Goal: Task Accomplishment & Management: Manage account settings

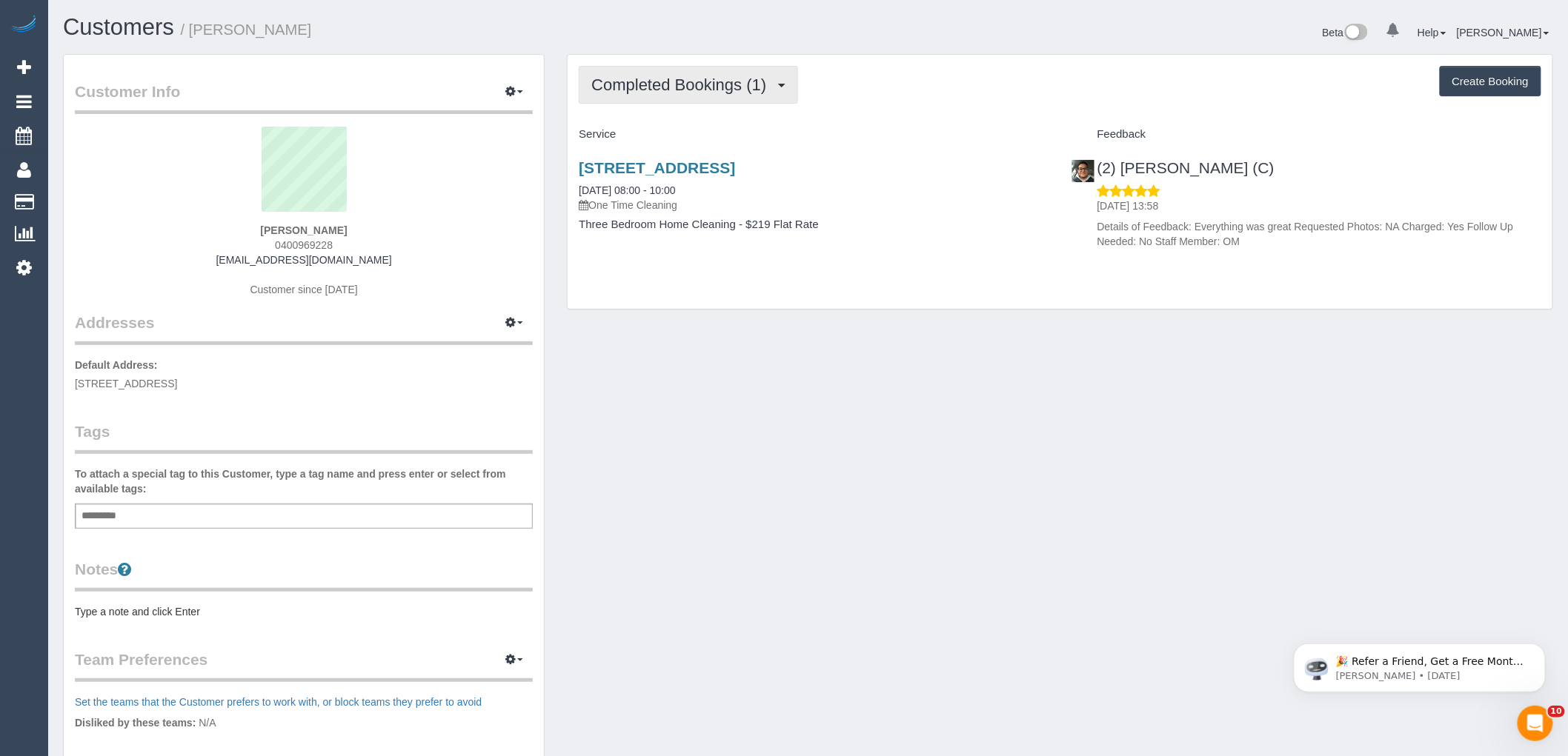
click at [644, 84] on span "Completed Bookings (1)" at bounding box center [683, 85] width 183 height 18
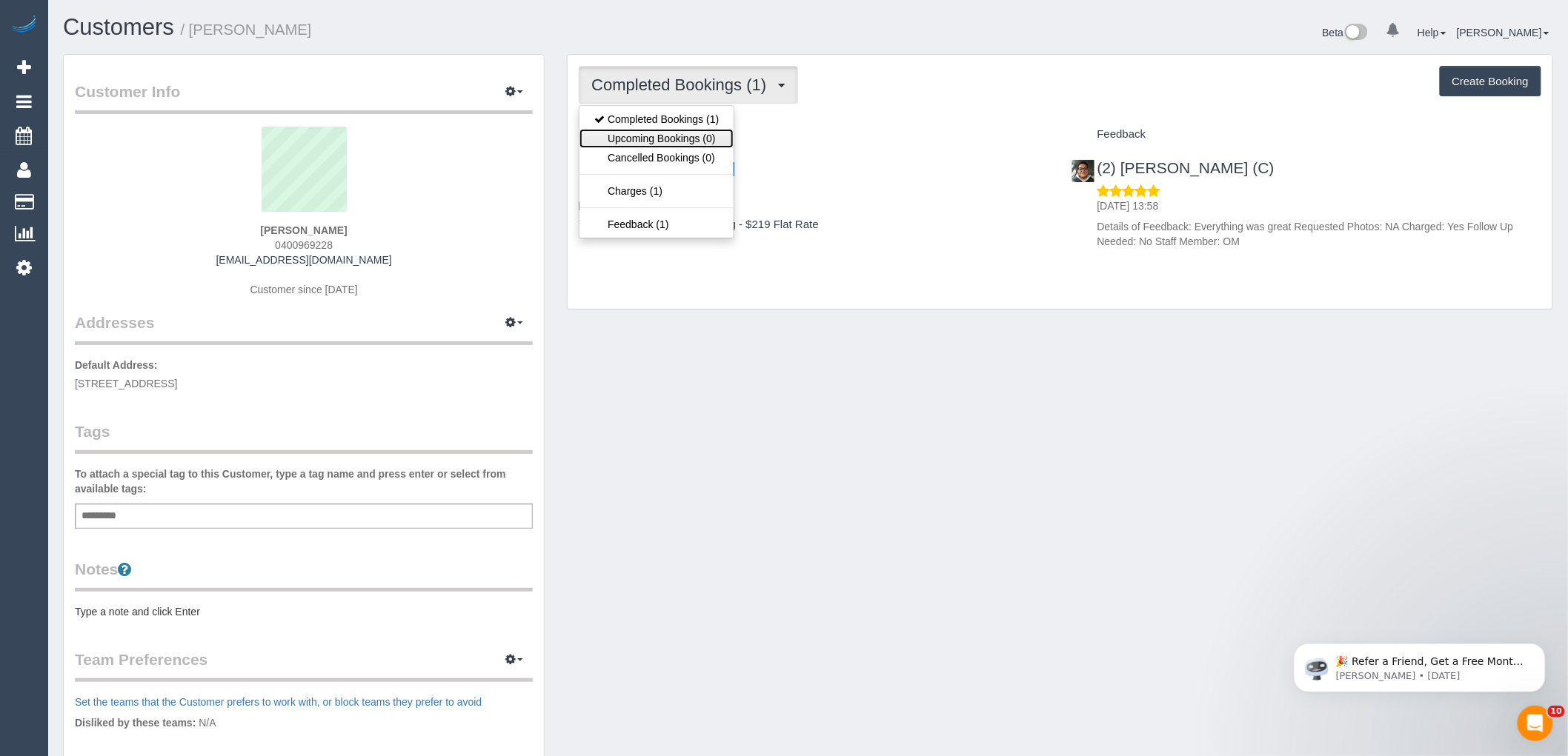
click at [639, 139] on link "Upcoming Bookings (0)" at bounding box center [657, 138] width 155 height 19
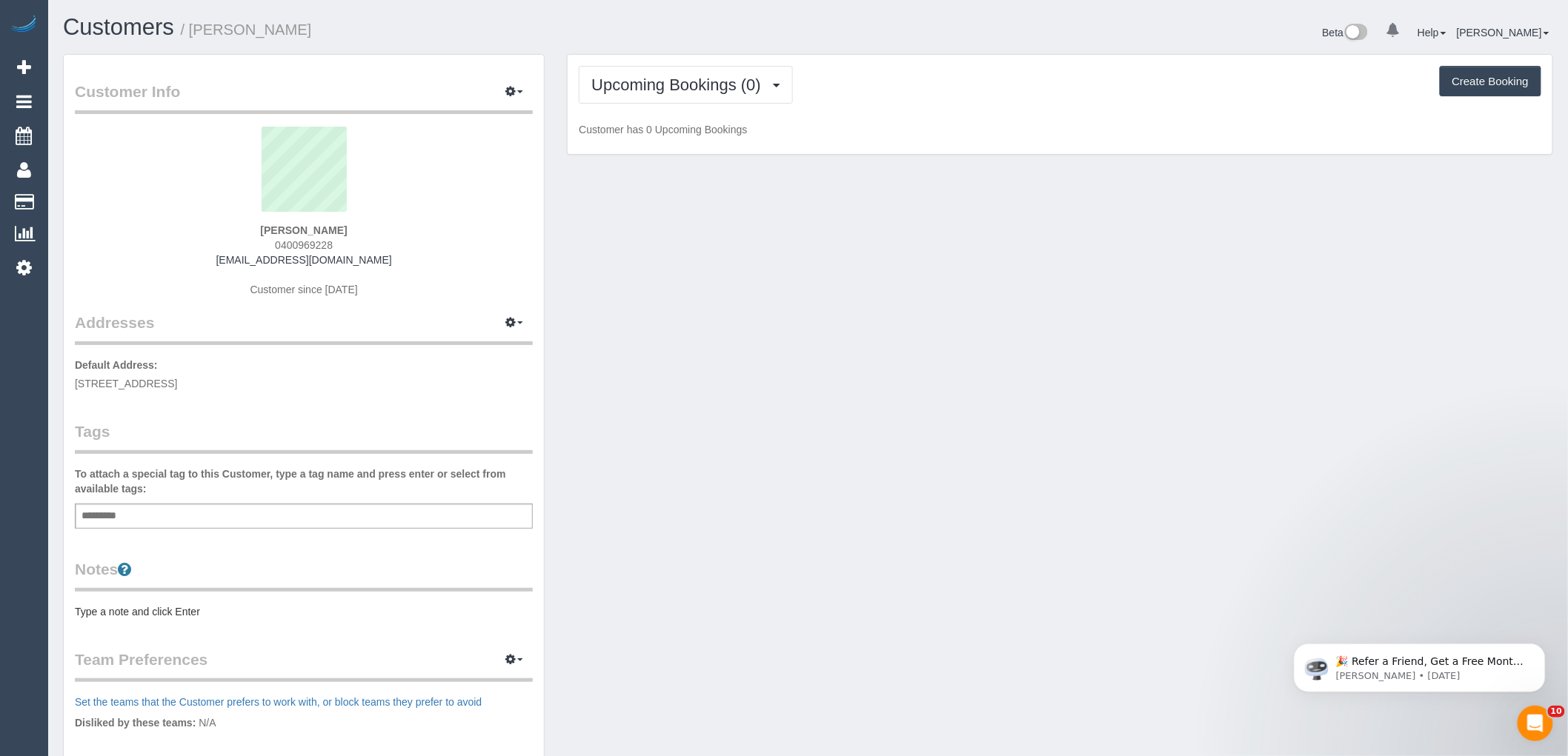
click at [713, 105] on div "Upcoming Bookings (0) Completed Bookings (1) Upcoming Bookings (0) Cancelled Bo…" at bounding box center [1059, 104] width 984 height 100
click at [710, 76] on span "Upcoming Bookings (0)" at bounding box center [680, 85] width 177 height 18
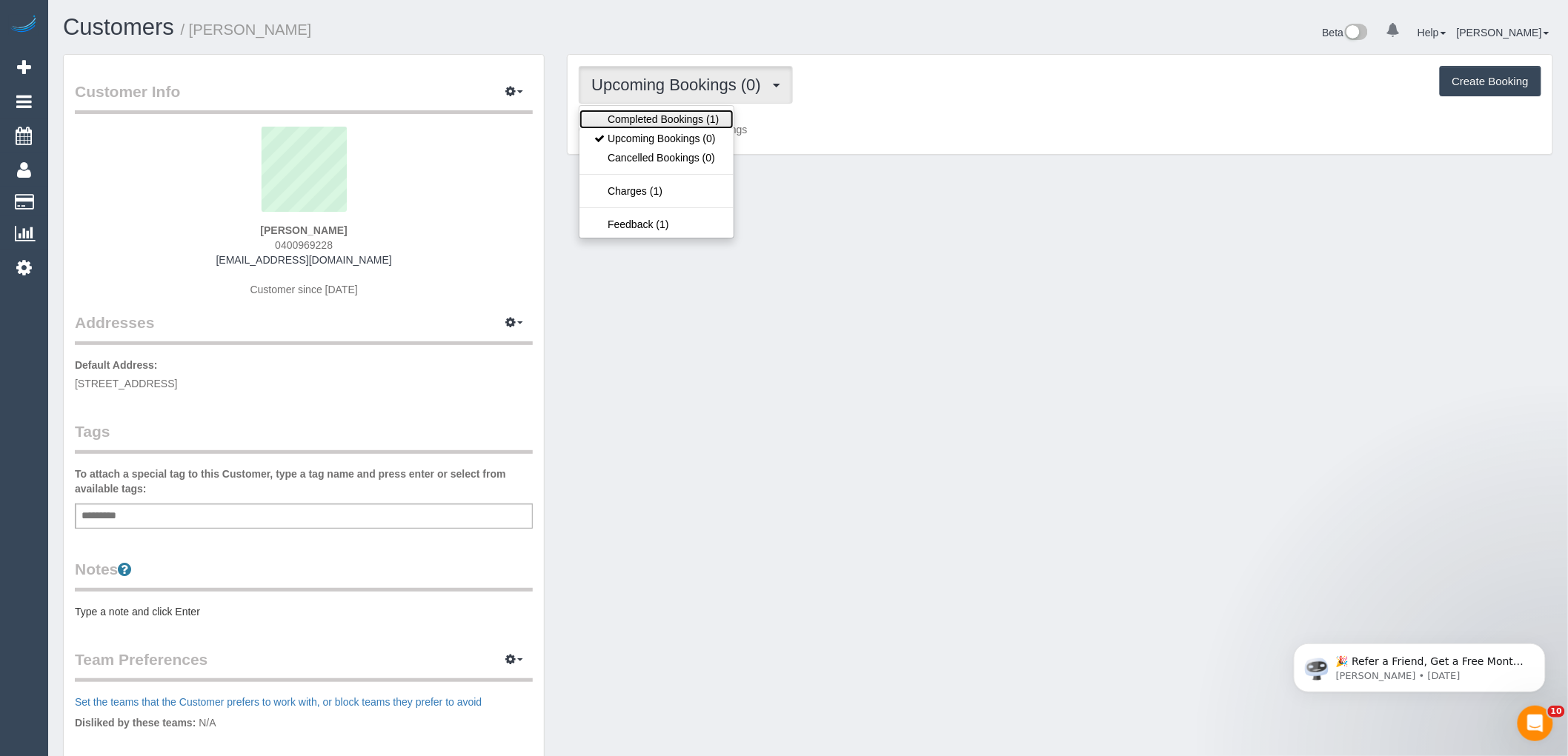
click at [683, 120] on link "Completed Bookings (1)" at bounding box center [657, 119] width 155 height 19
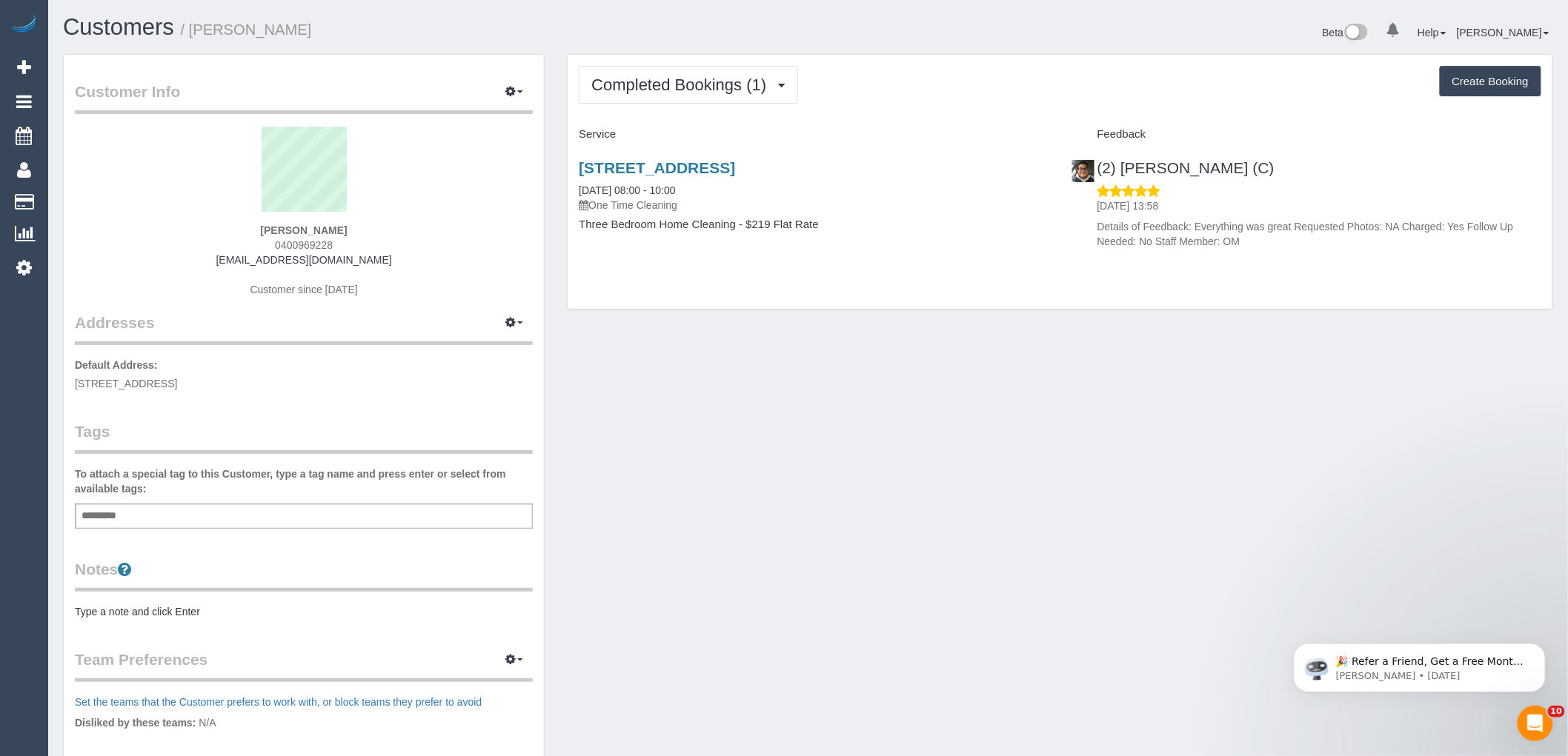
click at [627, 183] on div "14 Valanne Street, Brighton East, VIC 3187 05/07/2025 08:00 - 10:00 One Time Cl…" at bounding box center [814, 185] width 470 height 54
click at [638, 196] on div "14 Valanne Street, Brighton East, VIC 3187 05/07/2025 08:00 - 10:00 One Time Cl…" at bounding box center [814, 185] width 470 height 54
click at [642, 189] on link "05/07/2025 08:00 - 10:00" at bounding box center [627, 190] width 96 height 12
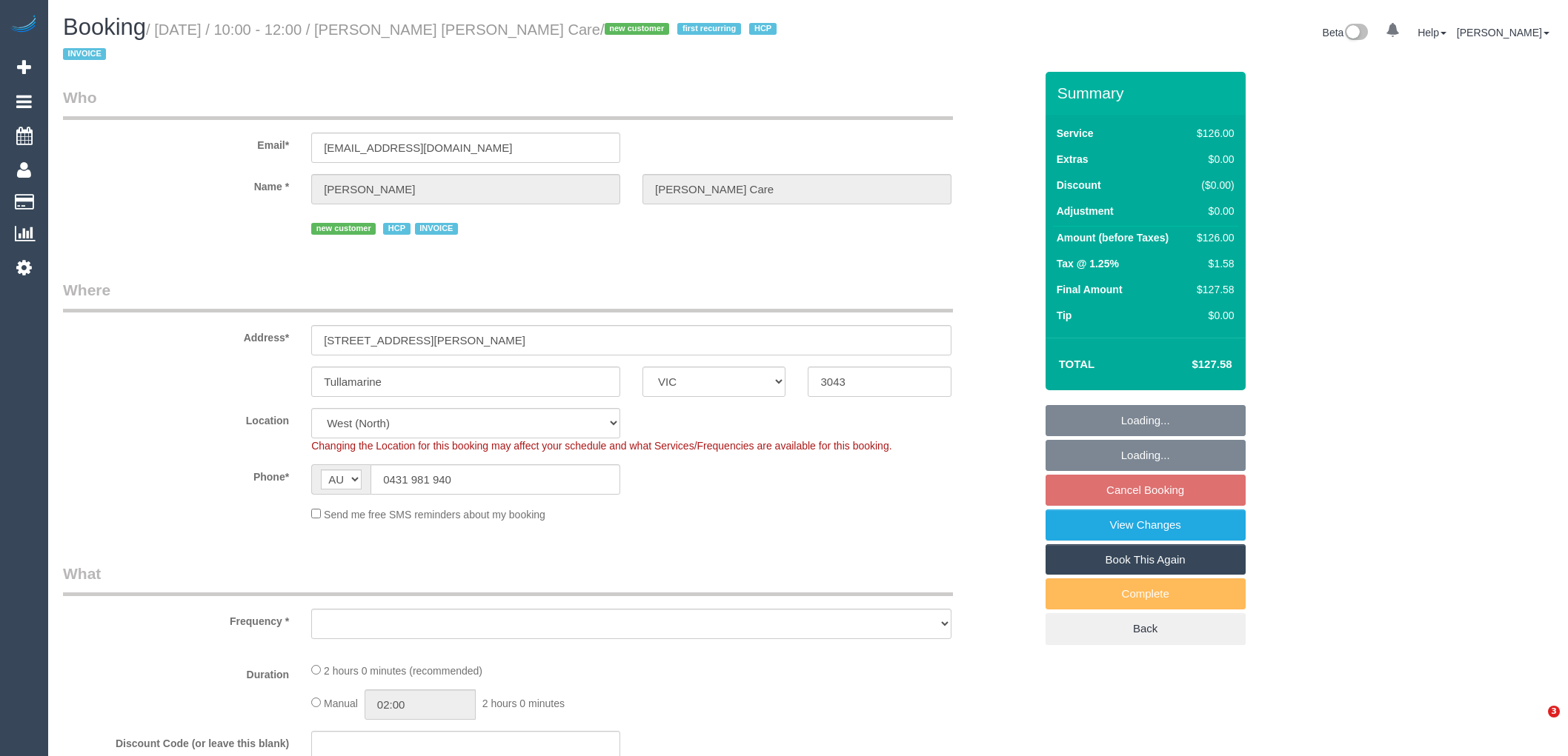
select select "VIC"
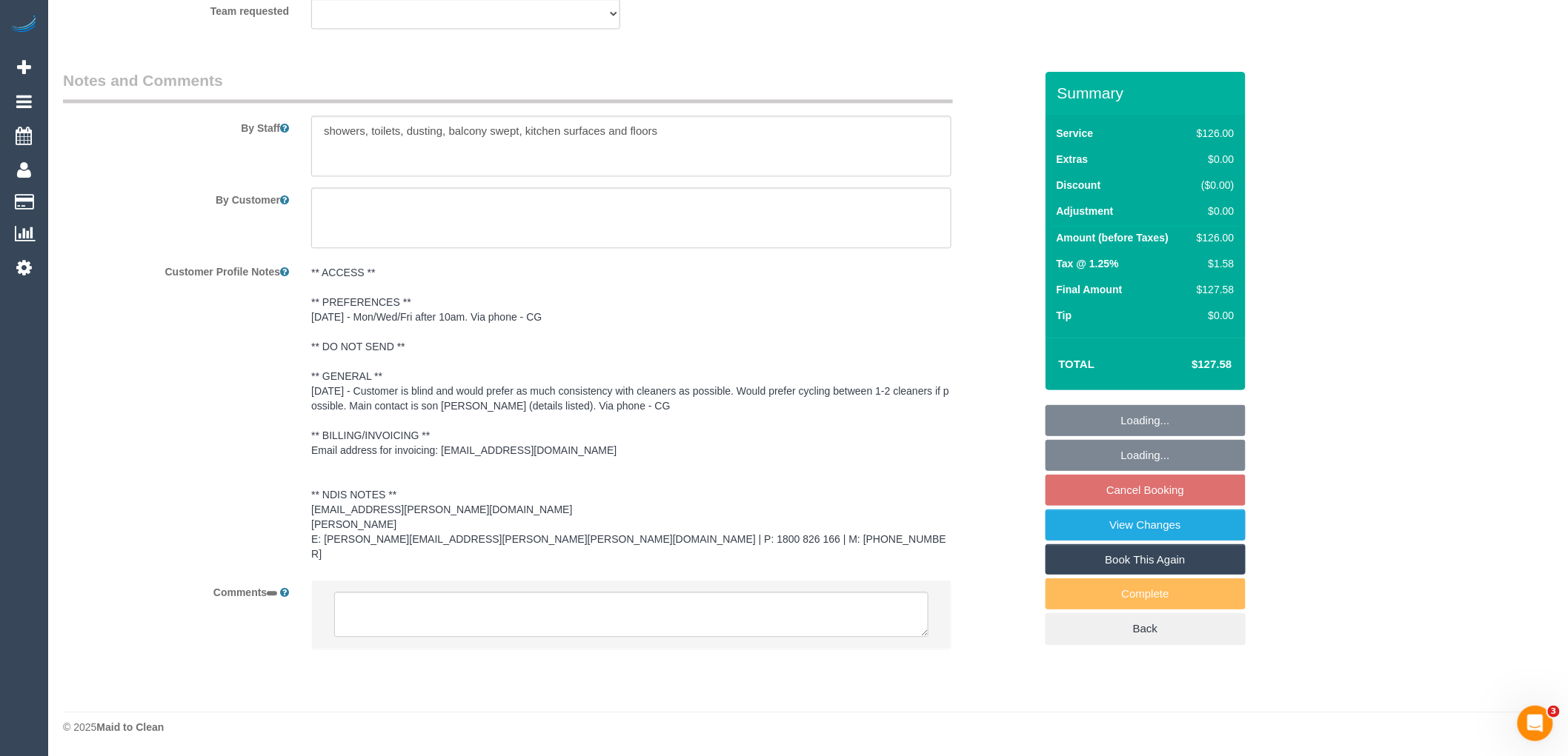
select select "object:763"
select select "120"
select select "number:28"
select select "number:14"
select select "number:19"
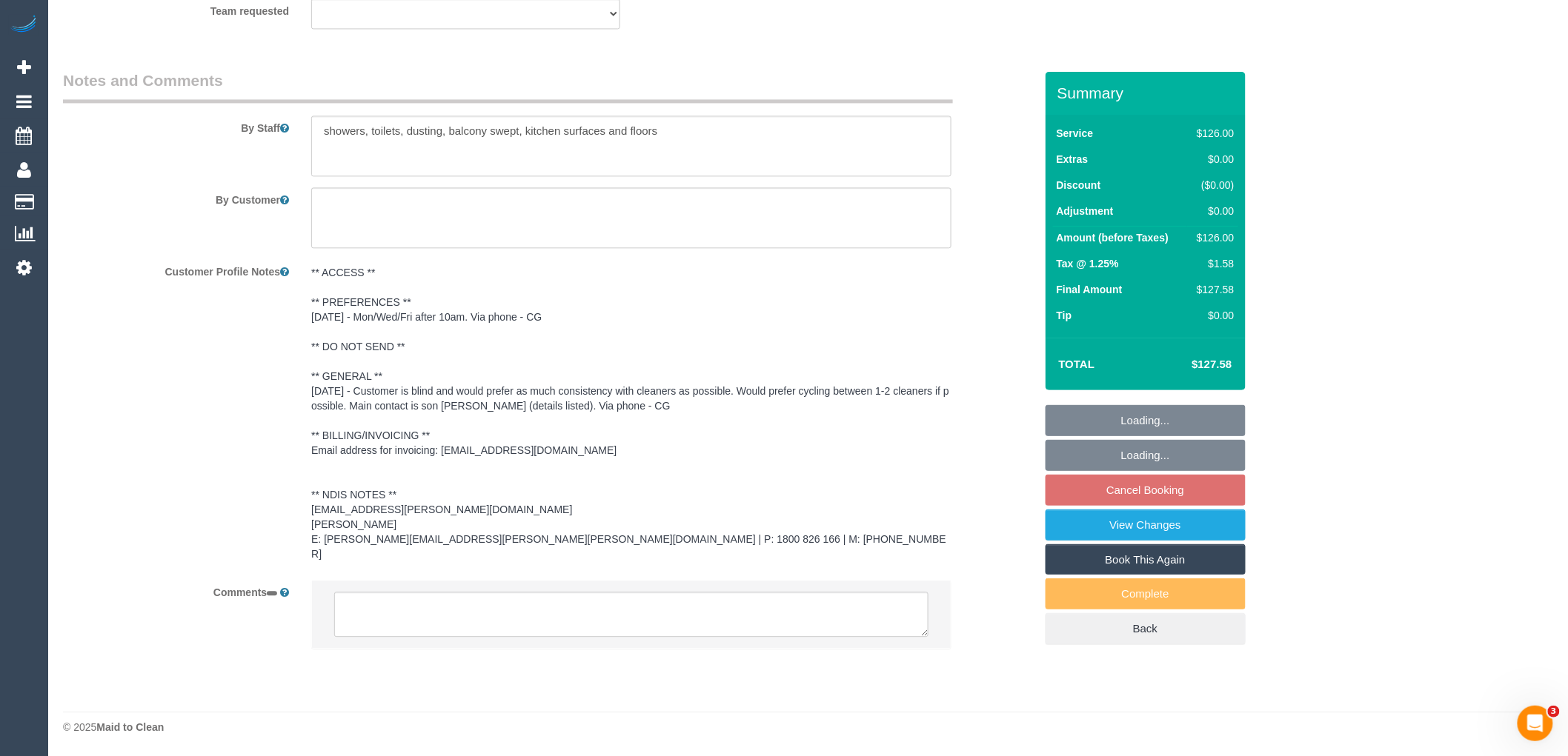
select select "number:36"
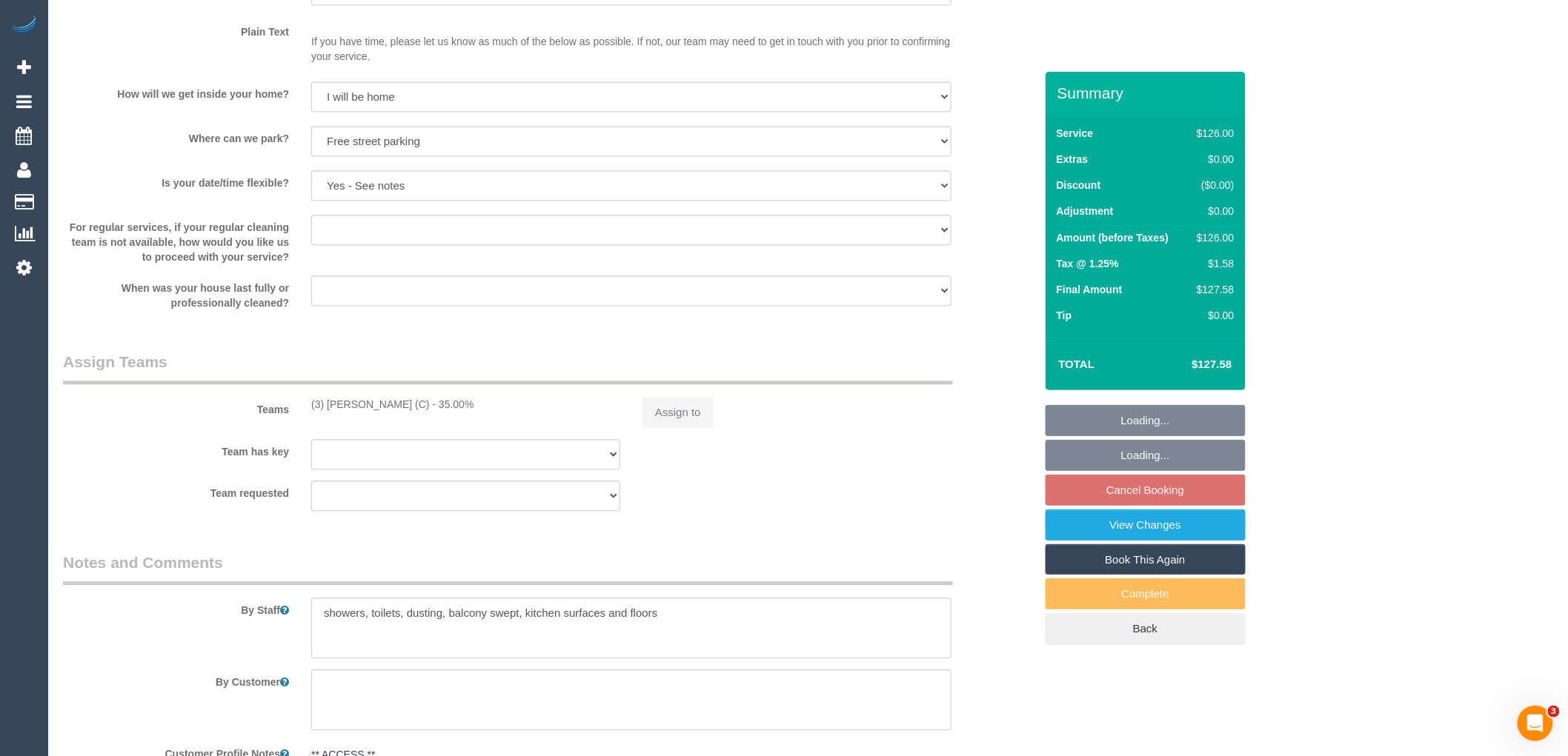
scroll to position [1553, 0]
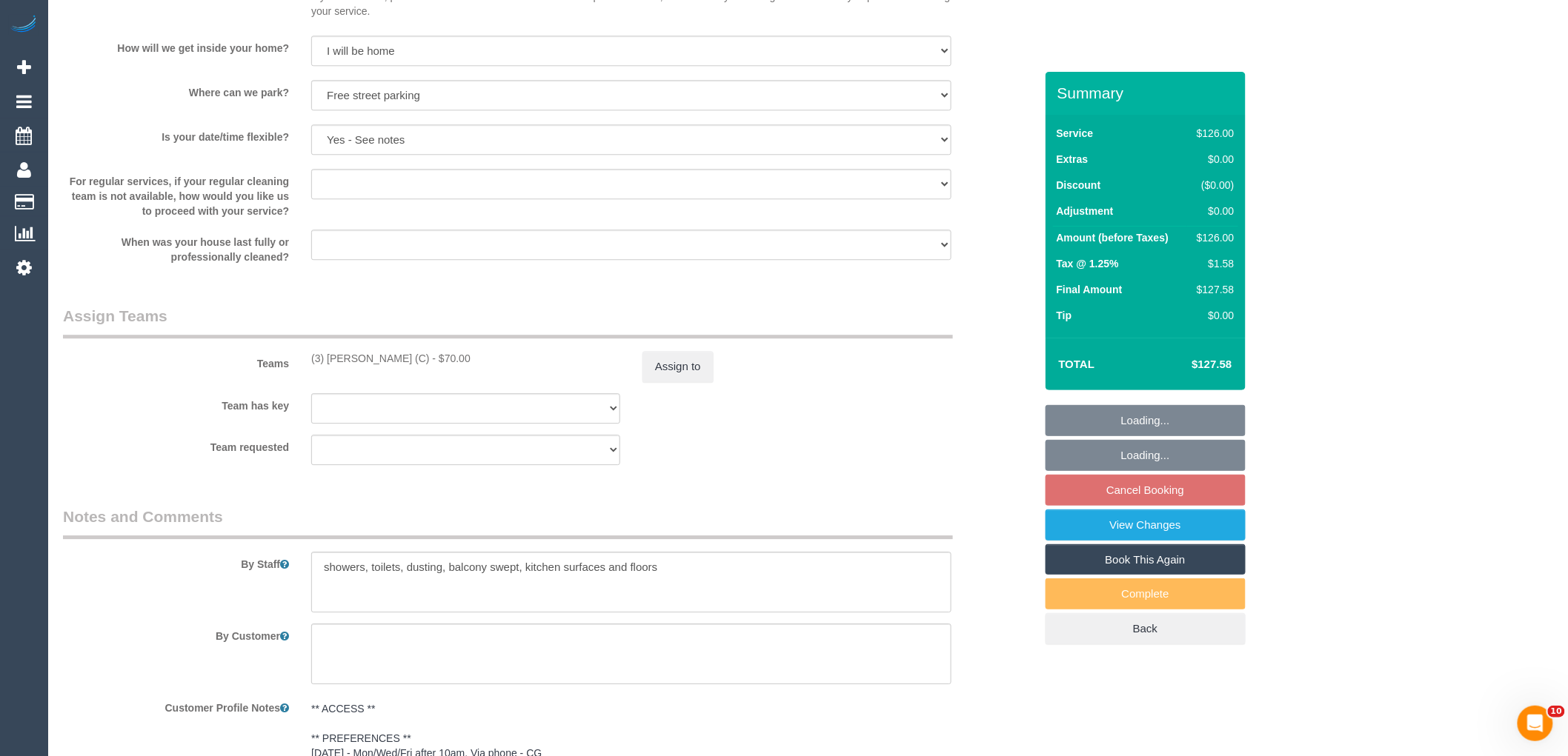
select select "object:1356"
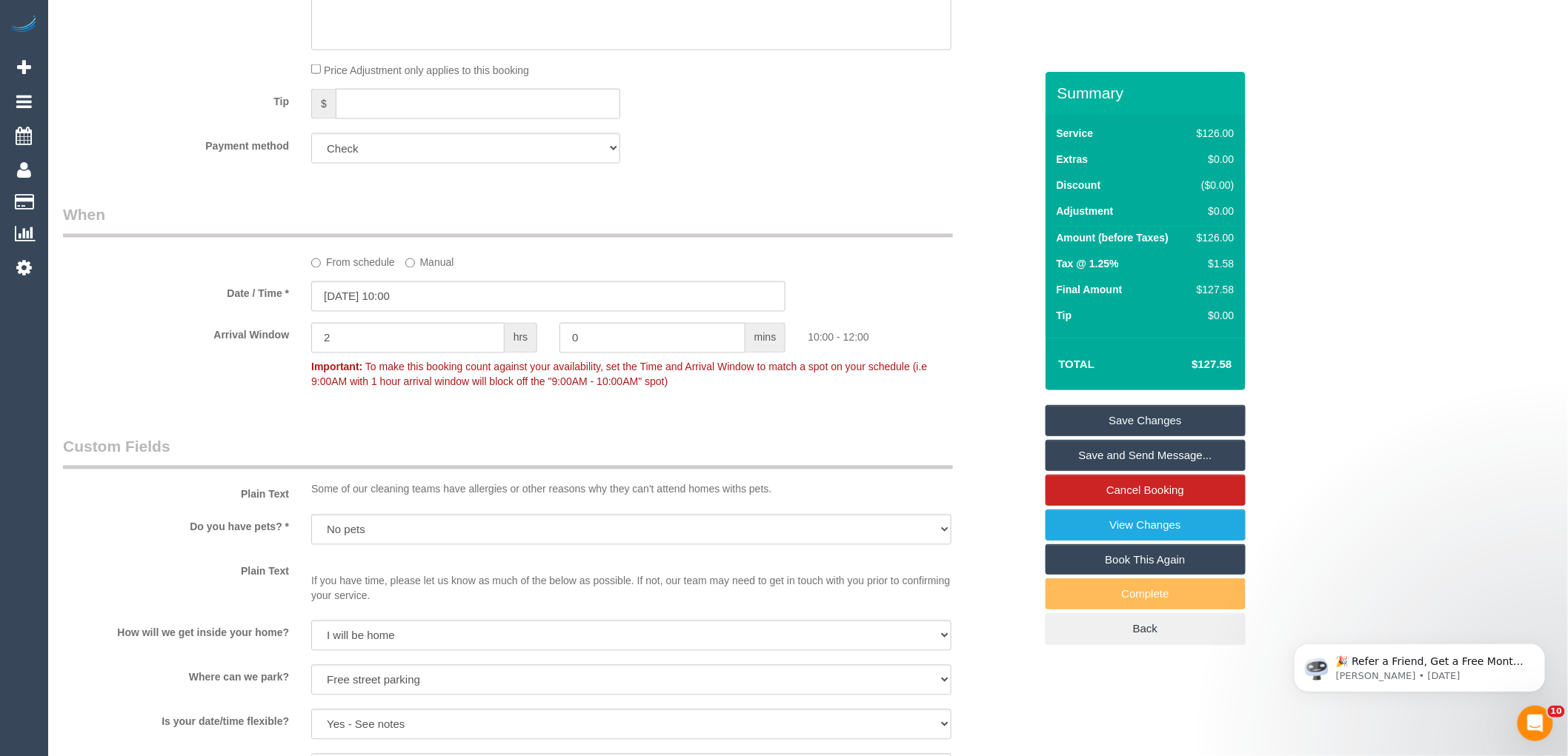
scroll to position [881, 0]
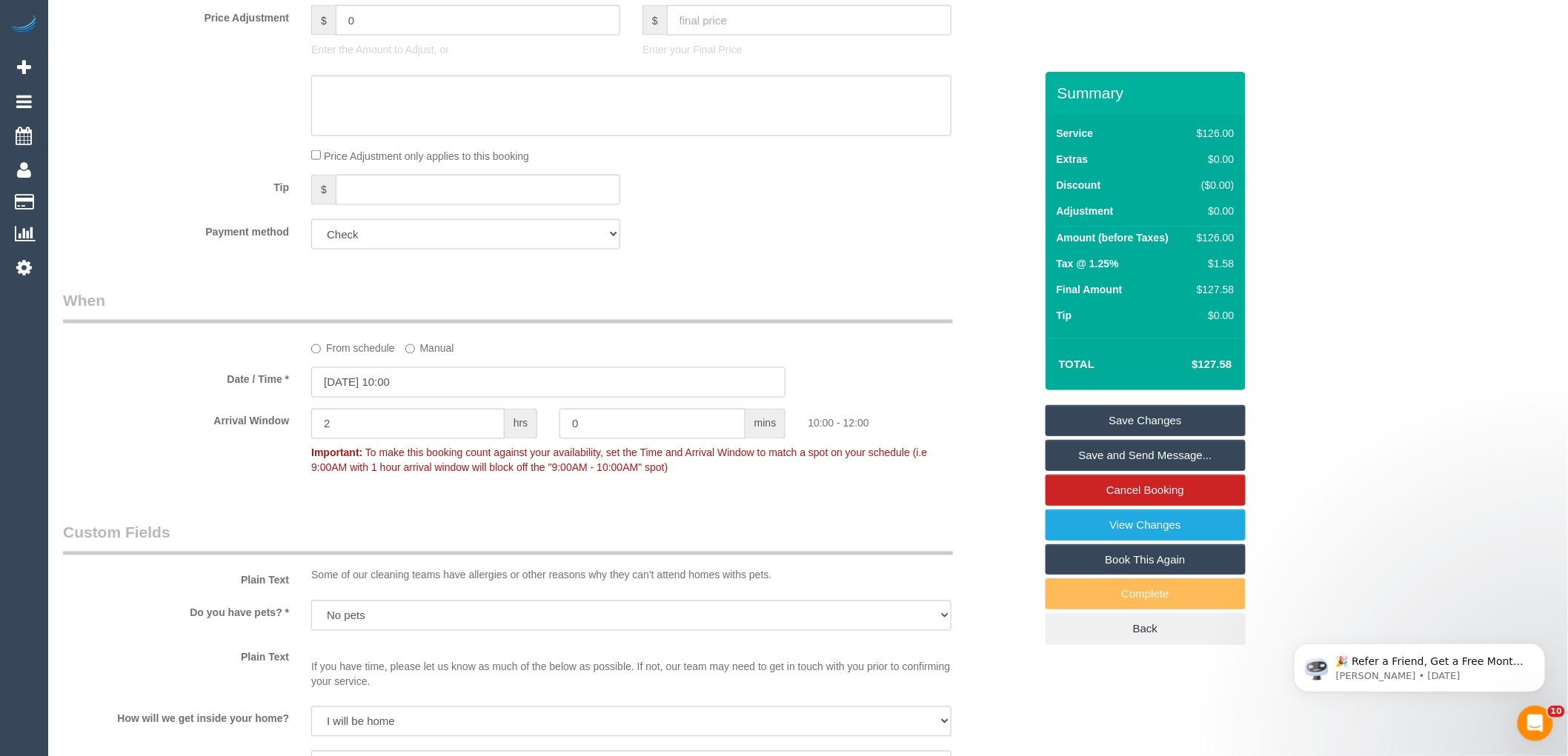
click at [474, 367] on input "[DATE] 10:00" at bounding box center [548, 382] width 474 height 30
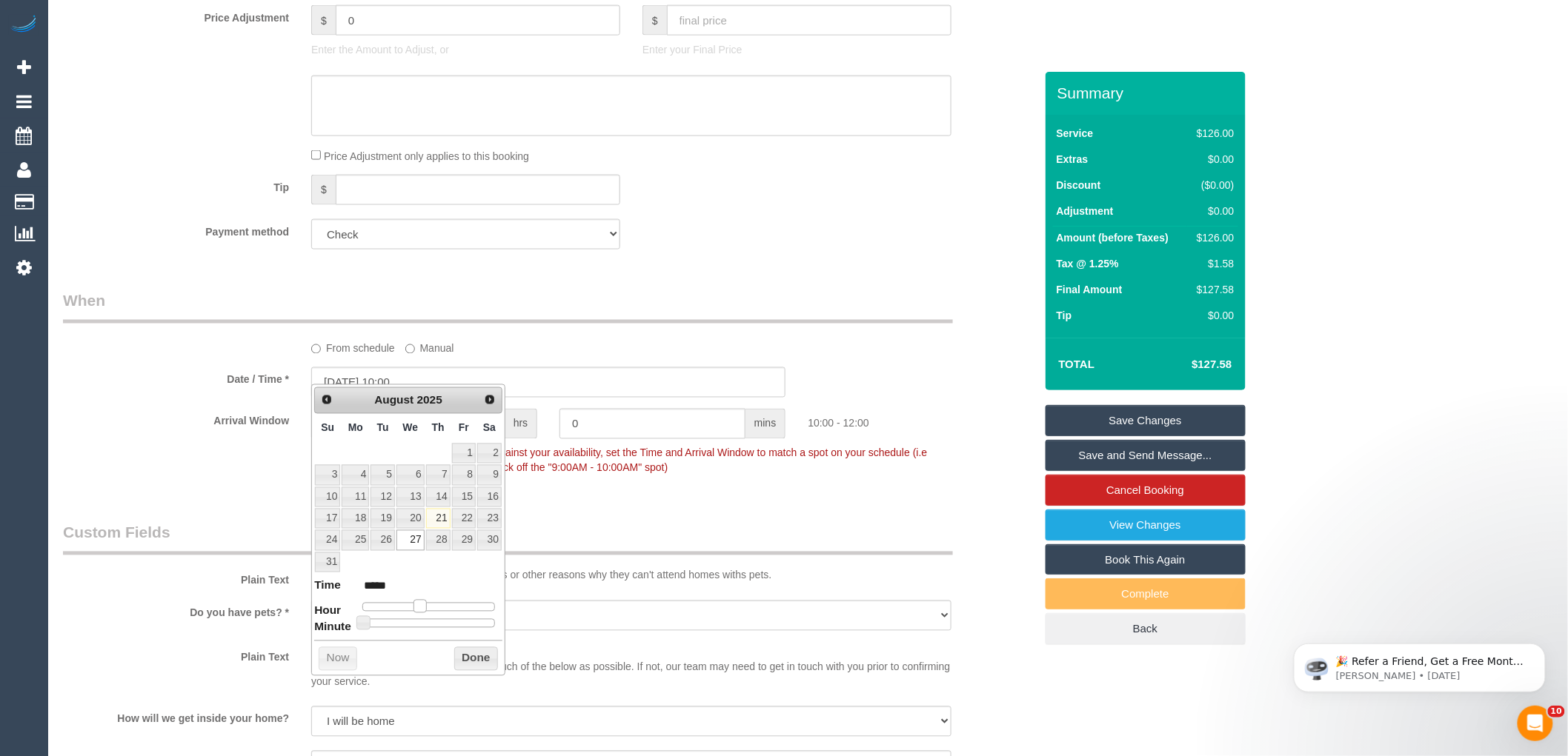
type input "27/08/2025 11:00"
type input "*****"
type input "27/08/2025 12:00"
type input "*****"
drag, startPoint x: 420, startPoint y: 608, endPoint x: 431, endPoint y: 608, distance: 11.0
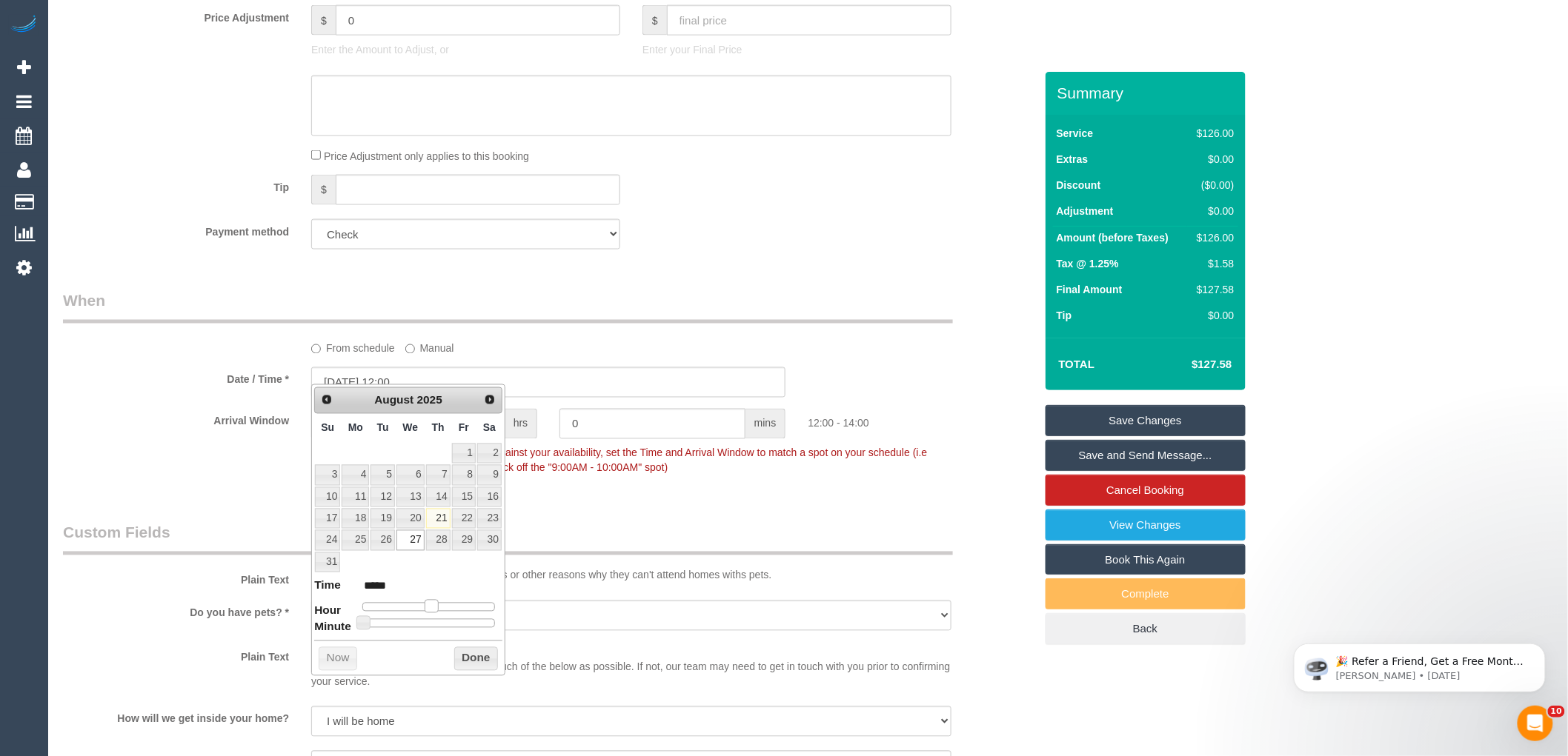
click at [431, 608] on span at bounding box center [431, 606] width 14 height 14
click at [464, 655] on button "Done" at bounding box center [476, 660] width 44 height 24
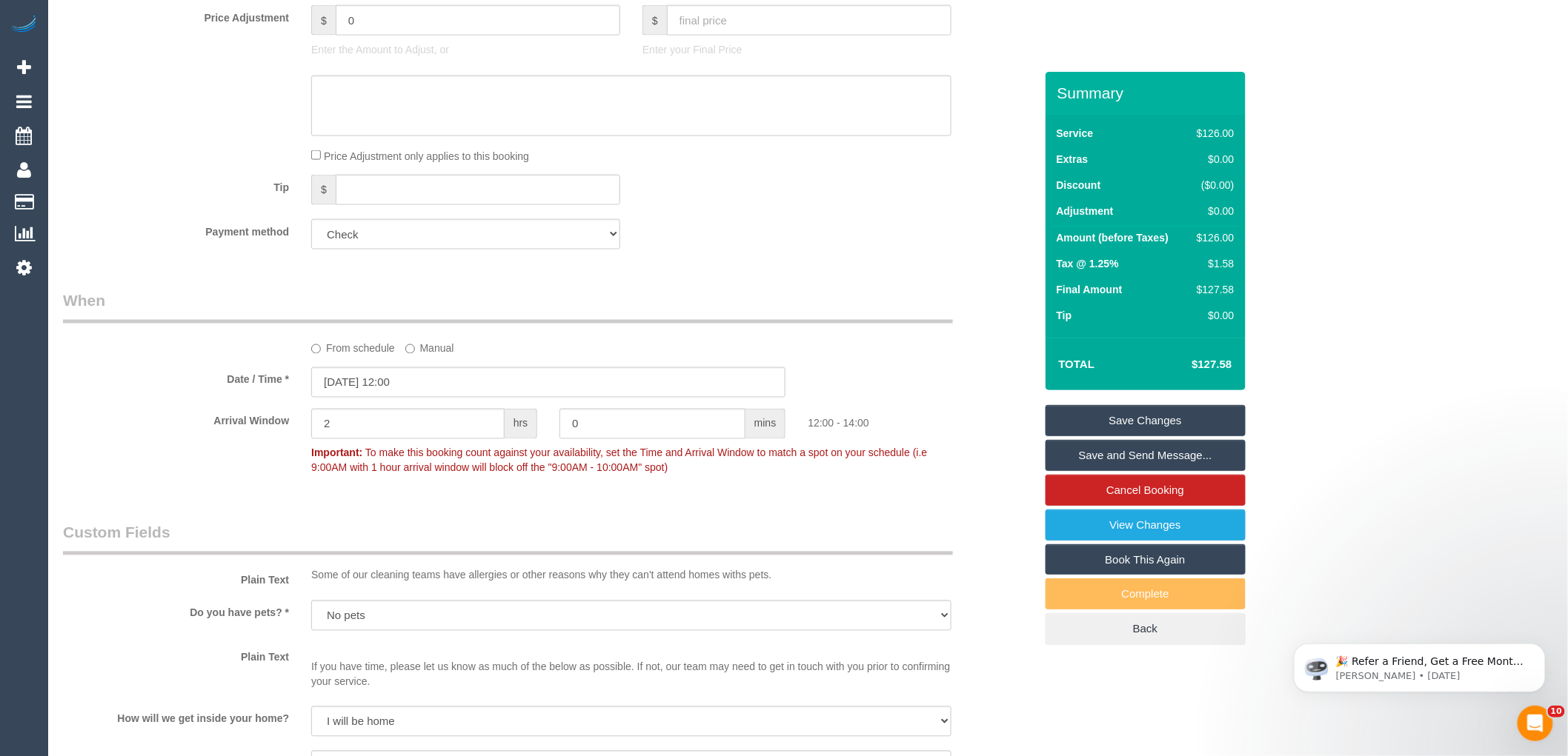
click at [901, 371] on div "Date / Time * 27/08/2025 12:00" at bounding box center [548, 382] width 994 height 30
click at [1101, 440] on link "Save and Send Message..." at bounding box center [1145, 455] width 200 height 31
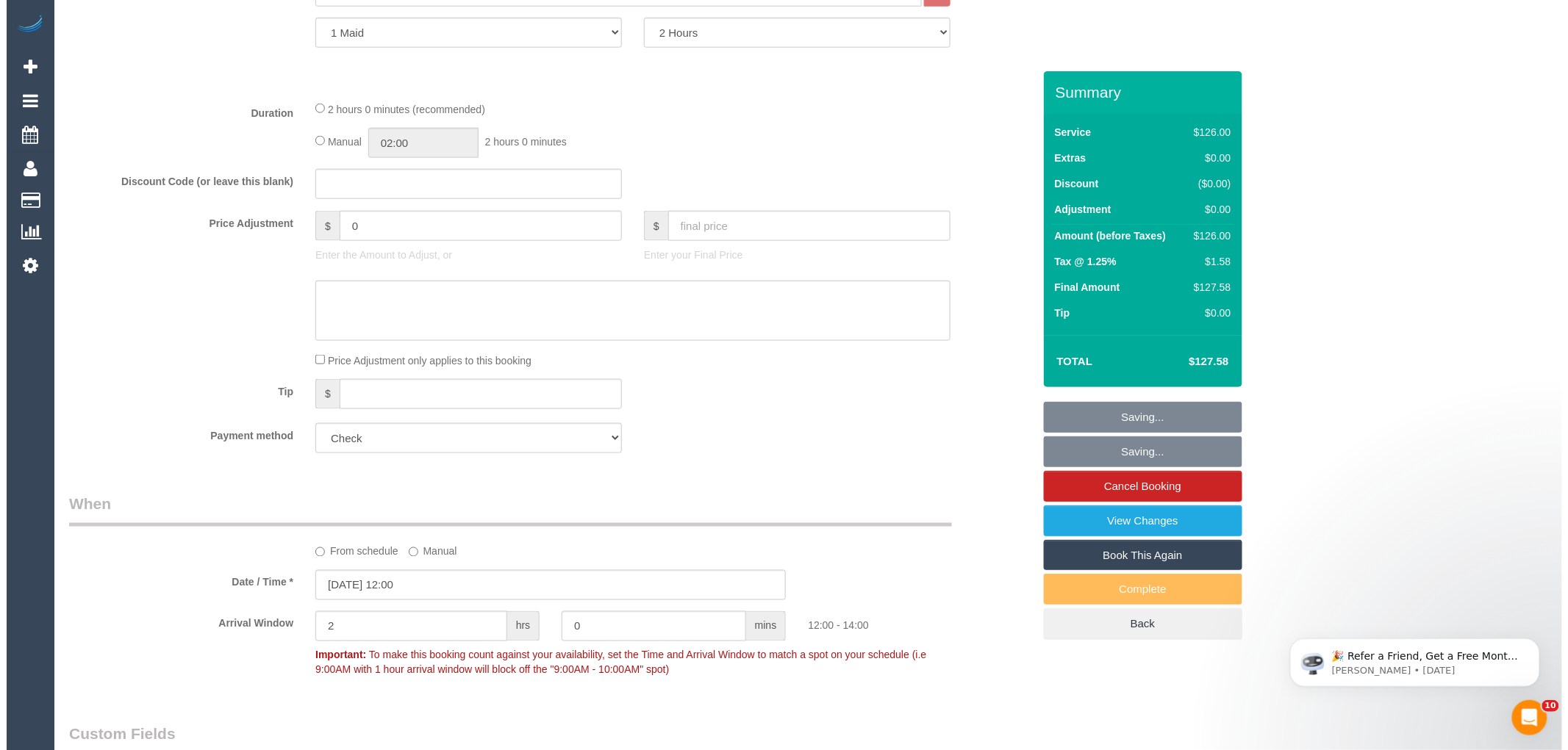
scroll to position [303, 0]
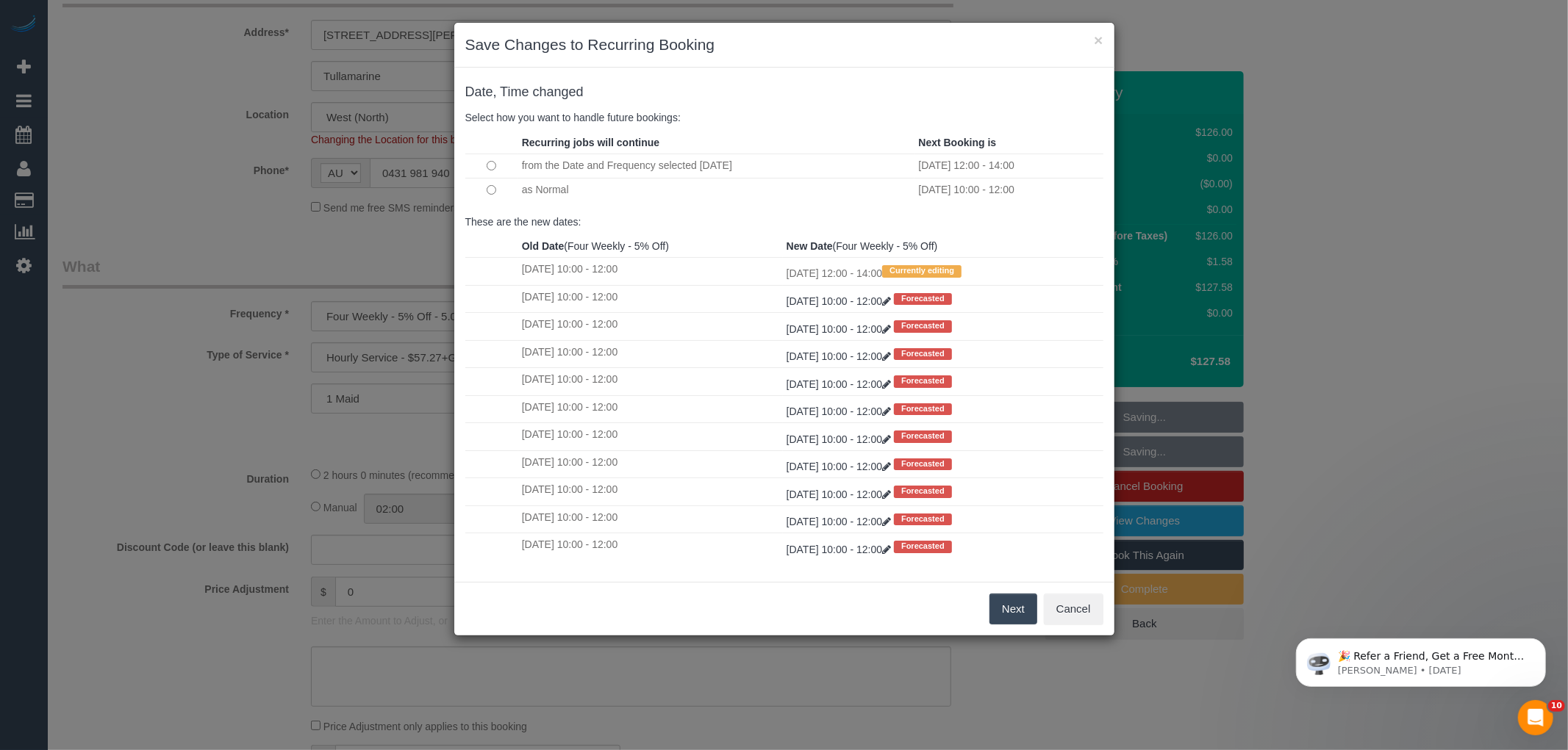
click at [1004, 608] on button "Next" at bounding box center [1013, 609] width 48 height 31
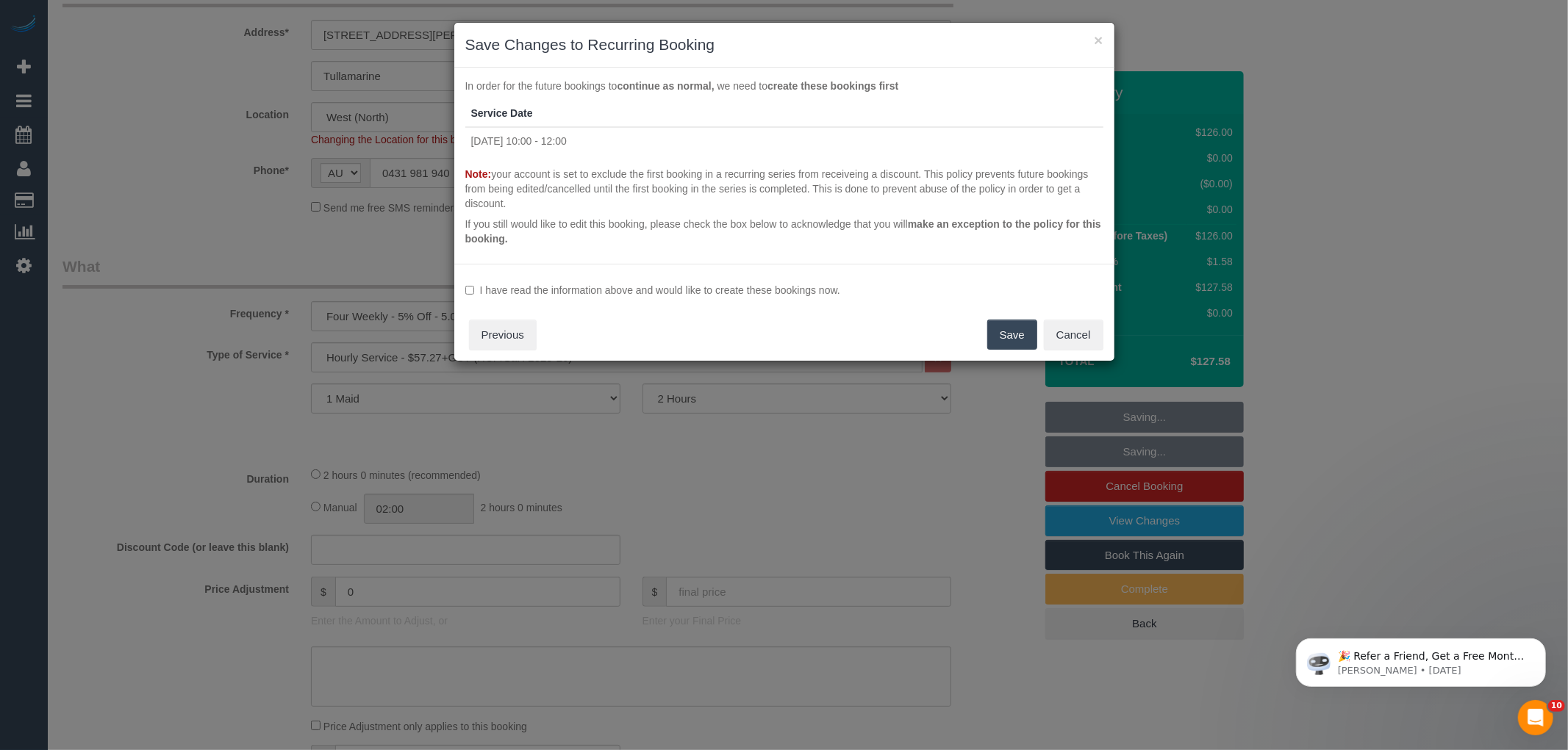
click at [730, 288] on label "I have read the information above and would like to create these bookings now." at bounding box center [784, 290] width 638 height 14
click at [997, 334] on button "Save" at bounding box center [1012, 335] width 50 height 31
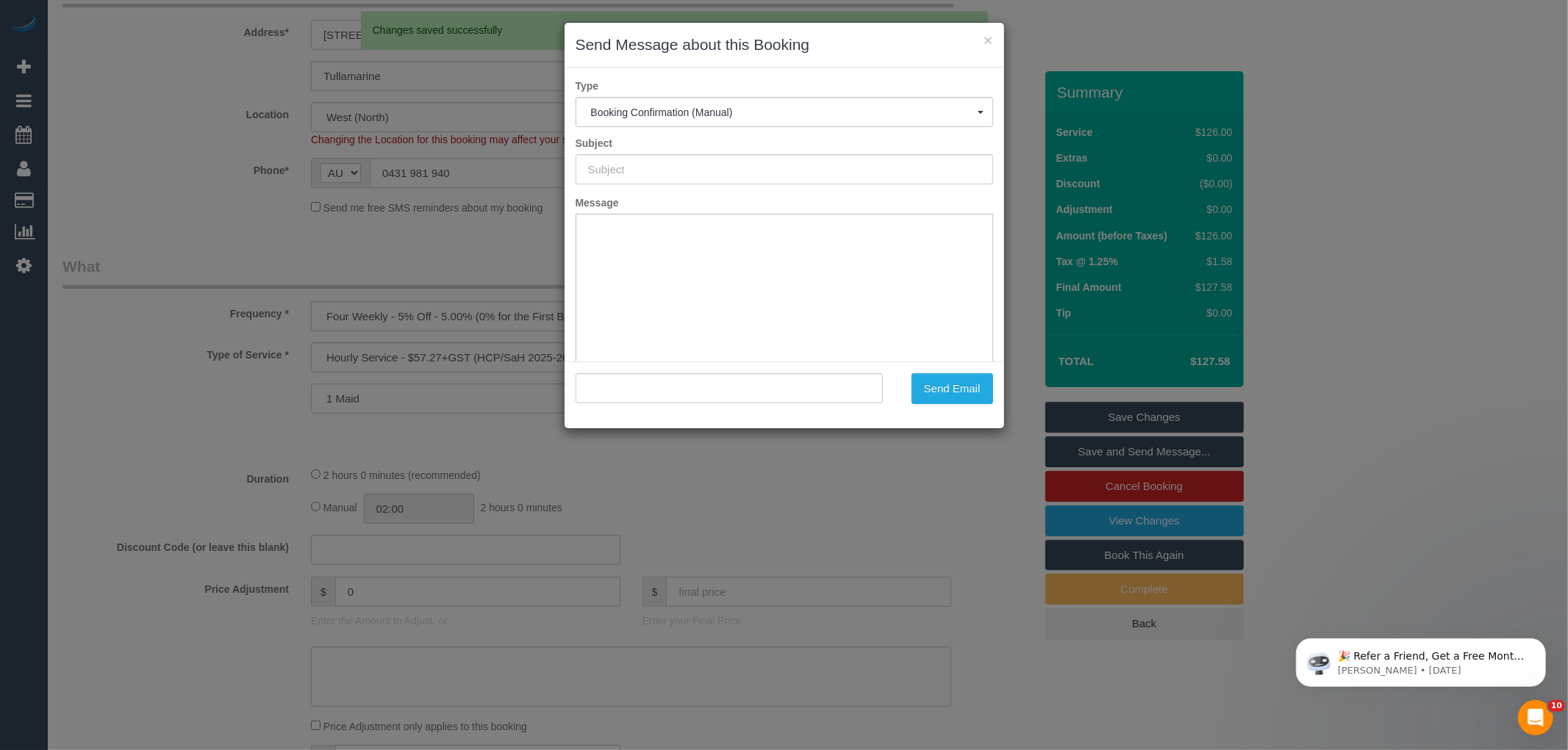
type input "Booking Confirmed"
type input ""Mary Visal Hammond Care" <gpvisal@hotmail.com>"
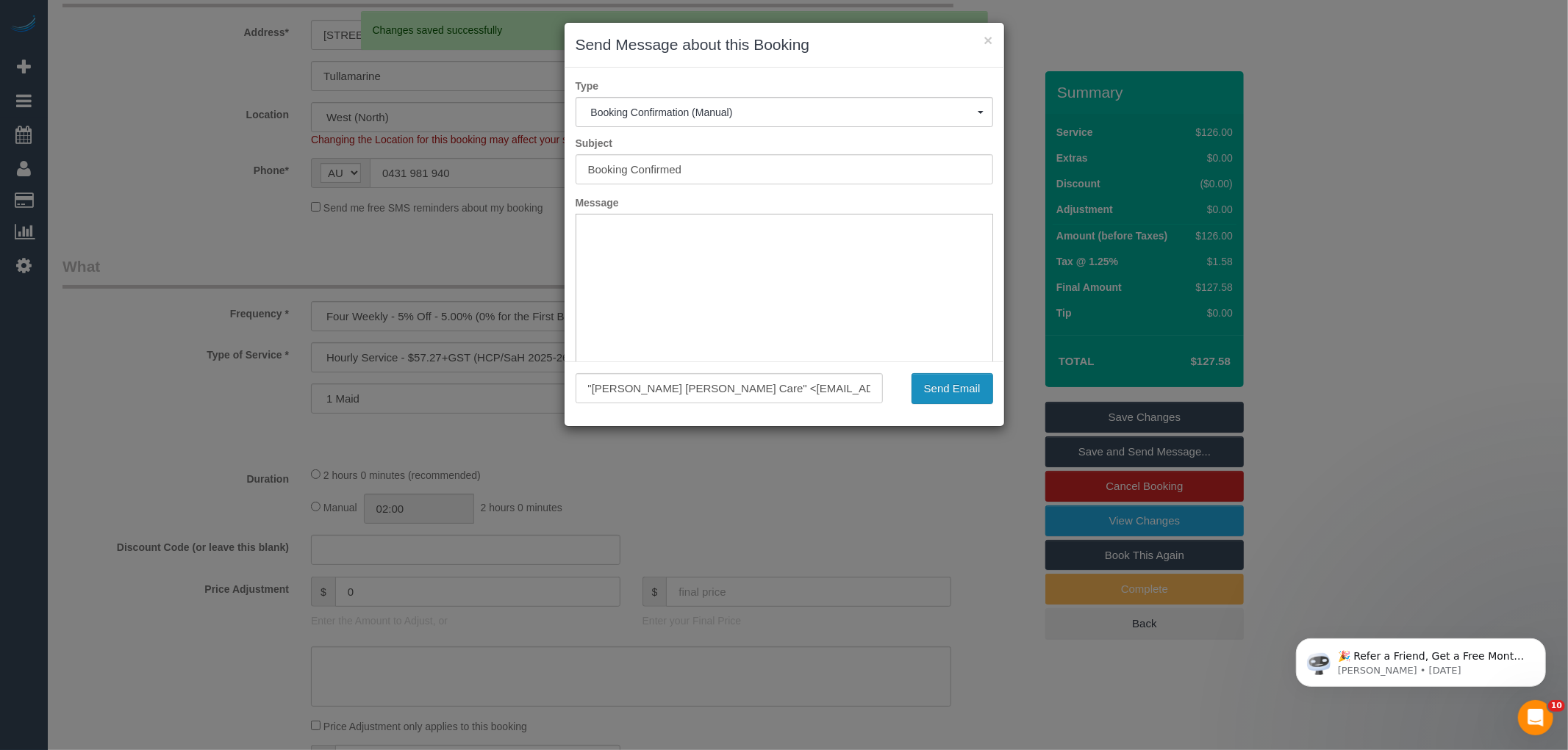
click at [981, 388] on button "Send Email" at bounding box center [952, 389] width 81 height 31
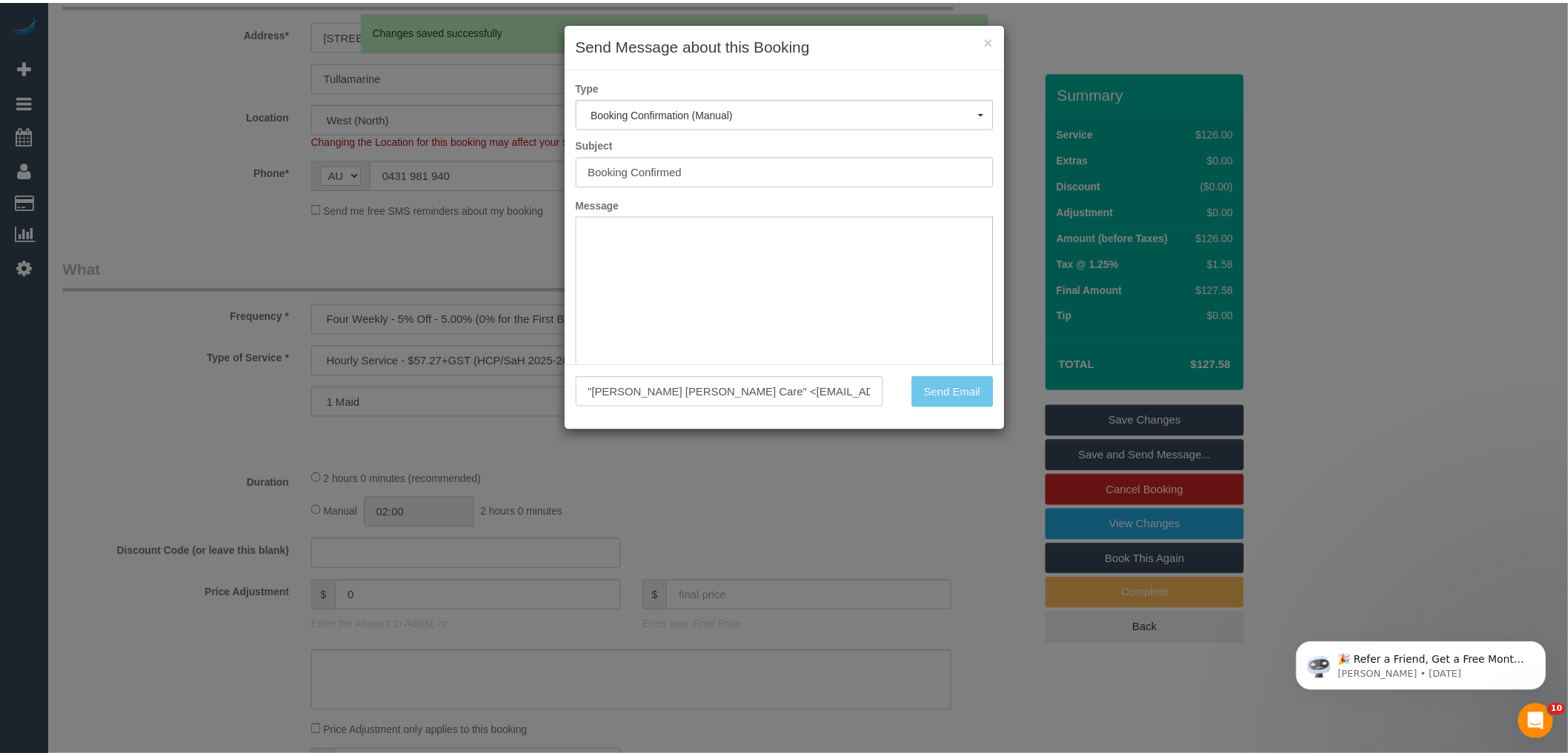
scroll to position [359, 0]
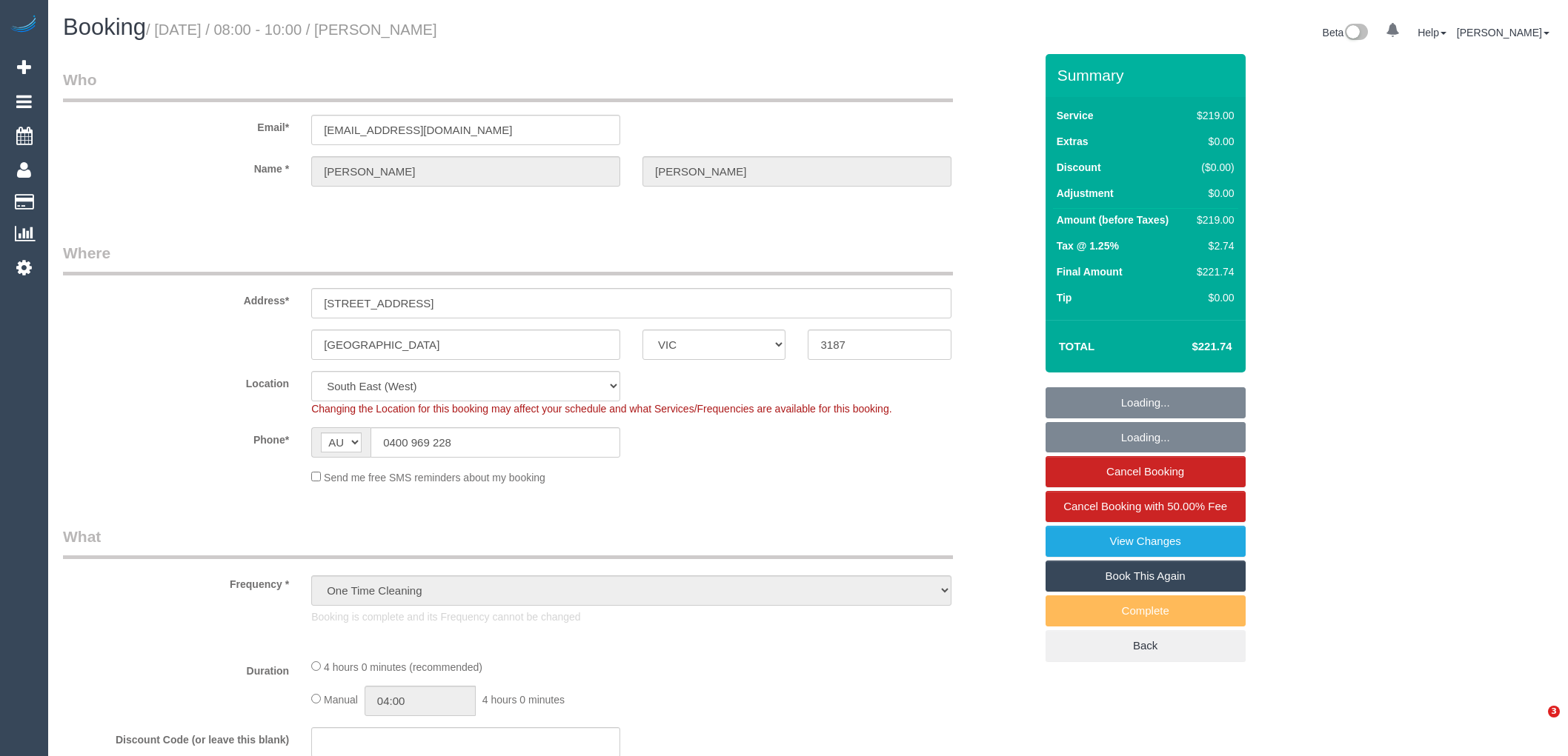
select select "VIC"
select select "object:646"
select select "string:stripe-pm_1Raqbi2GScqysDRVbOPV1ofW"
select select "number:27"
select select "number:14"
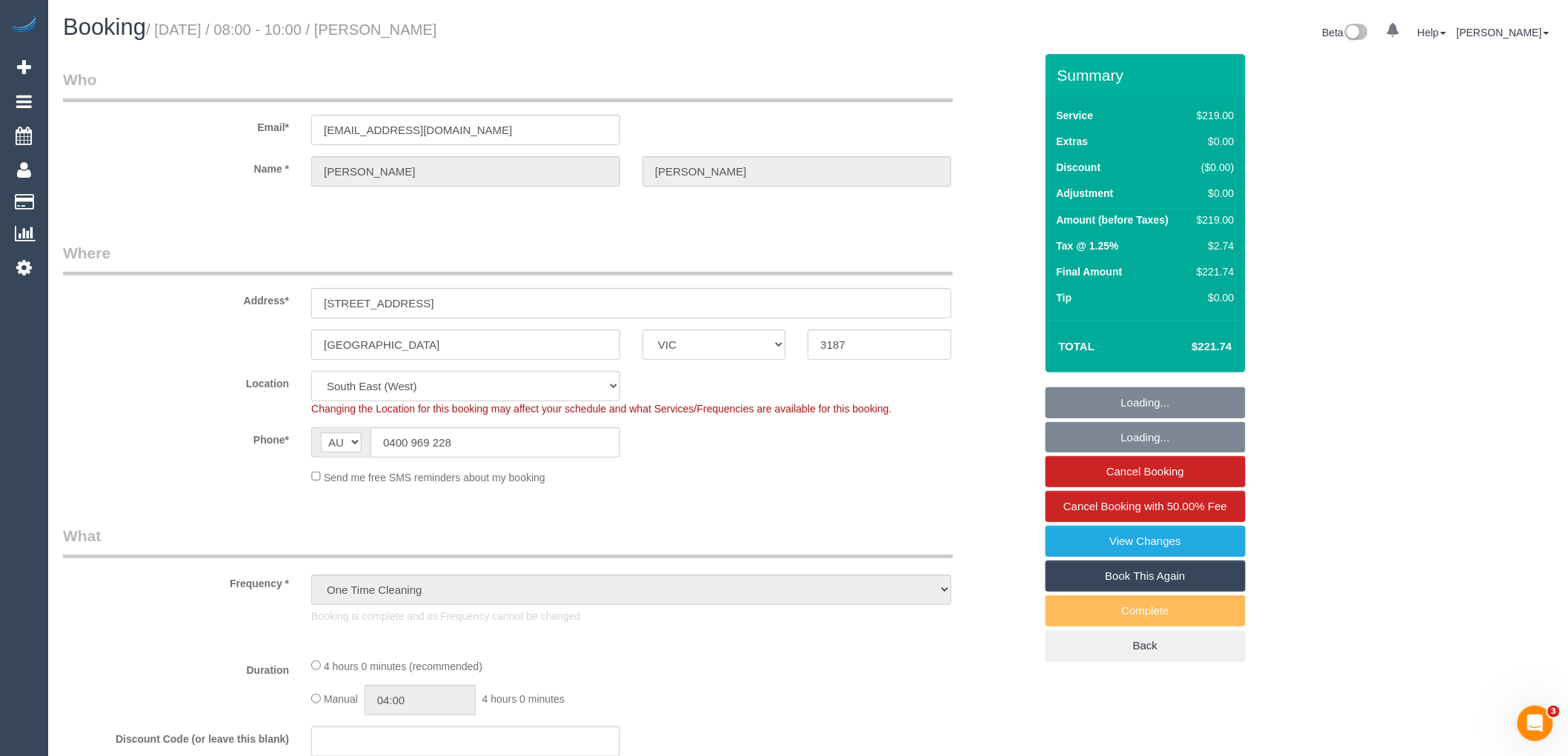
select select "number:19"
select select "number:25"
select select "number:33"
select select "number:13"
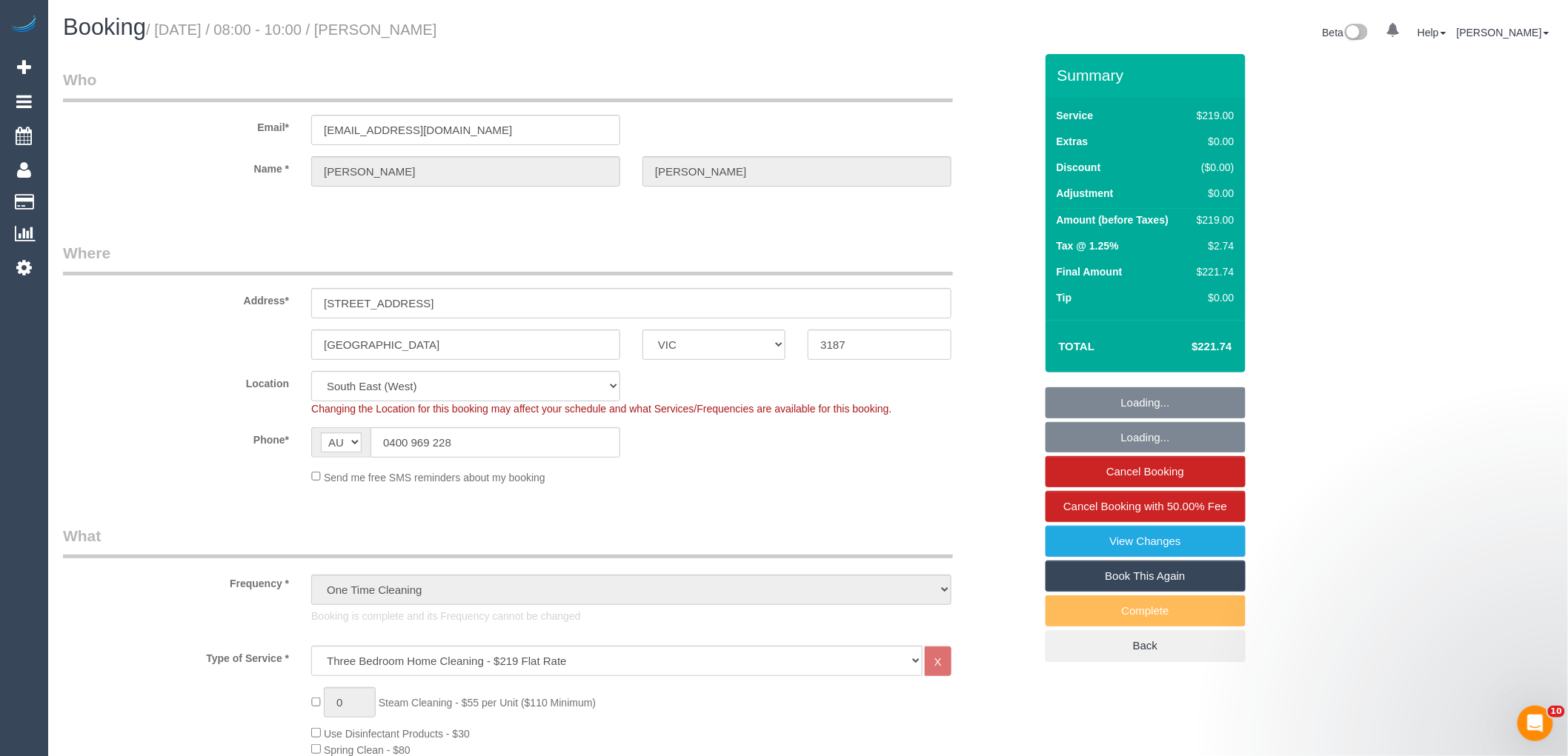
scroll to position [658, 0]
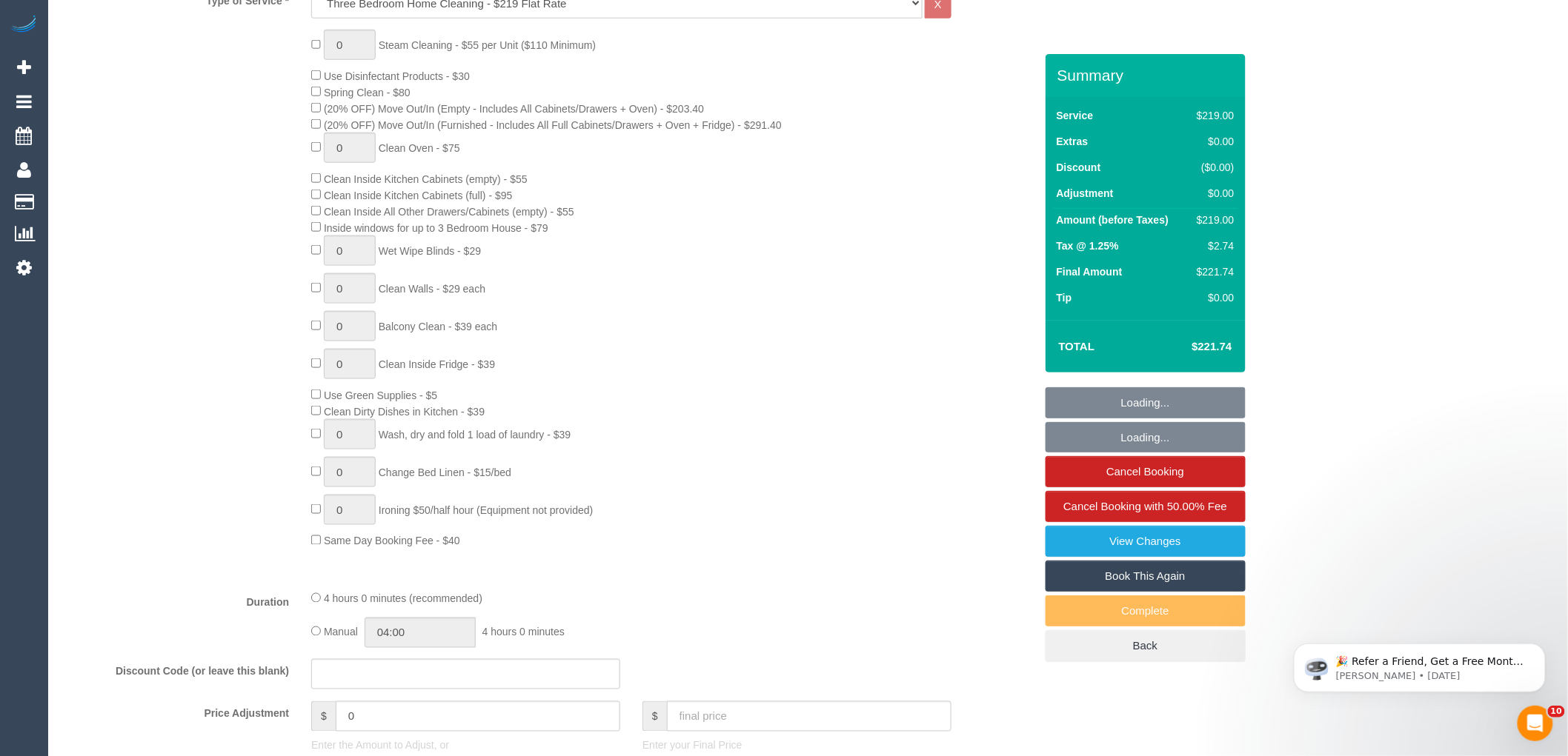
select select "spot1"
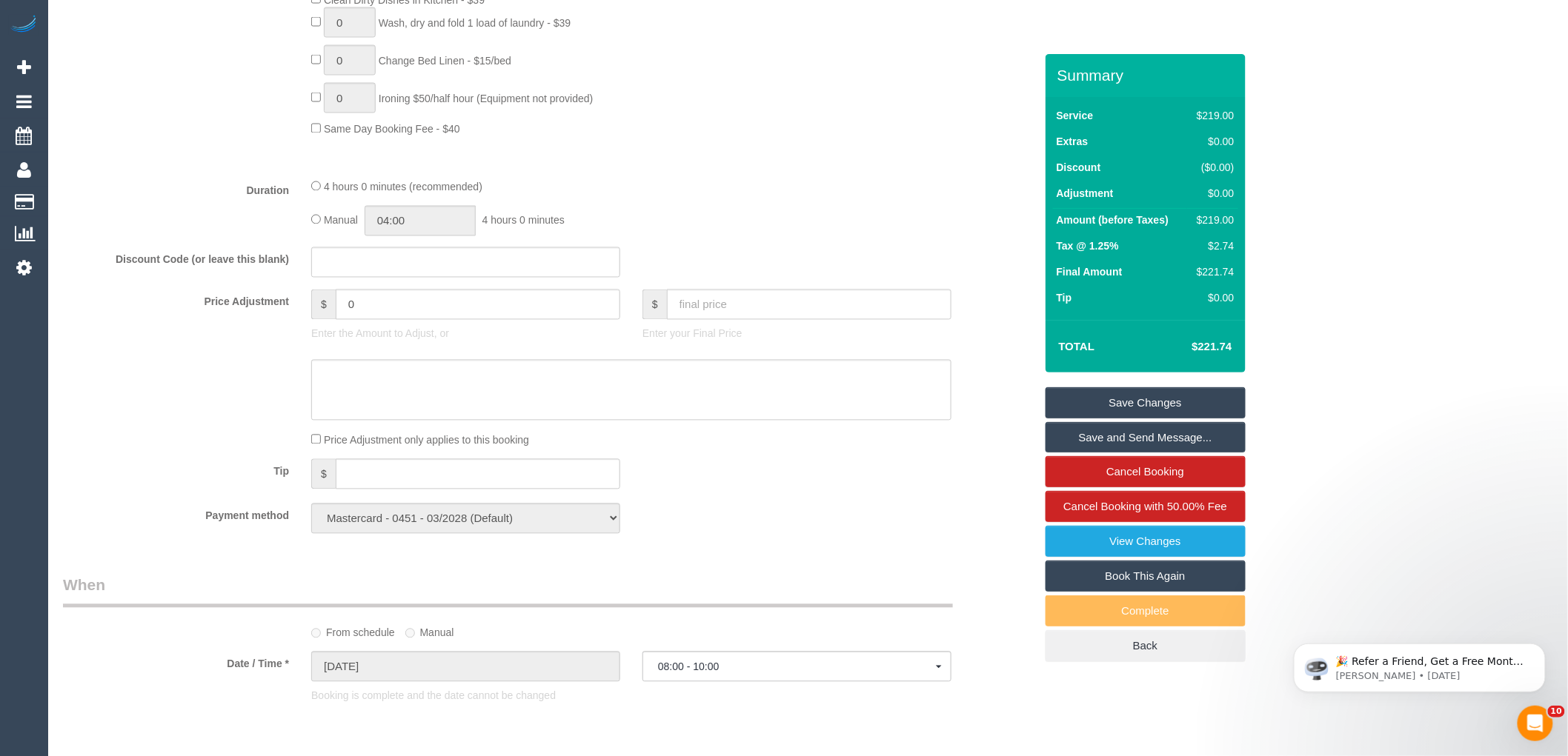
scroll to position [0, 0]
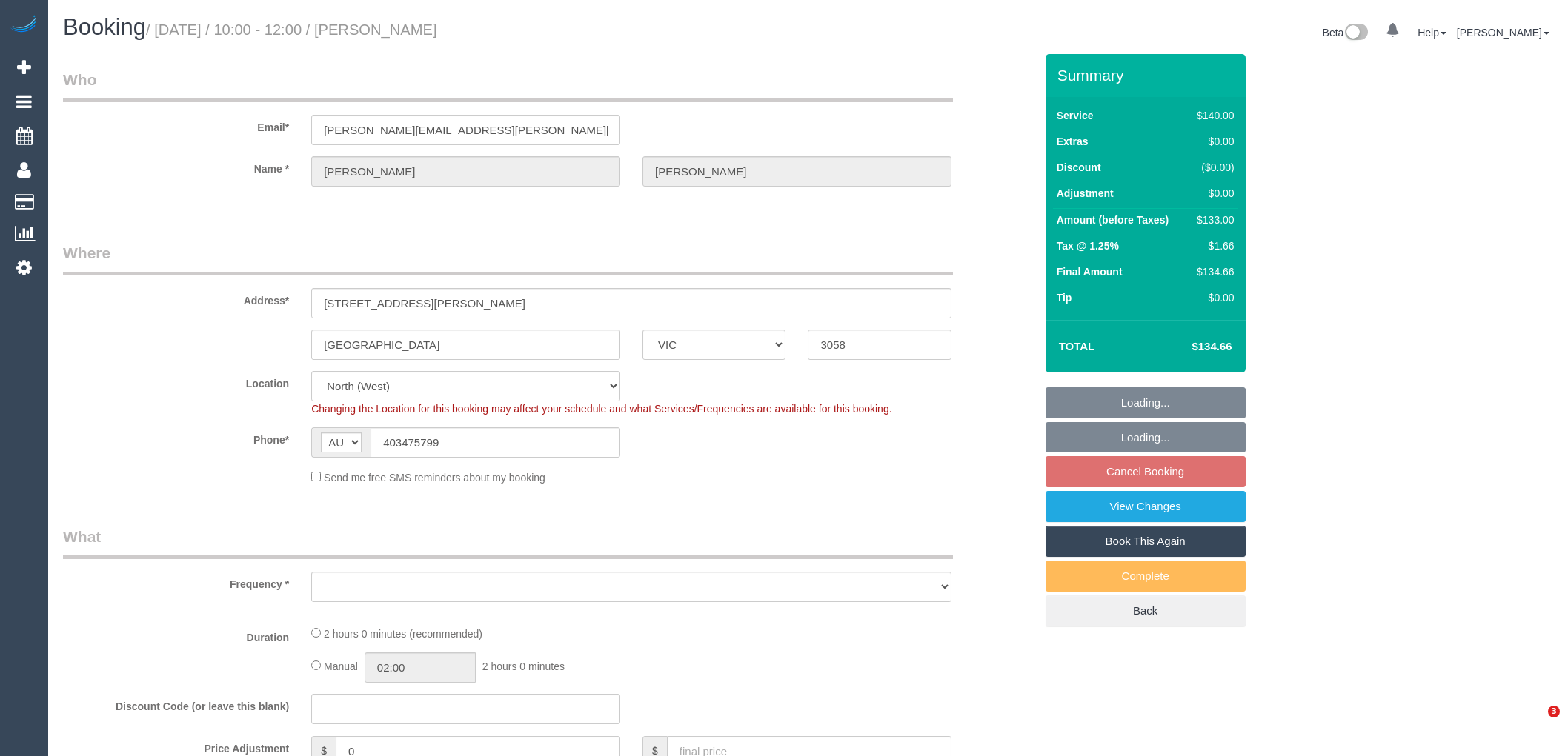
select select "VIC"
select select "object:709"
select select "string:stripe-pm_1RBNlm2GScqysDRV5Pd3mbrE"
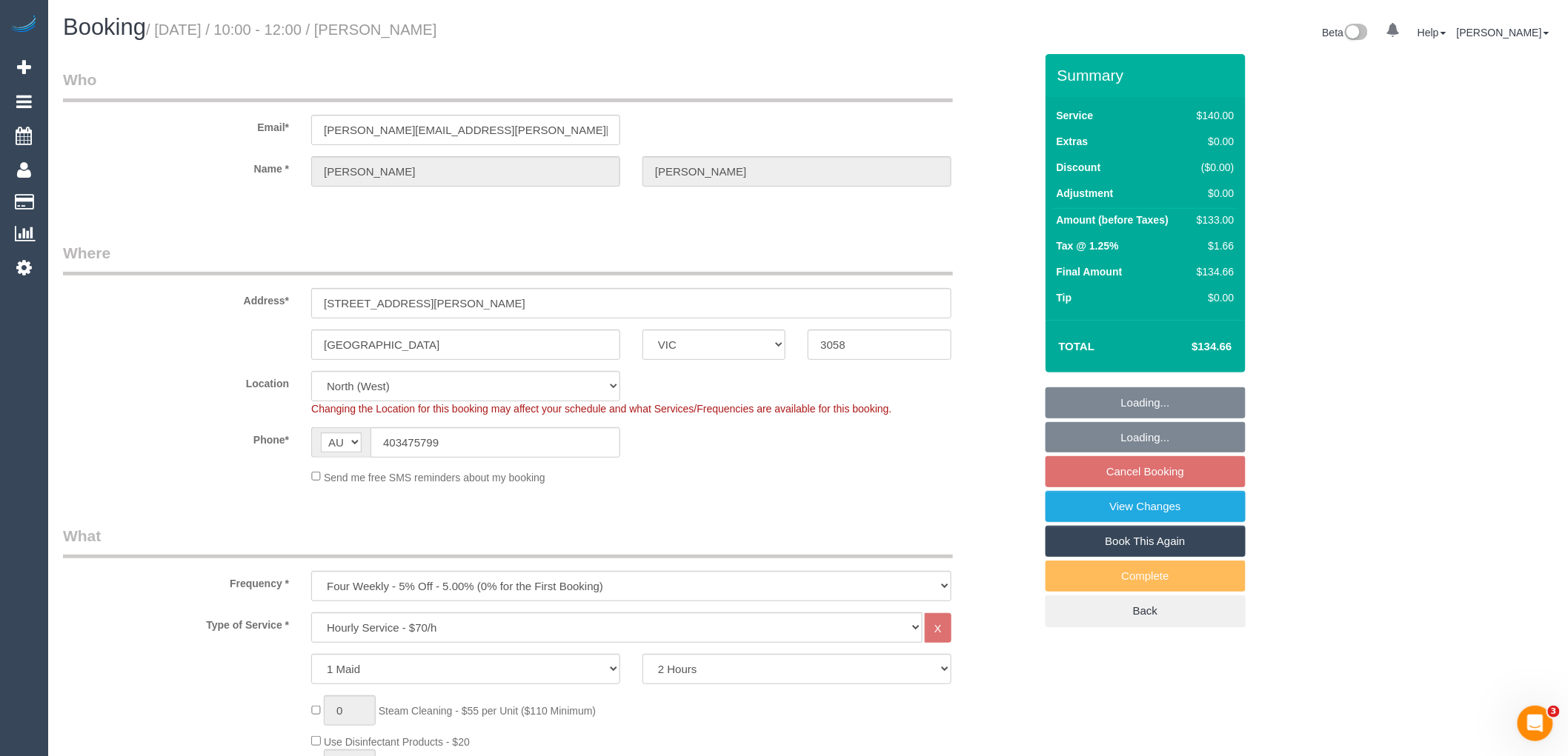
select select "object:731"
select select "number:28"
select select "number:14"
select select "number:19"
select select "number:22"
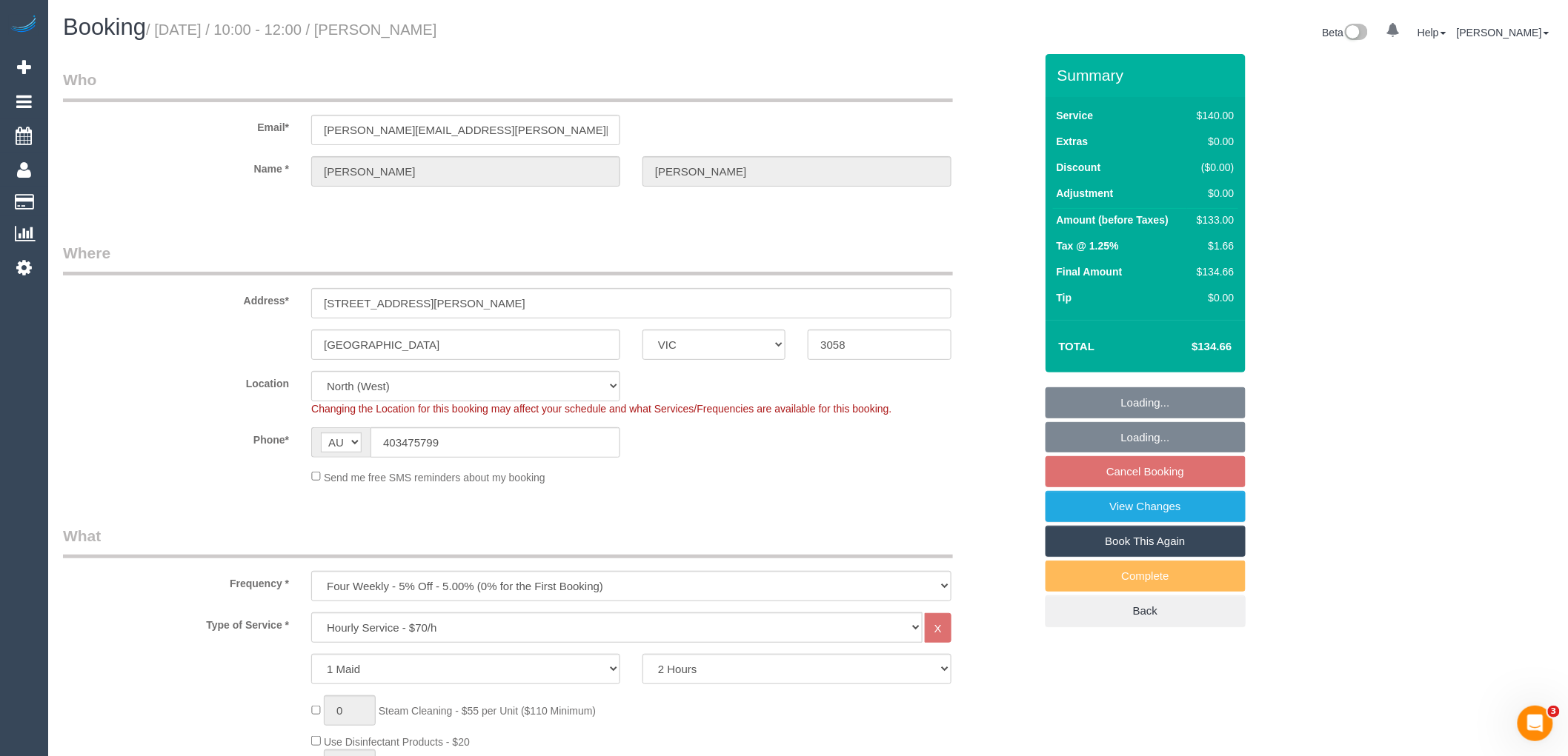
select select "number:13"
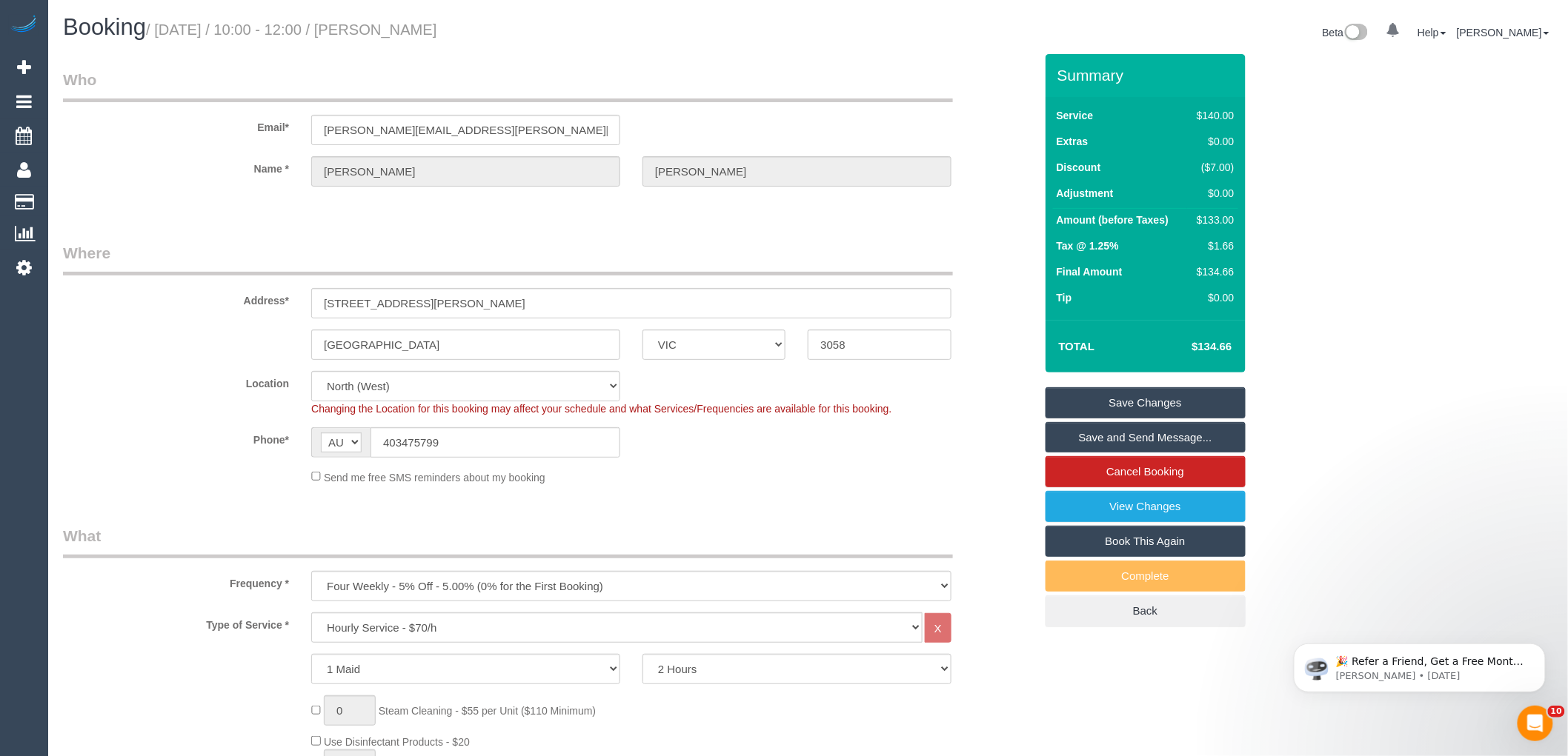
drag, startPoint x: 495, startPoint y: 25, endPoint x: 381, endPoint y: 35, distance: 114.4
click at [381, 35] on h1 "Booking / August 27, 2025 / 10:00 - 12:00 / Sophia Frentz" at bounding box center [430, 27] width 734 height 25
copy small "Sophia Frentz"
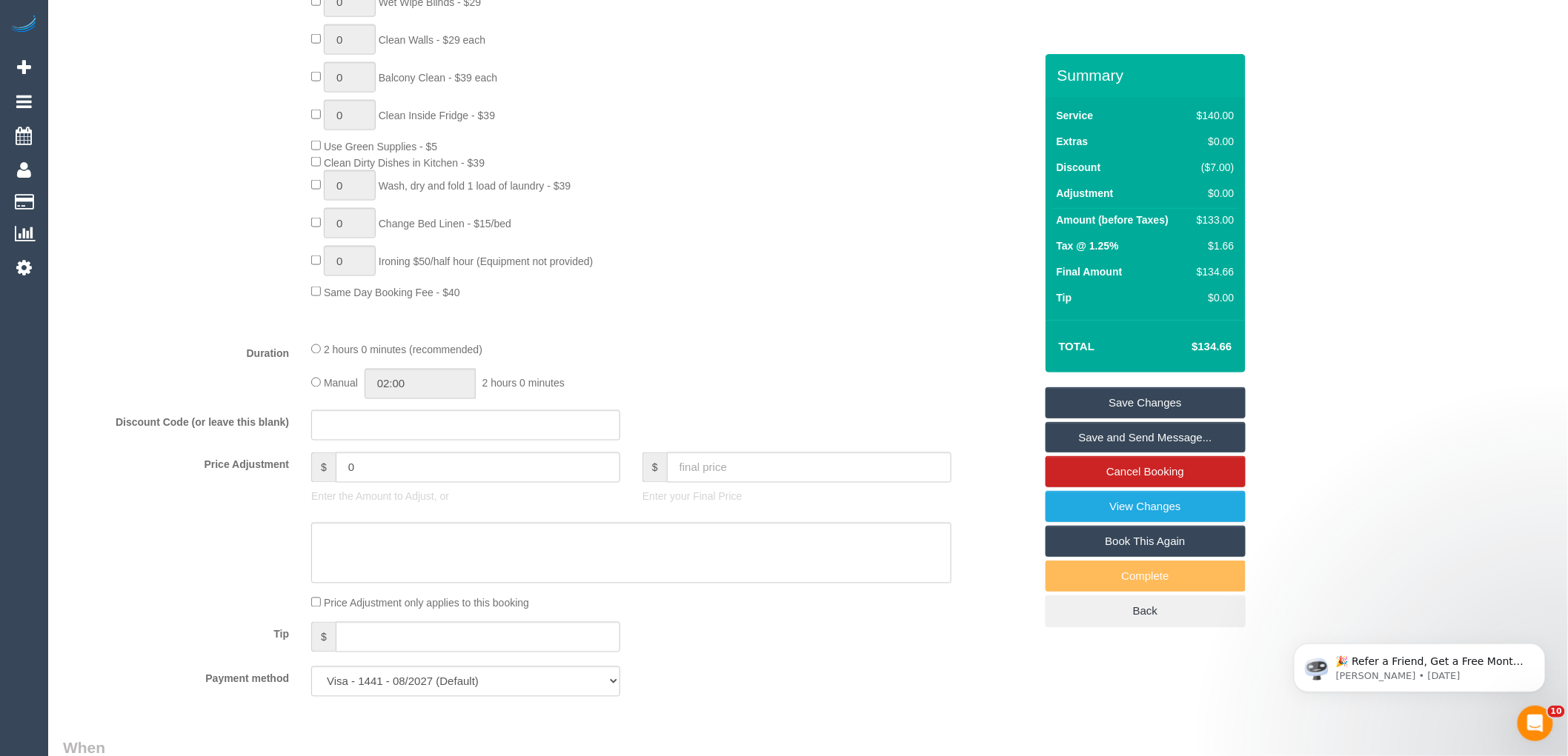
scroll to position [1069, 0]
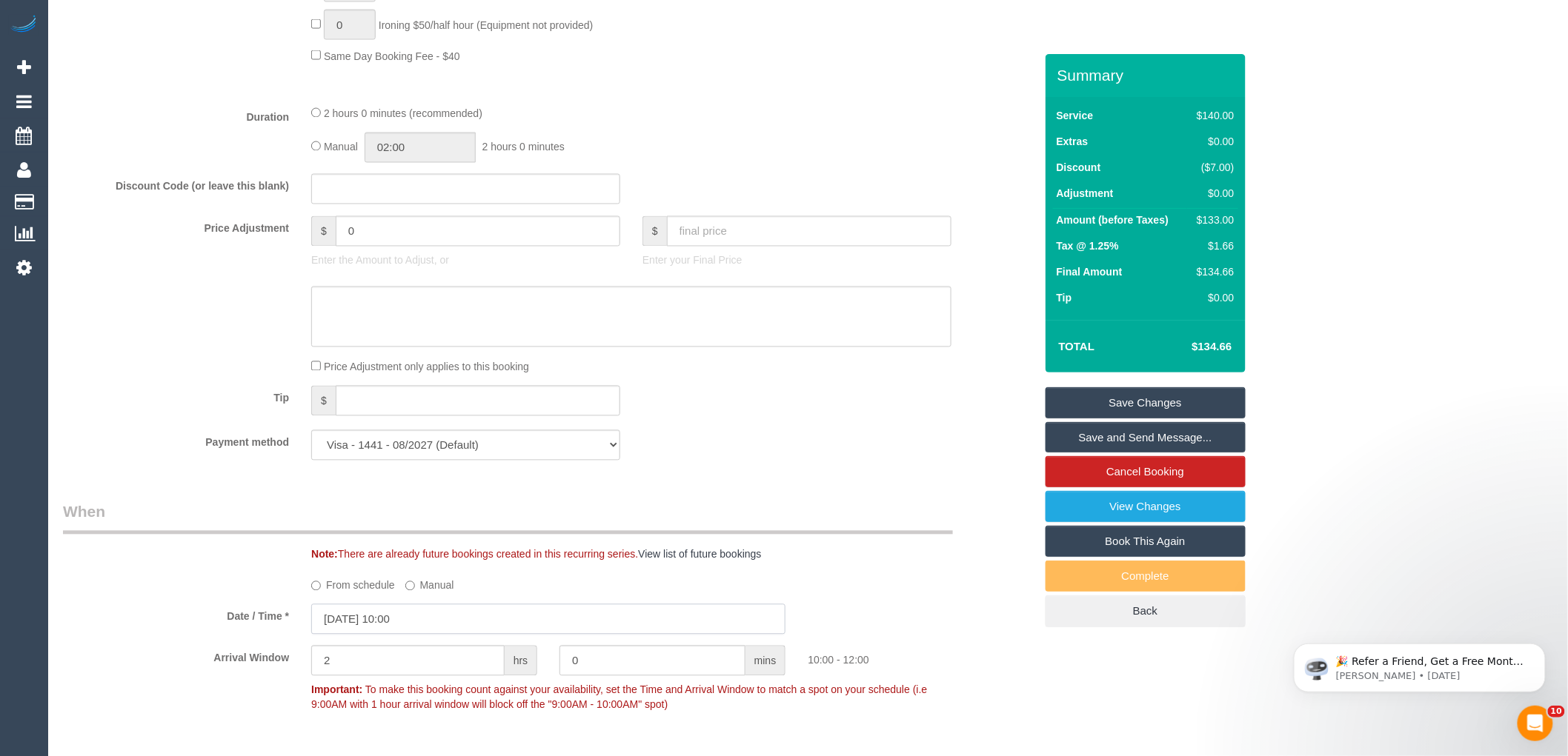
click at [449, 632] on input "[DATE] 10:00" at bounding box center [548, 619] width 474 height 30
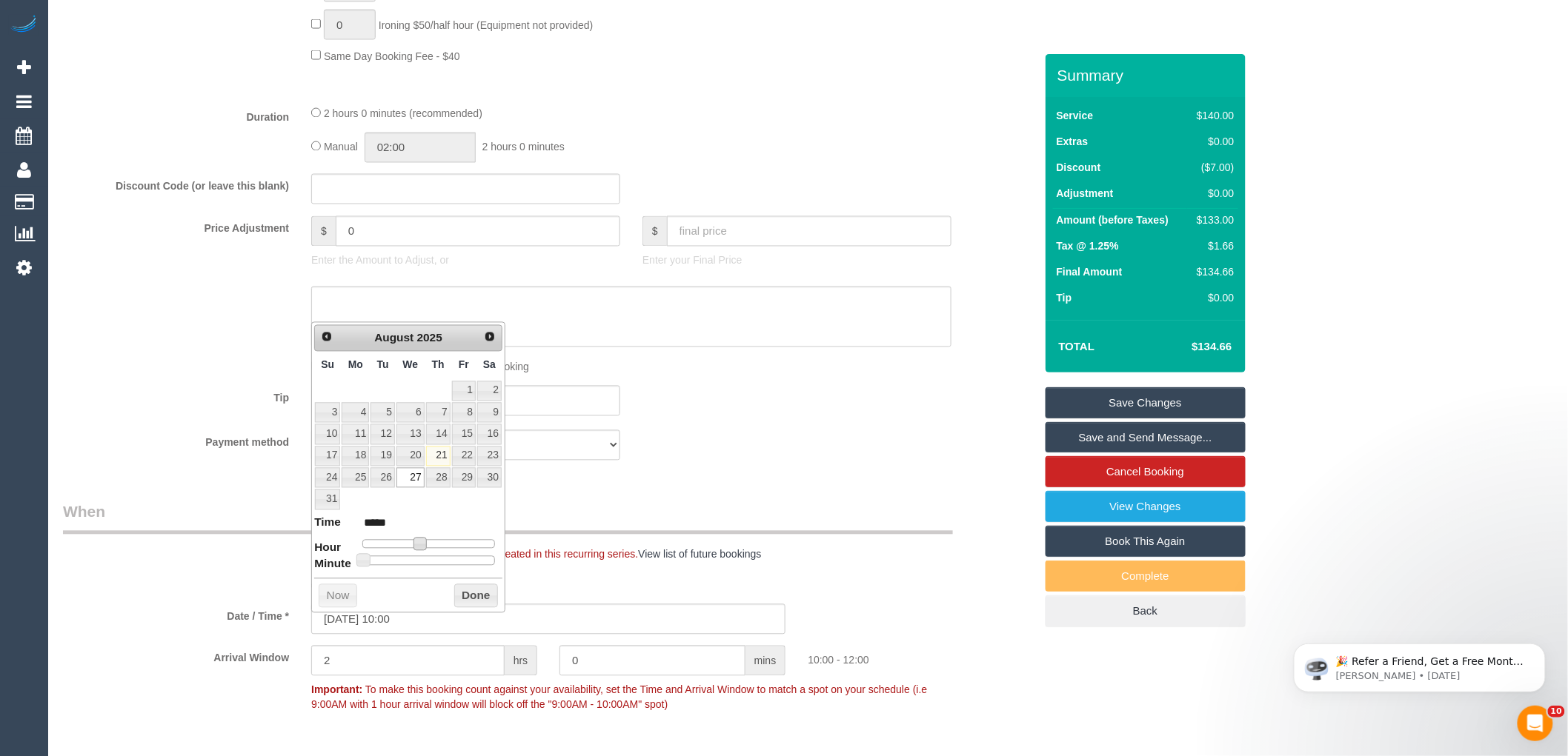
type input "27/08/2025 09:00"
type input "*****"
type input "27/08/2025 08:00"
type input "*****"
drag, startPoint x: 419, startPoint y: 546, endPoint x: 411, endPoint y: 546, distance: 8.0
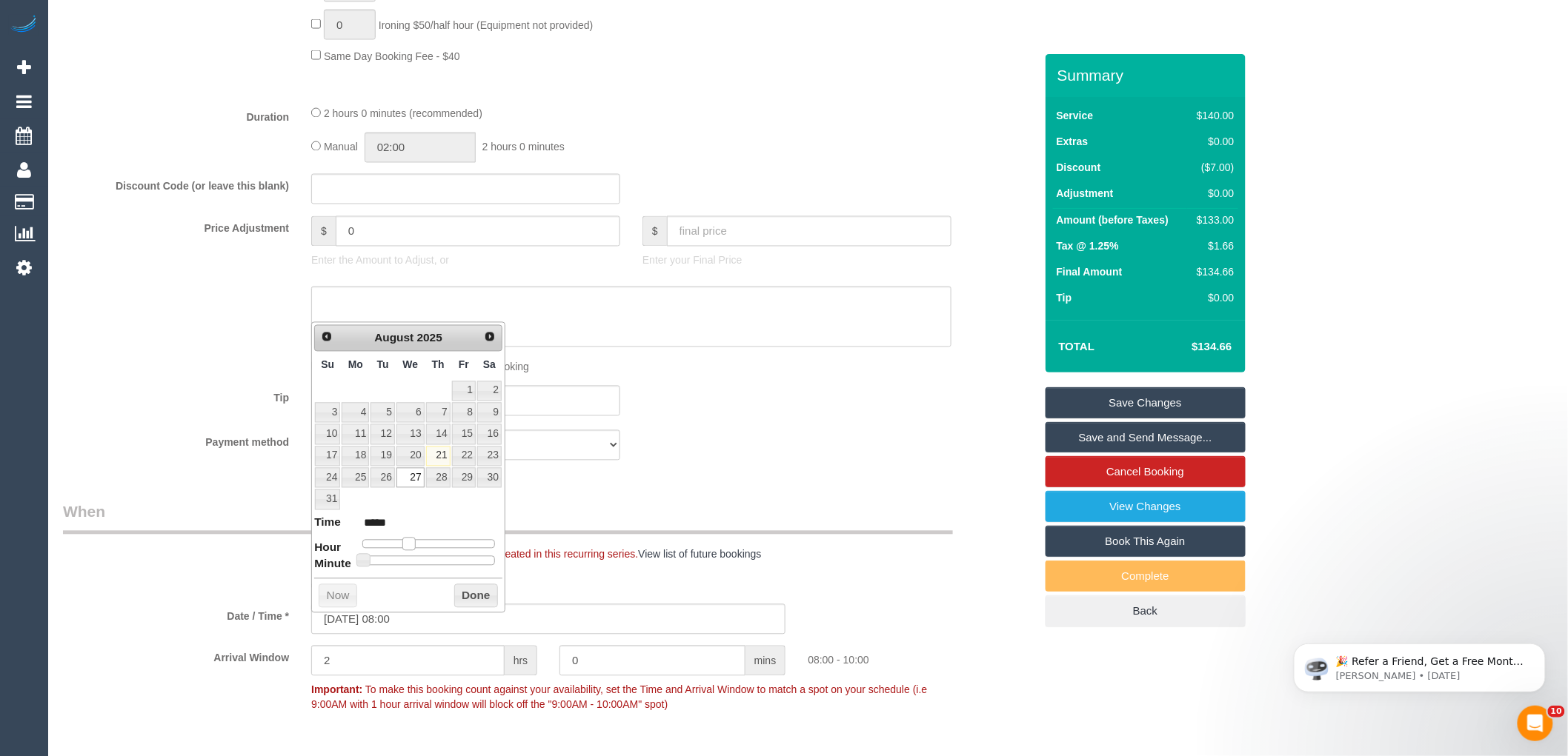
click at [411, 546] on span at bounding box center [409, 544] width 14 height 14
click at [459, 592] on button "Done" at bounding box center [476, 596] width 44 height 24
click at [826, 461] on div "Payment method Visa - 4853 - 03/2026 Visa - 1441 - 08/2027 (Default) Add Credit…" at bounding box center [548, 445] width 994 height 30
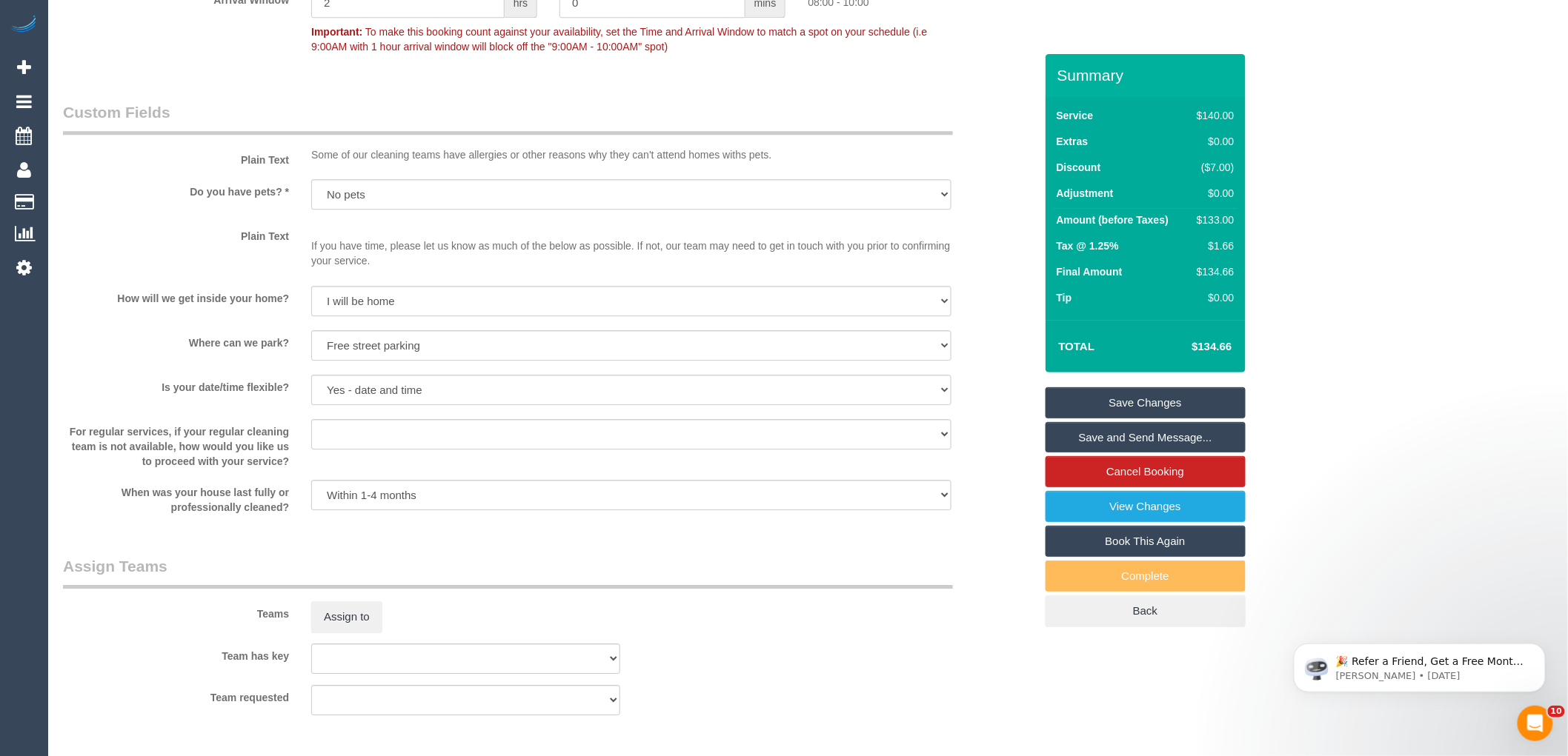
scroll to position [2247, 0]
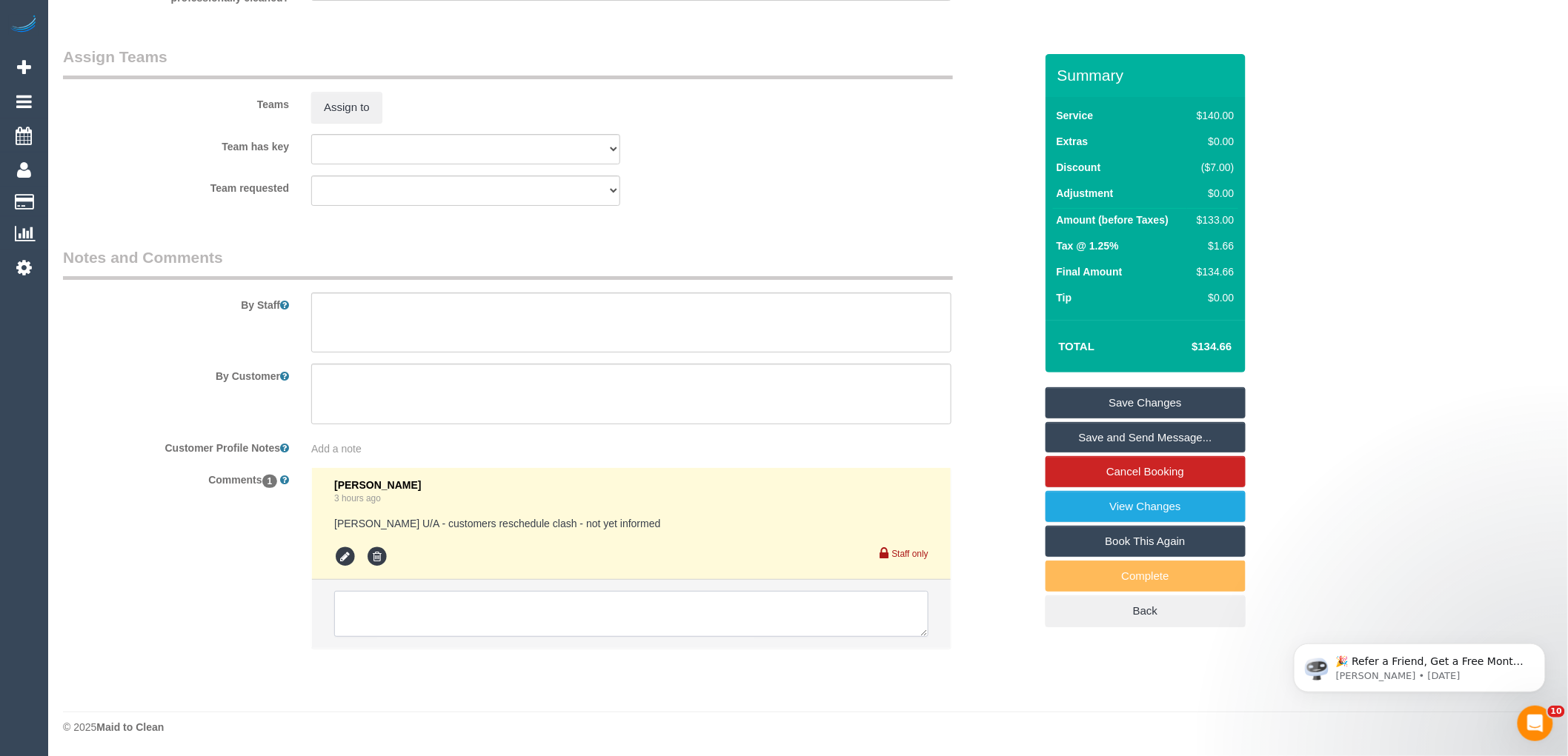
click at [430, 616] on textarea at bounding box center [632, 614] width 594 height 46
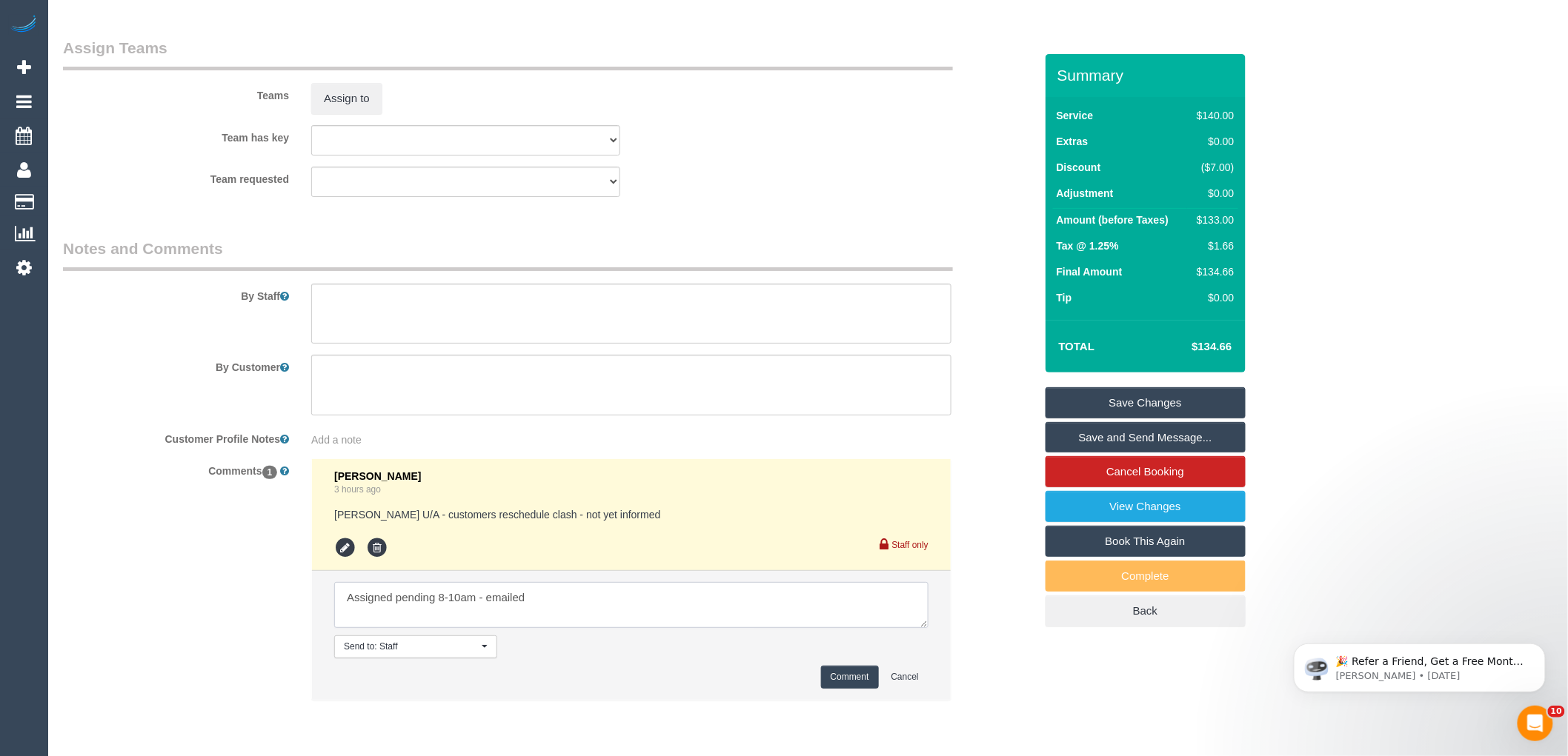
type textarea "Assigned pending 8-10am - emailed"
click at [867, 689] on button "Comment" at bounding box center [850, 677] width 58 height 23
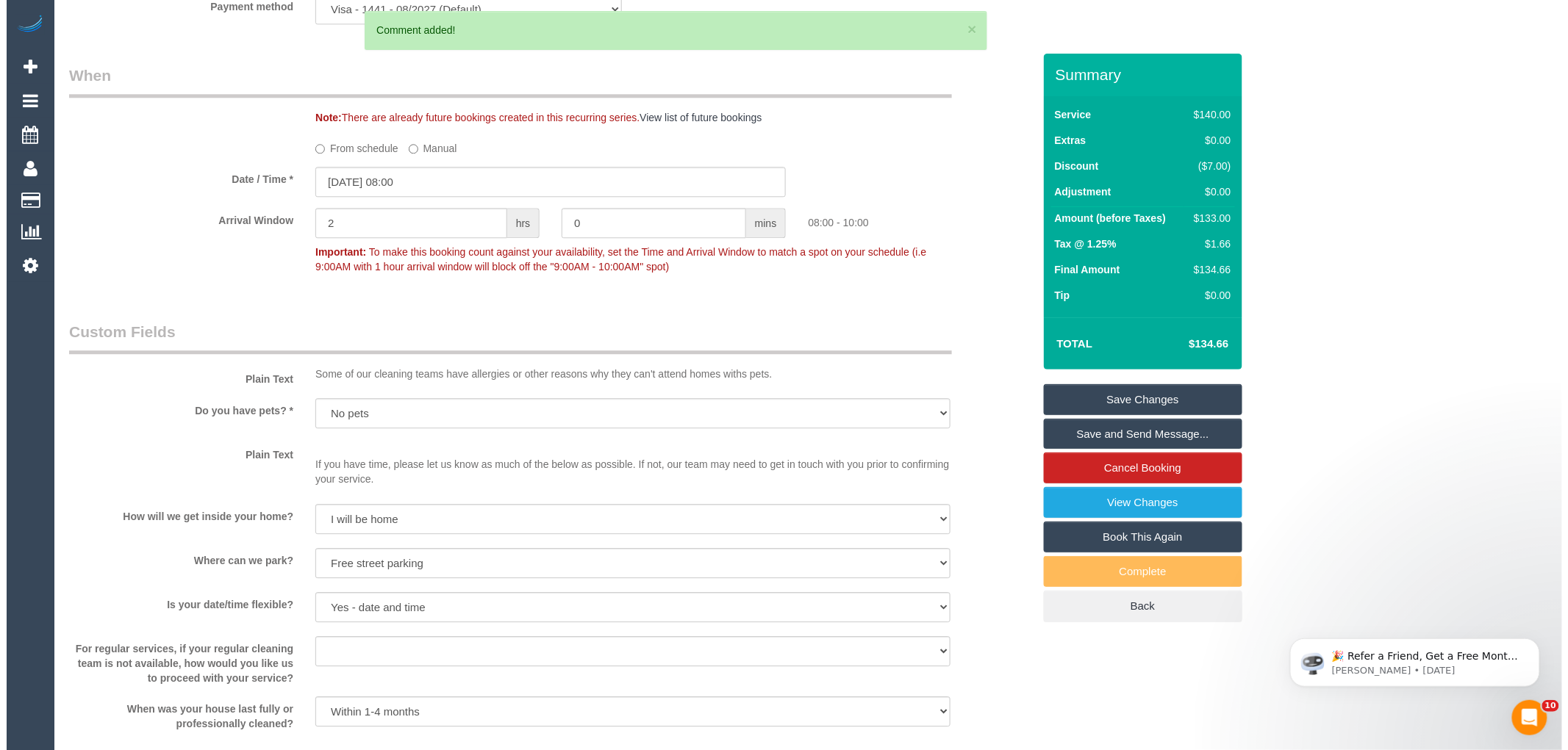
scroll to position [1739, 0]
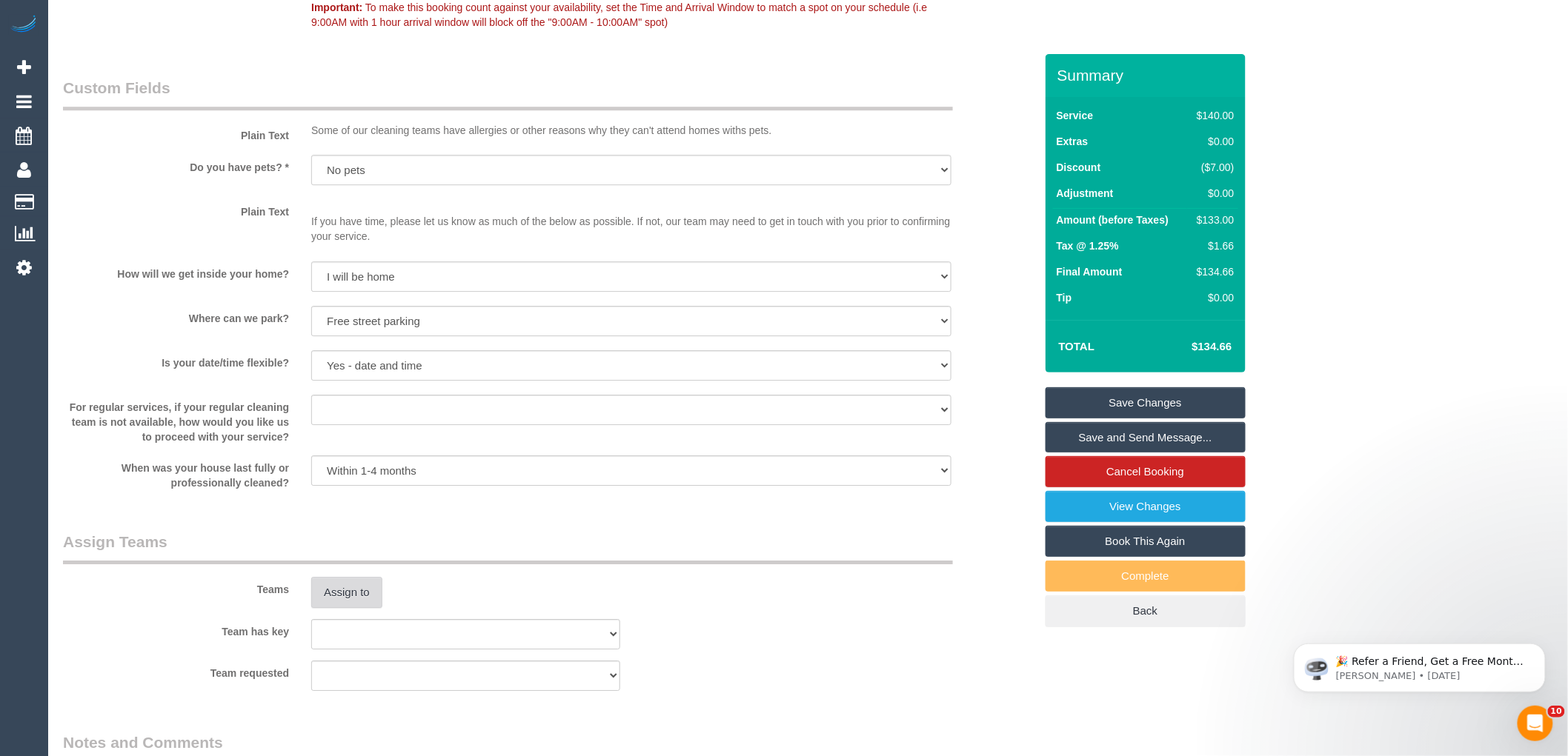
click at [357, 602] on button "Assign to" at bounding box center [346, 592] width 71 height 31
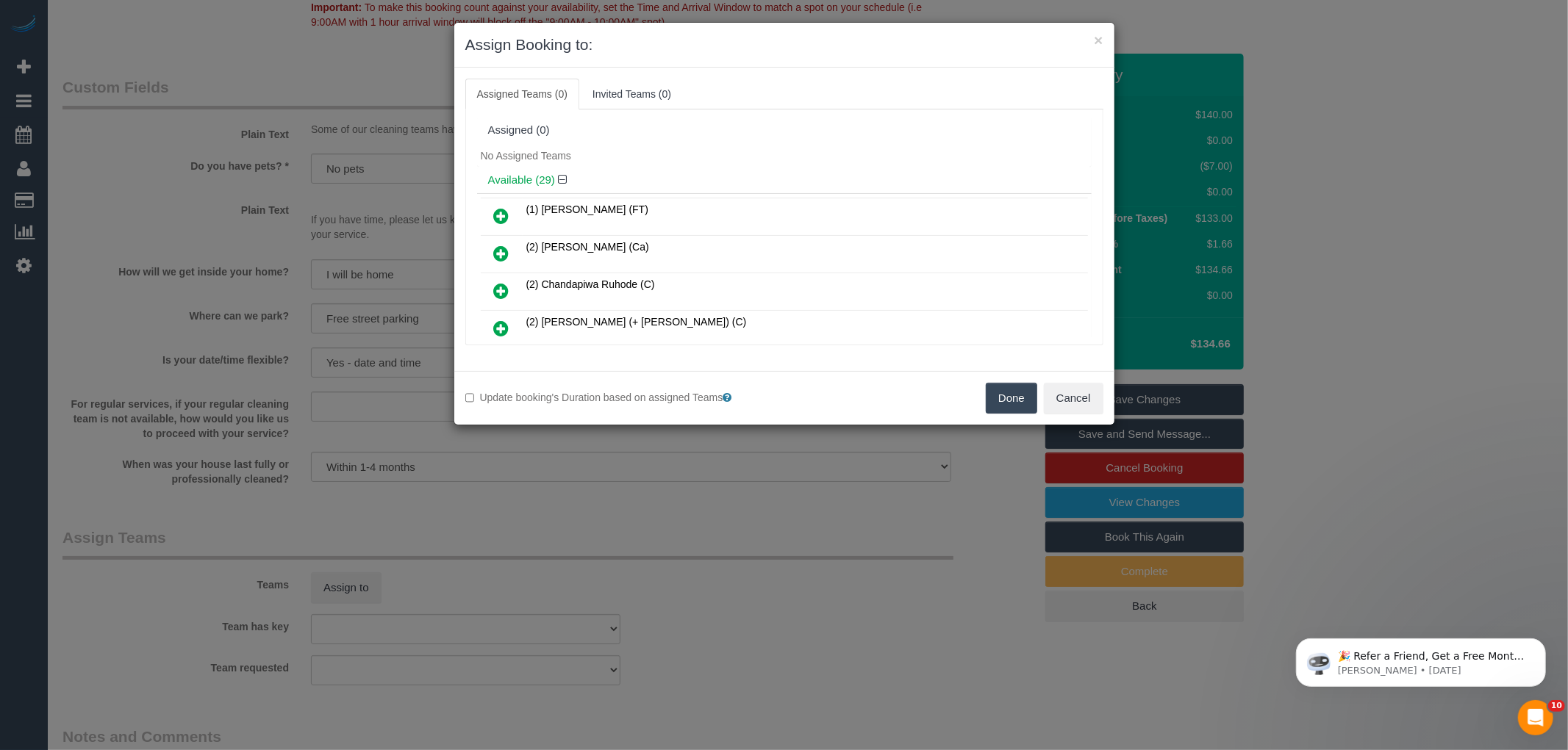
scroll to position [830, 0]
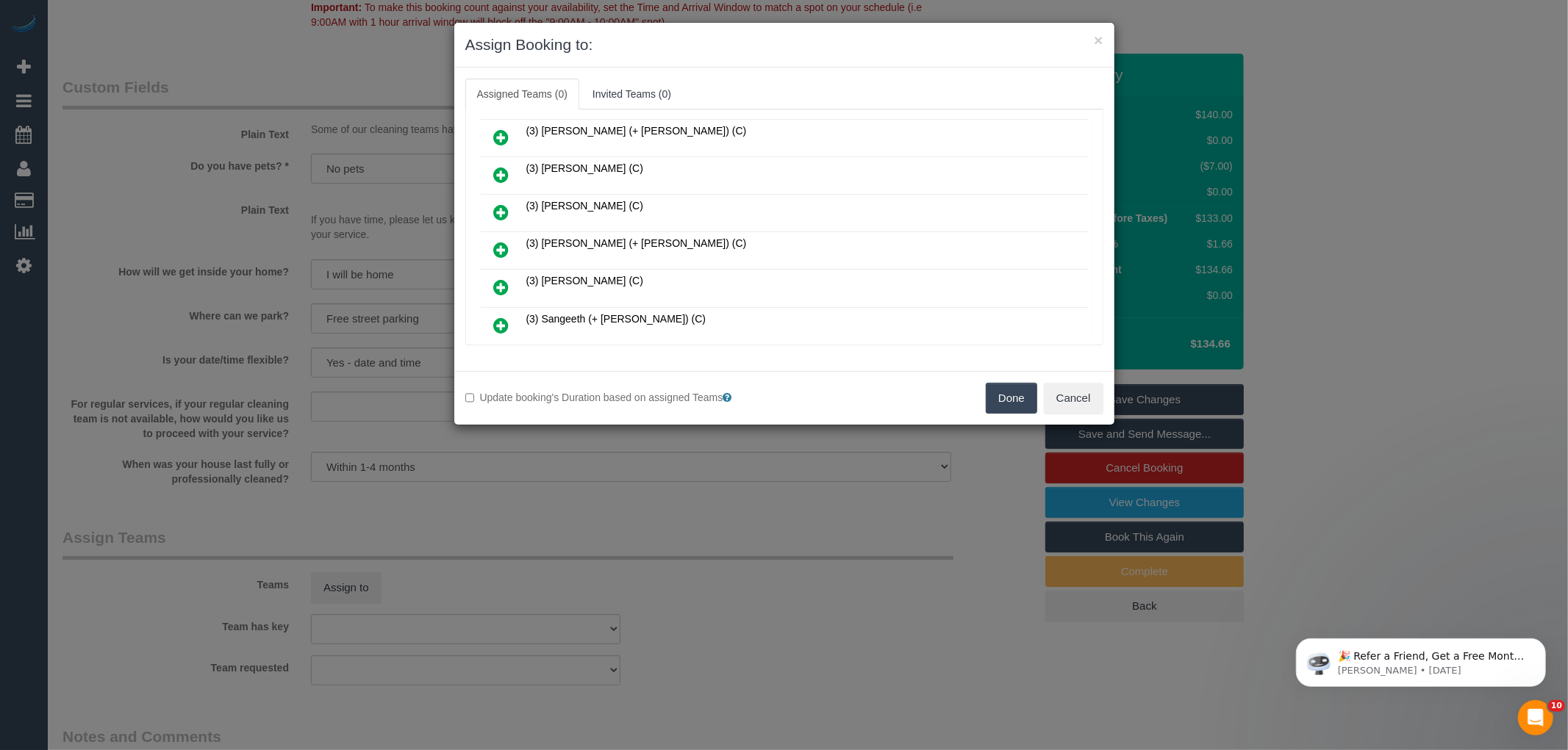
click at [504, 241] on icon at bounding box center [501, 250] width 15 height 18
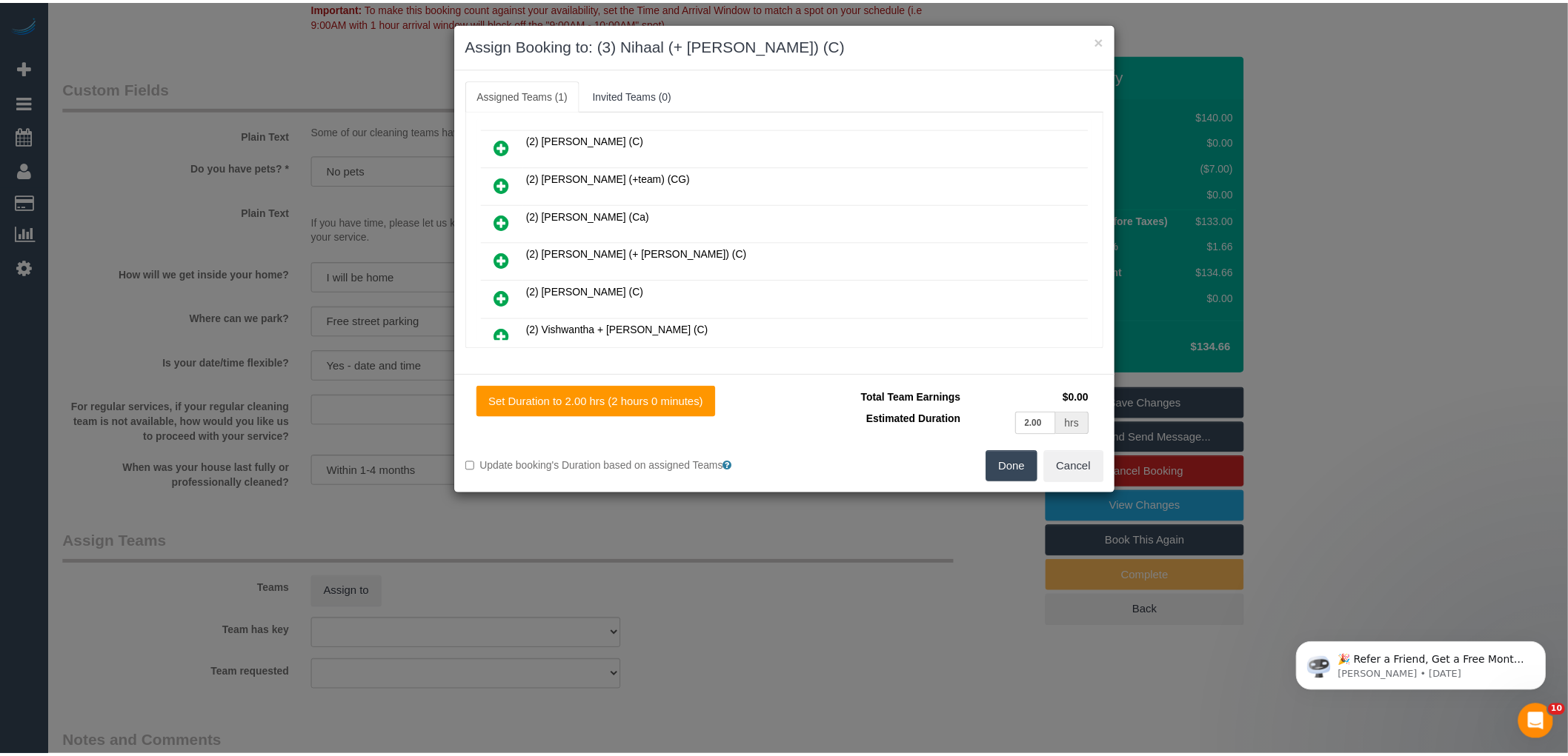
scroll to position [0, 0]
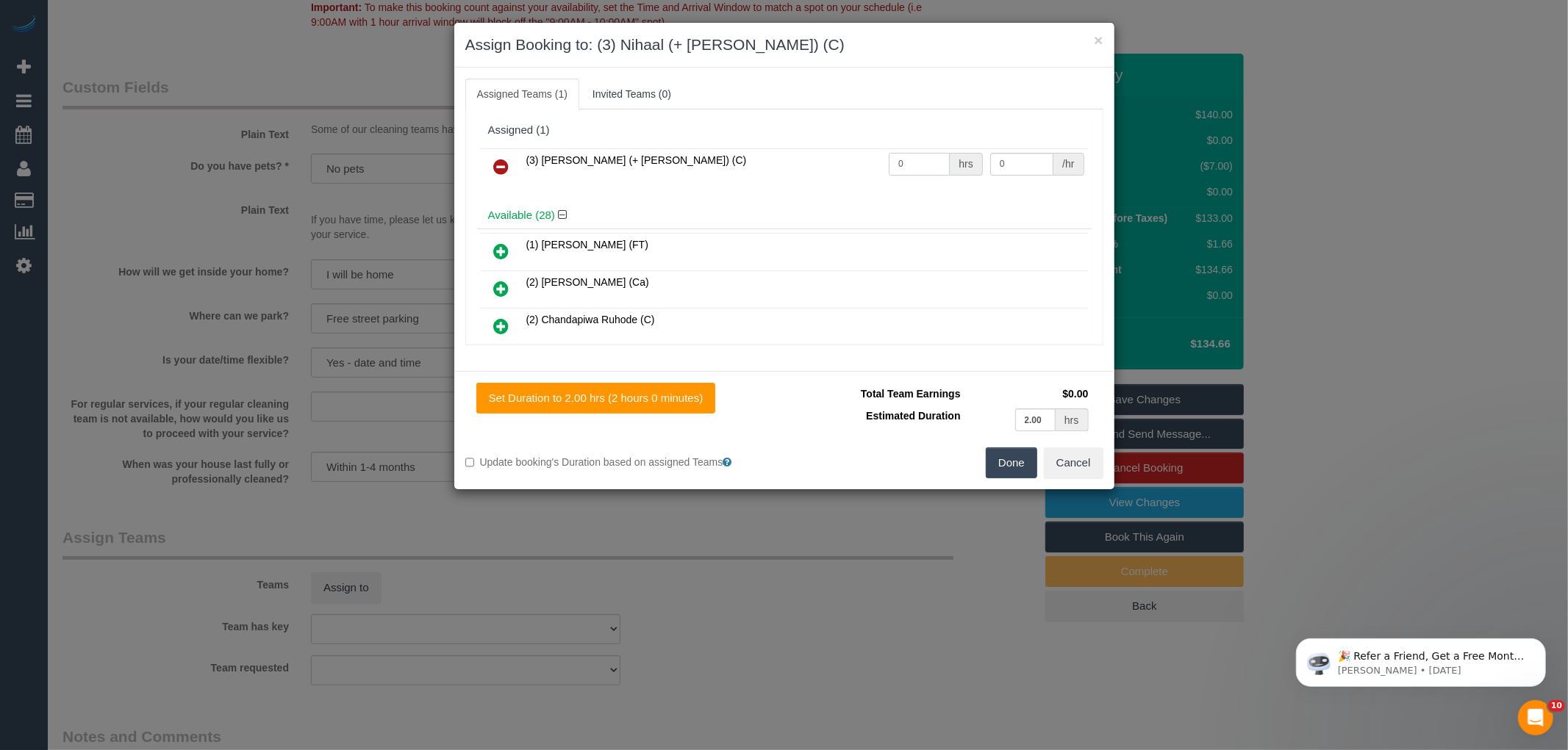
click at [922, 159] on input "0" at bounding box center [920, 164] width 61 height 23
type input "2"
click at [1019, 158] on input "0" at bounding box center [1022, 164] width 63 height 23
type input "35"
click at [1010, 467] on button "Done" at bounding box center [1011, 462] width 51 height 31
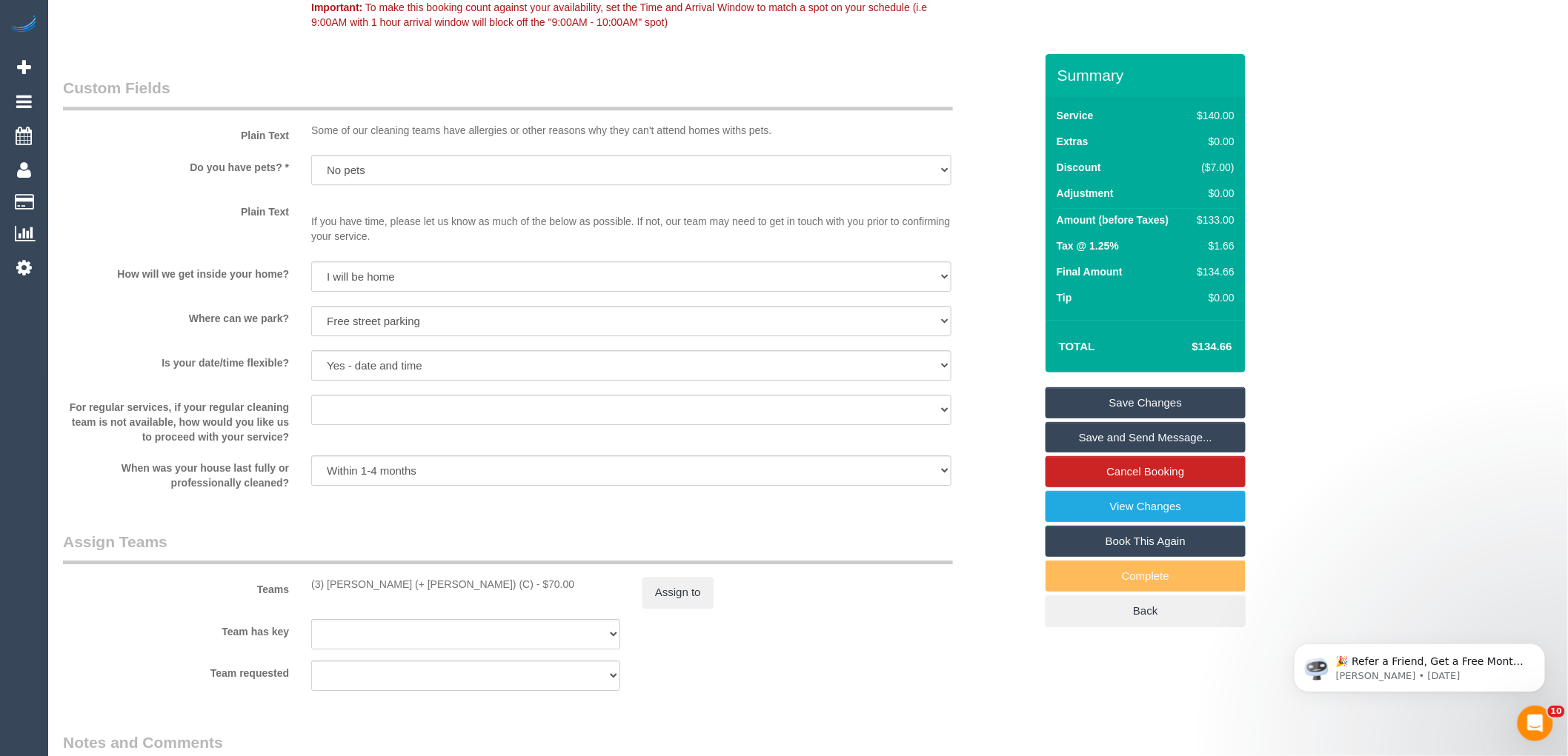
click at [954, 493] on div "× Assign Booking to: (3) Nihaal (+ Shweta) (C) Assigned Teams (1) Invited Teams…" at bounding box center [784, 378] width 1568 height 756
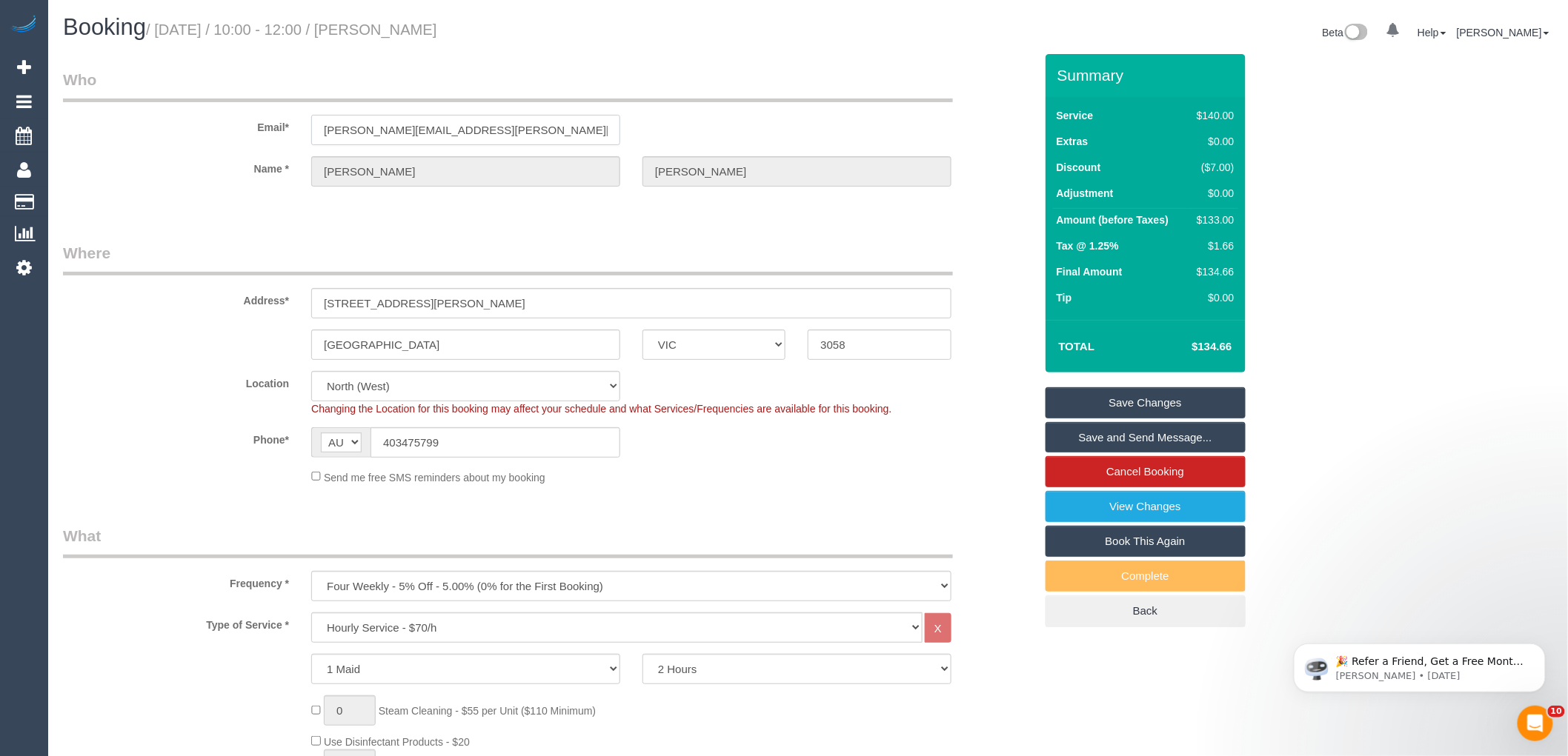
click at [424, 137] on input "sophia.frentz@gmail.com" at bounding box center [465, 129] width 309 height 30
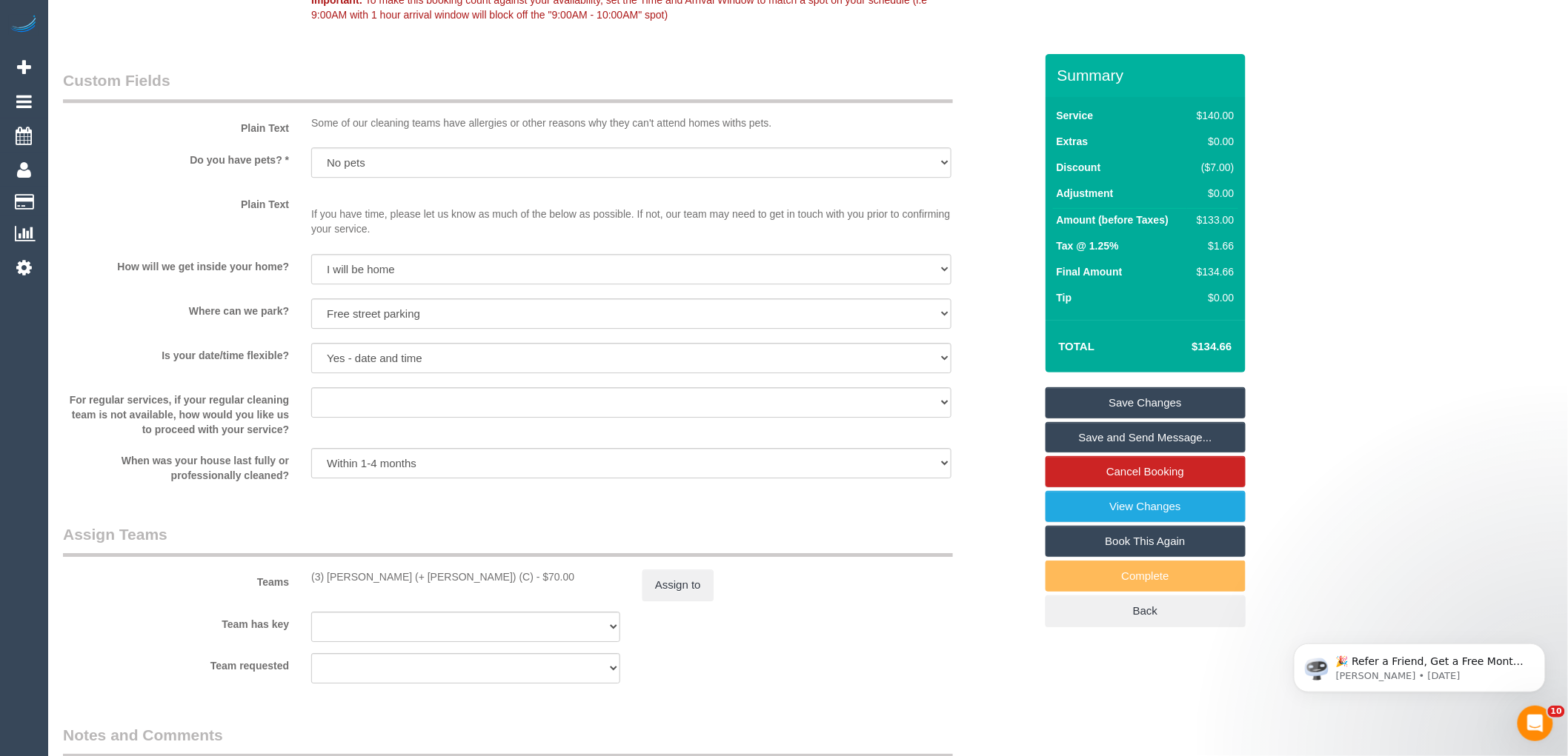
scroll to position [2139, 0]
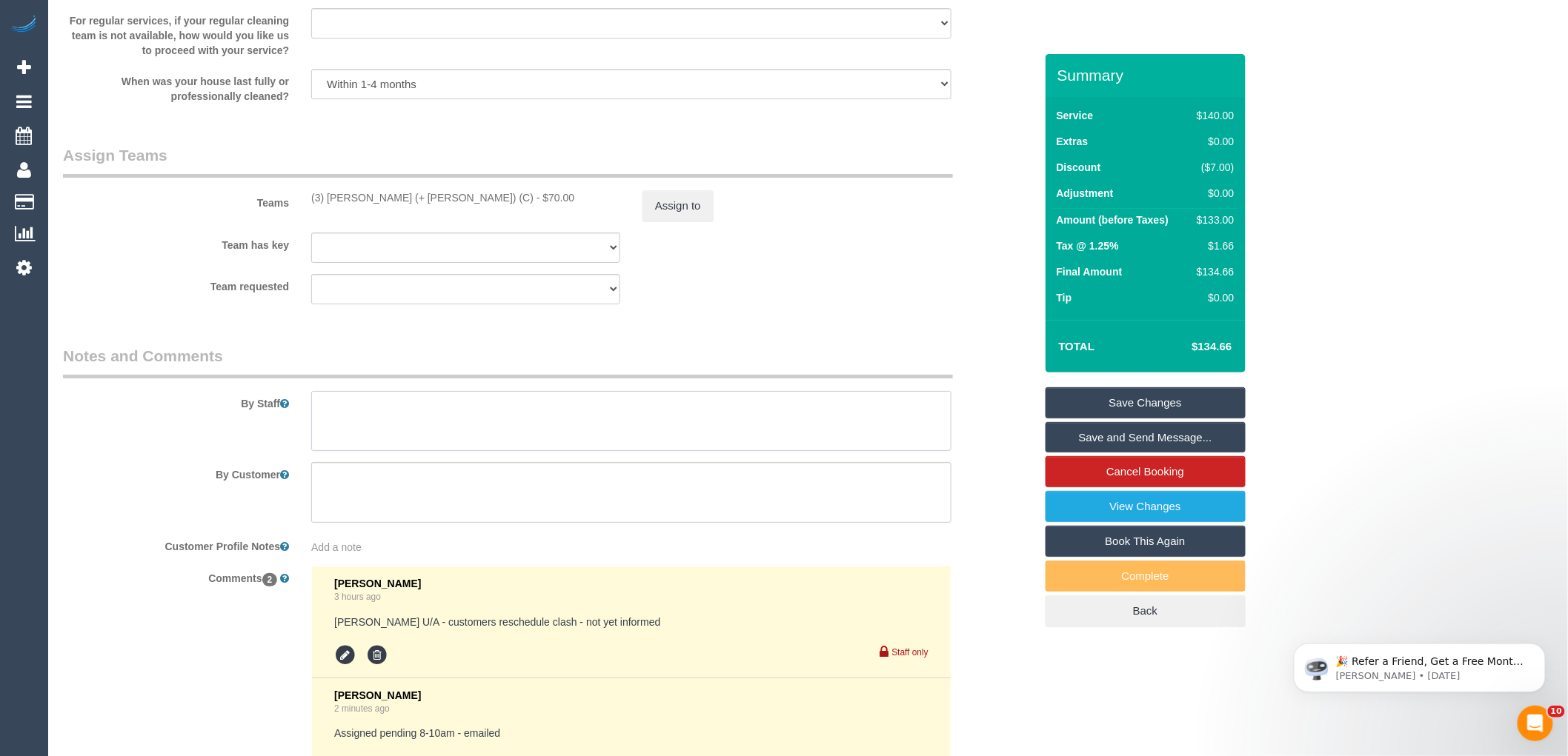
click at [372, 440] on textarea at bounding box center [631, 421] width 640 height 61
type textarea "*cover*"
drag, startPoint x: 880, startPoint y: 271, endPoint x: 1082, endPoint y: 383, distance: 231.0
click at [881, 263] on div "Team has key (0) Office (1) Debbie Brodjanac (FT) (1) Karen Cruz (FT) (1) Sarah…" at bounding box center [548, 247] width 994 height 30
click at [1160, 394] on link "Save Changes" at bounding box center [1145, 403] width 200 height 31
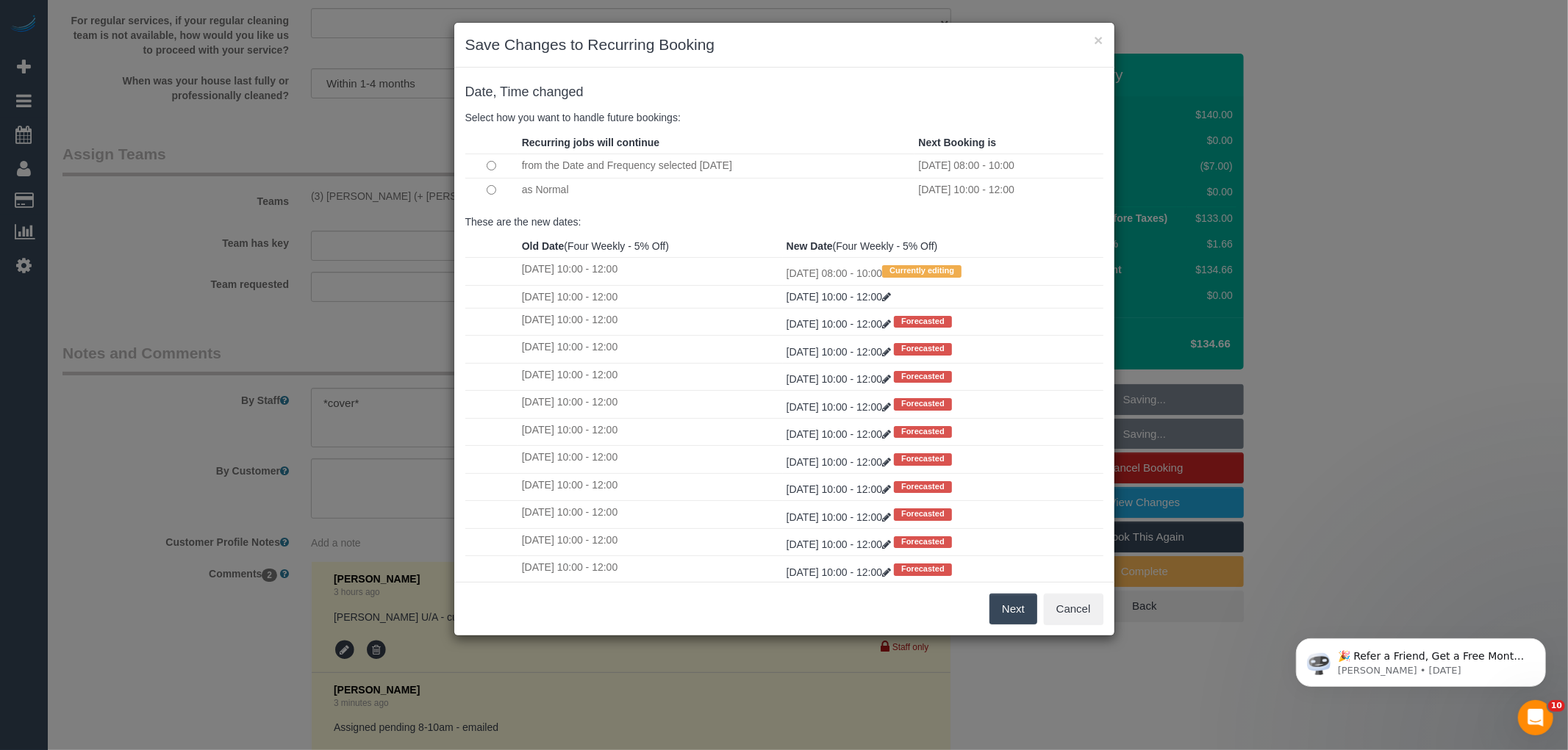
click at [1009, 616] on button "Next" at bounding box center [1013, 609] width 48 height 31
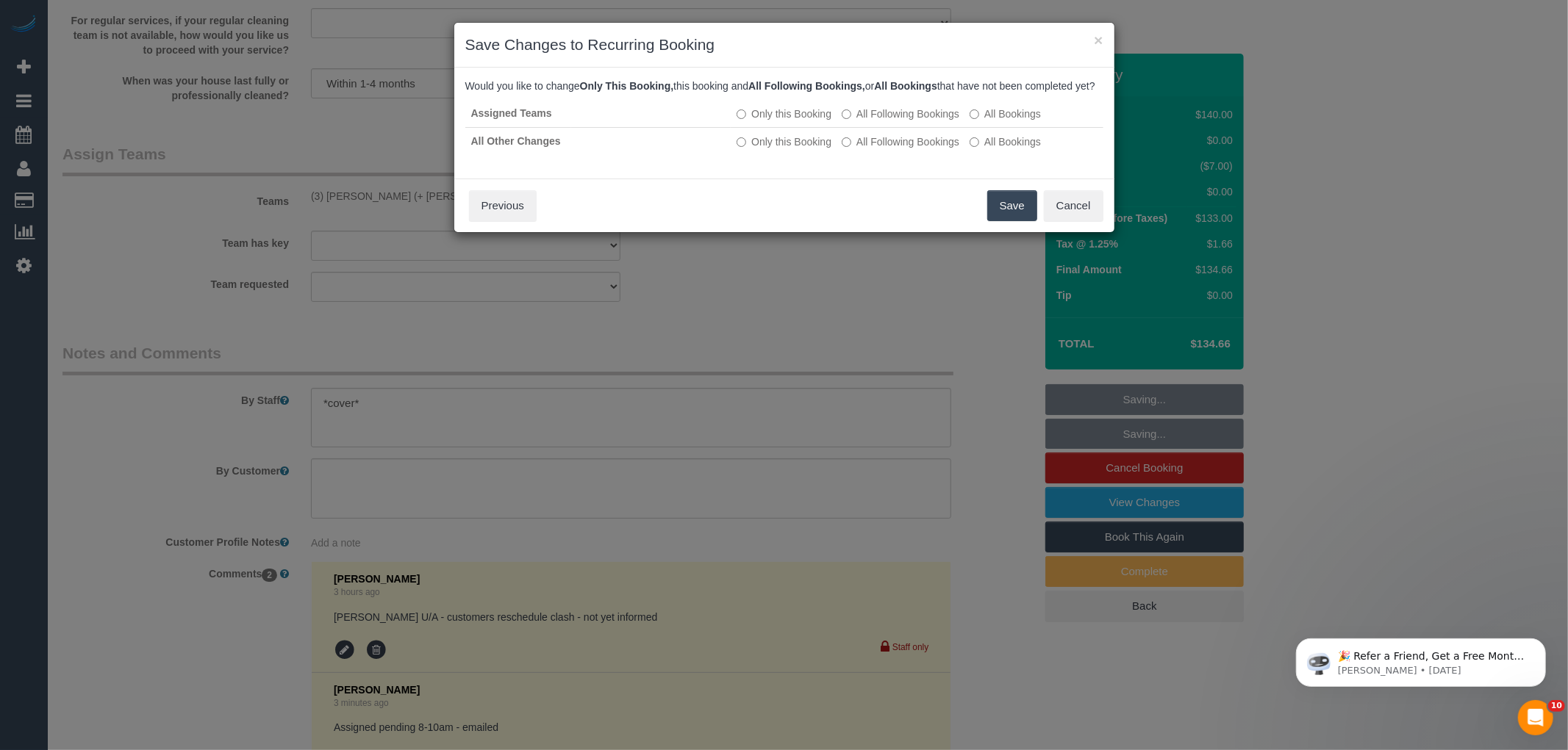
click at [1016, 221] on button "Save" at bounding box center [1012, 206] width 50 height 31
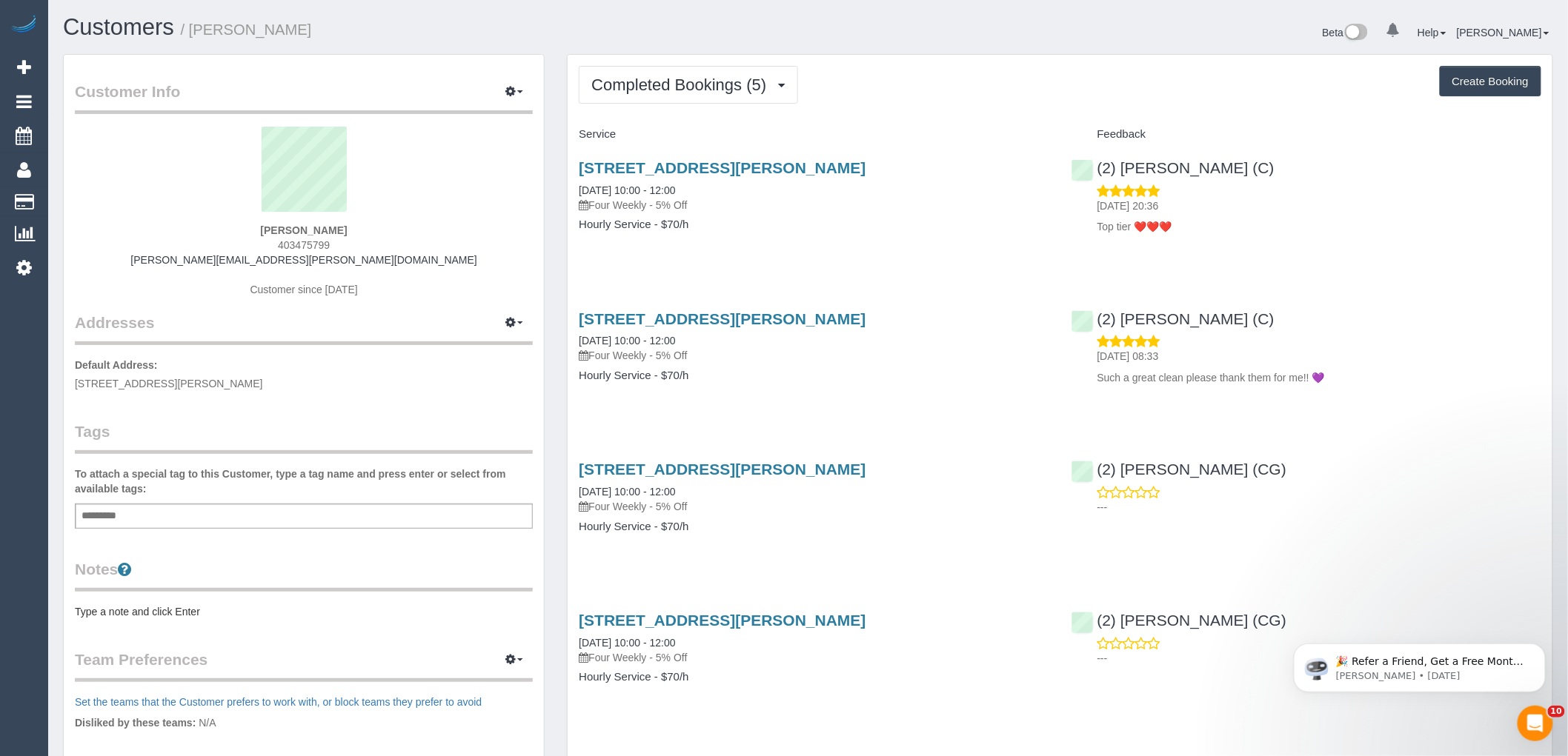
click at [653, 61] on div "Completed Bookings (5) Completed Bookings (5) Upcoming Bookings (12) Cancelled …" at bounding box center [1059, 493] width 984 height 879
click at [648, 87] on span "Completed Bookings (5)" at bounding box center [683, 85] width 183 height 18
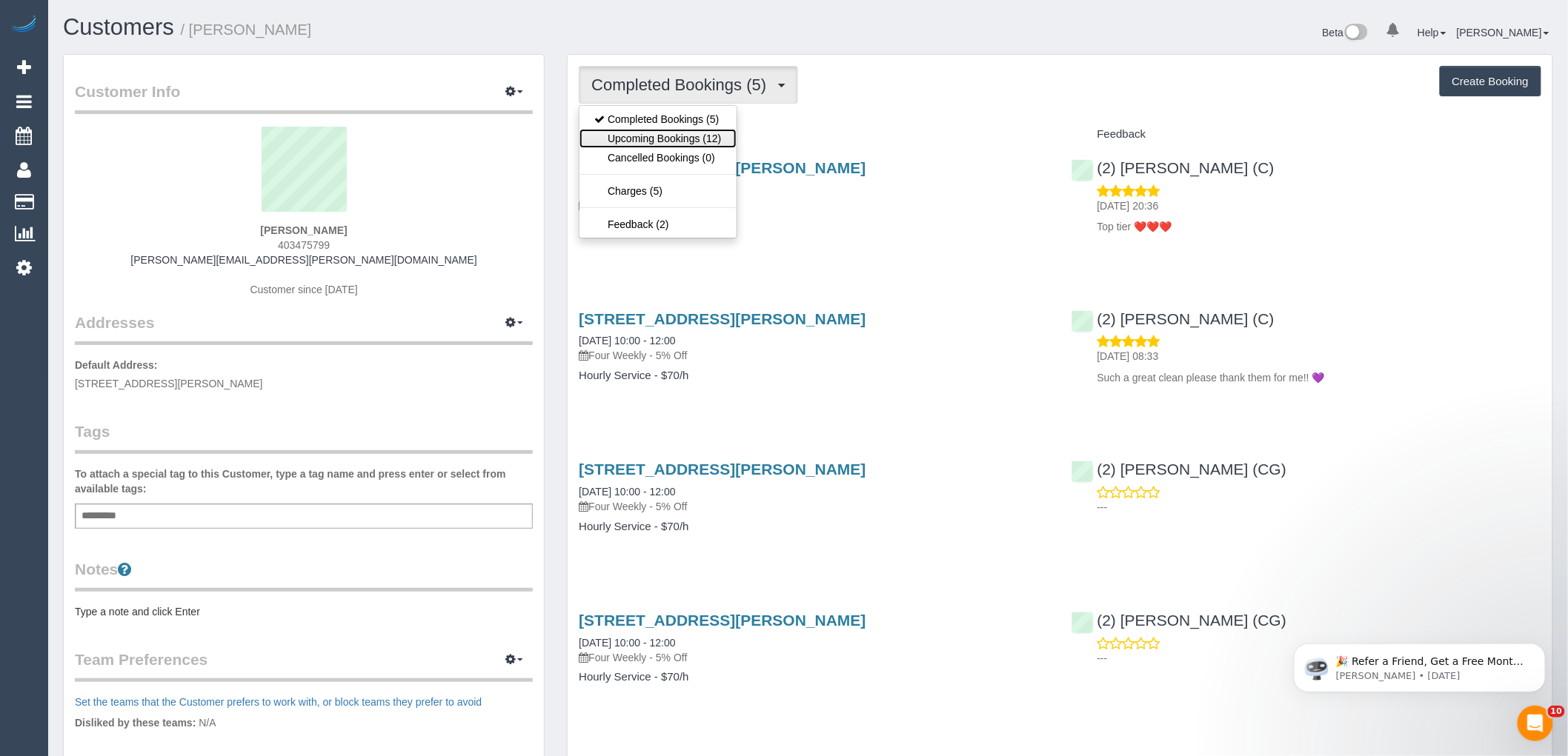
click at [649, 138] on link "Upcoming Bookings (12)" at bounding box center [658, 138] width 156 height 19
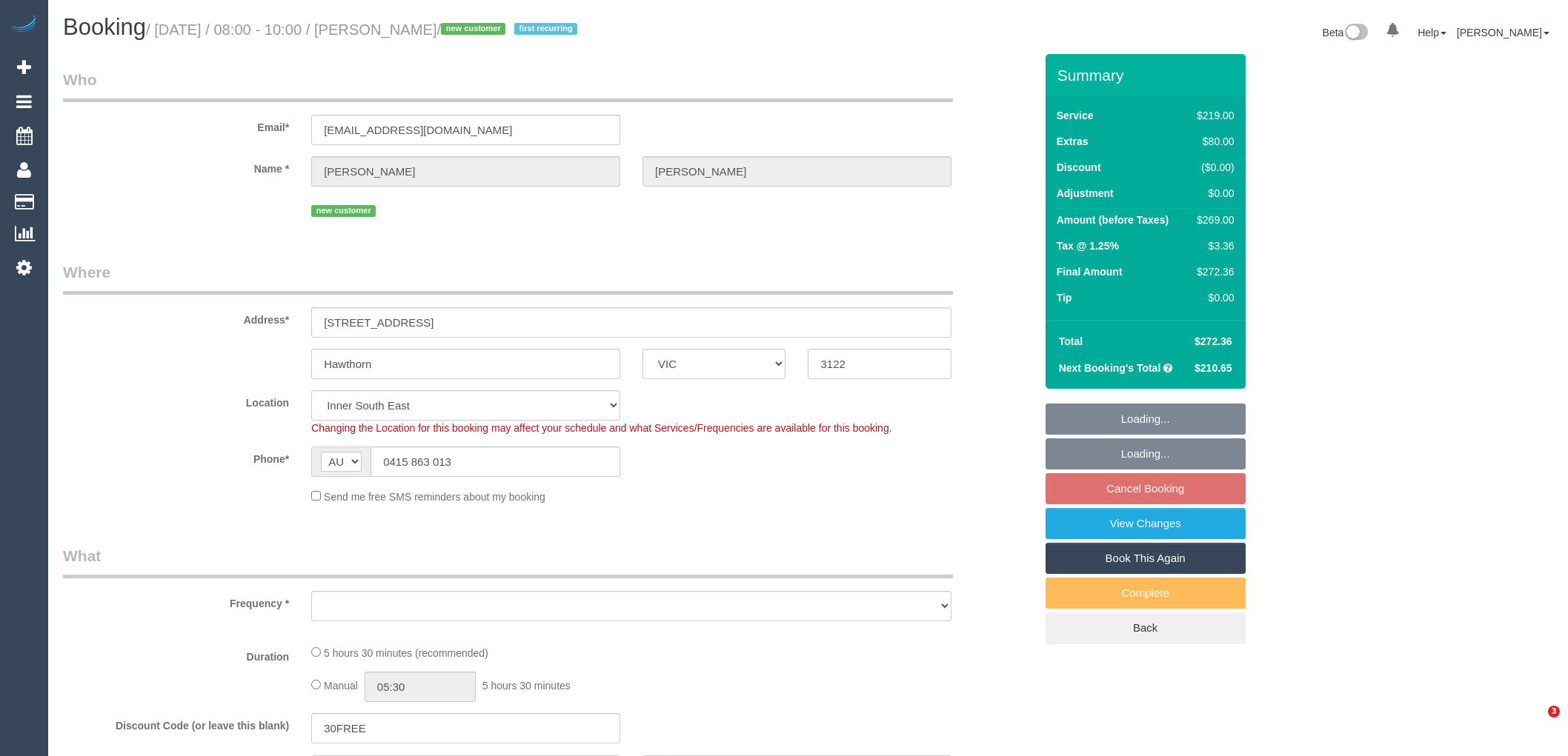
select select "VIC"
select select "object:636"
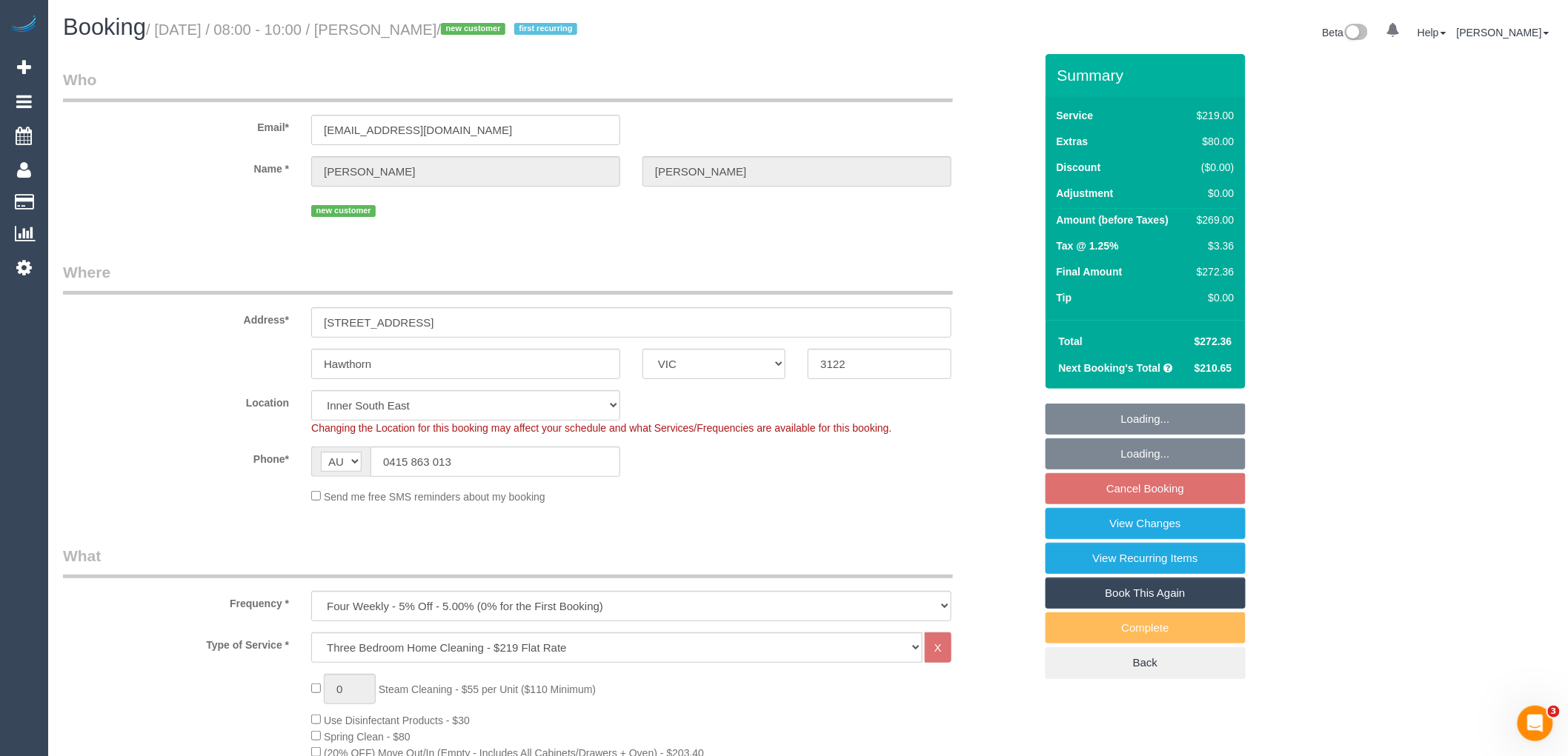
select select "number:27"
select select "number:14"
select select "number:18"
select select "number:24"
select select "number:35"
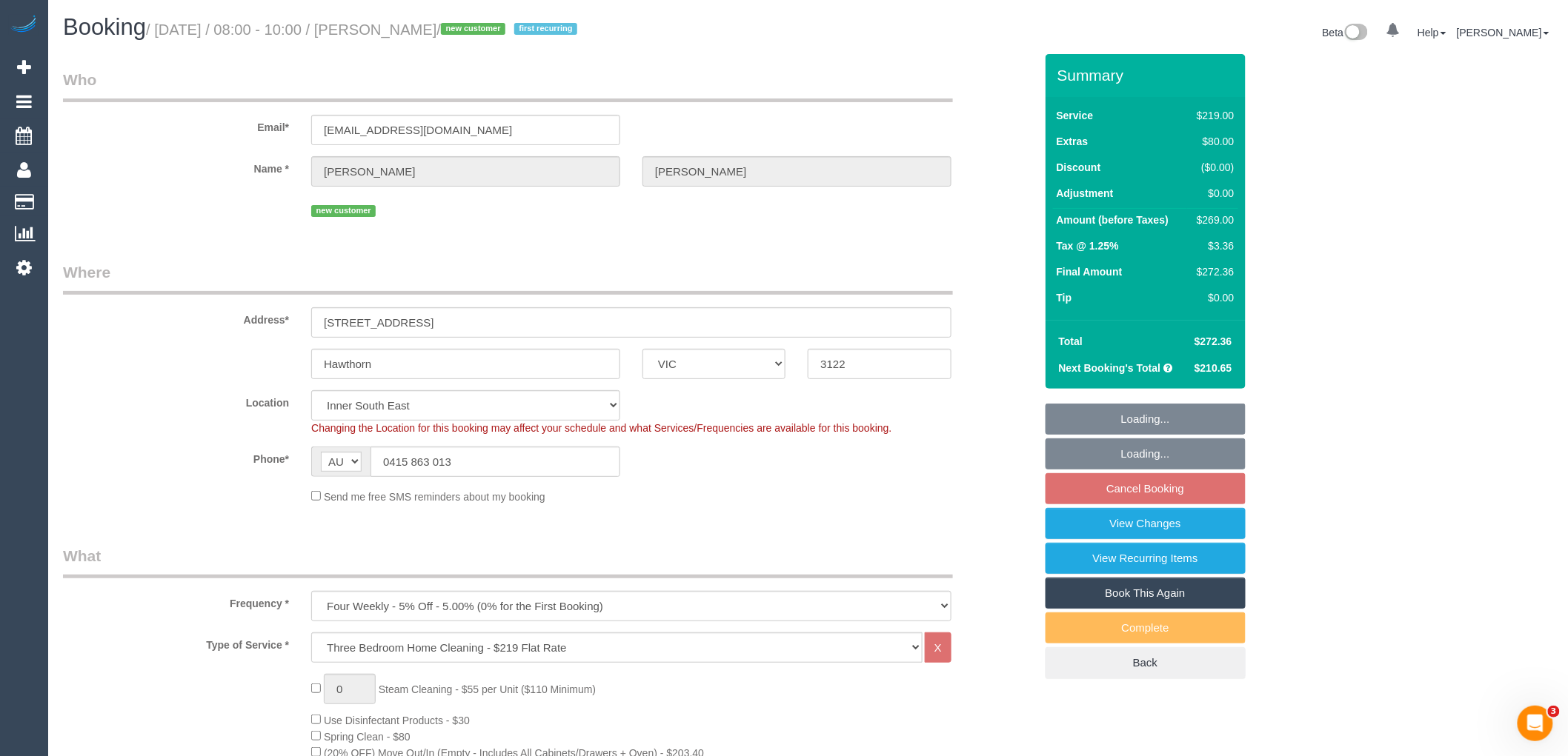
select select "number:13"
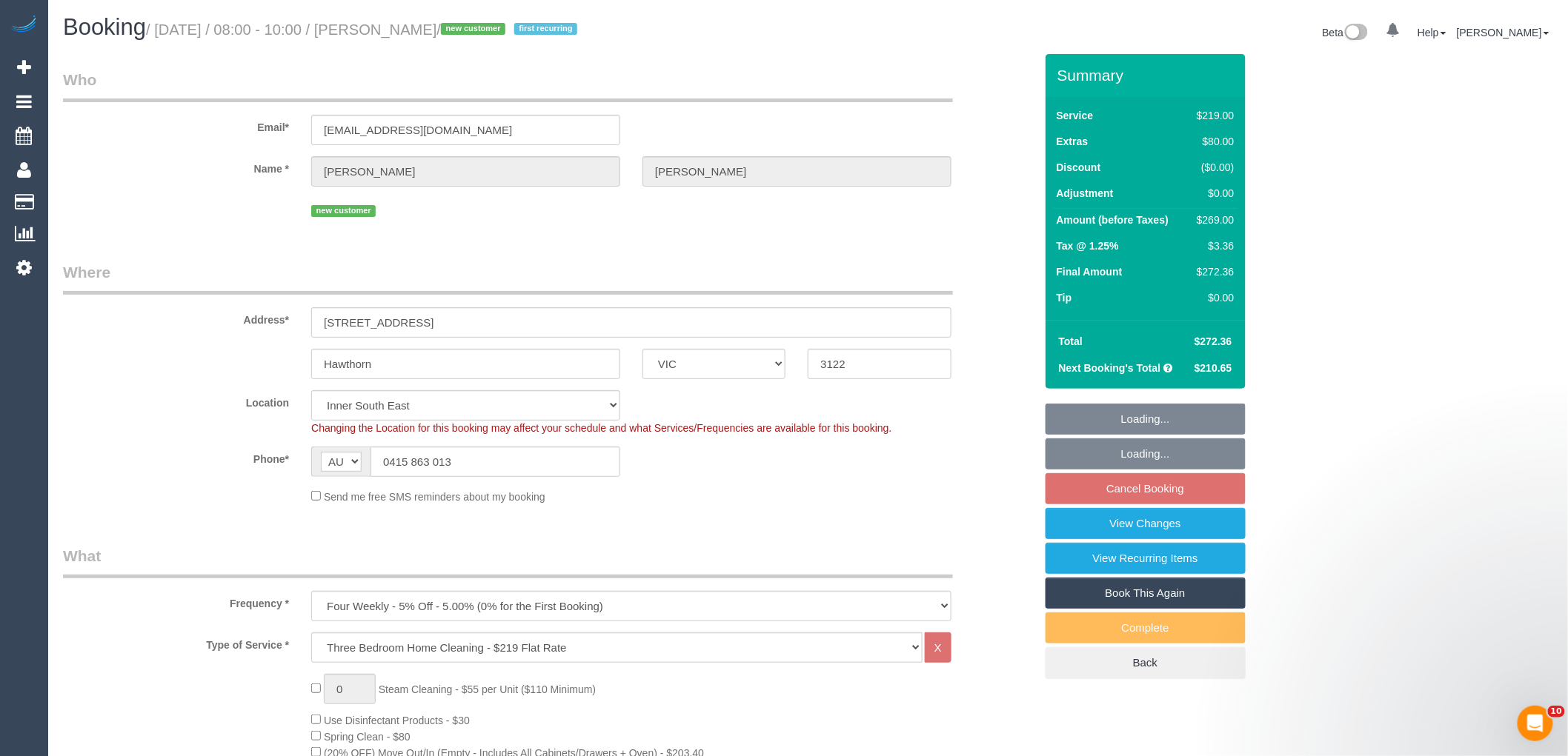
select select "object:1207"
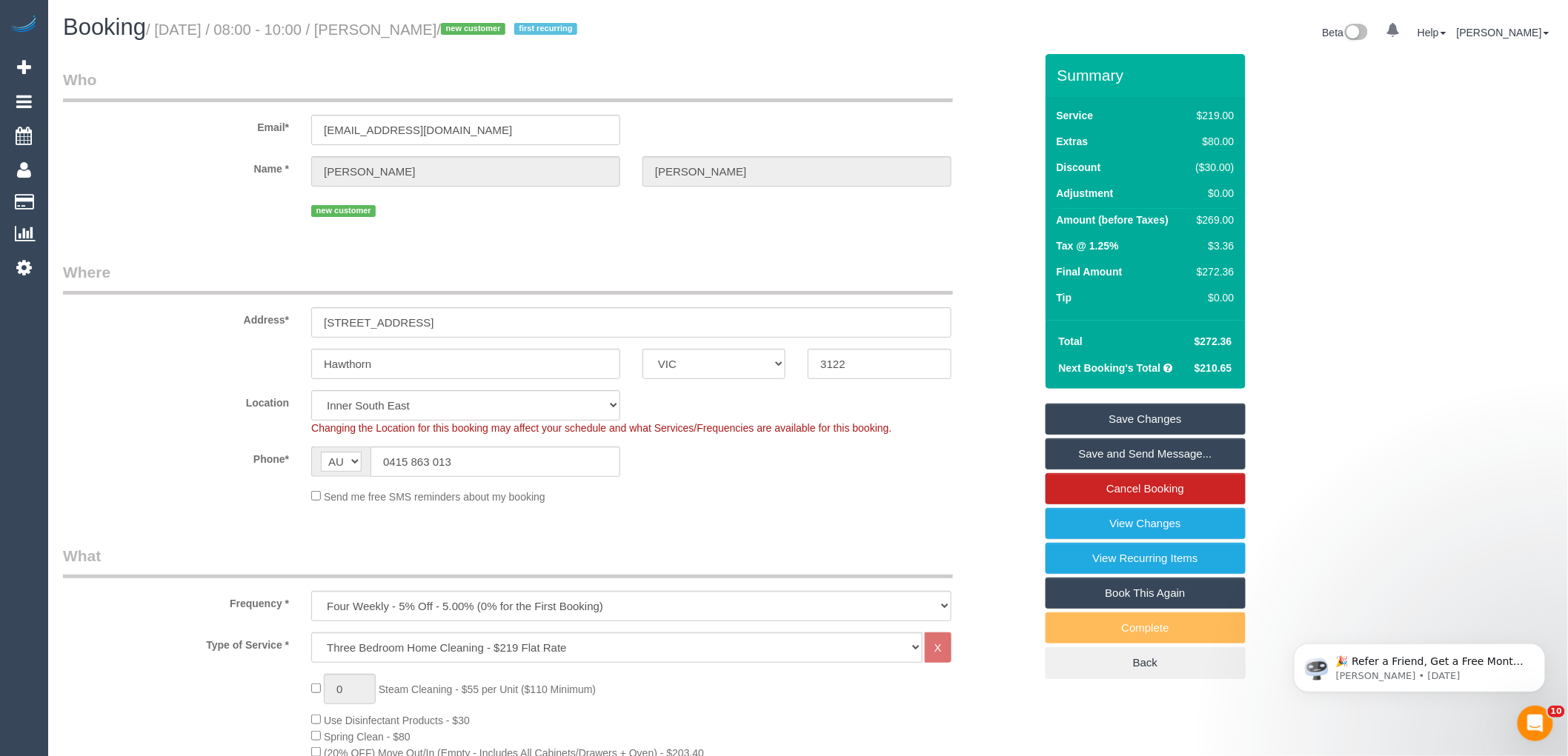
click at [752, 487] on sui-booking-location "Location [GEOGRAPHIC_DATA] (North) East (South) [GEOGRAPHIC_DATA] (East) [GEOGR…" at bounding box center [548, 448] width 972 height 114
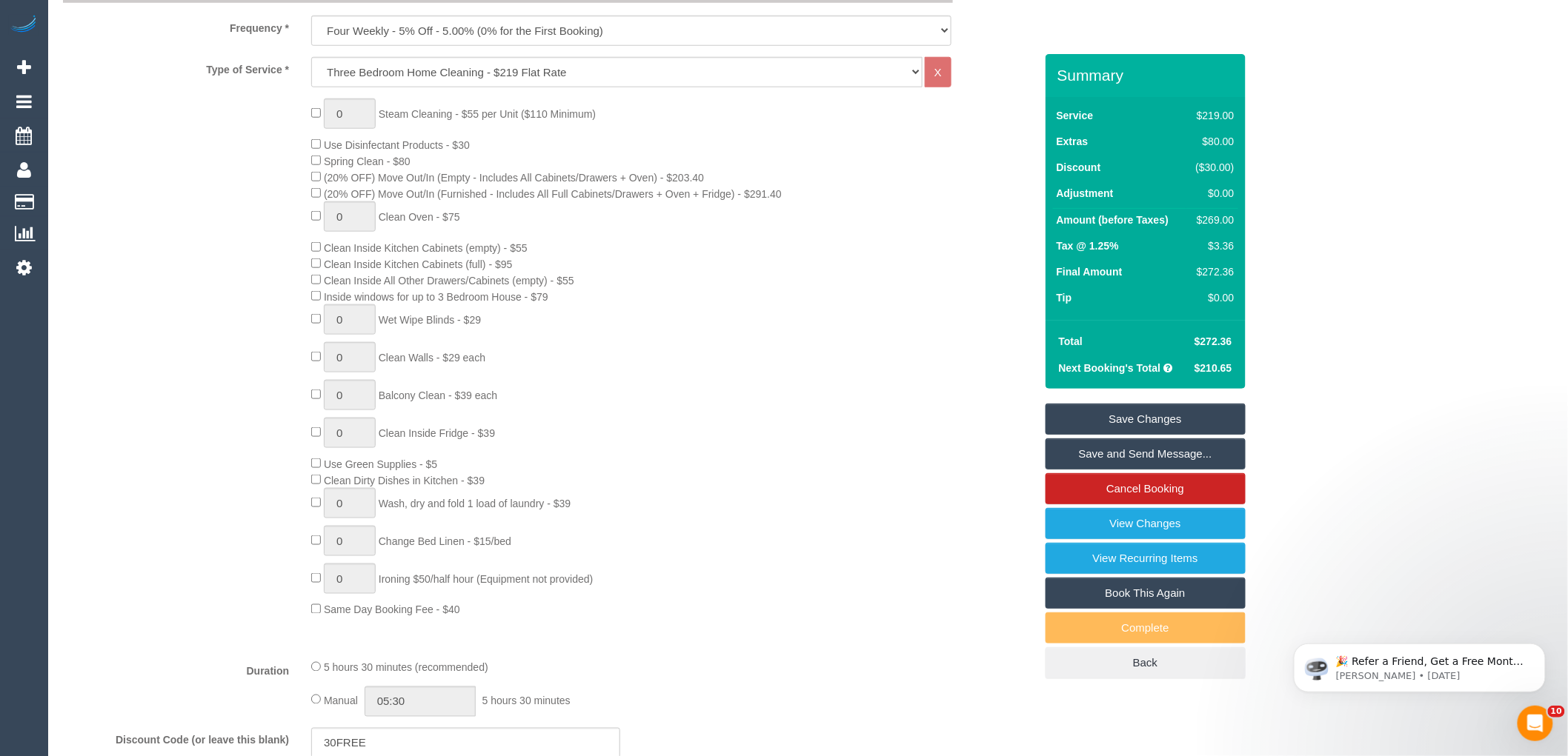
scroll to position [164, 0]
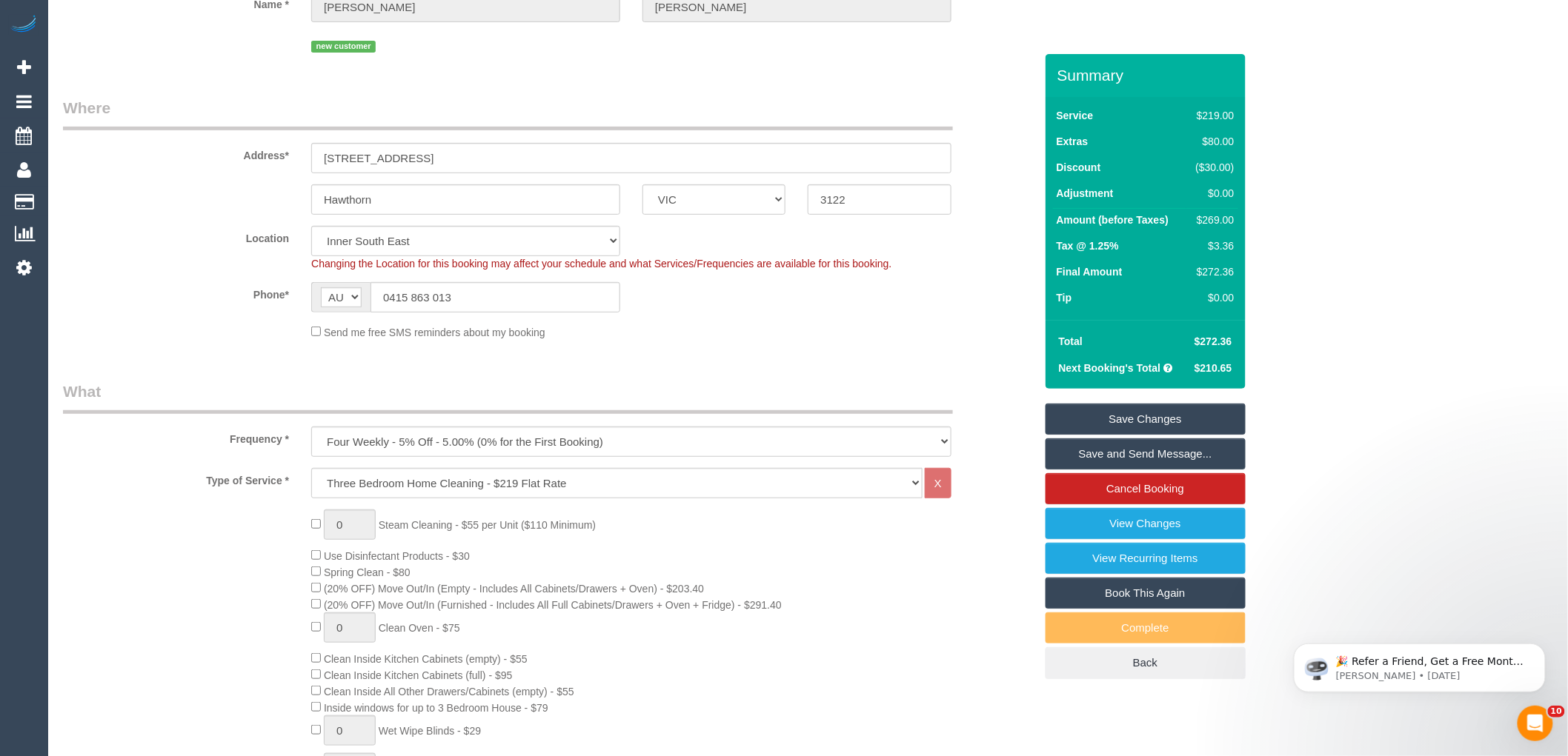
click at [1217, 221] on div "$269.00" at bounding box center [1212, 220] width 45 height 15
copy div "269.00"
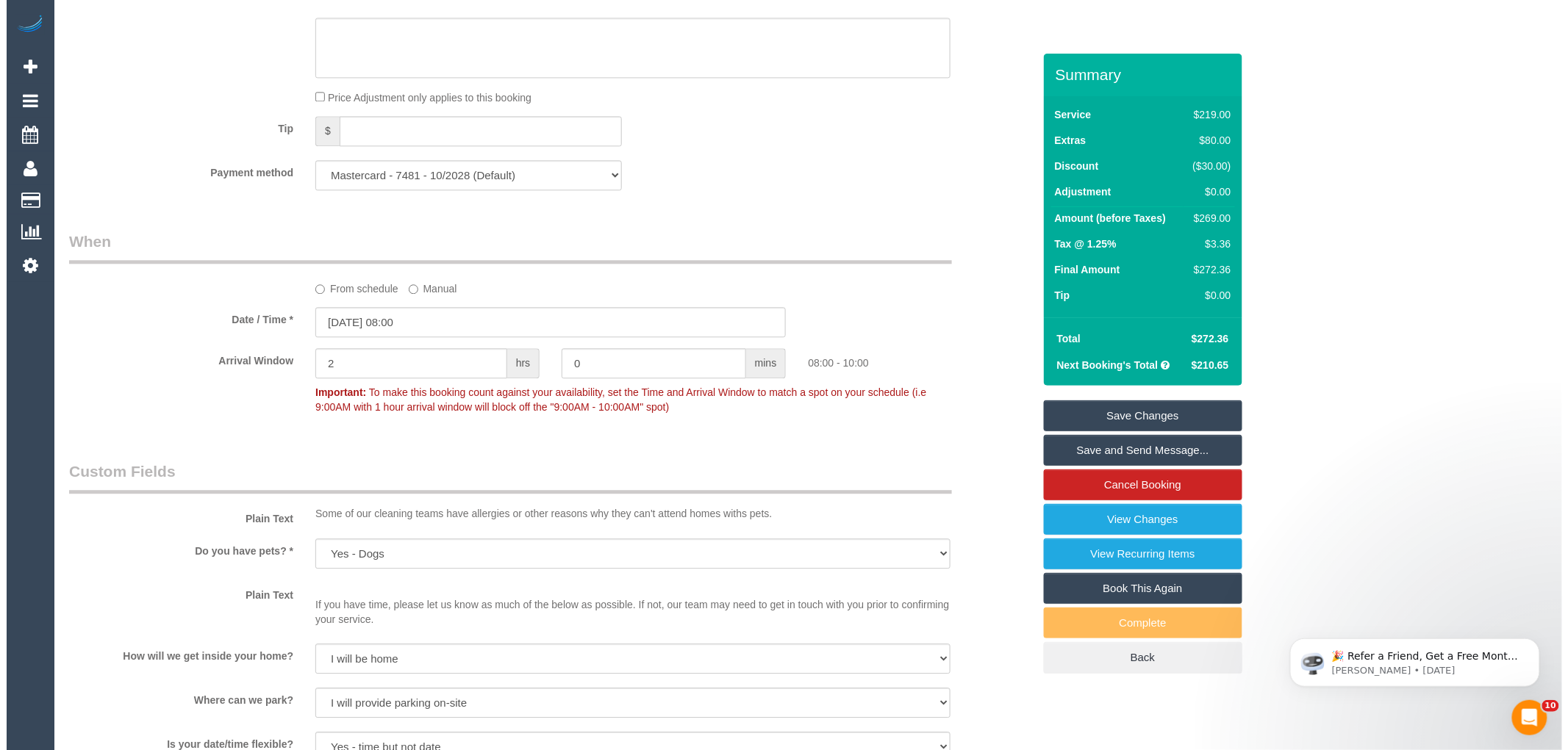
scroll to position [2041, 0]
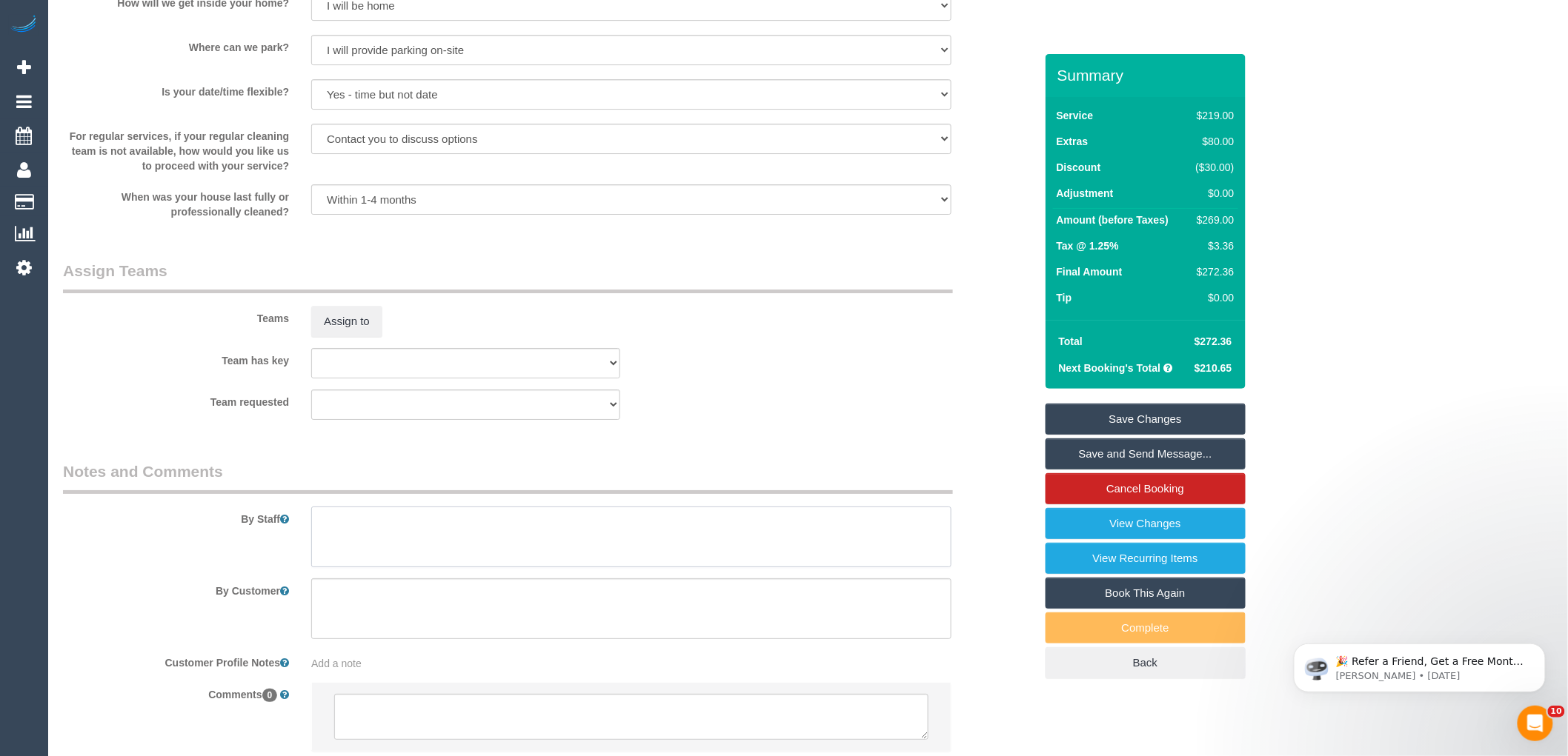
click at [408, 567] on textarea at bounding box center [631, 537] width 640 height 61
type textarea "Estimated time 5-5.5 hours"
click at [359, 337] on button "Assign to" at bounding box center [346, 322] width 71 height 31
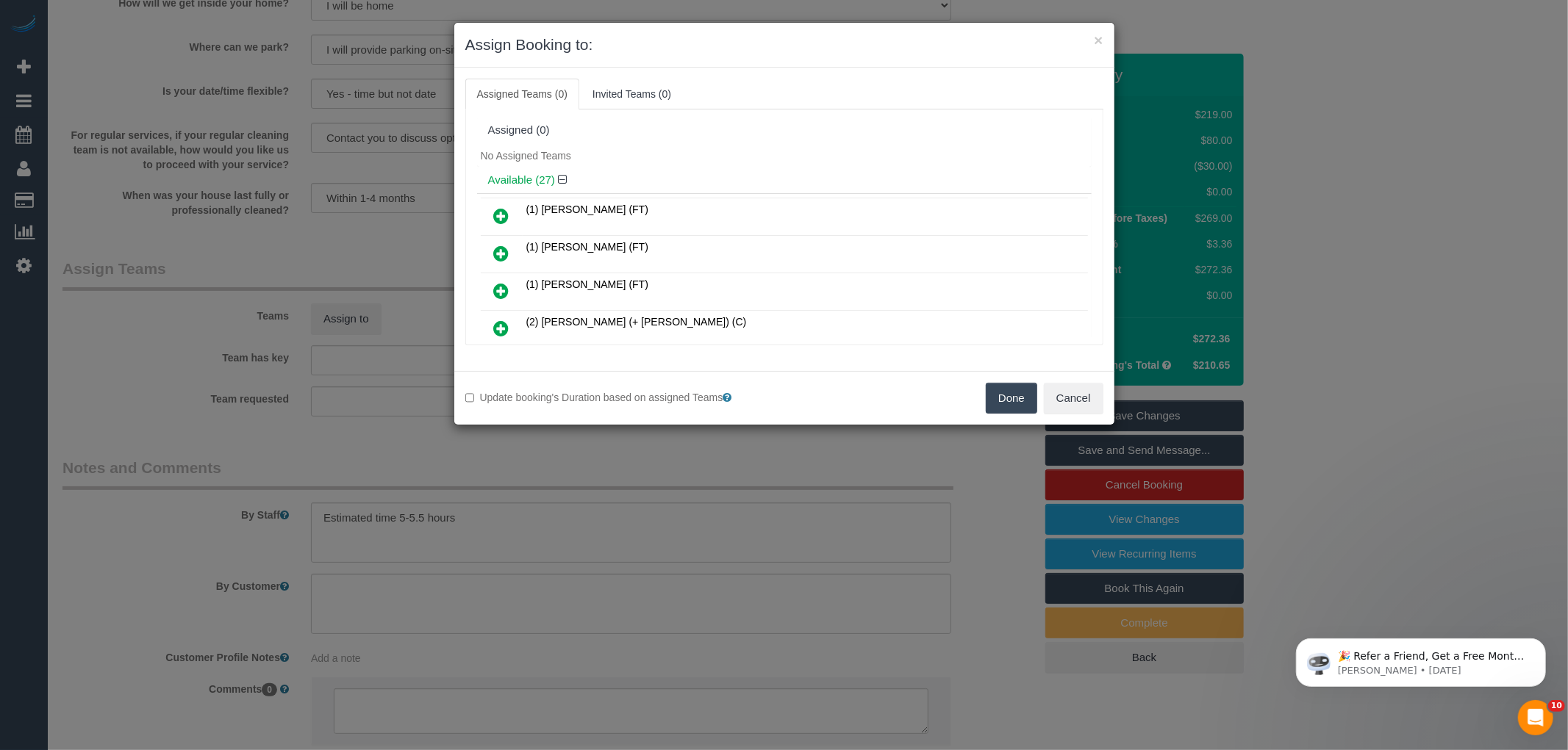
click at [687, 162] on div "No Assigned Teams" at bounding box center [784, 156] width 615 height 22
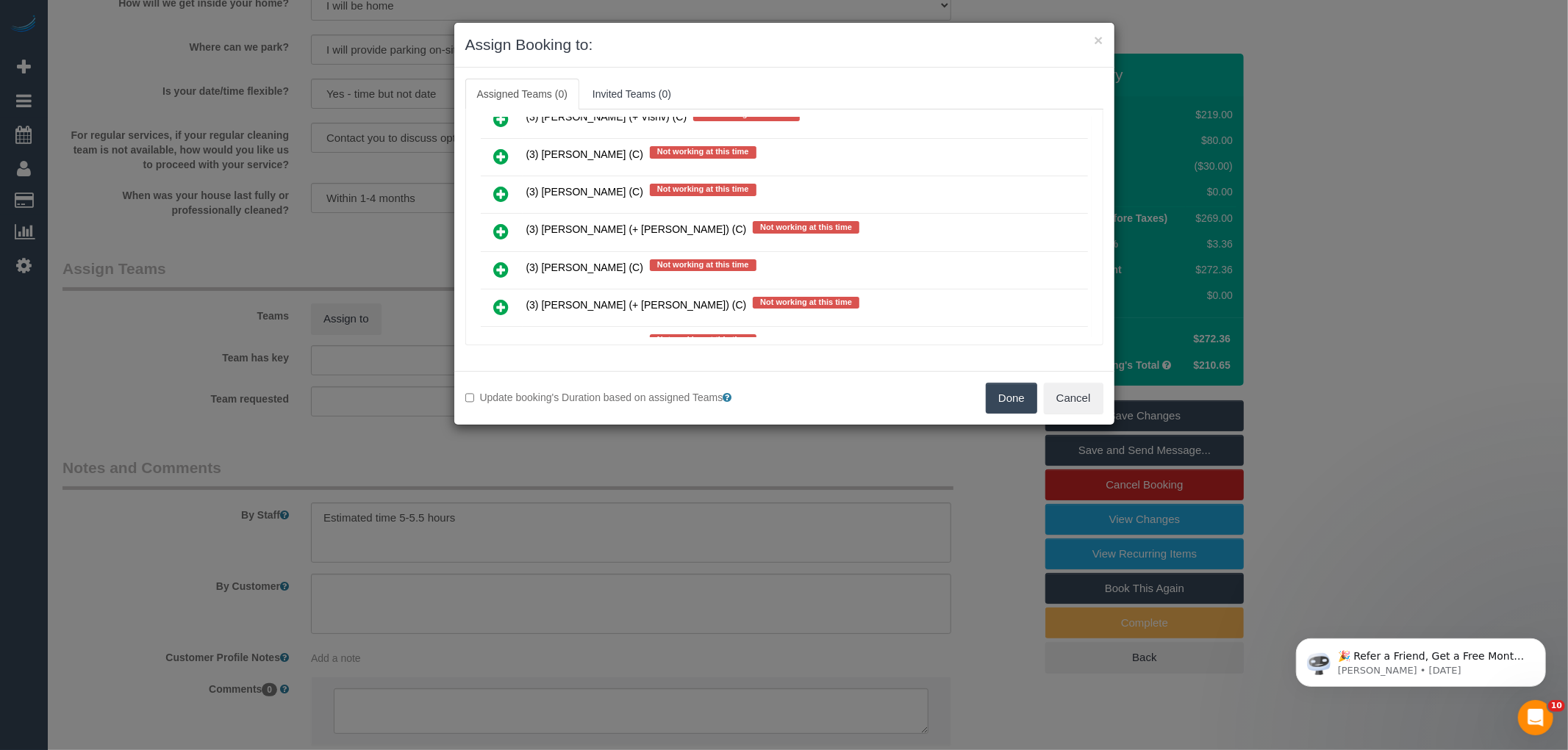
click at [495, 261] on icon at bounding box center [501, 270] width 15 height 18
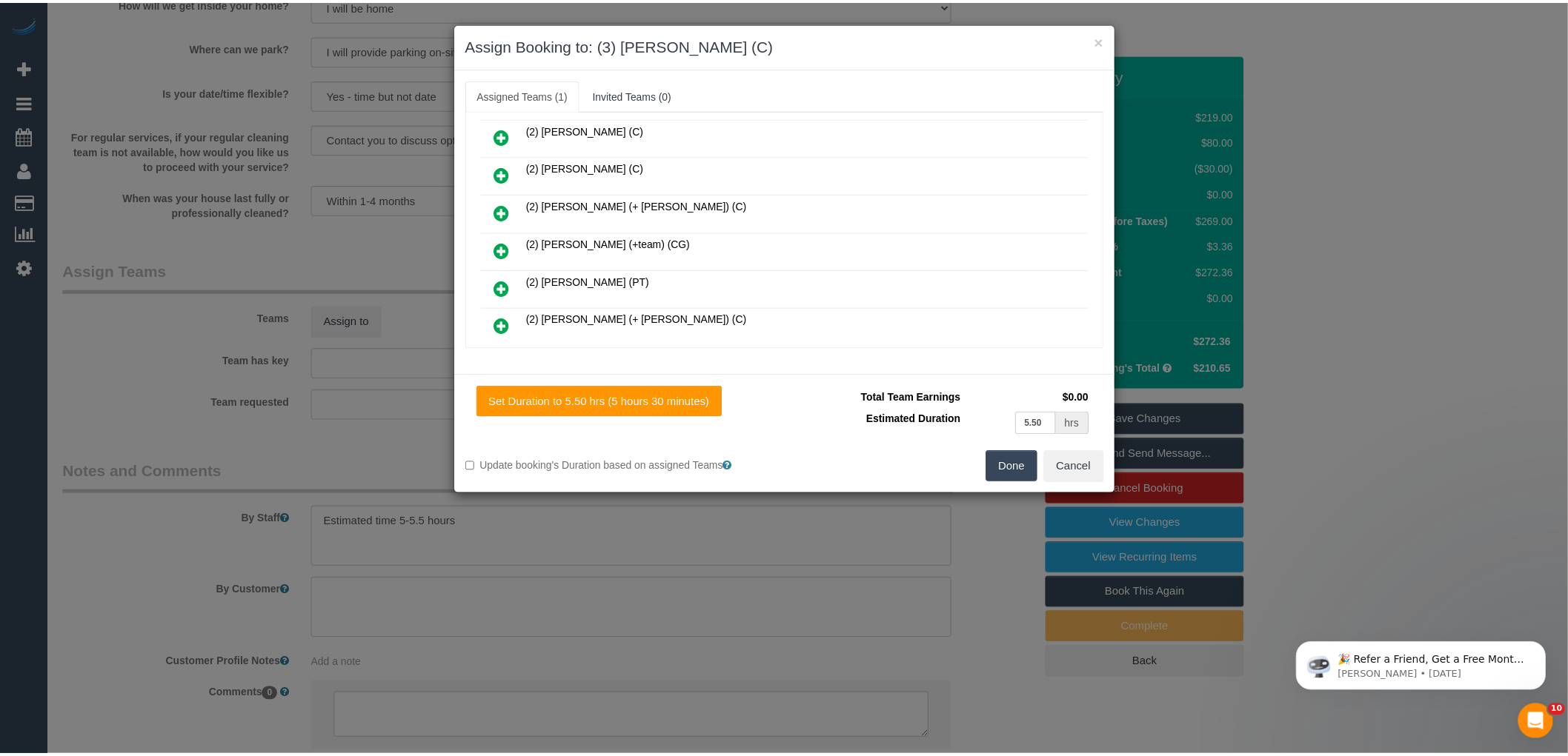
scroll to position [0, 0]
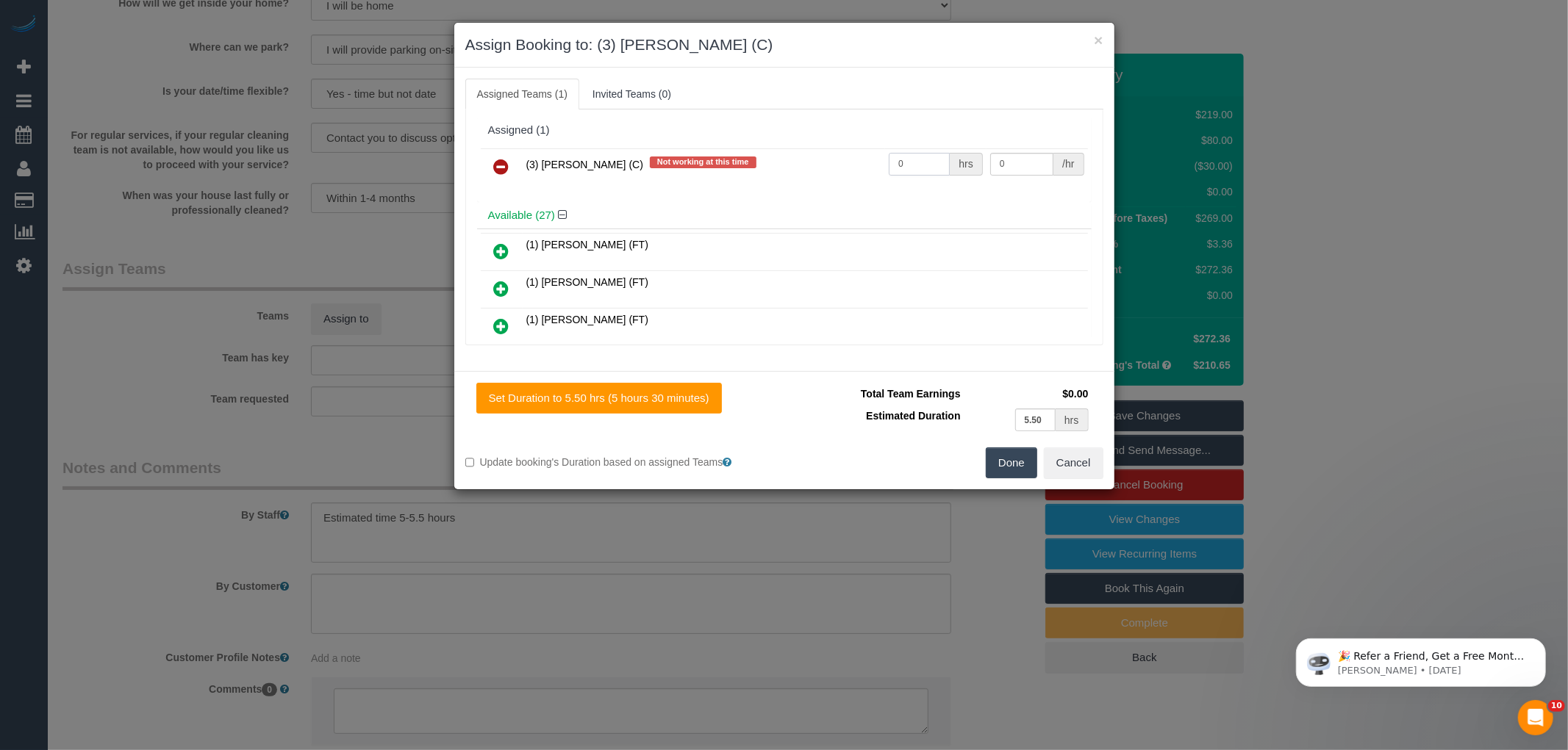
click at [928, 157] on input "0" at bounding box center [920, 164] width 61 height 23
type input "1"
click at [1022, 162] on input "0" at bounding box center [1022, 164] width 63 height 23
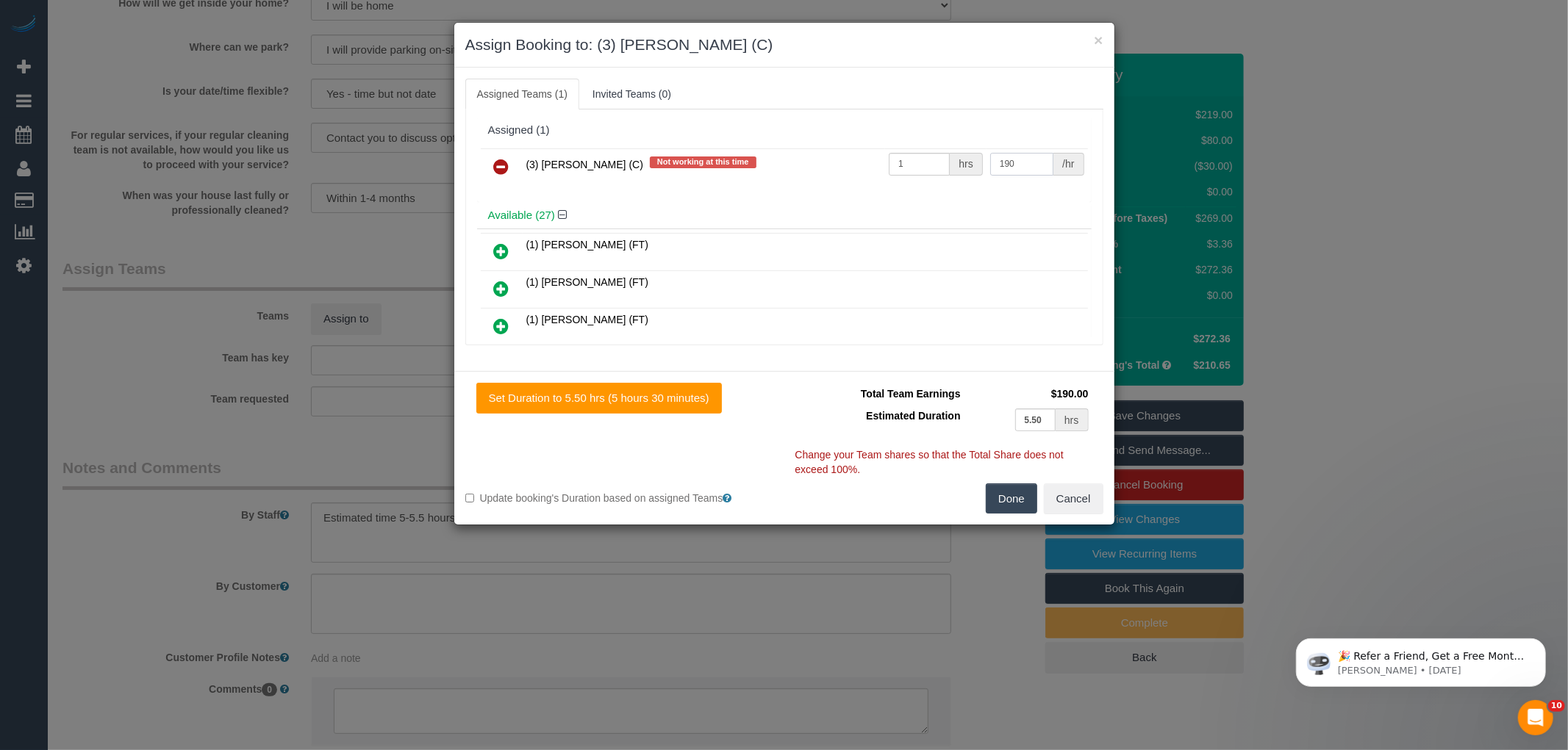
type input "190"
click at [1004, 493] on button "Done" at bounding box center [1011, 498] width 51 height 31
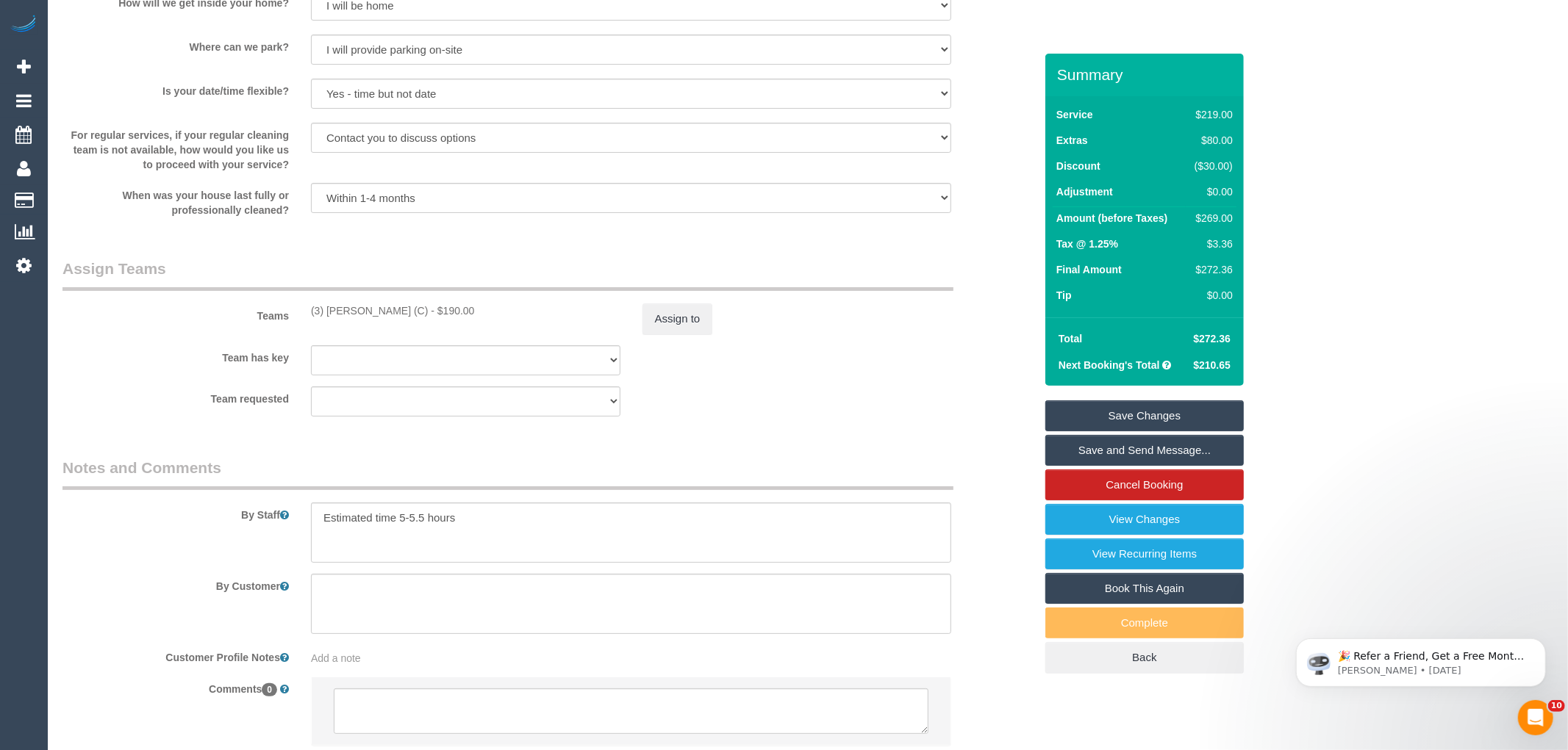
click at [1003, 508] on div "× Assign Booking to: (3) Sam Sango (C) Assigned Teams (1) Invited Teams (0) Ass…" at bounding box center [784, 375] width 1568 height 750
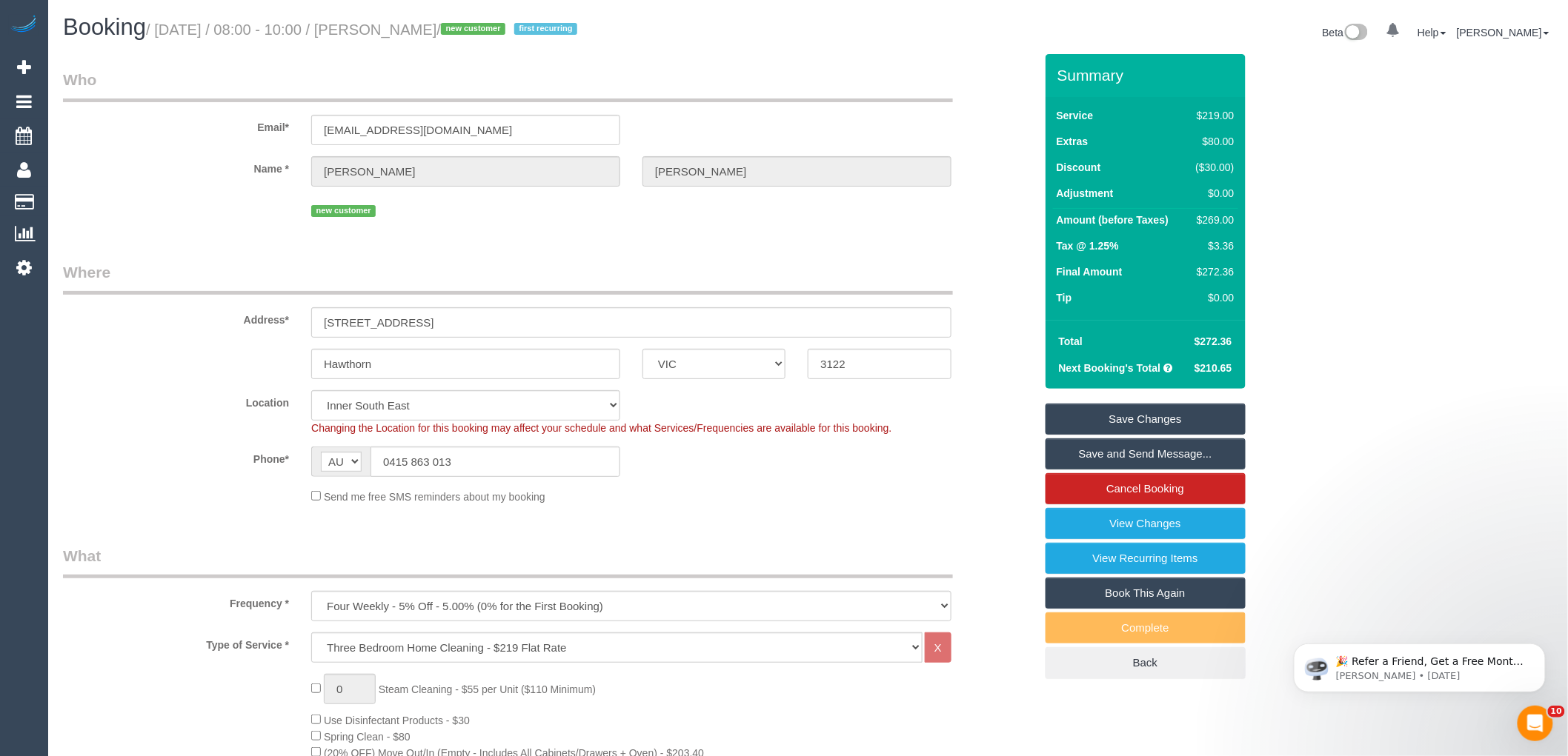
drag, startPoint x: 800, startPoint y: 498, endPoint x: 817, endPoint y: 493, distance: 17.7
click at [800, 498] on div "Send me free SMS reminders about my booking" at bounding box center [631, 496] width 663 height 16
click at [1146, 455] on link "Save and Send Message..." at bounding box center [1145, 454] width 200 height 31
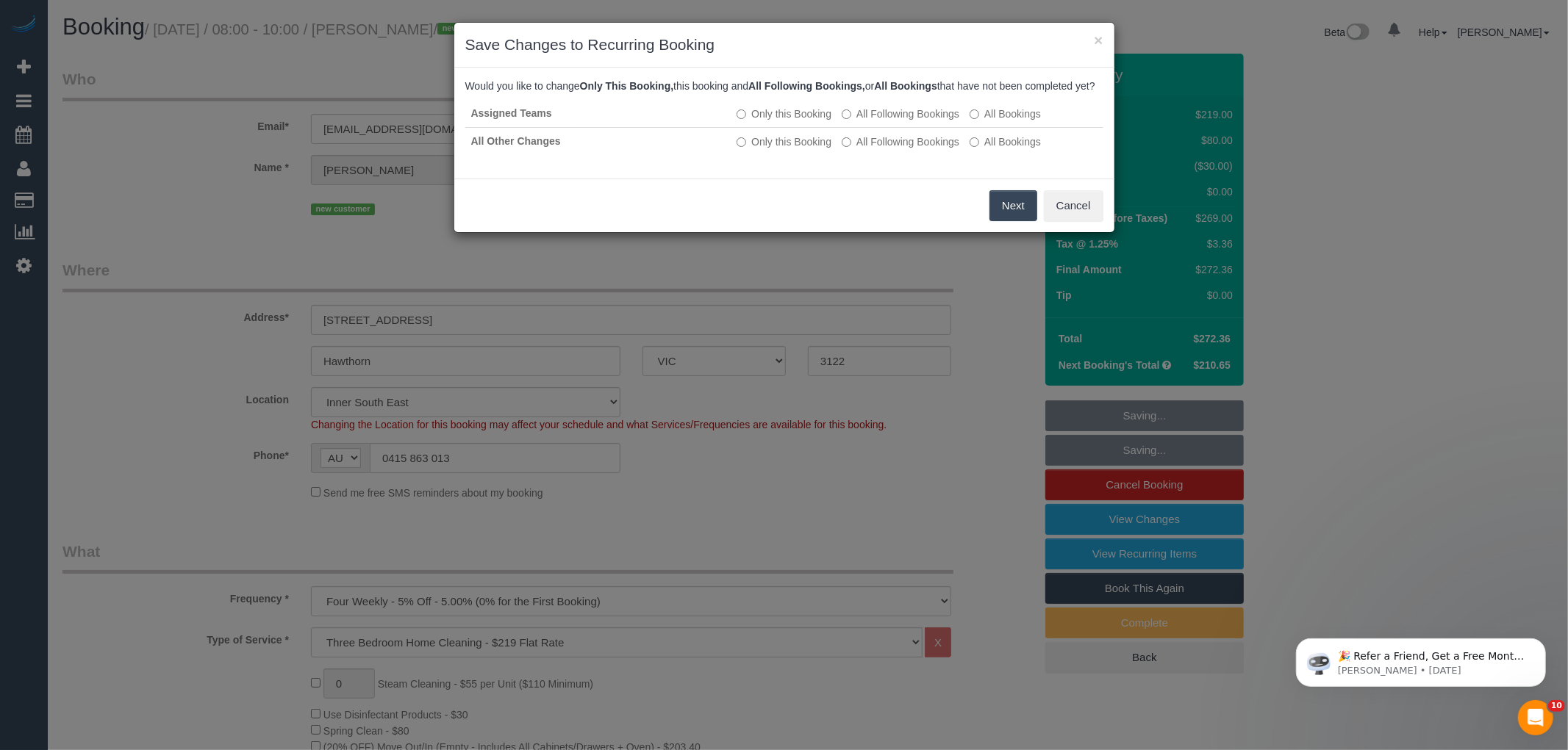
drag, startPoint x: 922, startPoint y: 129, endPoint x: 922, endPoint y: 172, distance: 43.0
click at [922, 122] on label "All Following Bookings" at bounding box center [900, 114] width 117 height 14
click at [921, 169] on div "Assigned Teams Only this Booking All Following Bookings All Bookings All Other …" at bounding box center [784, 134] width 638 height 69
click at [923, 149] on label "All Following Bookings" at bounding box center [900, 142] width 117 height 14
click at [996, 218] on button "Save" at bounding box center [1012, 206] width 50 height 31
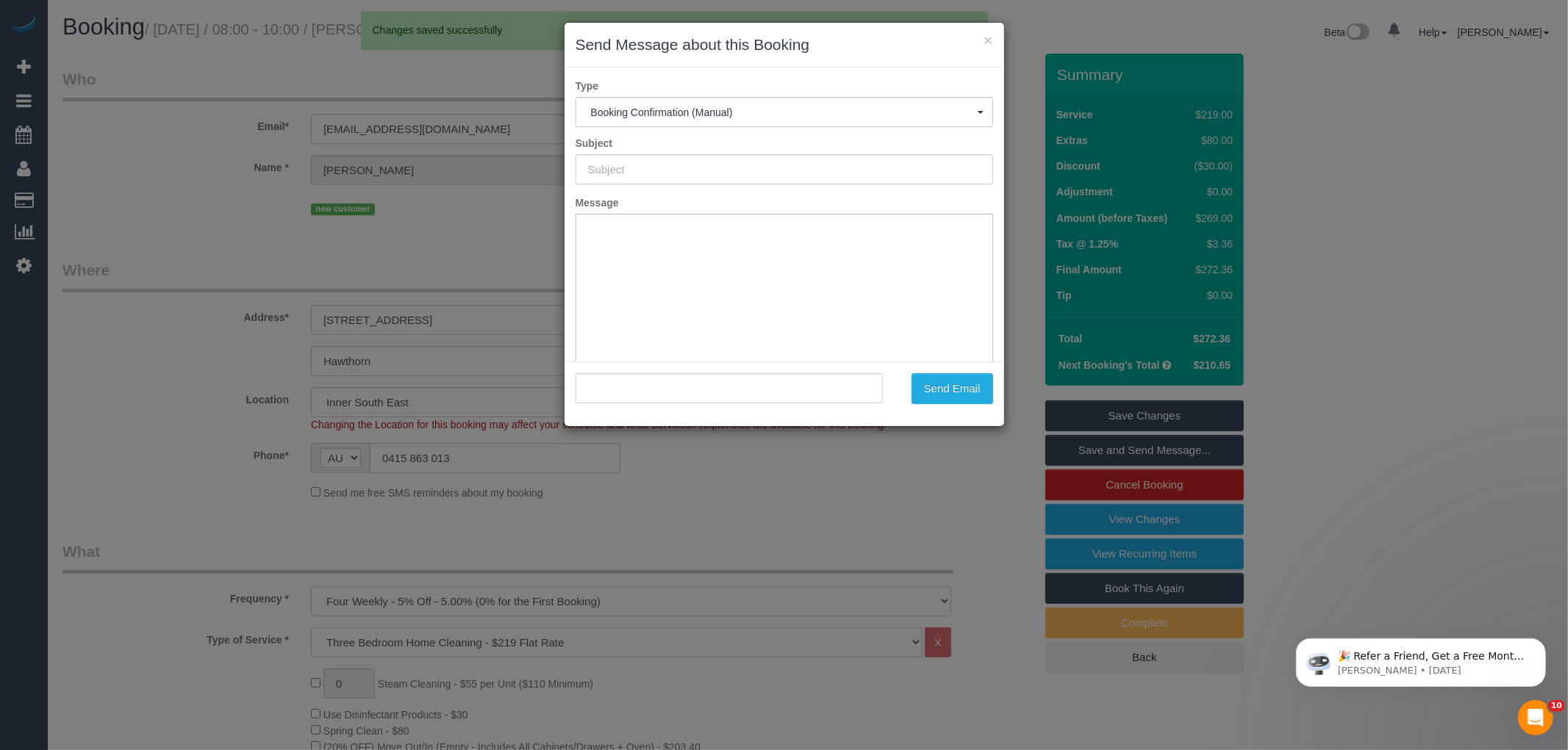
type input "Booking Confirmed"
type input ""Sarah Lewis" <rosielewis@optusnet.com.au>"
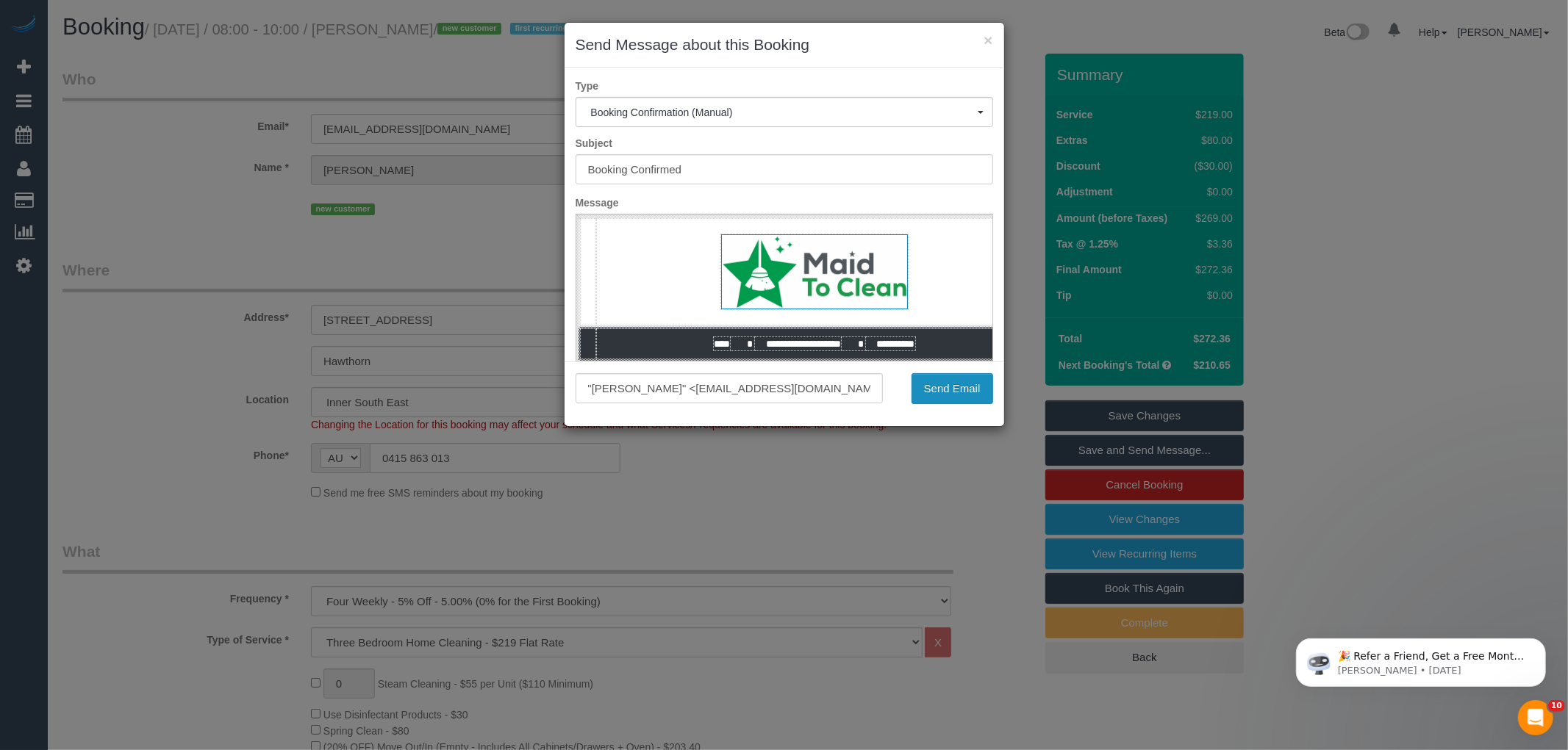
click at [981, 392] on button "Send Email" at bounding box center [952, 389] width 81 height 31
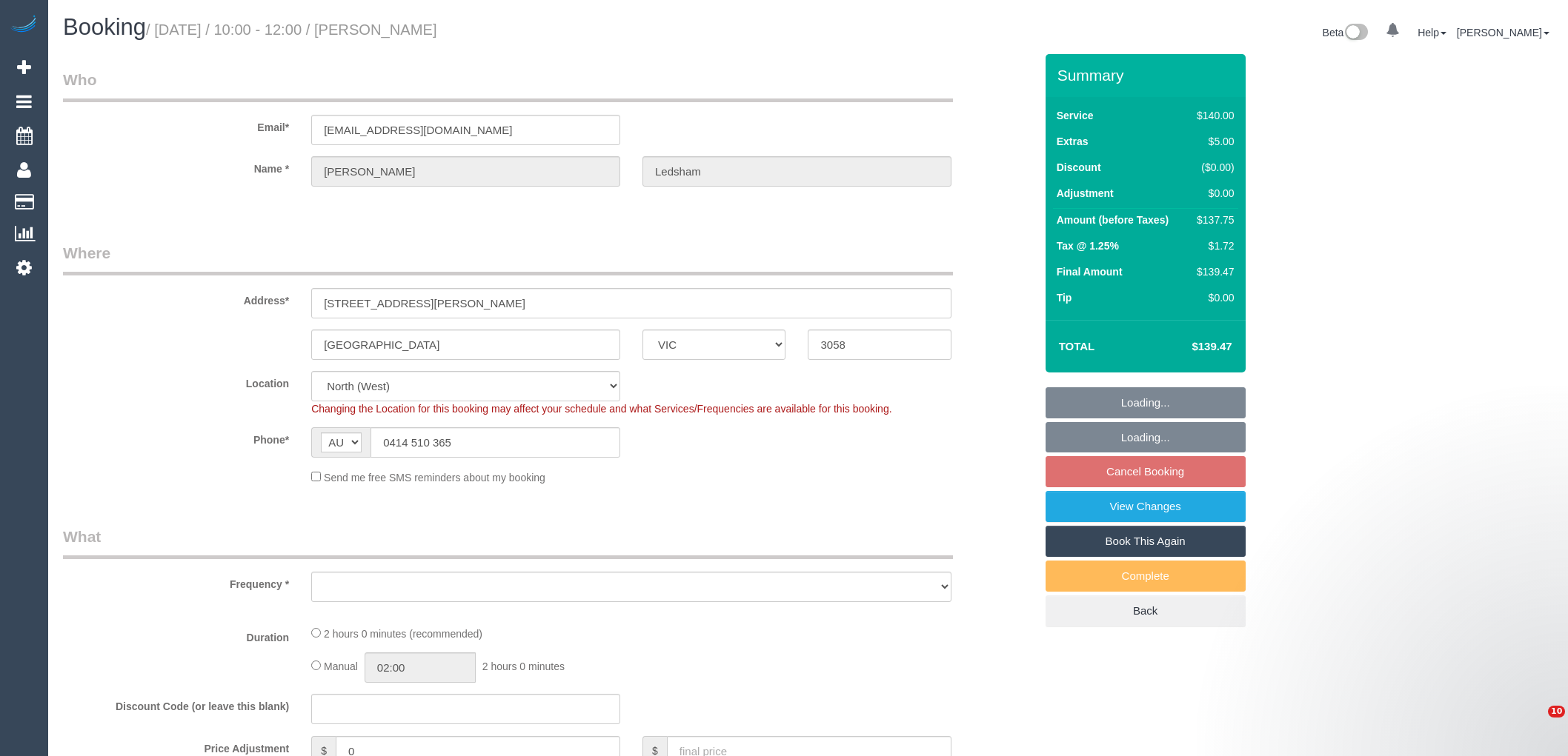
select select "VIC"
select select "object:524"
select select "string:stripe-pm_1MbGwX2GScqysDRVmXzM6bqb"
select select "number:29"
select select "number:14"
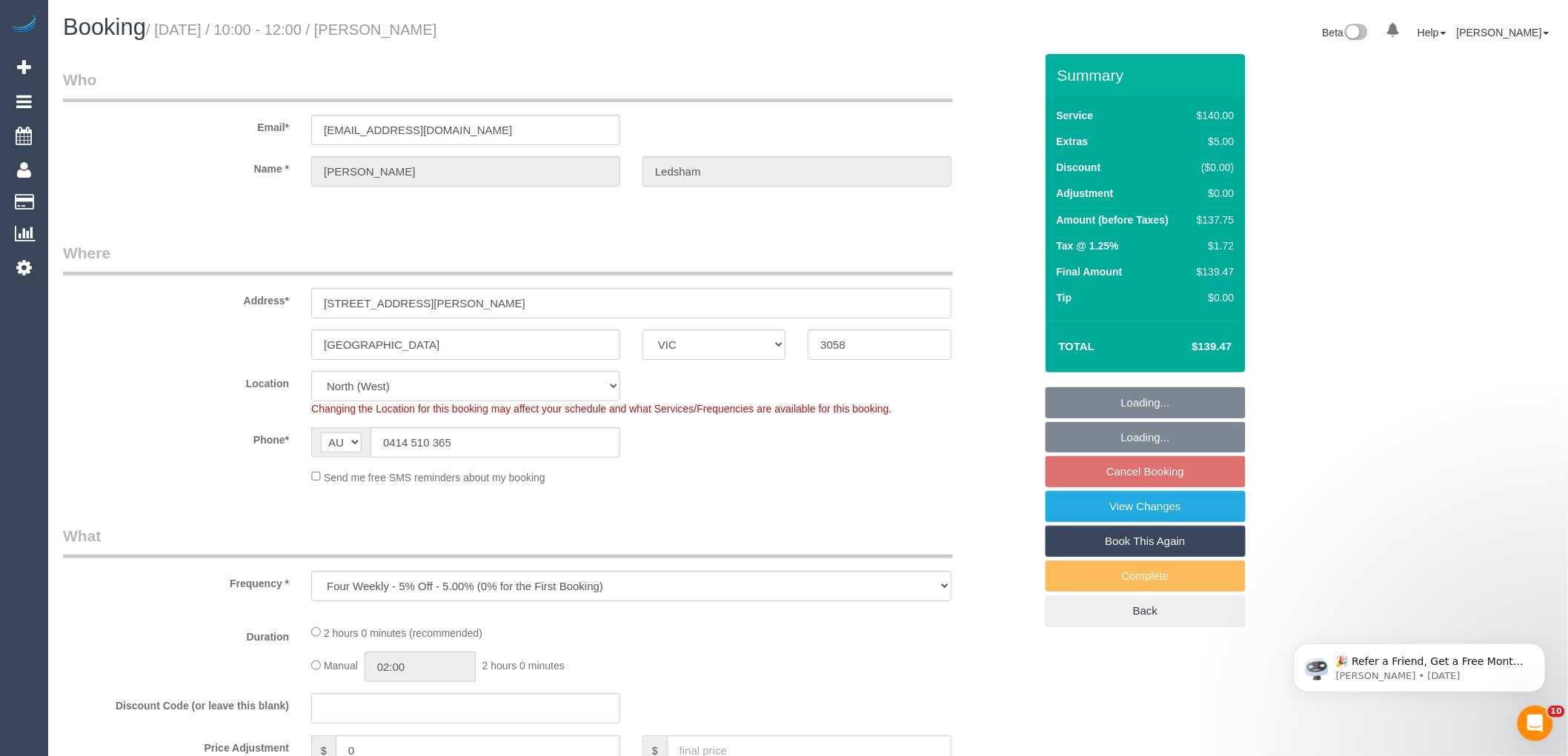
select select "number:18"
select select "number:24"
select select "number:34"
select select "number:13"
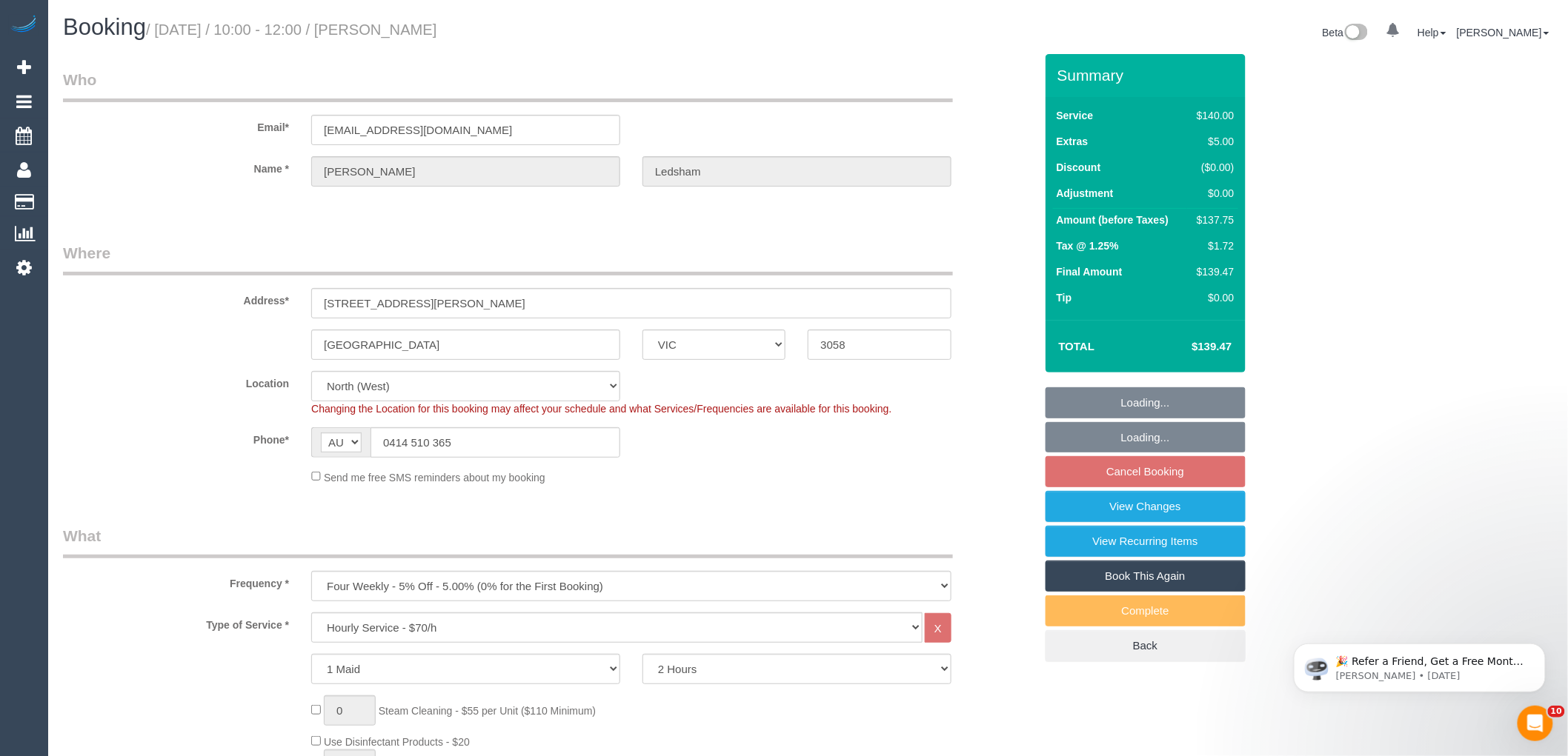
select select "object:1426"
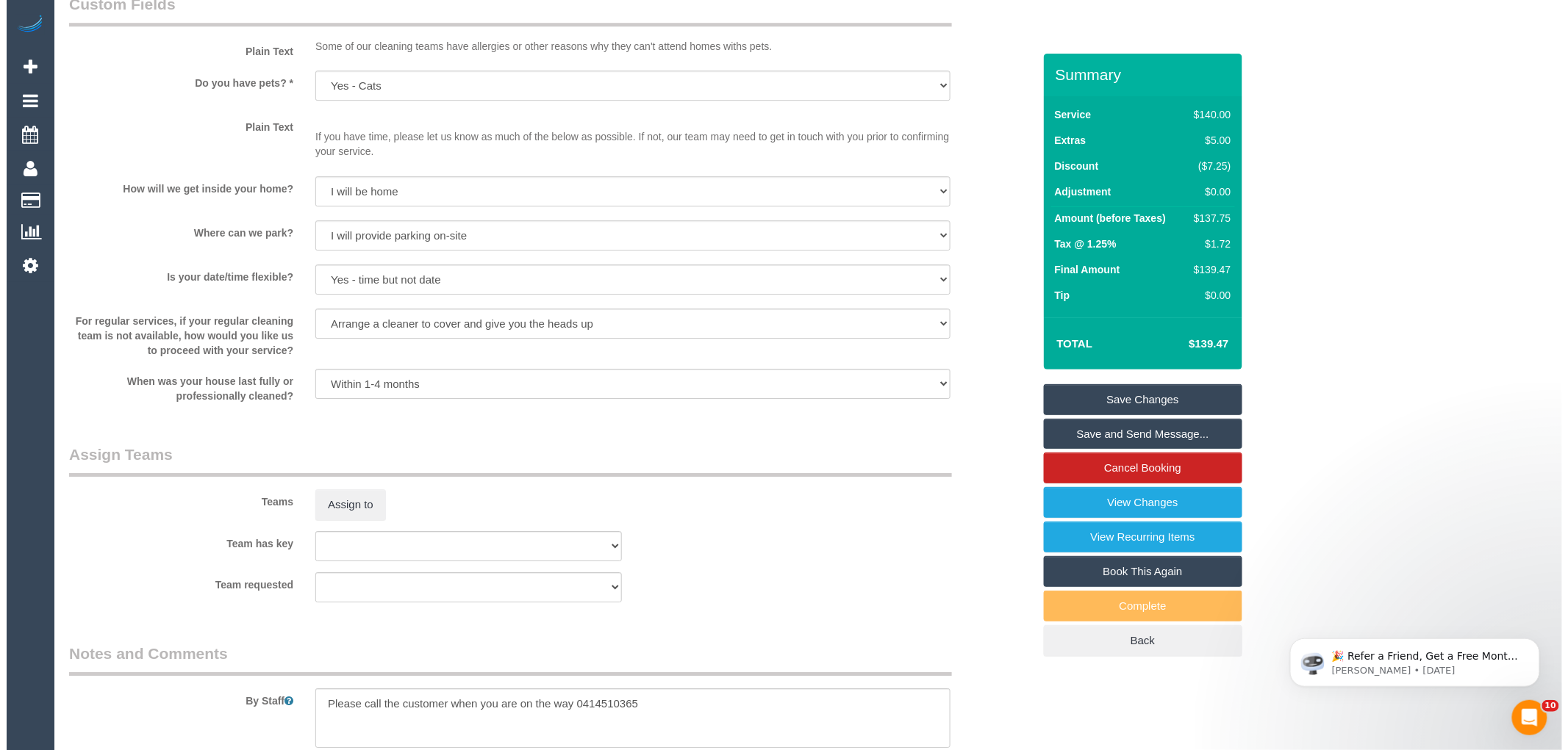
scroll to position [2174, 0]
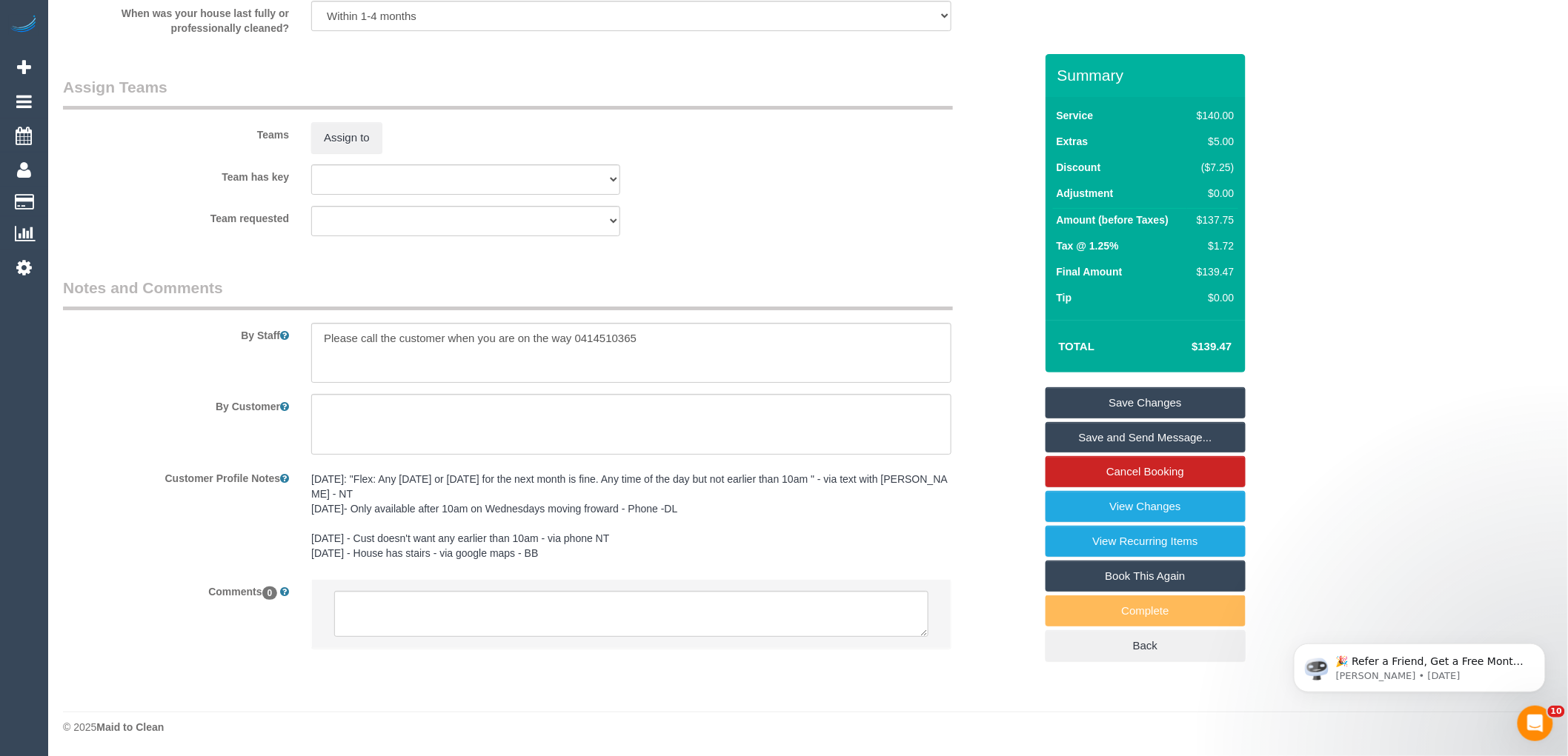
click at [339, 156] on sui-booking-teams "Teams Assign to Team has key (0) Office (1) Debbie Brodjanac (FT) (1) Karen Cru…" at bounding box center [548, 156] width 972 height 160
click at [351, 132] on button "Assign to" at bounding box center [346, 138] width 71 height 31
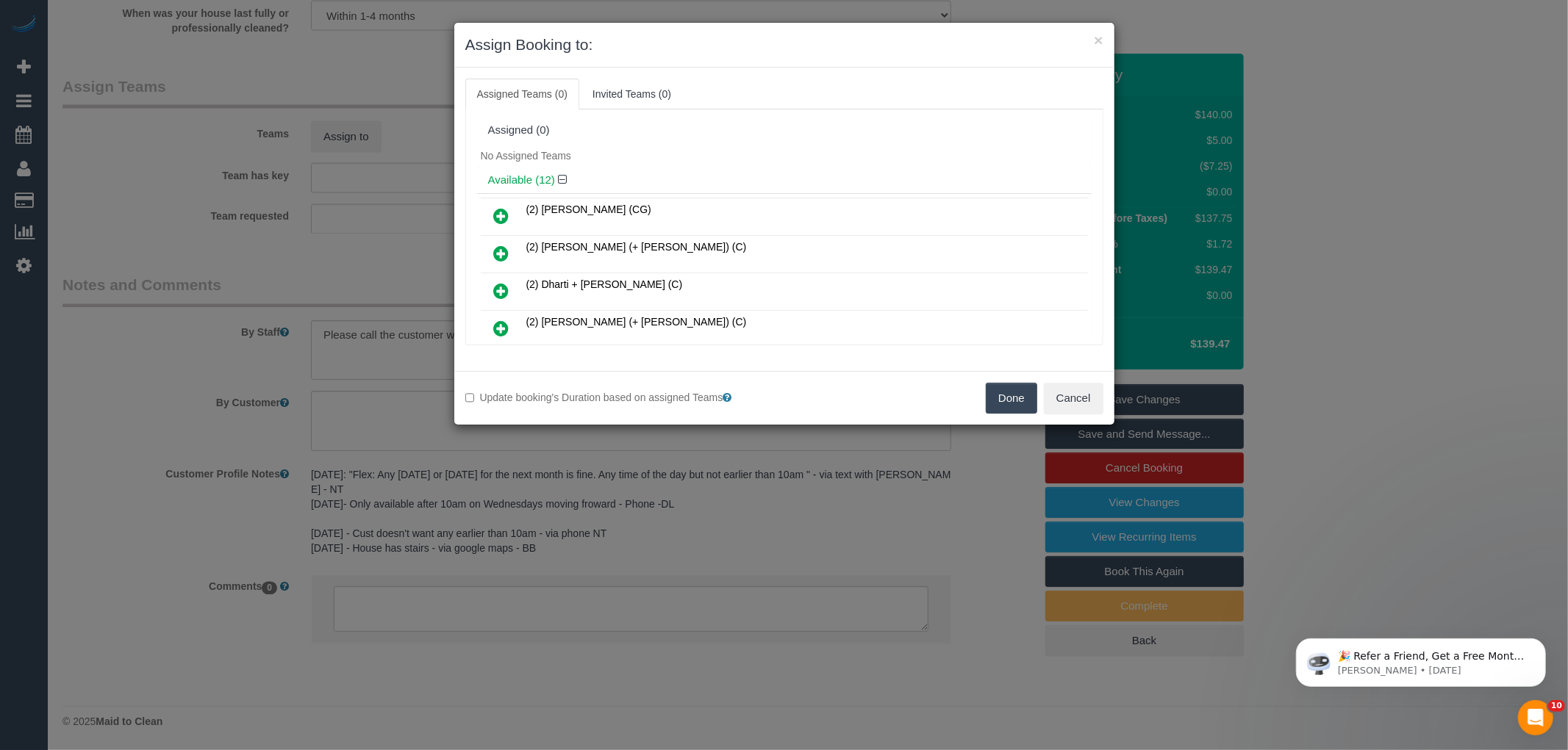
click at [656, 164] on div "No Assigned Teams" at bounding box center [784, 156] width 615 height 22
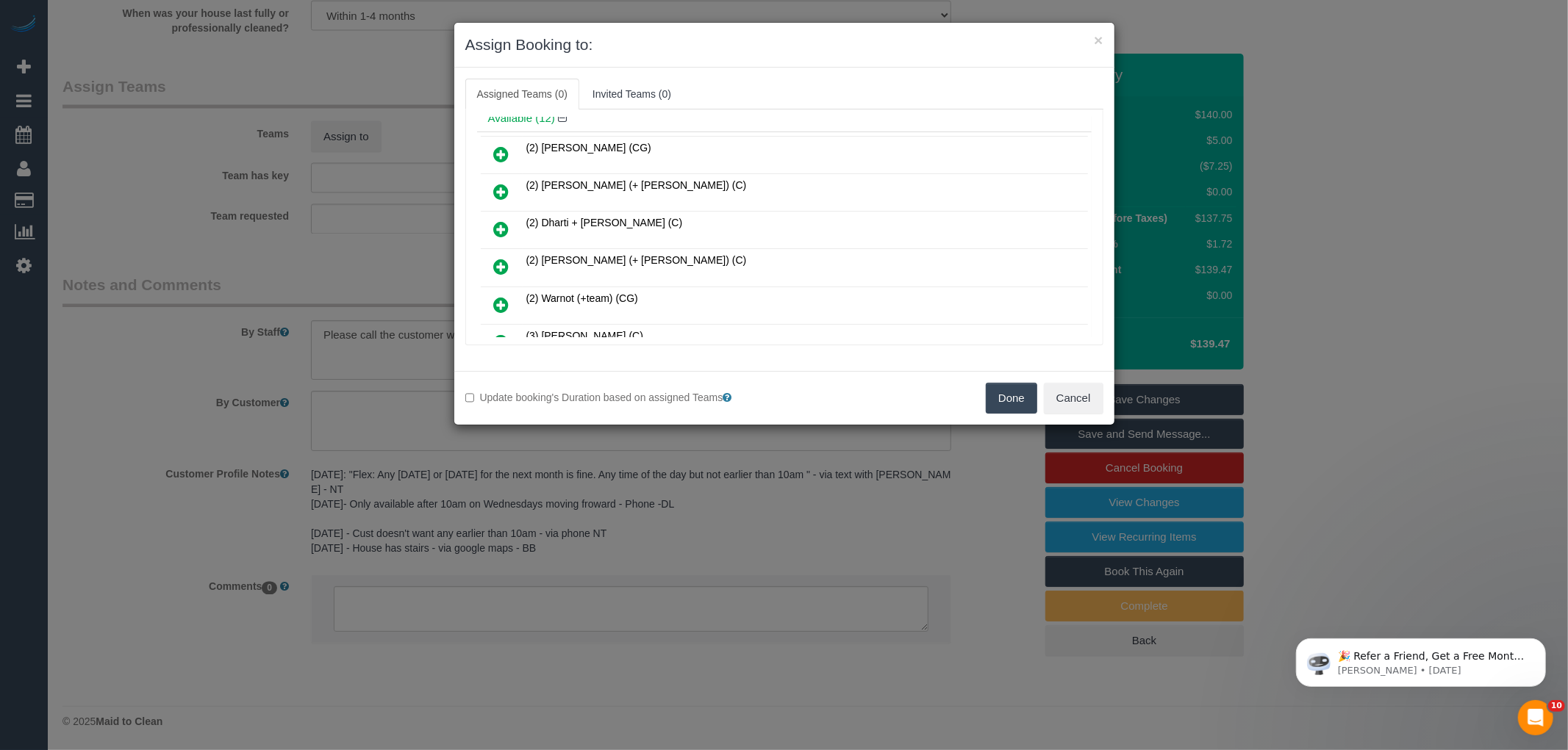
scroll to position [163, 0]
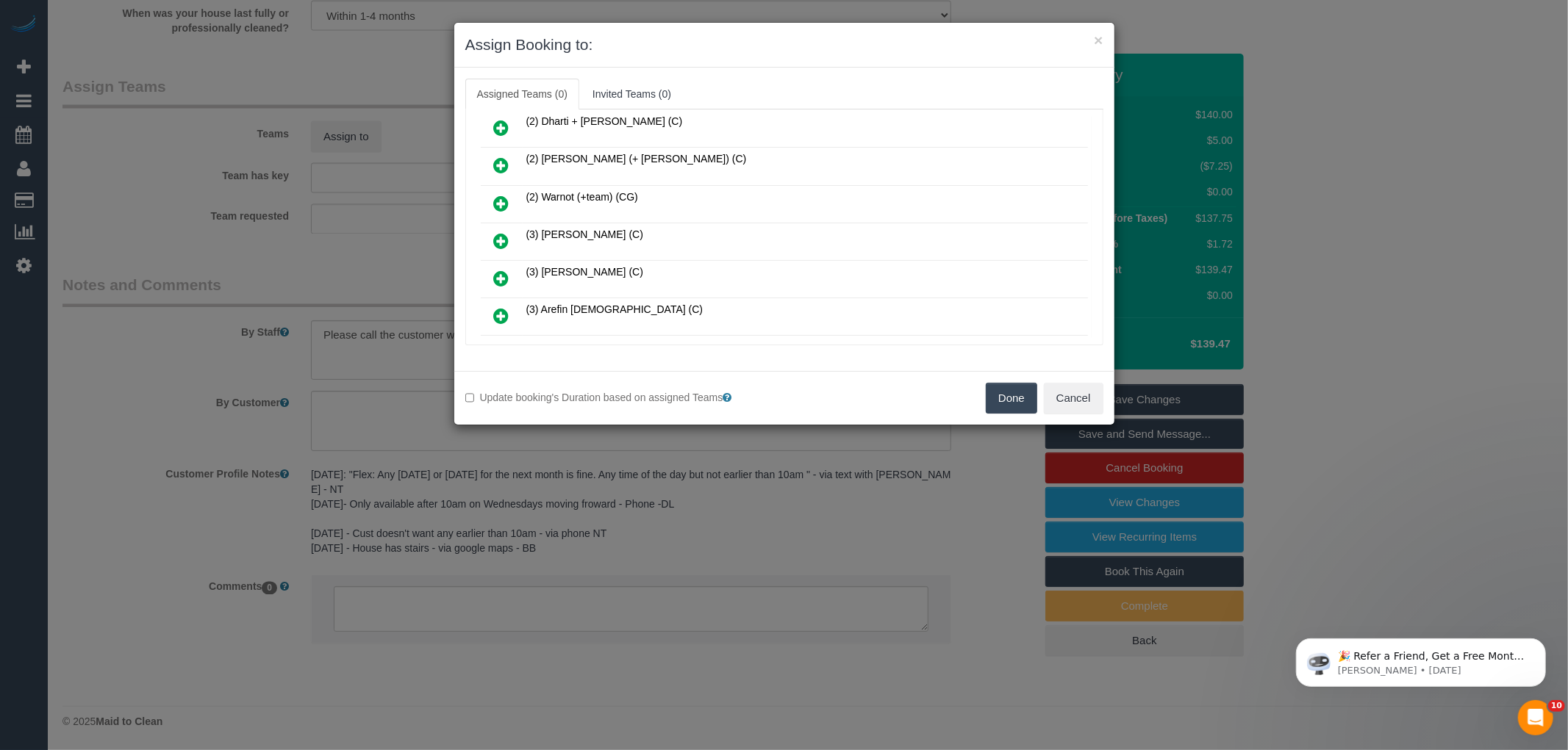
click at [504, 311] on icon at bounding box center [501, 316] width 15 height 18
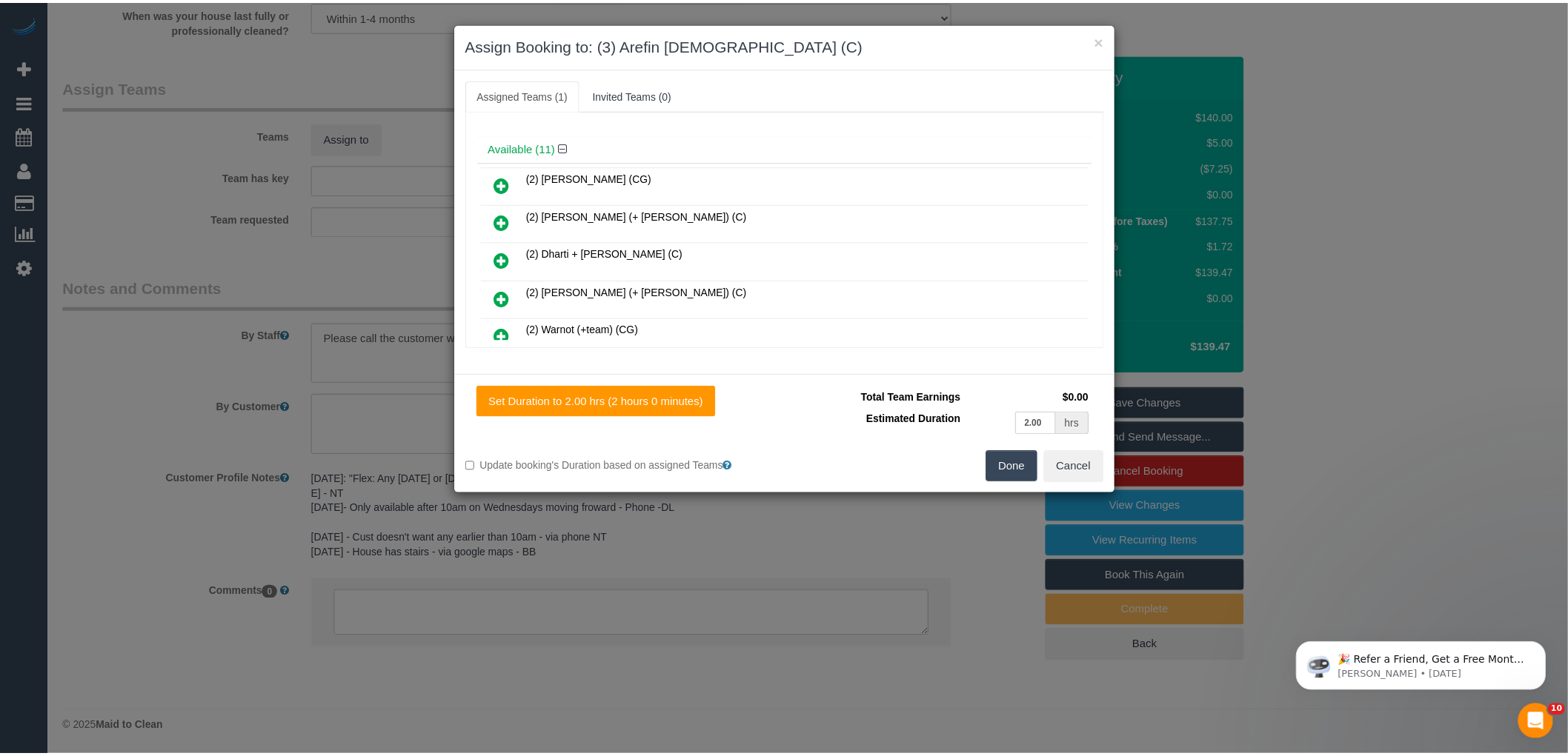
scroll to position [0, 0]
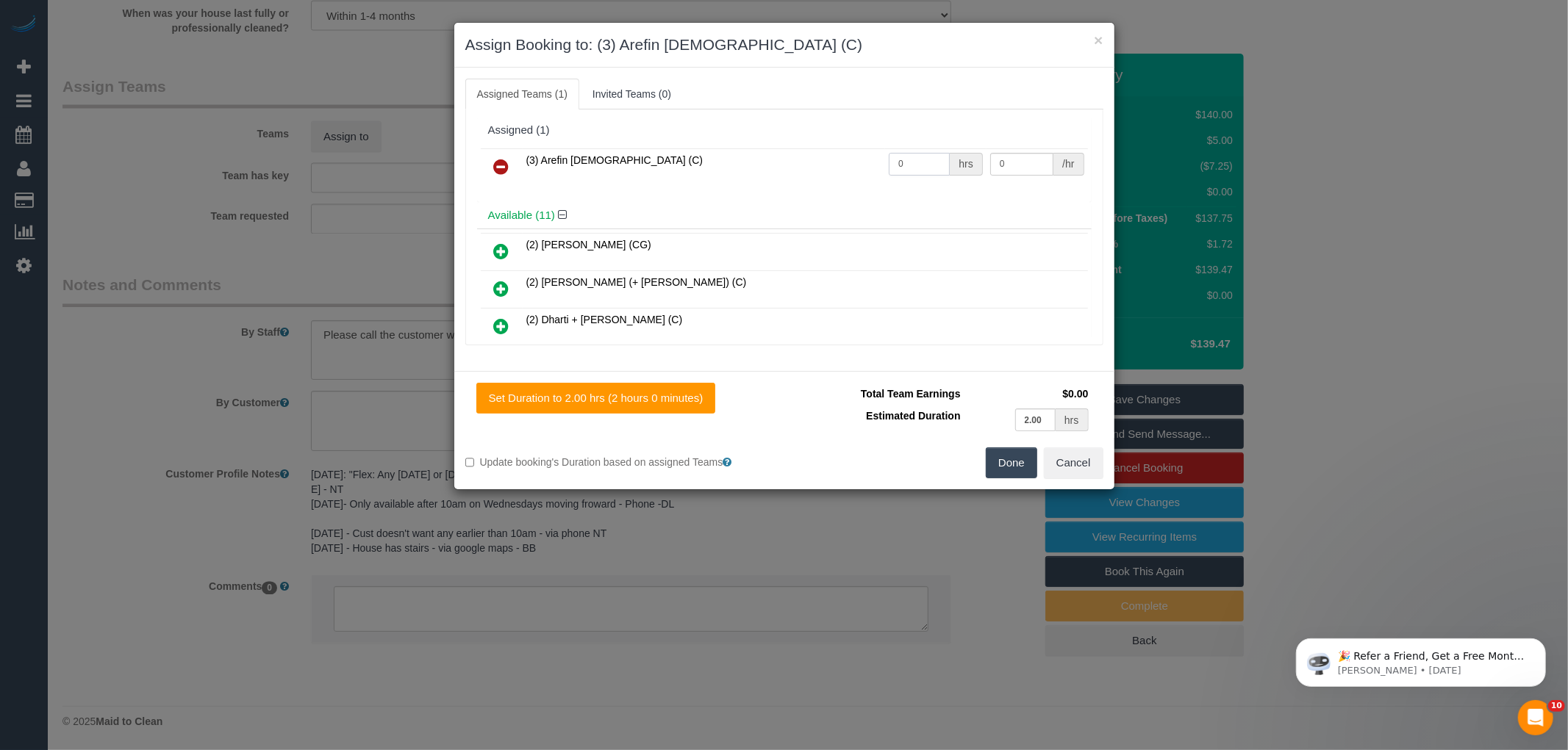
click at [922, 160] on input "0" at bounding box center [920, 164] width 61 height 23
click at [1032, 149] on td "0 /hr" at bounding box center [1037, 168] width 102 height 38
click at [1029, 161] on input "0" at bounding box center [1022, 164] width 63 height 23
type input "36.25"
click at [922, 163] on input "0" at bounding box center [920, 164] width 61 height 23
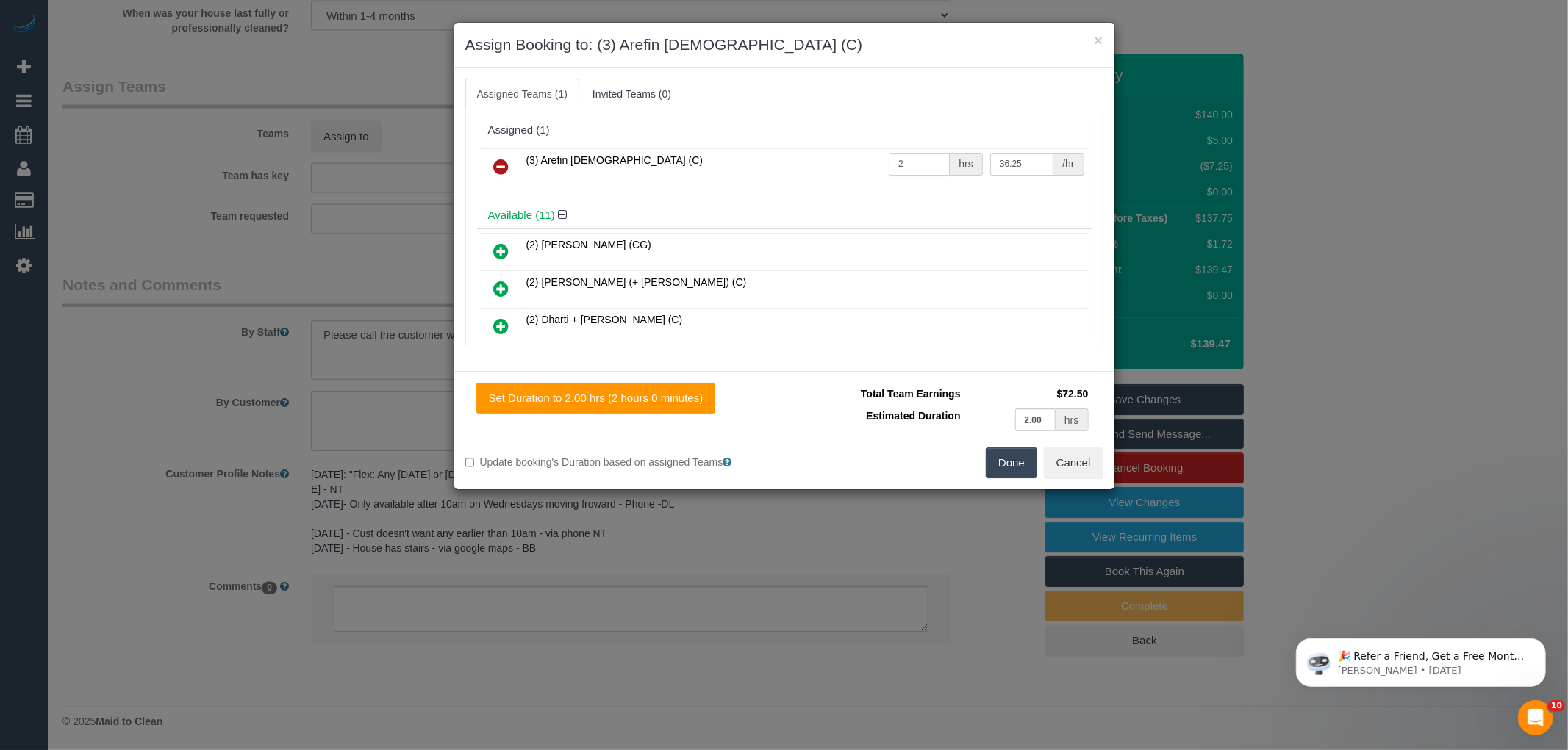
type input "2"
click at [1003, 456] on button "Done" at bounding box center [1011, 462] width 51 height 31
click at [977, 497] on div "× Assign Booking to: (3) Arefin Islam (C) Assigned Teams (1) Invited Teams (0) …" at bounding box center [784, 375] width 1568 height 750
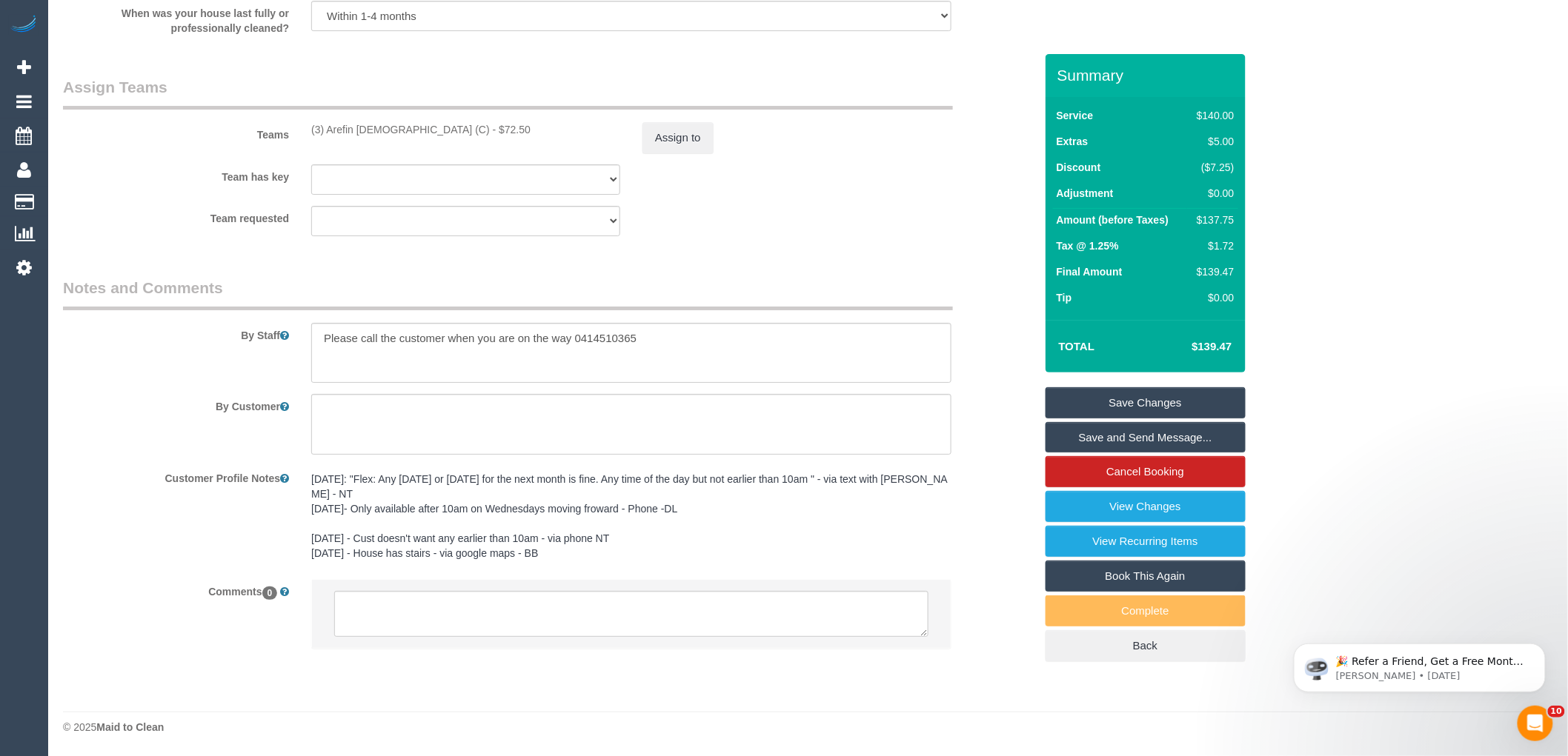
click at [1102, 433] on link "Save and Send Message..." at bounding box center [1145, 438] width 200 height 31
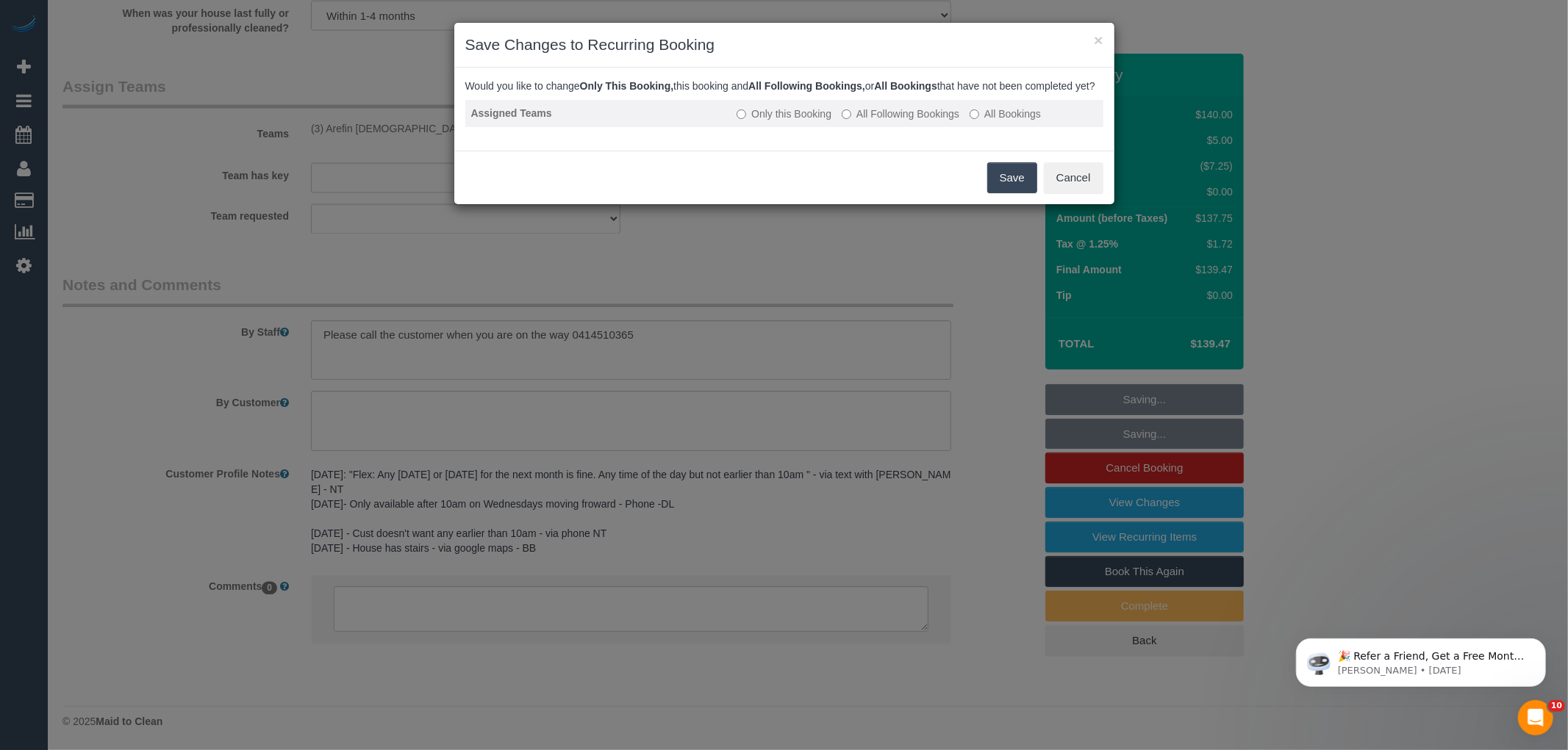
click at [941, 119] on td "Only this Booking All Following Bookings All Bookings" at bounding box center [916, 114] width 372 height 27
click at [928, 120] on label "All Following Bookings" at bounding box center [900, 114] width 117 height 14
click at [1005, 189] on button "Save" at bounding box center [1012, 178] width 50 height 31
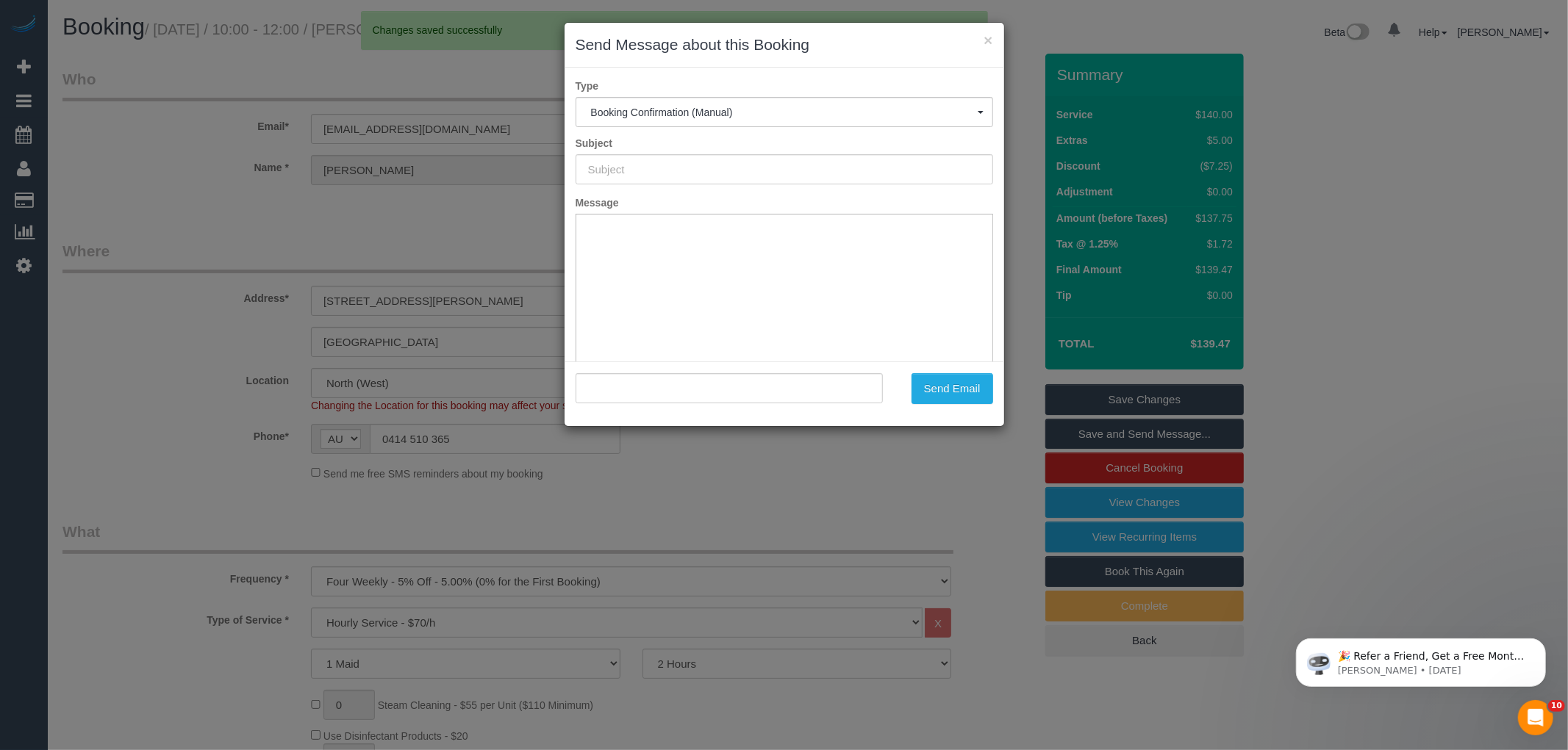
type input "Booking Confirmed"
type input ""Edward Ledsham" <ed.ledsham@gmail.com>"
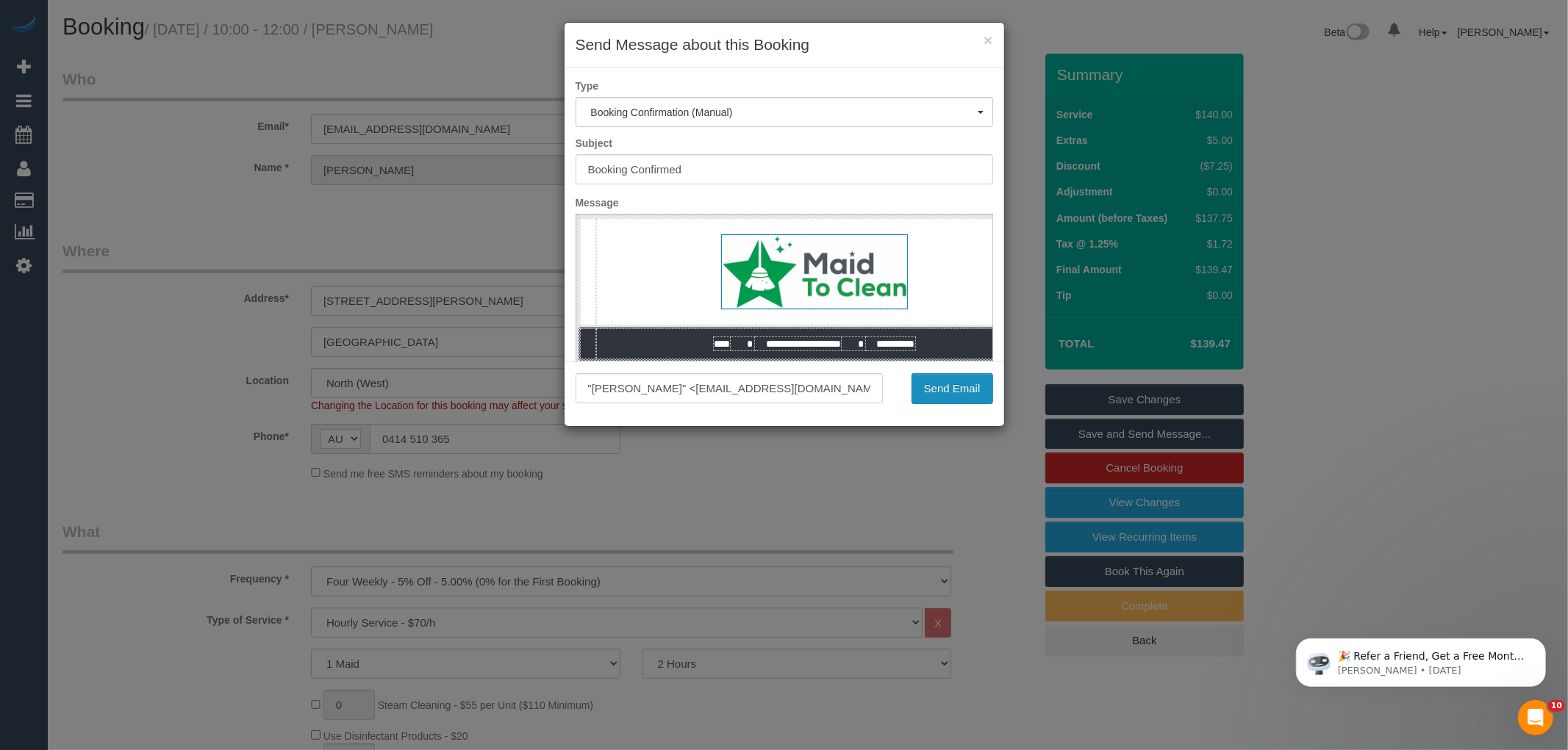
click at [952, 389] on button "Send Email" at bounding box center [952, 389] width 81 height 31
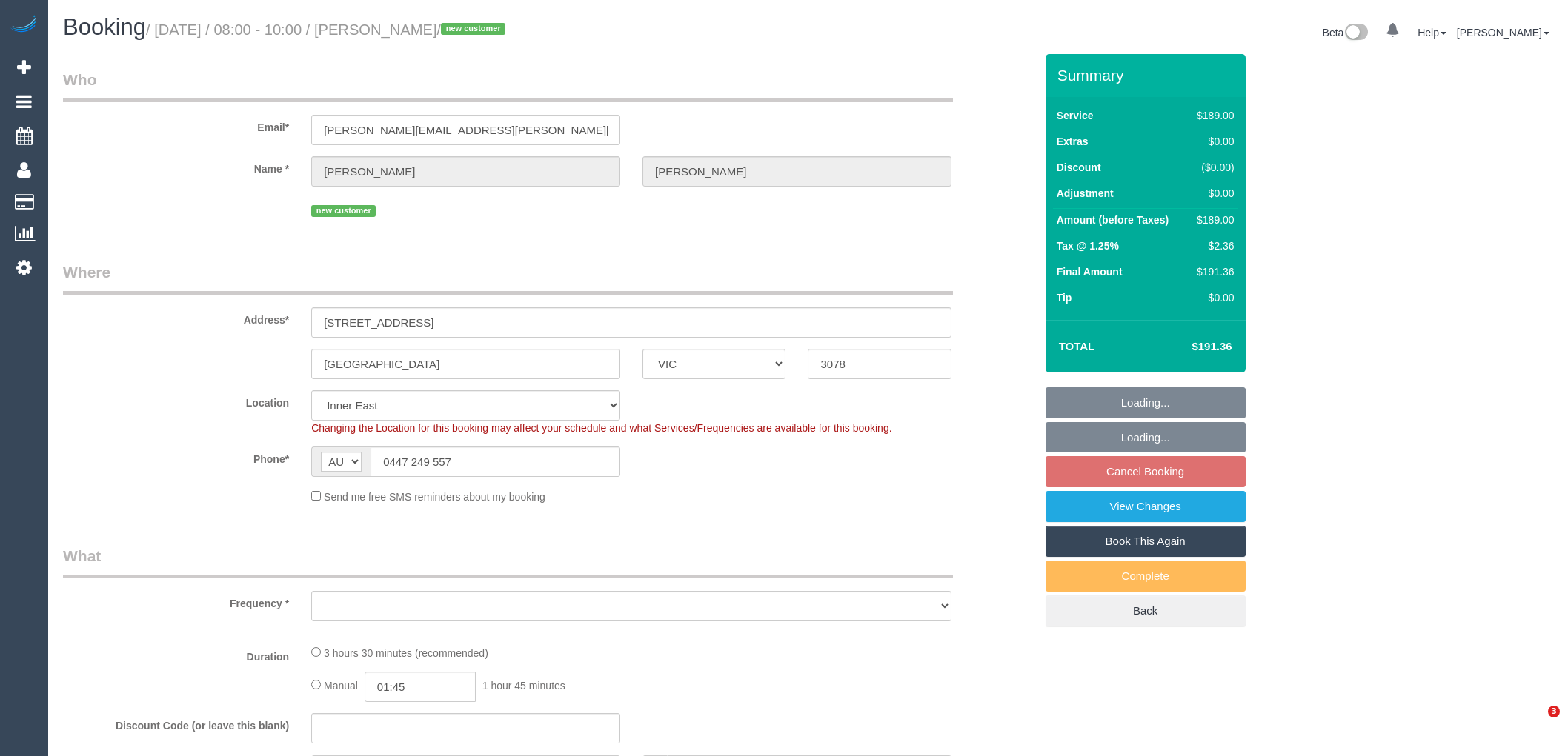
select select "VIC"
select select "object:724"
select select "number:28"
select select "number:14"
select select "number:19"
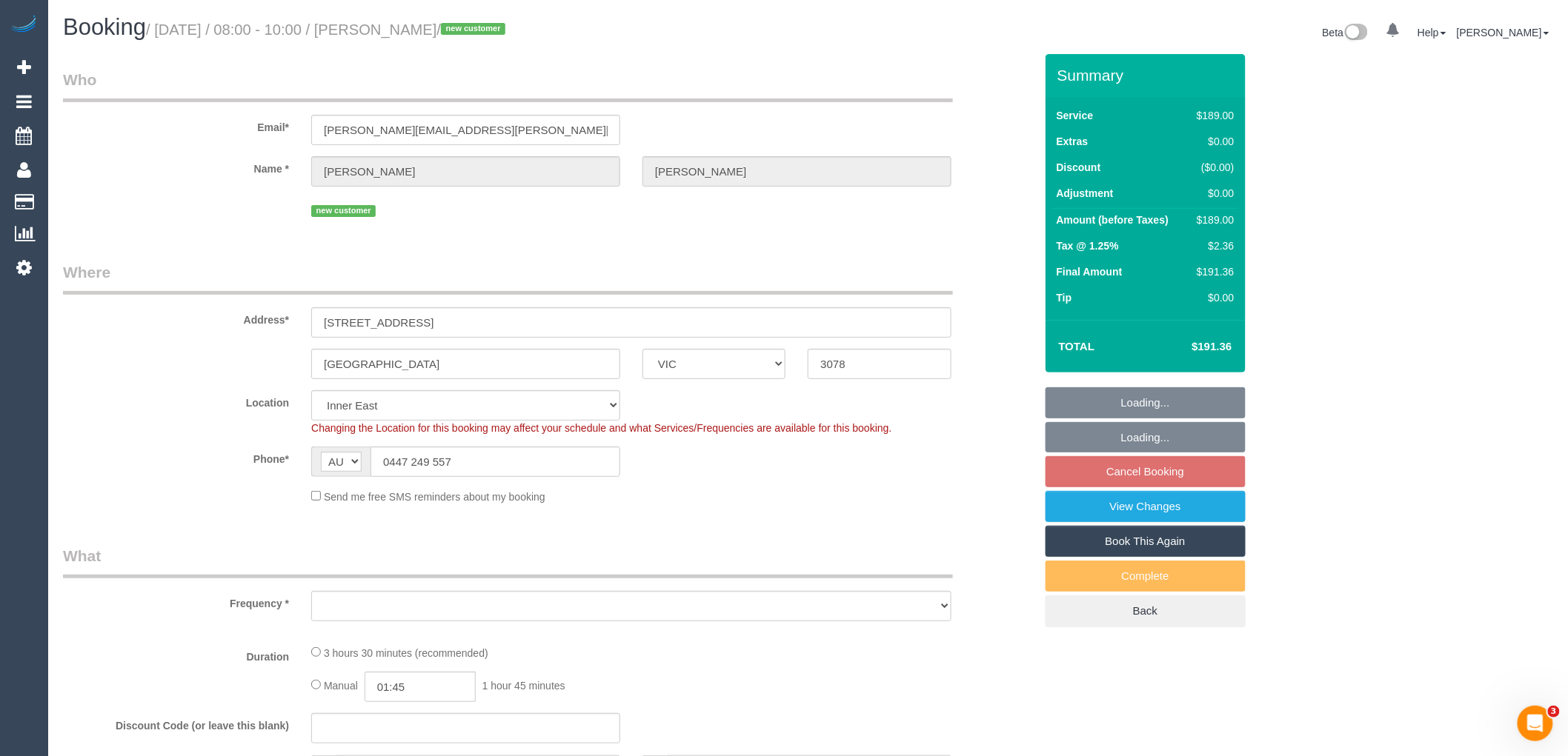
select select "number:36"
select select "number:26"
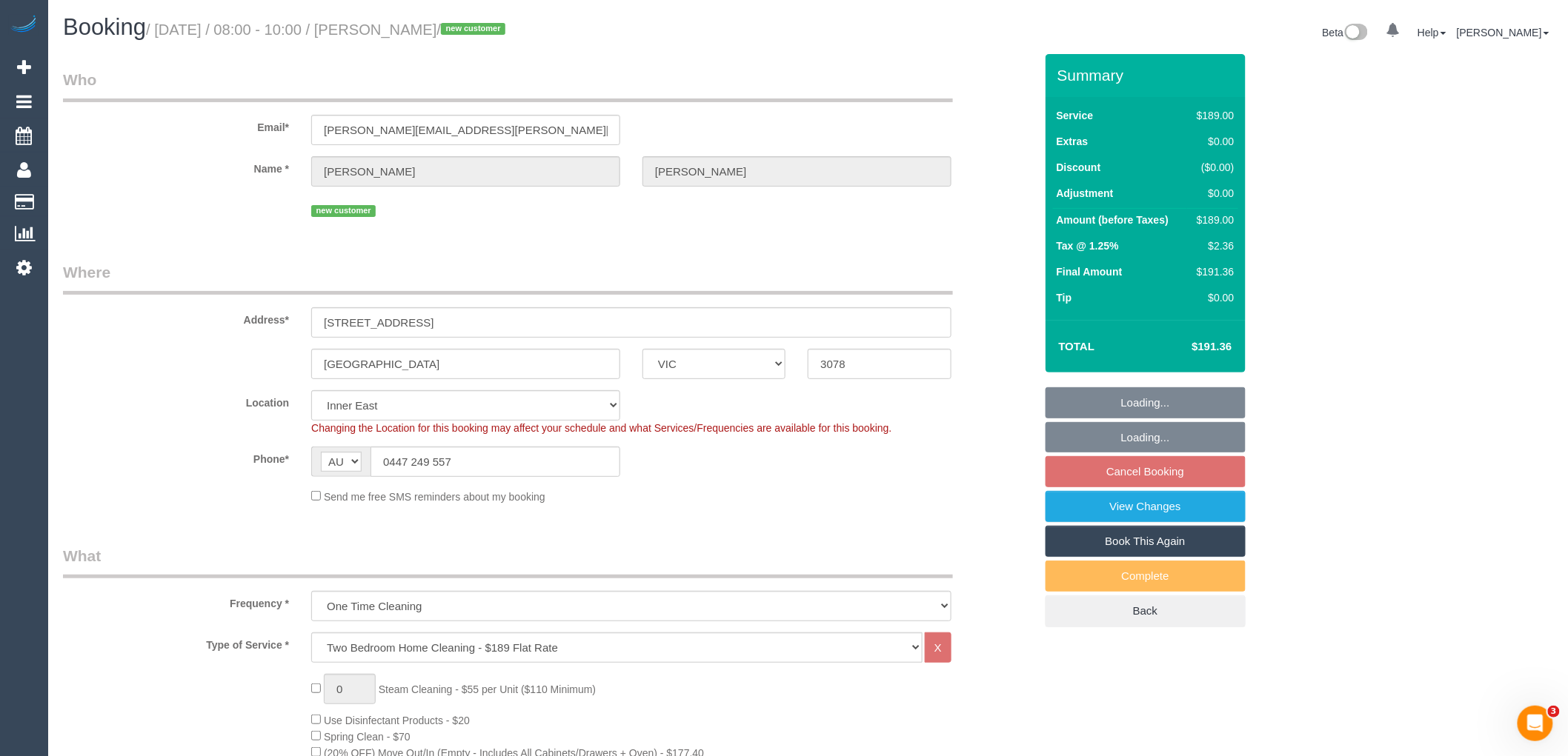
select select "object:1435"
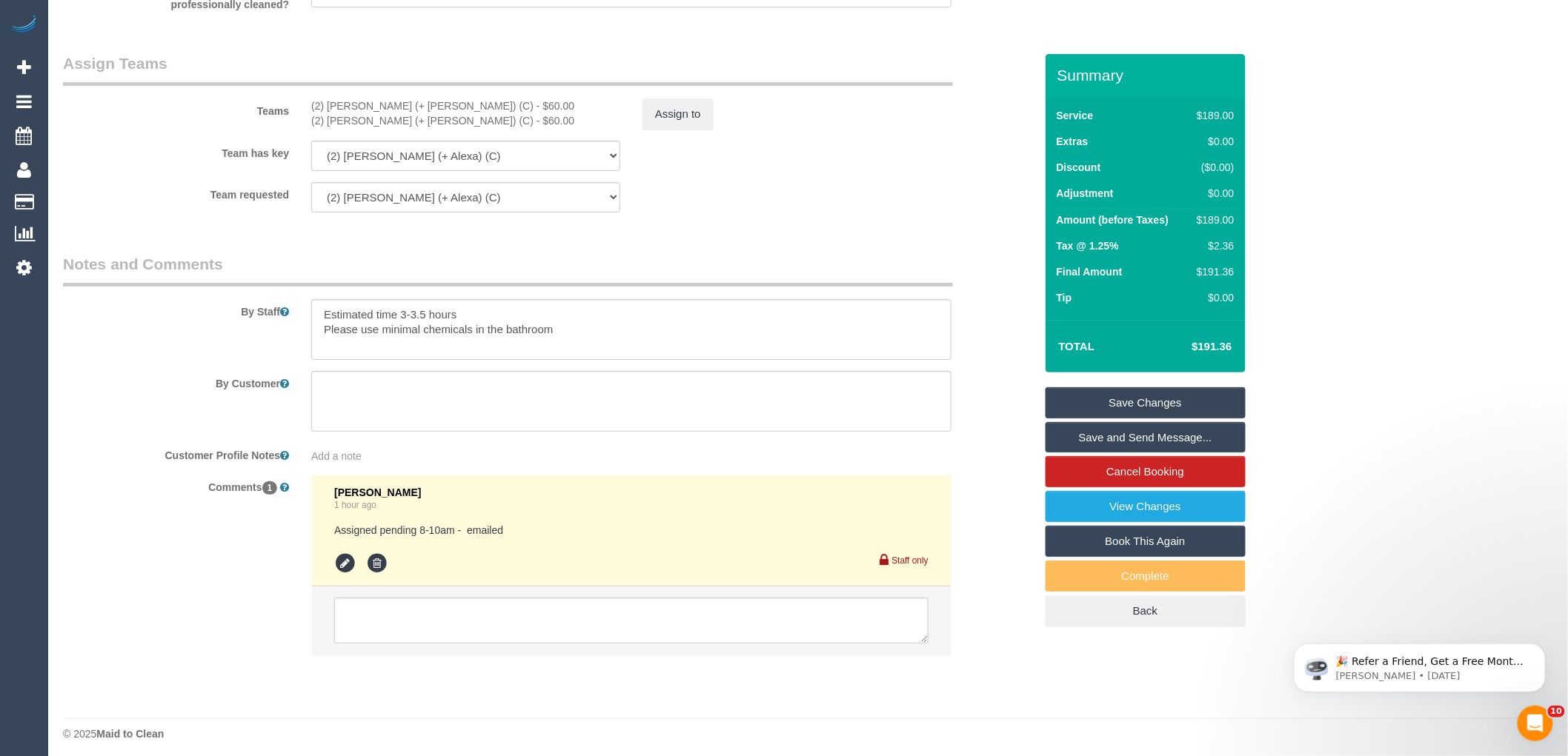
scroll to position [2287, 0]
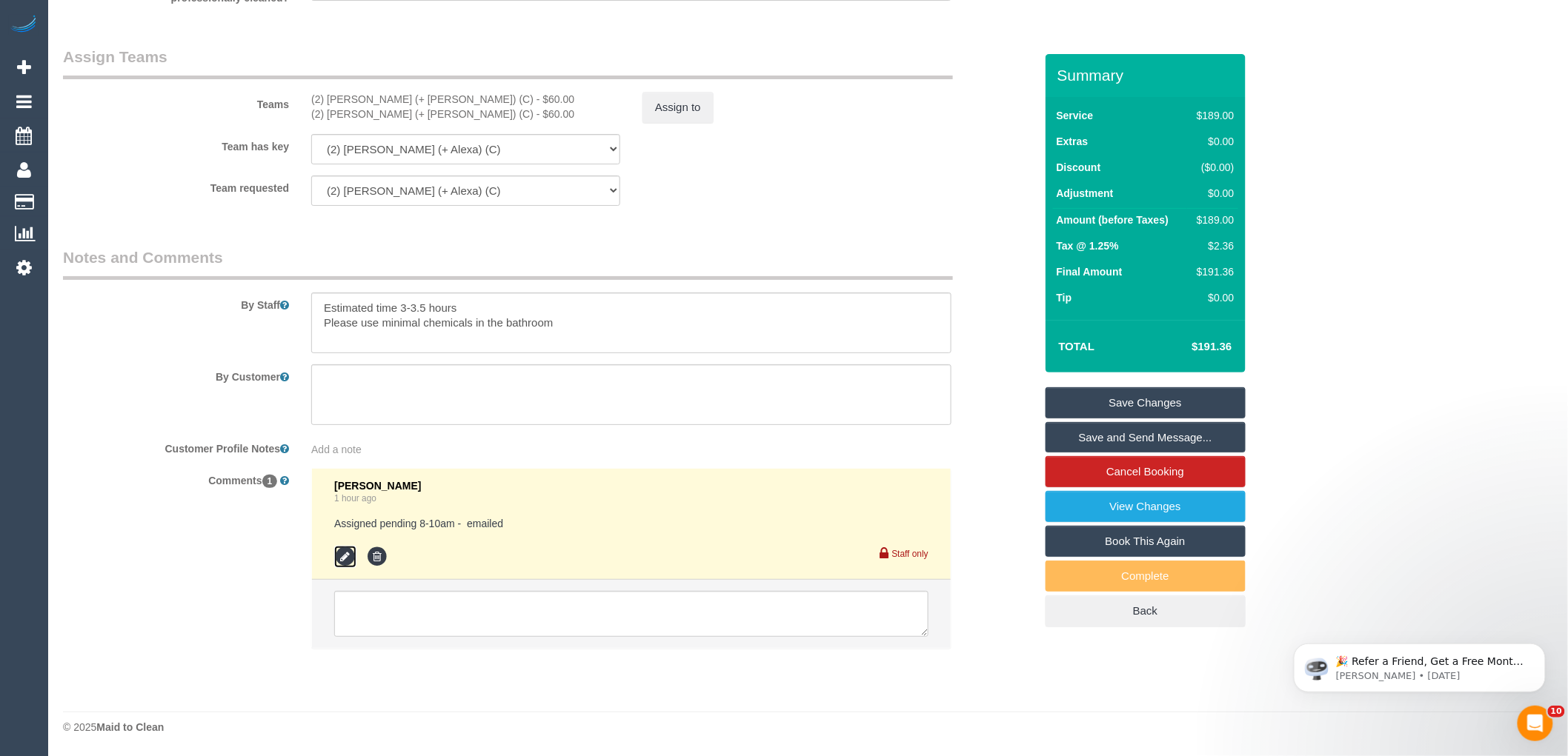
click at [347, 561] on icon at bounding box center [345, 557] width 22 height 22
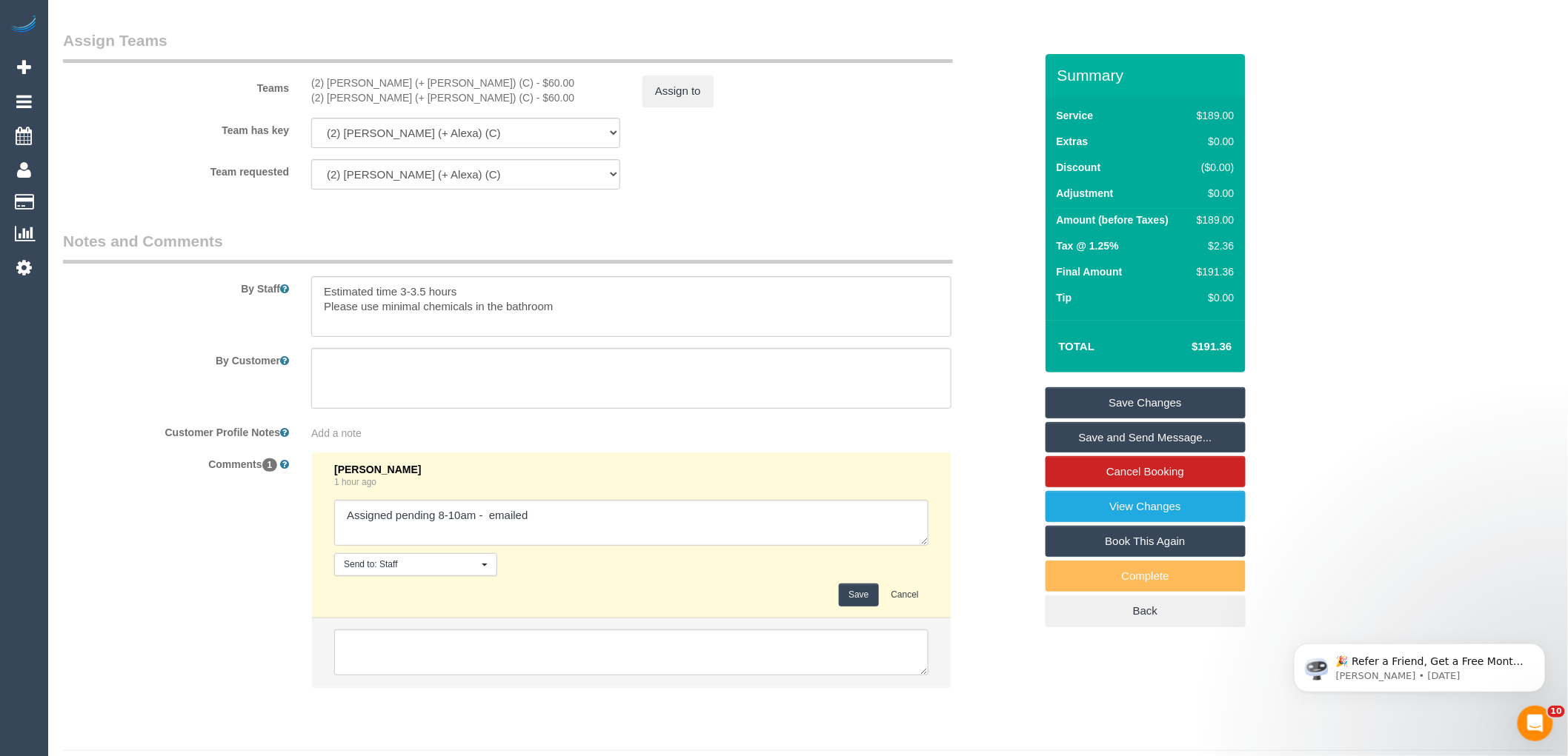
click at [657, 539] on textarea at bounding box center [632, 522] width 594 height 46
type textarea "Assigned pending 8-10am - emailed. Customer confirmed"
click at [857, 607] on button "Save" at bounding box center [858, 594] width 39 height 23
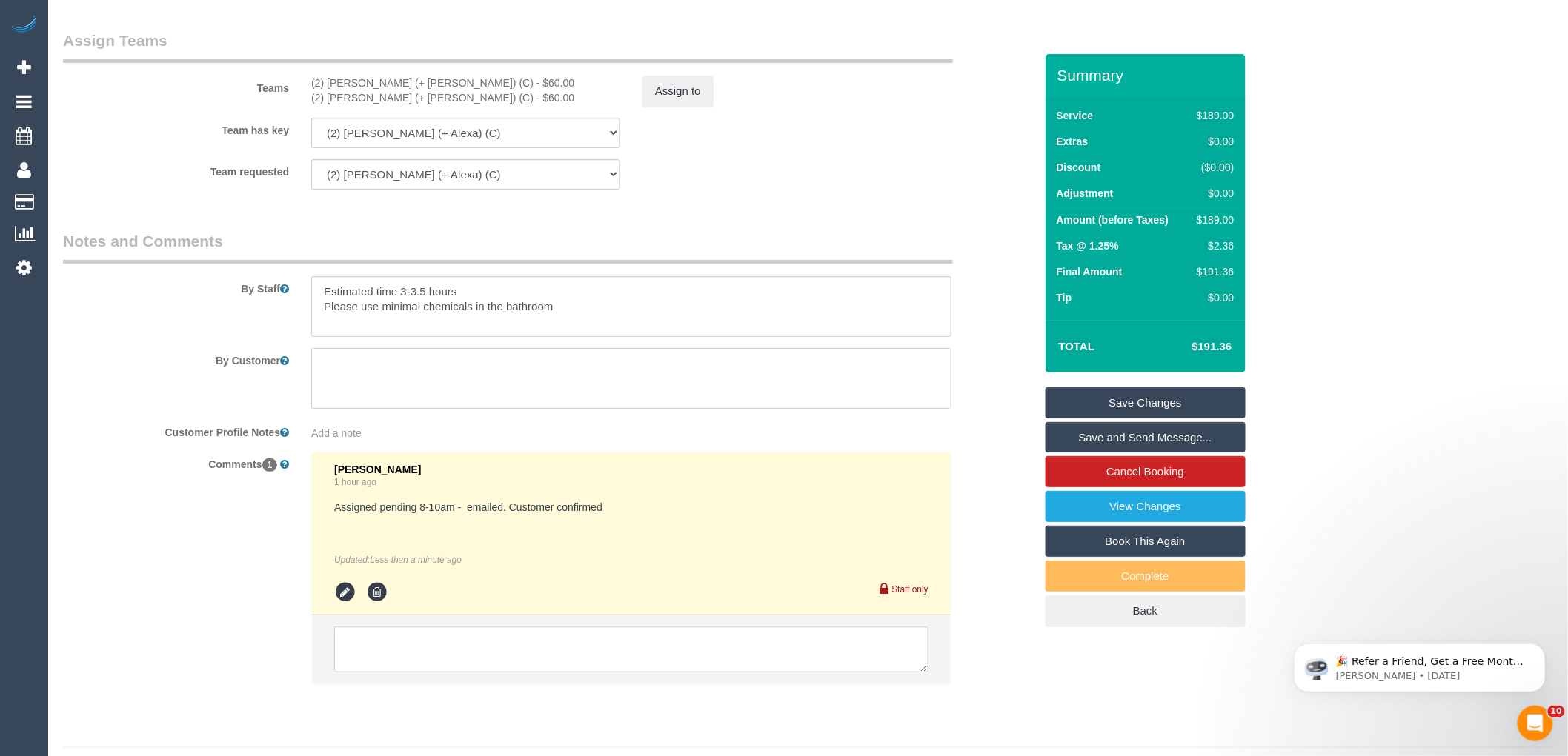
click at [996, 363] on div "By Customer" at bounding box center [548, 378] width 994 height 61
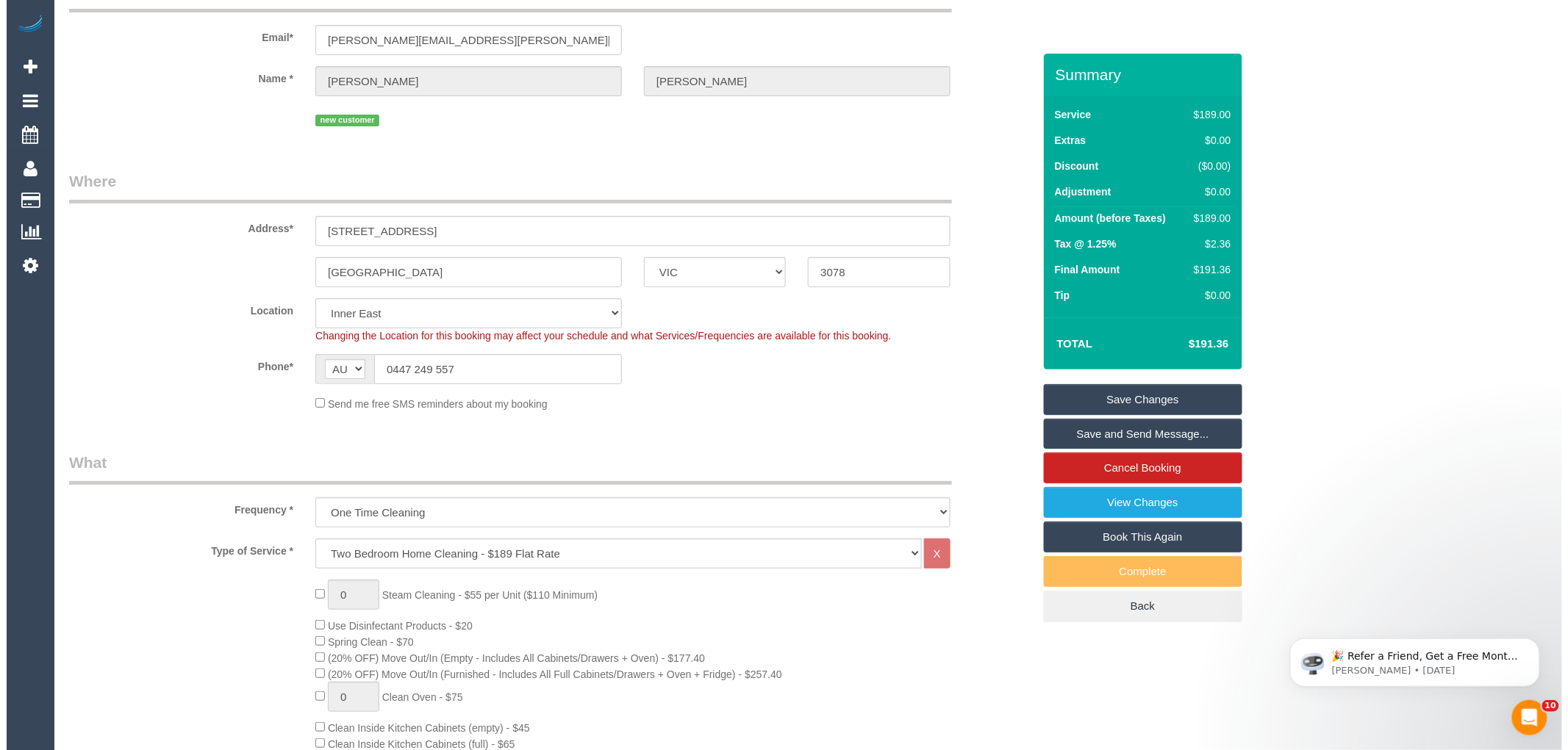
scroll to position [0, 0]
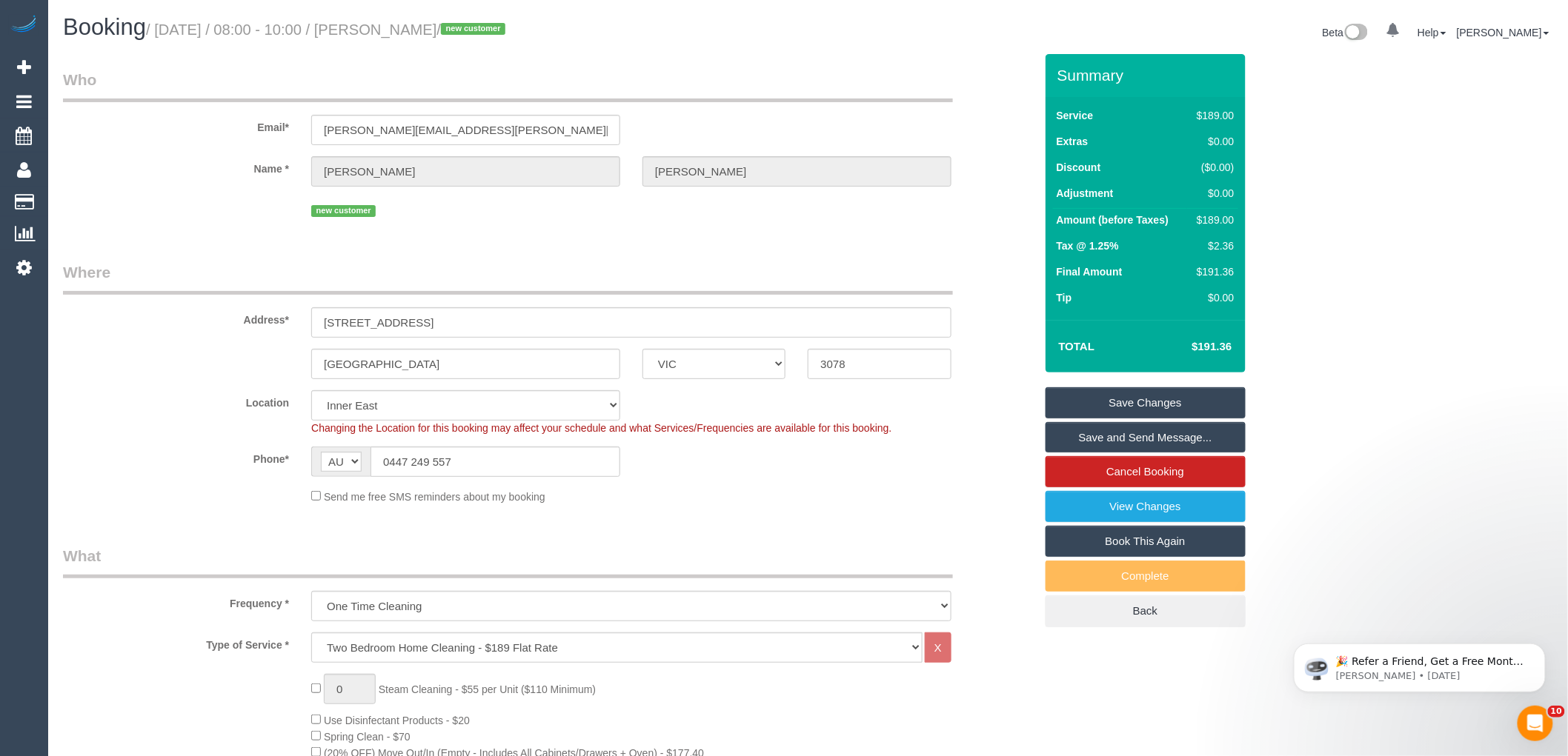
click at [1153, 438] on link "Save and Send Message..." at bounding box center [1145, 438] width 200 height 31
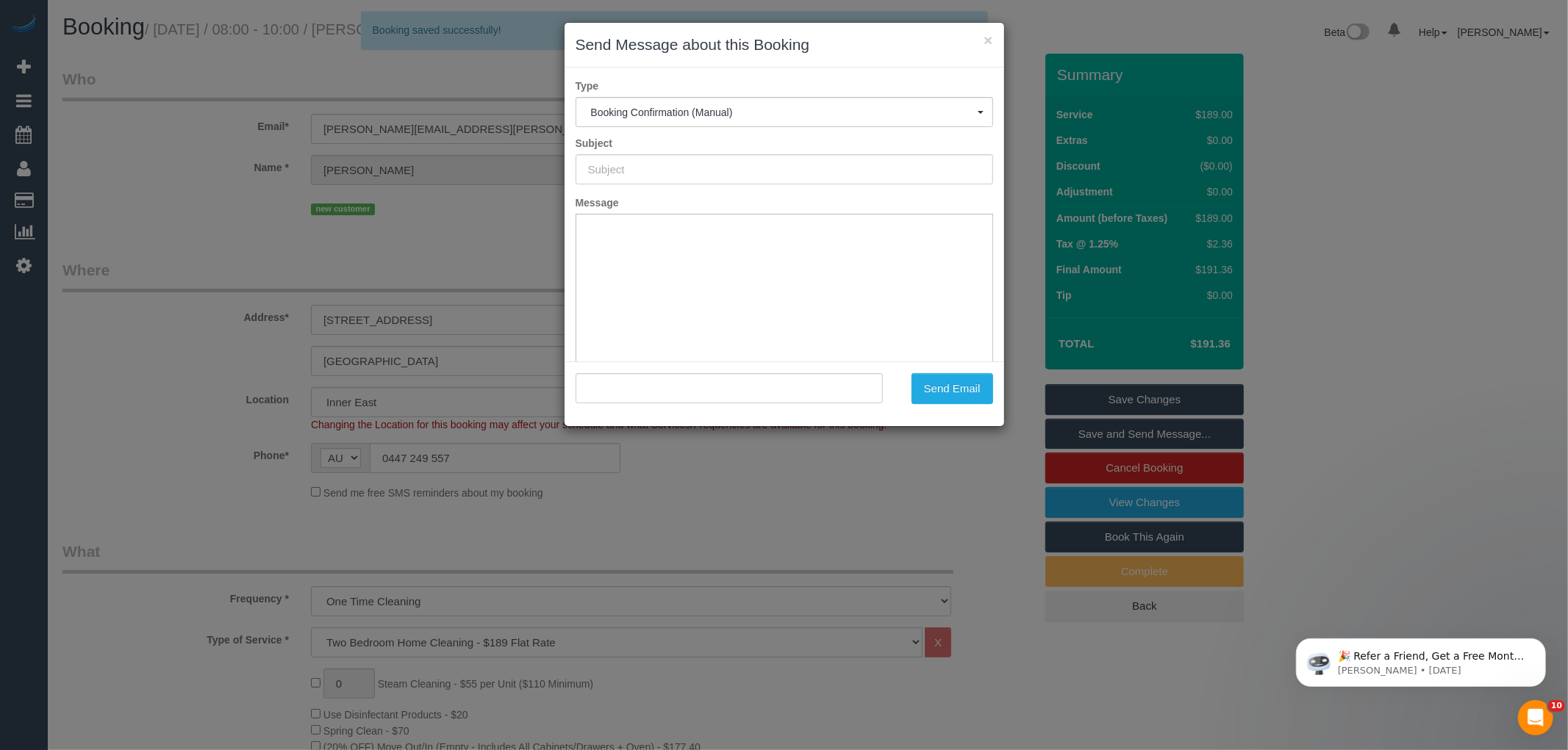
type input "Booking Confirmed"
type input ""Angelina Raineri" <angelina.raineri@gmail.com>"
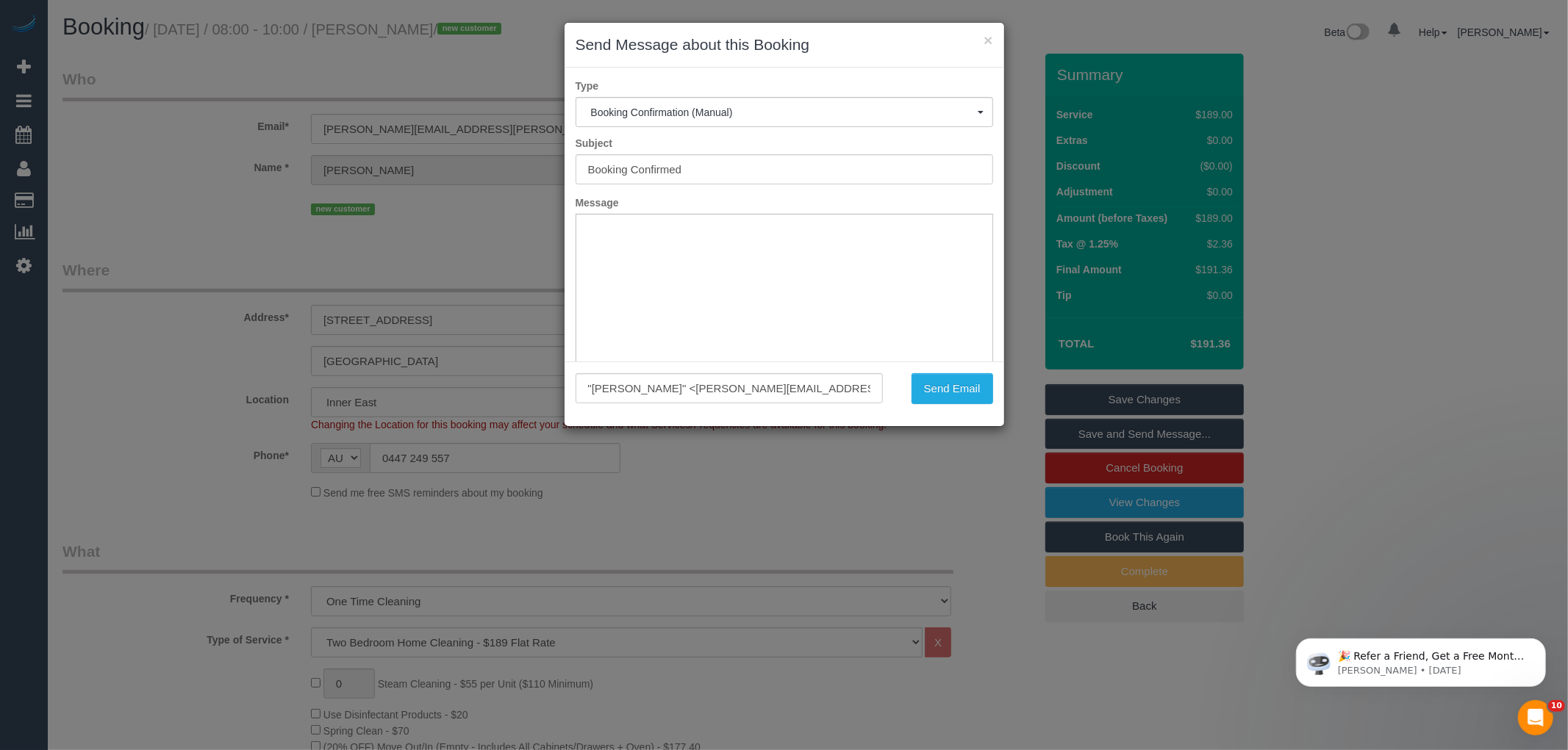
click at [912, 48] on h3 "Send Message about this Booking" at bounding box center [784, 45] width 417 height 22
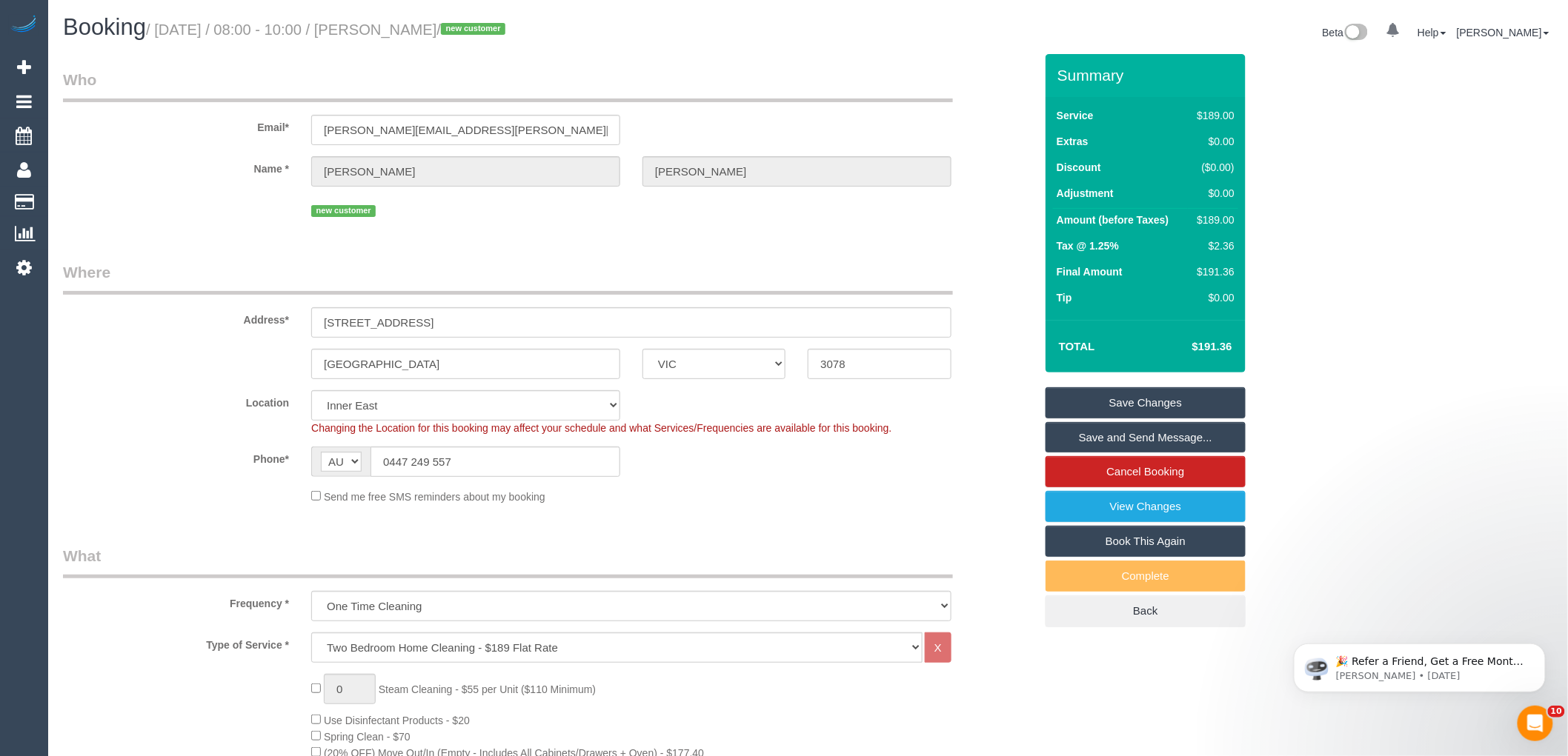
click at [1132, 433] on link "Save and Send Message..." at bounding box center [1145, 438] width 200 height 31
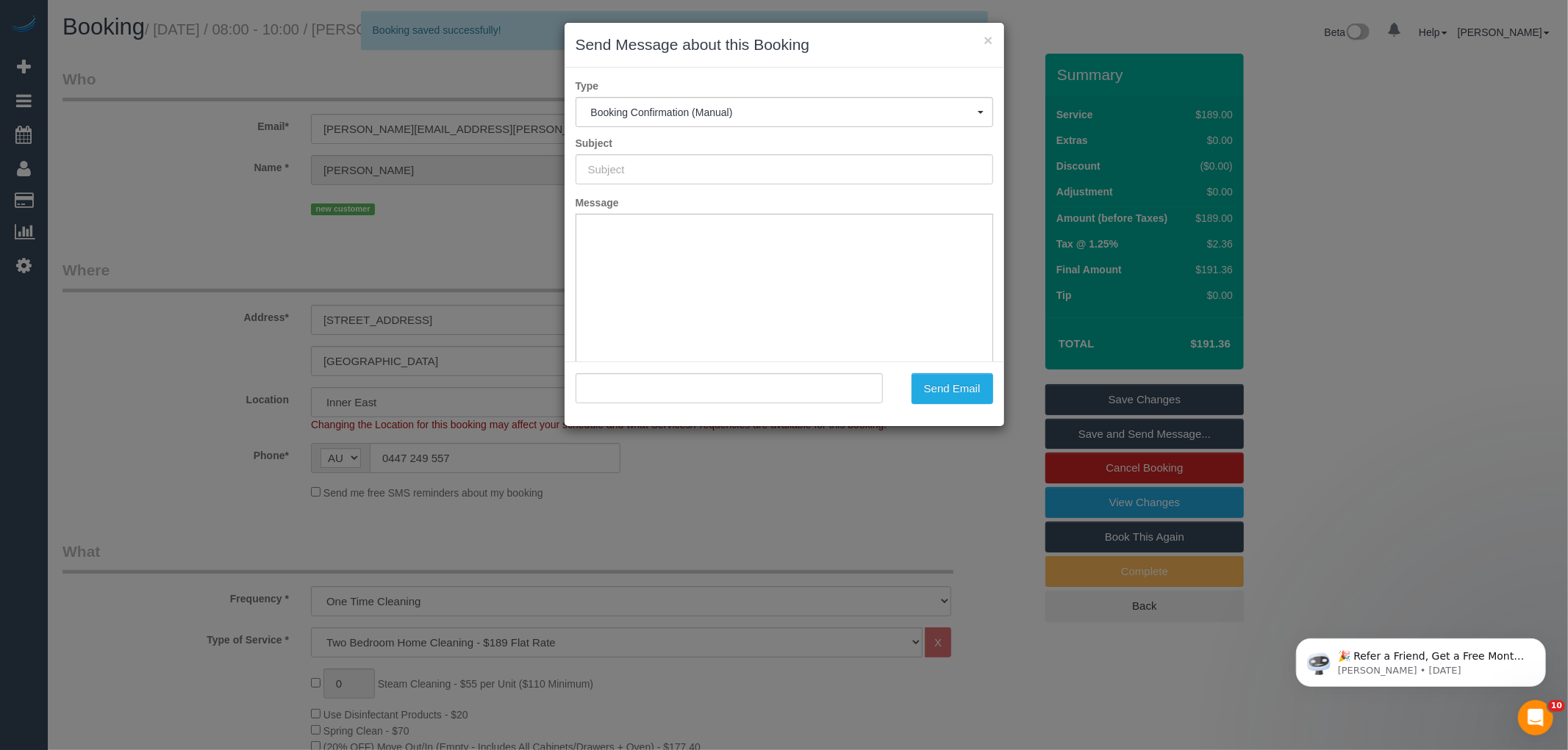
type input "Booking Confirmed"
type input ""Angelina Raineri" <angelina.raineri@gmail.com>"
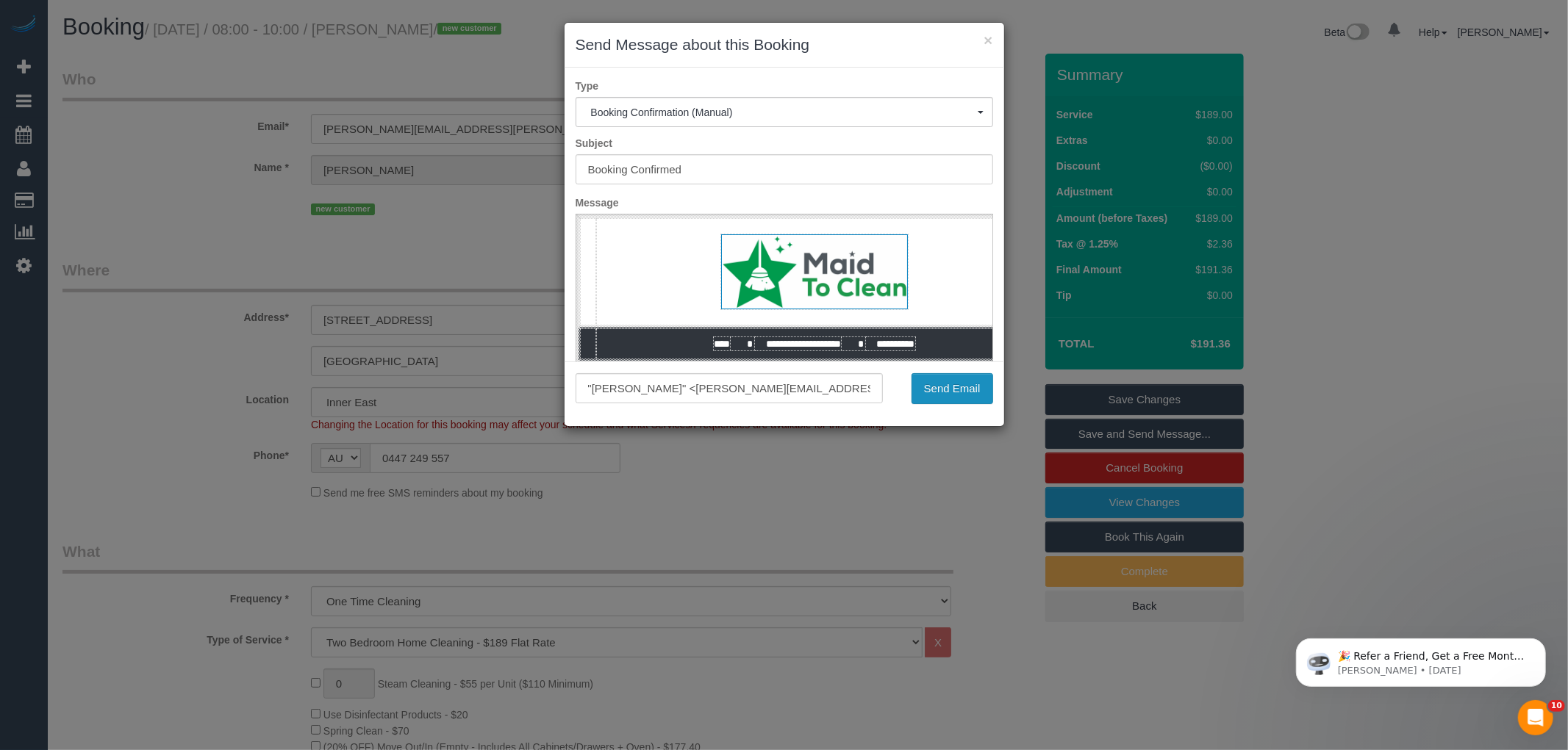
click at [960, 388] on button "Send Email" at bounding box center [952, 389] width 81 height 31
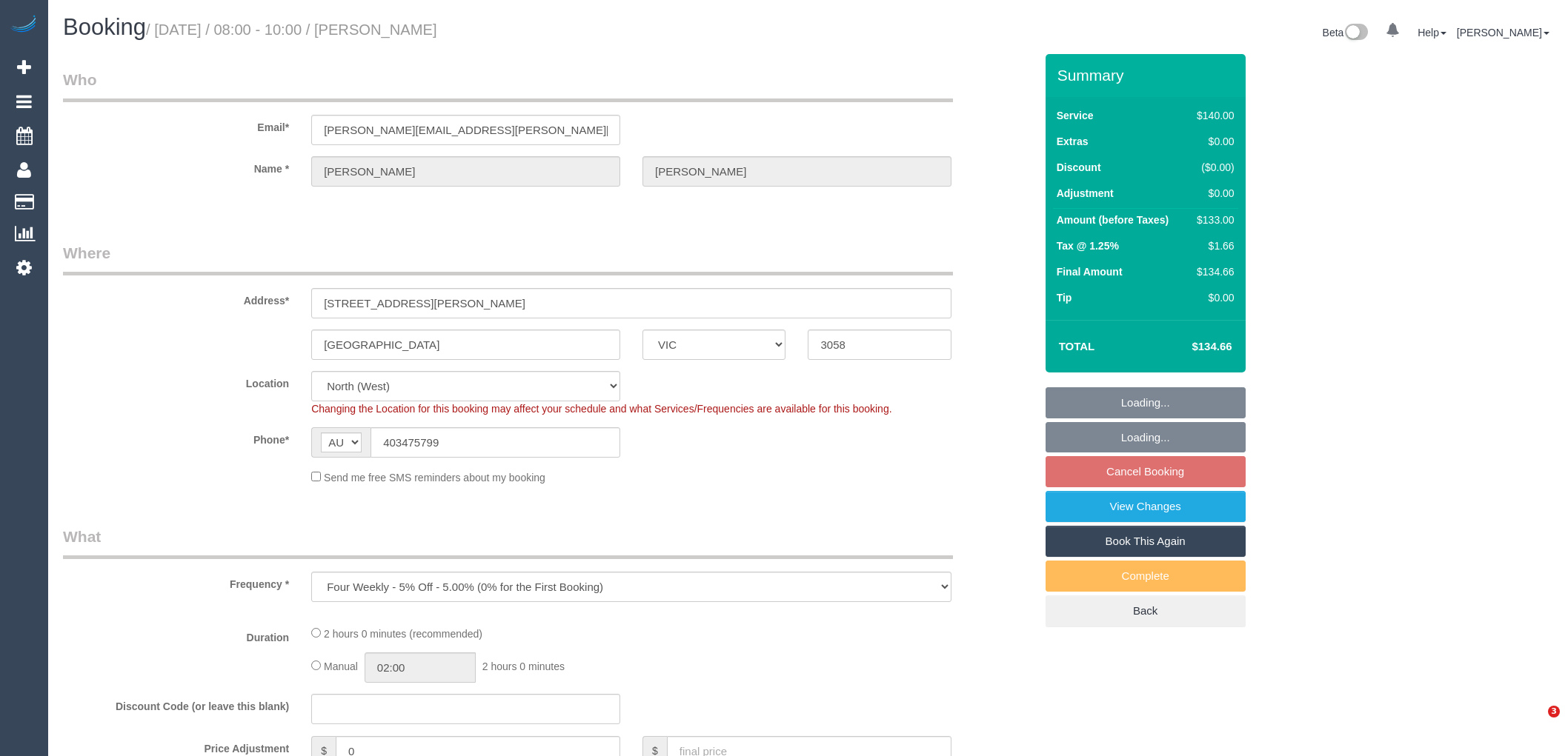
select select "VIC"
select select "string:stripe-pm_1RBNlm2GScqysDRV5Pd3mbrE"
select select "number:28"
select select "number:14"
select select "number:19"
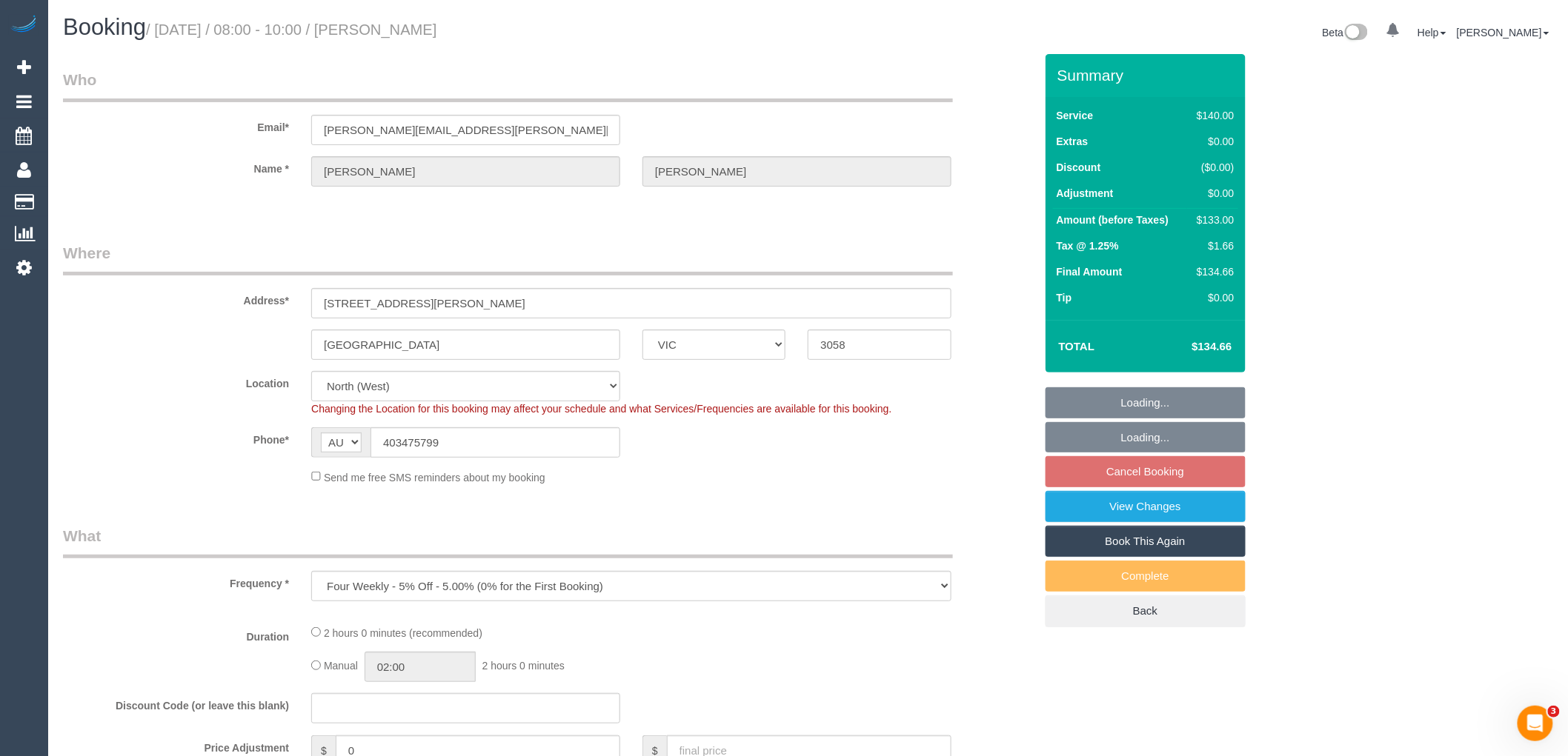
select select "number:22"
select select "number:13"
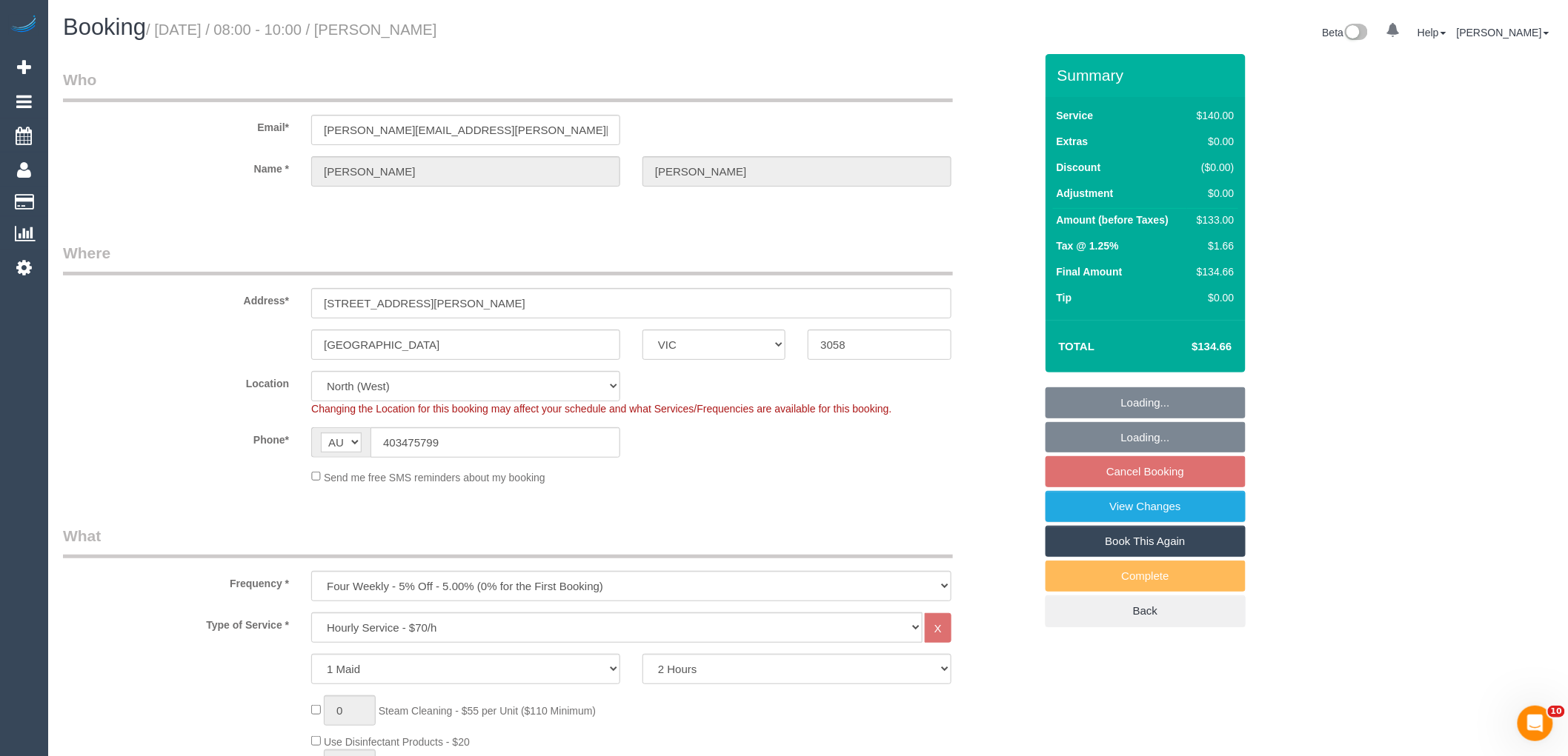
select select "object:1651"
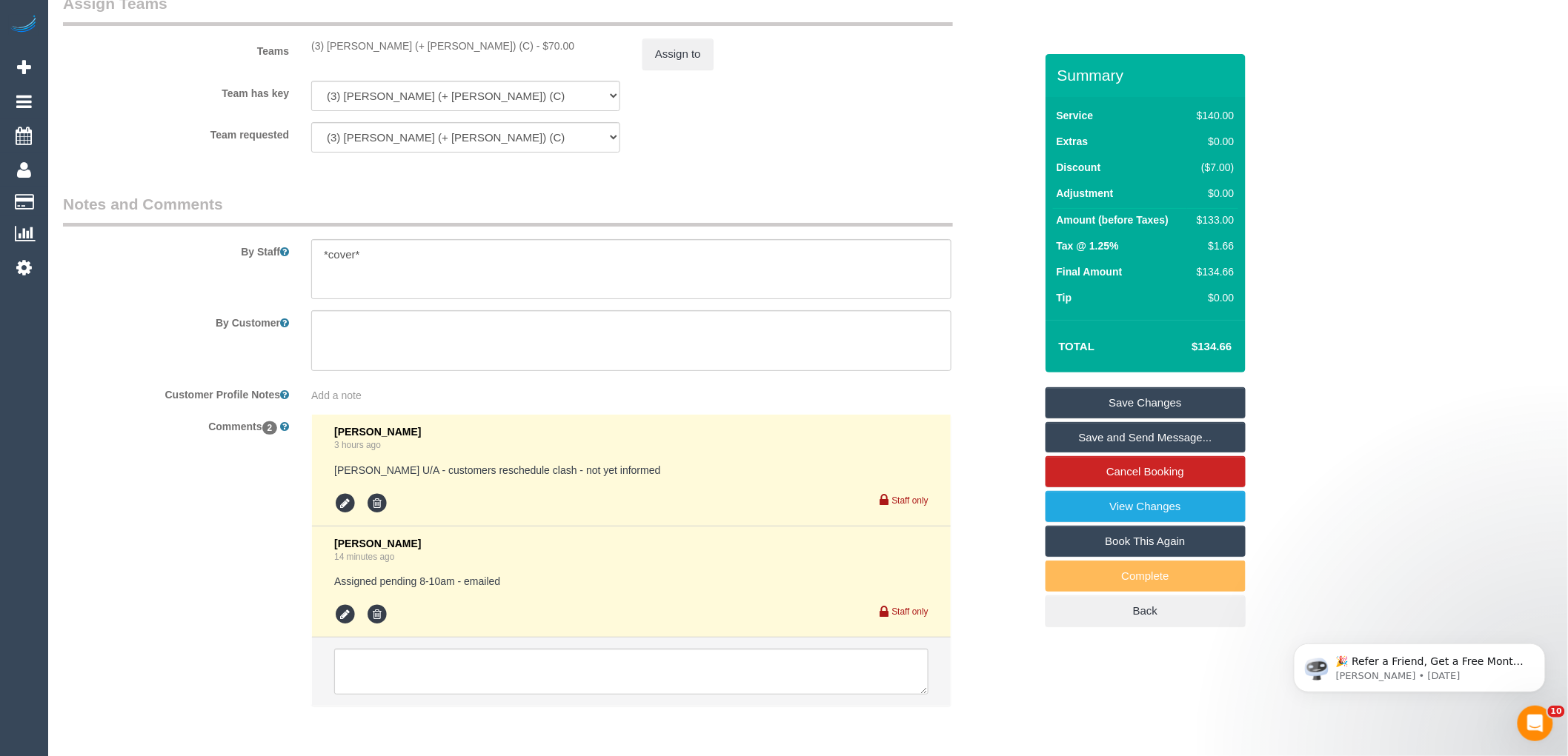
scroll to position [2358, 0]
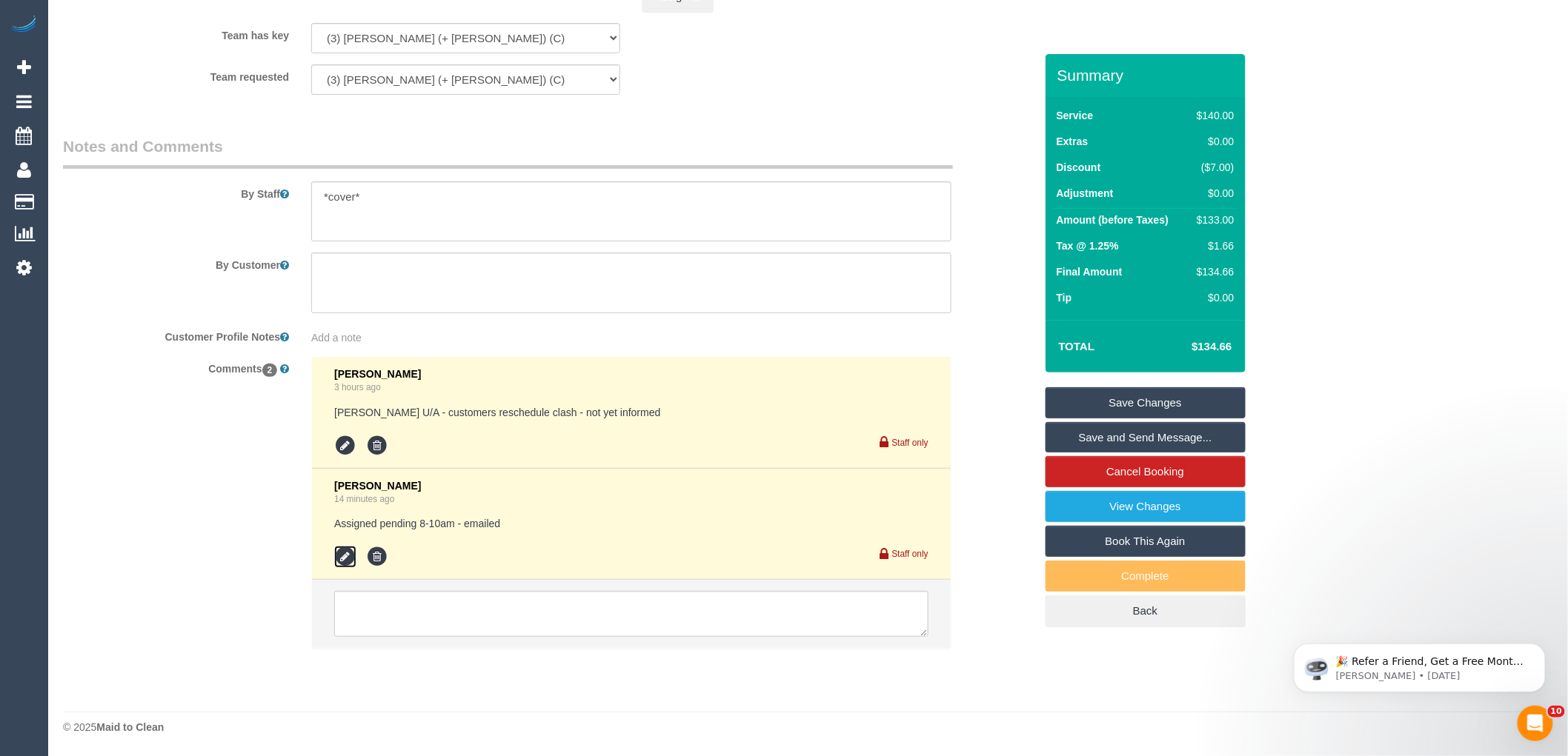
click at [341, 558] on icon at bounding box center [345, 557] width 22 height 22
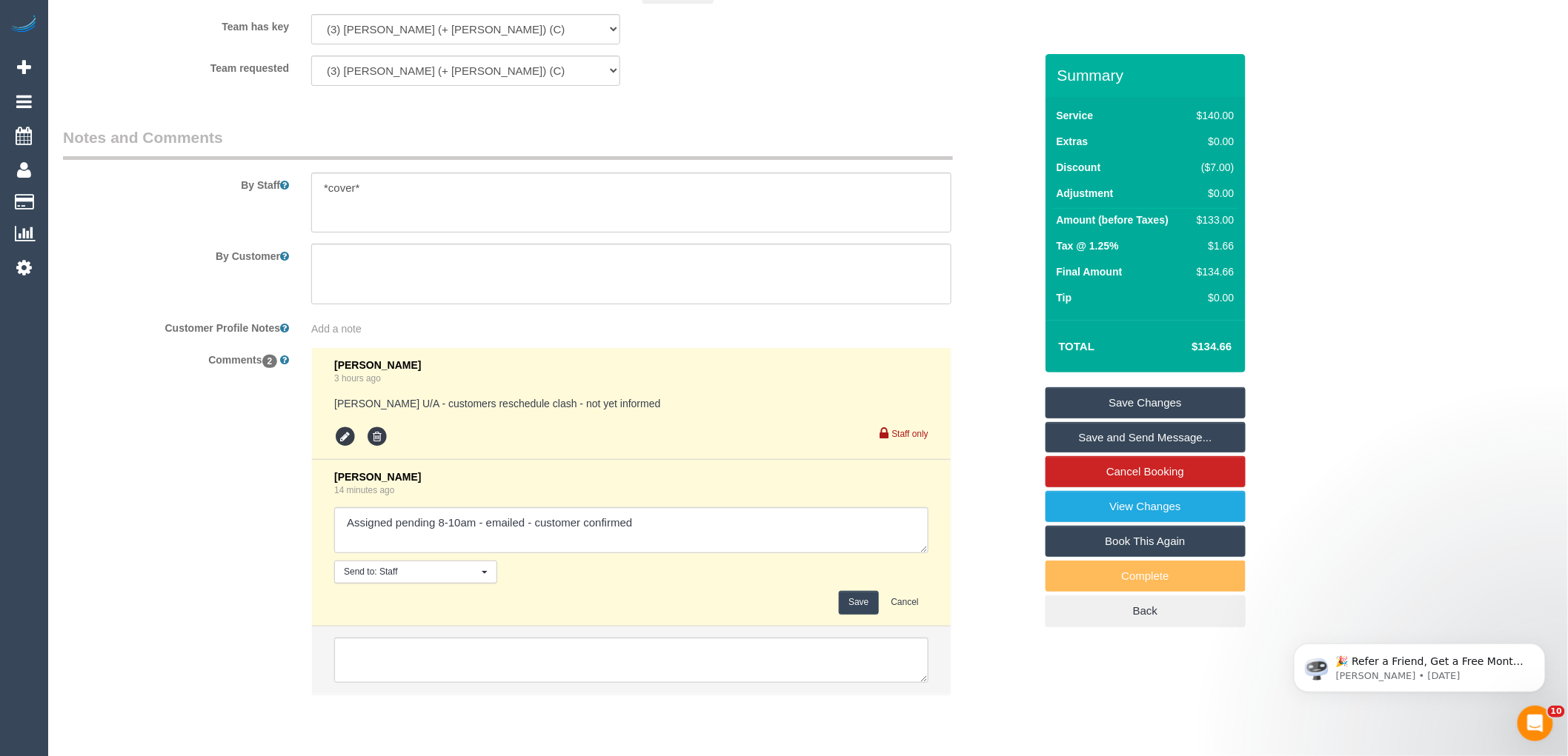
type textarea "Assigned pending 8-10am - emailed - customer confirmed"
click at [865, 612] on button "Save" at bounding box center [858, 602] width 39 height 23
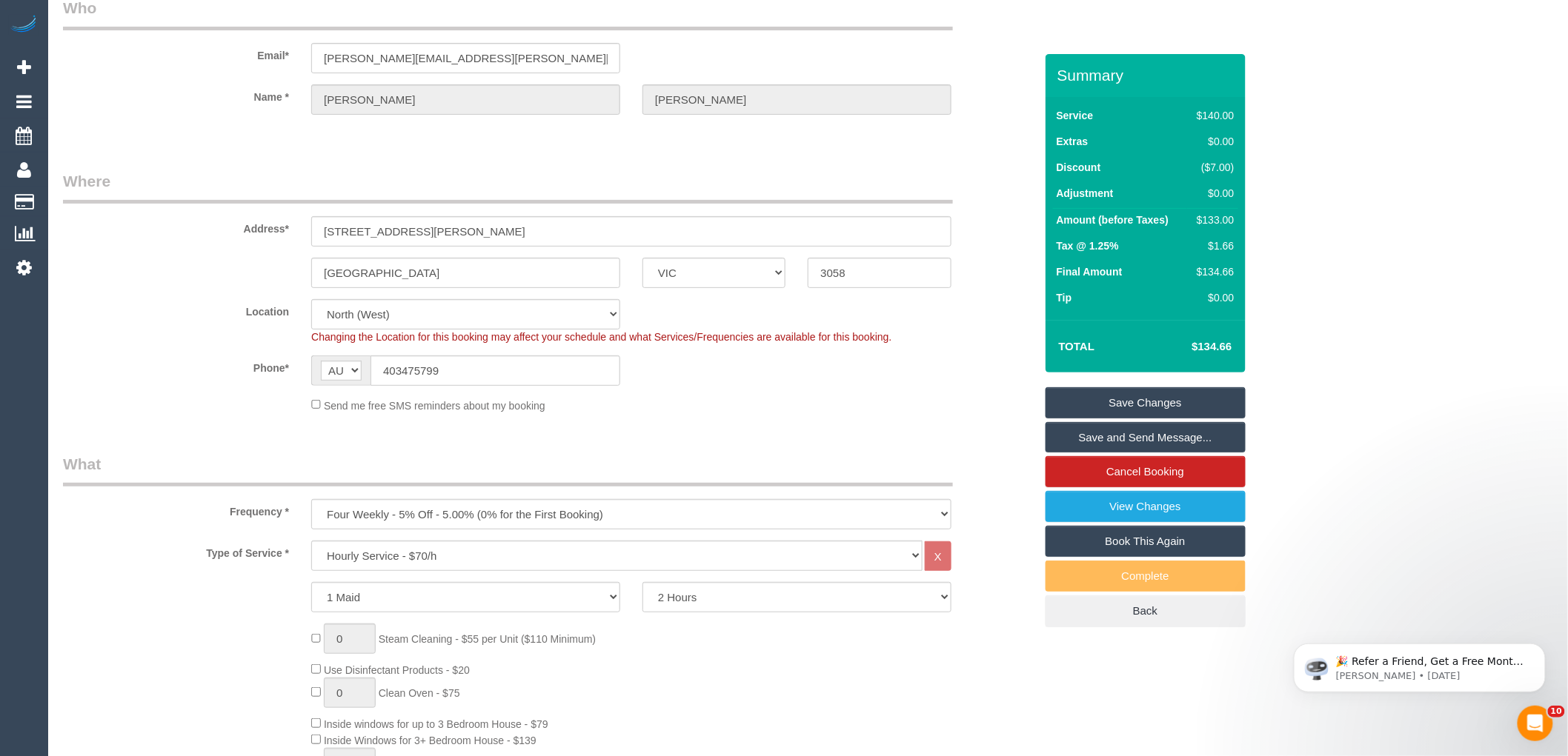
scroll to position [0, 0]
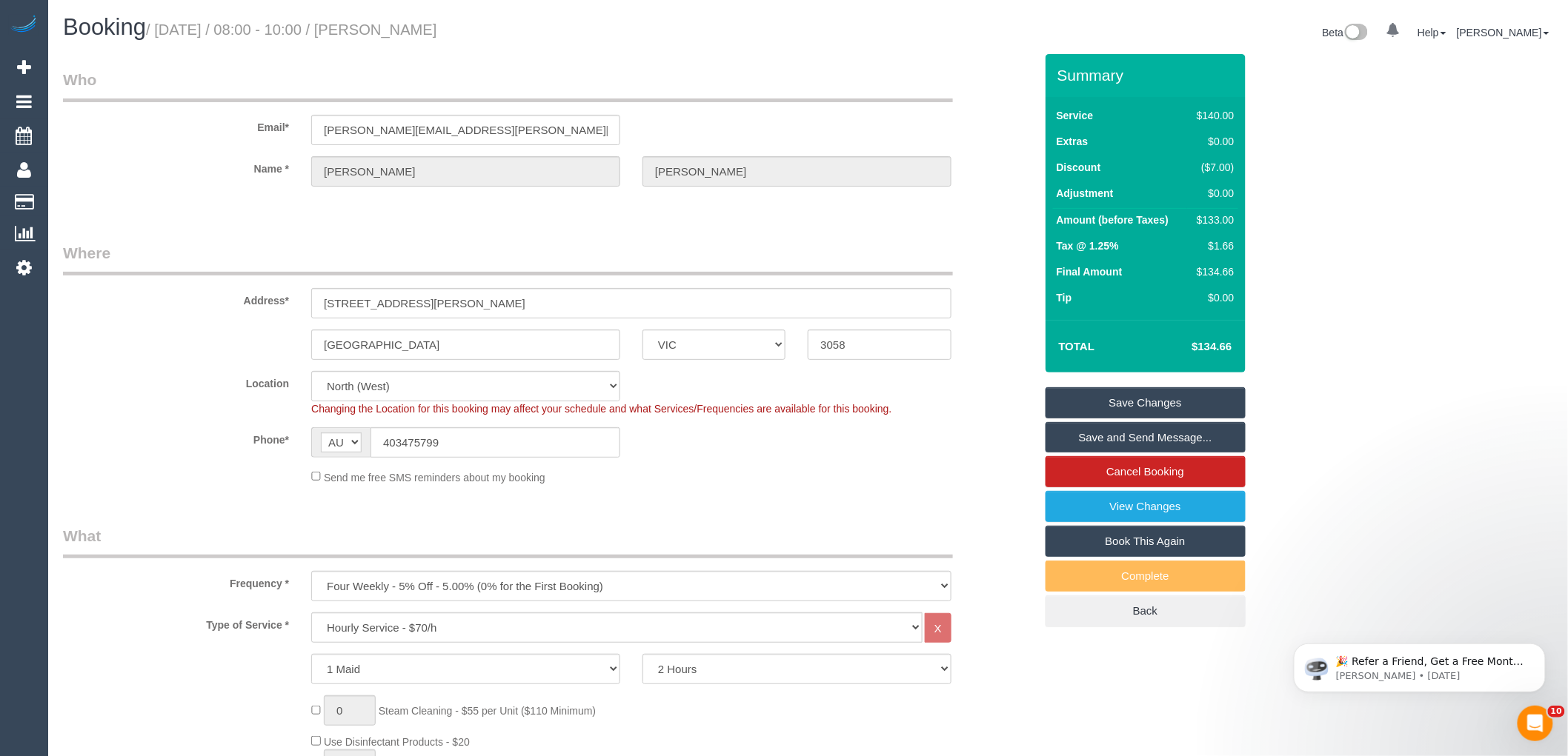
drag, startPoint x: 475, startPoint y: 27, endPoint x: 382, endPoint y: 23, distance: 93.1
click at [382, 23] on h1 "Booking / August 27, 2025 / 08:00 - 10:00 / Sophia Frentz" at bounding box center [430, 27] width 734 height 25
copy small "Sophia Frentz"
click at [991, 447] on div "Phone* AF AL DZ AD AO AI AQ AG AR AM AW AU AT AZ BS BH BD BB BY BE BZ BJ BM BT …" at bounding box center [548, 442] width 994 height 30
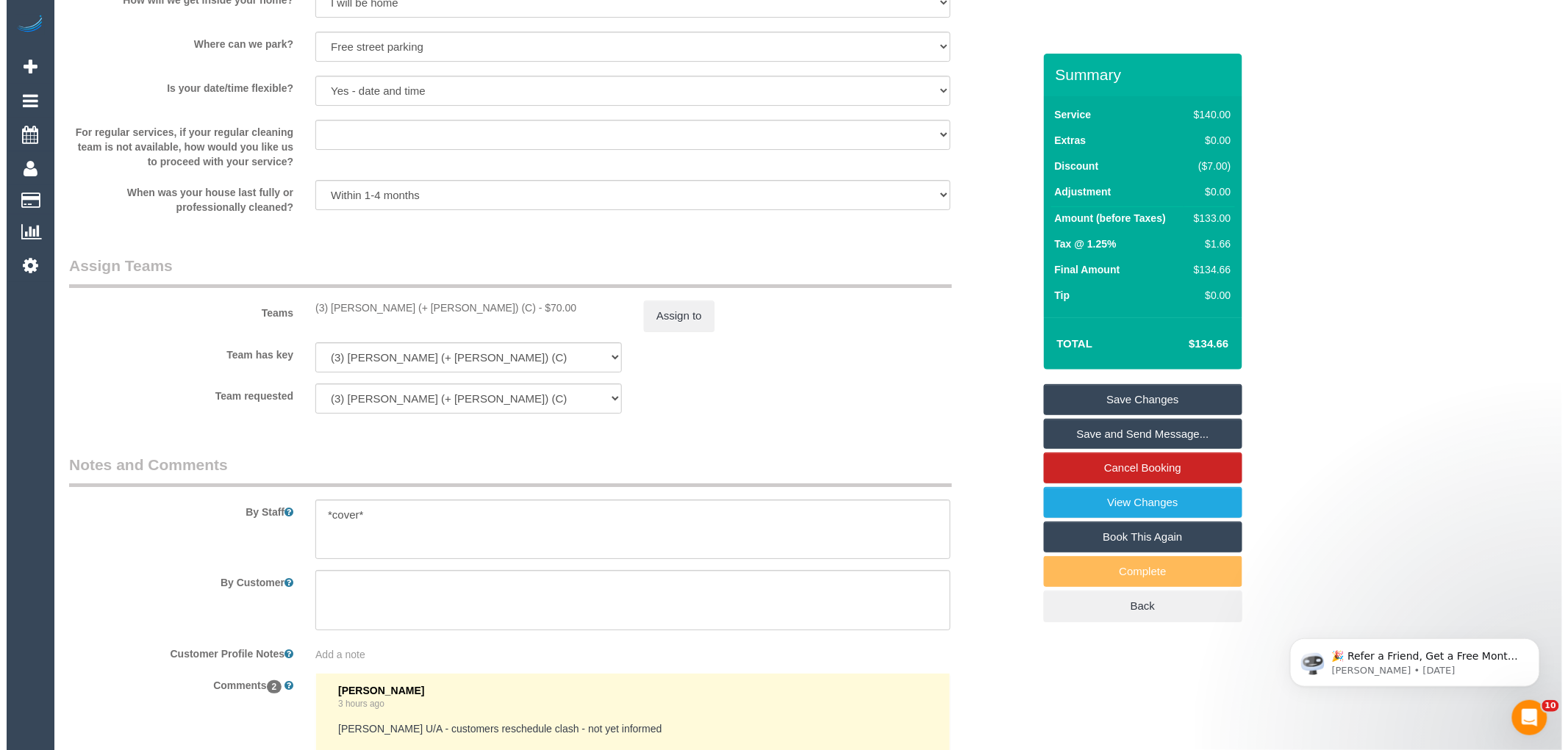
scroll to position [1982, 0]
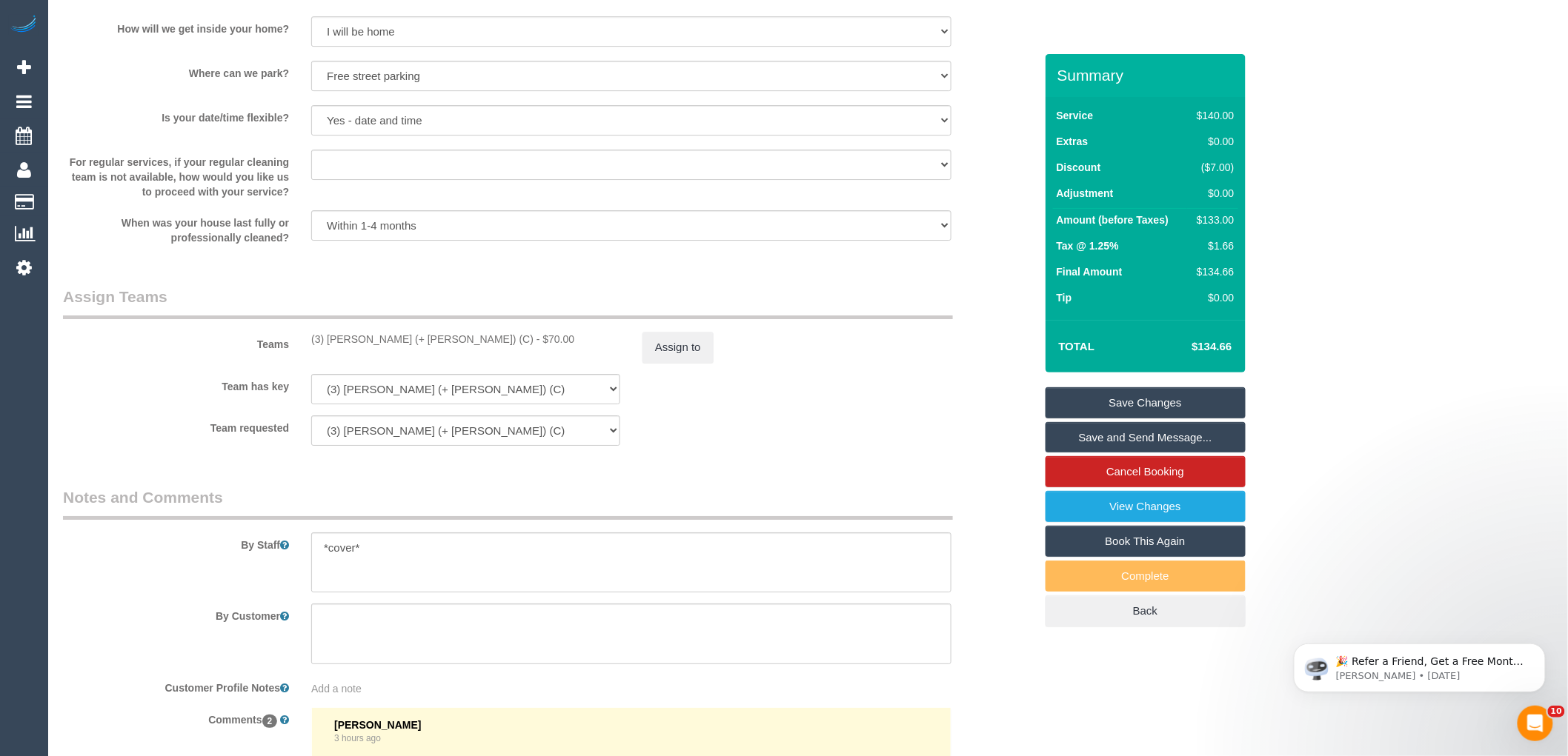
click at [1119, 439] on link "Save and Send Message..." at bounding box center [1145, 438] width 200 height 31
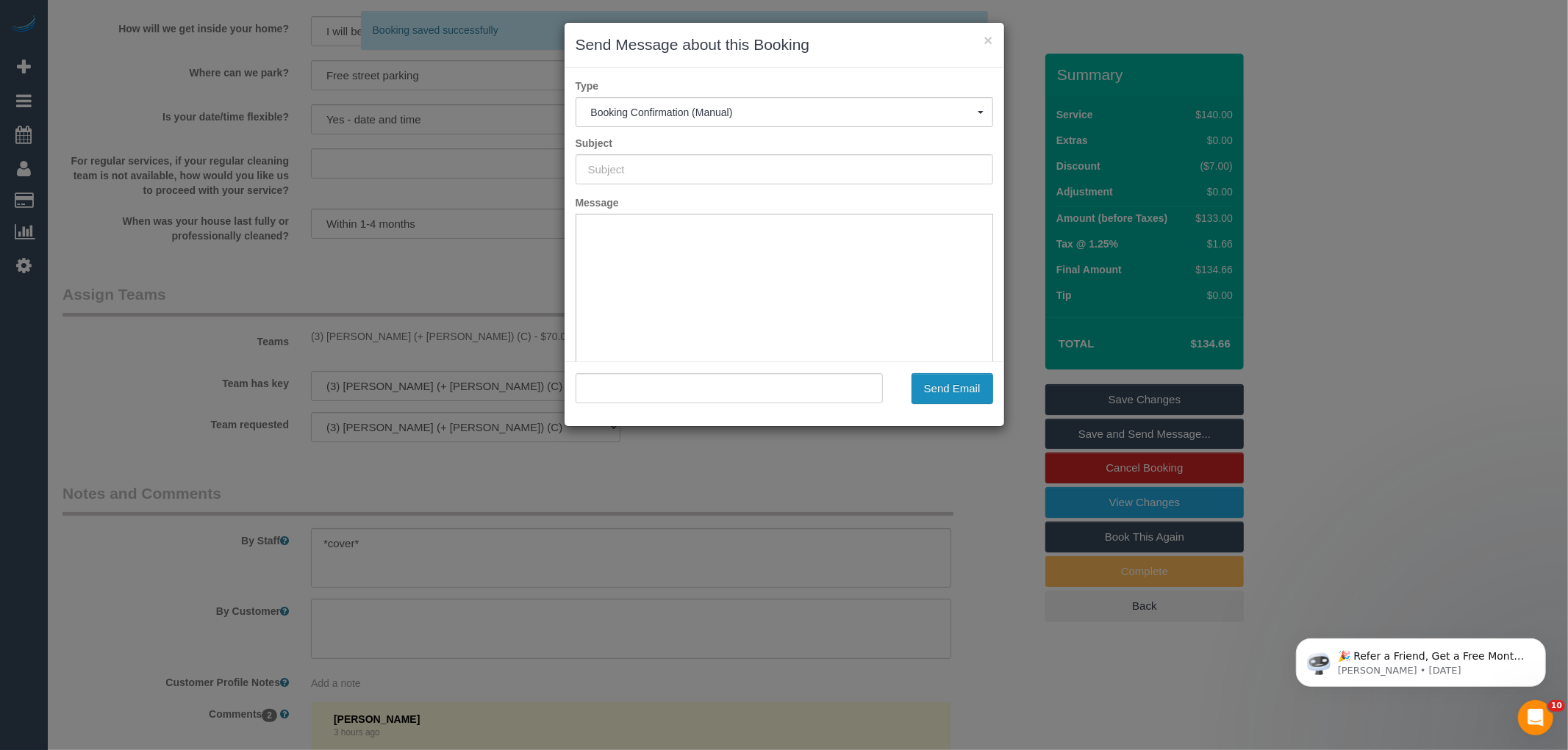
type input "Booking Confirmed"
type input ""Sophia Frentz" <sophia.frentz@gmail.com>"
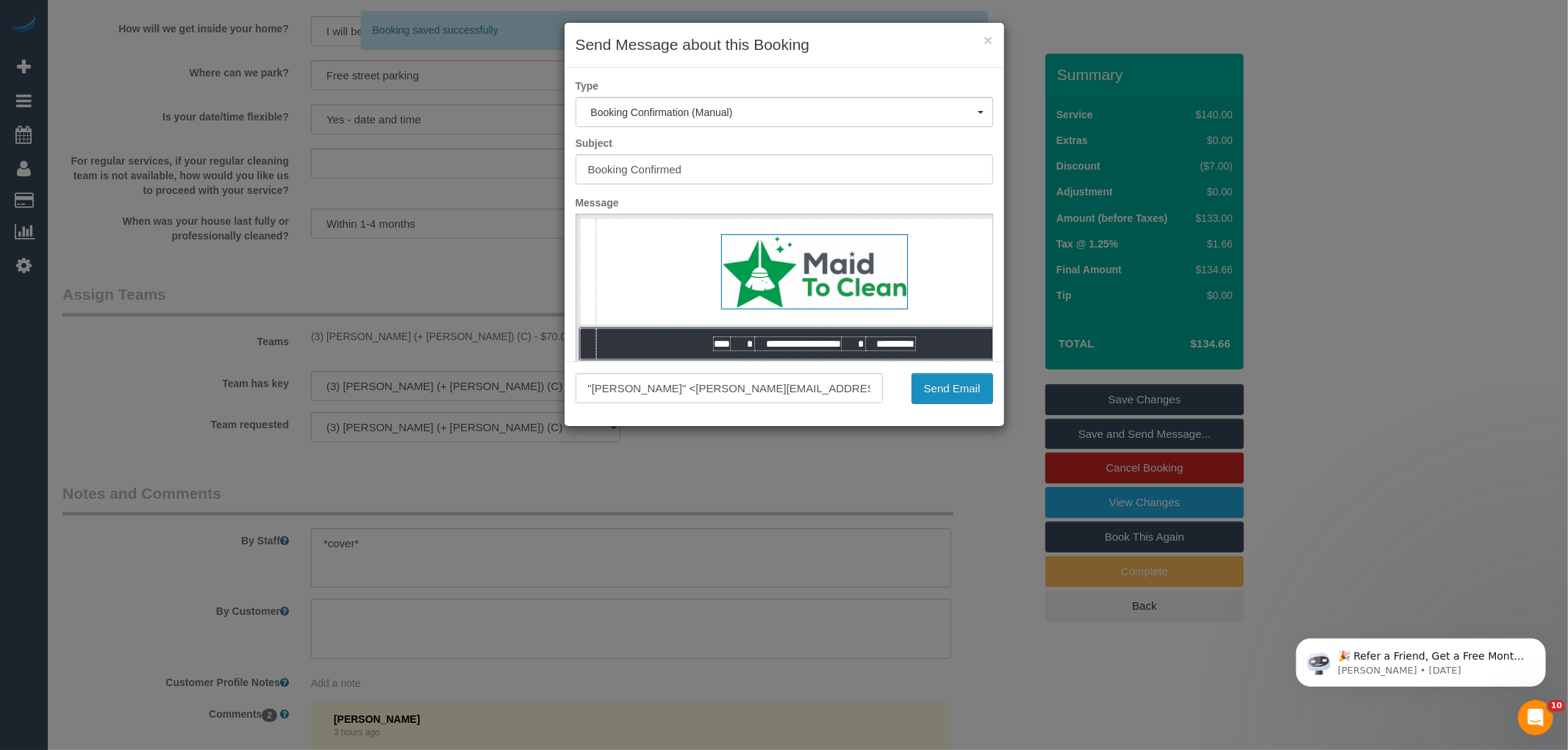
click at [940, 388] on button "Send Email" at bounding box center [952, 389] width 81 height 31
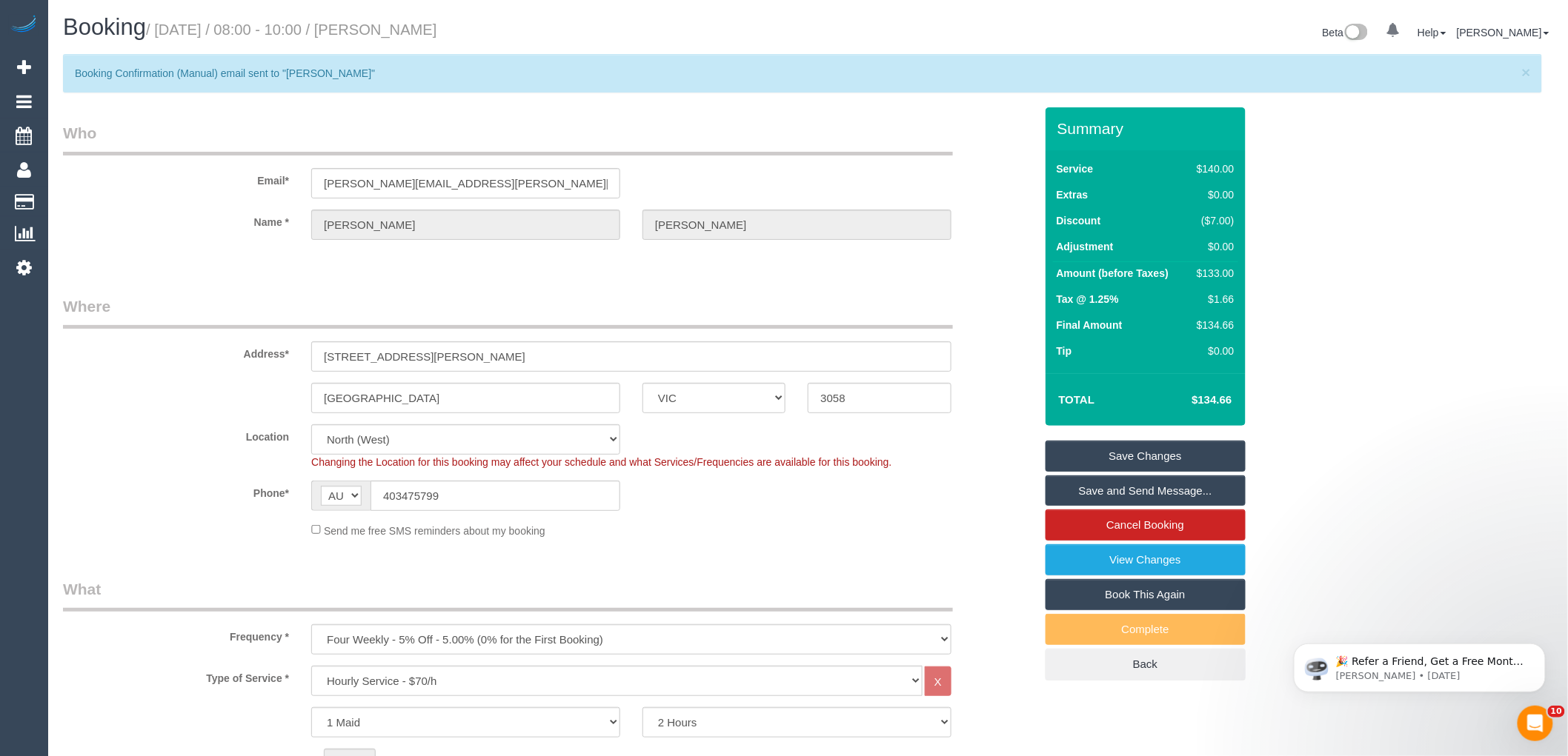
drag, startPoint x: 484, startPoint y: 31, endPoint x: 381, endPoint y: 30, distance: 103.0
click at [381, 30] on h1 "Booking / August 27, 2025 / 08:00 - 10:00 / Sophia Frentz" at bounding box center [430, 27] width 734 height 25
copy small "Sophia Frentz"
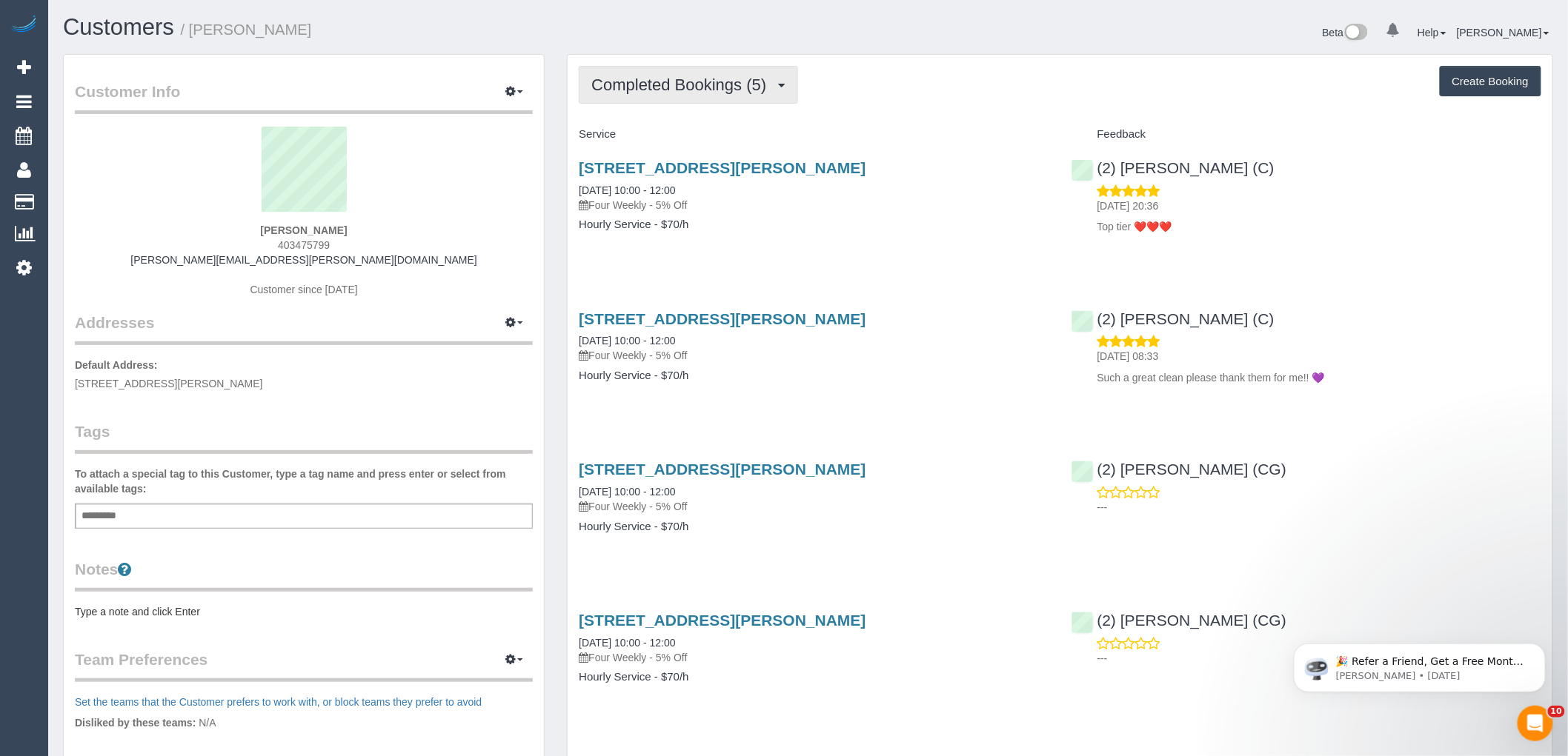
click at [628, 83] on span "Completed Bookings (5)" at bounding box center [683, 85] width 183 height 18
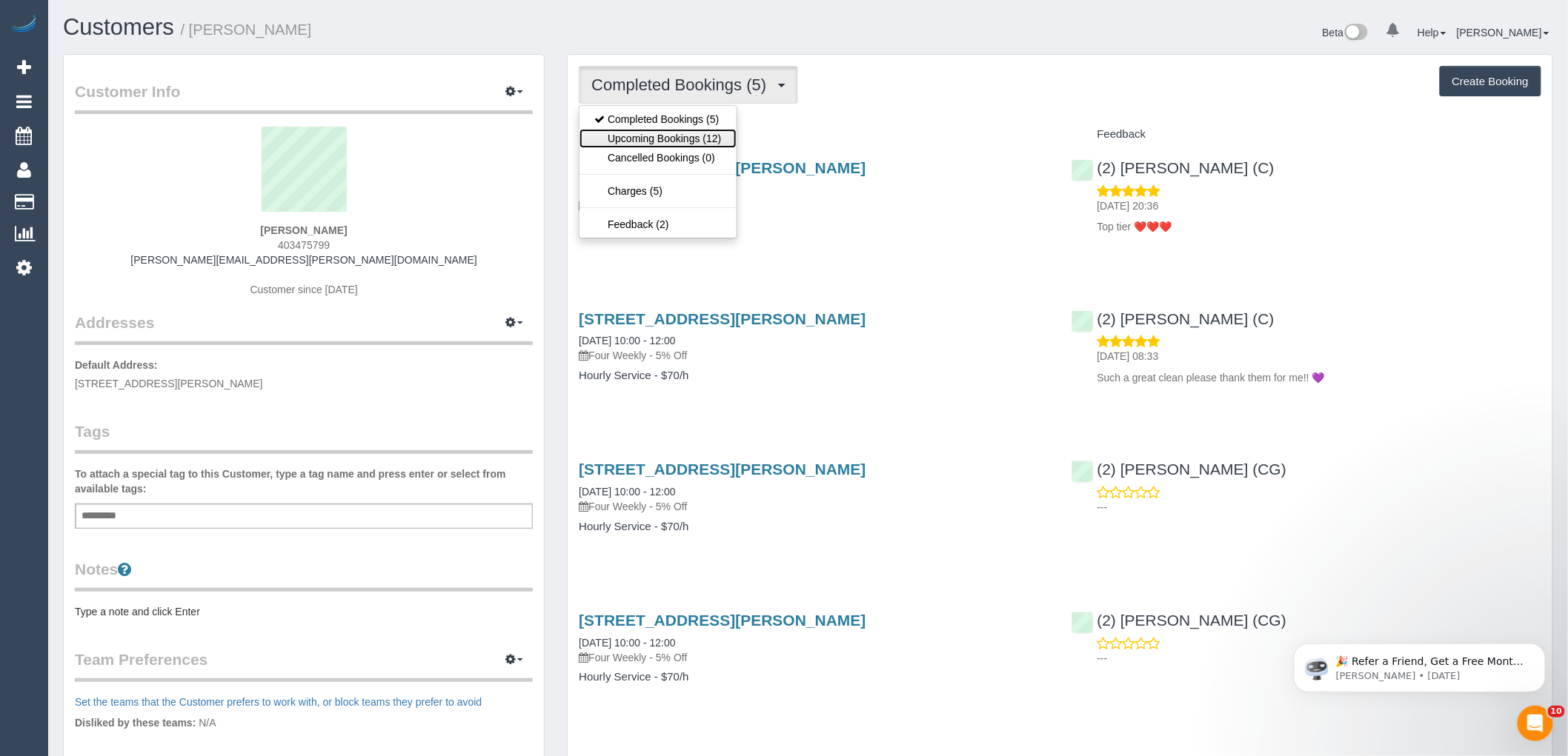
click at [632, 136] on link "Upcoming Bookings (12)" at bounding box center [658, 138] width 156 height 19
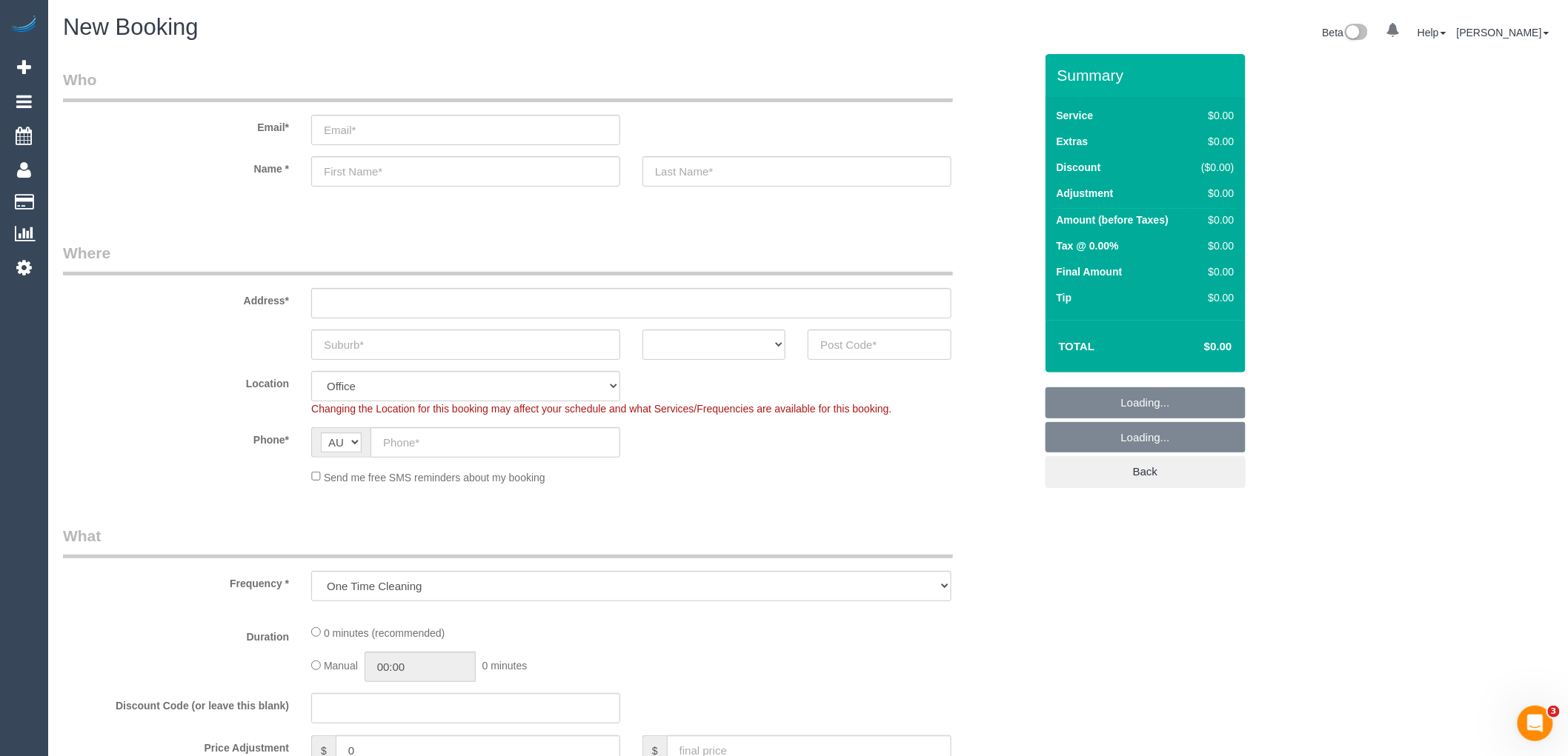
select select "object:649"
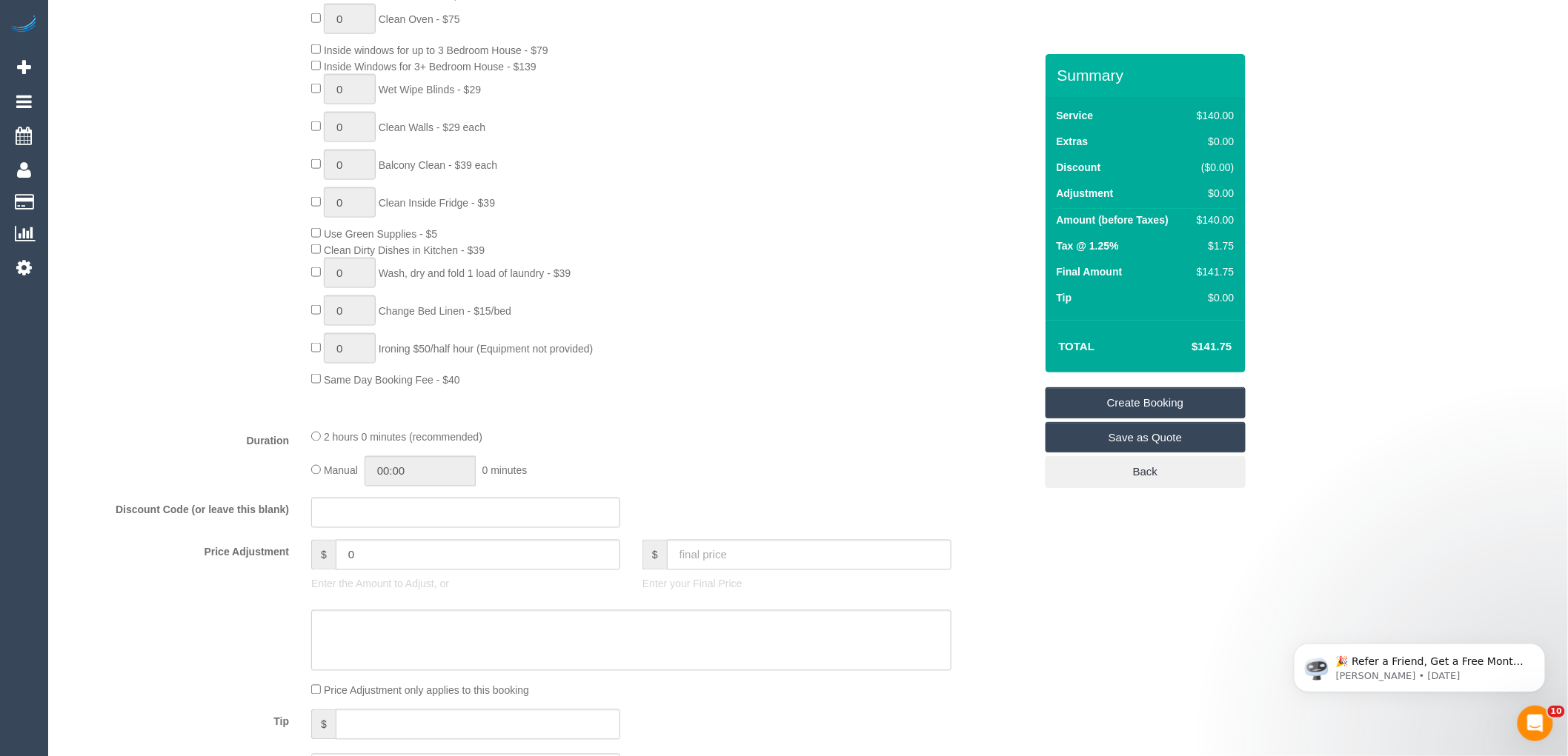
scroll to position [575, 0]
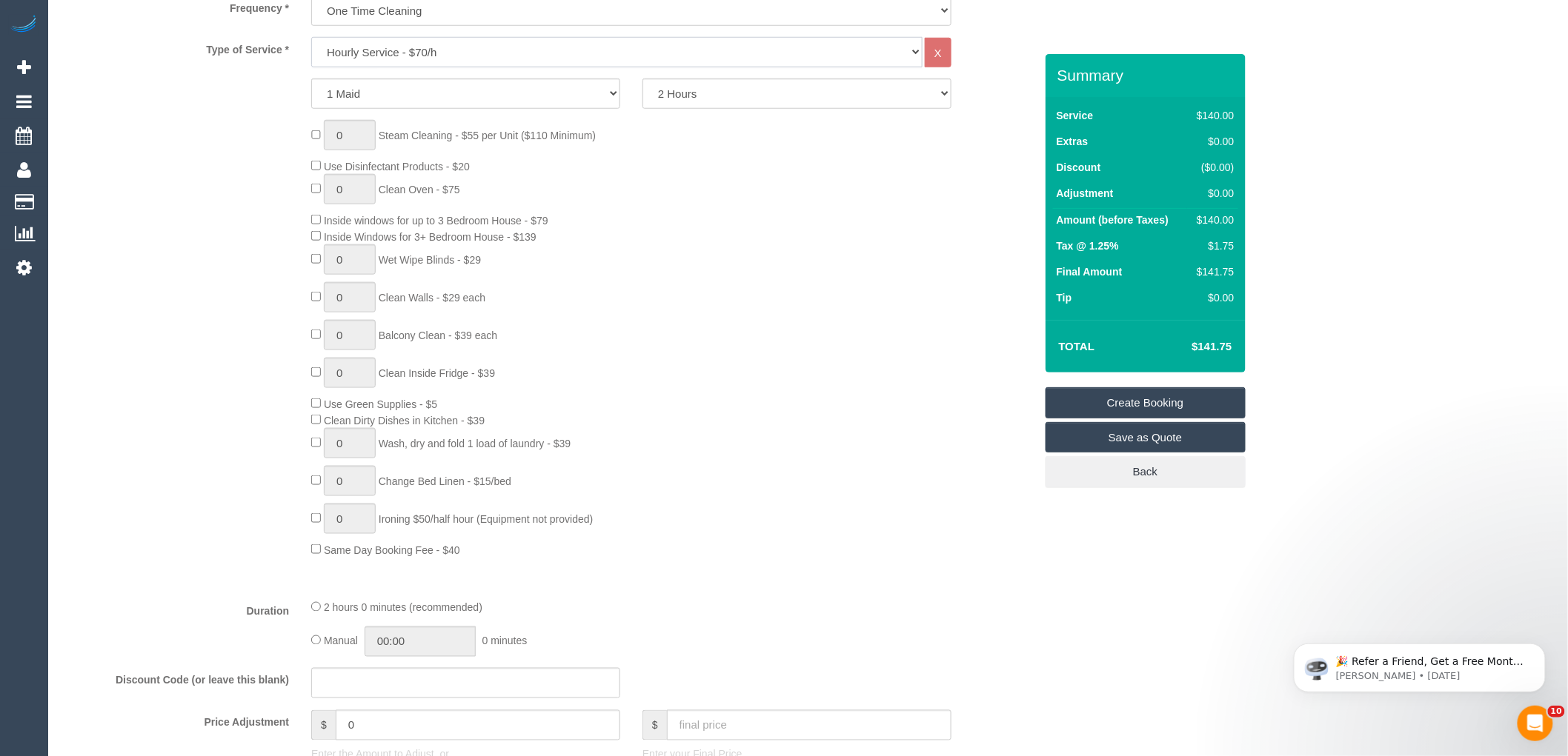
click at [424, 50] on select "Hourly Service - $70/h Hourly Service - $65/h Hourly Service - $60/h Hourly Ser…" at bounding box center [616, 52] width 612 height 30
select select "211"
click at [311, 38] on select "Hourly Service - $70/h Hourly Service - $65/h Hourly Service - $60/h Hourly Ser…" at bounding box center [616, 52] width 612 height 30
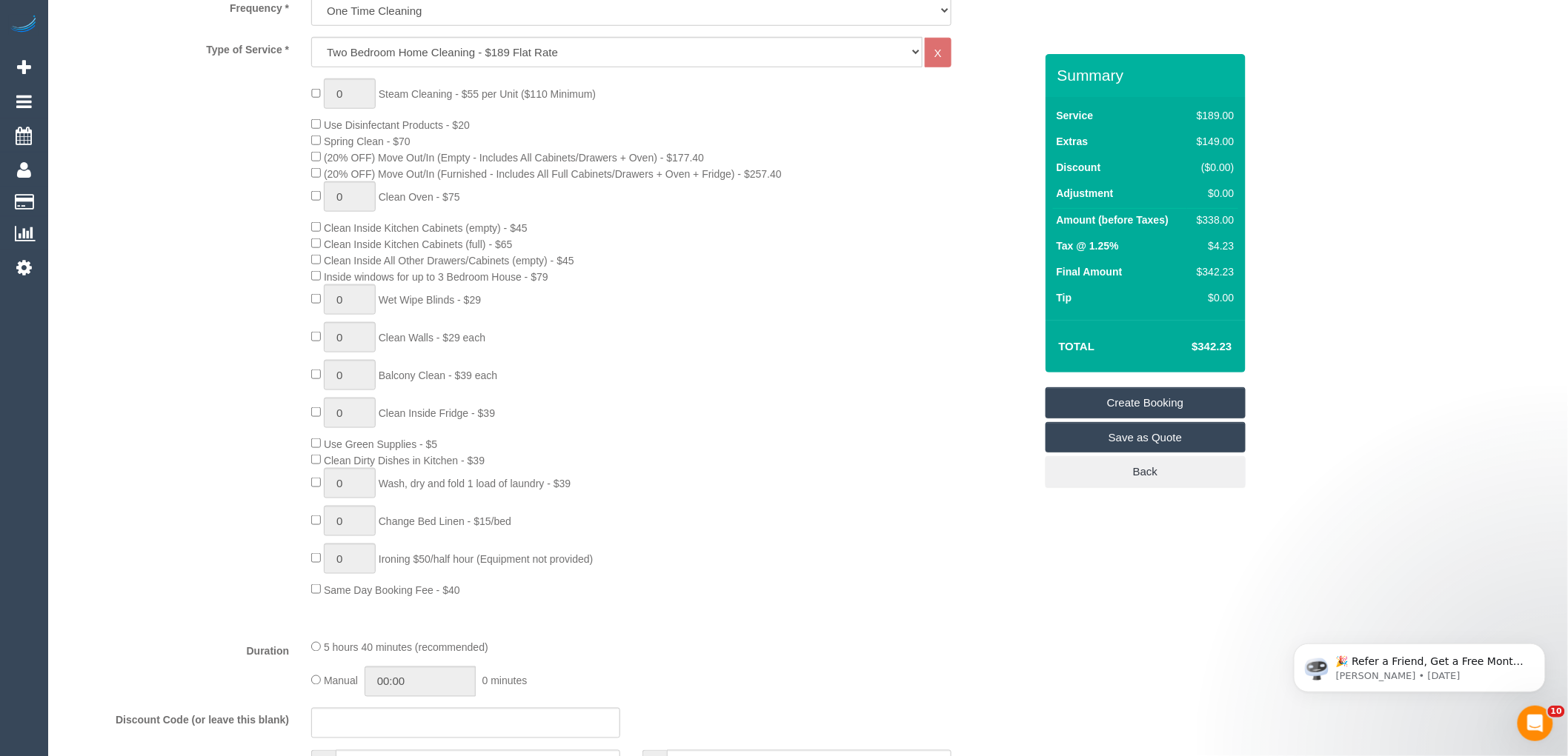
click at [848, 375] on div "0 Steam Cleaning - $55 per Unit ($110 Minimum) Use Disinfectant Products - $20 …" at bounding box center [672, 337] width 744 height 519
click at [1217, 217] on div "$338.00" at bounding box center [1212, 220] width 43 height 15
copy div "338.00"
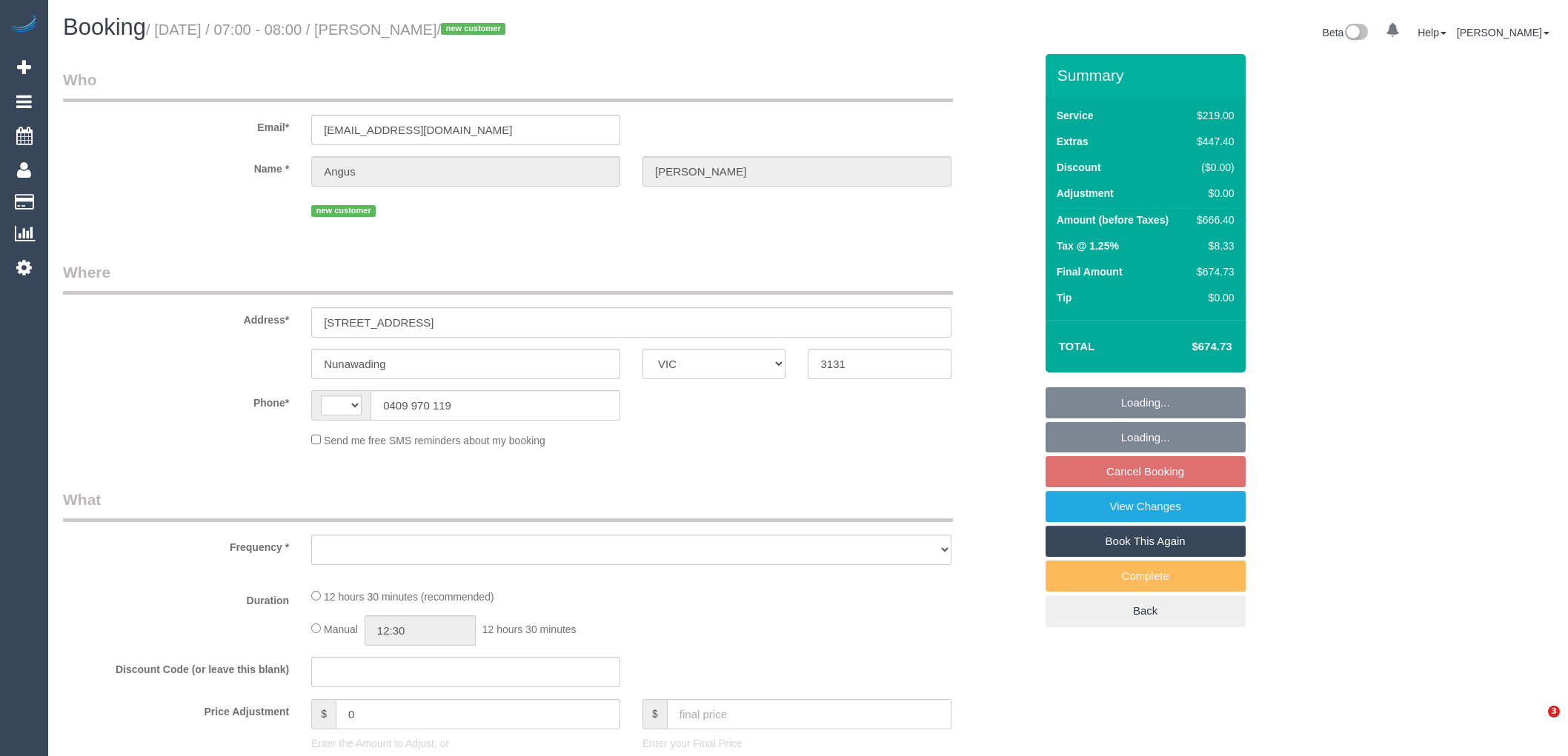
select select "VIC"
select select "string:stripe-pm_1RvWUn2GScqysDRVpkYyk8rS"
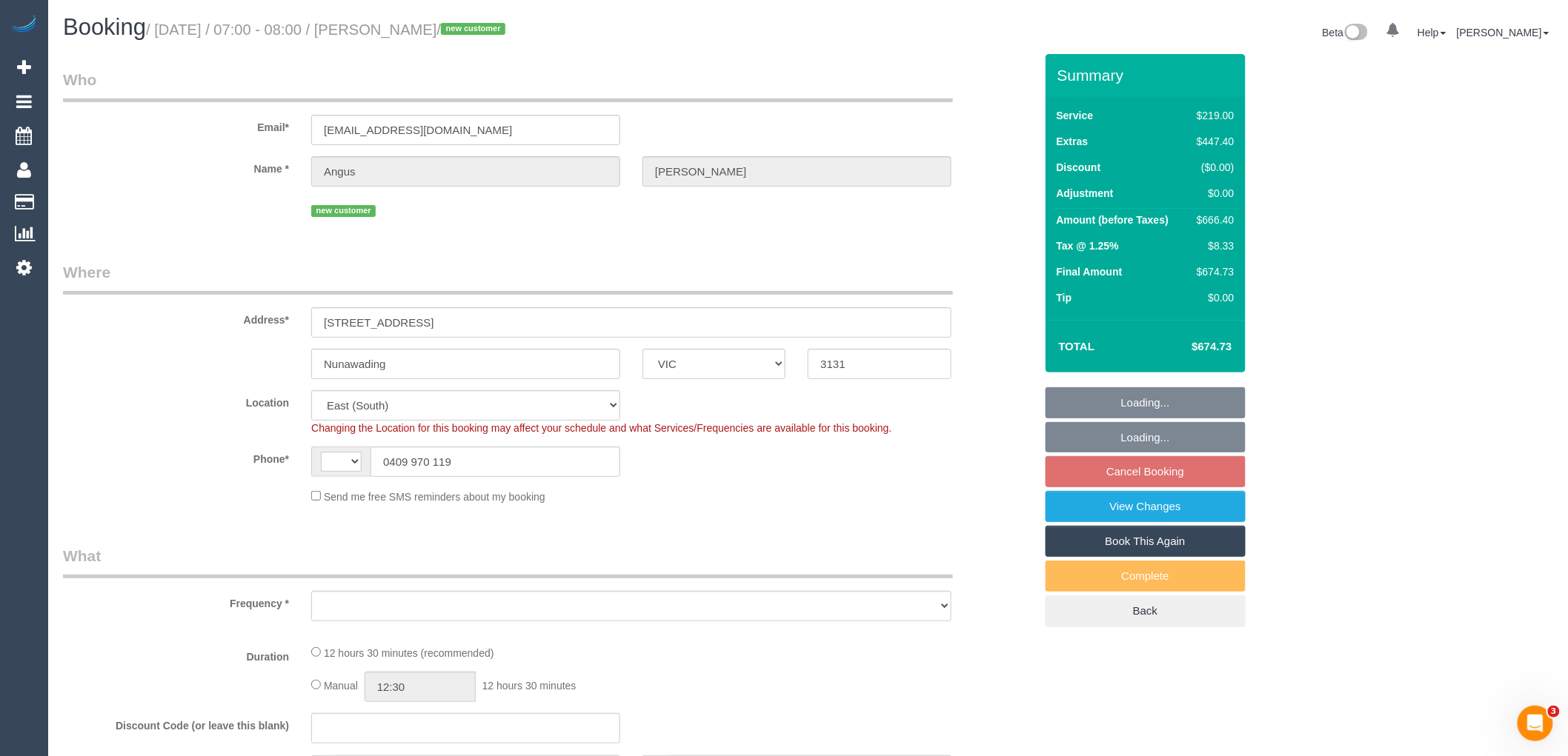
select select "string:AU"
select select "number:28"
select select "number:14"
select select "number:19"
select select "number:24"
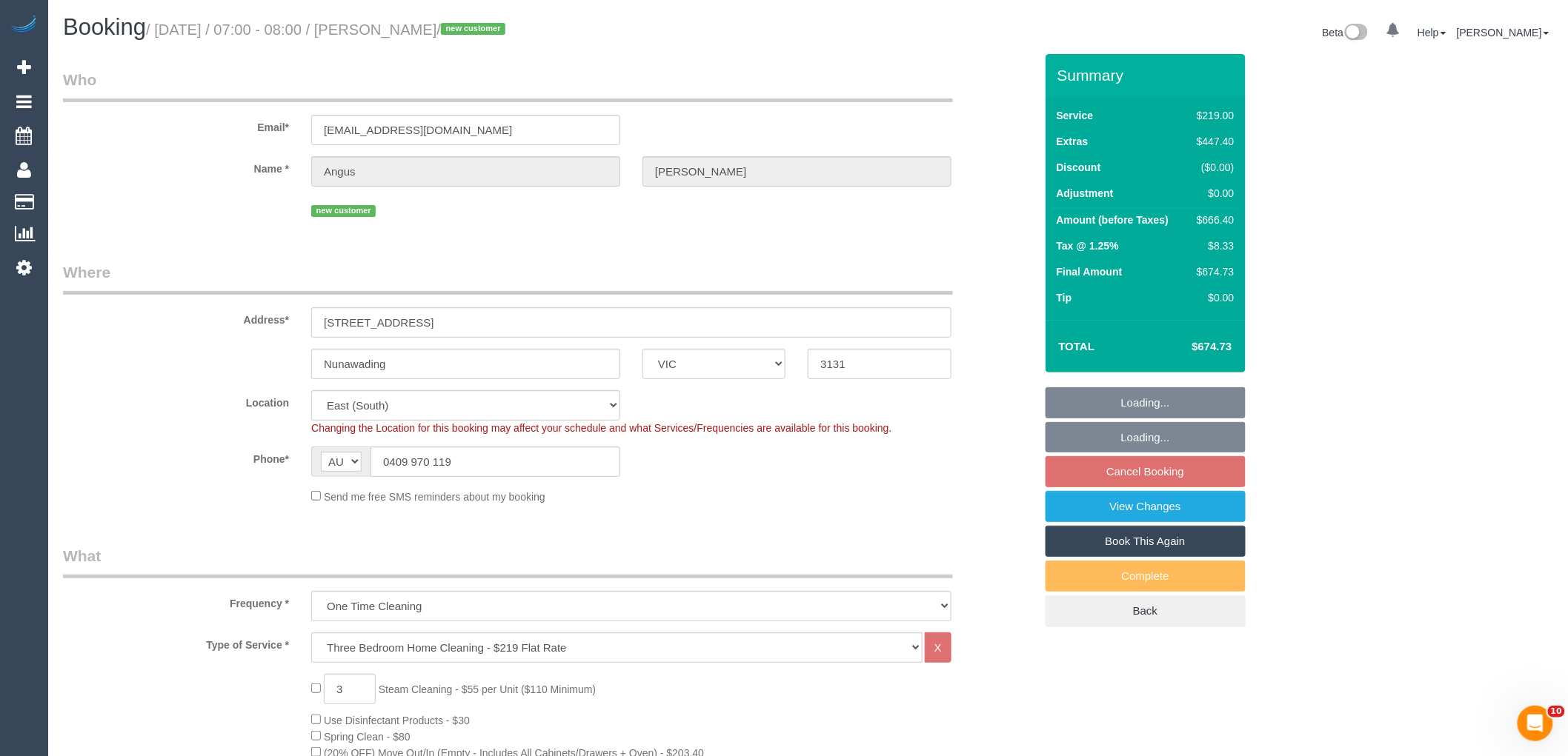
select select "object:1250"
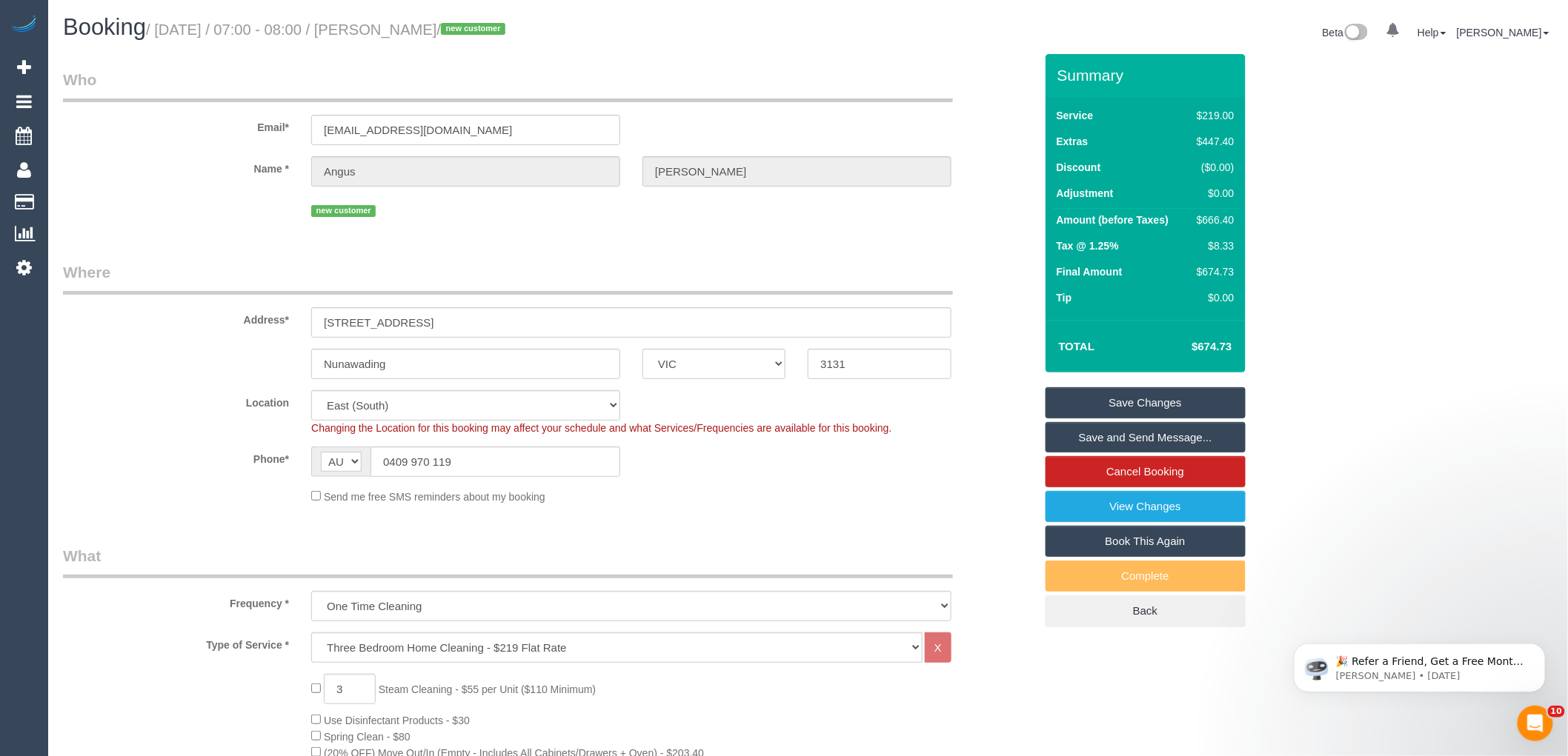
drag, startPoint x: 491, startPoint y: 30, endPoint x: 384, endPoint y: 21, distance: 107.4
click at [384, 22] on small "/ August 27, 2025 / 07:00 - 08:00 / Angus Wheelan / new customer" at bounding box center [328, 30] width 364 height 16
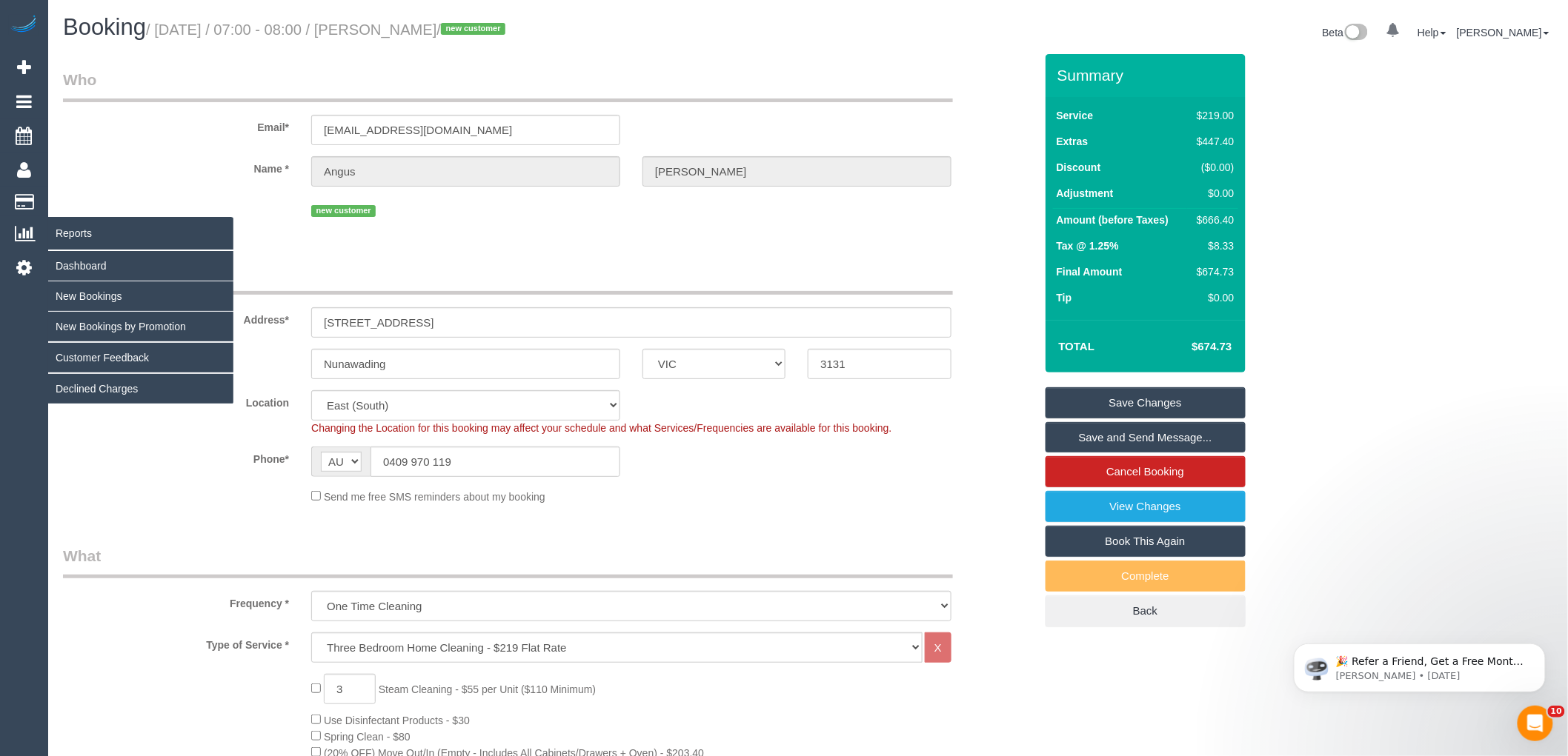
copy small "Angus Wheelan"
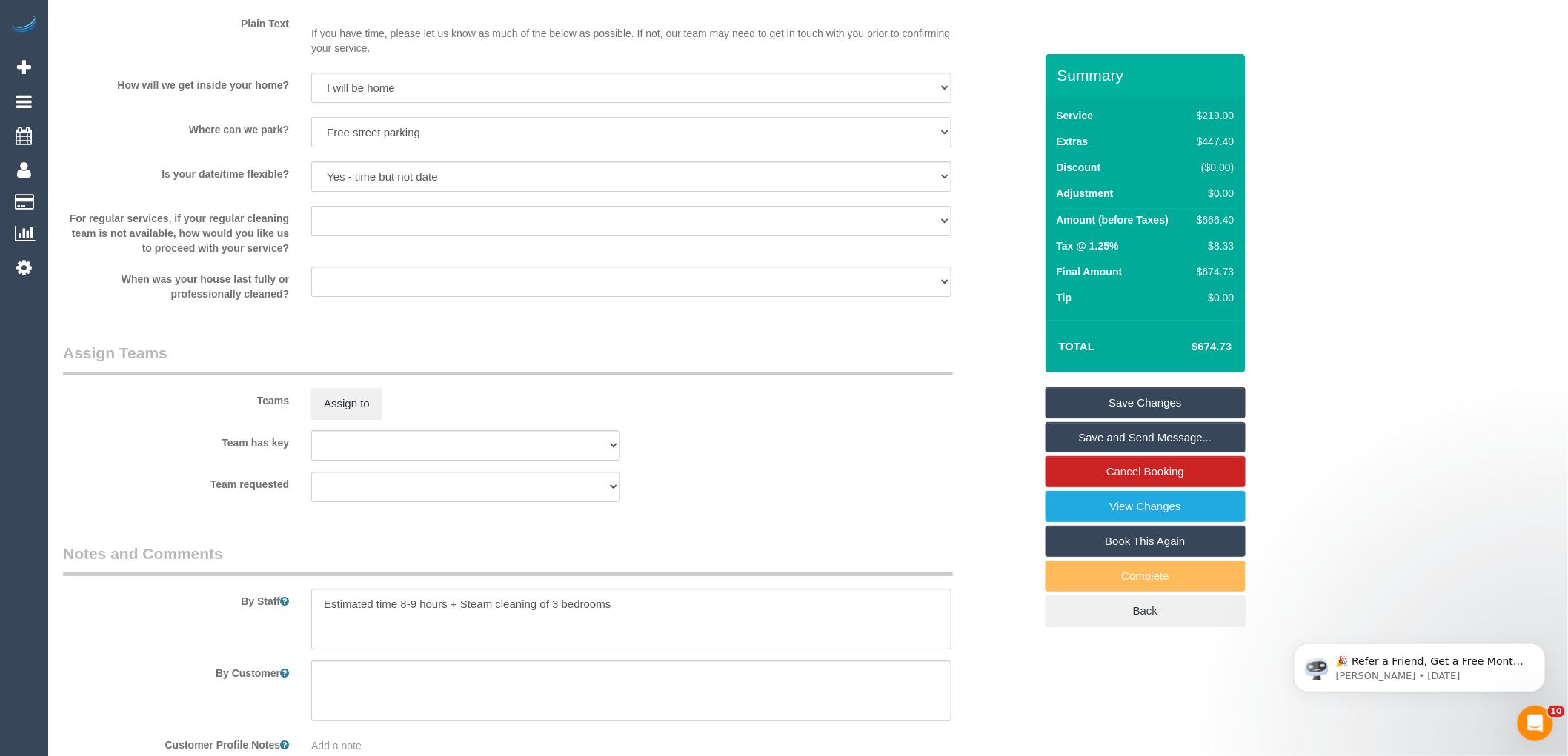
scroll to position [2442, 0]
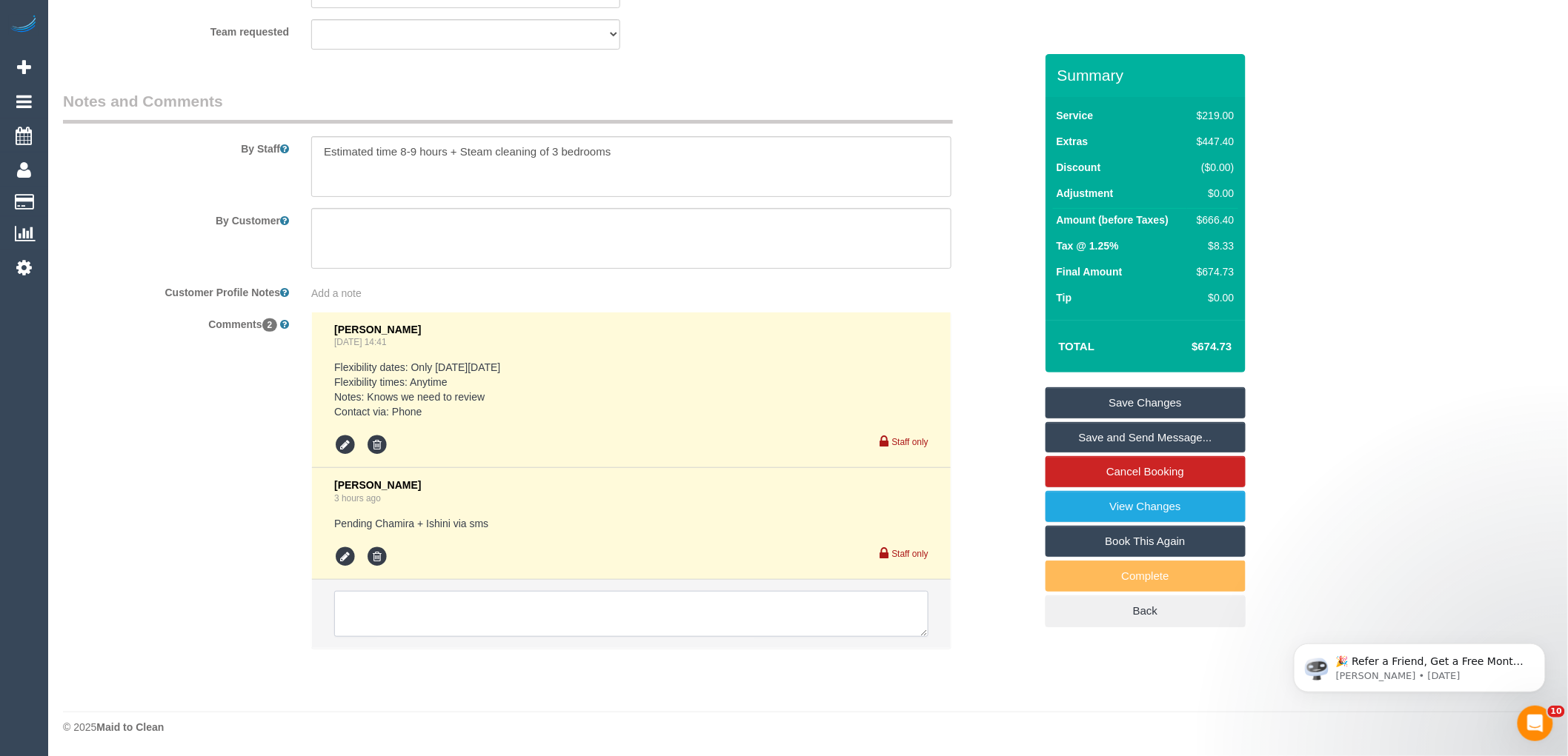
drag, startPoint x: 379, startPoint y: 605, endPoint x: 371, endPoint y: 603, distance: 8.2
click at [379, 605] on textarea at bounding box center [632, 614] width 594 height 46
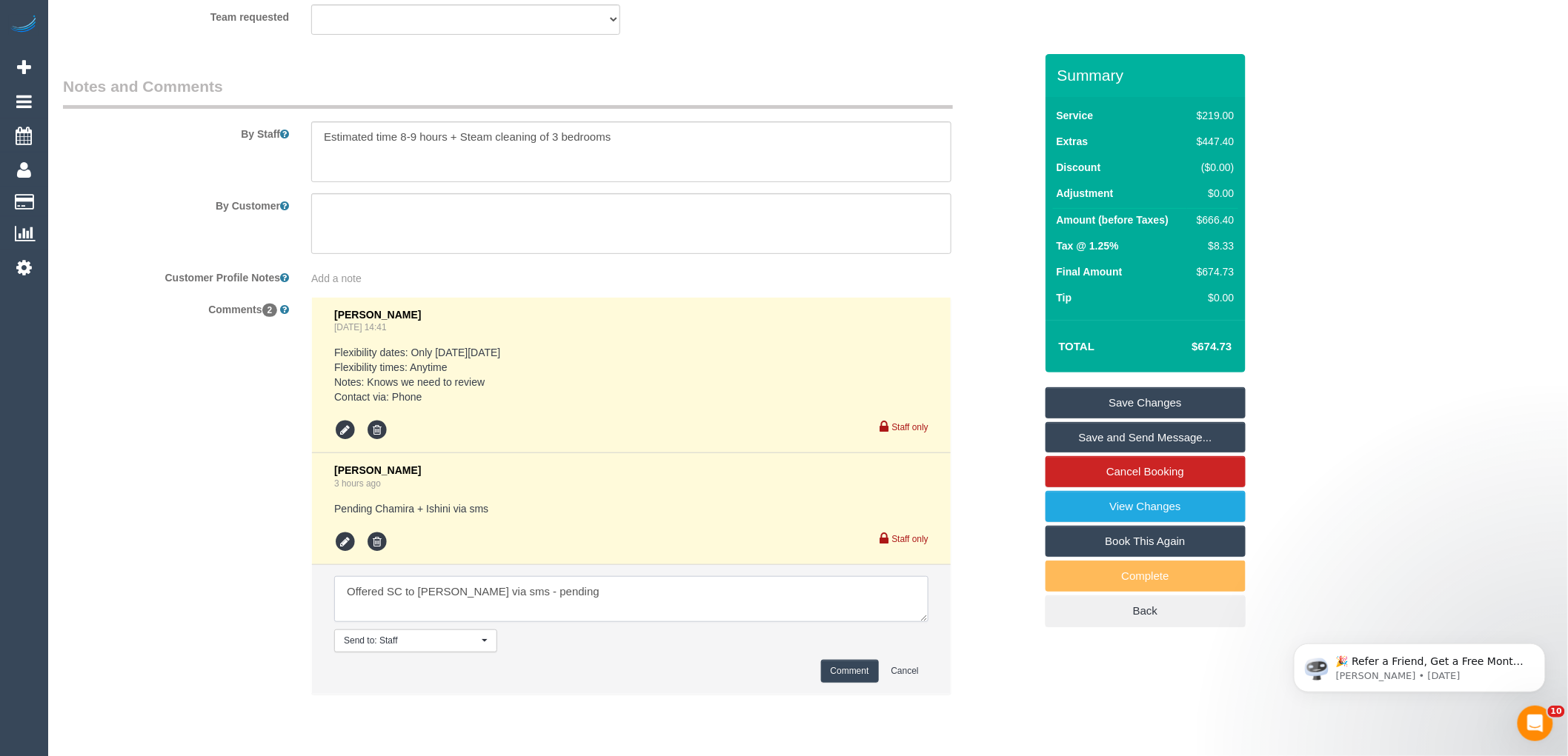
type textarea "Offered SC to Rachel via sms - pending"
click at [832, 683] on button "Comment" at bounding box center [850, 671] width 58 height 23
click at [972, 286] on div "Customer Profile Notes Add a note" at bounding box center [548, 275] width 994 height 21
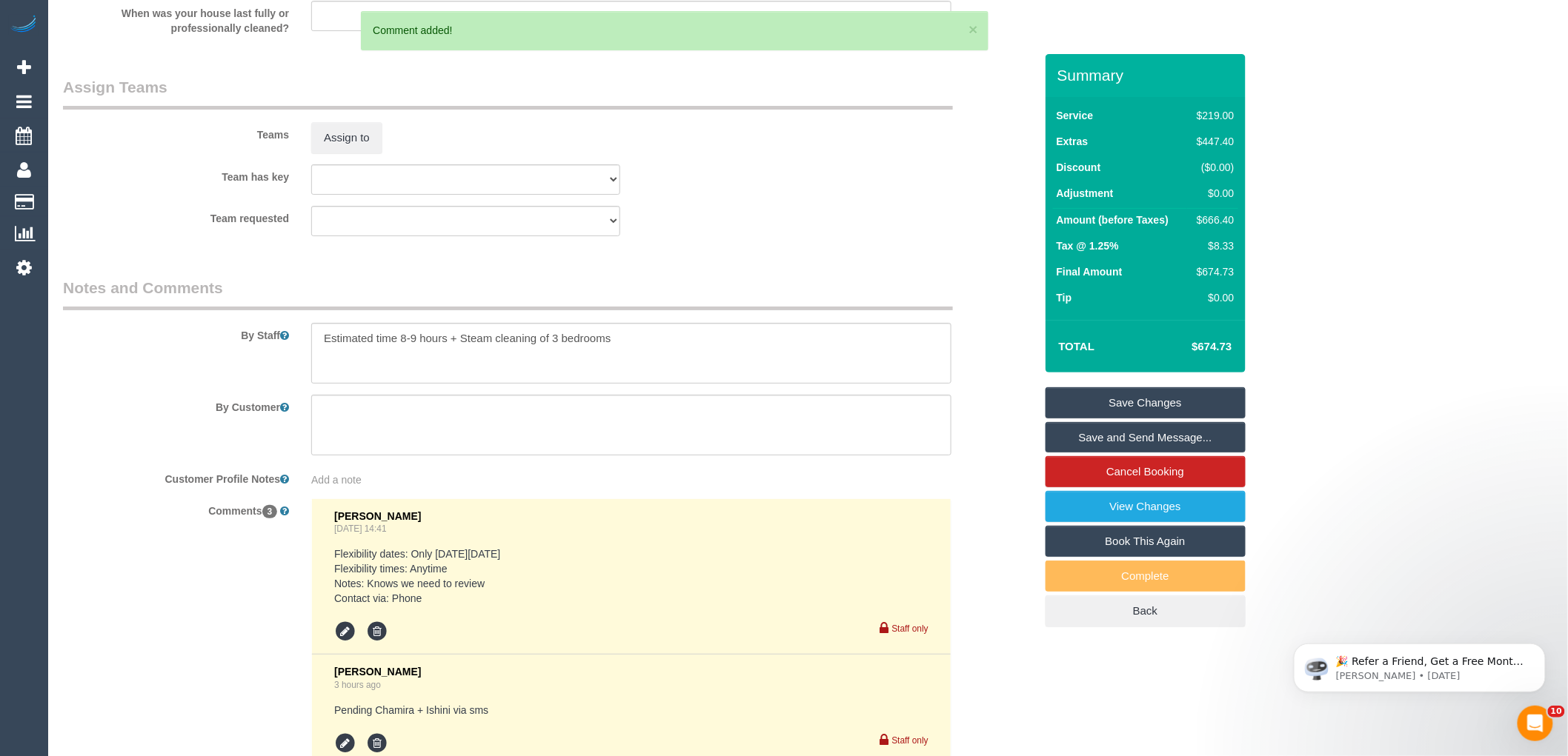
scroll to position [2114, 0]
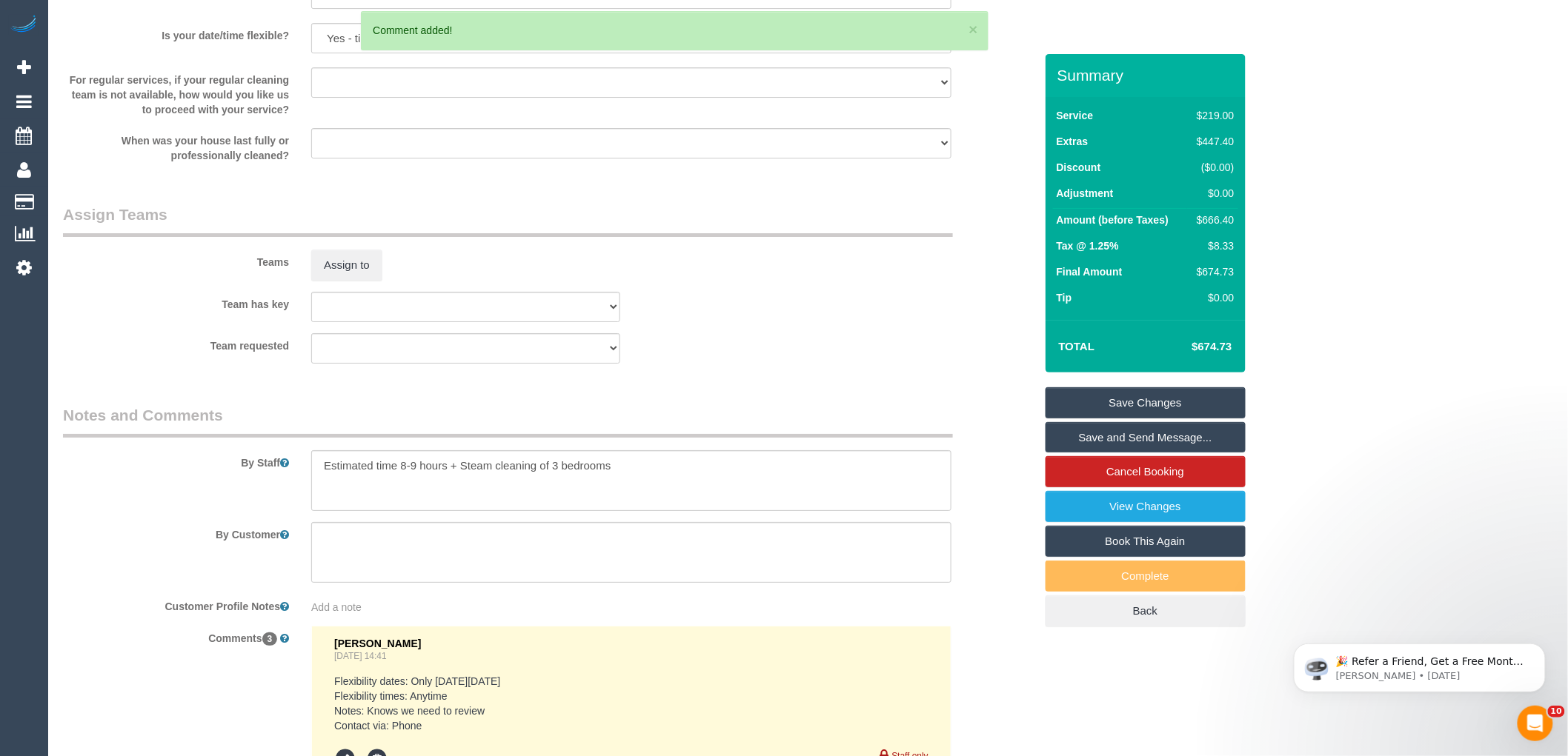
click at [1216, 218] on div "$666.40" at bounding box center [1212, 220] width 43 height 15
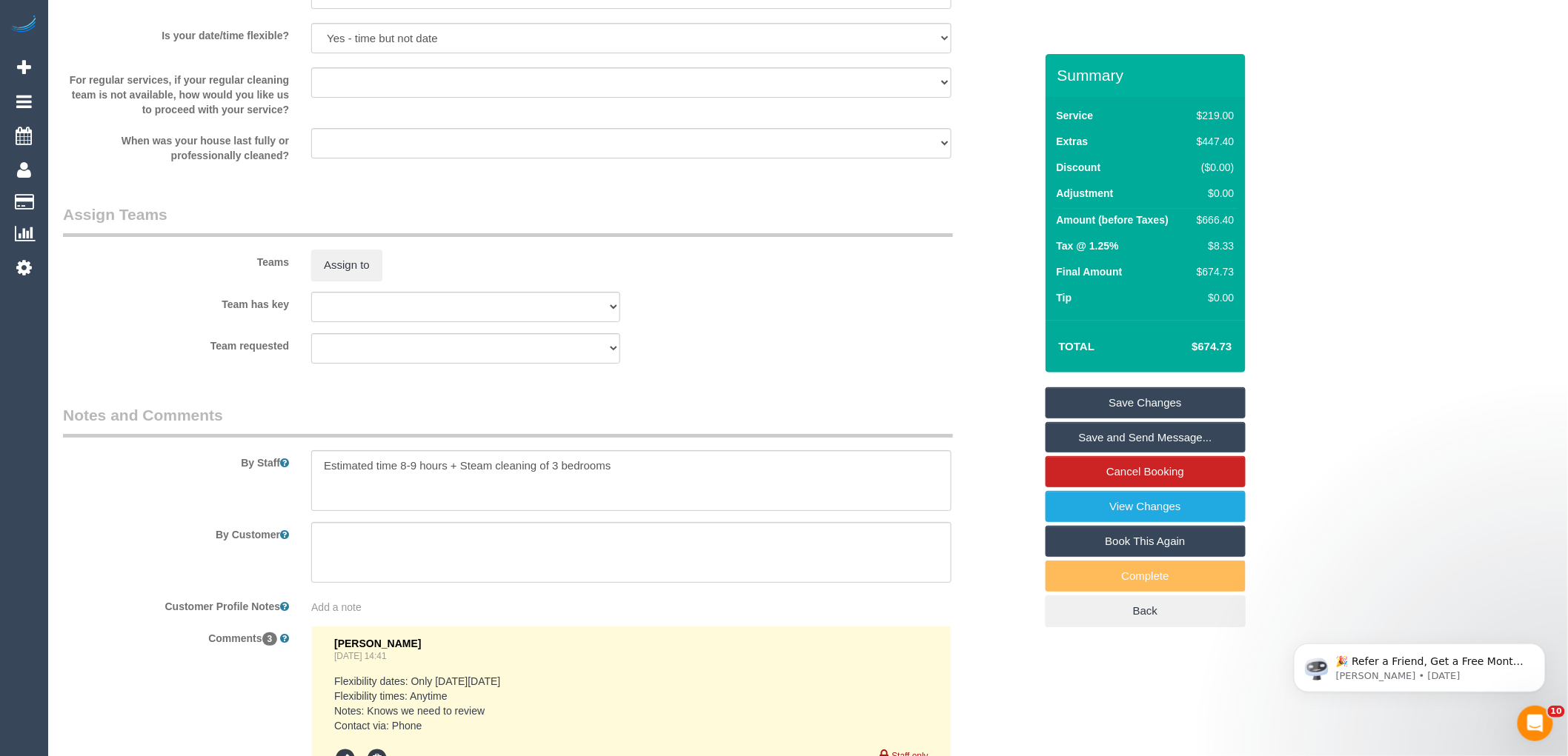
drag, startPoint x: 1216, startPoint y: 218, endPoint x: 989, endPoint y: 231, distance: 227.4
click at [989, 231] on div "Teams Assign to" at bounding box center [548, 242] width 994 height 77
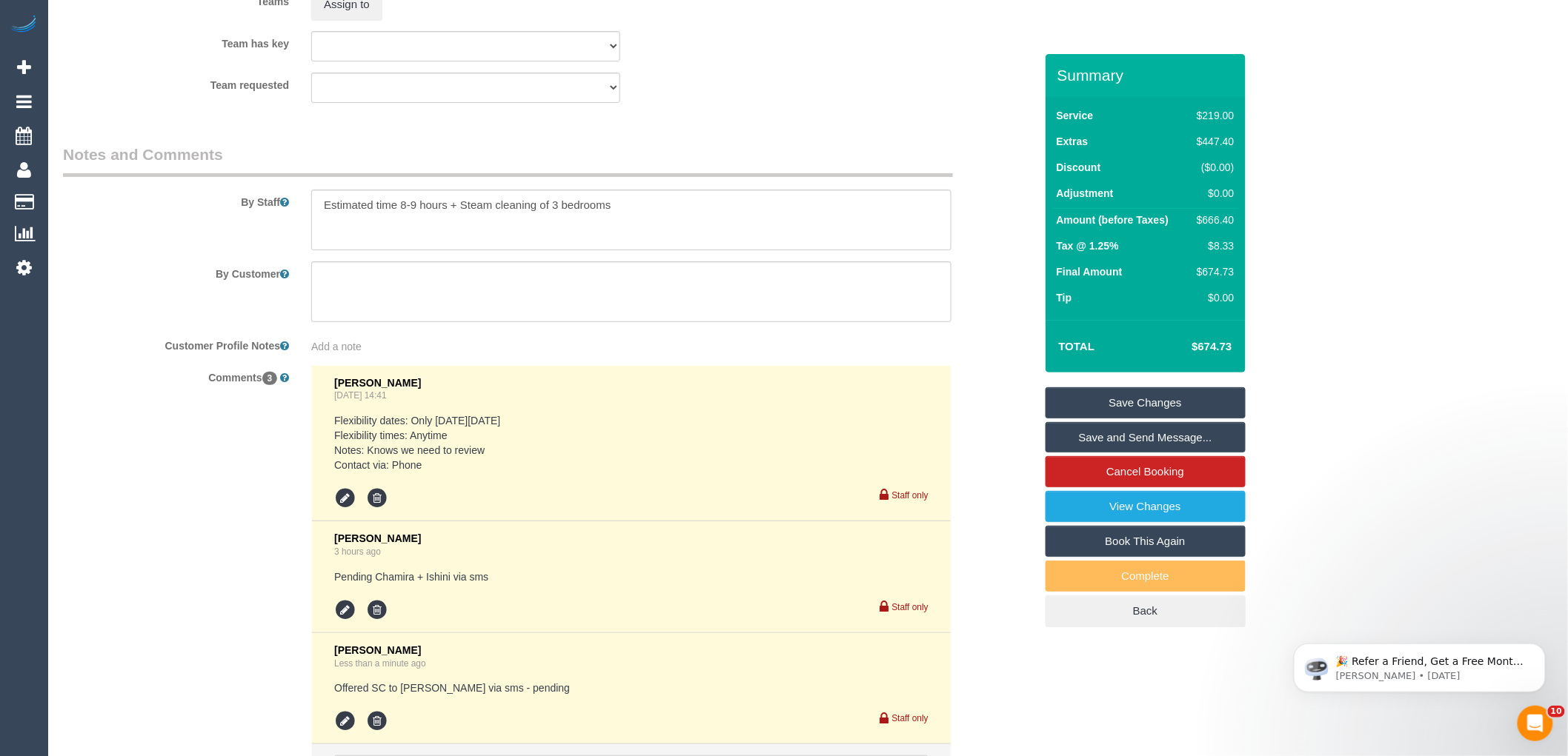
scroll to position [2224, 0]
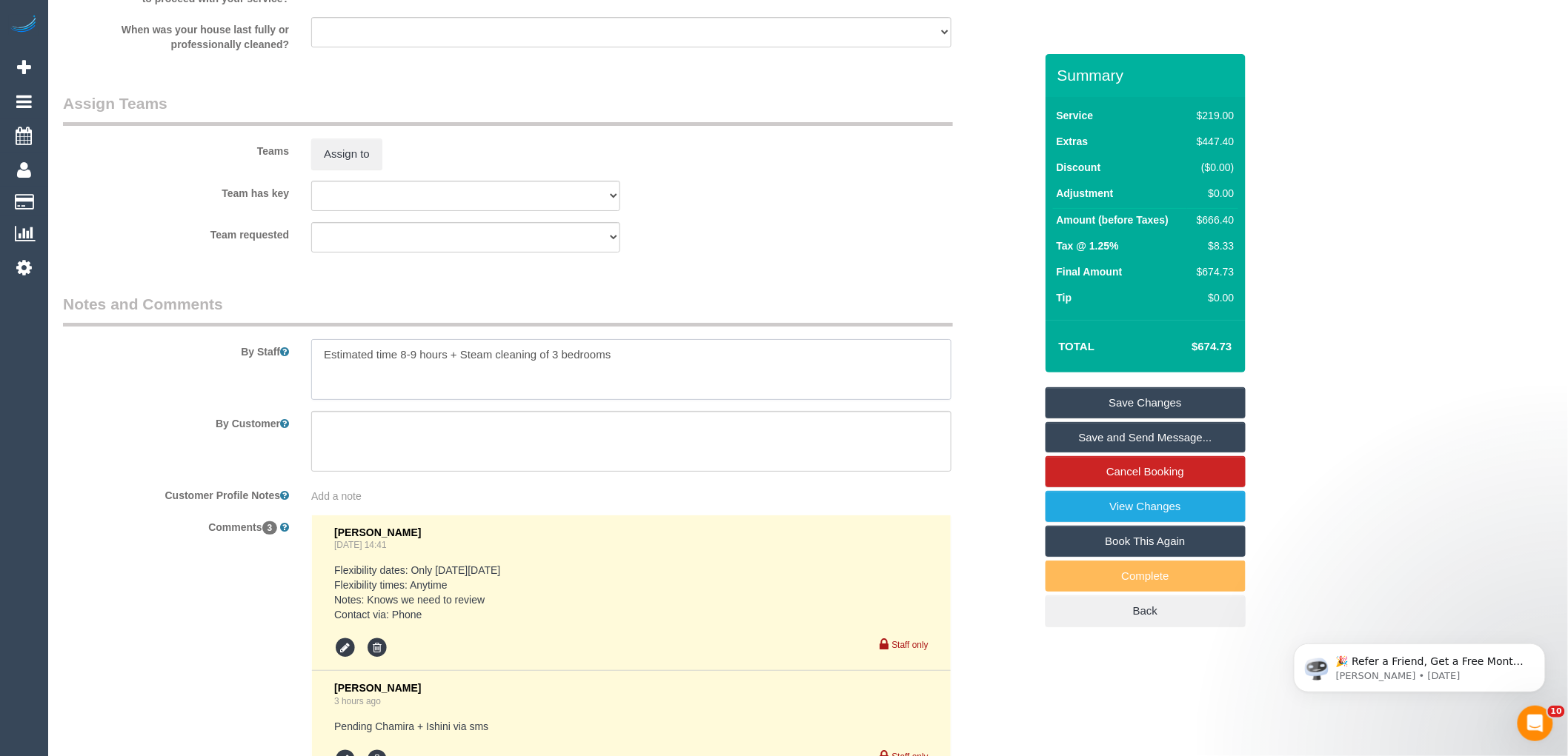
drag, startPoint x: 447, startPoint y: 372, endPoint x: 401, endPoint y: 371, distance: 46.0
click at [401, 371] on textarea at bounding box center [631, 369] width 640 height 61
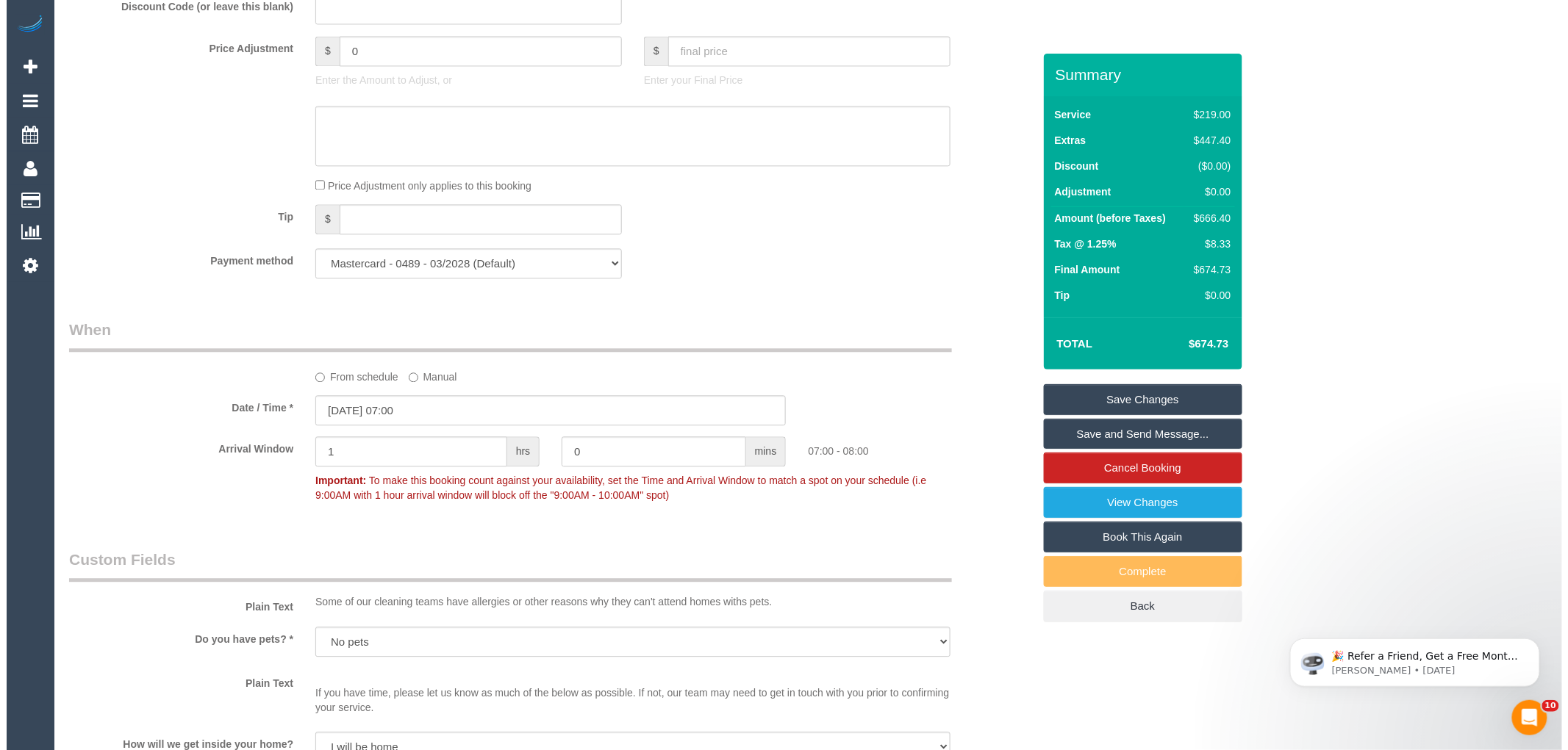
scroll to position [1962, 0]
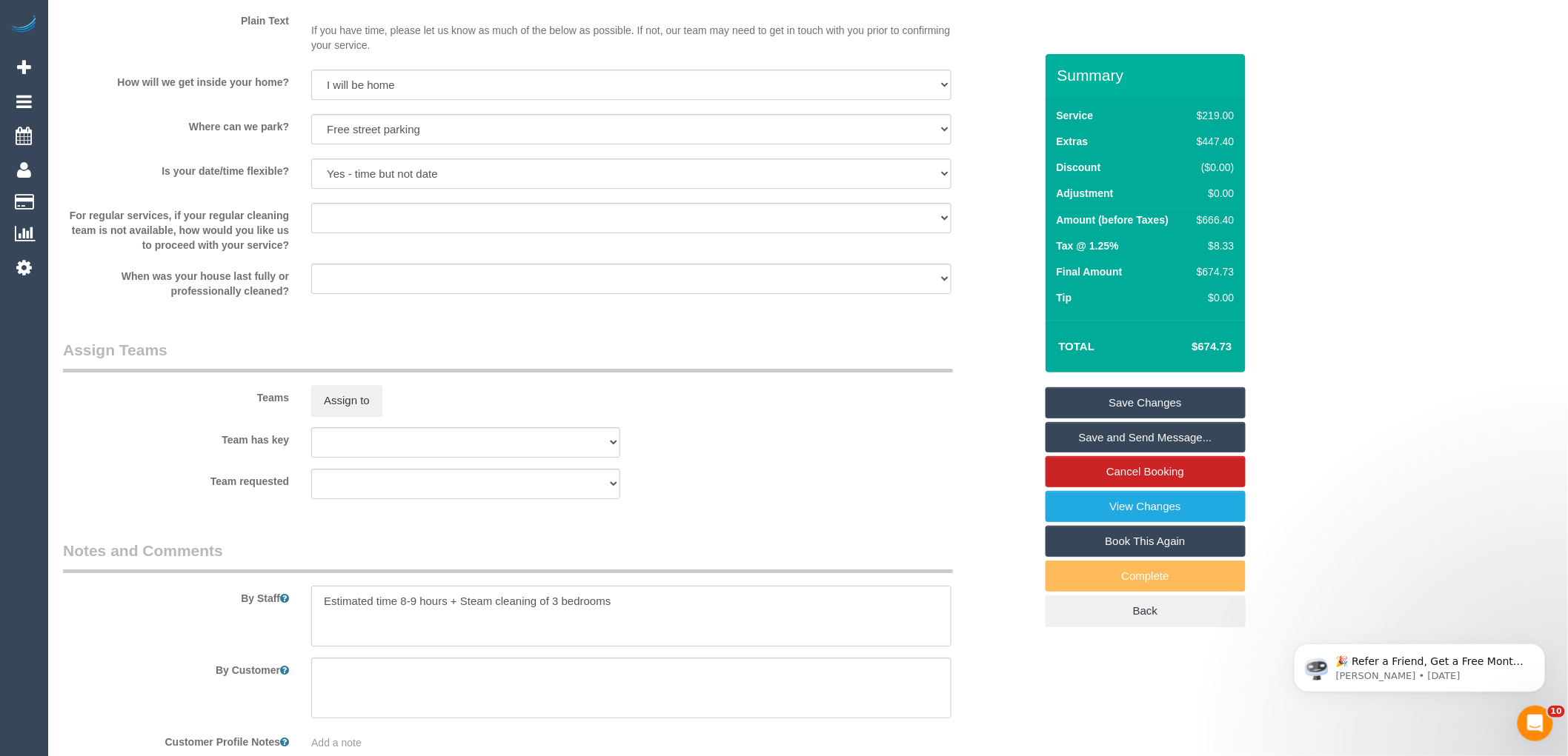
click at [427, 640] on textarea at bounding box center [631, 616] width 640 height 61
click at [334, 415] on button "Assign to" at bounding box center [346, 401] width 71 height 31
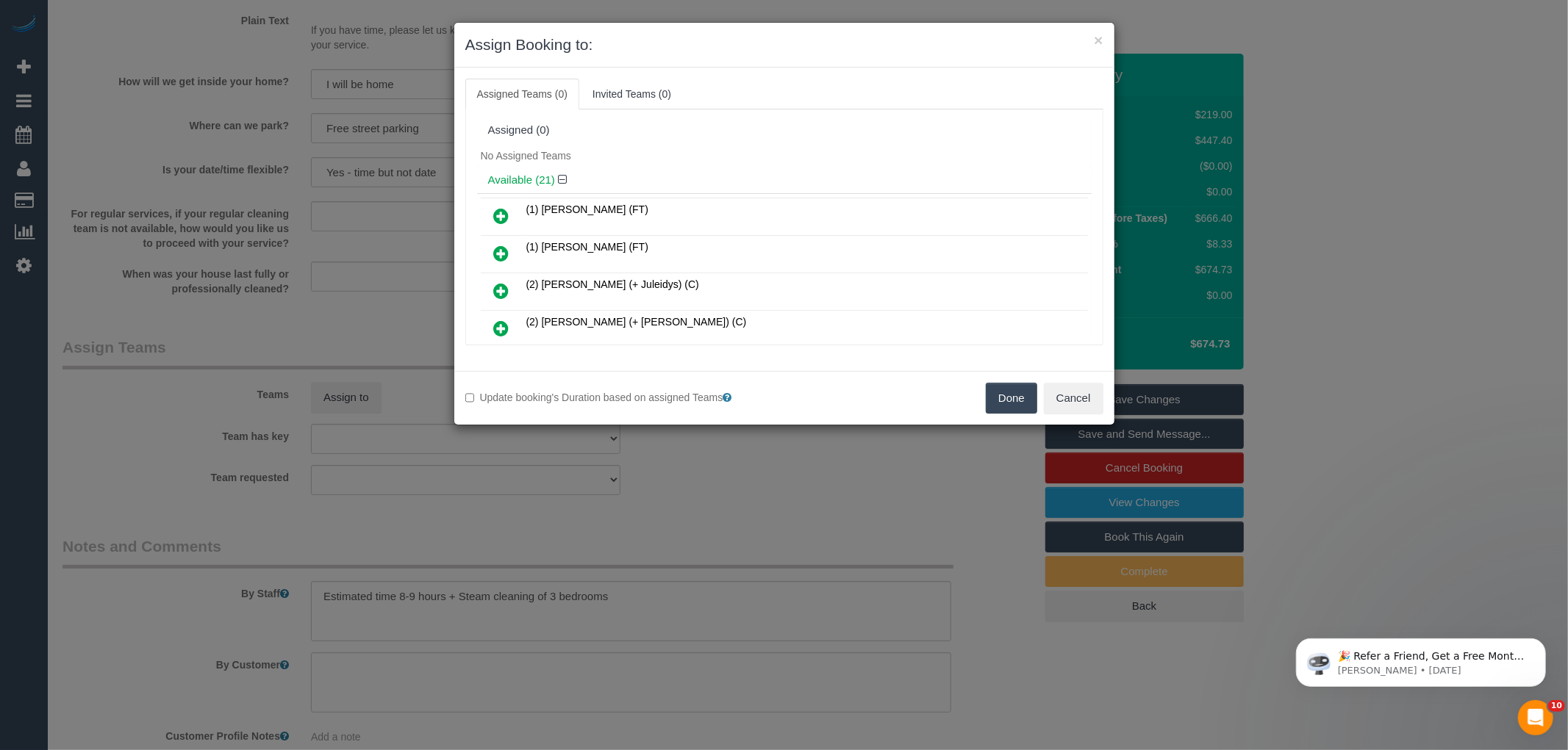
click at [777, 143] on div "Assigned (0)" at bounding box center [784, 131] width 615 height 28
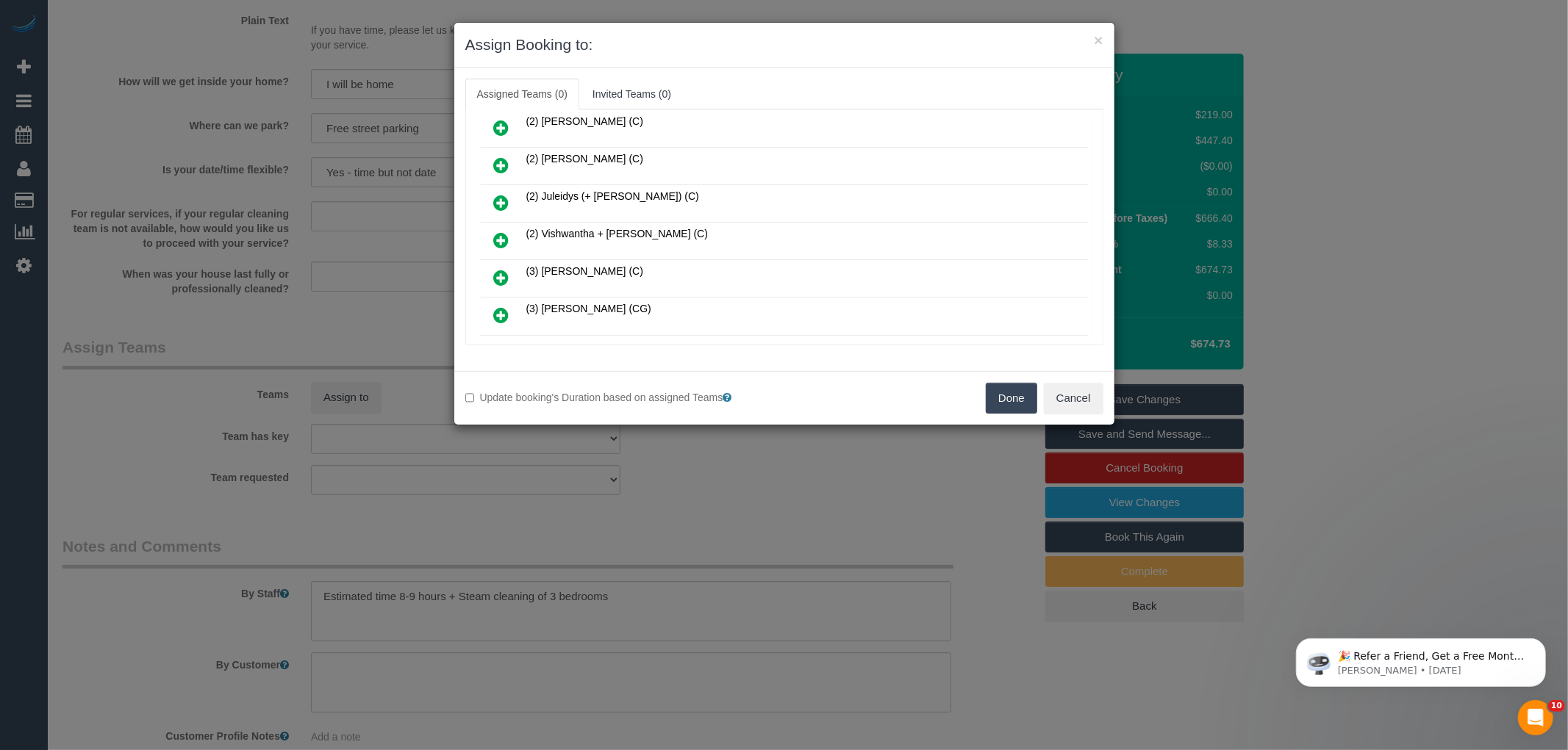
click at [496, 235] on icon at bounding box center [501, 241] width 15 height 18
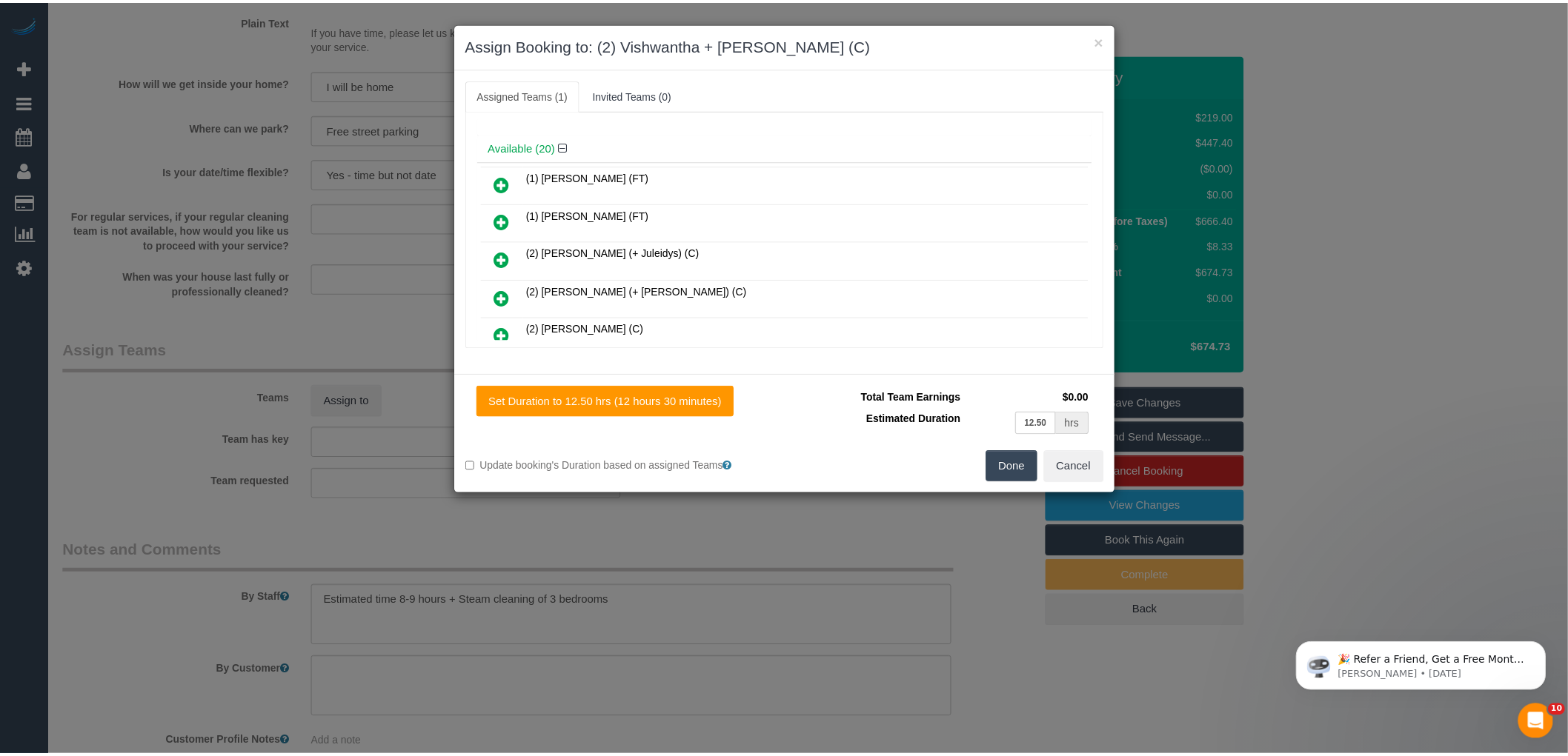
scroll to position [0, 0]
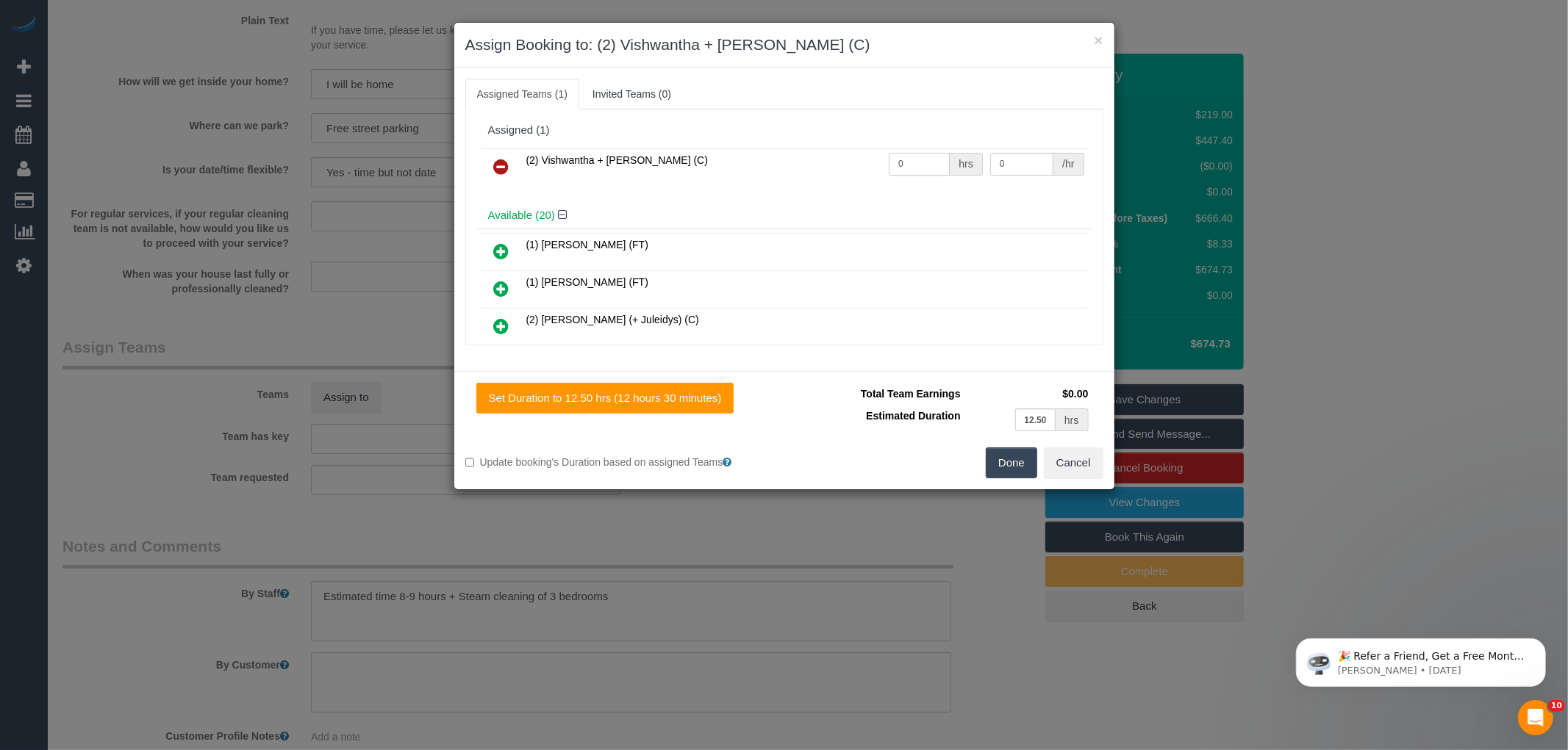
click at [917, 166] on input "0" at bounding box center [920, 164] width 61 height 23
type input "1"
click at [1016, 162] on input "0" at bounding box center [1022, 164] width 63 height 23
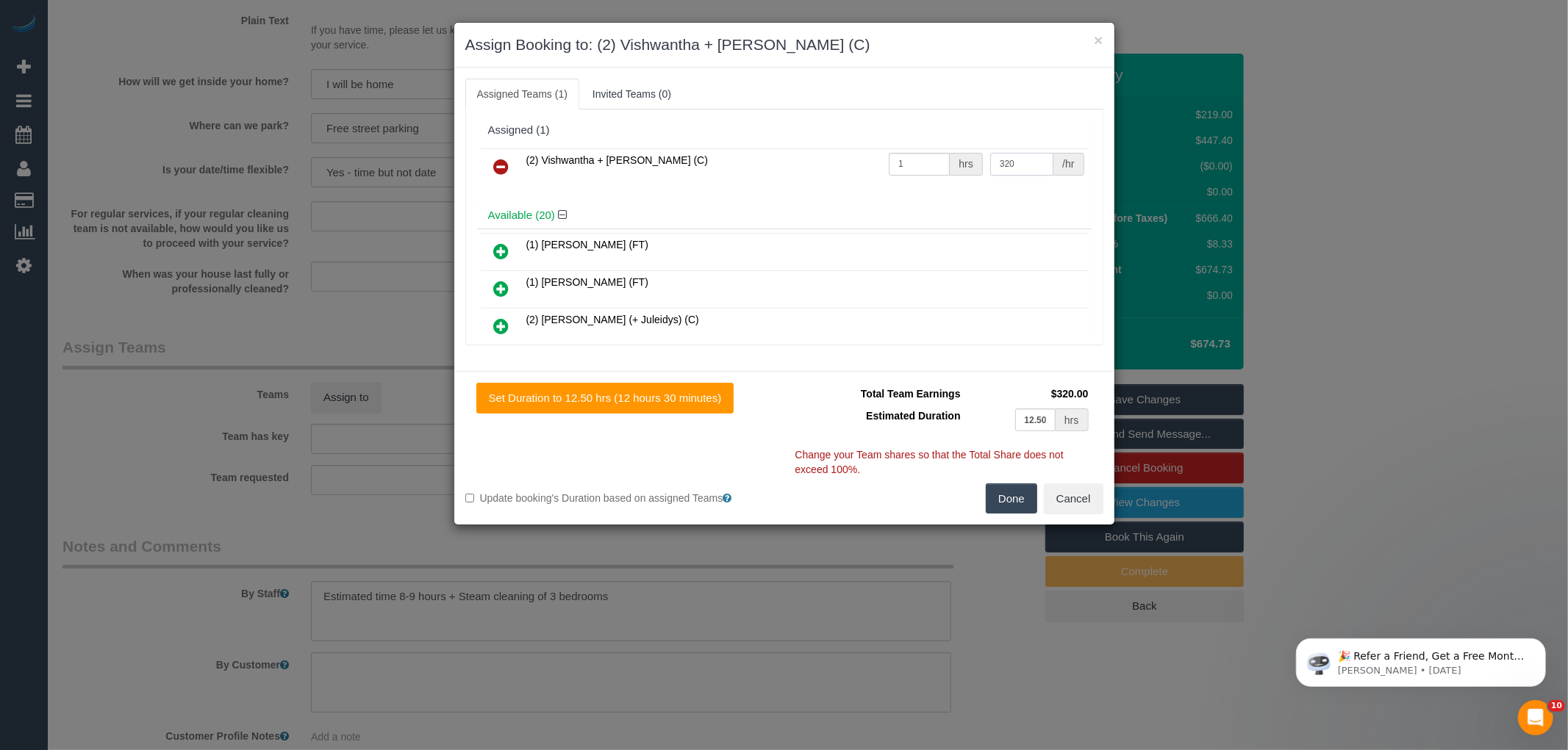
type input "320"
click at [1014, 503] on button "Done" at bounding box center [1011, 498] width 51 height 31
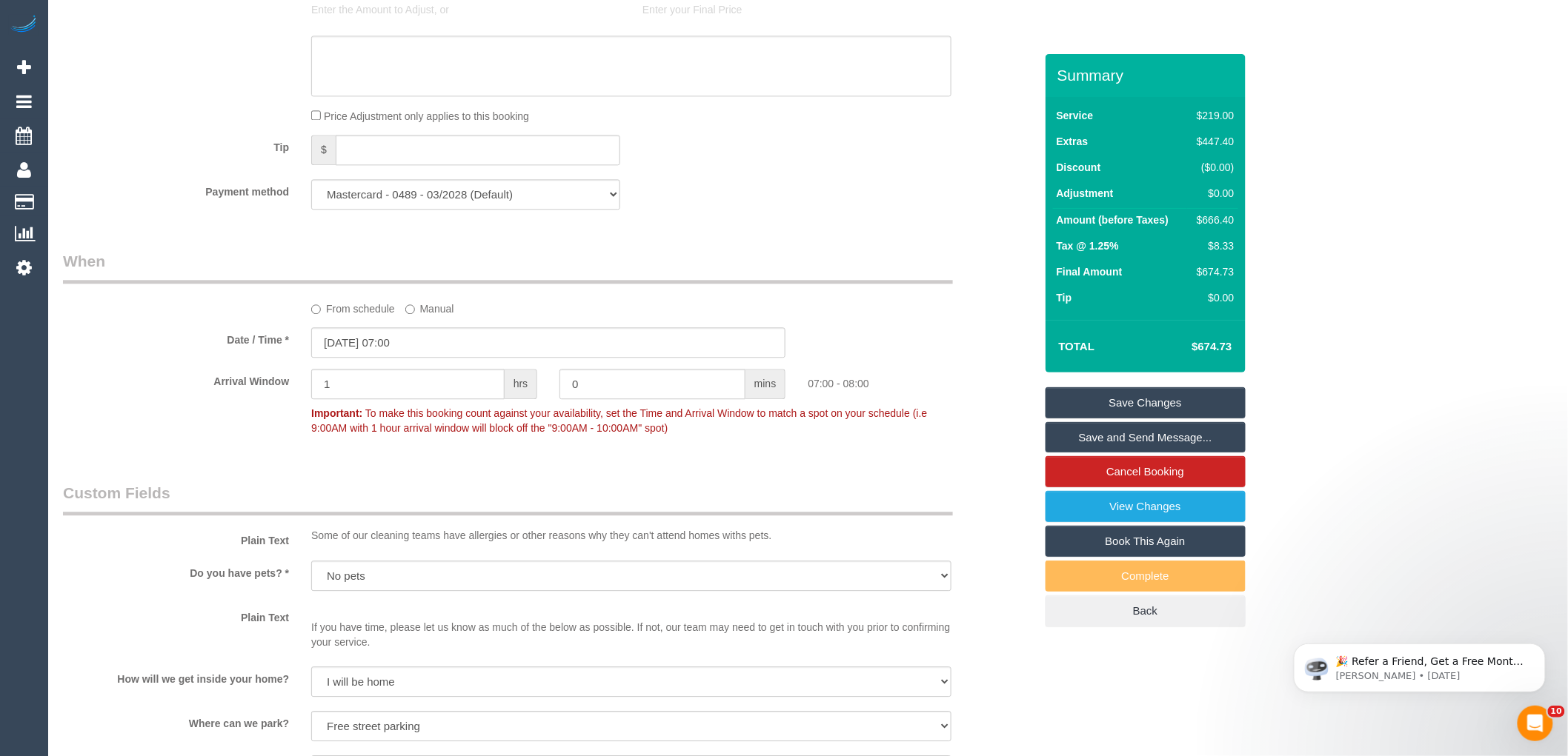
scroll to position [1154, 0]
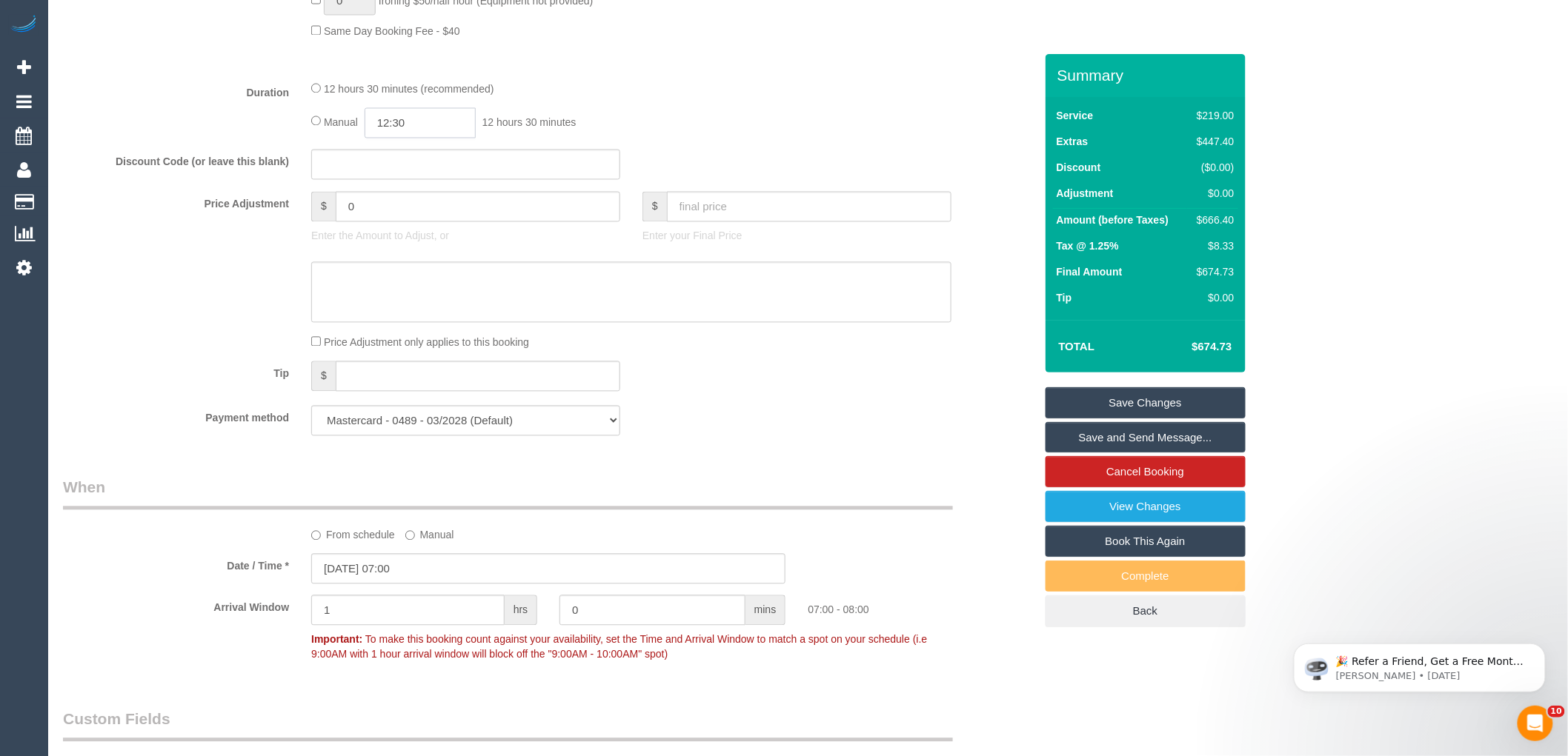
click at [448, 138] on input "12:30" at bounding box center [420, 123] width 111 height 30
type input "04:30"
click at [400, 204] on li "04:30" at bounding box center [404, 207] width 66 height 19
click at [855, 97] on div "12 hours 30 minutes (recommended)" at bounding box center [631, 89] width 640 height 16
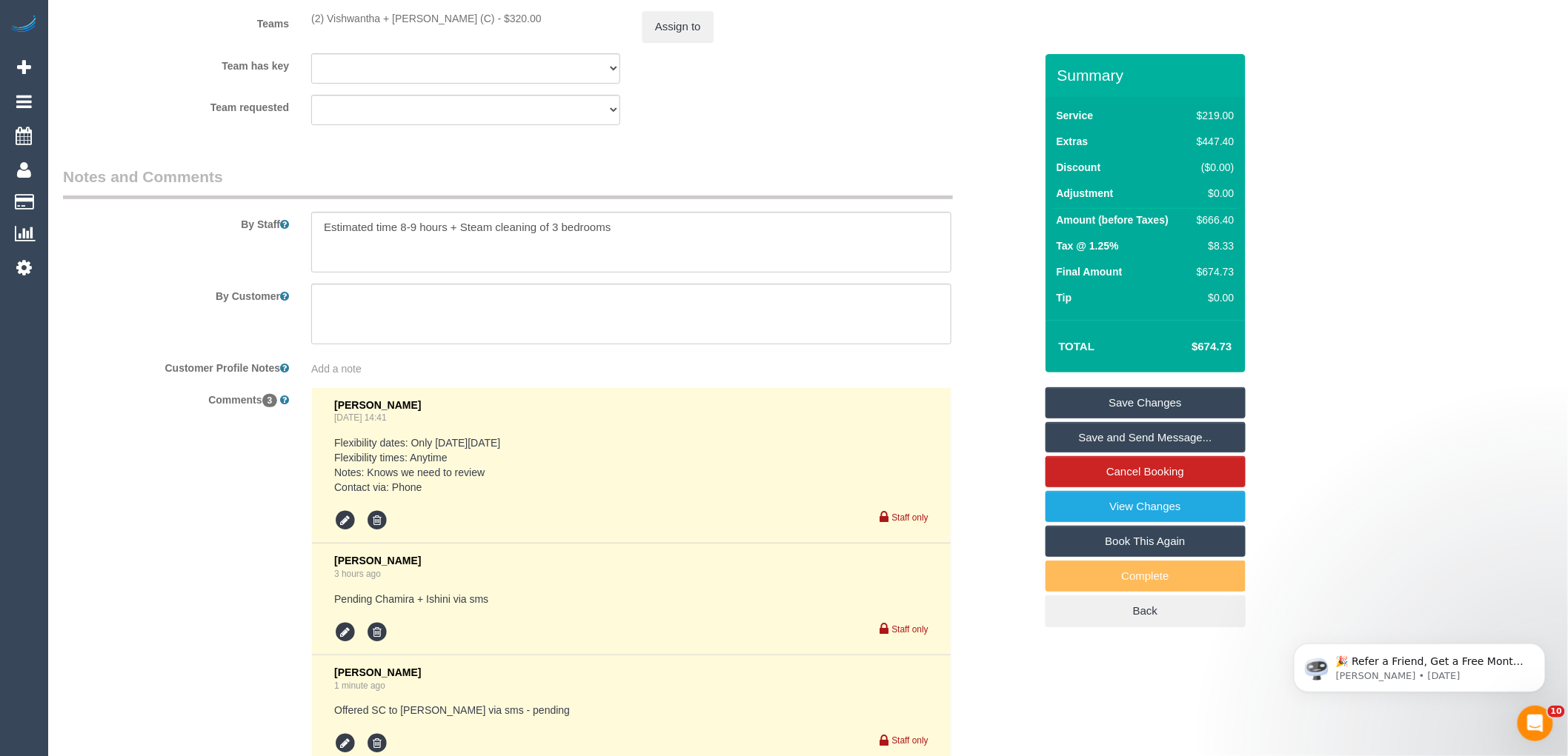
scroll to position [2553, 0]
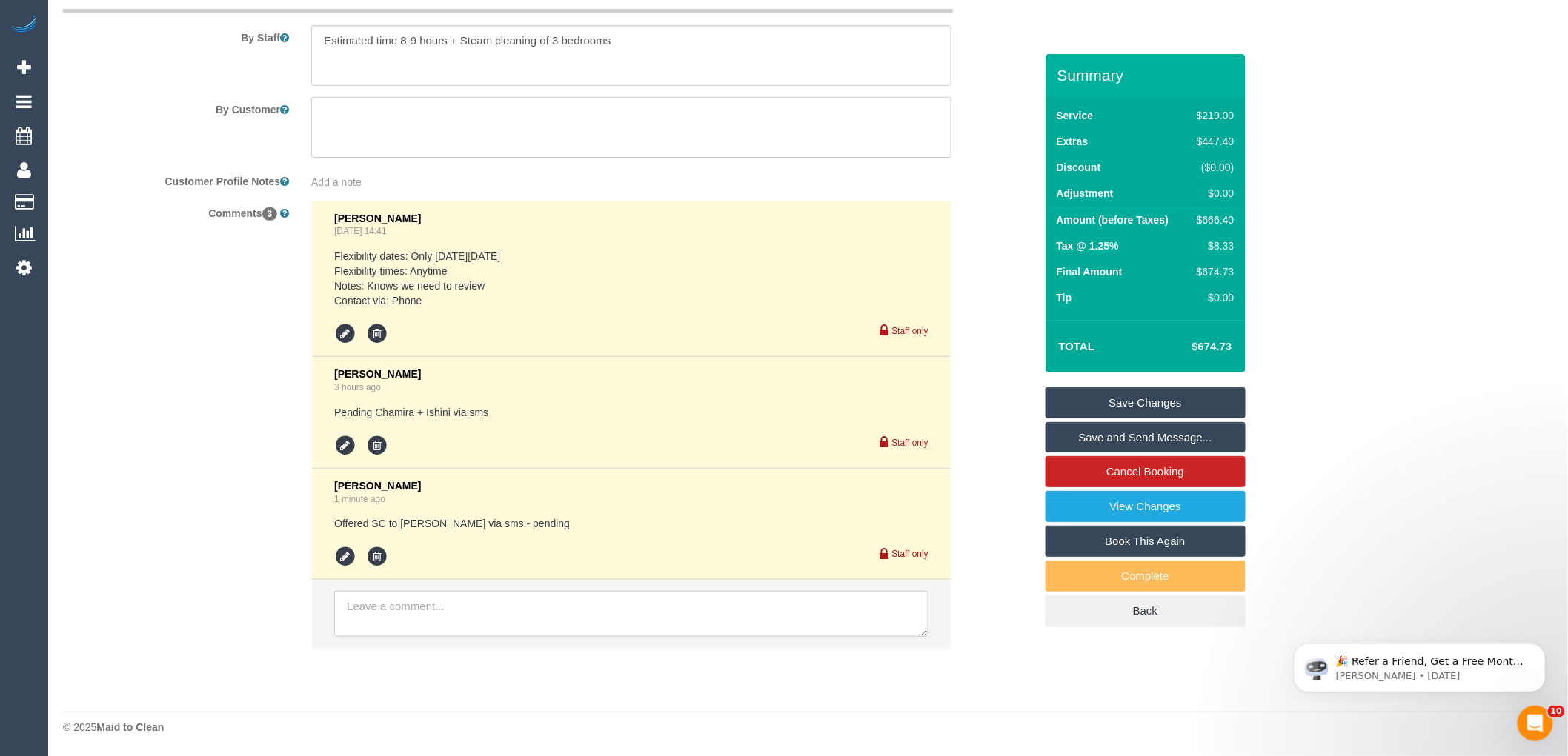
click at [1217, 400] on link "Save Changes" at bounding box center [1145, 403] width 200 height 31
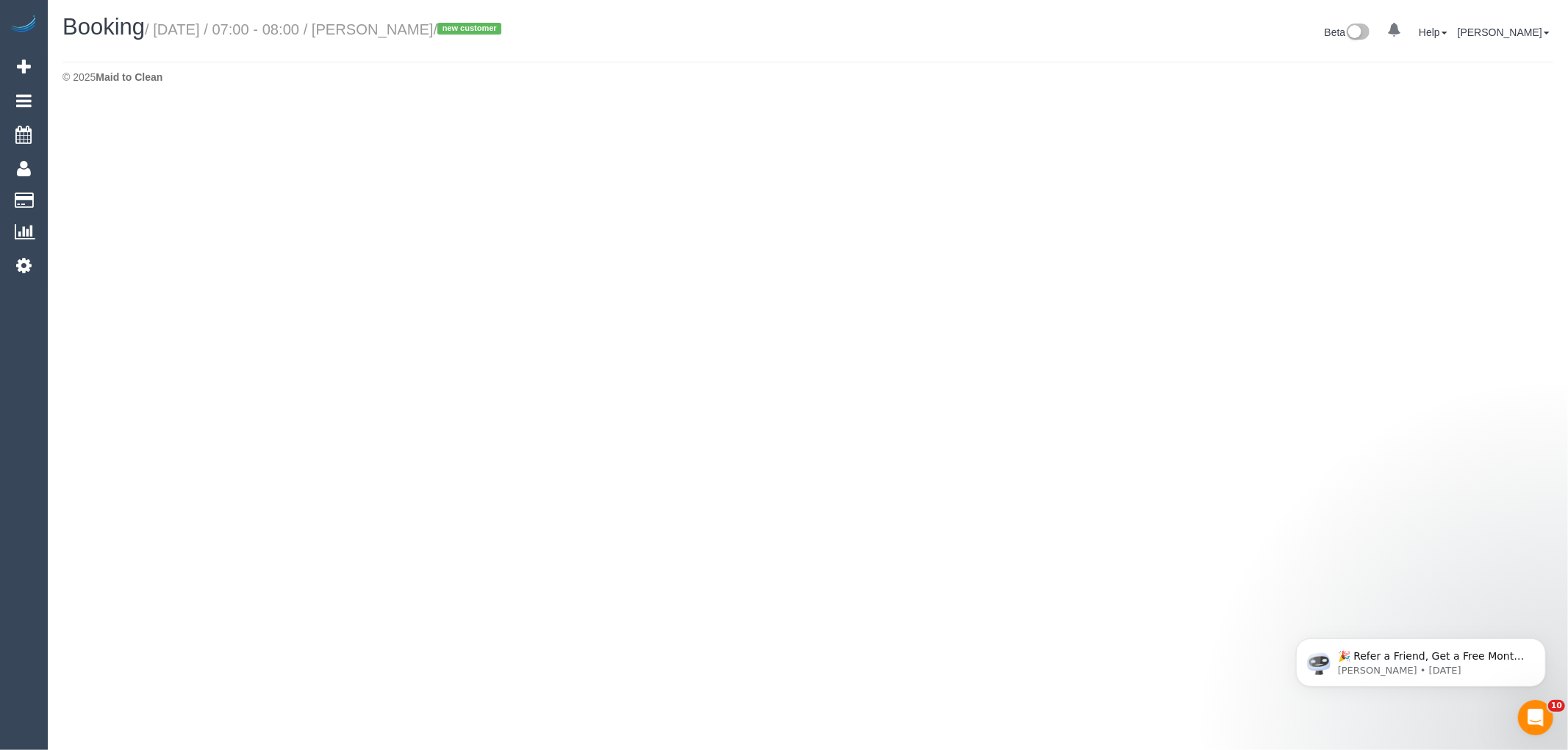
select select "VIC"
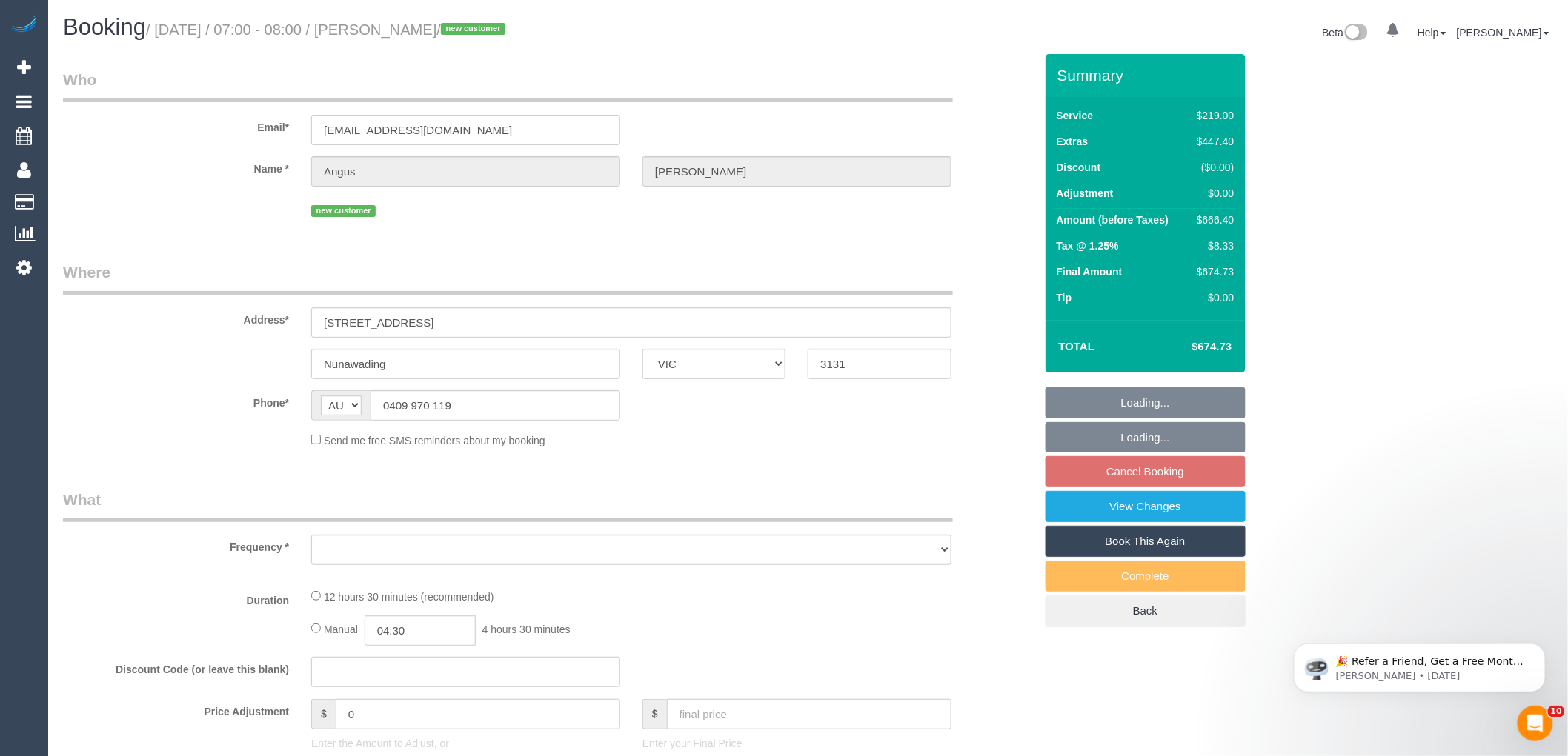
select select "object:3956"
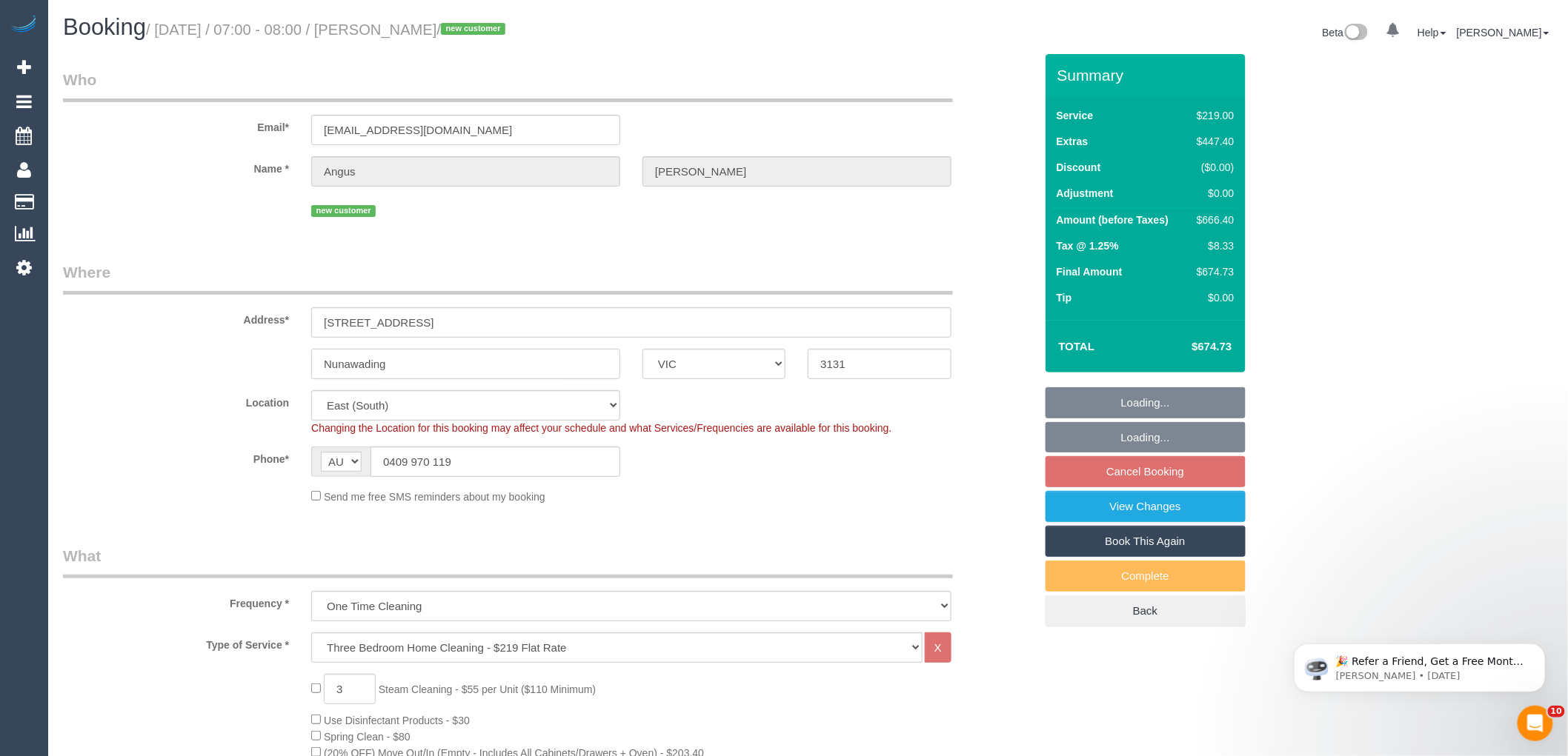
click at [359, 363] on input "Nunawading" at bounding box center [465, 363] width 309 height 30
select select "string:stripe-pm_1RvWUn2GScqysDRVpkYyk8rS"
select select "number:28"
select select "number:14"
select select "number:19"
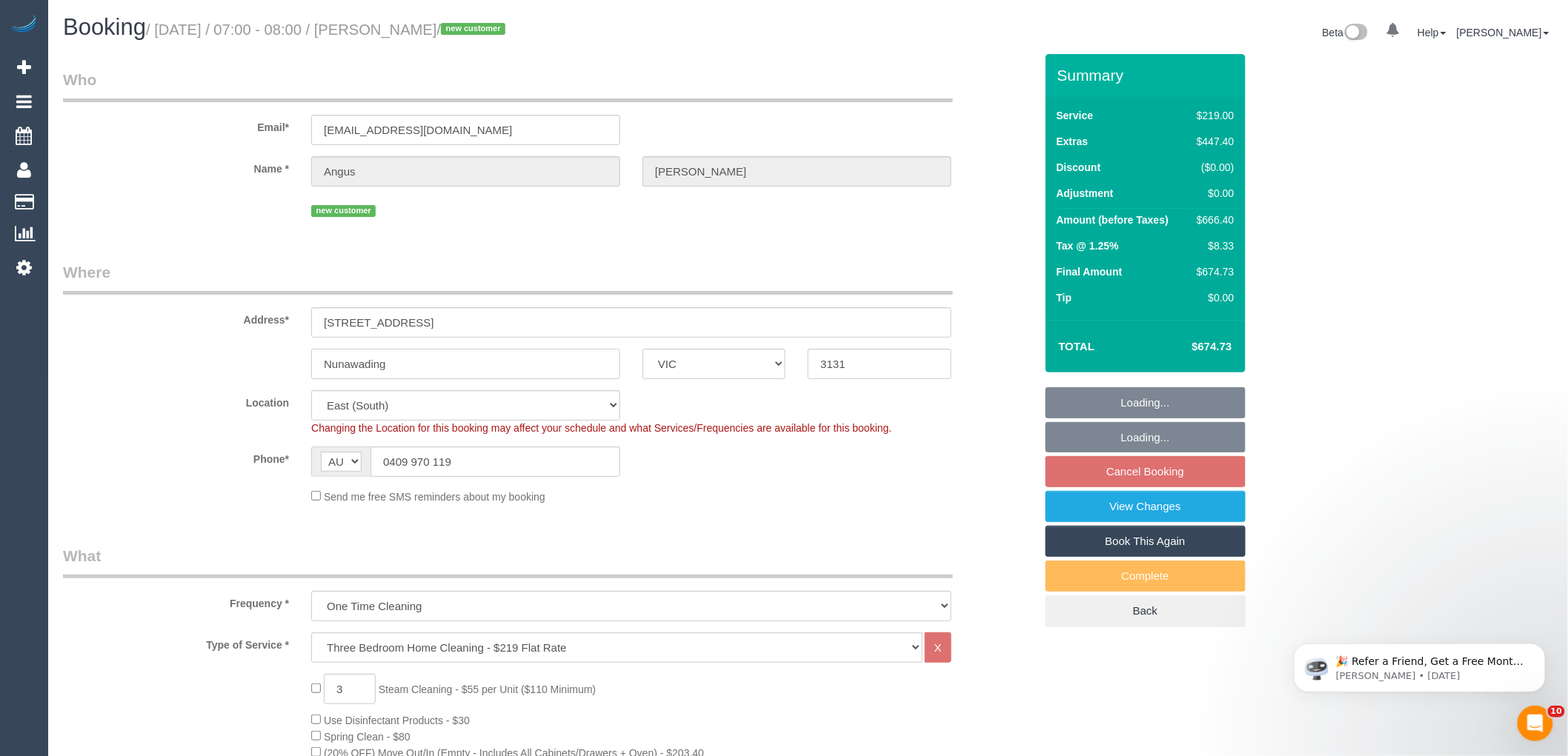
select select "number:24"
click at [359, 363] on input "Nunawading" at bounding box center [465, 363] width 309 height 30
select select "object:4262"
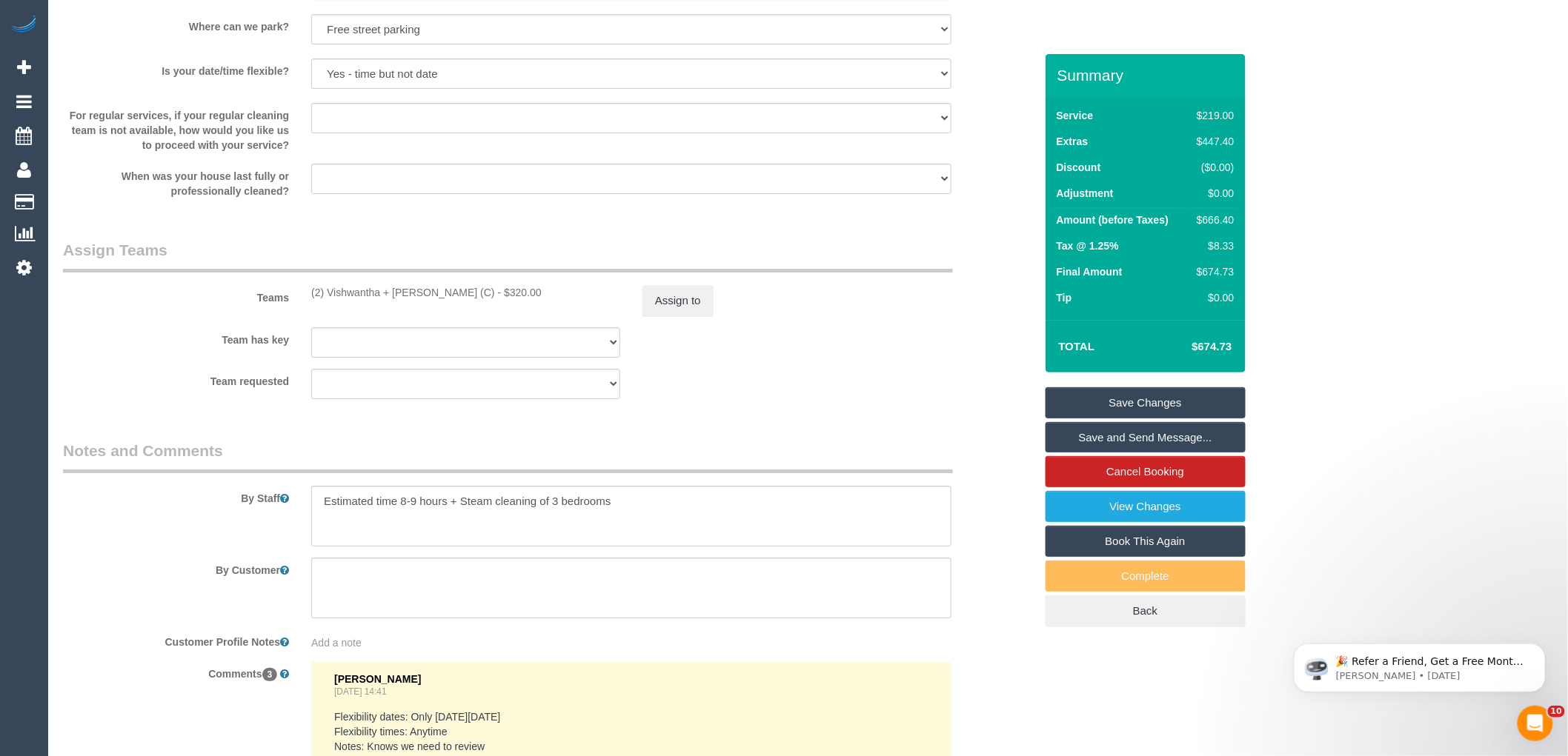
scroll to position [2387, 0]
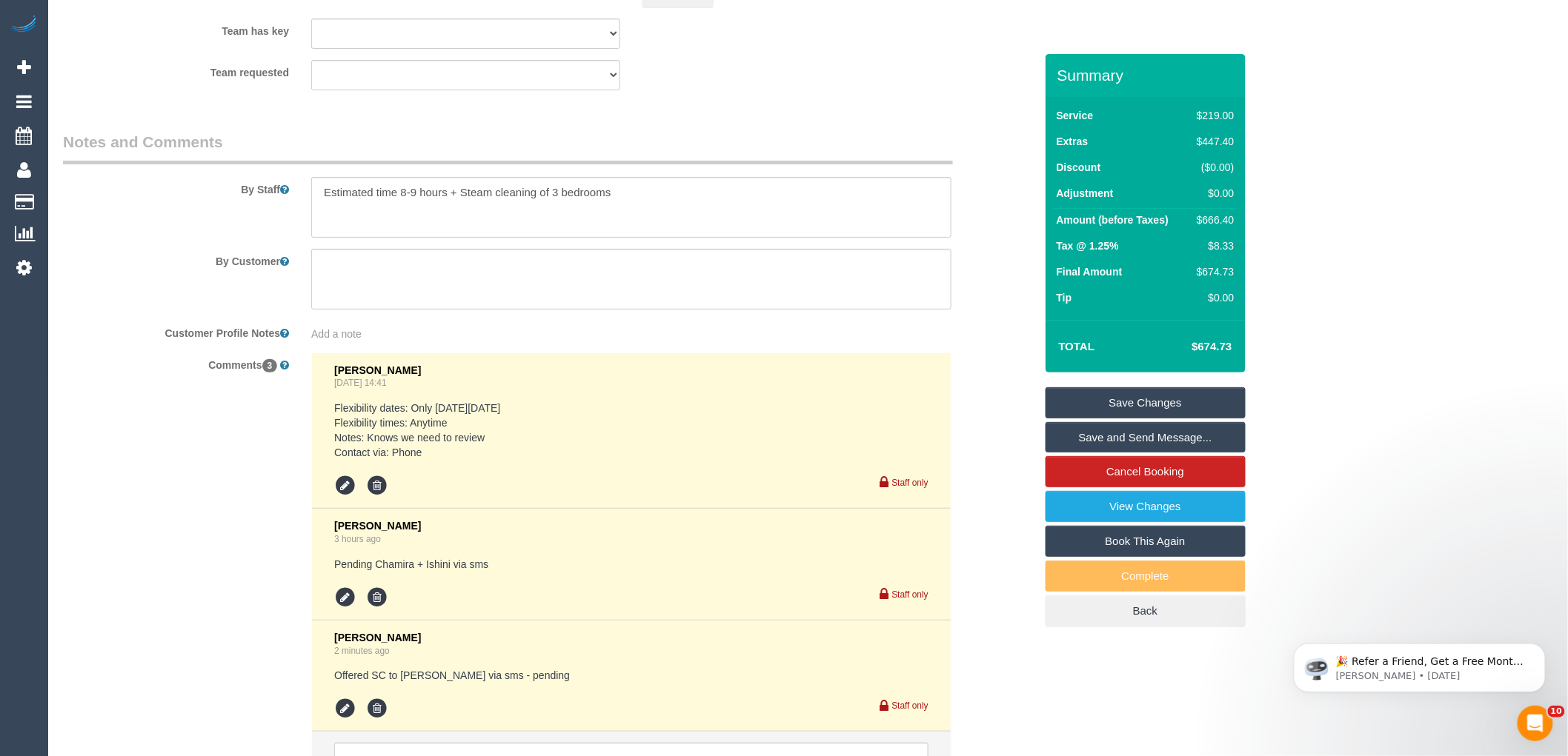
click at [993, 632] on div "Comments 3 Mary Regala Aug 13, 2025 14:41 Flexibility dates: Only on Wednesday …" at bounding box center [548, 584] width 994 height 463
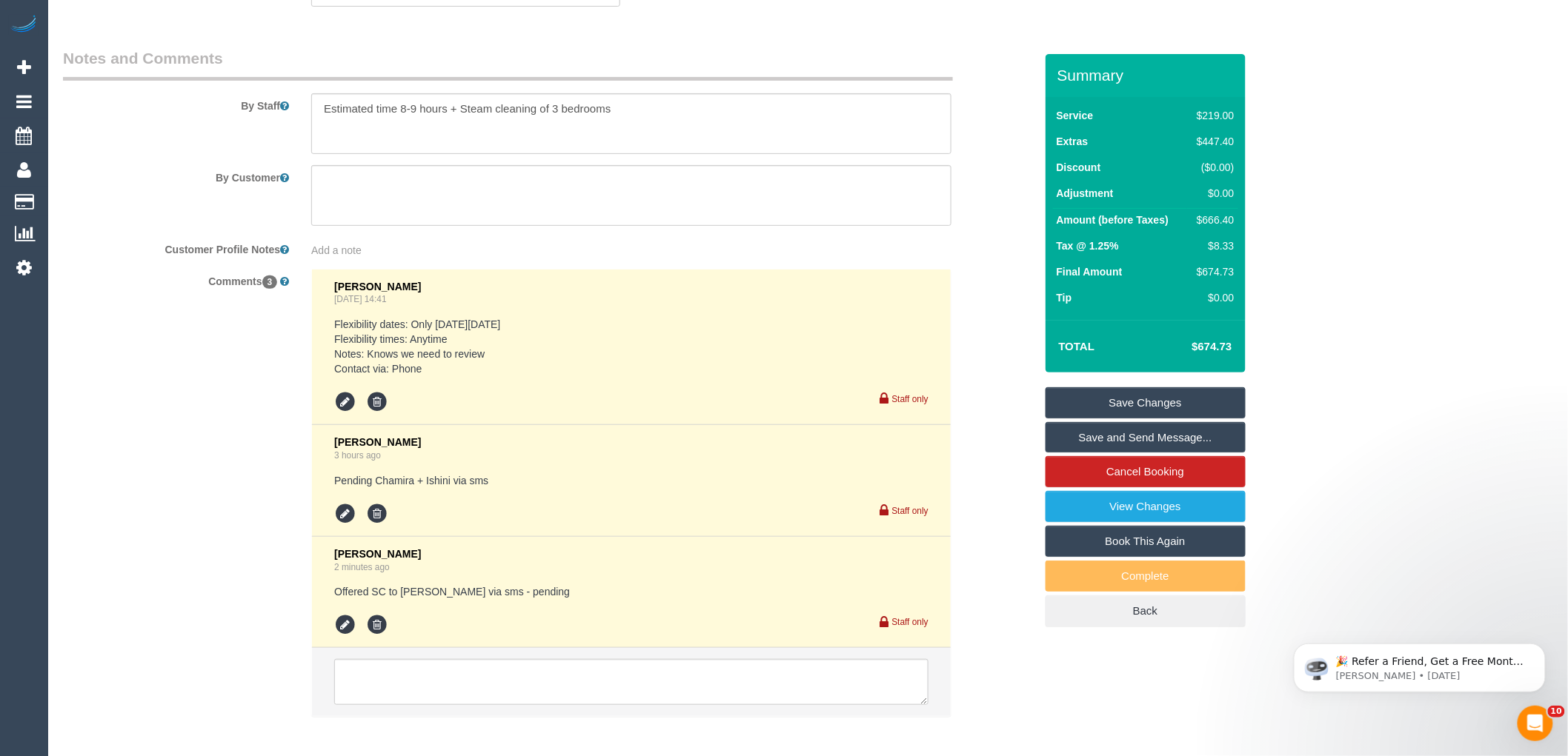
scroll to position [2553, 0]
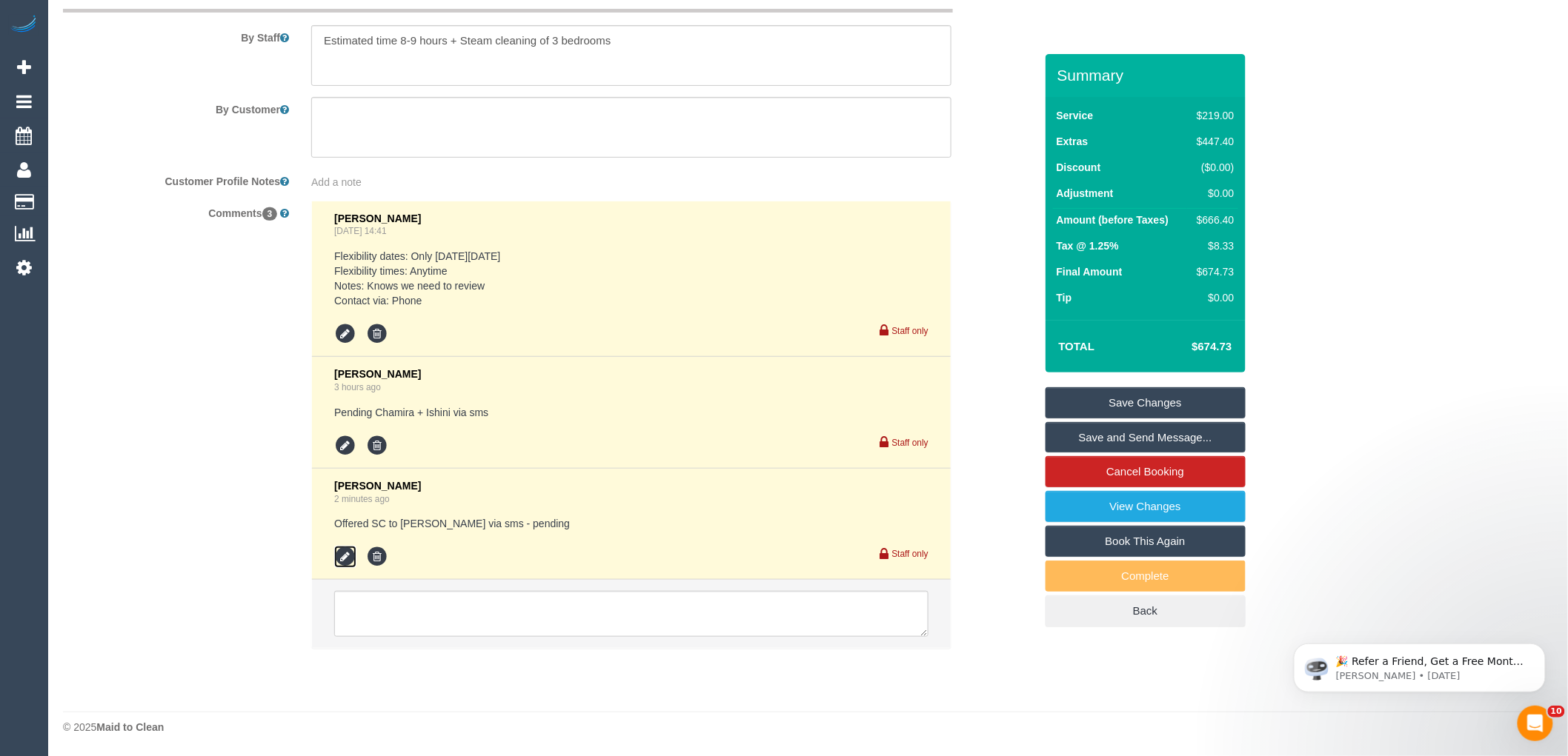
click at [347, 558] on icon at bounding box center [345, 557] width 22 height 22
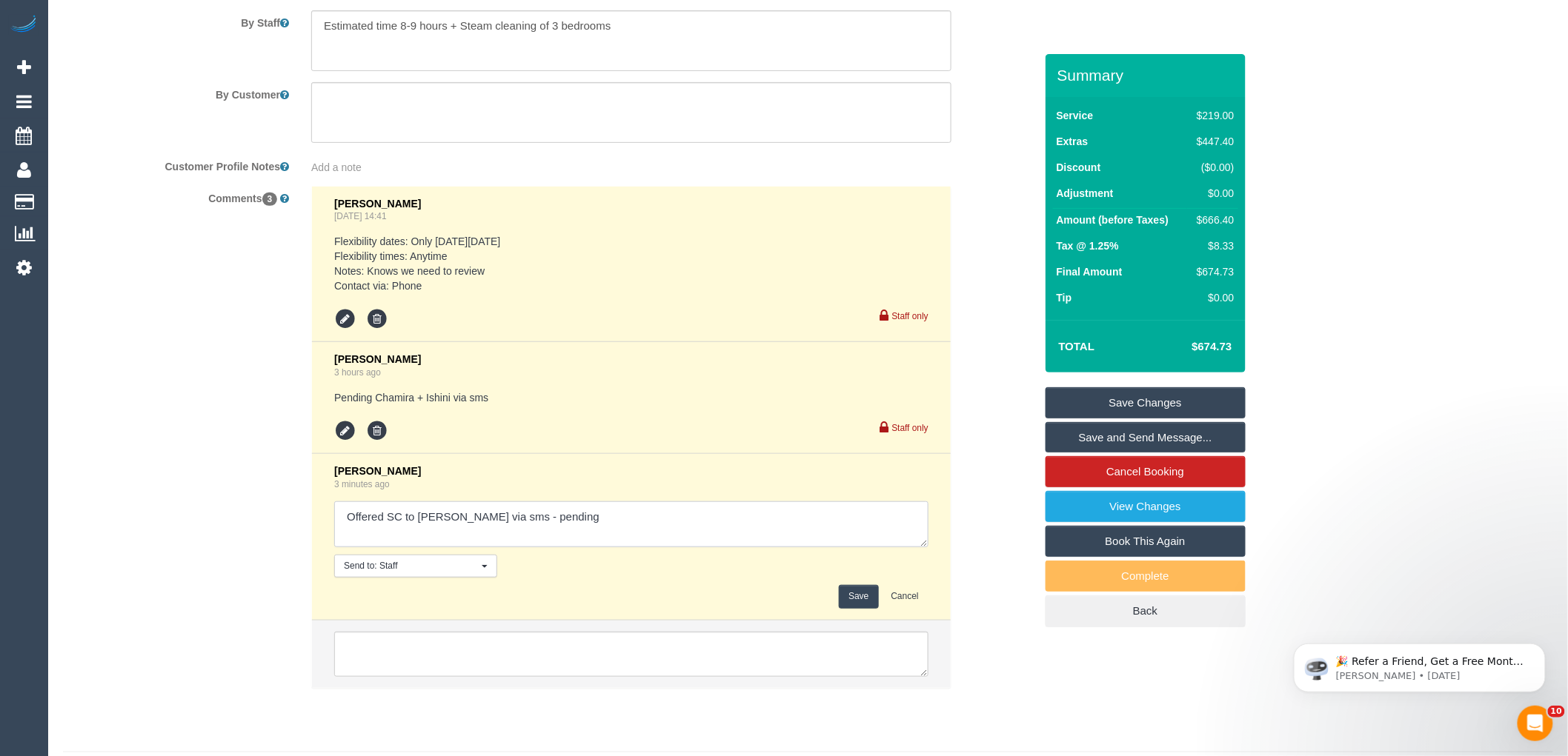
click at [527, 544] on textarea at bounding box center [632, 524] width 594 height 46
click at [595, 538] on textarea at bounding box center [632, 524] width 594 height 46
click at [450, 531] on textarea at bounding box center [632, 524] width 594 height 46
type textarea "Offered SC to Rache 9aml via sms - pending"
click at [858, 608] on button "Save" at bounding box center [858, 596] width 39 height 23
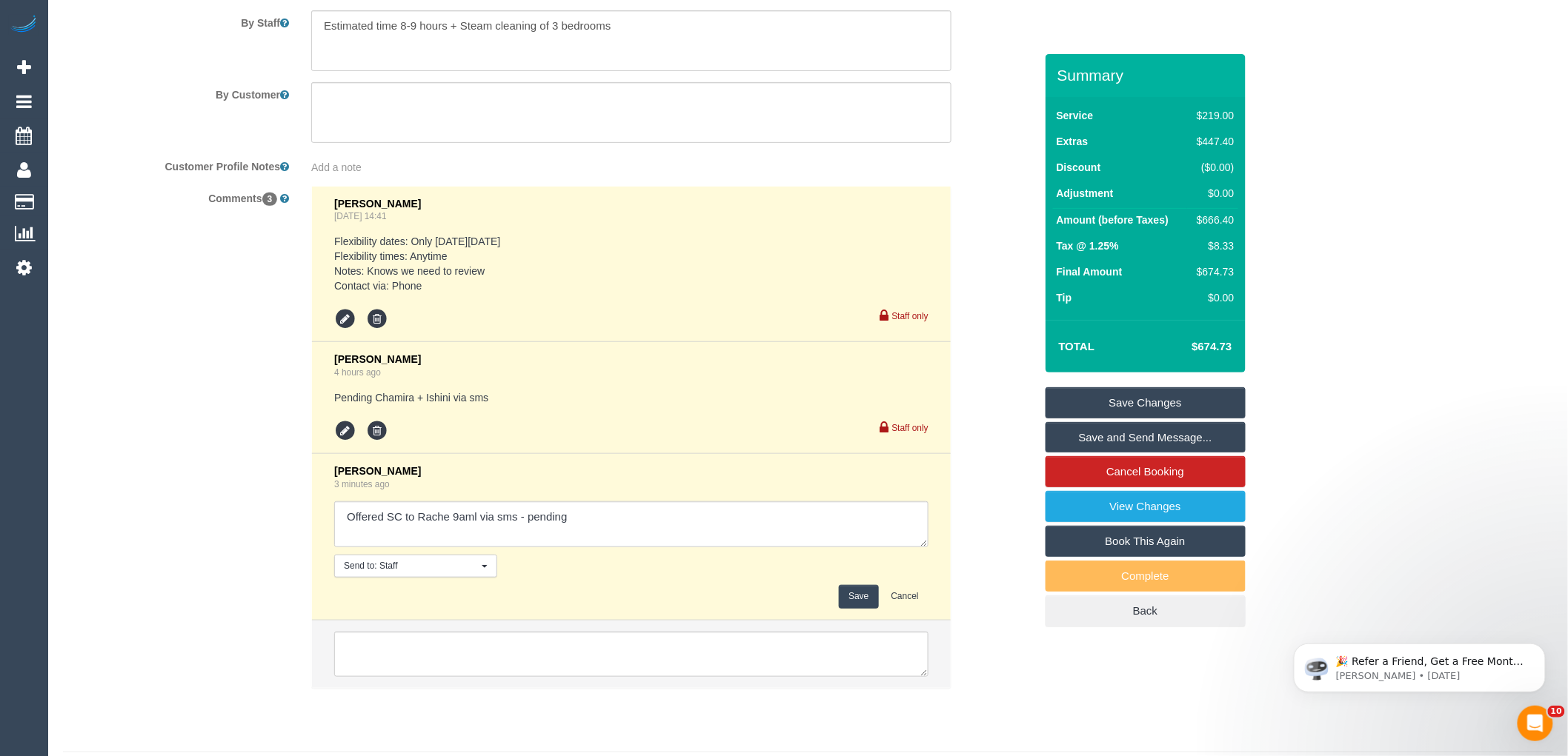
click at [1005, 556] on div "Comments 3 Mary Regala Aug 13, 2025 14:41 Flexibility dates: Only on Wednesday …" at bounding box center [548, 445] width 994 height 519
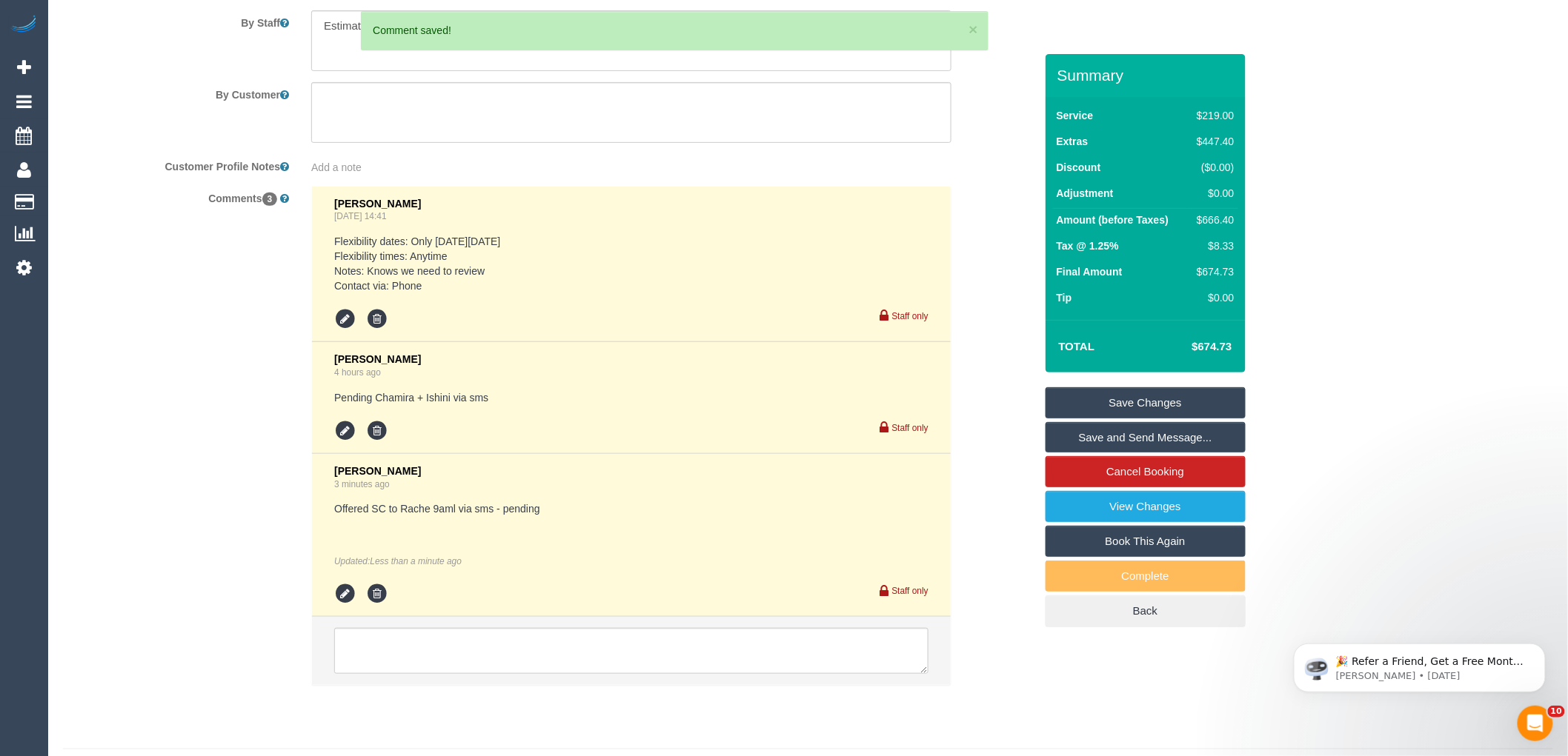
click at [1165, 399] on link "Save Changes" at bounding box center [1145, 403] width 200 height 31
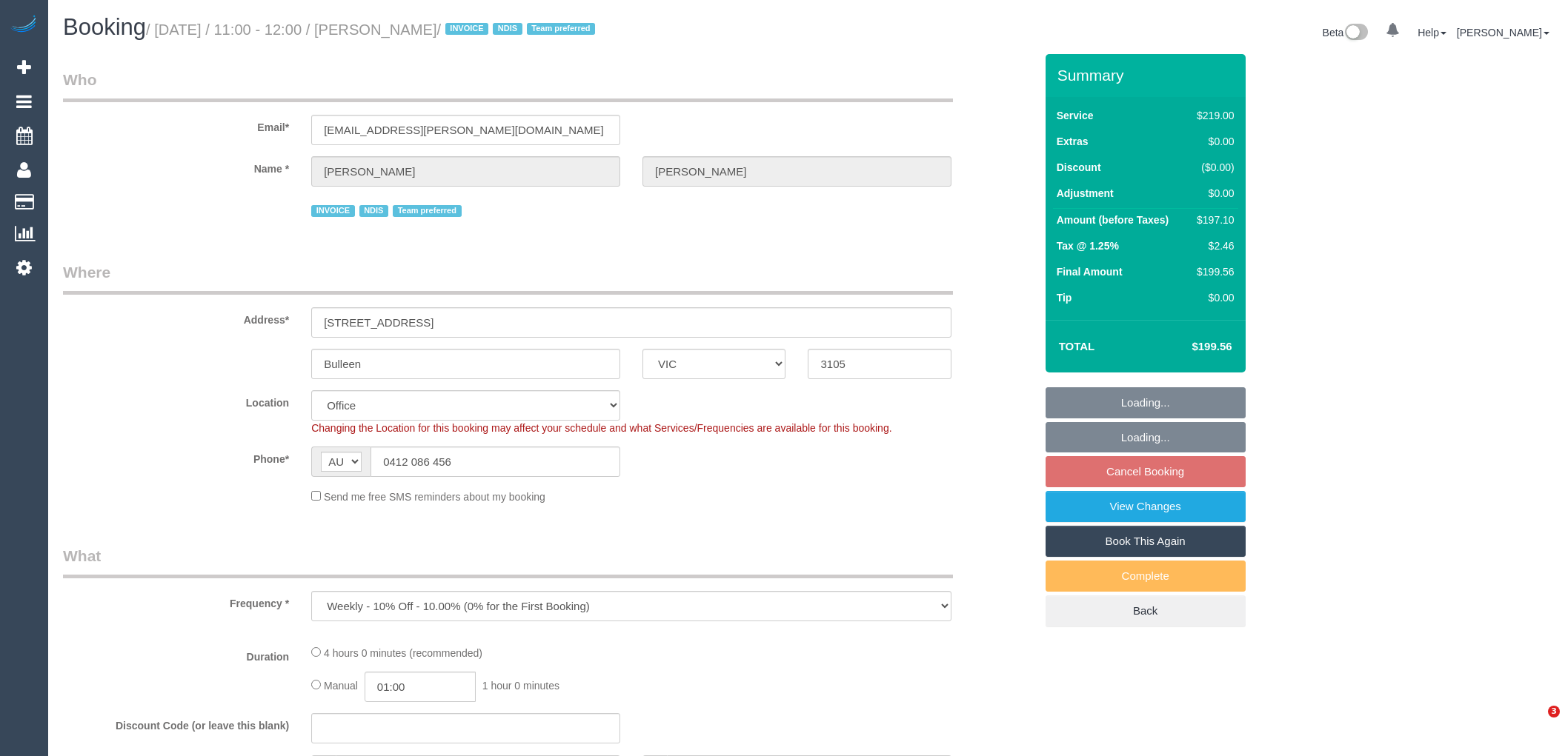
select select "VIC"
select select "object:682"
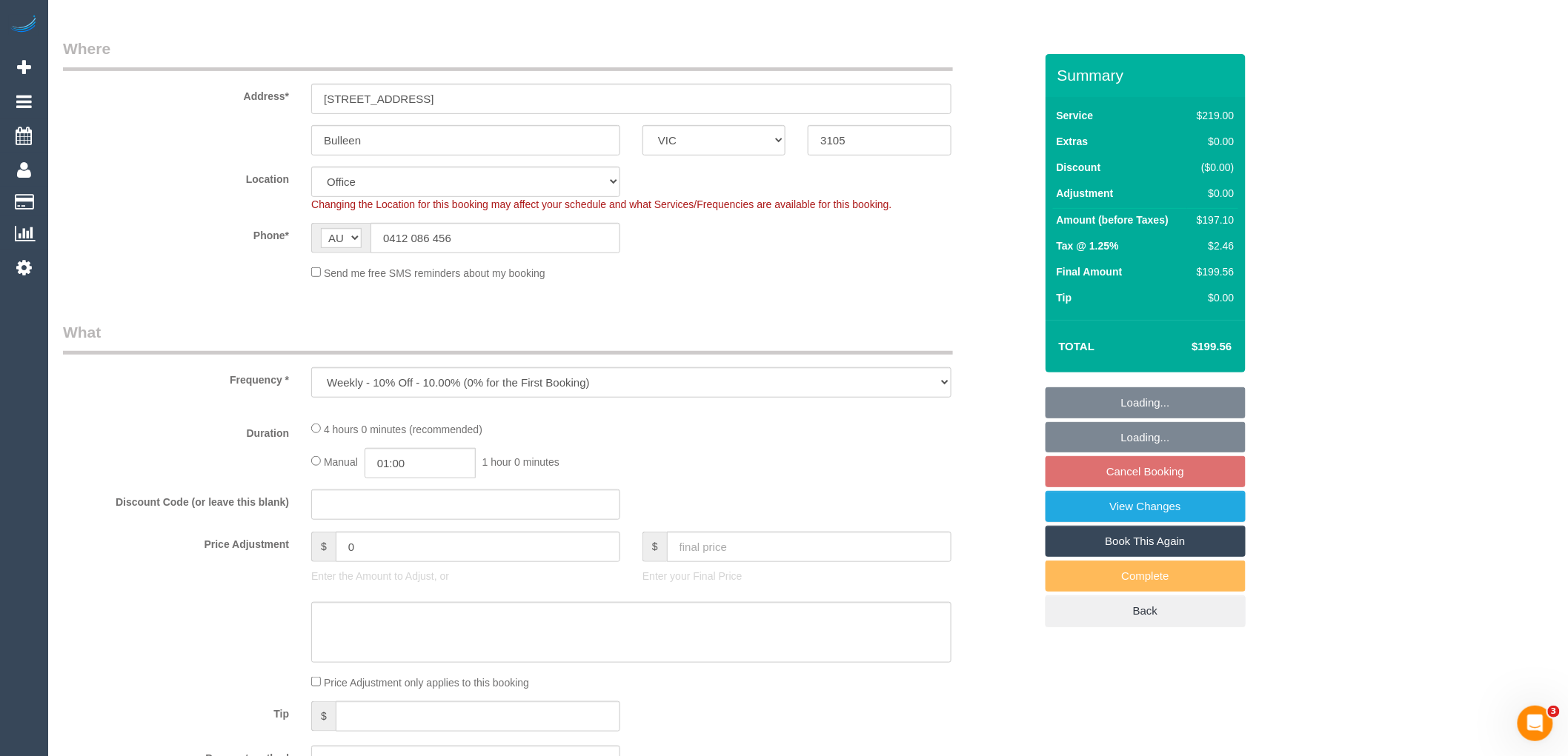
select select "number:28"
select select "number:14"
select select "number:19"
select select "number:36"
select select "number:34"
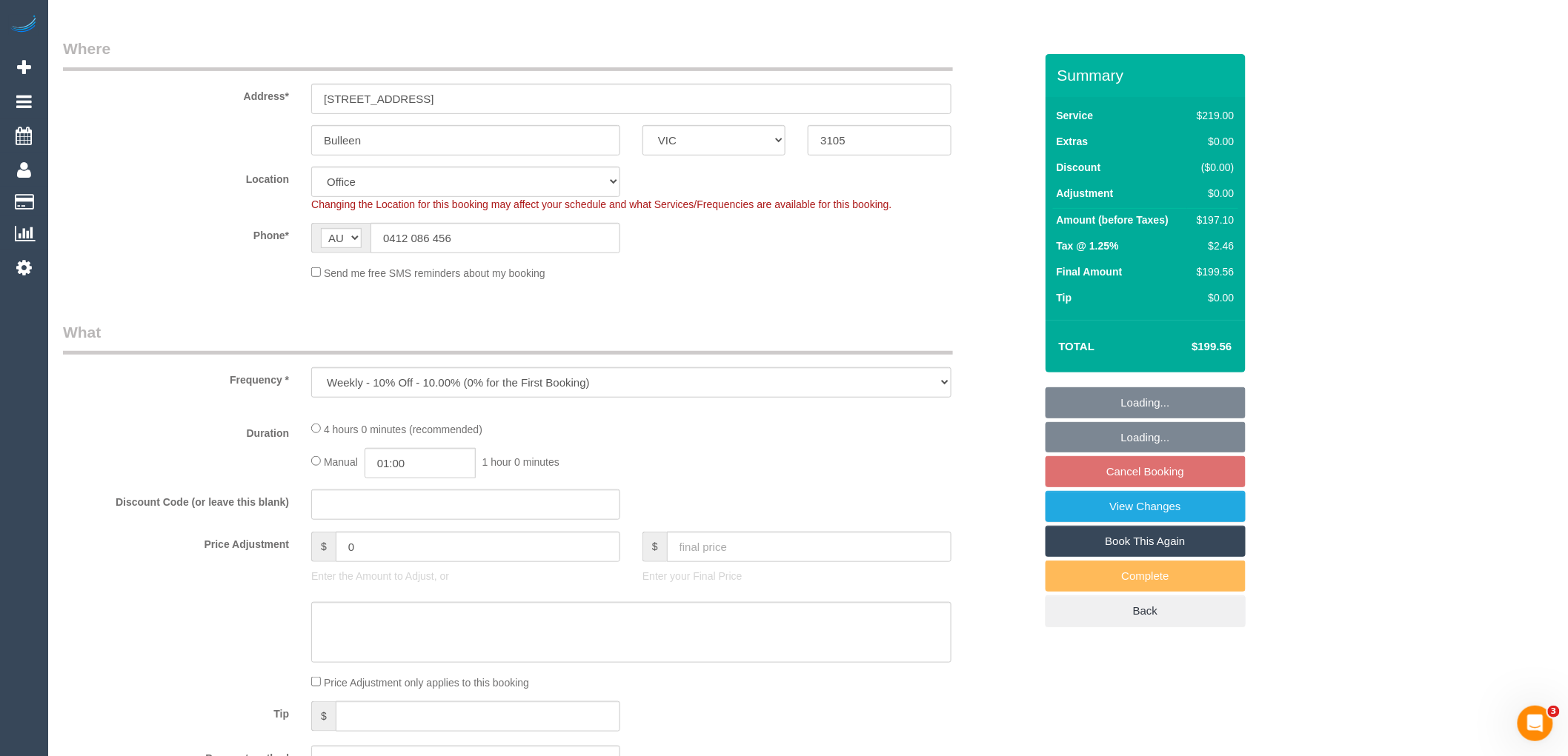
select select "number:12"
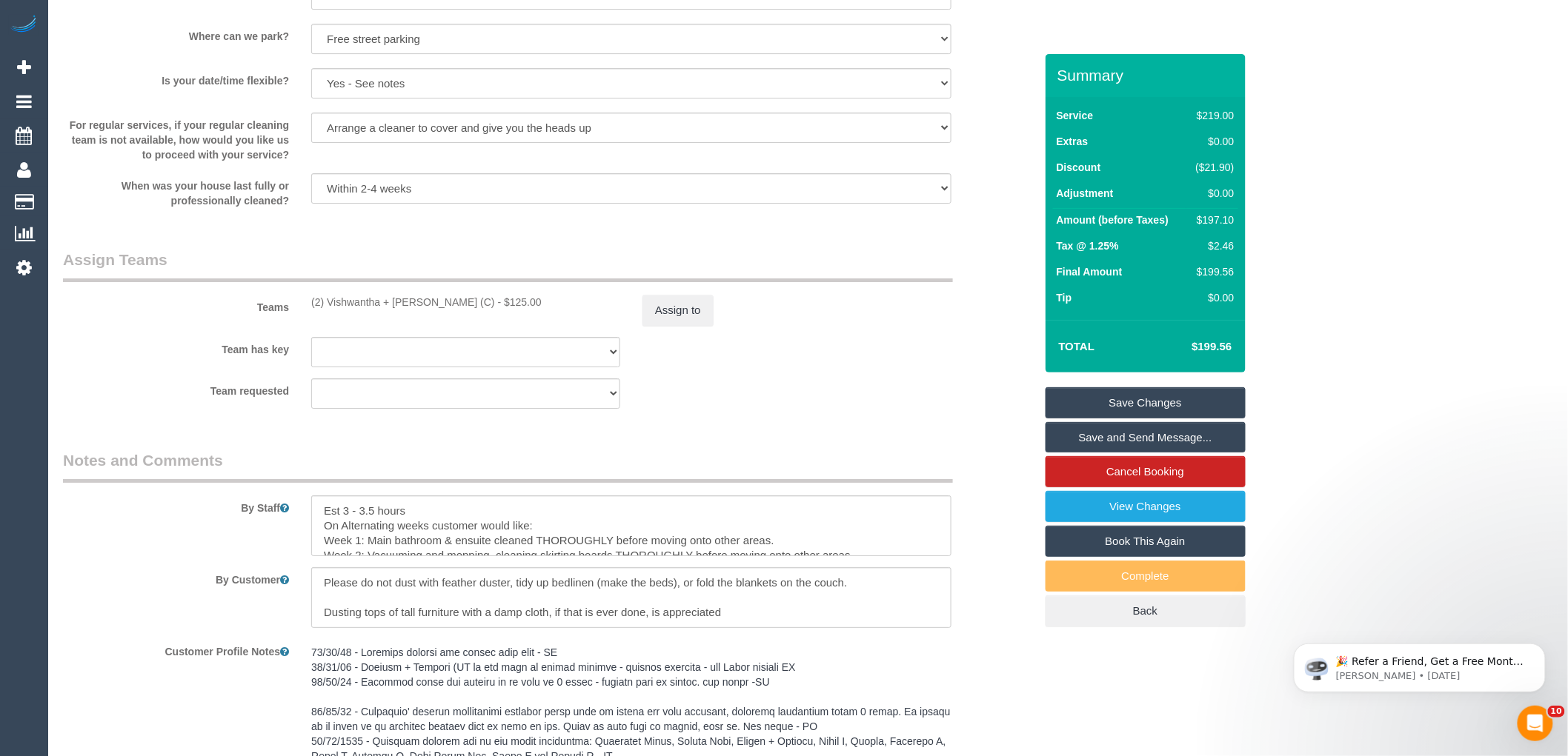
scroll to position [2061, 0]
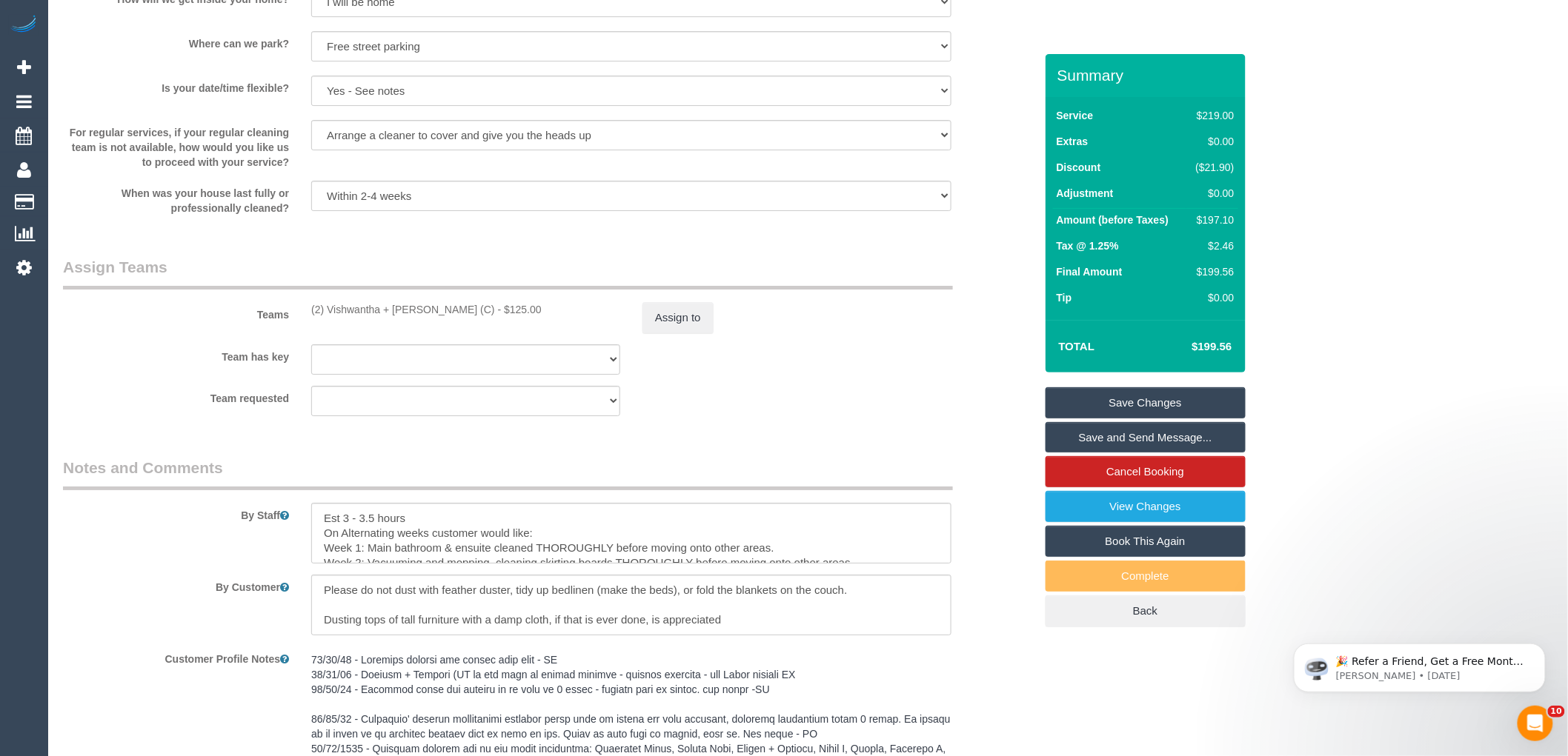
click at [445, 317] on div "(2) Vishwantha + [PERSON_NAME] (C) - $125.00" at bounding box center [465, 310] width 309 height 15
drag, startPoint x: 327, startPoint y: 321, endPoint x: 445, endPoint y: 327, distance: 118.2
click at [445, 317] on div "(2) Vishwantha + [PERSON_NAME] (C) - $125.00" at bounding box center [465, 310] width 309 height 15
copy div "Vishwantha + Madhushika"
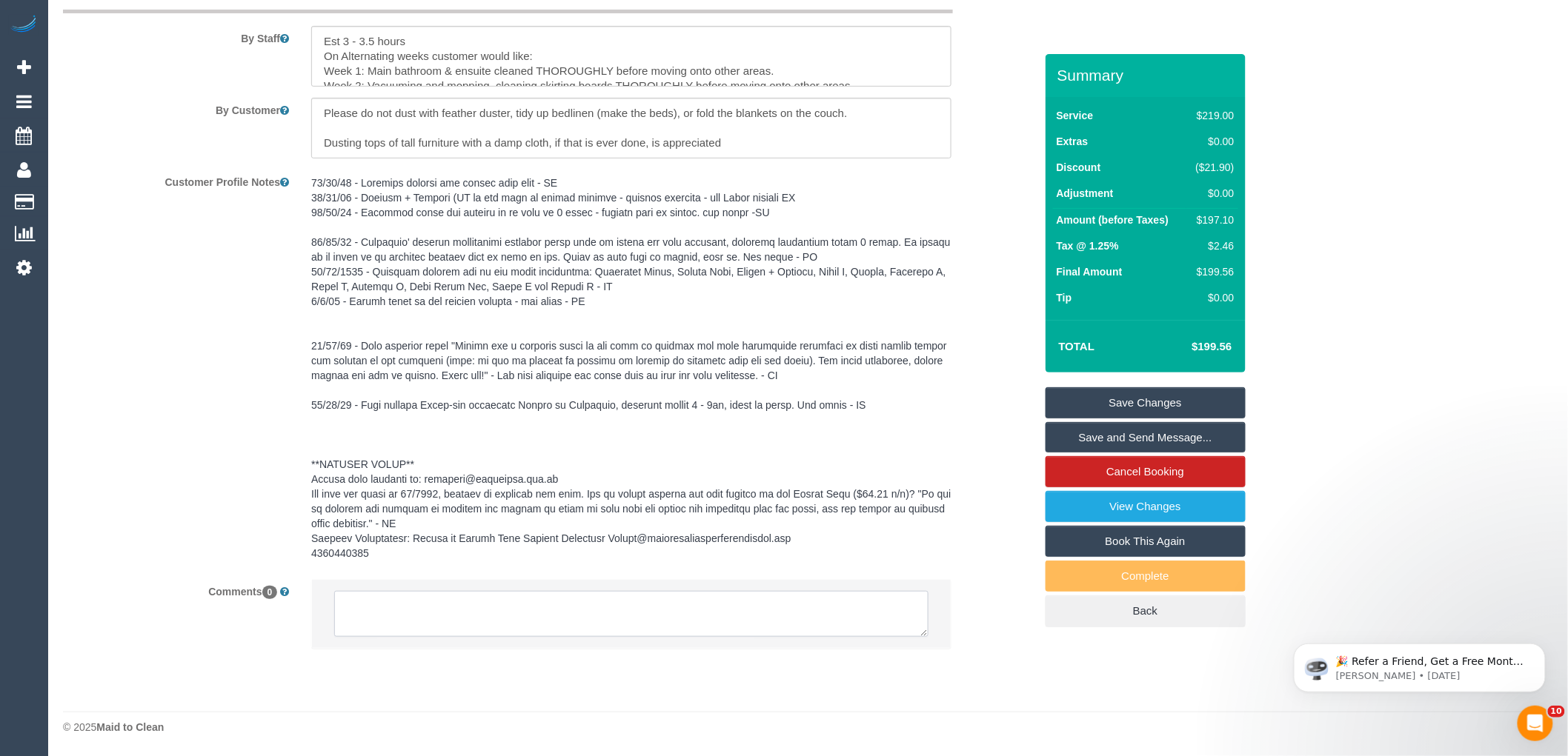
click at [527, 602] on textarea at bounding box center [632, 614] width 594 height 46
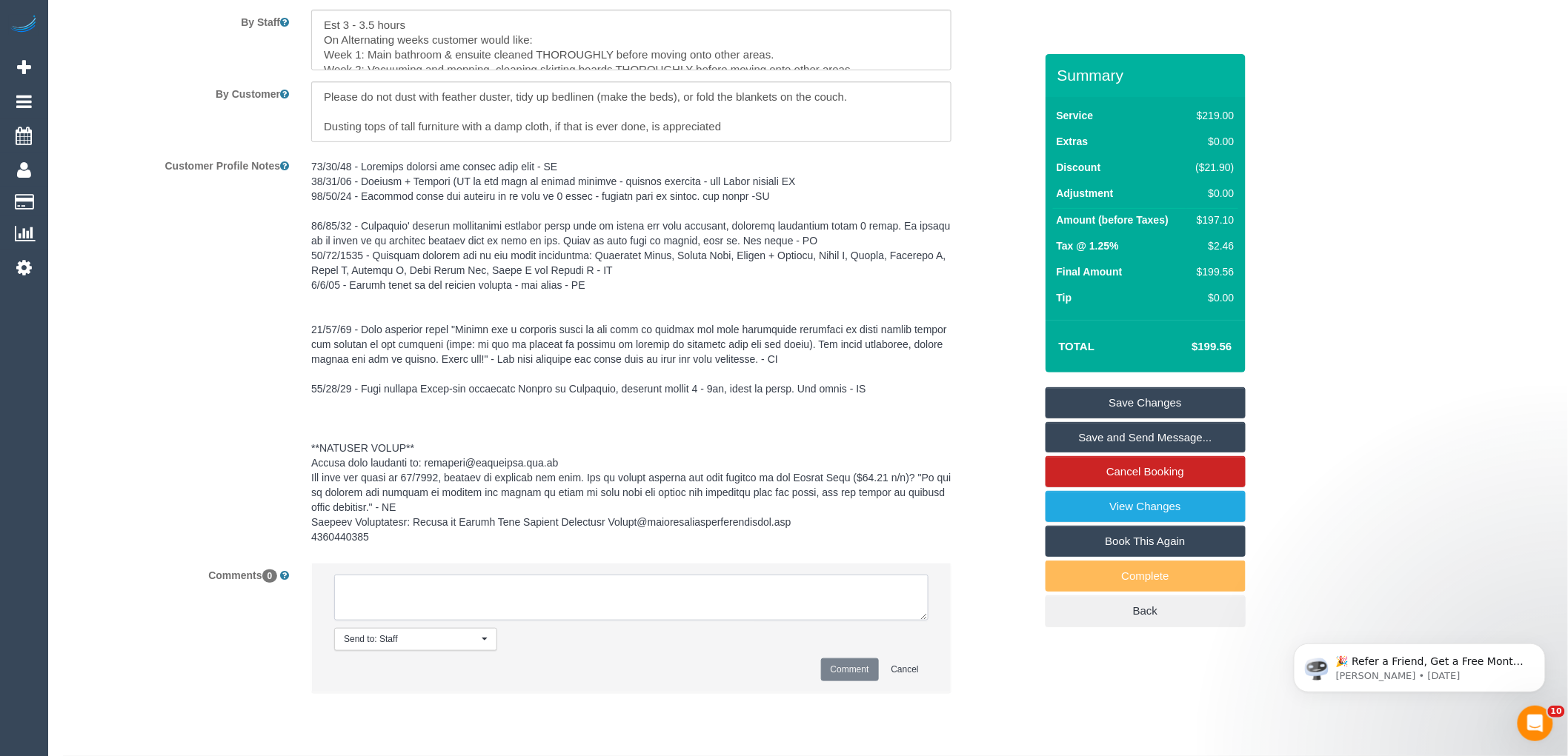
paste textarea "Vishwantha + Madhushika"
type textarea "Vishwantha + Madhushika /A to make room for MO - customer no yet given HU"
click at [864, 679] on button "Comment" at bounding box center [850, 670] width 58 height 23
click at [998, 638] on div "Comments 0 Send to: Staff Nothing selected Send to: Staff Send to: Customer Sen…" at bounding box center [548, 636] width 994 height 145
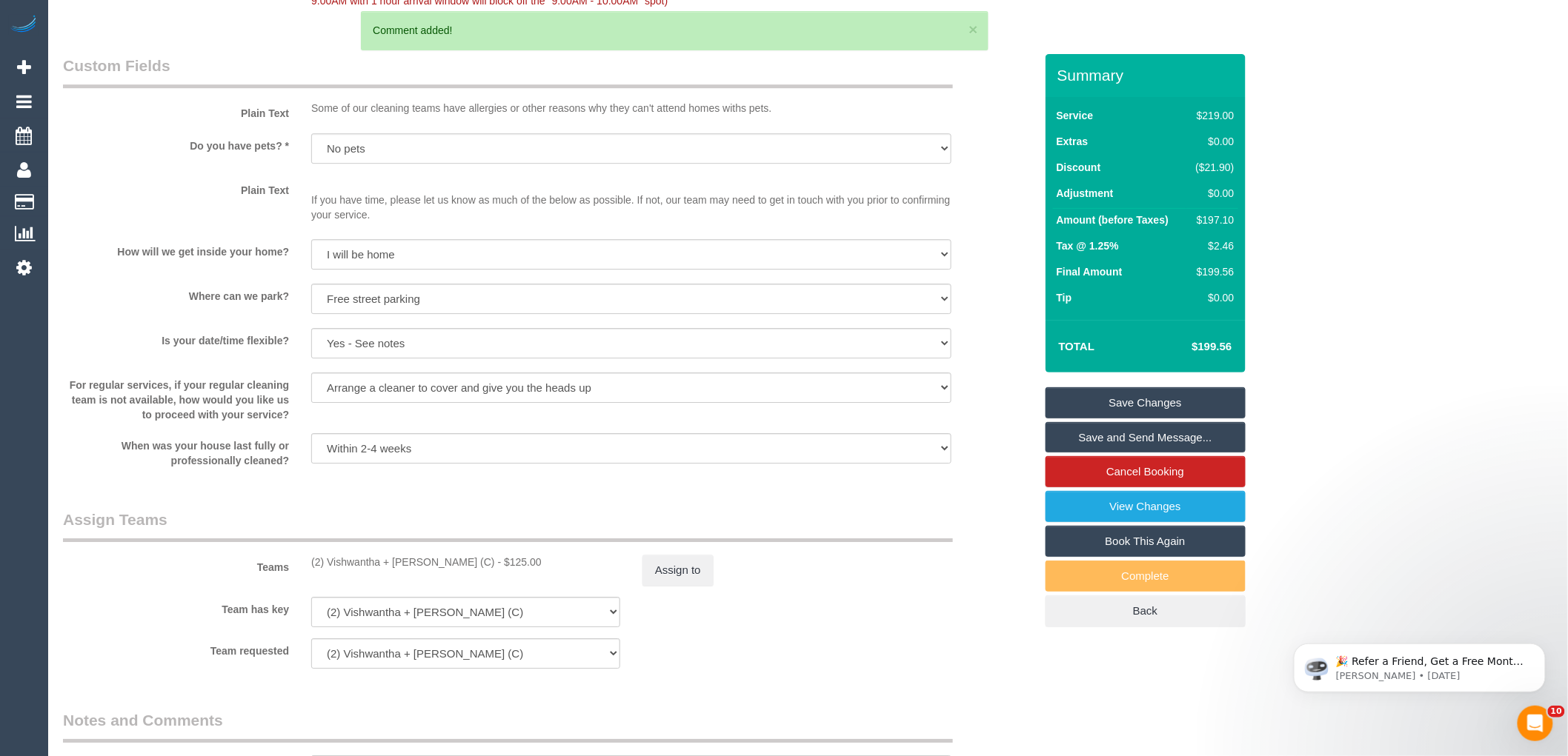
scroll to position [1896, 0]
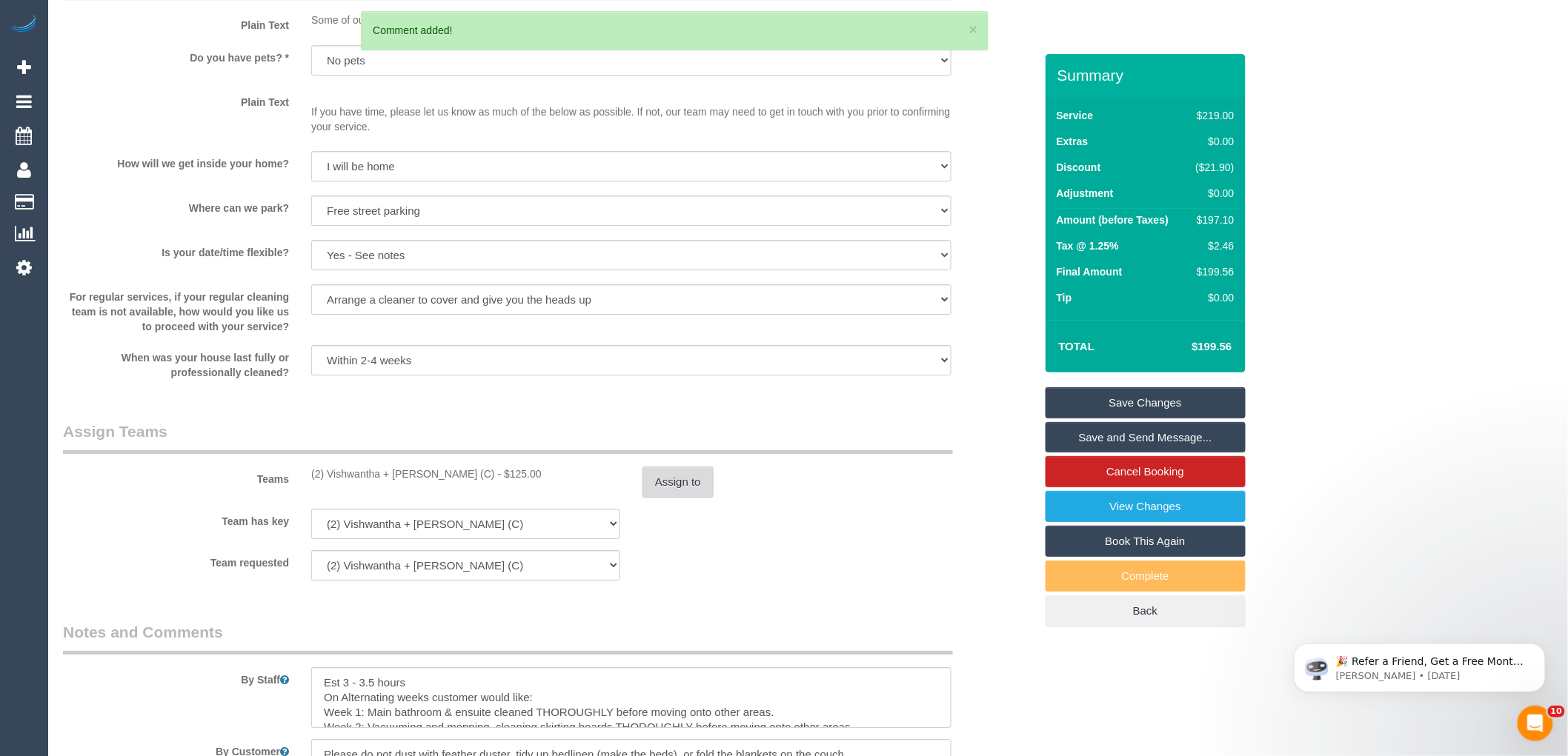
click at [682, 497] on button "Assign to" at bounding box center [678, 482] width 71 height 31
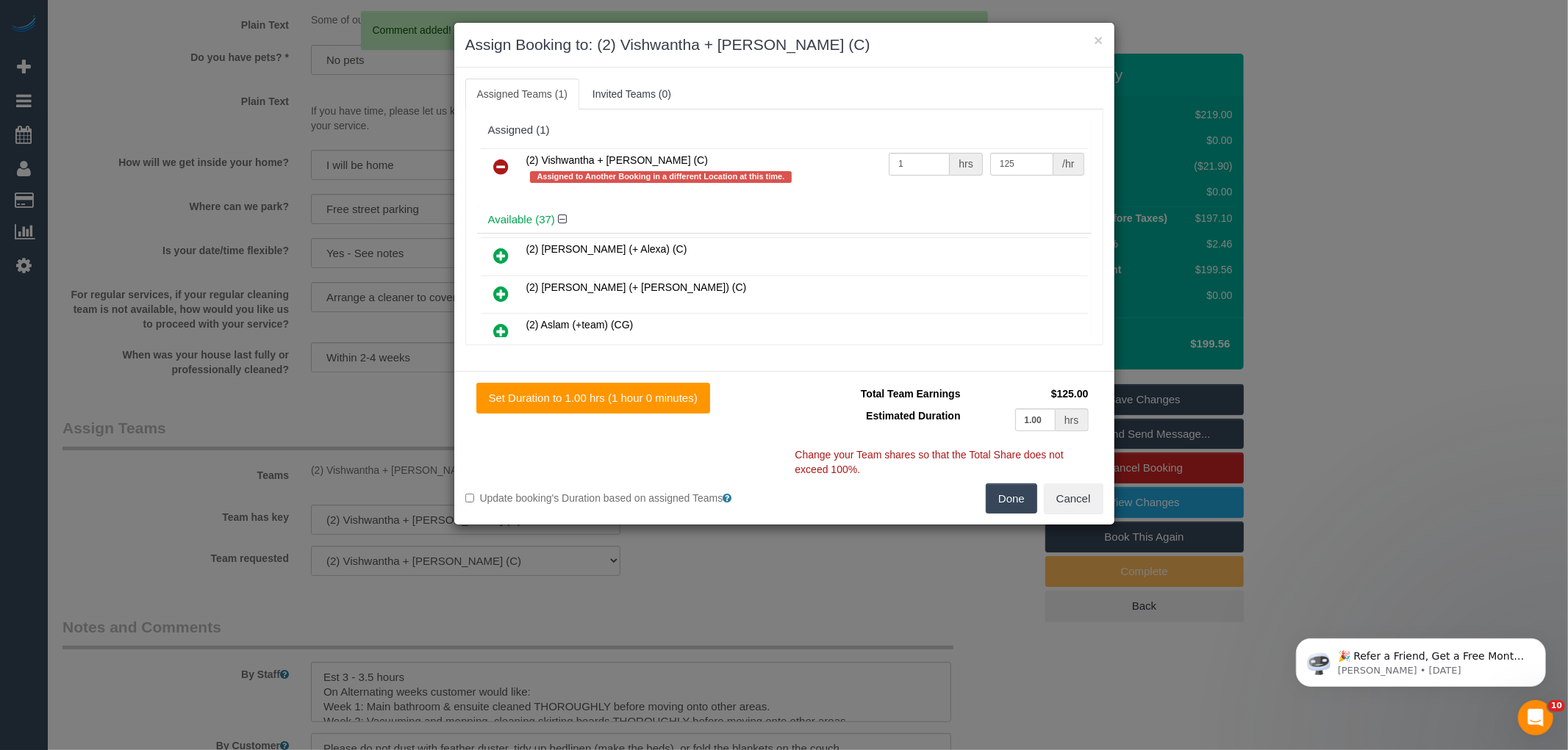
click at [498, 165] on icon at bounding box center [501, 167] width 15 height 18
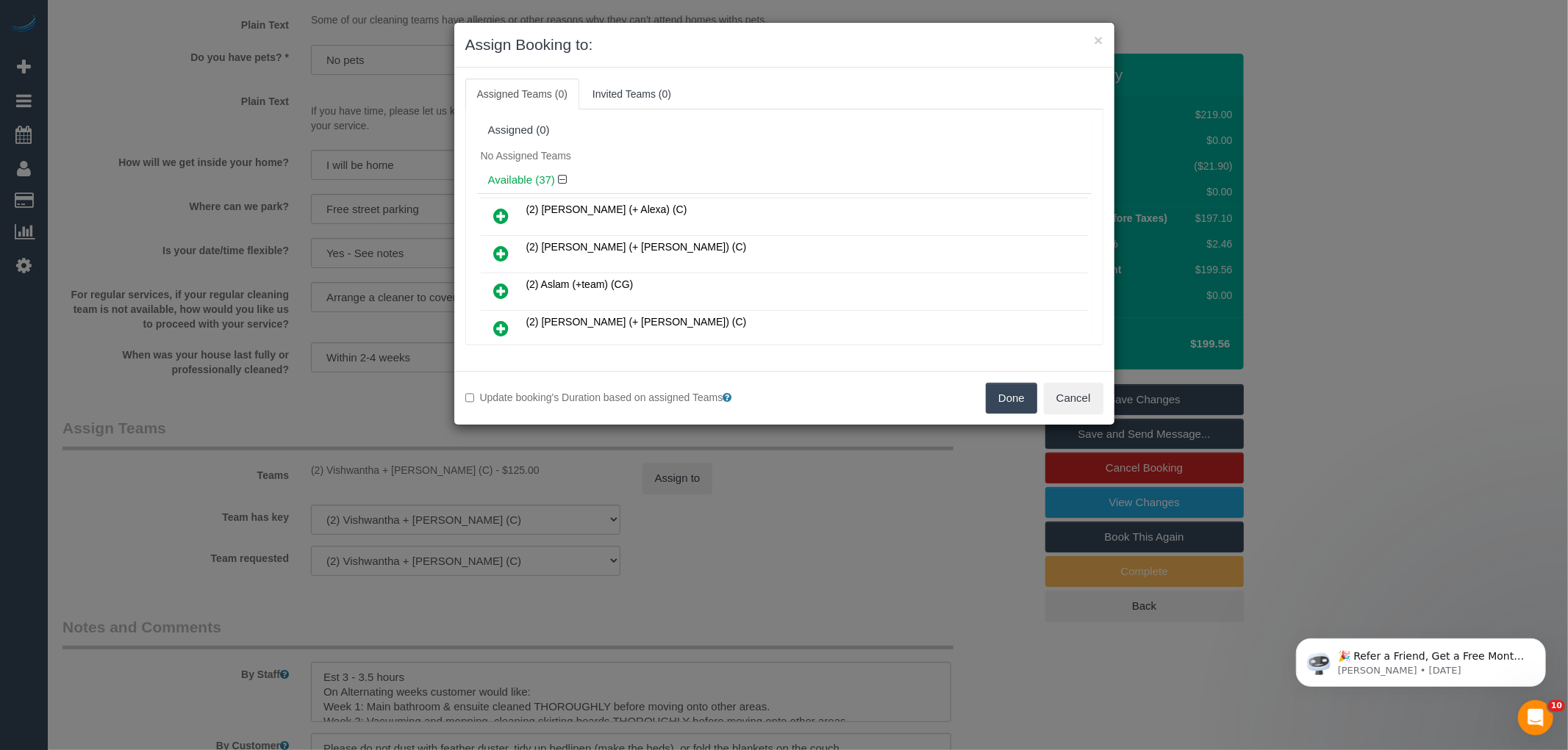
click at [1013, 389] on button "Done" at bounding box center [1011, 398] width 51 height 31
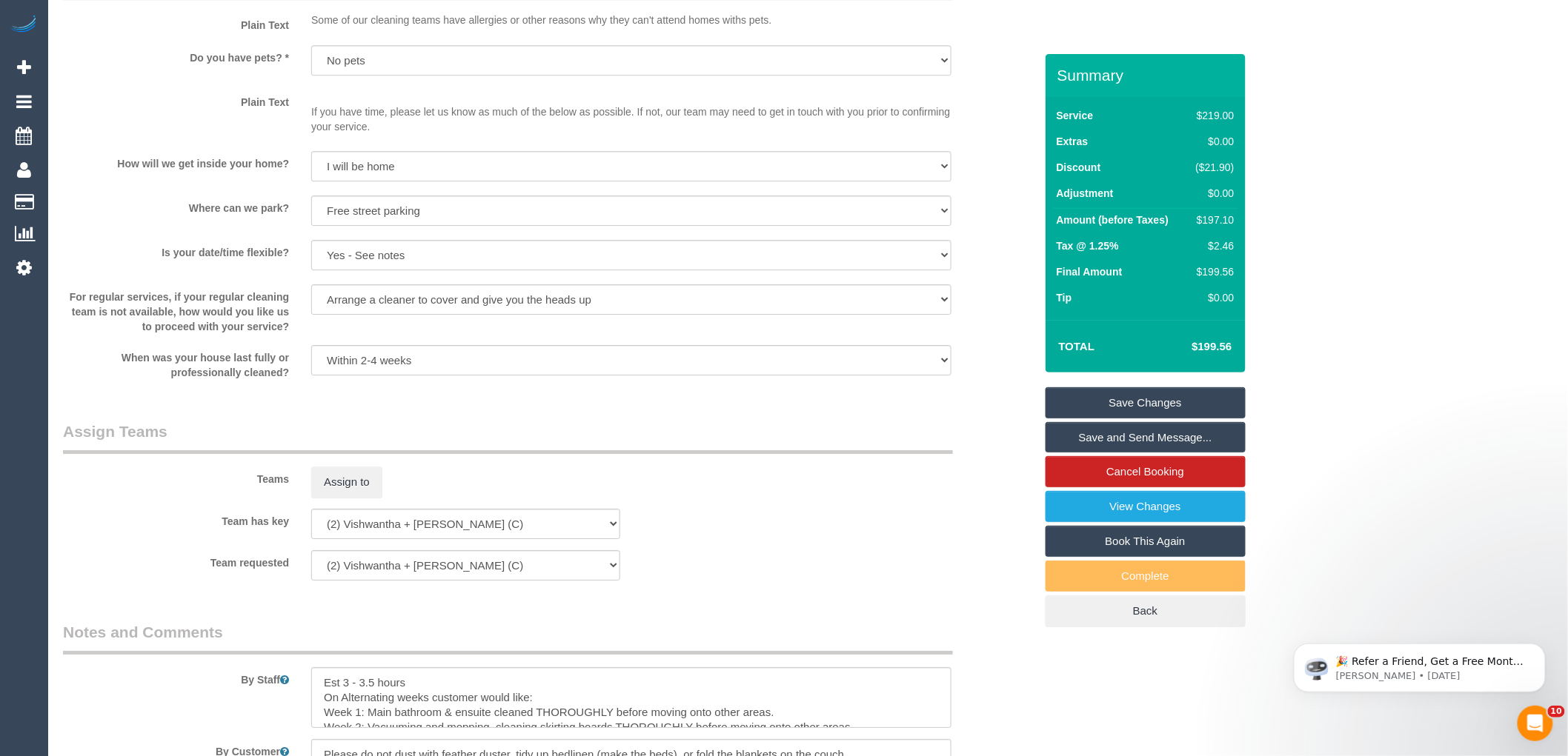
click at [1017, 439] on div "× Assign Booking to: Assigned Teams (0) Invited Teams (0) Assigned (0) No Assig…" at bounding box center [784, 378] width 1568 height 756
click at [1094, 405] on link "Save Changes" at bounding box center [1145, 403] width 200 height 31
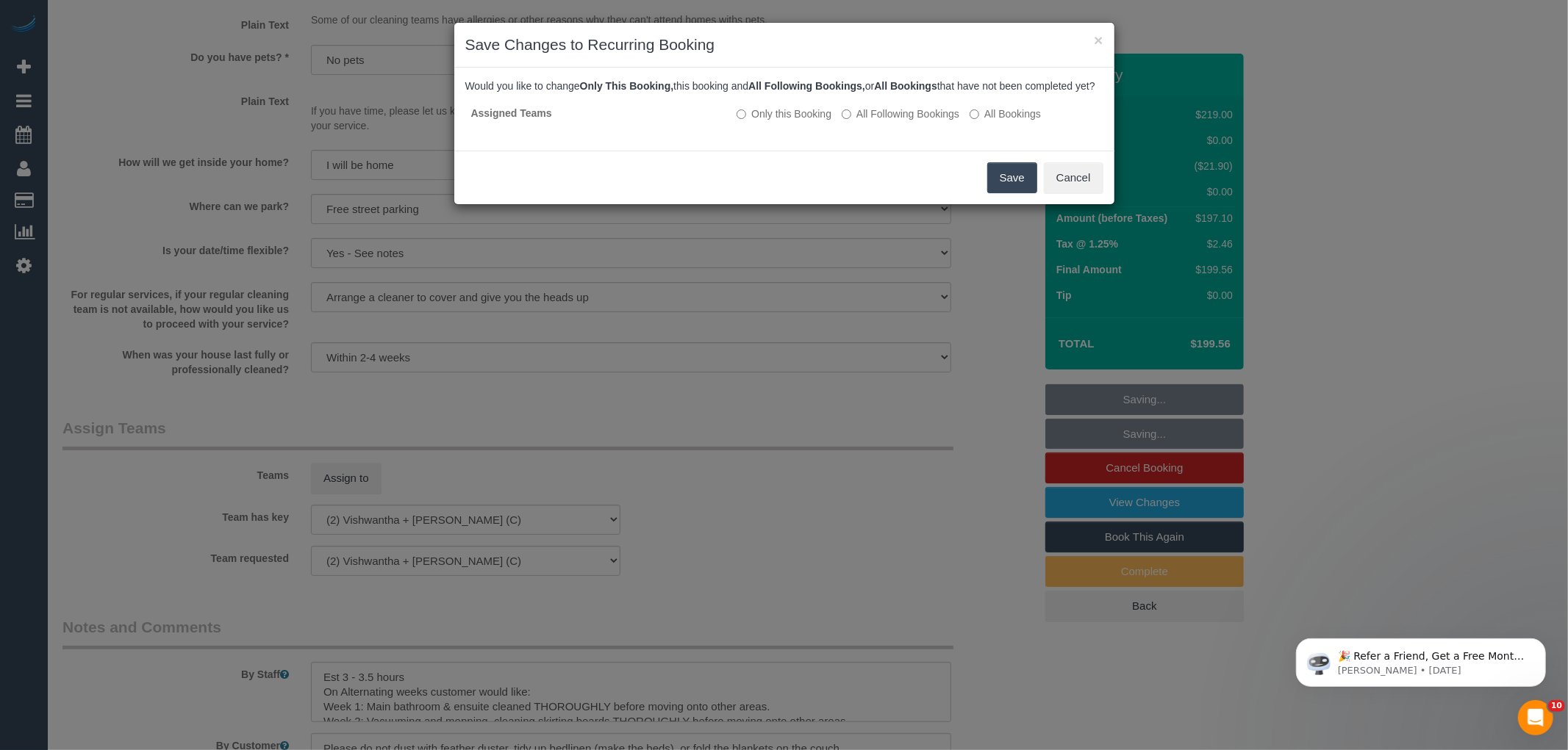
click at [1003, 193] on button "Save" at bounding box center [1012, 178] width 50 height 31
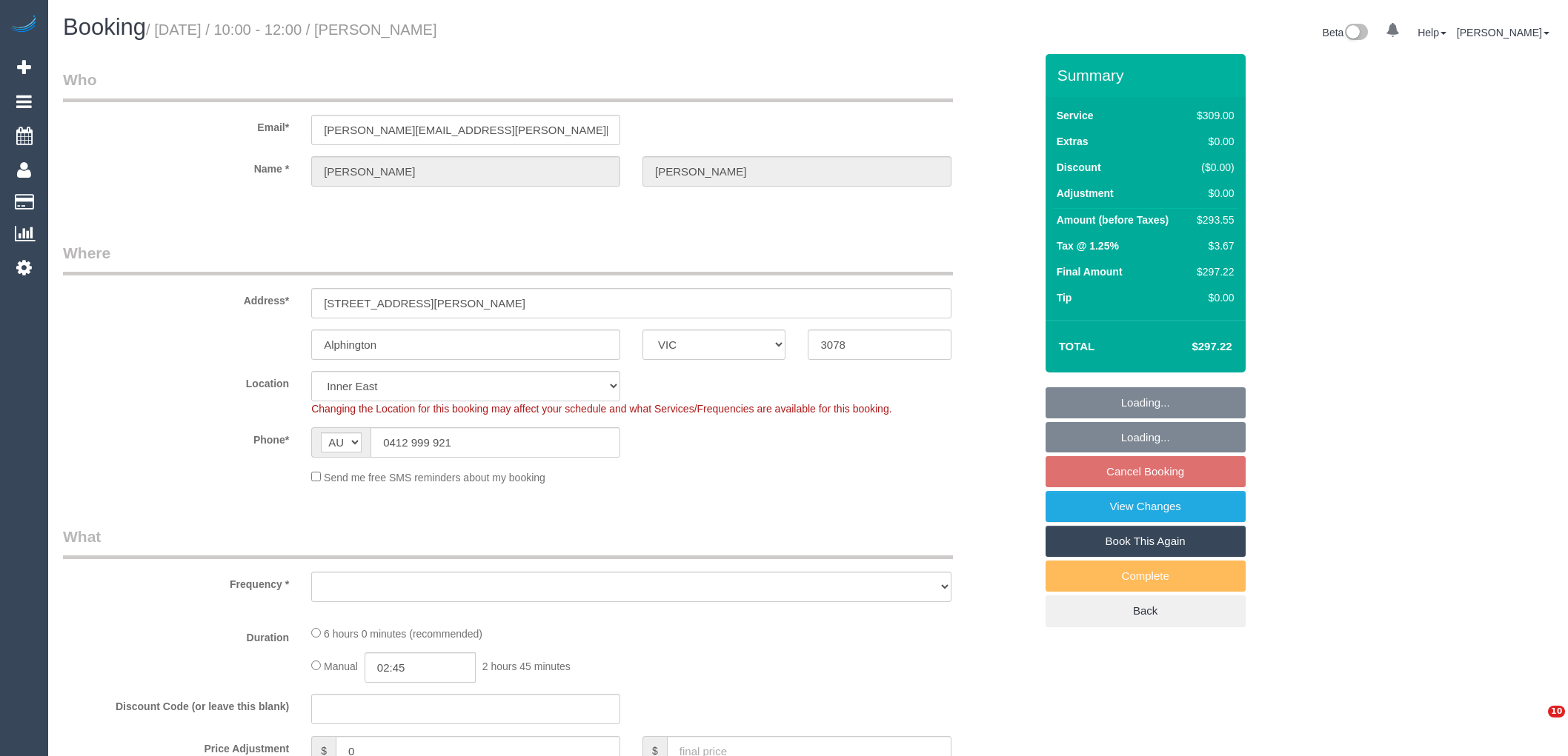
select select "VIC"
select select "number:28"
select select "number:14"
select select "number:19"
select select "number:23"
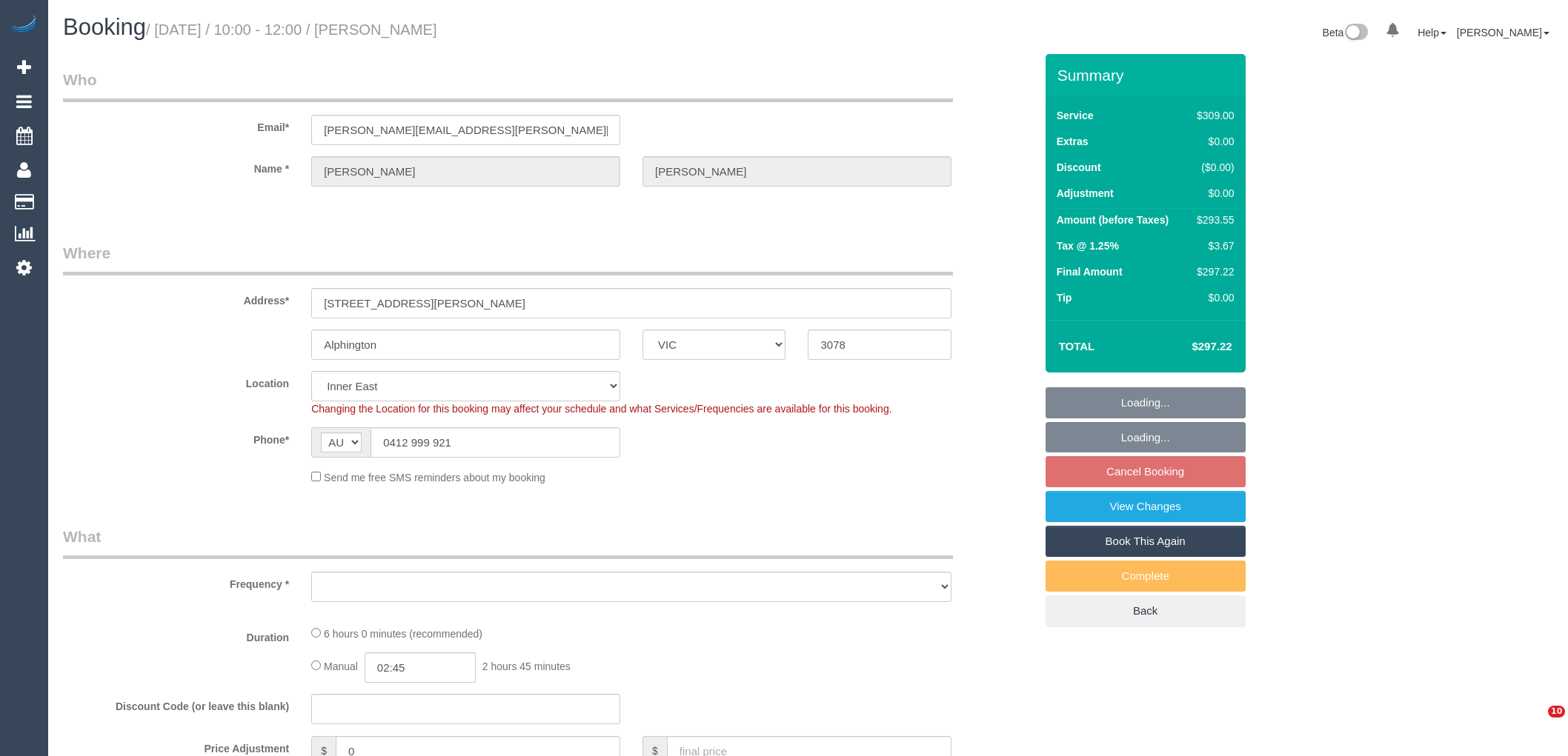
select select "number:34"
select select "number:13"
select select "object:1281"
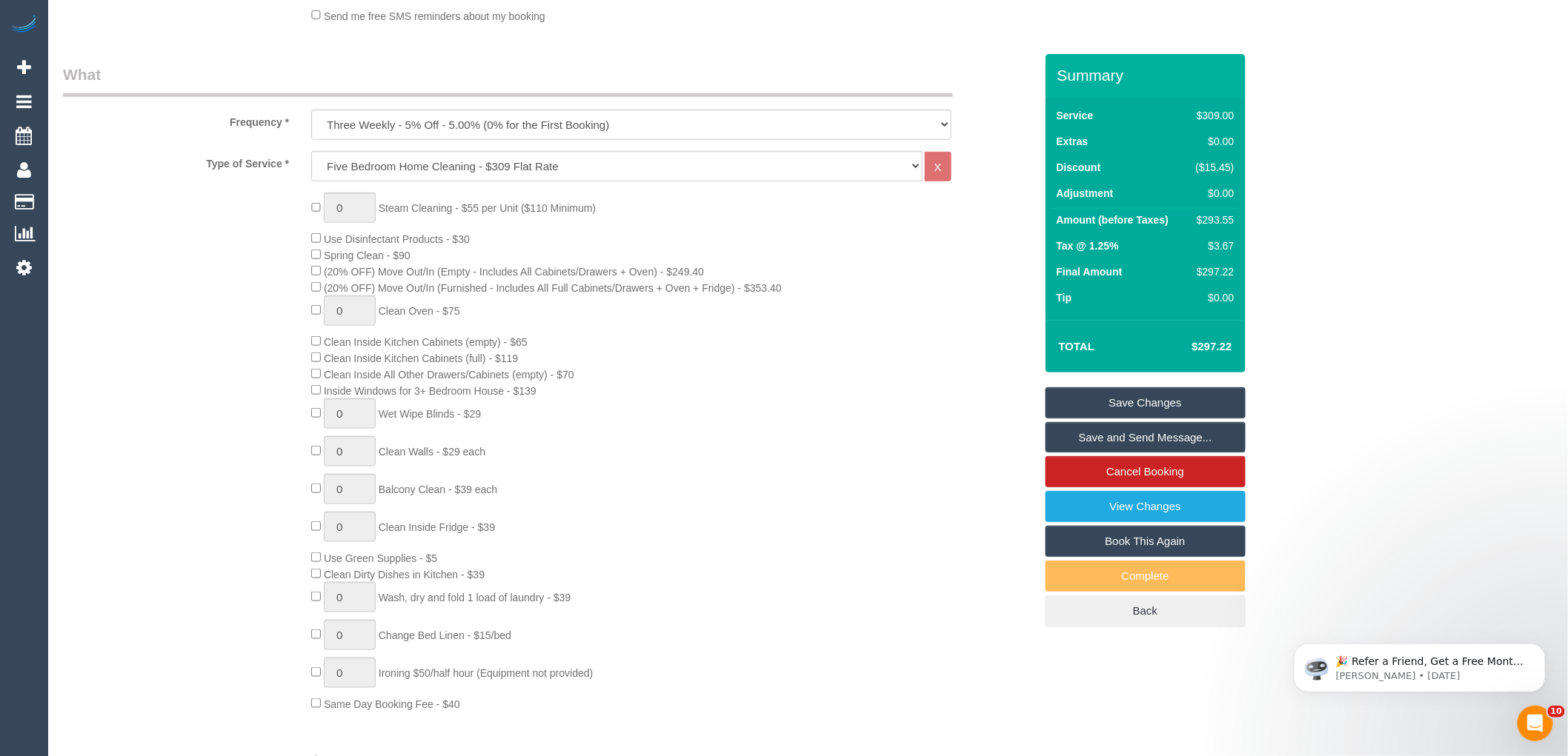
scroll to position [367, 0]
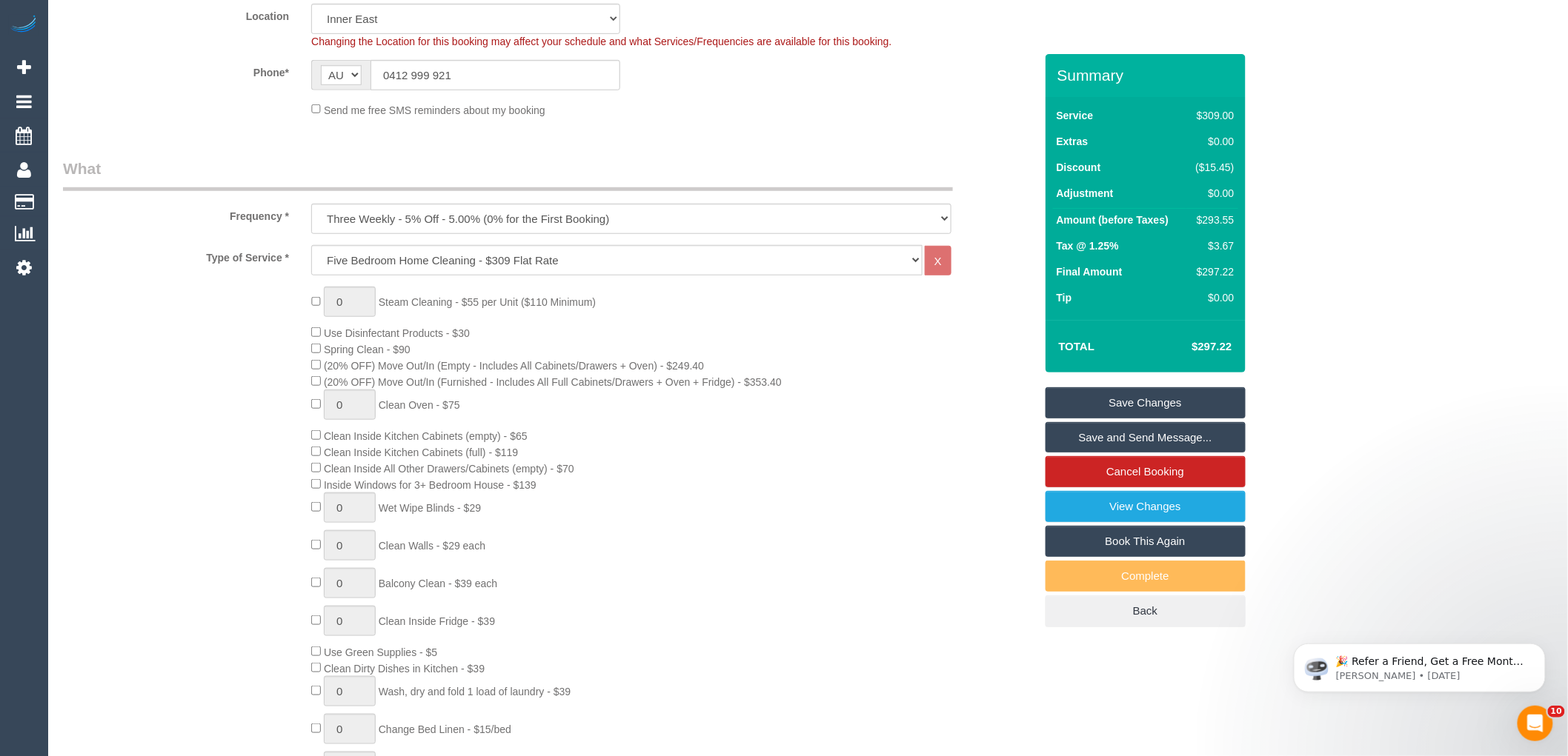
click at [1230, 219] on div "$293.55" at bounding box center [1212, 220] width 45 height 15
copy div "293.55"
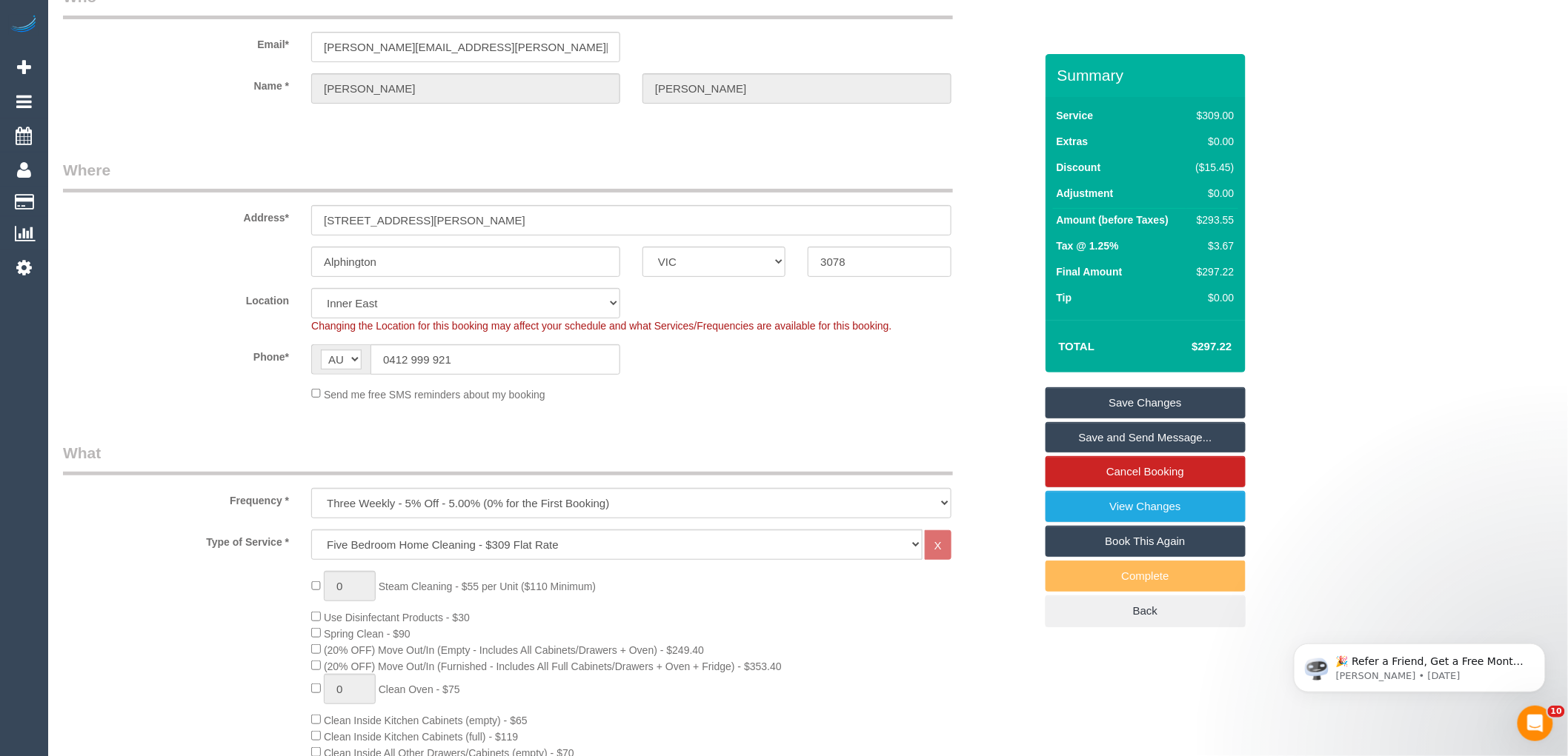
scroll to position [0, 0]
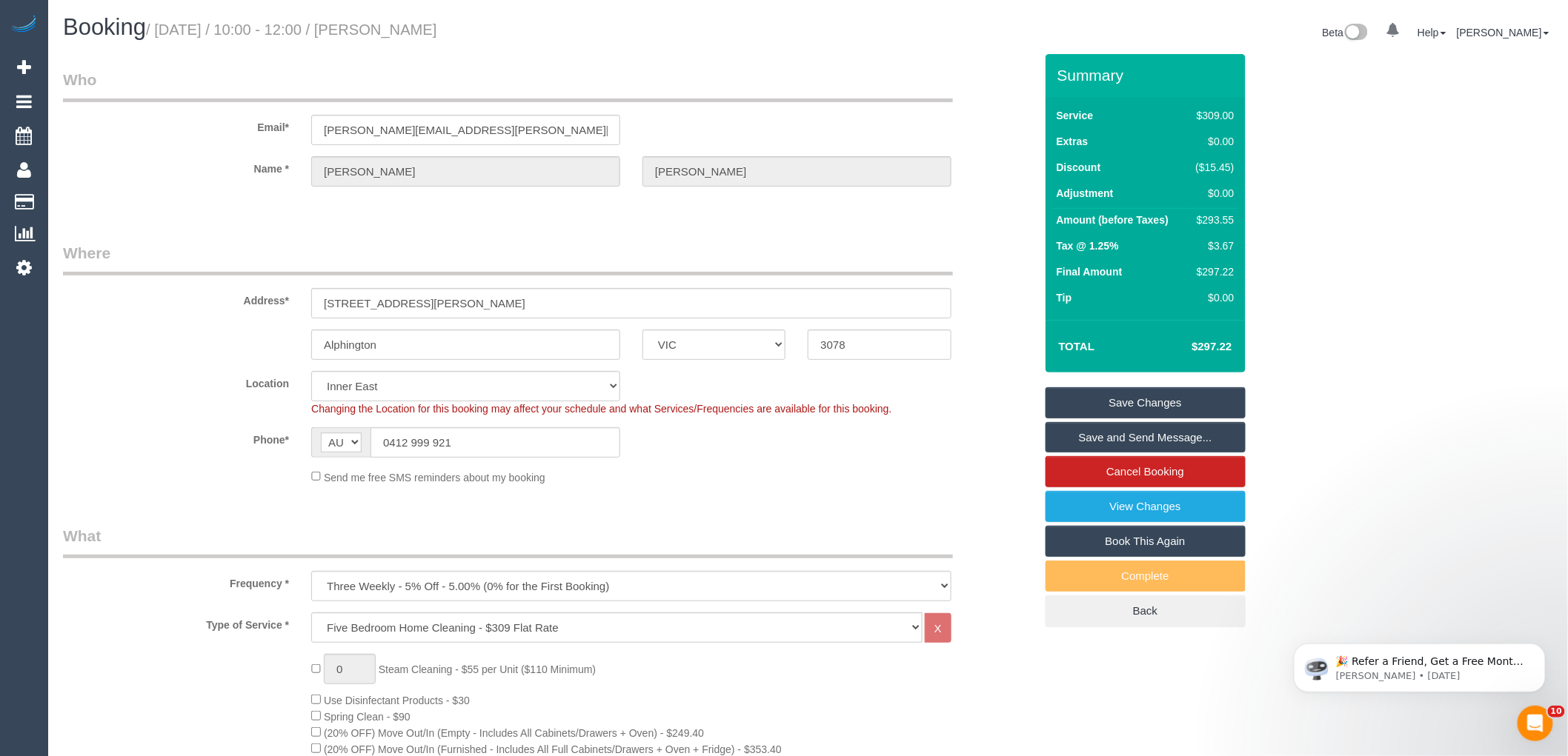
click at [1225, 218] on div "$293.55" at bounding box center [1212, 220] width 45 height 15
copy div "293.55"
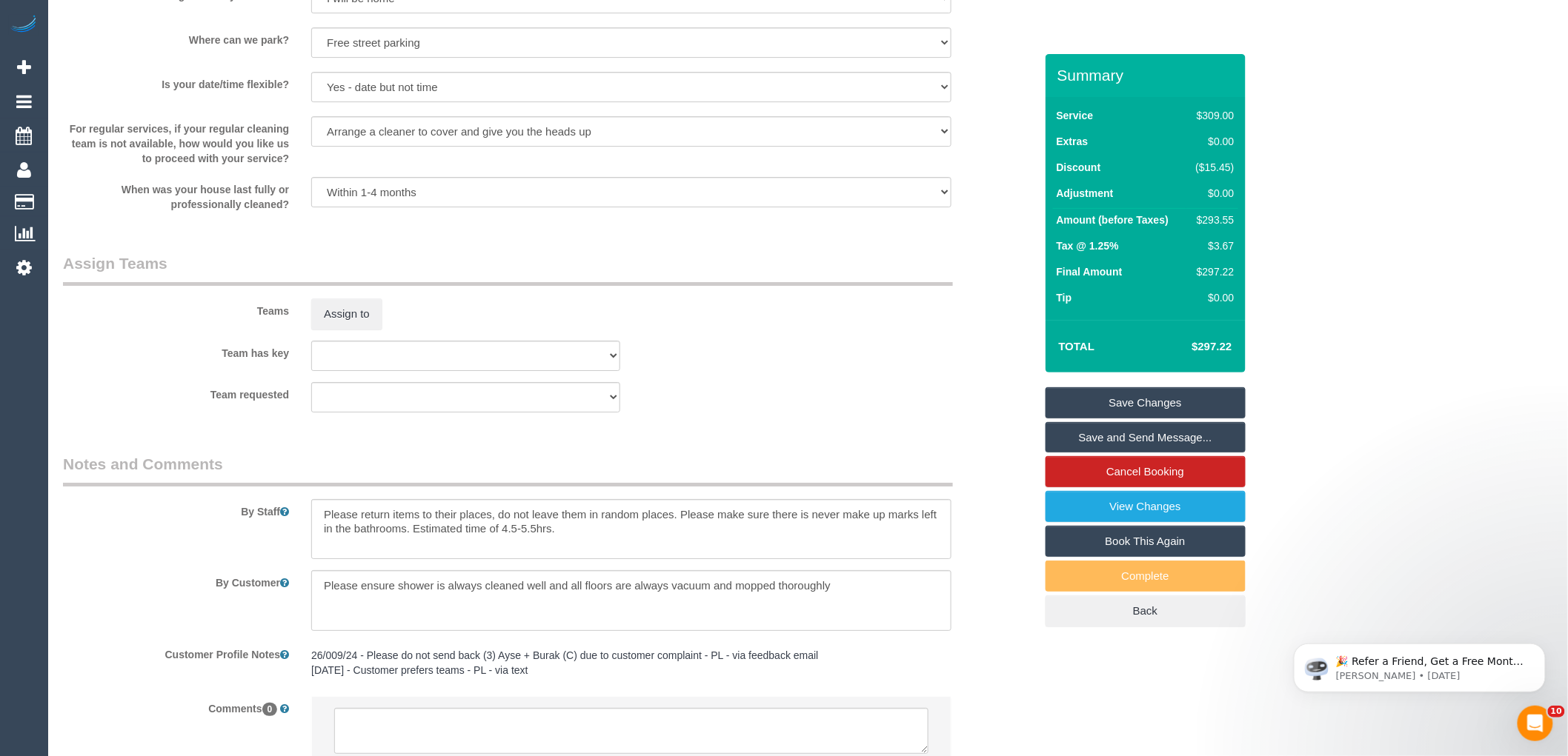
scroll to position [2179, 0]
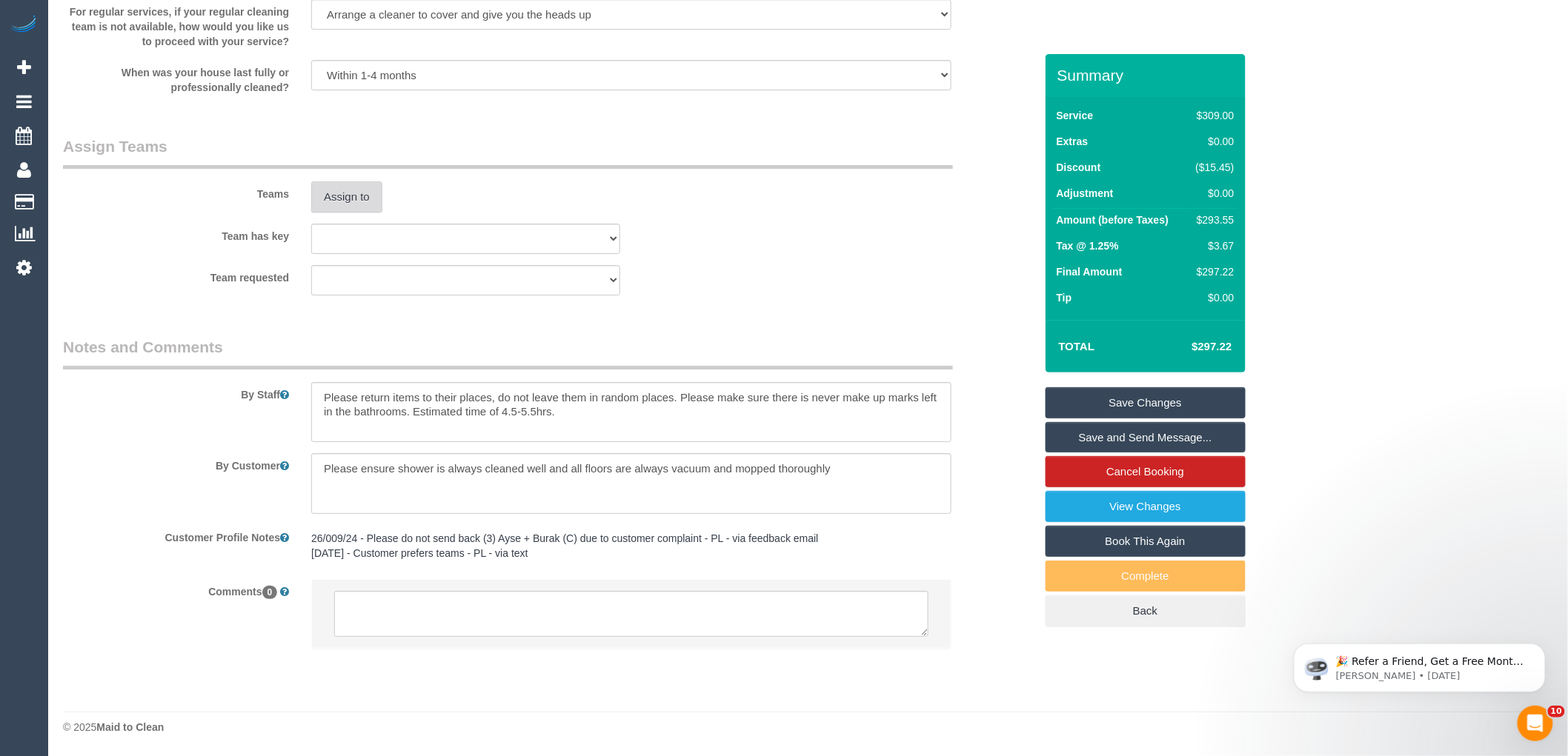
click at [373, 198] on button "Assign to" at bounding box center [346, 197] width 71 height 31
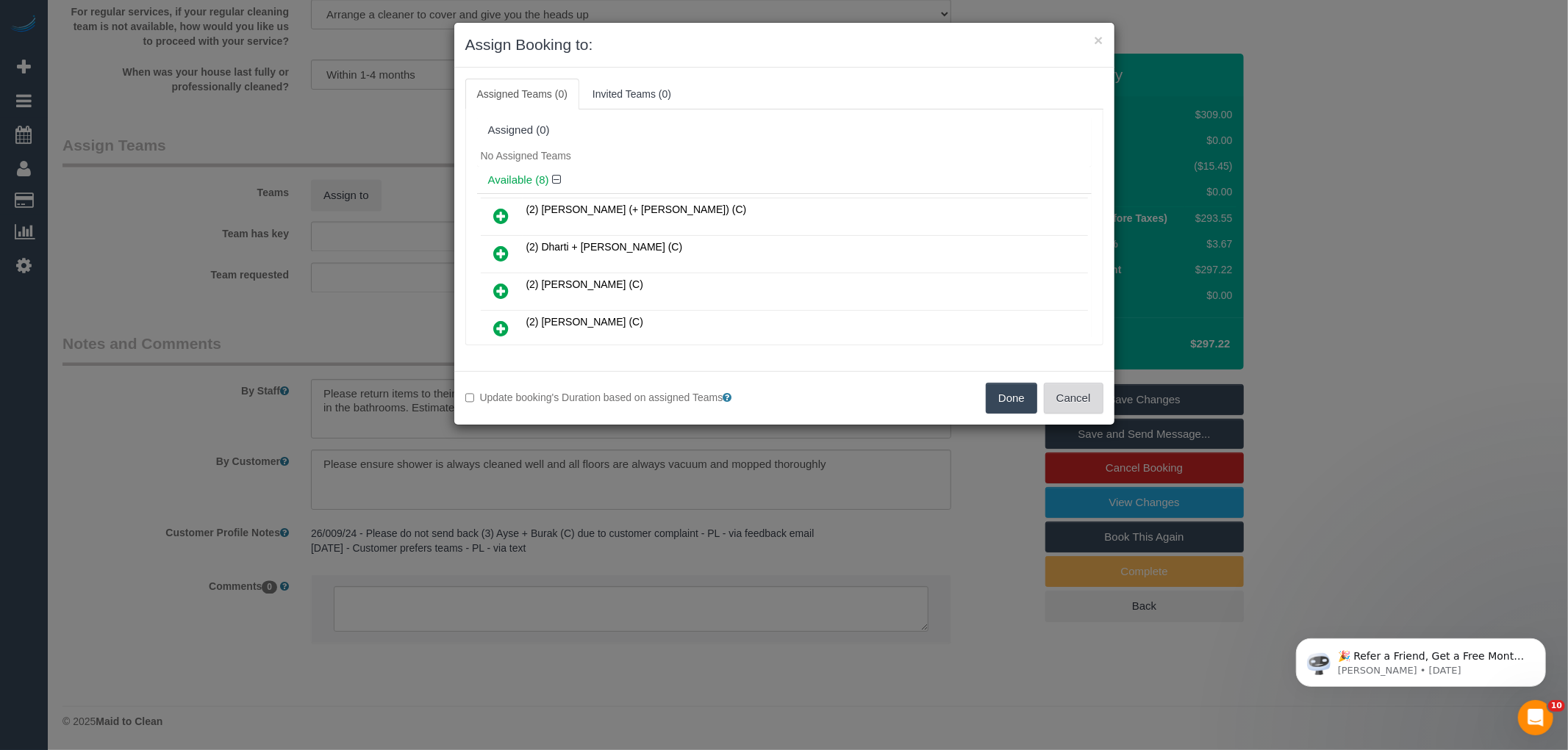
click at [1074, 407] on button "Cancel" at bounding box center [1074, 398] width 60 height 31
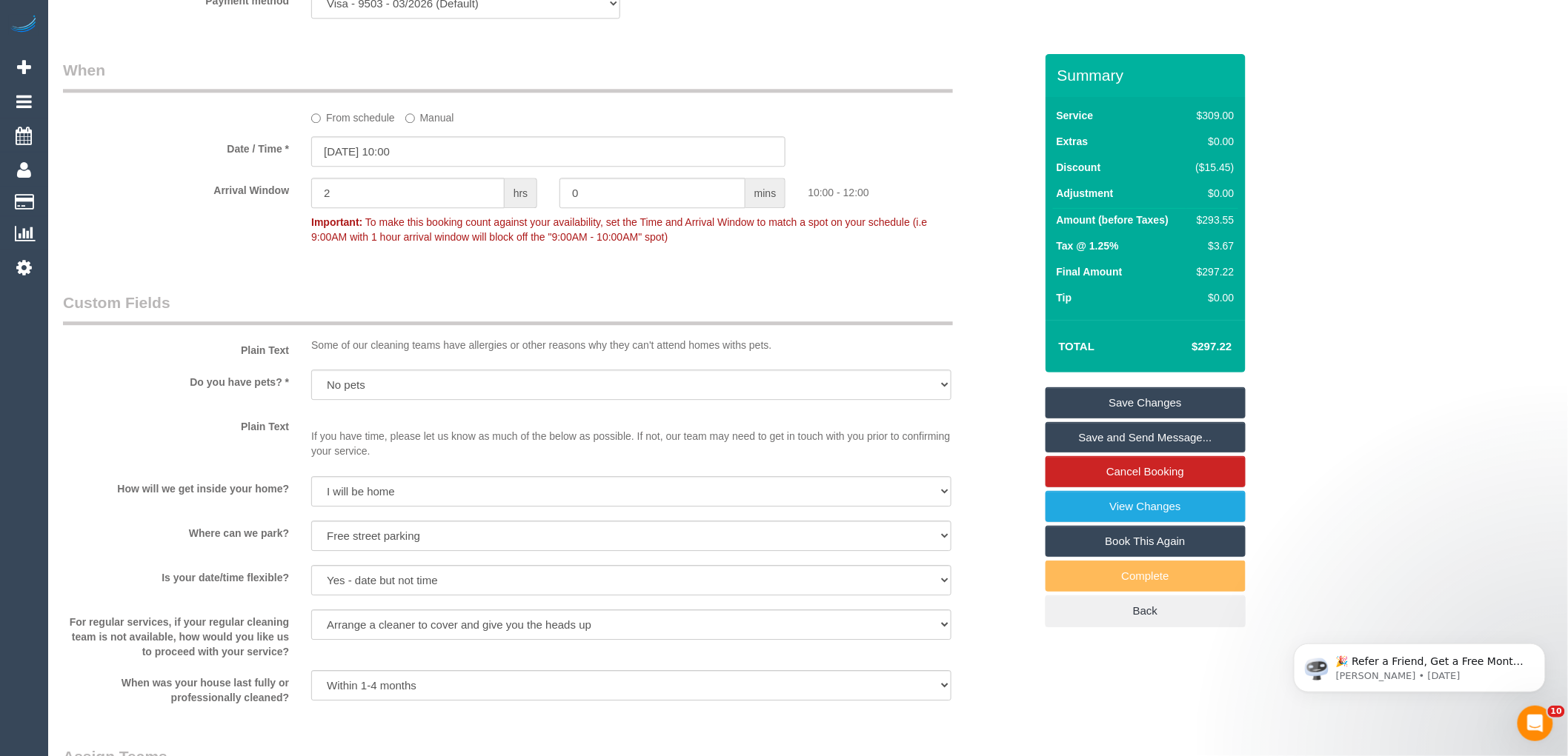
scroll to position [1437, 0]
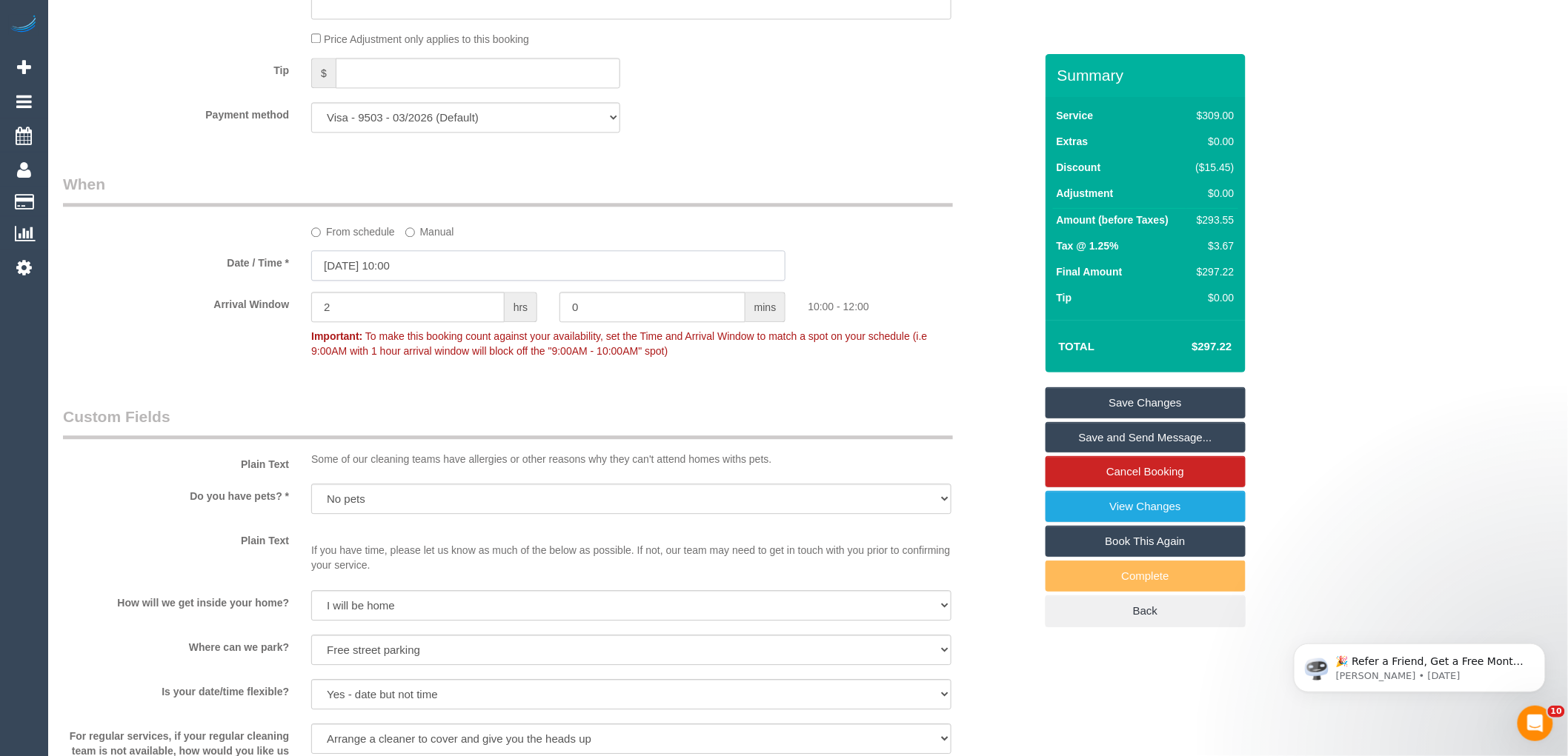
click at [372, 281] on input "27/08/2025 10:00" at bounding box center [548, 265] width 474 height 30
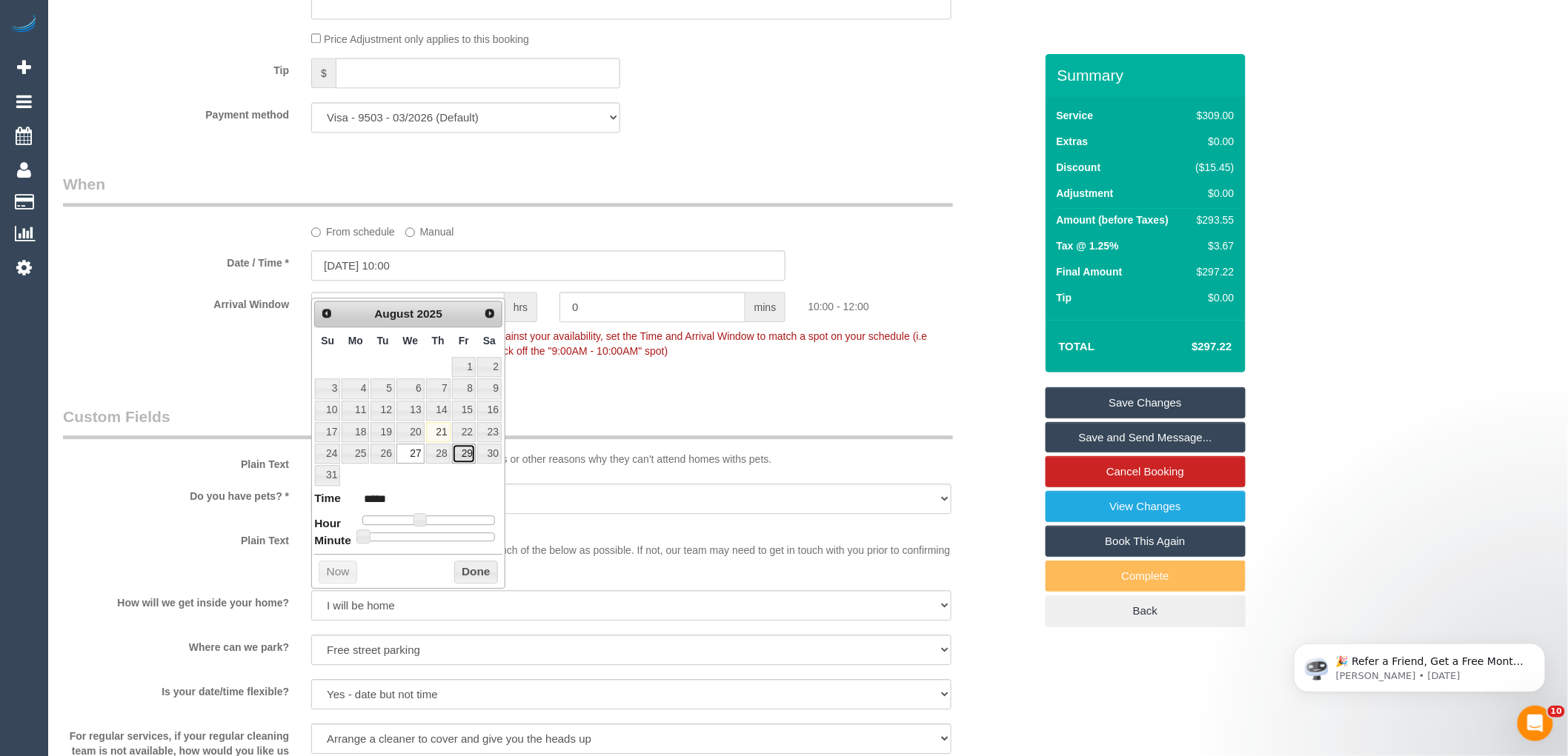
click at [465, 455] on link "29" at bounding box center [464, 453] width 24 height 20
type input "29/08/2025 10:00"
click at [484, 571] on button "Done" at bounding box center [476, 572] width 44 height 24
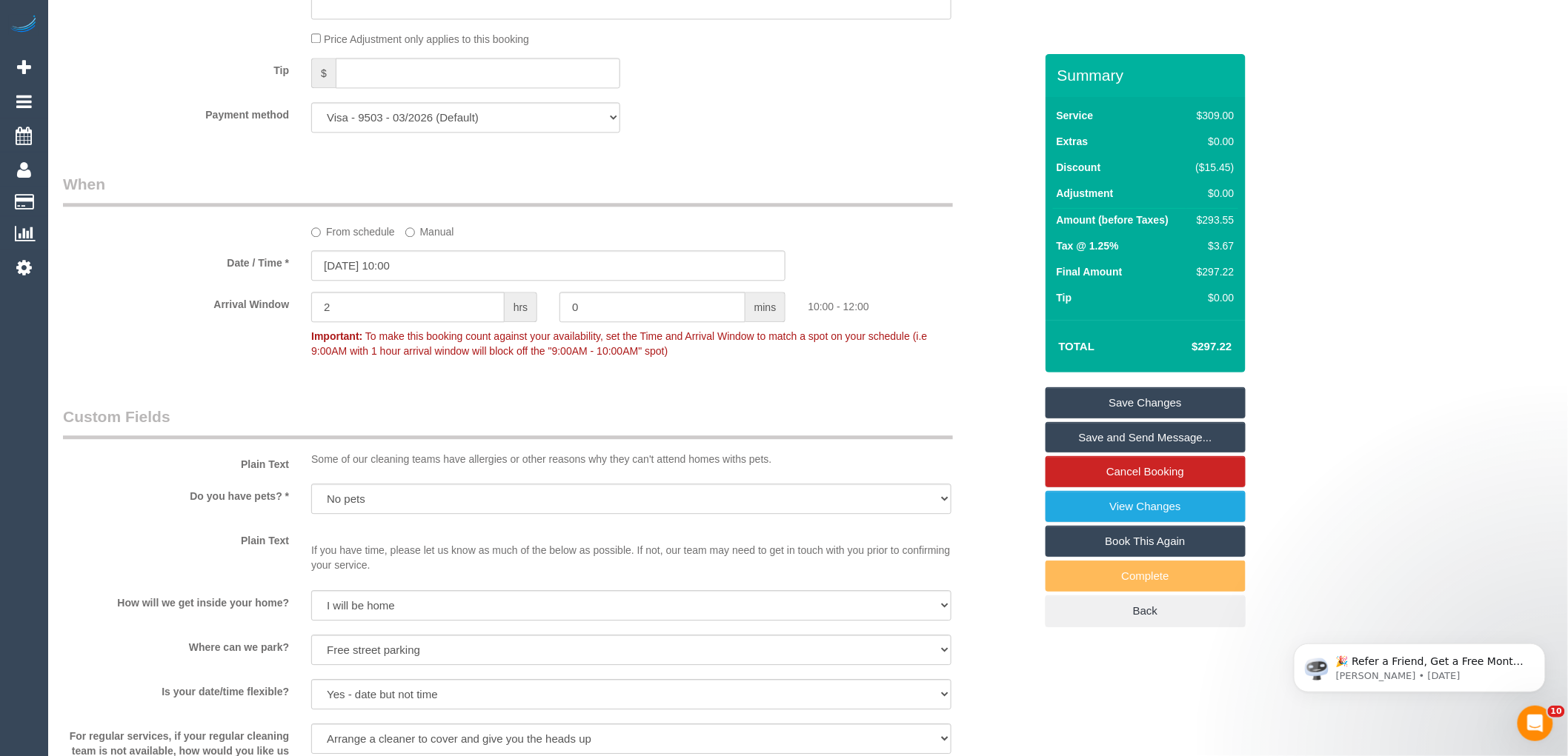
click at [663, 403] on div "Who Email* jane.beck@slalom.com Name * JANE BECK Where Address* 94 Wingrove St …" at bounding box center [548, 23] width 994 height 2813
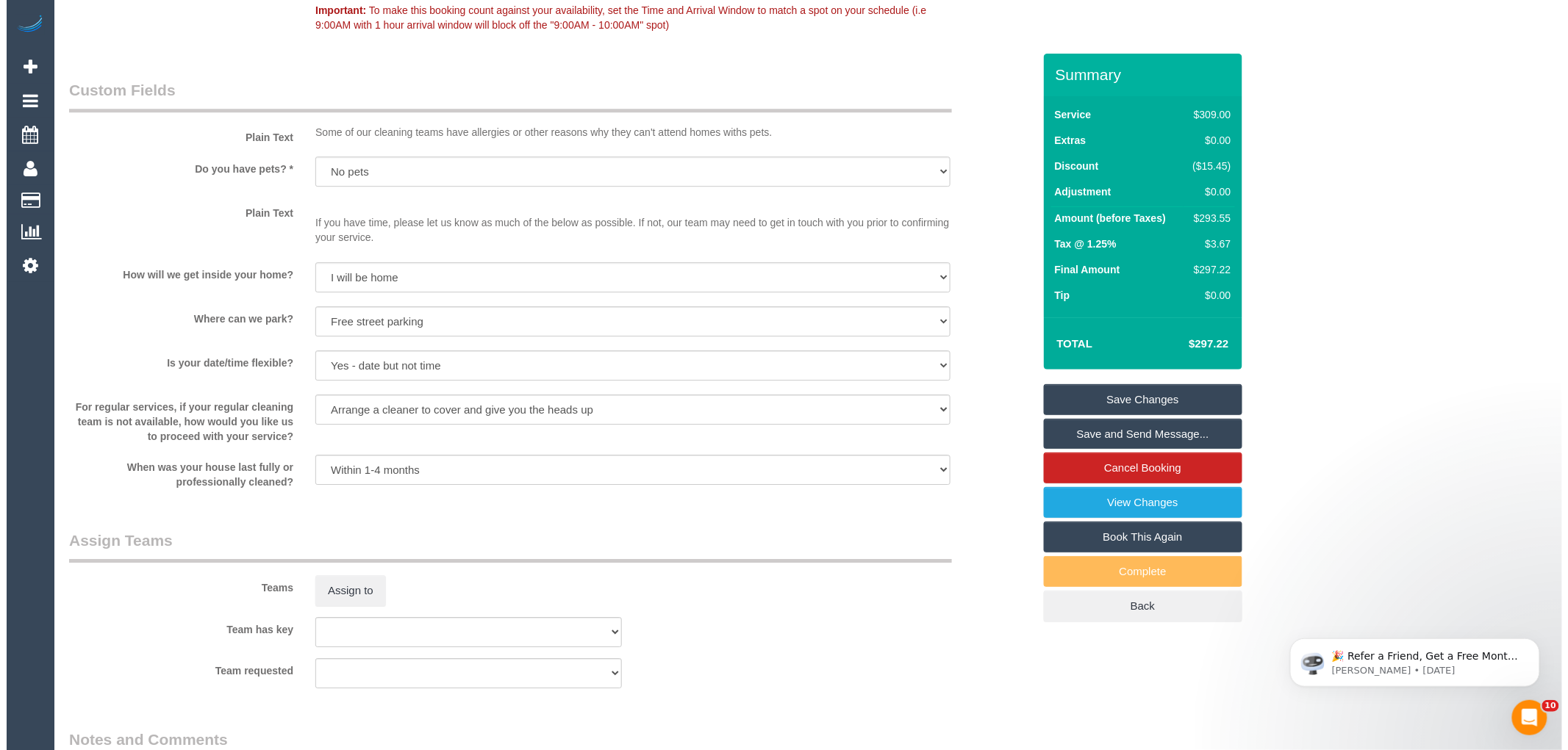
scroll to position [2162, 0]
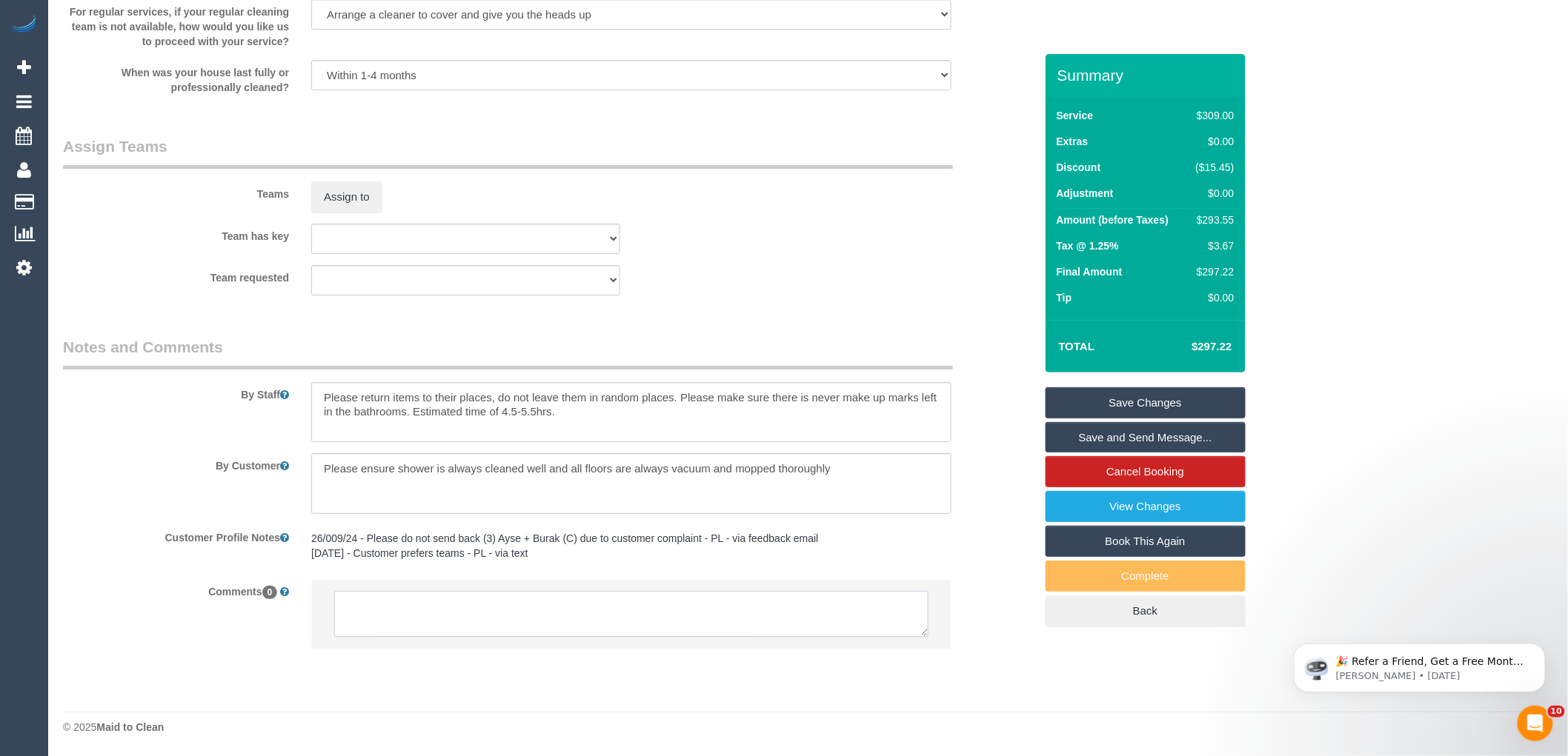
click at [407, 611] on textarea at bounding box center [632, 614] width 594 height 46
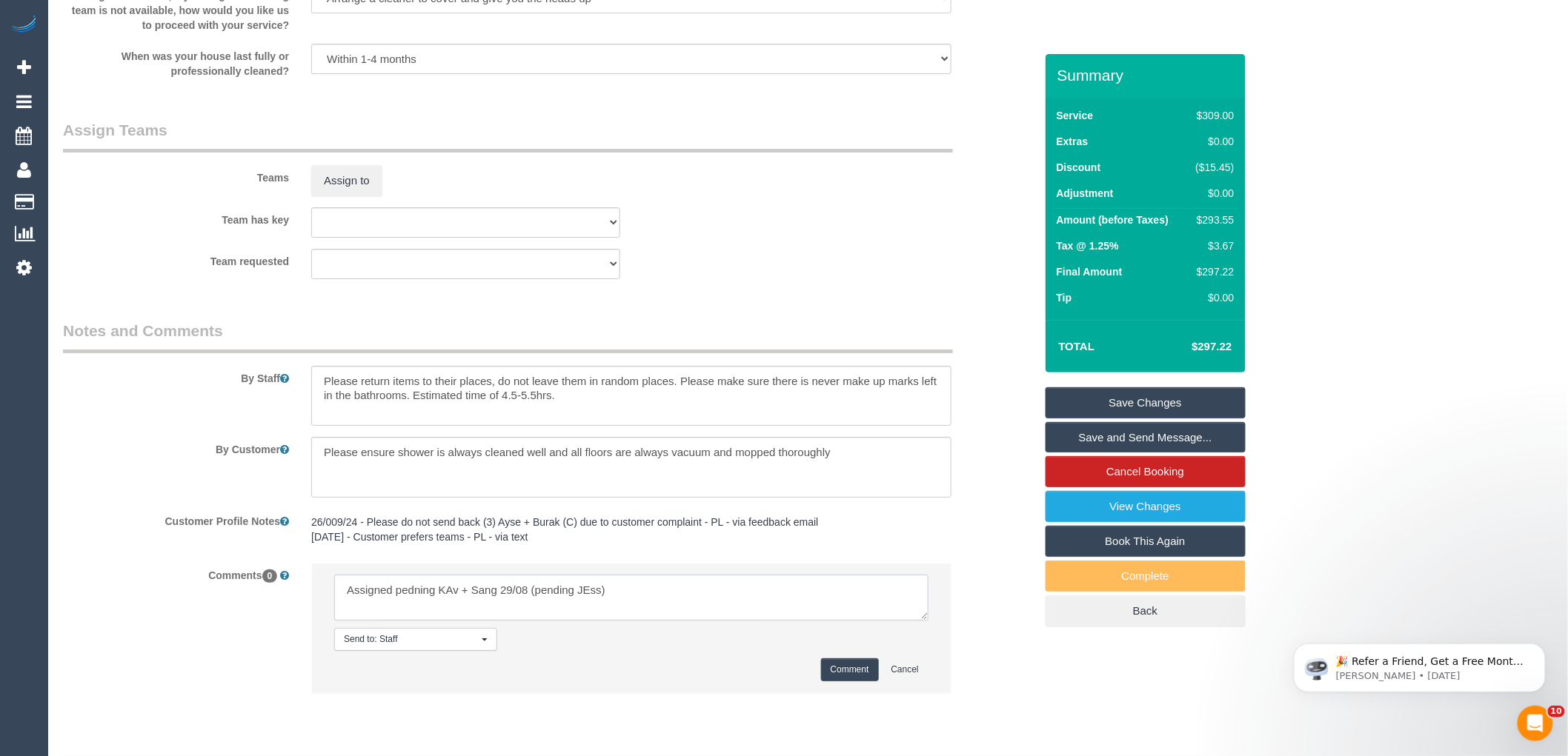
click at [588, 599] on textarea at bounding box center [632, 598] width 594 height 46
click at [453, 602] on textarea at bounding box center [632, 598] width 594 height 46
click at [684, 606] on textarea at bounding box center [632, 598] width 594 height 46
type textarea "Assigned pending Kav + Sang 29/08 (pending Jess)"
click at [847, 681] on button "Comment" at bounding box center [850, 670] width 58 height 23
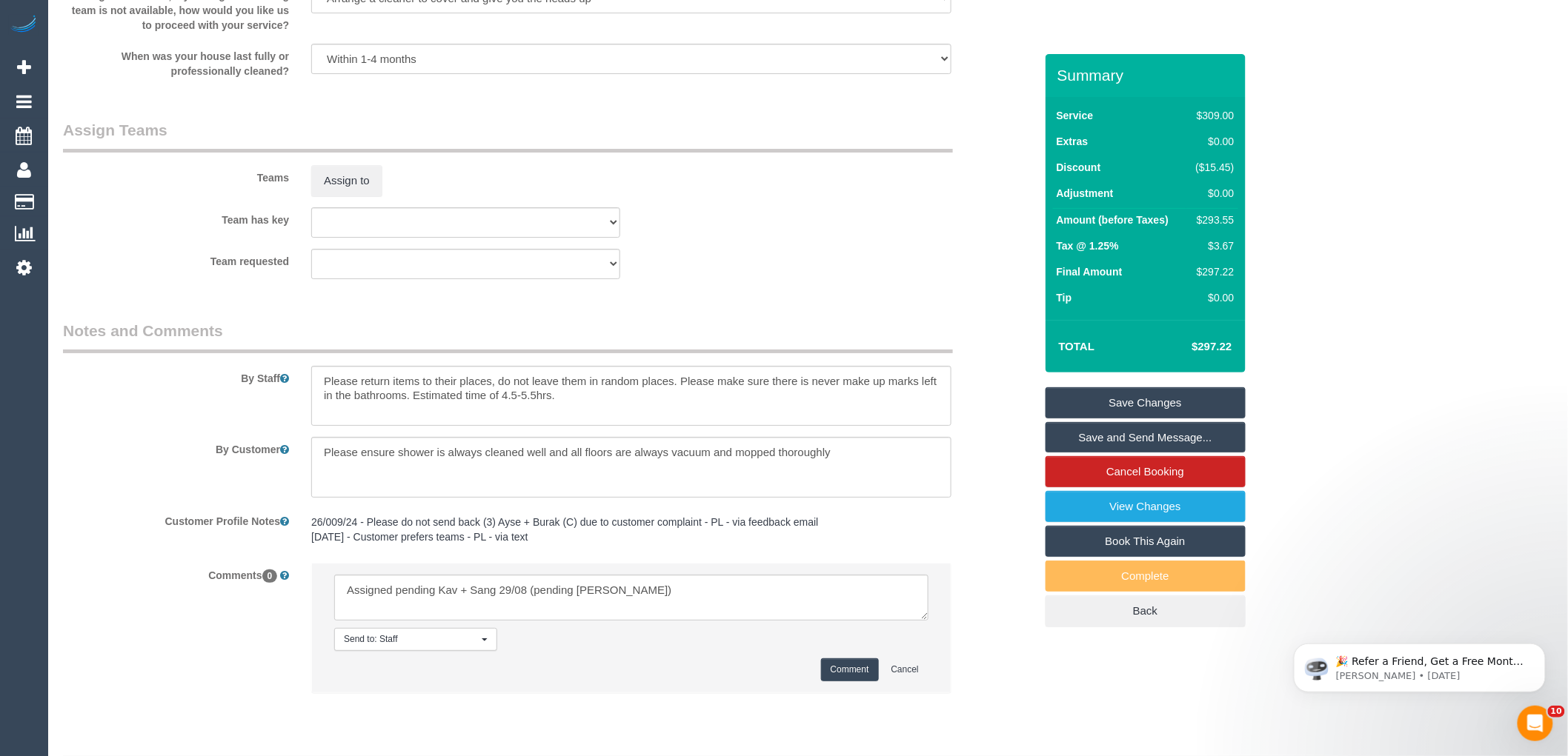
click at [960, 233] on div "Team has key (0) Office (1) Debbie Brodjanac (FT) (1) Jeremy Law (FT) (1) Karen…" at bounding box center [548, 222] width 994 height 30
click at [347, 196] on button "Assign to" at bounding box center [346, 181] width 71 height 31
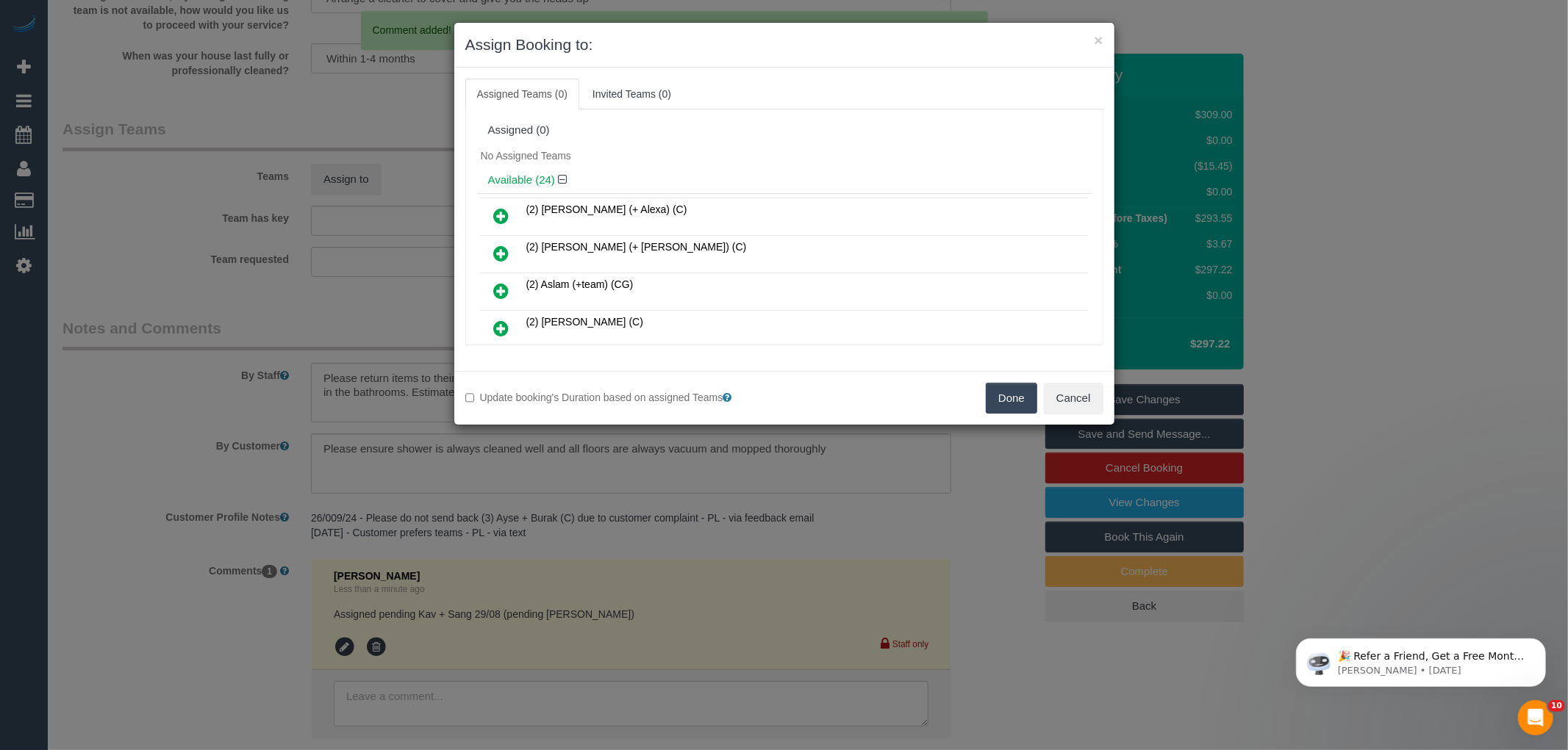
click at [874, 162] on div "No Assigned Teams" at bounding box center [784, 156] width 615 height 22
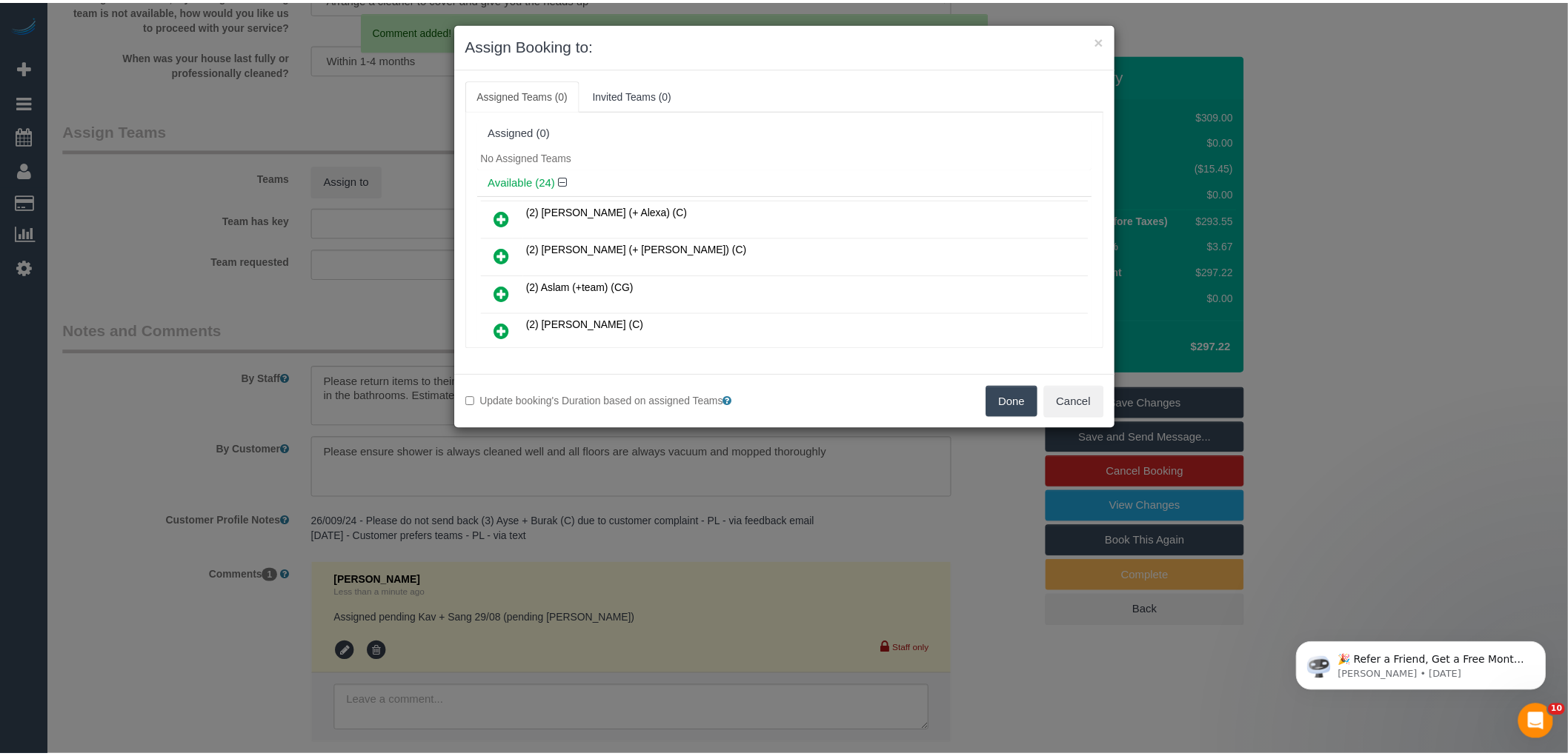
scroll to position [983, 0]
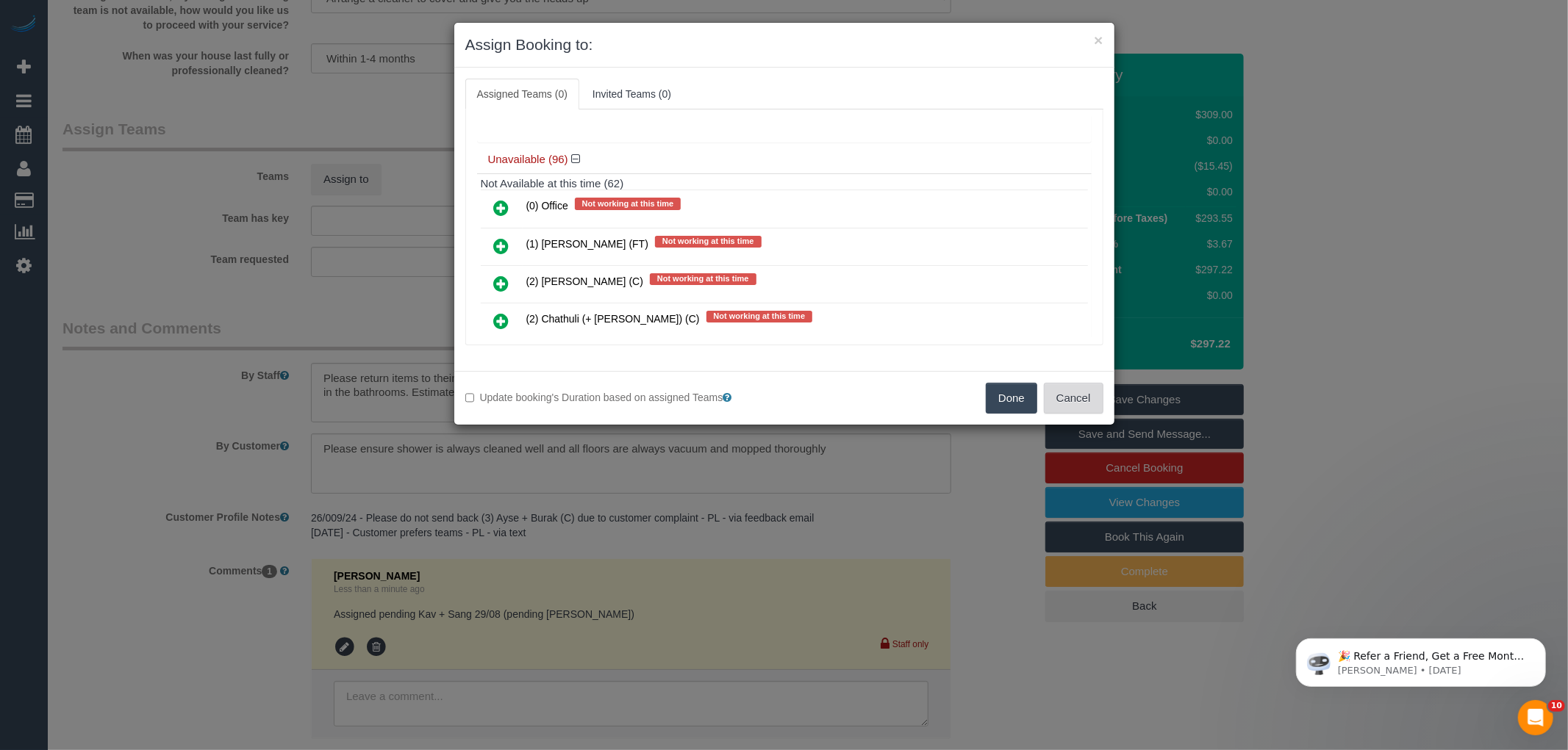
click at [1084, 395] on button "Cancel" at bounding box center [1074, 398] width 60 height 31
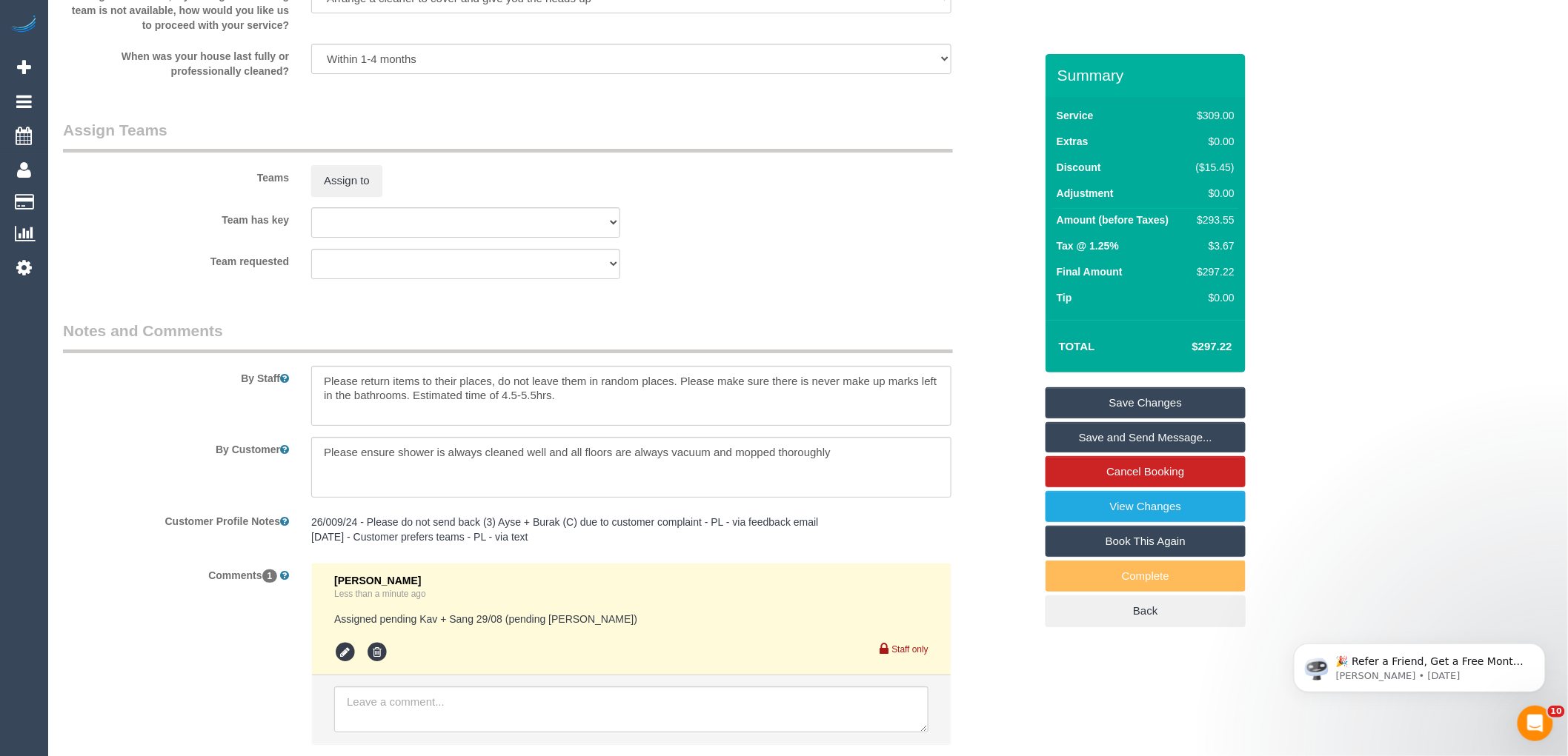
click at [950, 280] on div "Update booking's Duration based on assigned Teams Done Cancel" at bounding box center [784, 300] width 665 height 55
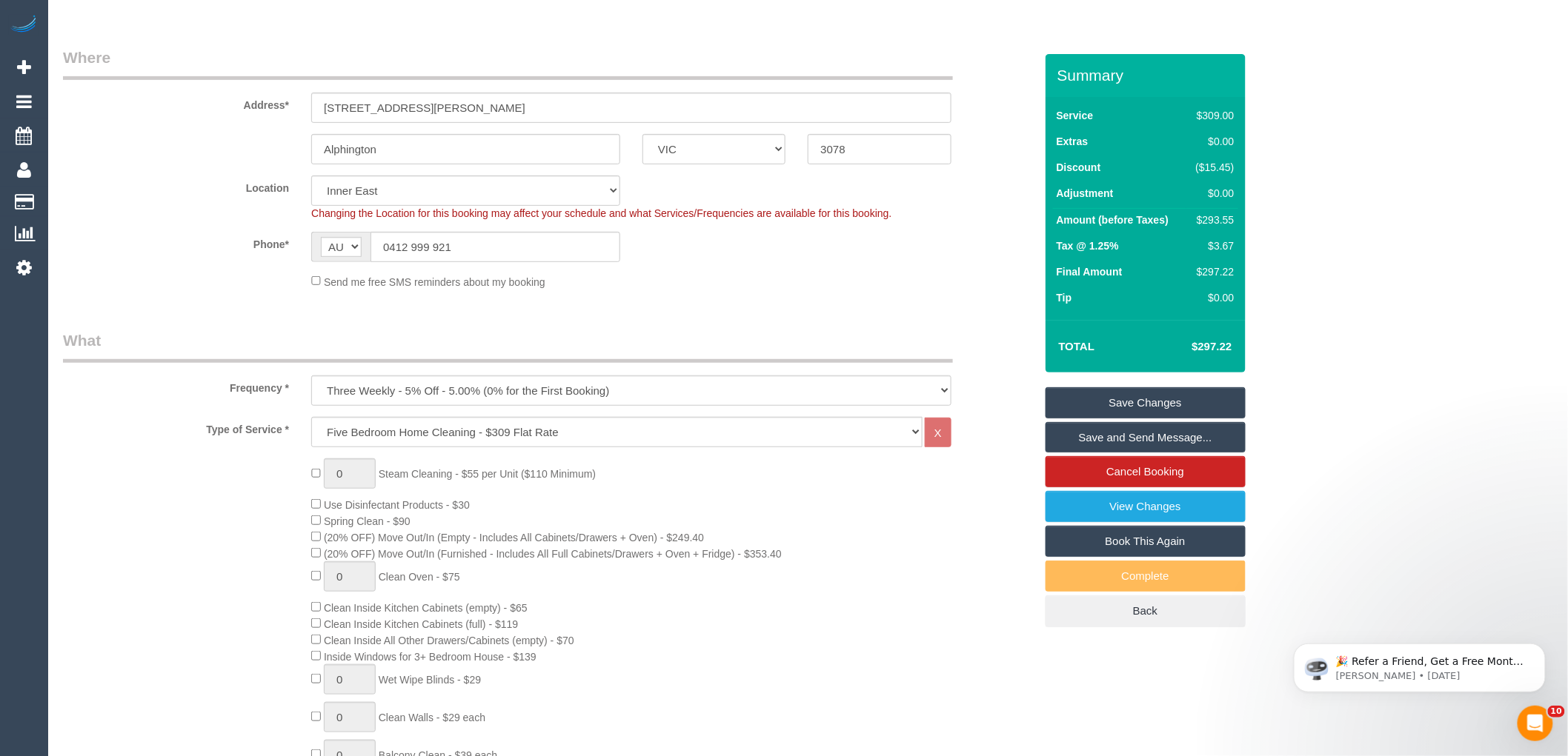
scroll to position [38, 0]
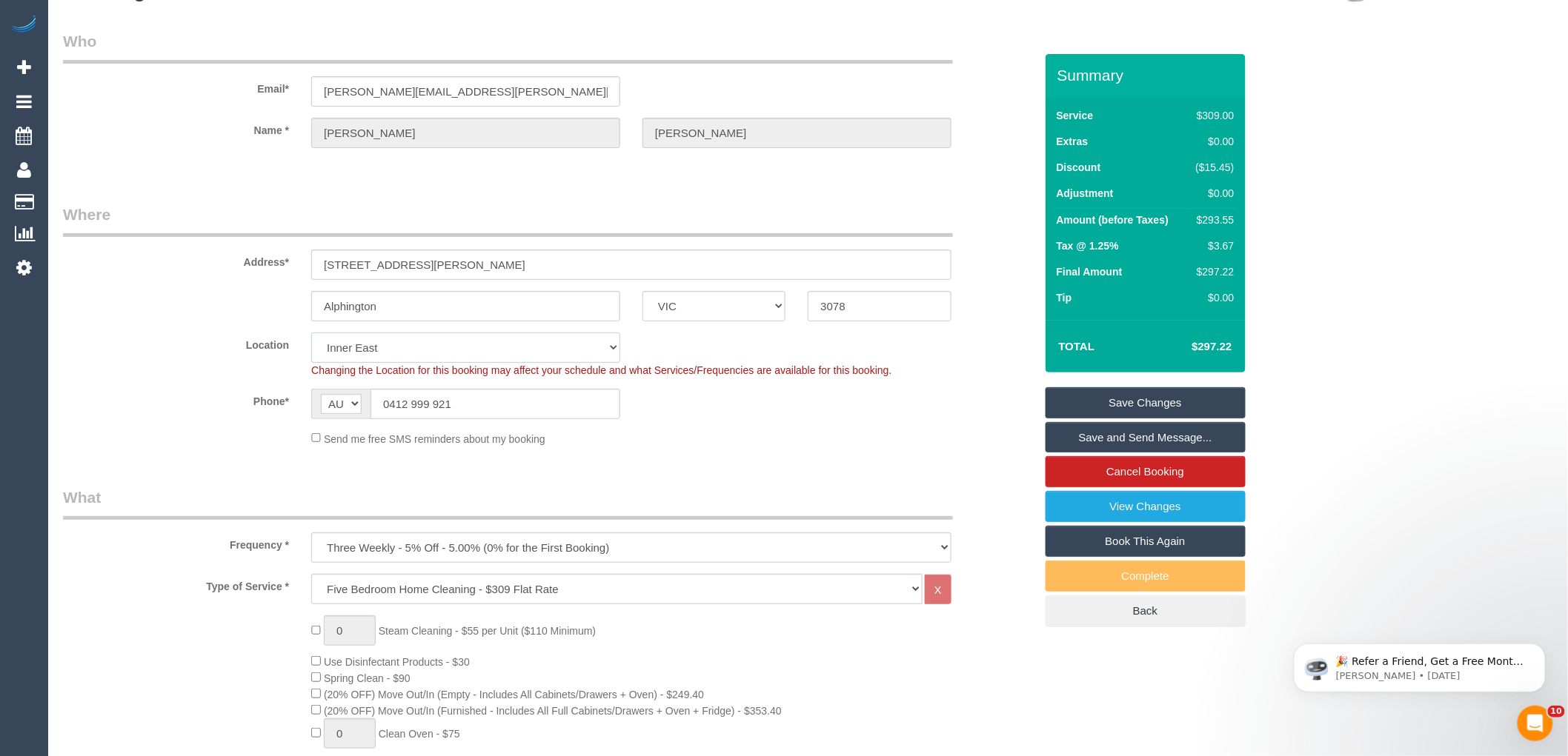
drag, startPoint x: 342, startPoint y: 351, endPoint x: 345, endPoint y: 334, distance: 17.3
click at [342, 351] on select "Office City East (North) East (South) Inner East Inner North (East) Inner North…" at bounding box center [465, 347] width 309 height 30
select select "50"
click at [311, 333] on select "Office City East (North) East (South) Inner East Inner North (East) Inner North…" at bounding box center [465, 347] width 309 height 30
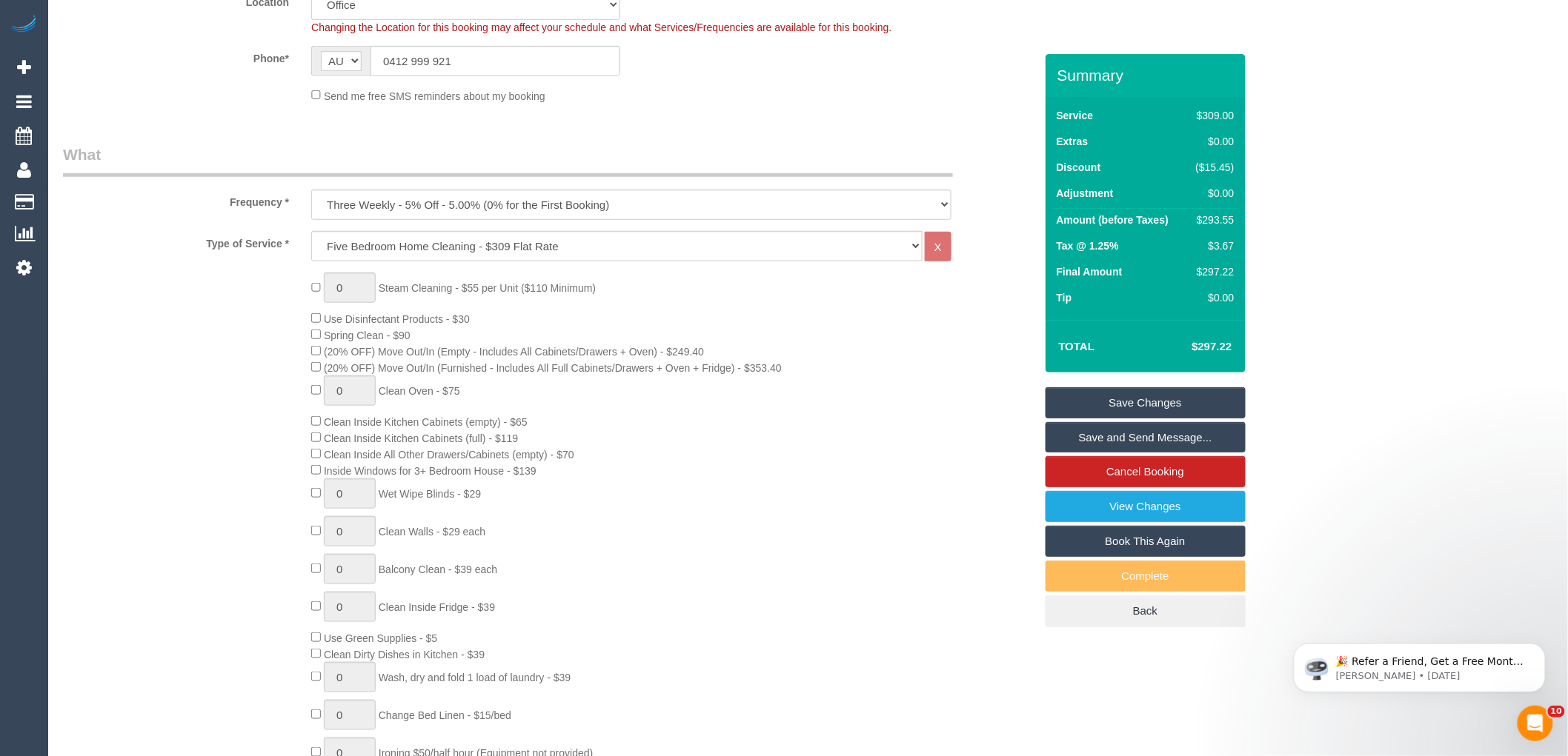
select select "object:6953"
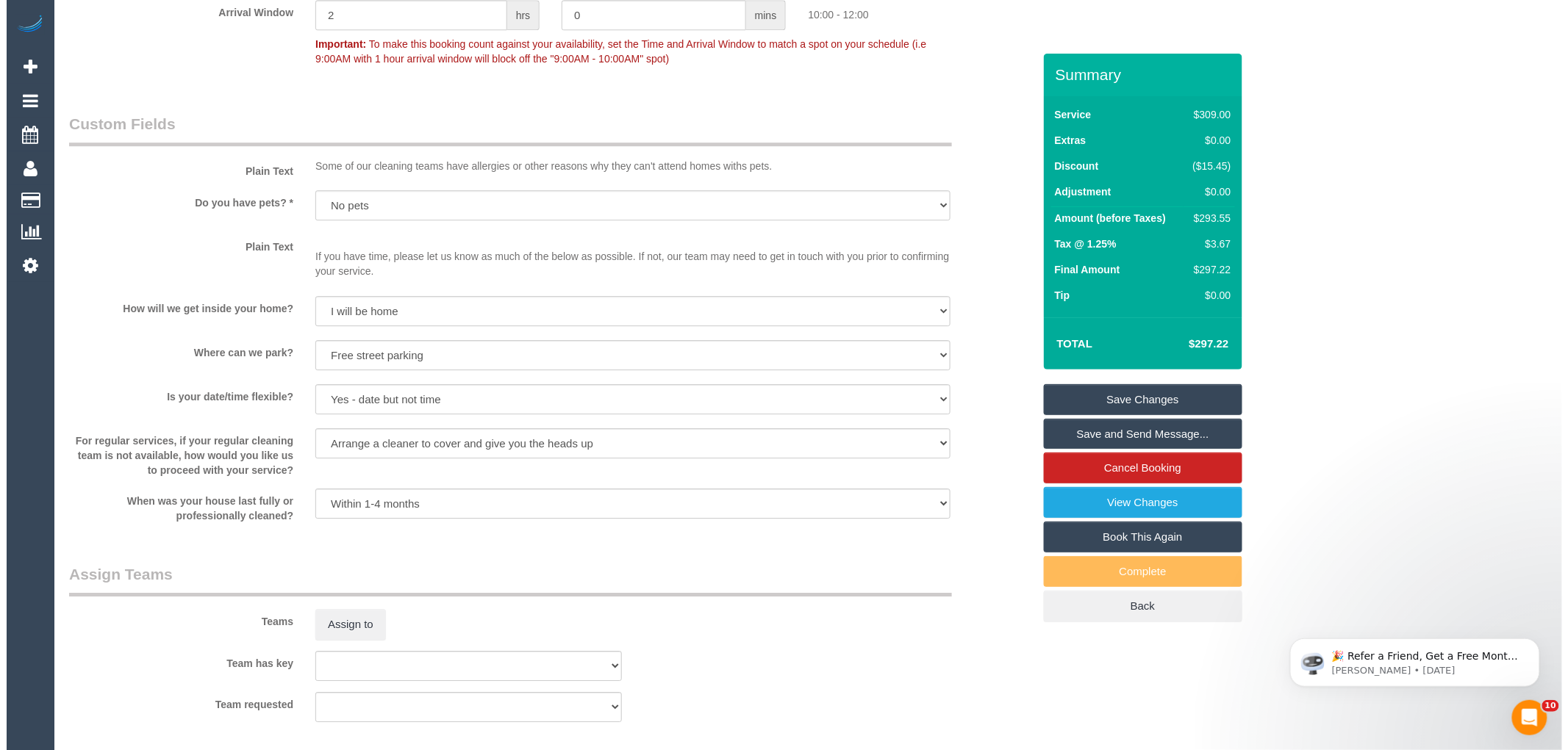
scroll to position [1752, 0]
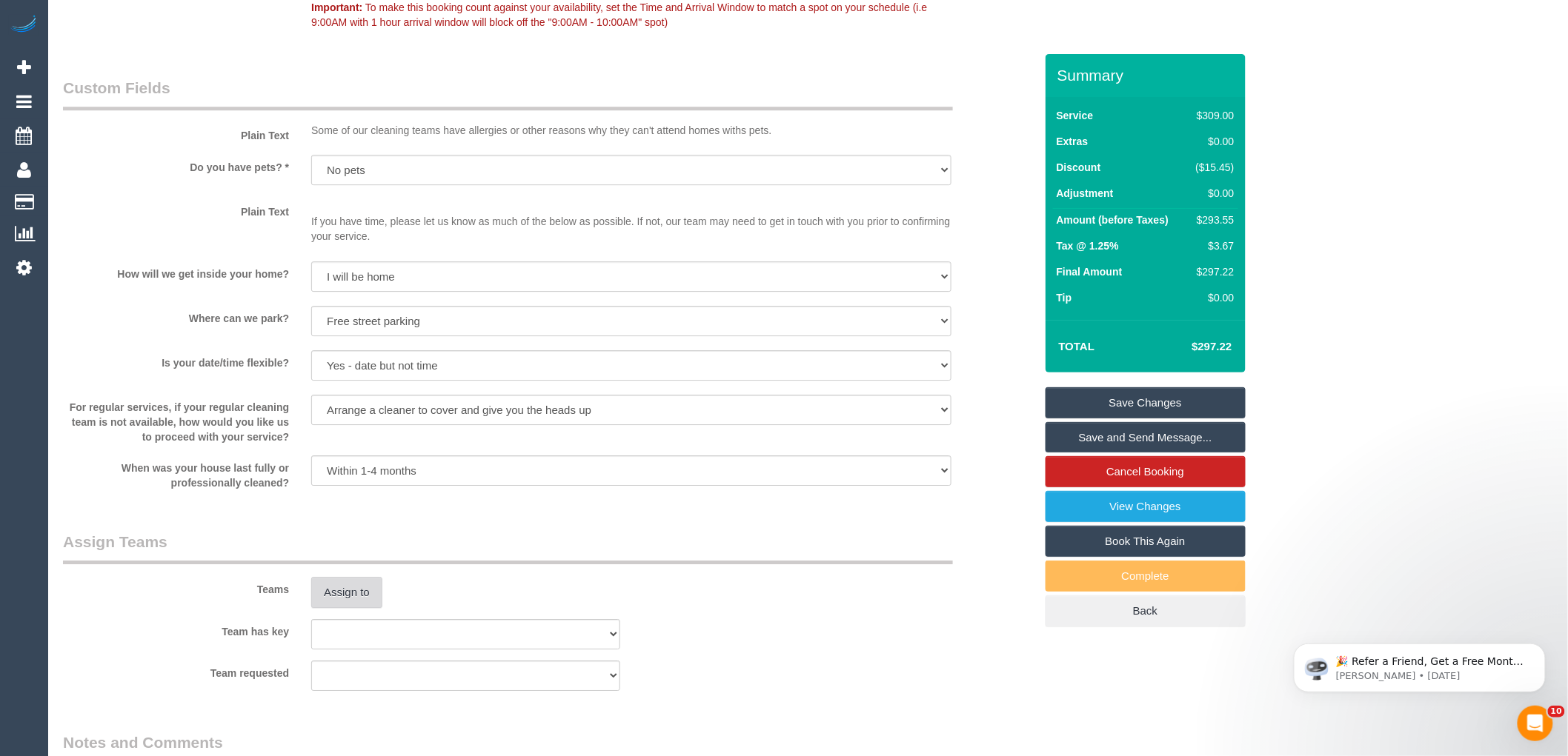
click at [345, 608] on button "Assign to" at bounding box center [346, 592] width 71 height 31
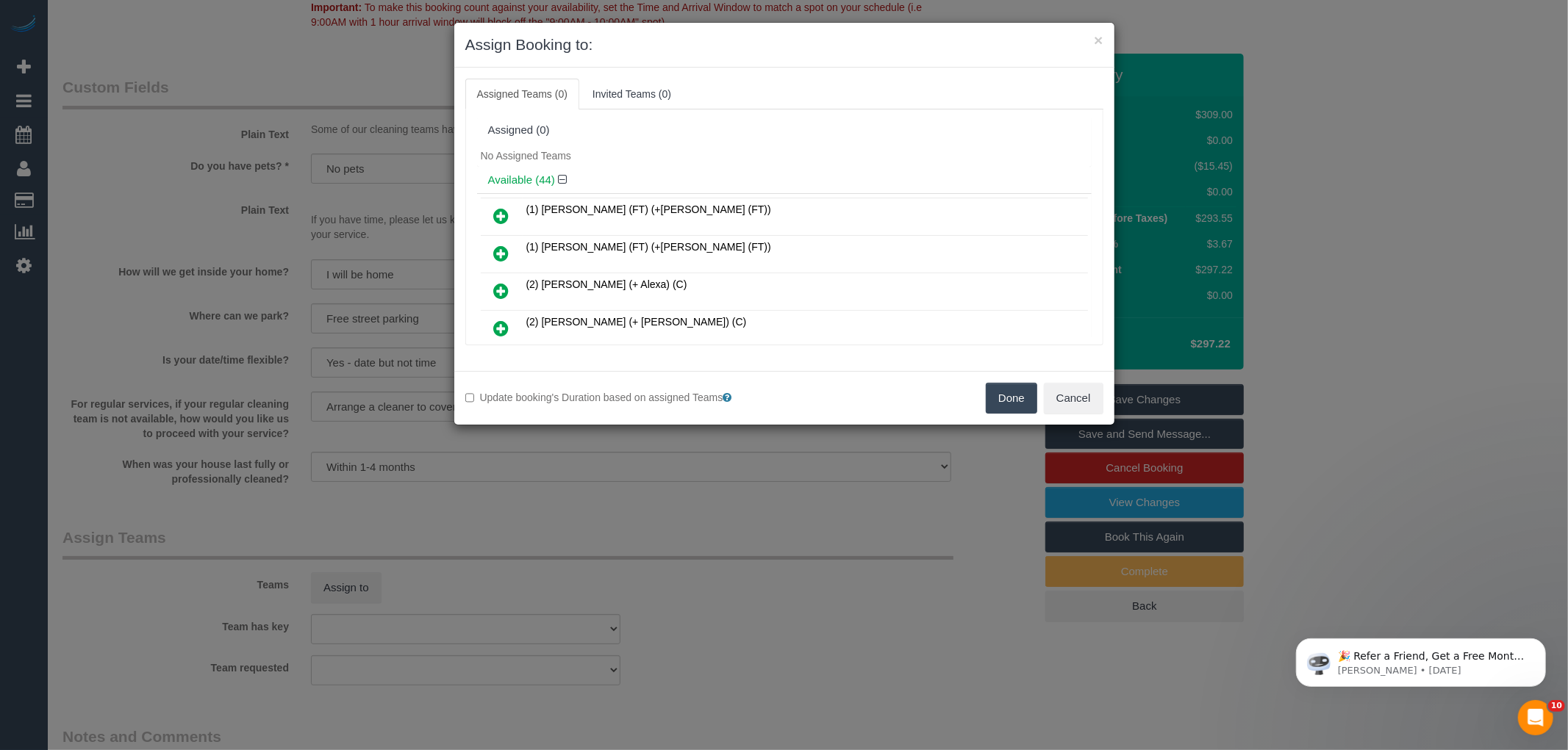
scroll to position [793, 0]
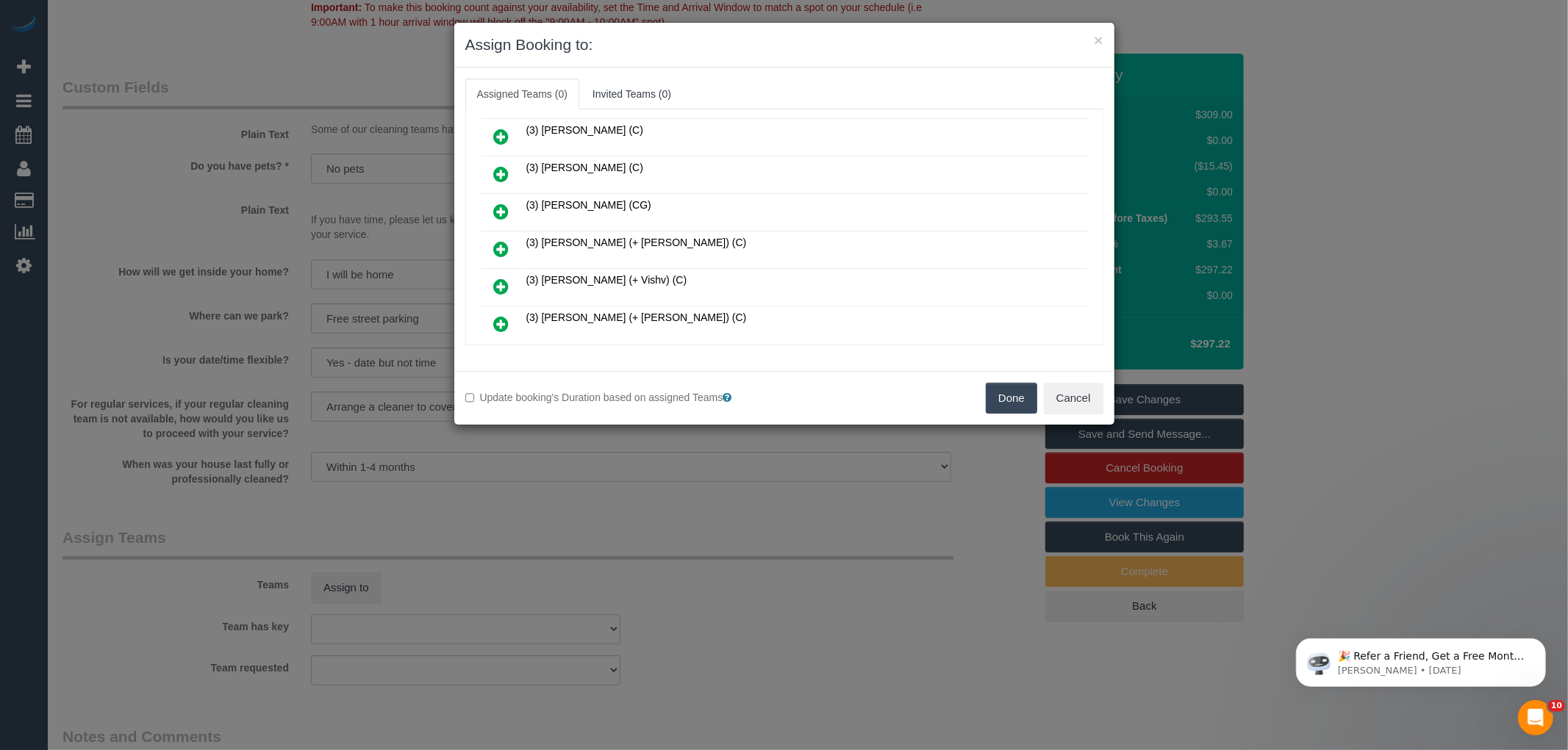
click at [492, 235] on link at bounding box center [501, 250] width 34 height 30
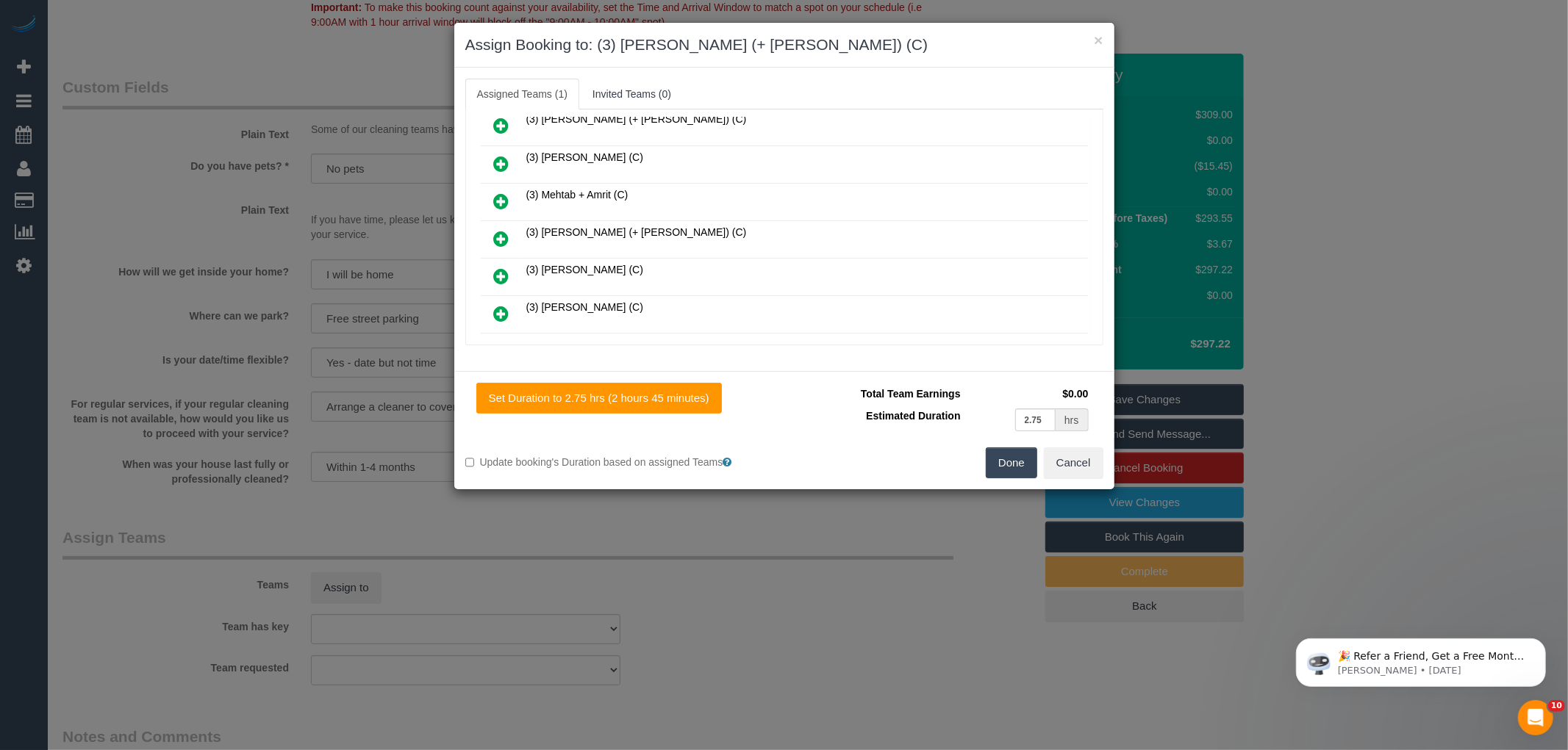
scroll to position [992, 0]
click at [500, 340] on icon at bounding box center [501, 349] width 15 height 18
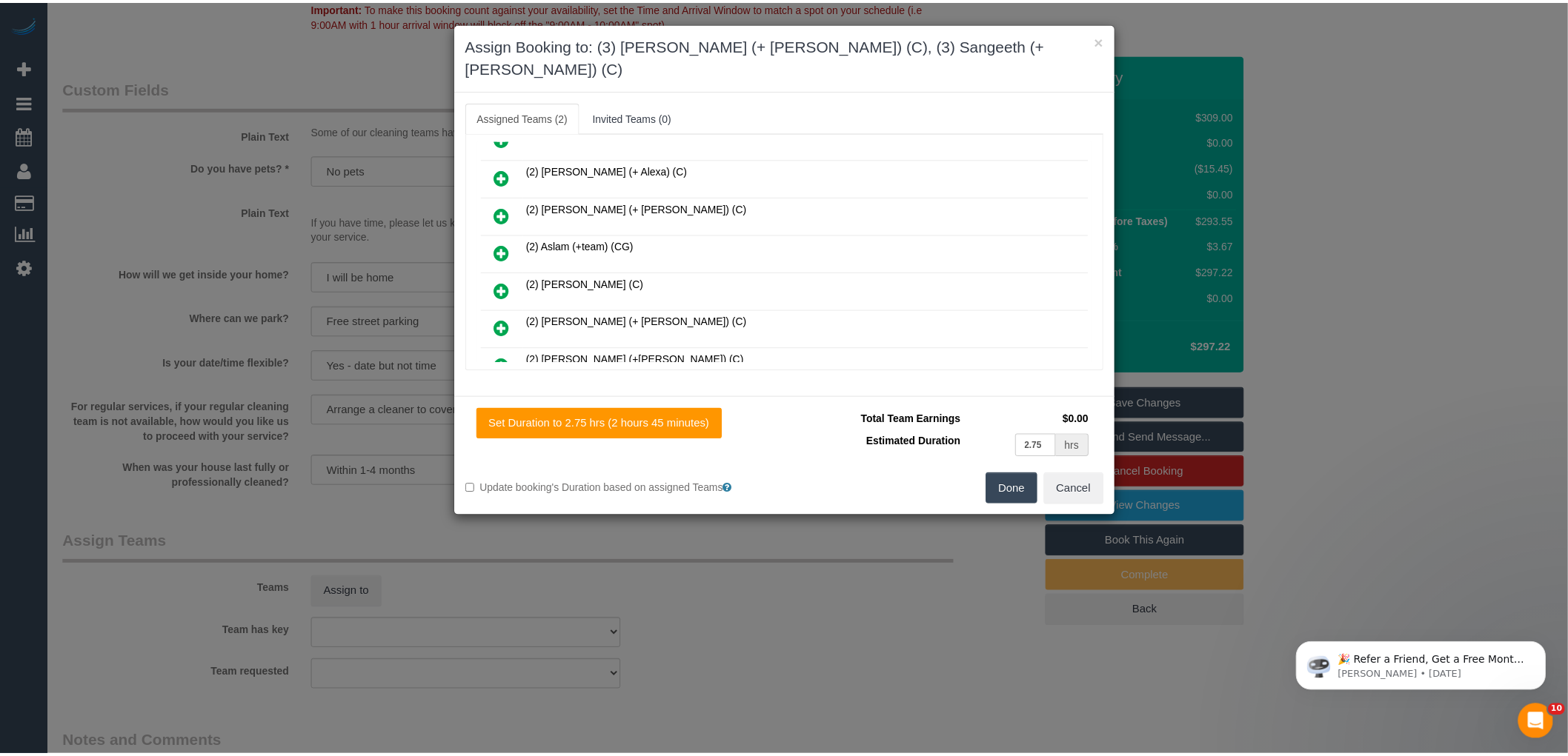
scroll to position [0, 0]
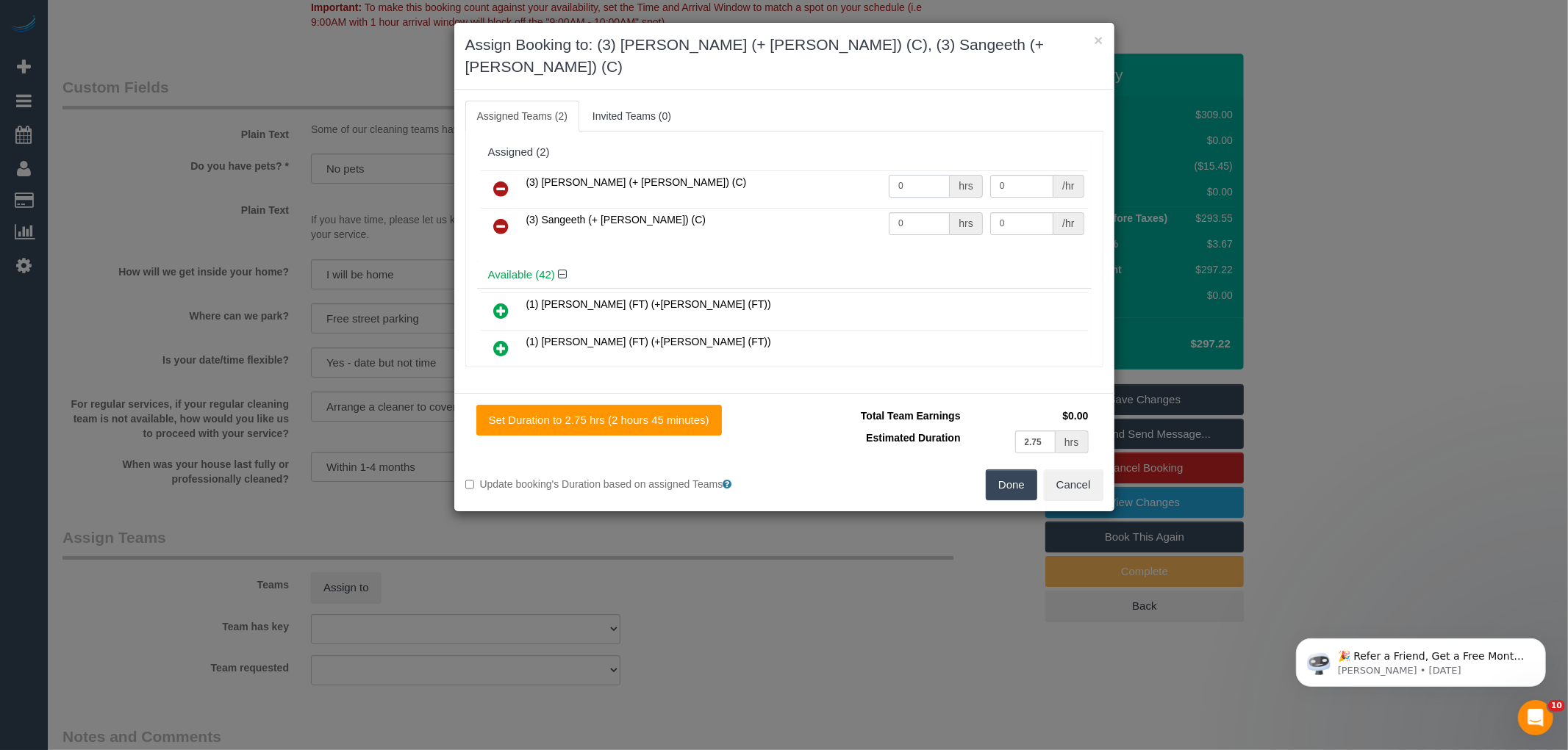
click at [933, 175] on input "0" at bounding box center [920, 186] width 61 height 23
type input "1"
click at [912, 213] on td "0 hrs" at bounding box center [936, 227] width 102 height 38
click at [914, 213] on input "0" at bounding box center [920, 224] width 61 height 23
type input "1"
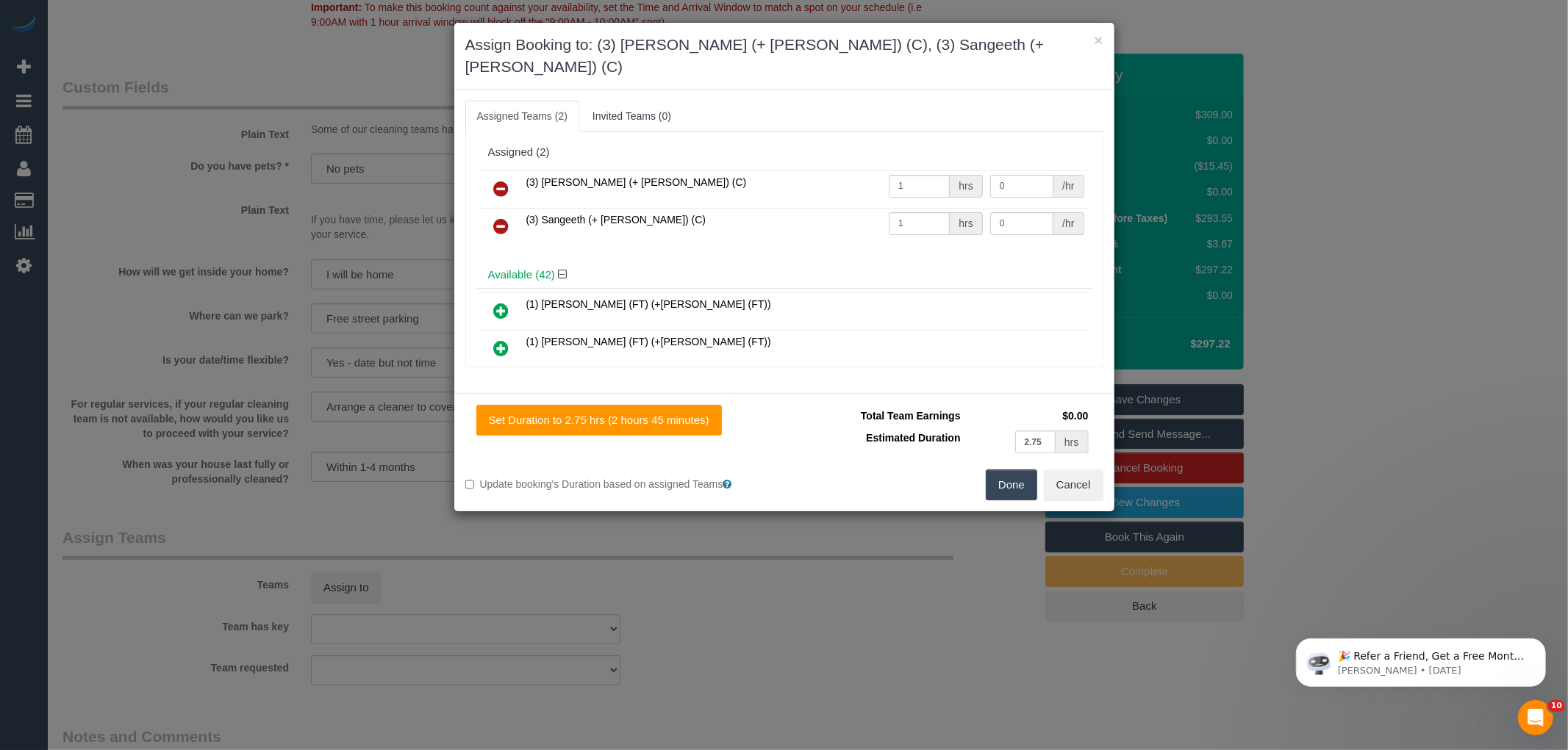
click at [1013, 175] on input "0" at bounding box center [1022, 186] width 63 height 23
type input "8"
type input "92.5"
click at [1017, 213] on td "0 /hr" at bounding box center [1037, 227] width 102 height 38
click at [1024, 213] on input "0" at bounding box center [1022, 224] width 63 height 23
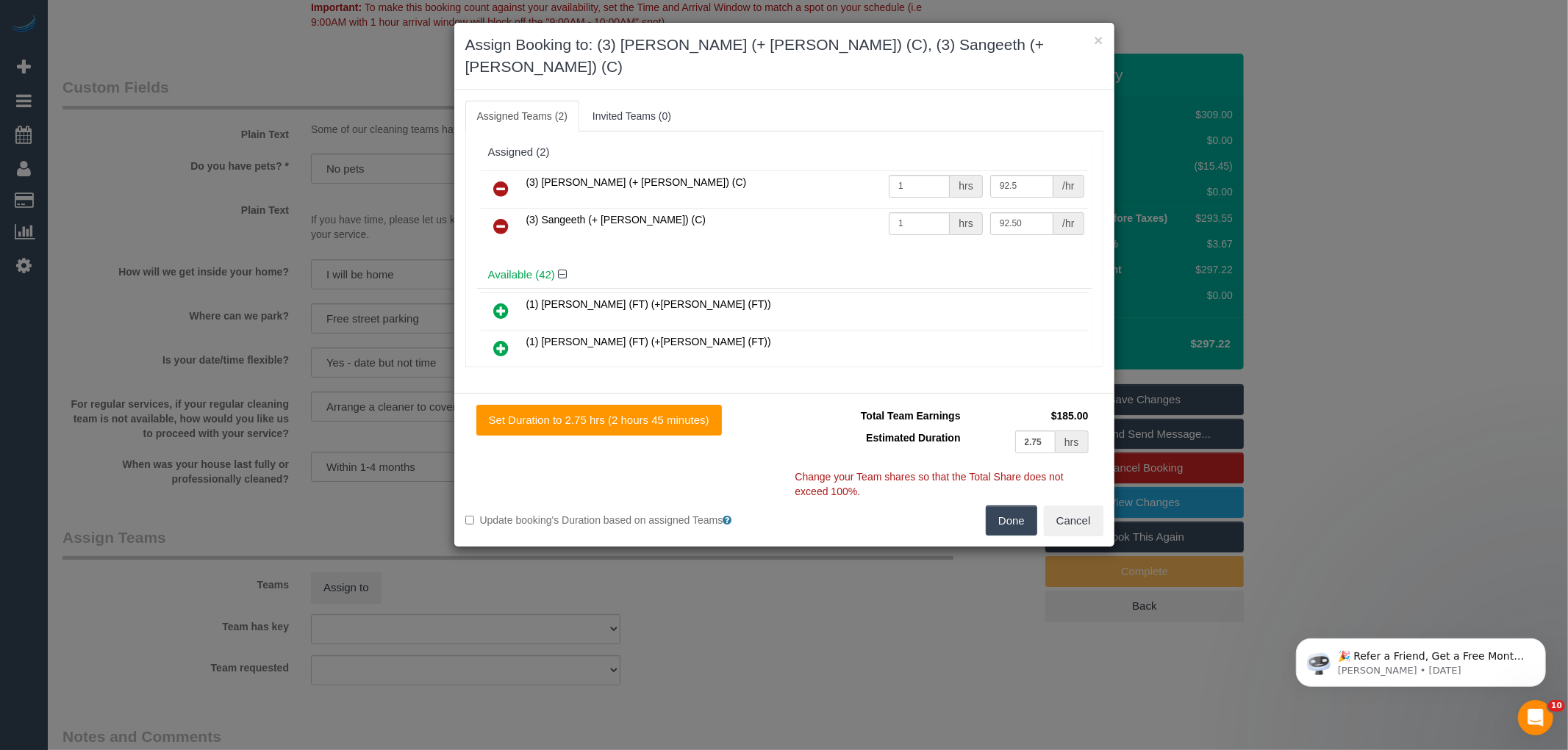
type input "92.5"
click at [1008, 506] on button "Done" at bounding box center [1011, 521] width 51 height 31
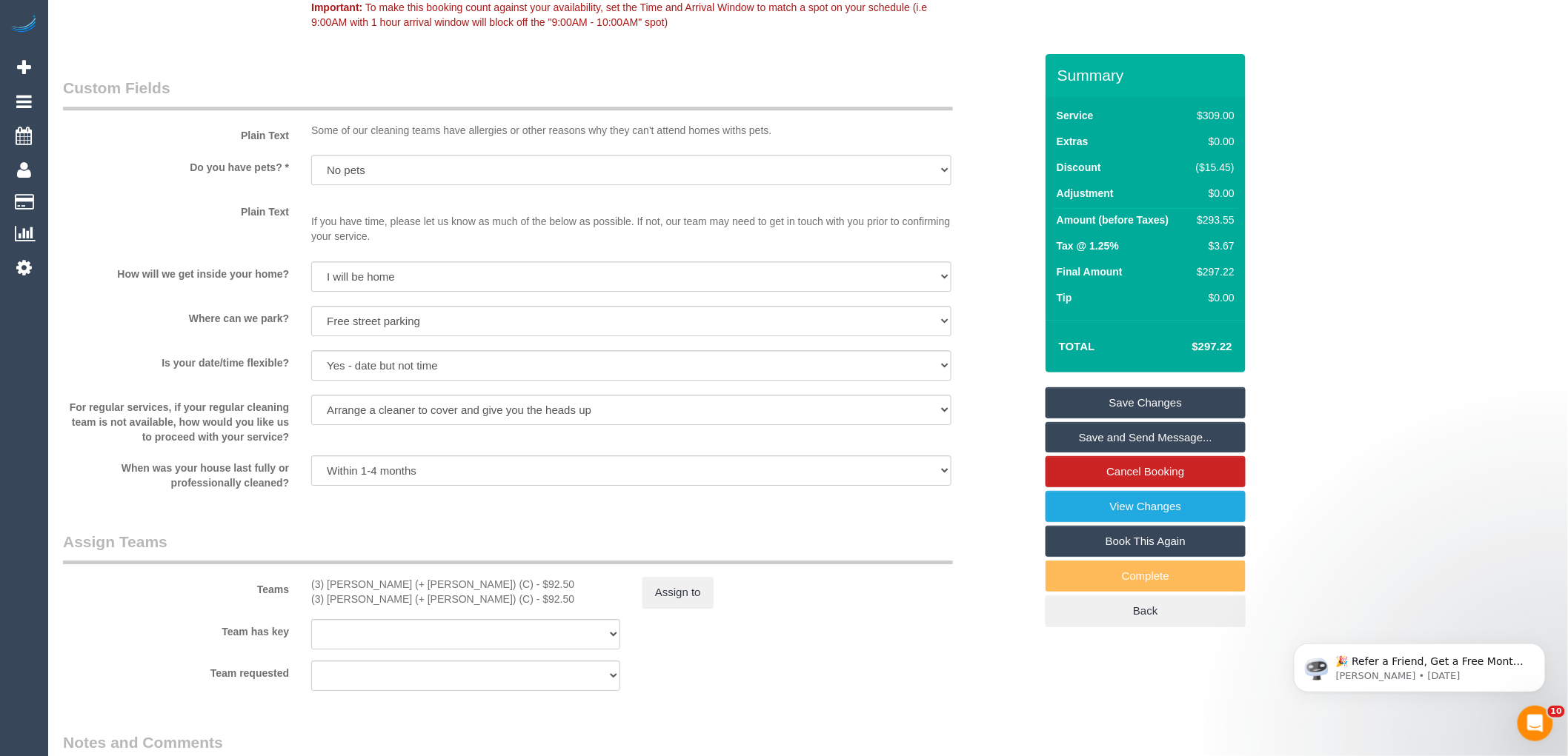
click at [1009, 444] on div "For regular services, if your regular cleaning team is not available, how would…" at bounding box center [548, 420] width 994 height 50
click at [1093, 403] on link "Save Changes" at bounding box center [1145, 403] width 200 height 31
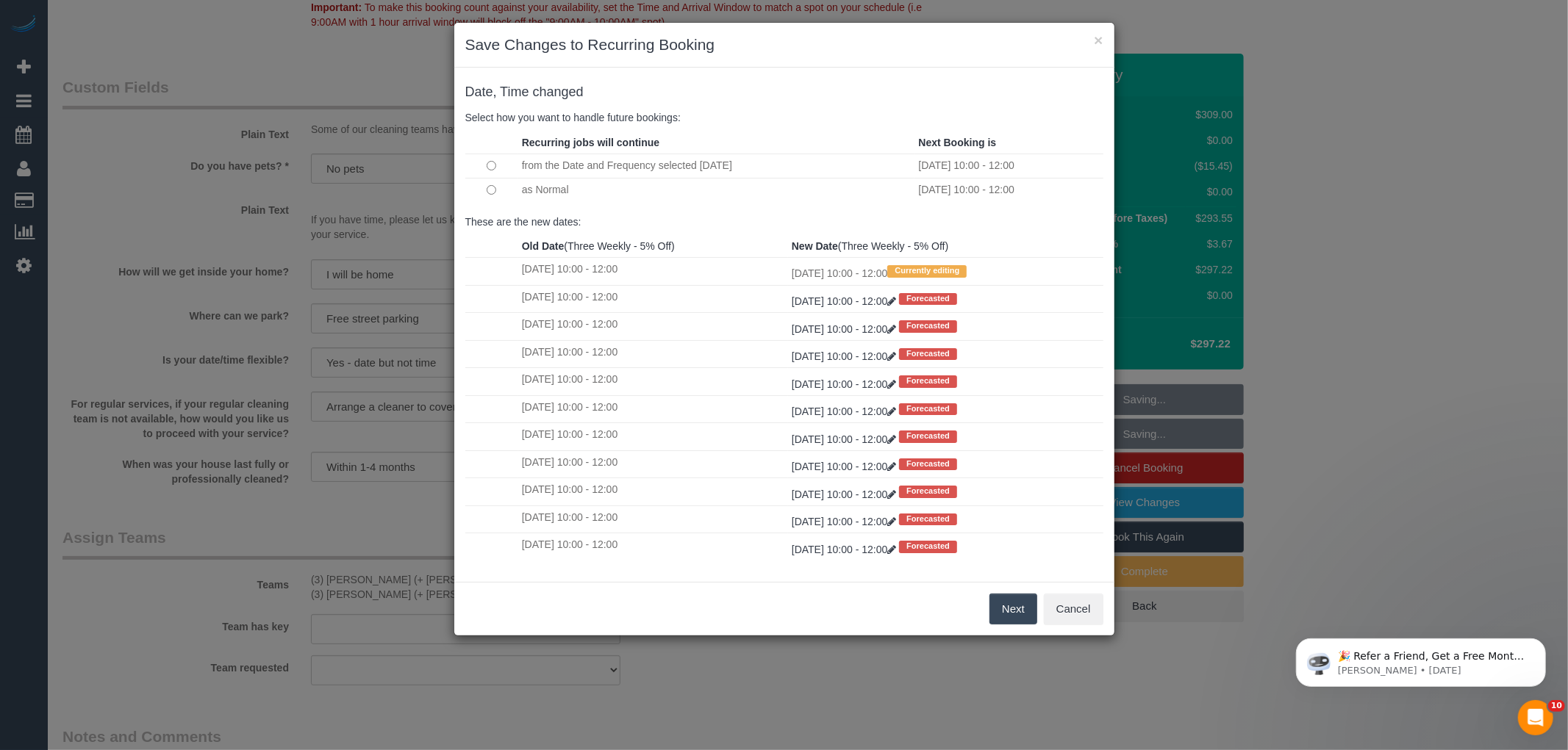
click at [1018, 615] on button "Next" at bounding box center [1013, 609] width 48 height 31
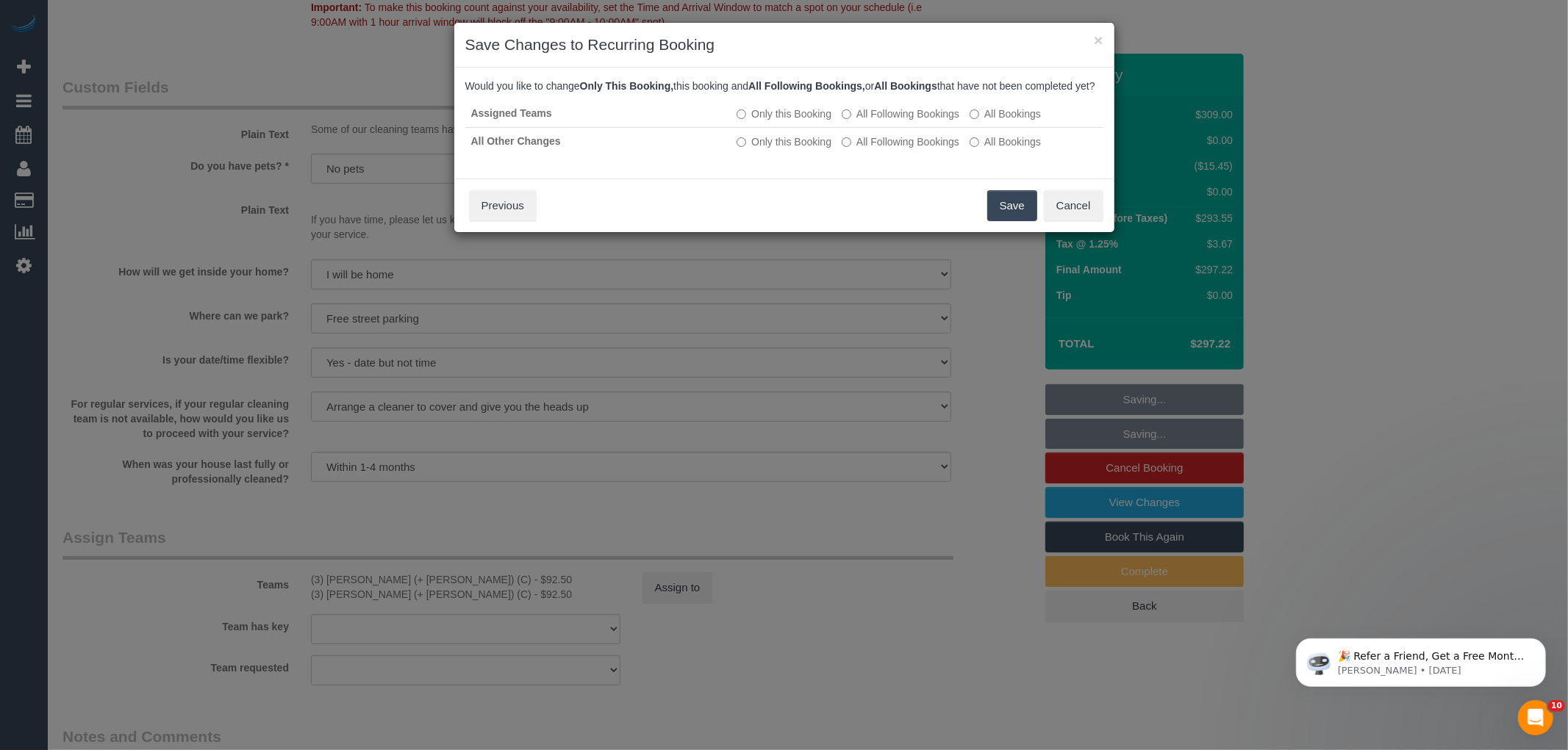
click at [1002, 221] on button "Save" at bounding box center [1012, 206] width 50 height 31
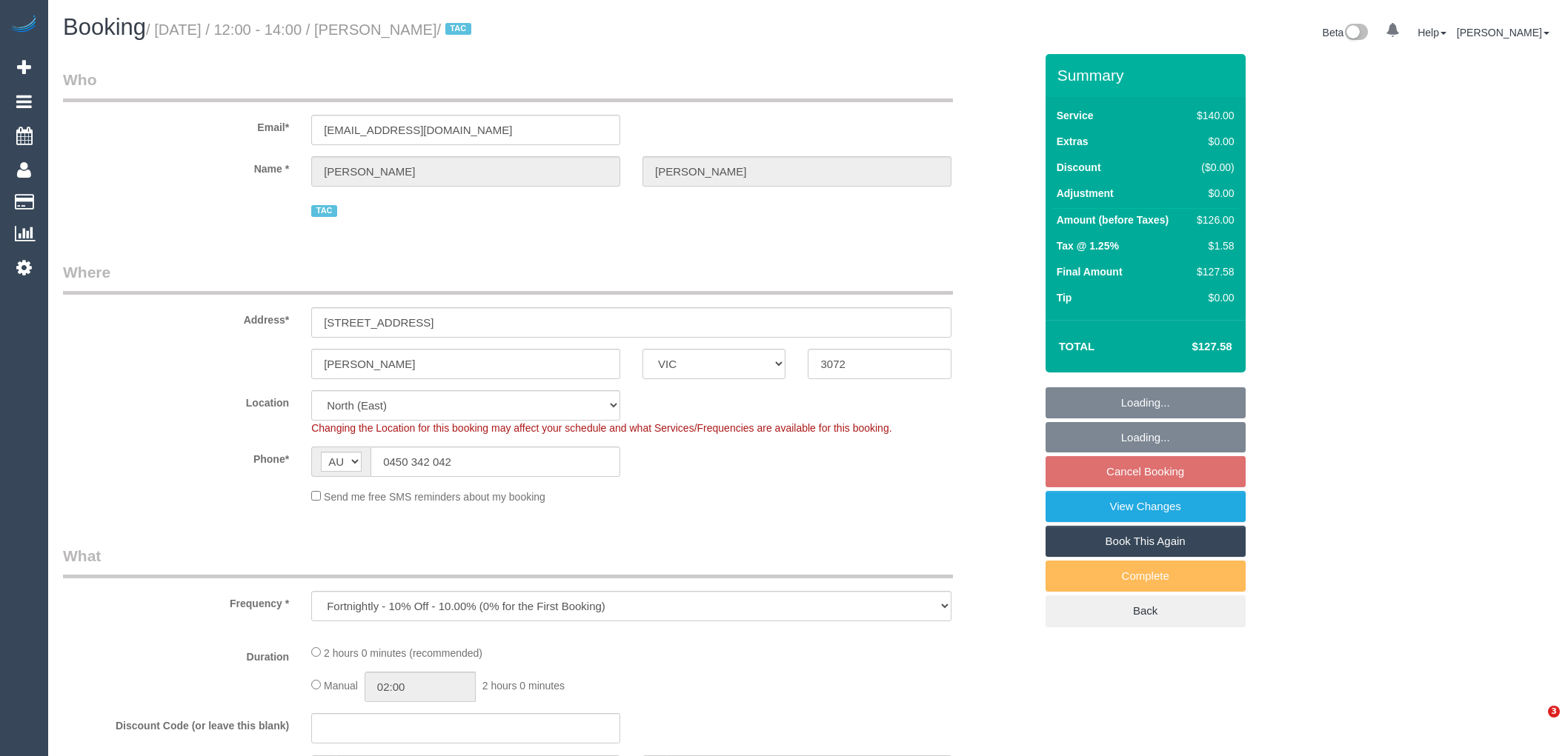
select select "VIC"
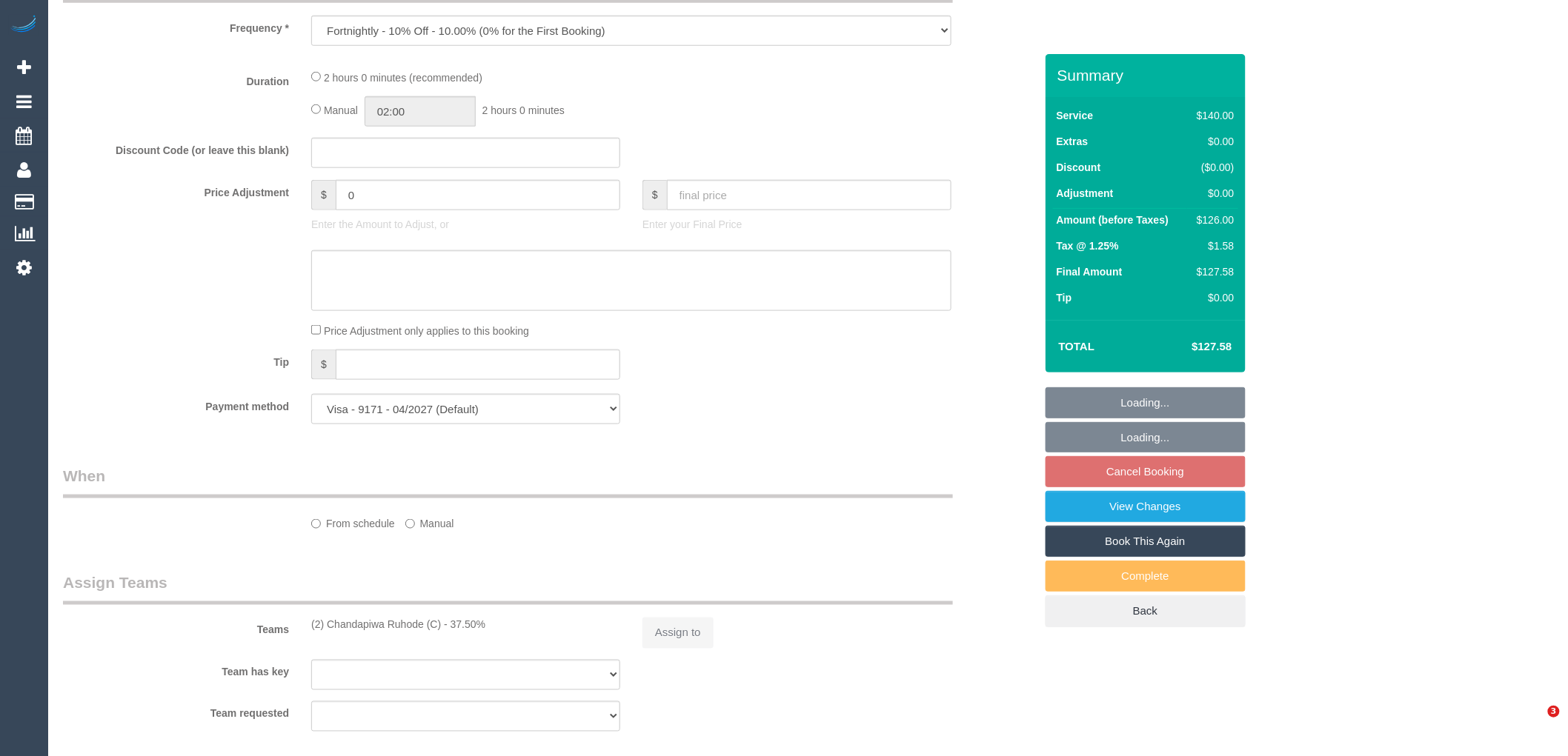
select select "number:29"
select select "number:14"
select select "number:19"
select select "number:36"
select select "number:35"
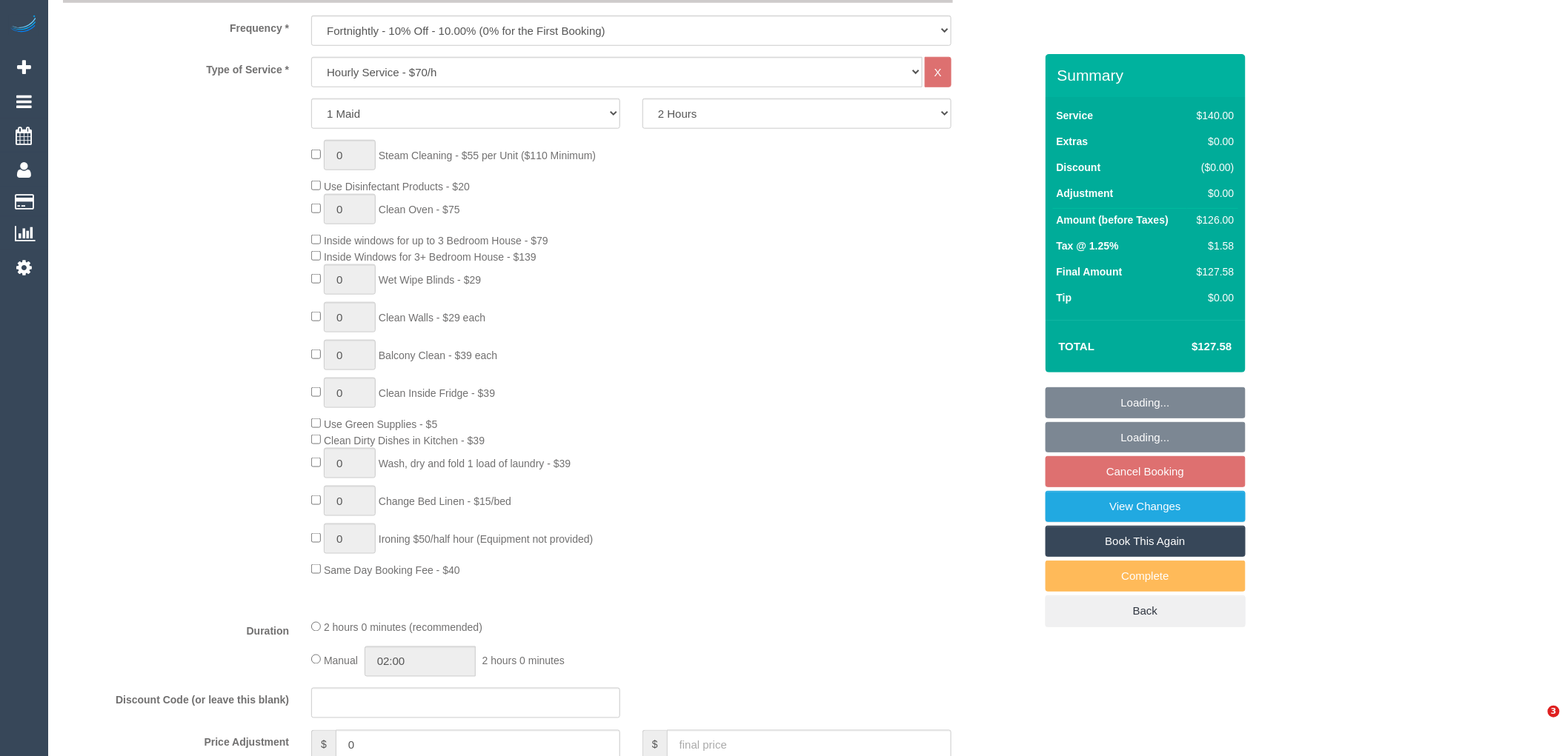
select select "object:690"
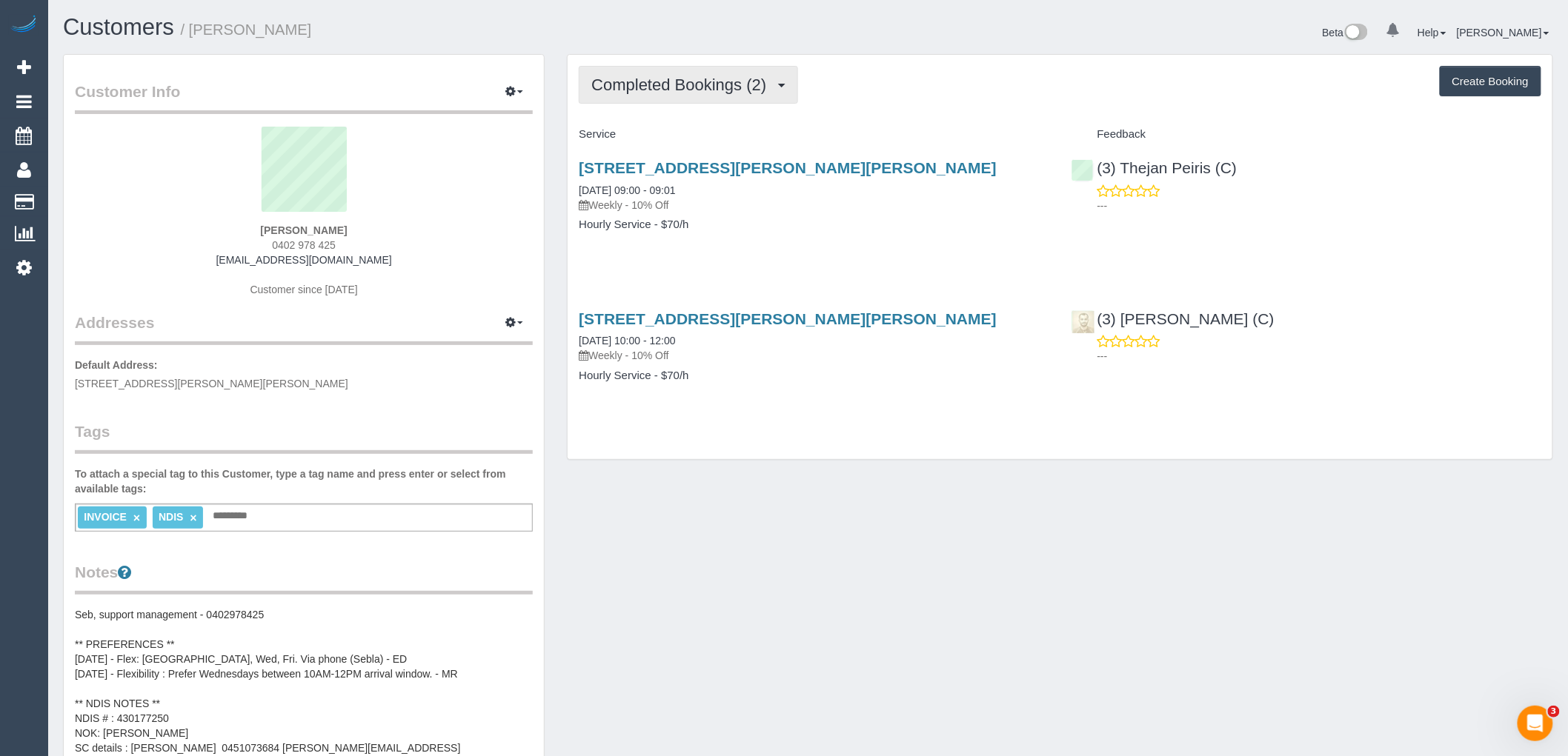
click at [750, 82] on span "Completed Bookings (2)" at bounding box center [683, 85] width 183 height 18
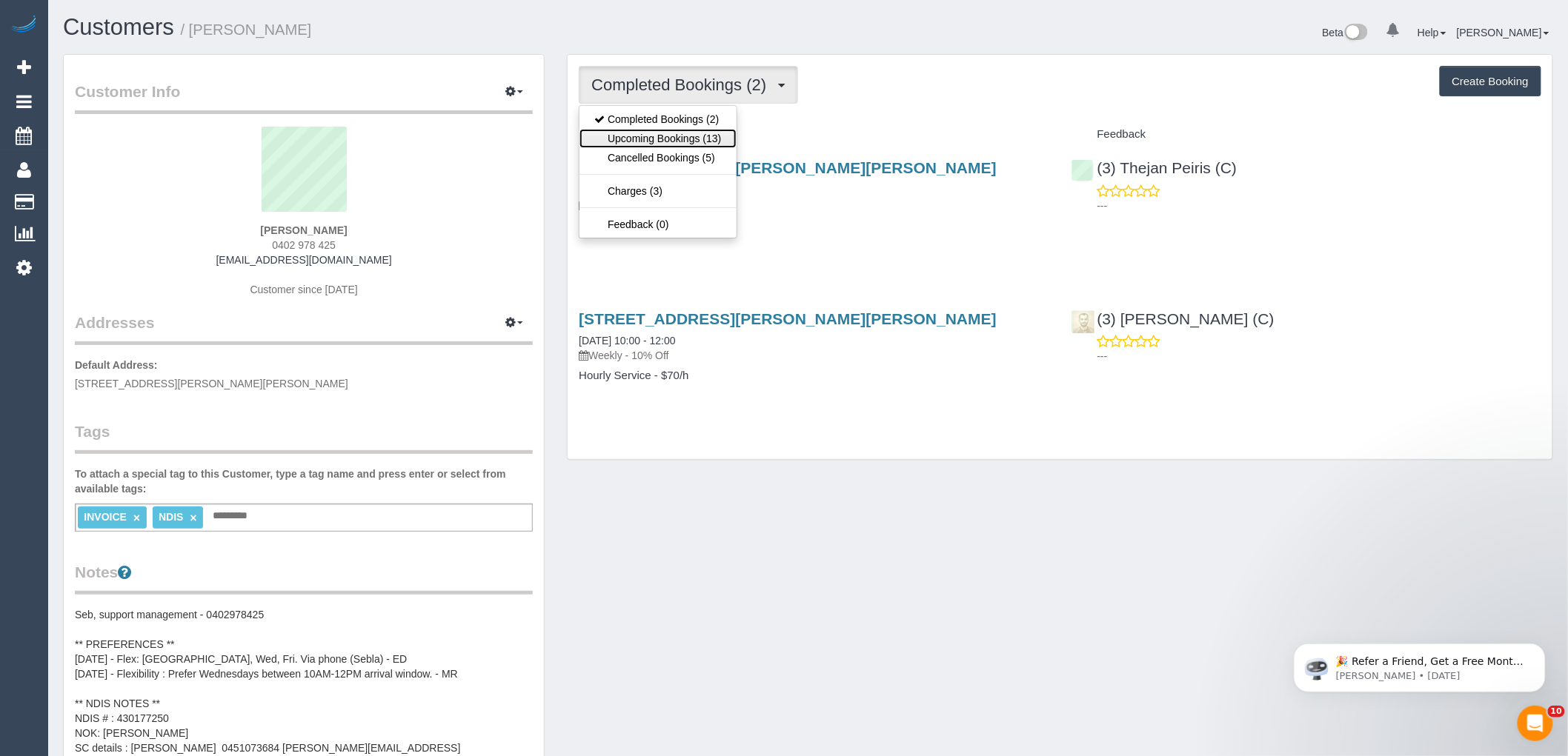
click at [690, 135] on link "Upcoming Bookings (13)" at bounding box center [658, 138] width 156 height 19
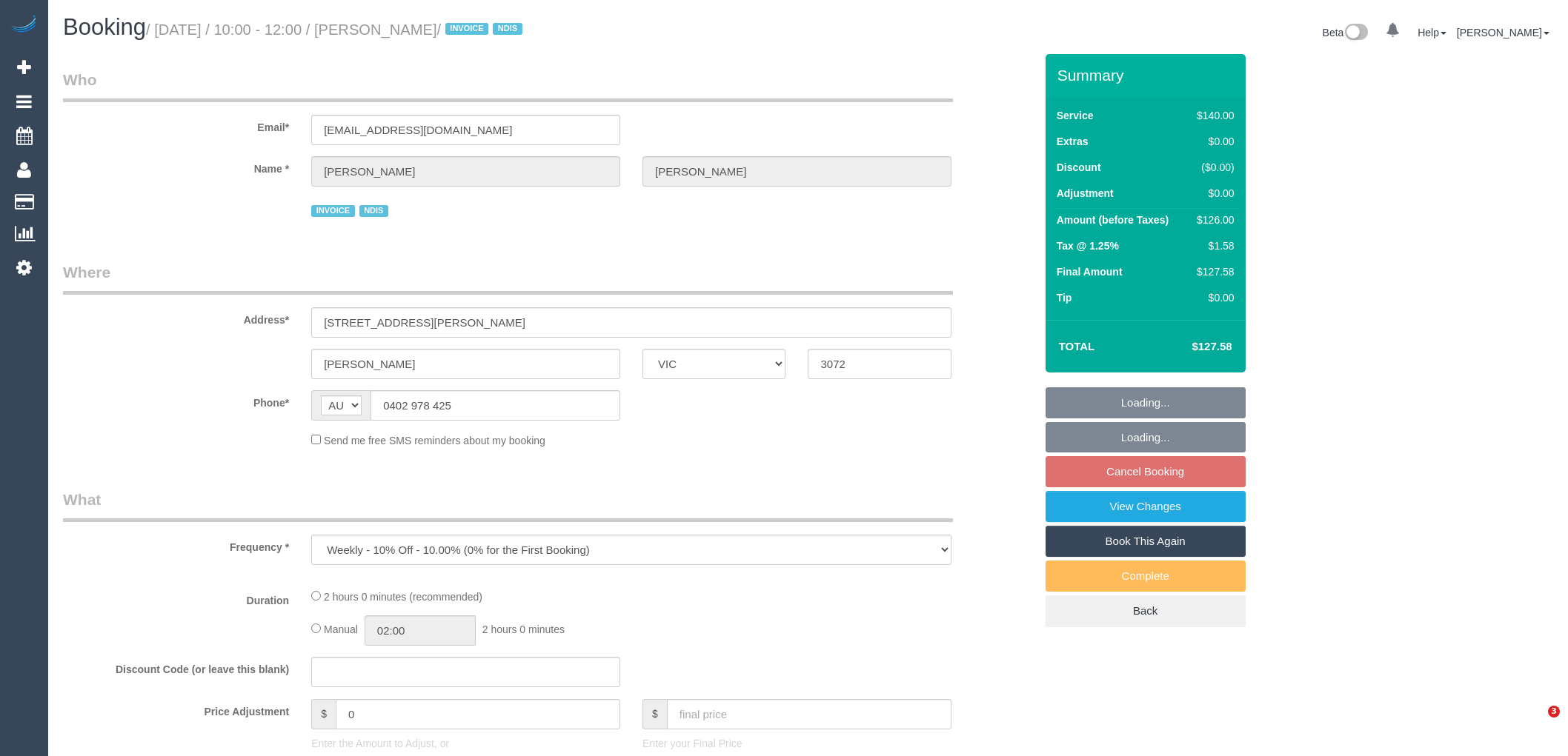
select select "VIC"
select select "number:28"
select select "number:14"
select select "number:18"
select select "number:25"
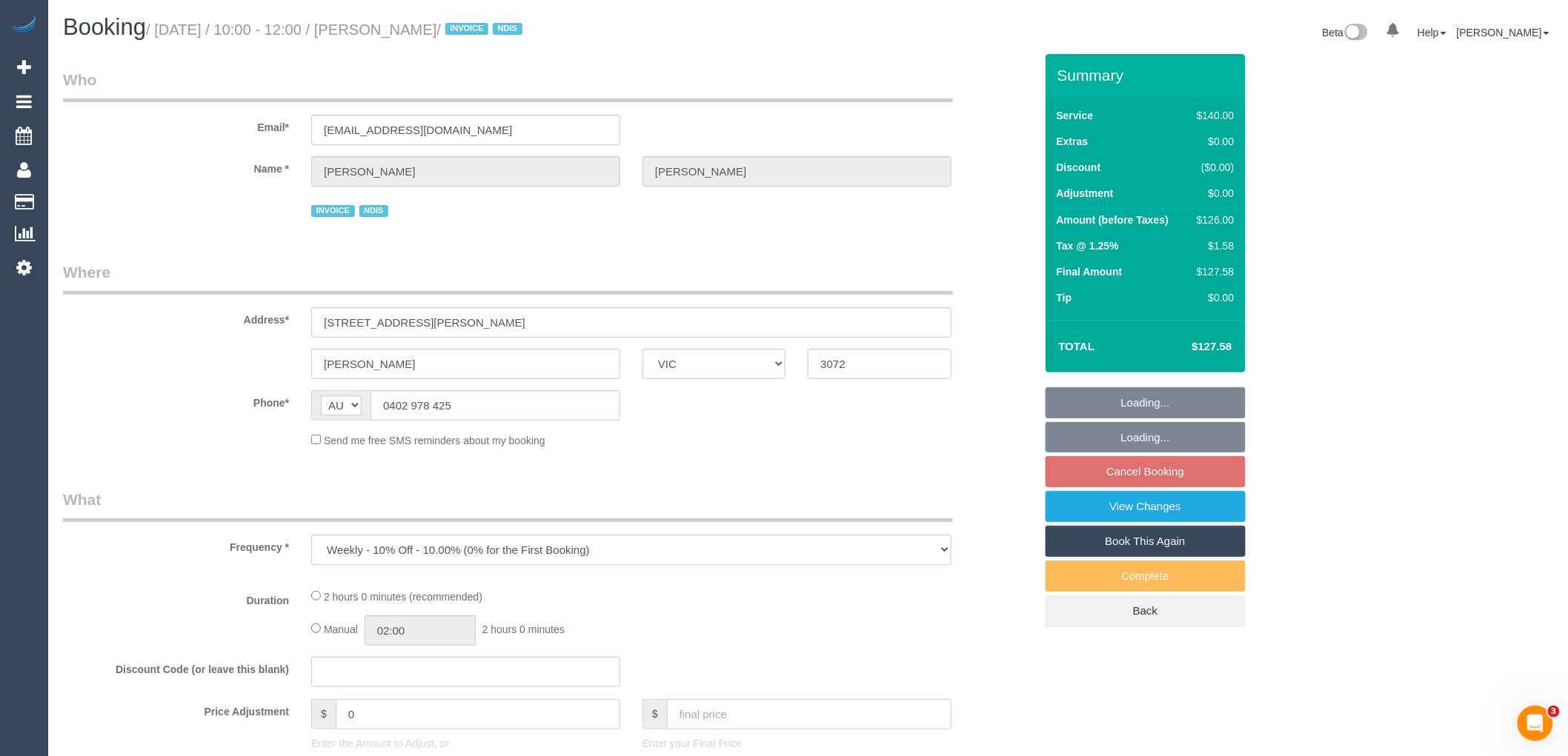
select select "number:34"
select select "number:13"
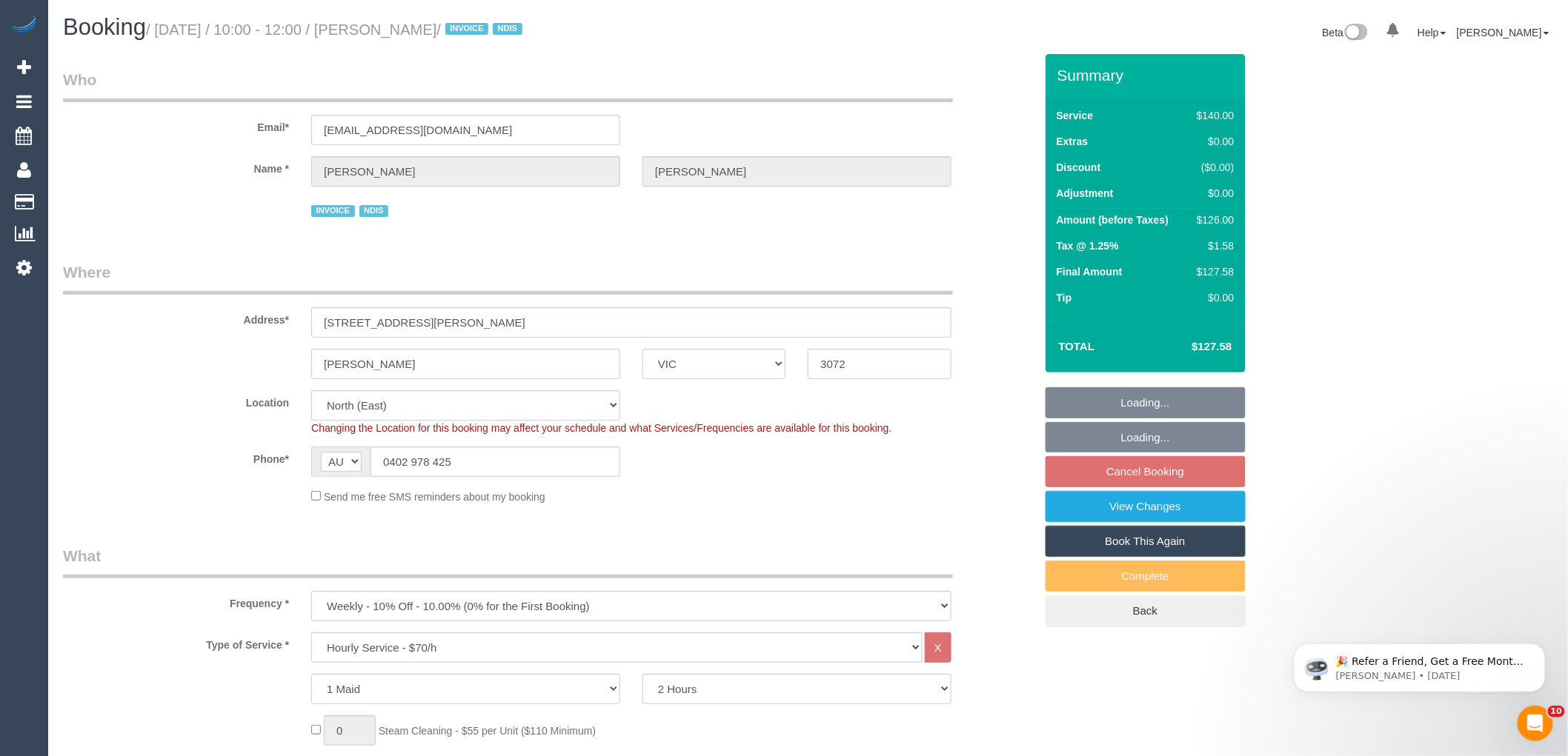
select select "object:1502"
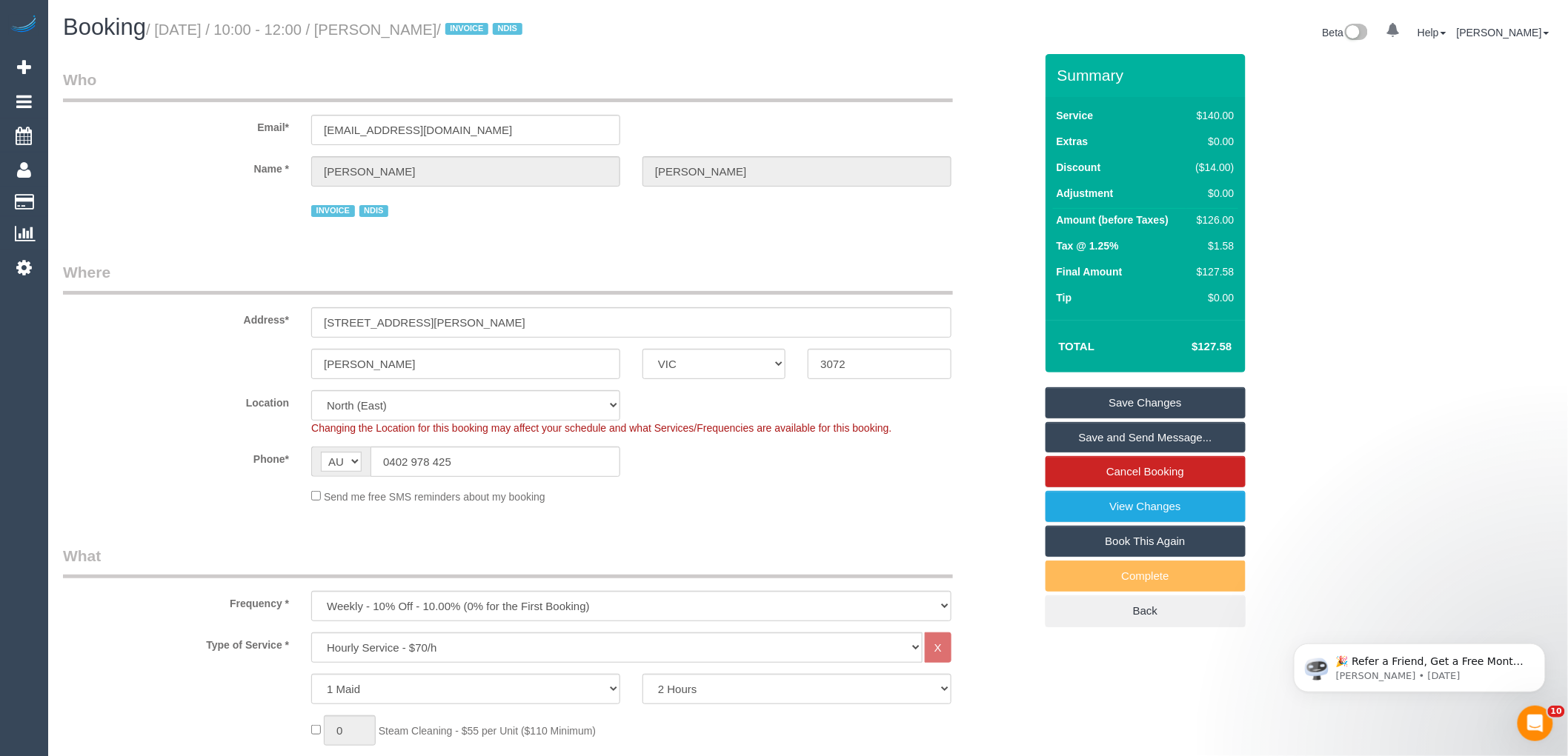
click at [790, 491] on div "Send me free SMS reminders about my booking" at bounding box center [631, 496] width 663 height 16
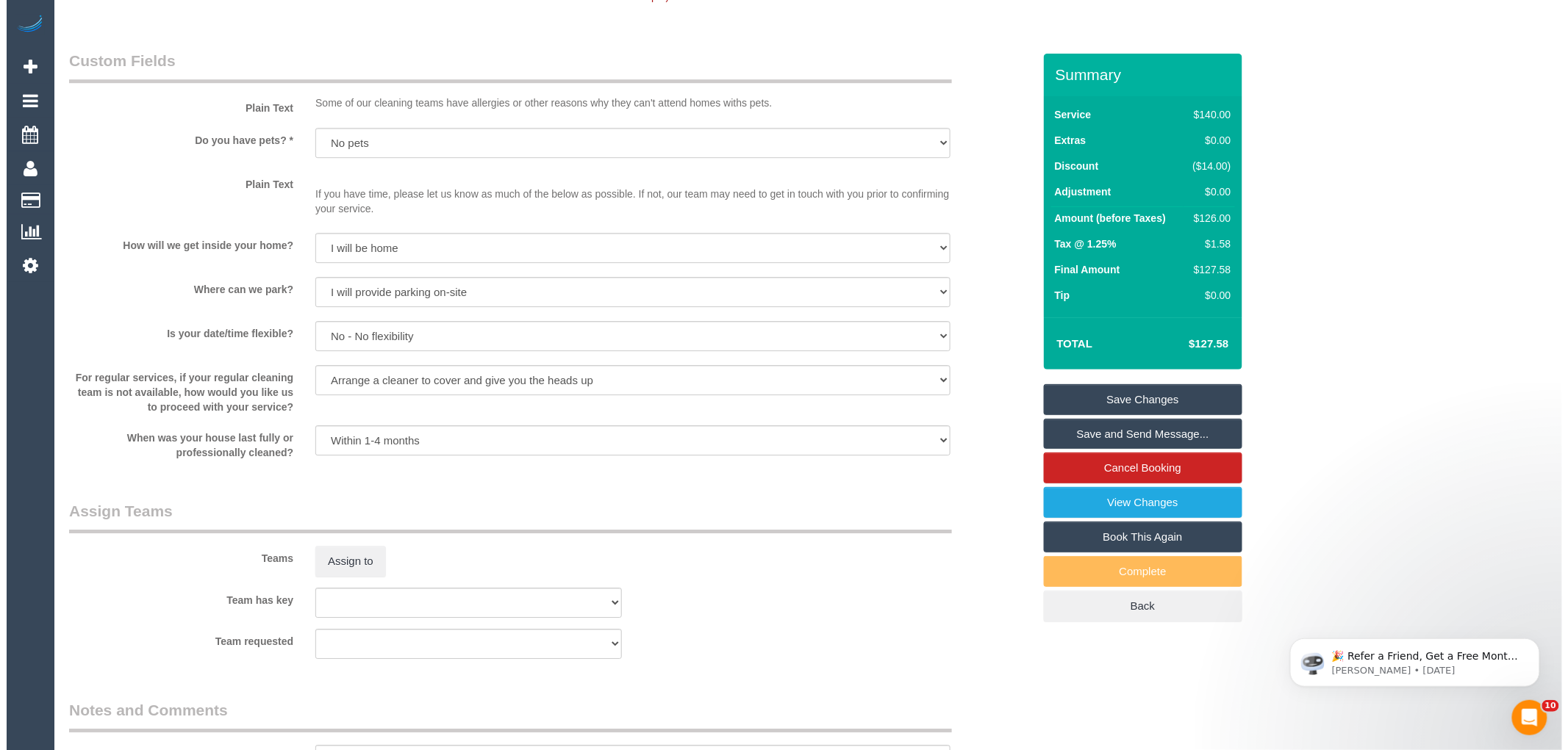
scroll to position [2041, 0]
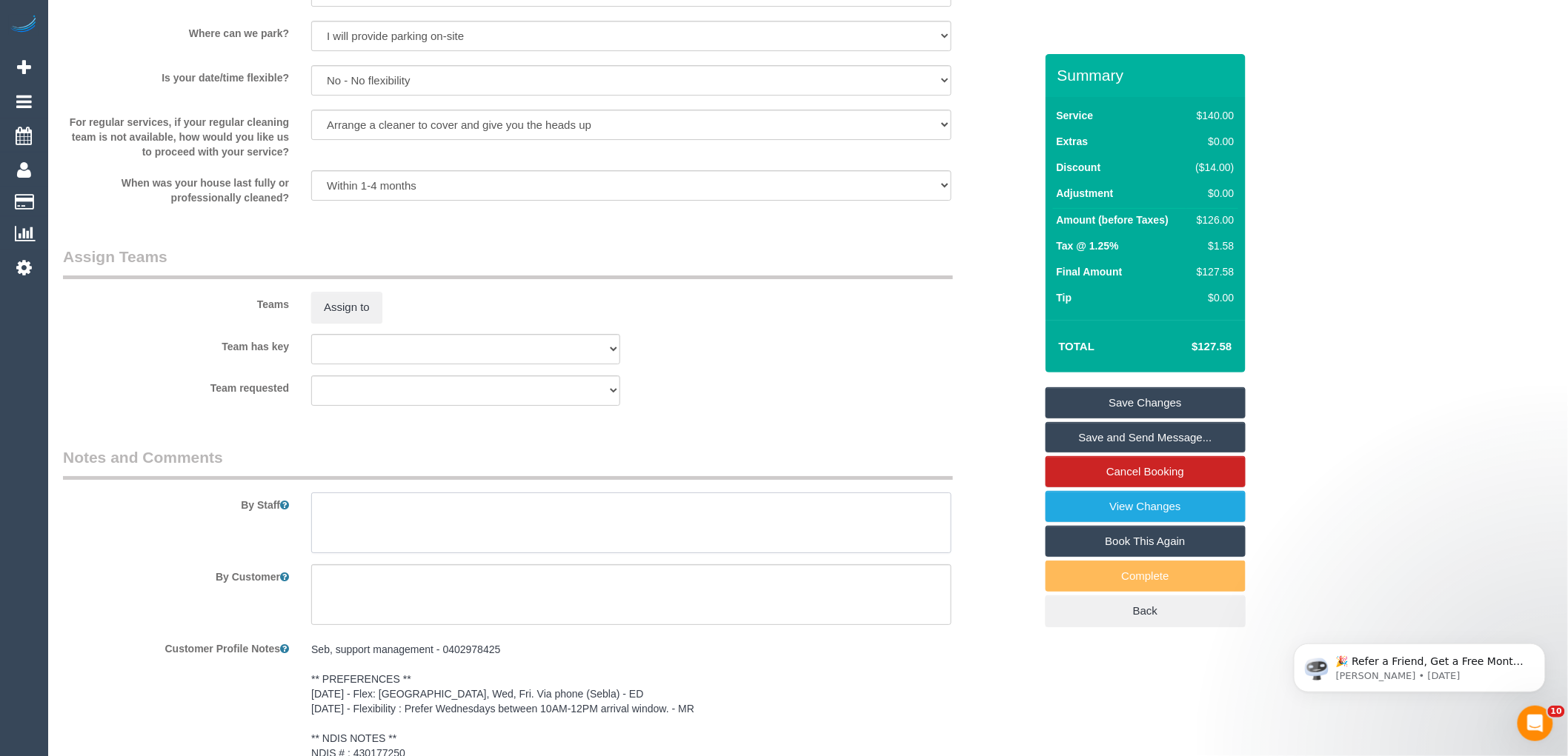
click at [396, 536] on textarea at bounding box center [631, 522] width 640 height 61
type textarea "*cover*"
click at [337, 319] on button "Assign to" at bounding box center [346, 307] width 71 height 31
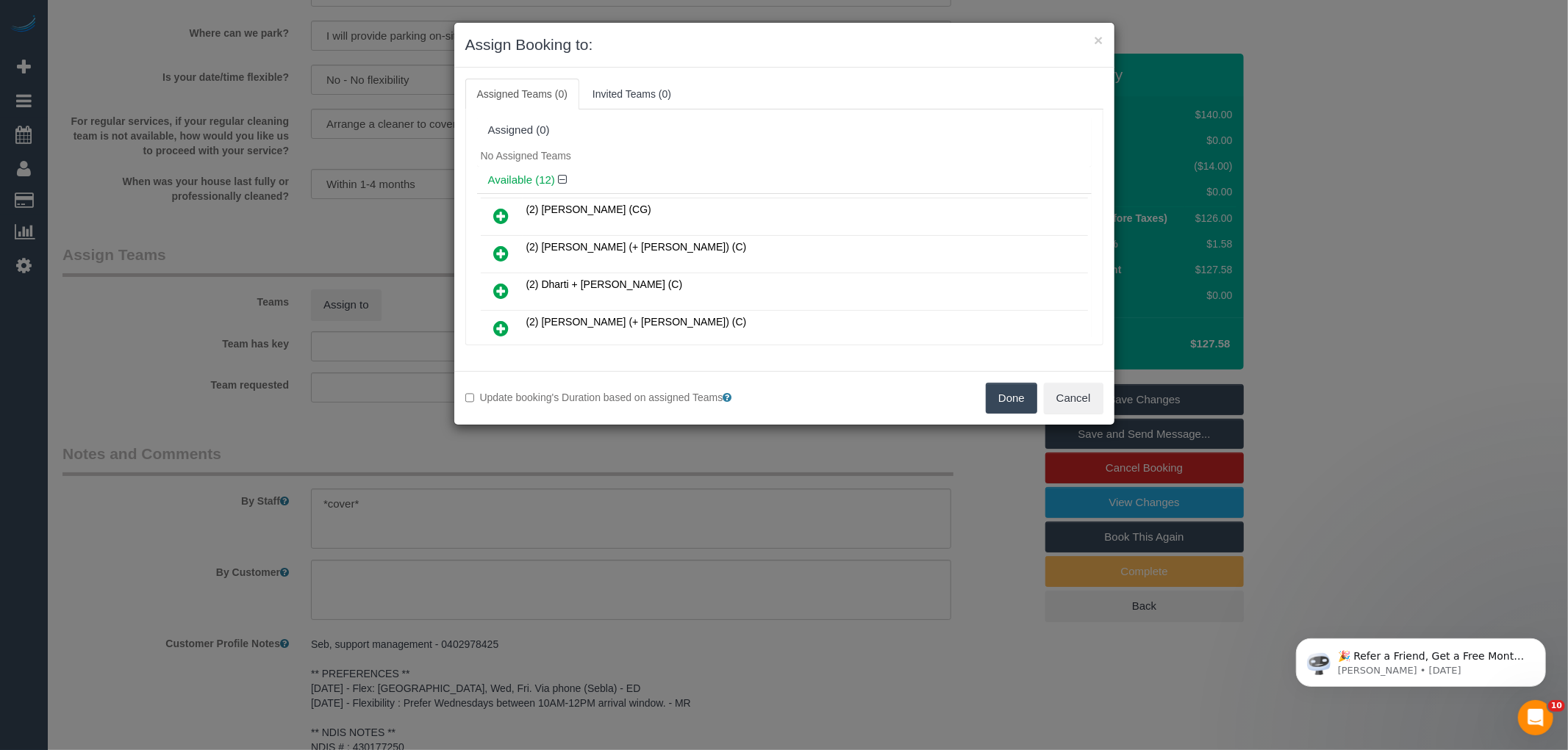
click at [692, 157] on div "No Assigned Teams" at bounding box center [784, 156] width 615 height 22
click at [871, 86] on ul "Assigned Teams (0) Invited Teams (0)" at bounding box center [784, 94] width 638 height 31
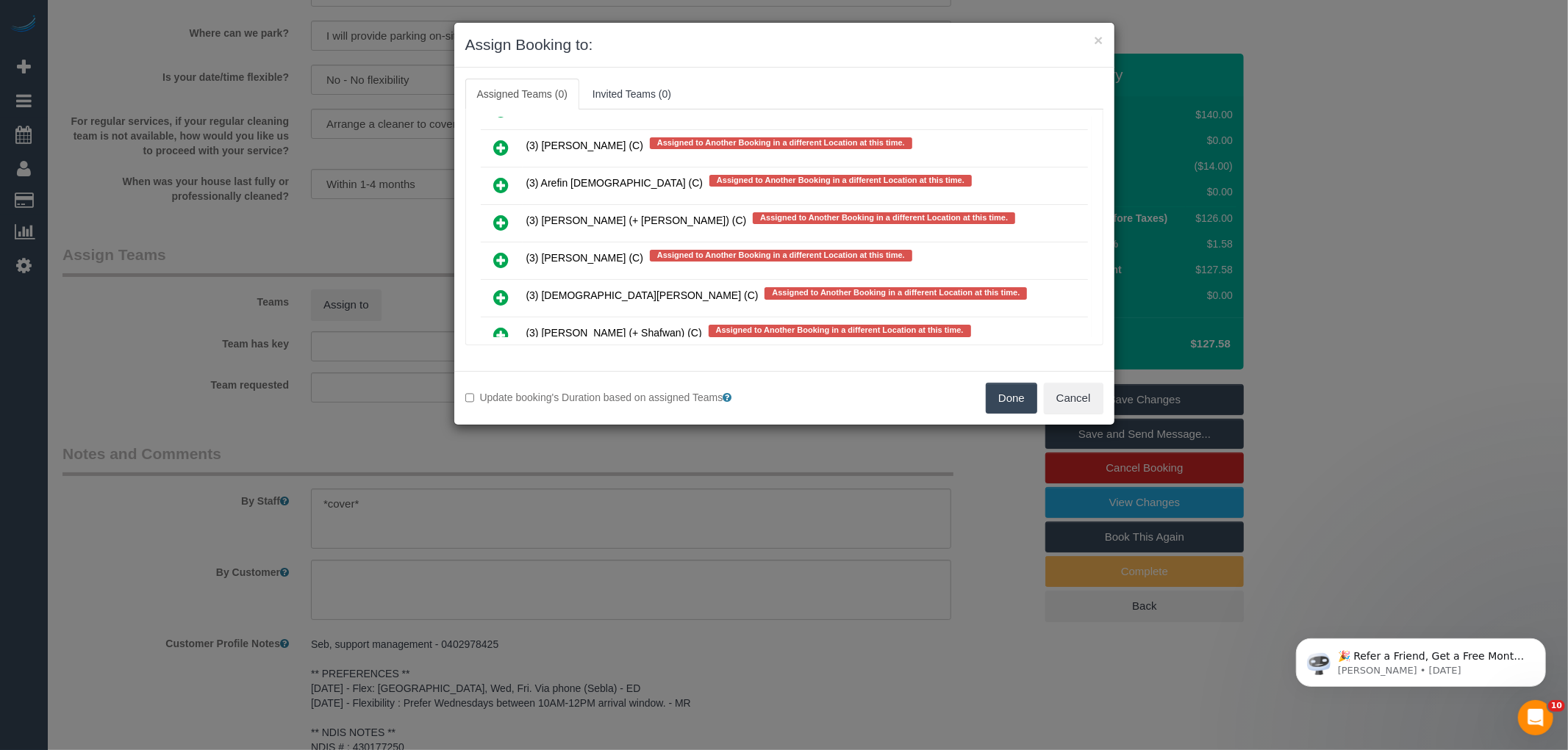
click at [498, 288] on icon at bounding box center [501, 297] width 15 height 18
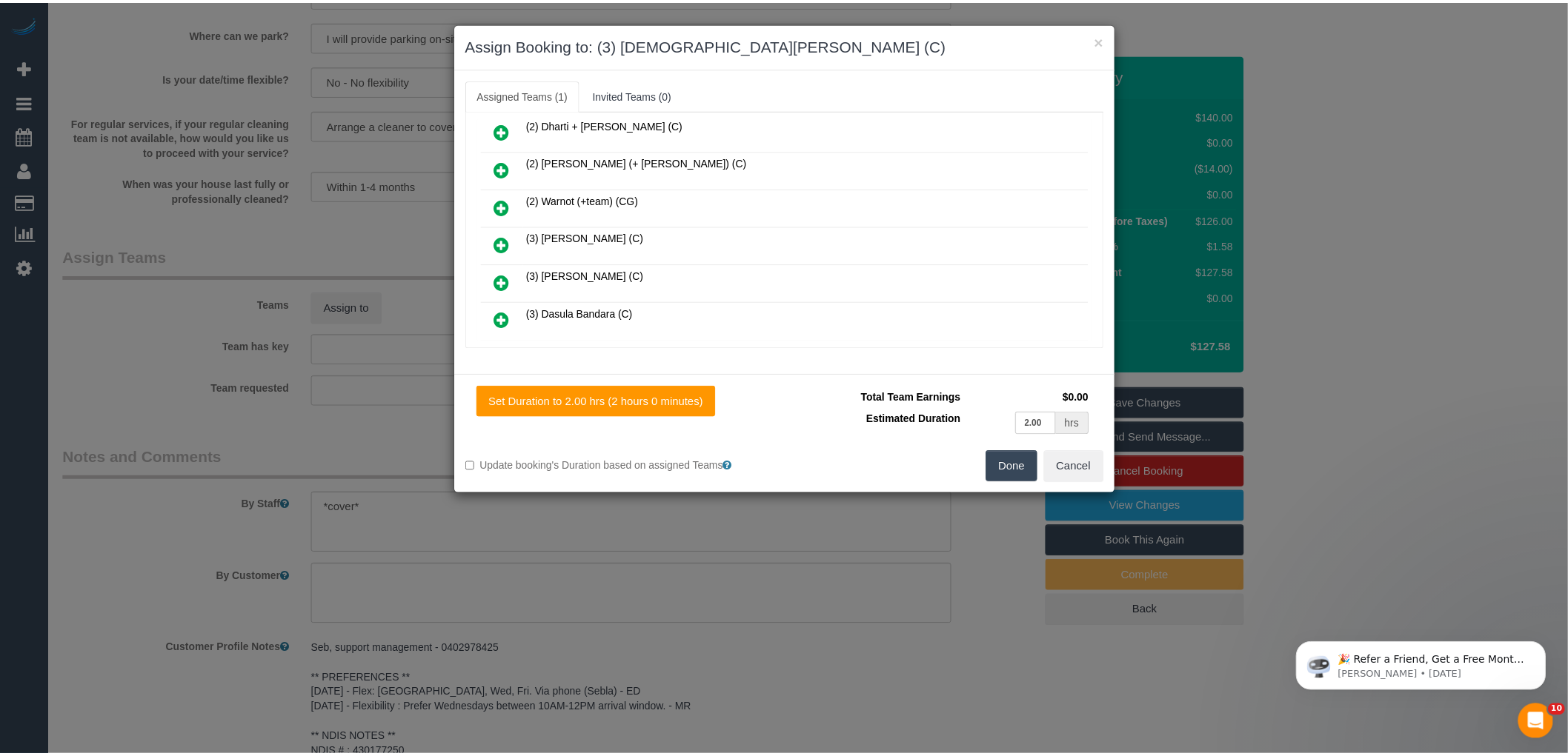
scroll to position [0, 0]
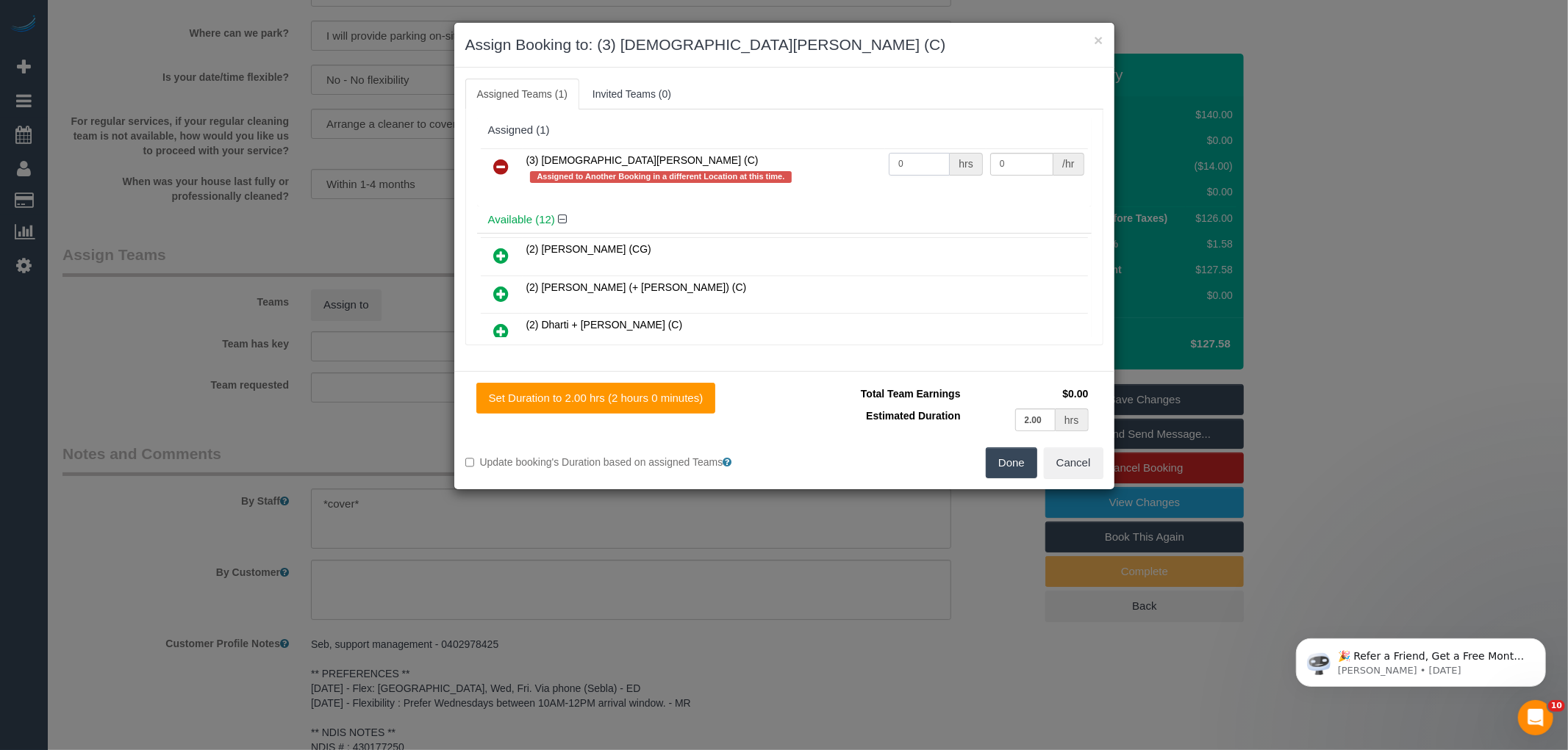
click at [912, 167] on input "0" at bounding box center [920, 164] width 61 height 23
type input "2"
click at [1026, 164] on input "0" at bounding box center [1022, 164] width 63 height 23
type input "35"
click at [1005, 461] on button "Done" at bounding box center [1011, 462] width 51 height 31
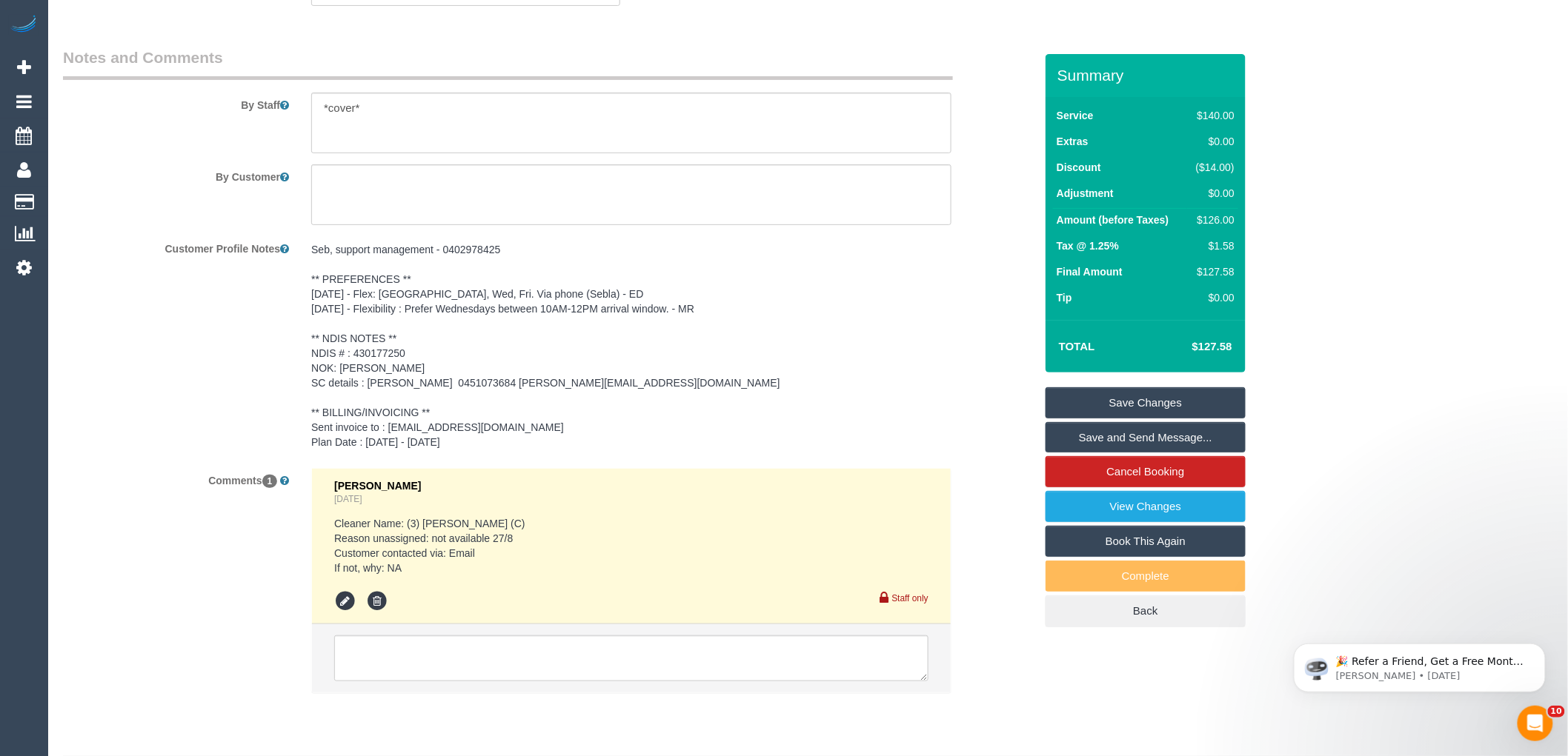
scroll to position [2512, 0]
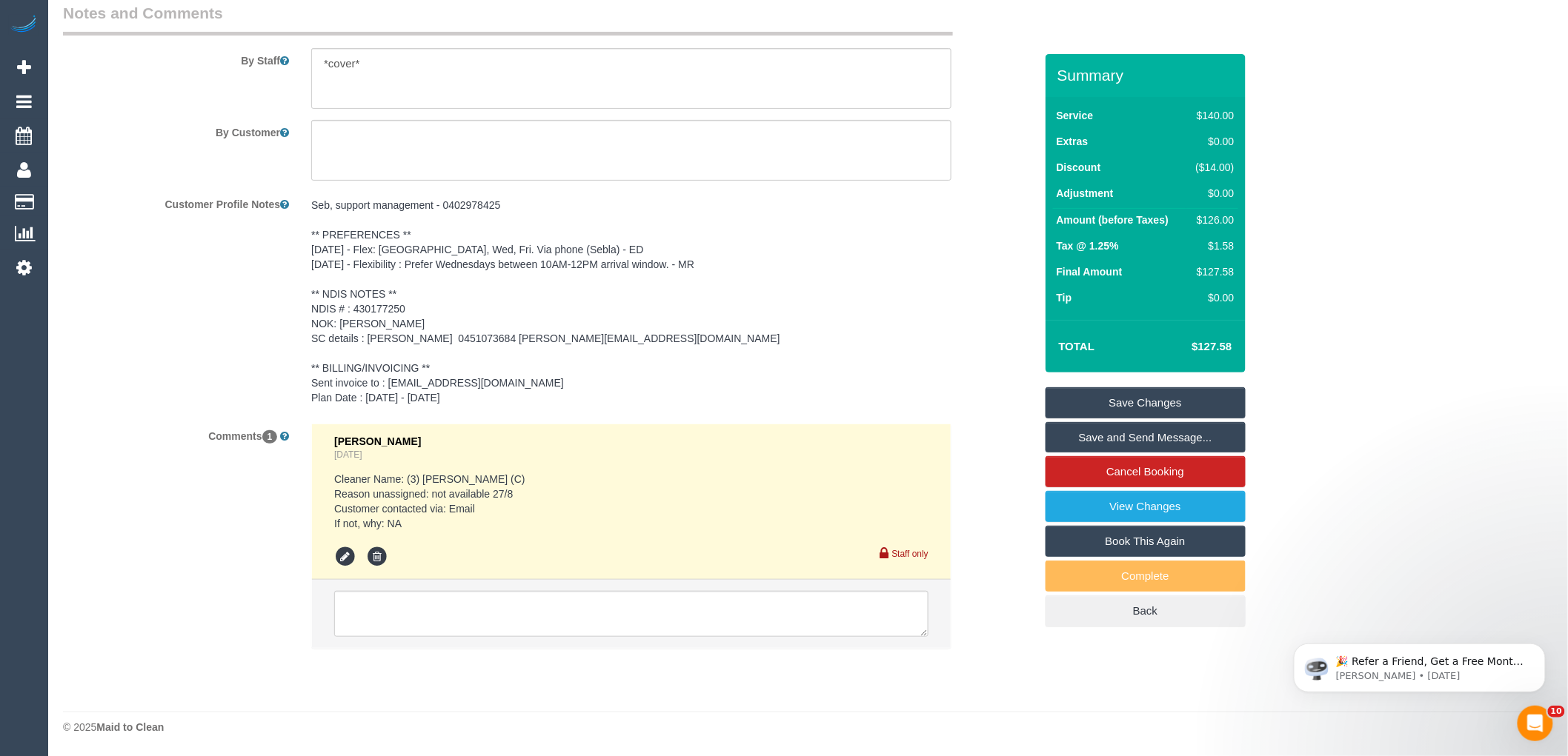
click at [873, 338] on pre "Seb, support management - 0402978425 ** PREFERENCES ** 20/8/25 - Flex: Can do M…" at bounding box center [631, 302] width 640 height 207
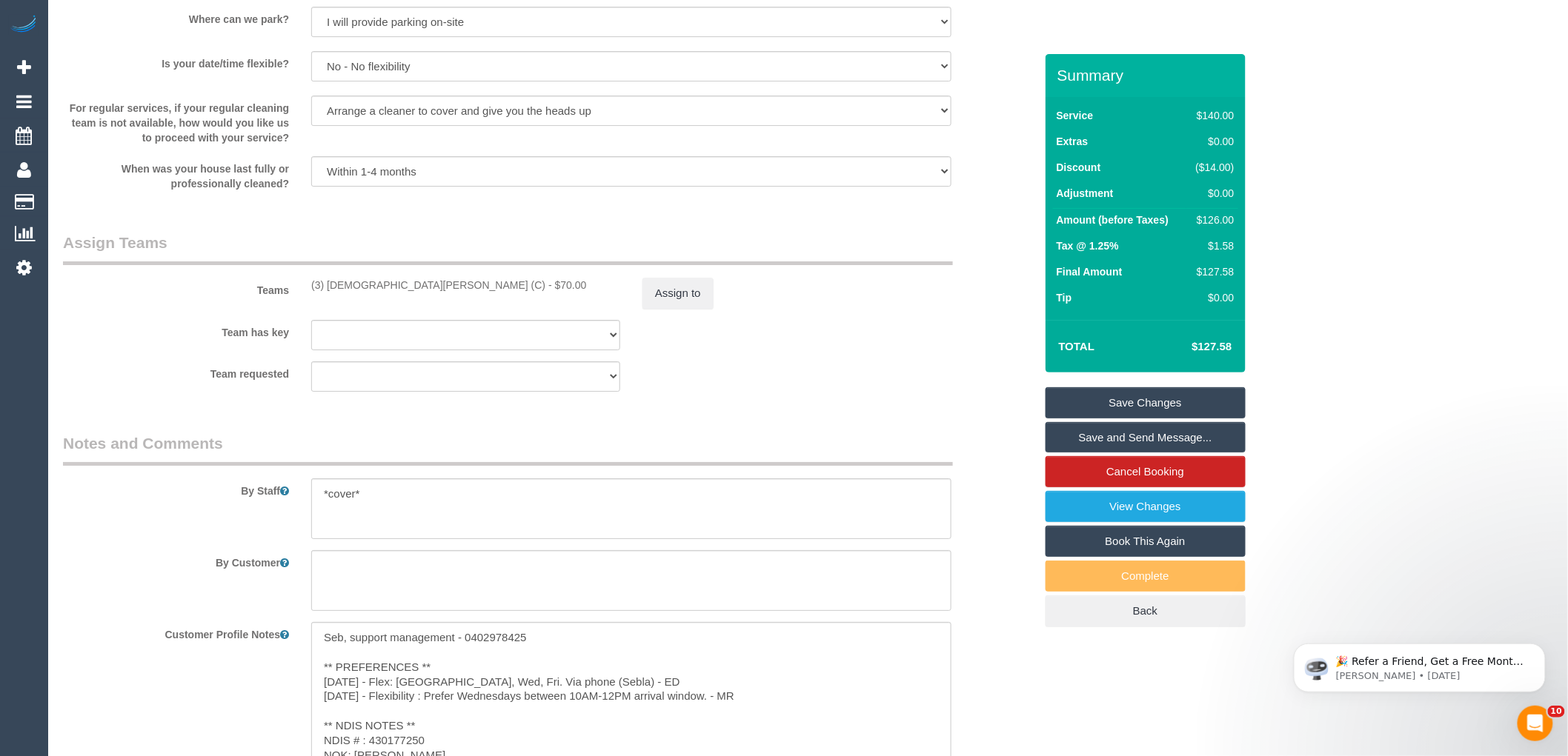
scroll to position [2044, 0]
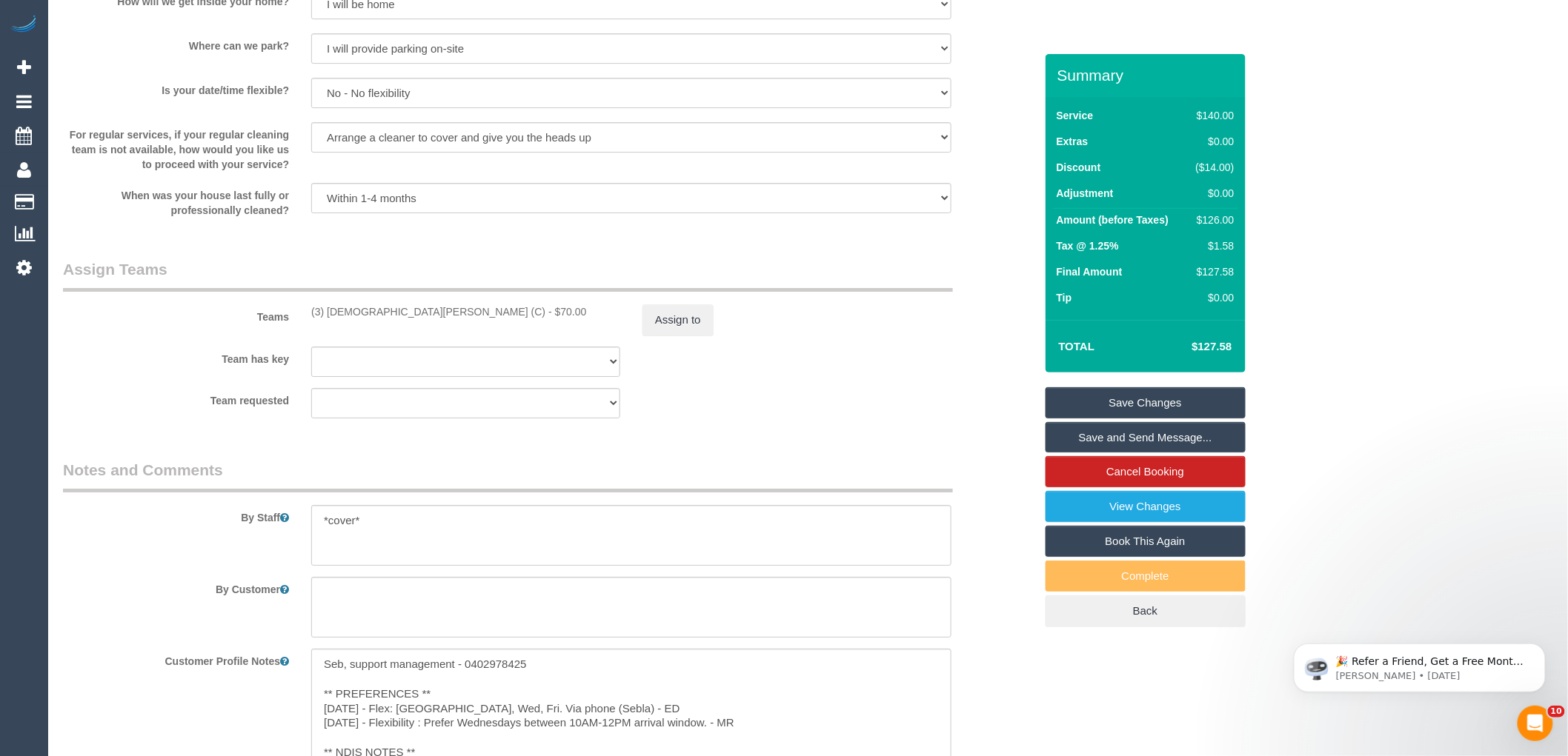
click at [1134, 404] on link "Save Changes" at bounding box center [1145, 403] width 200 height 31
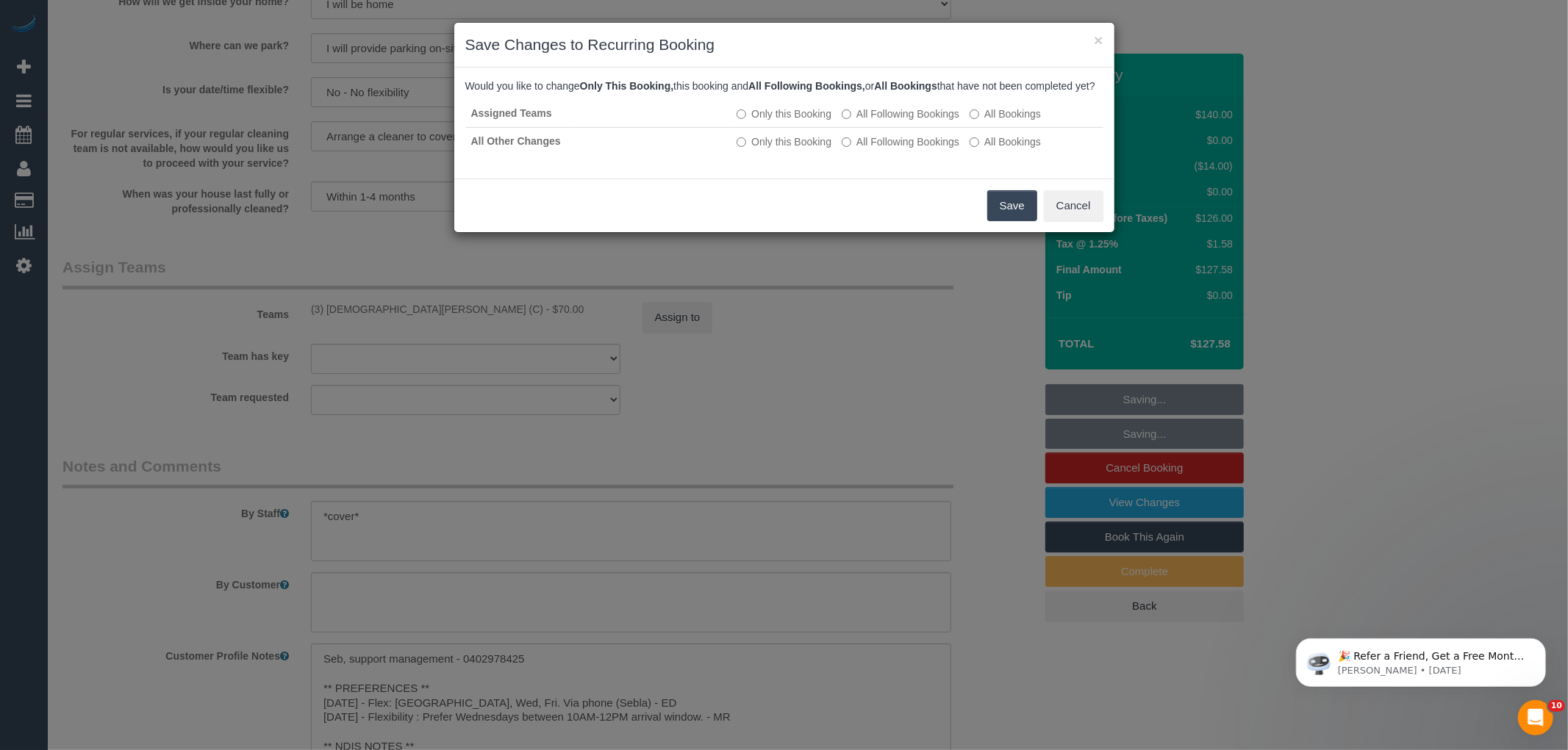
click at [1004, 221] on button "Save" at bounding box center [1012, 206] width 50 height 31
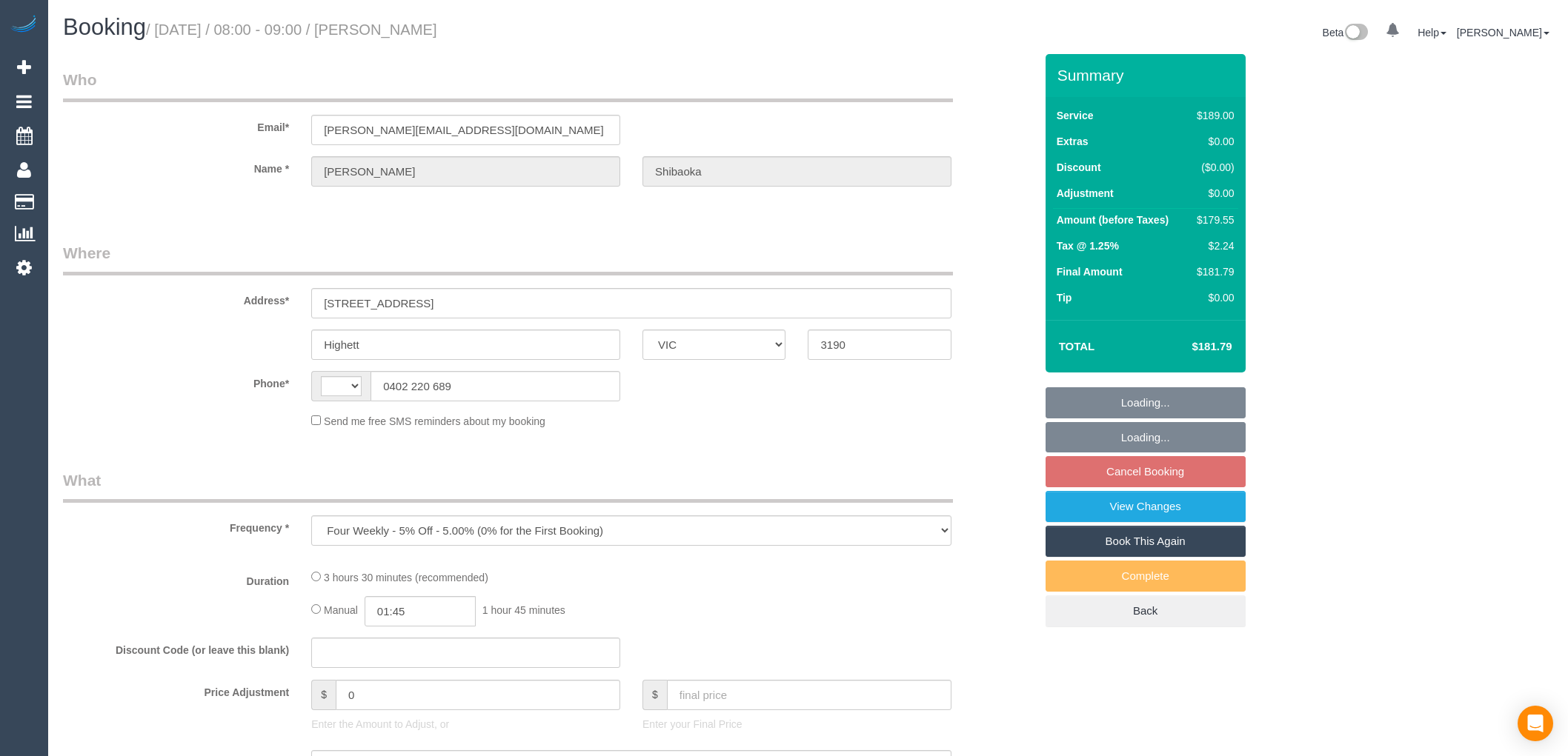
select select "VIC"
select select "number:28"
select select "number:14"
select select "number:19"
select select "number:22"
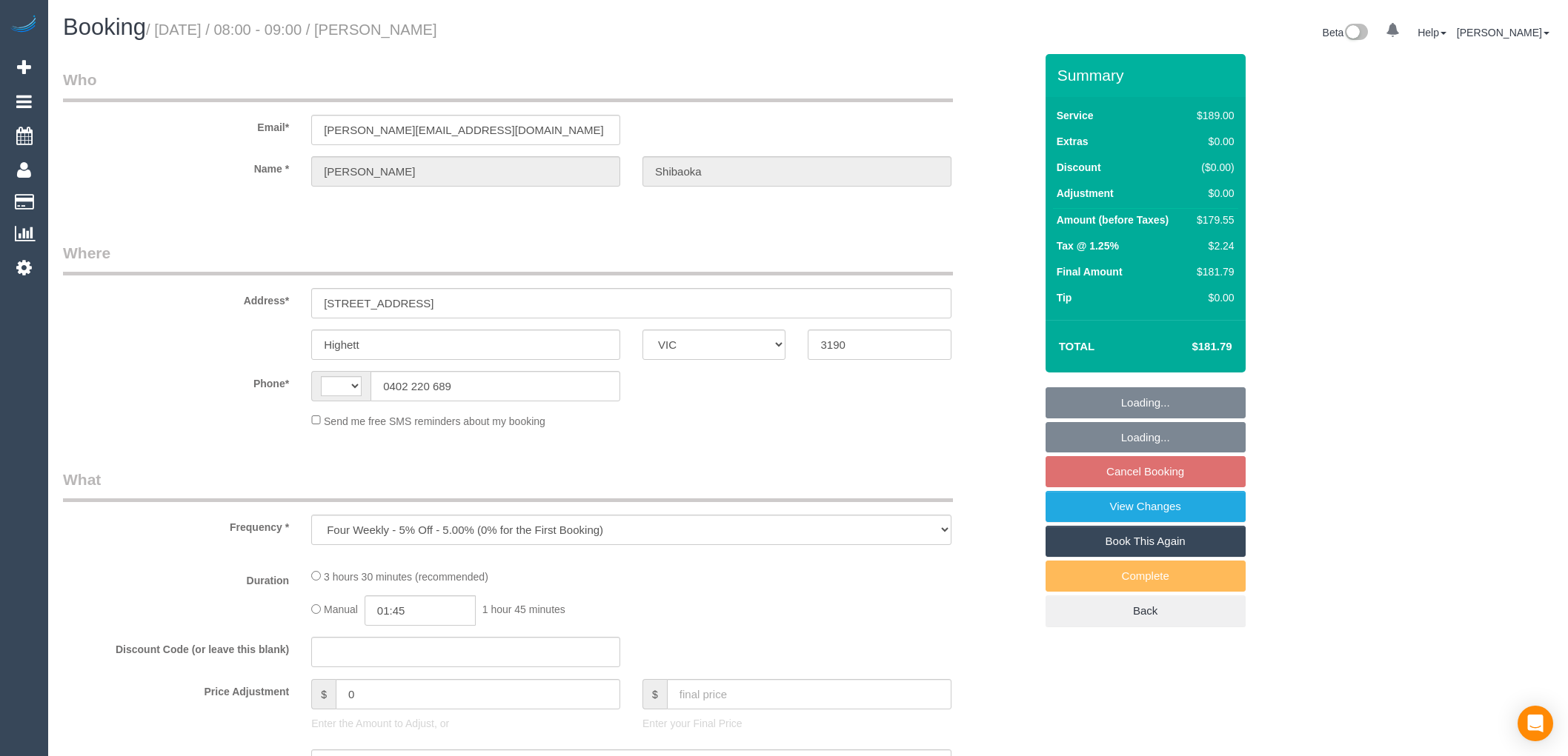
select select "number:35"
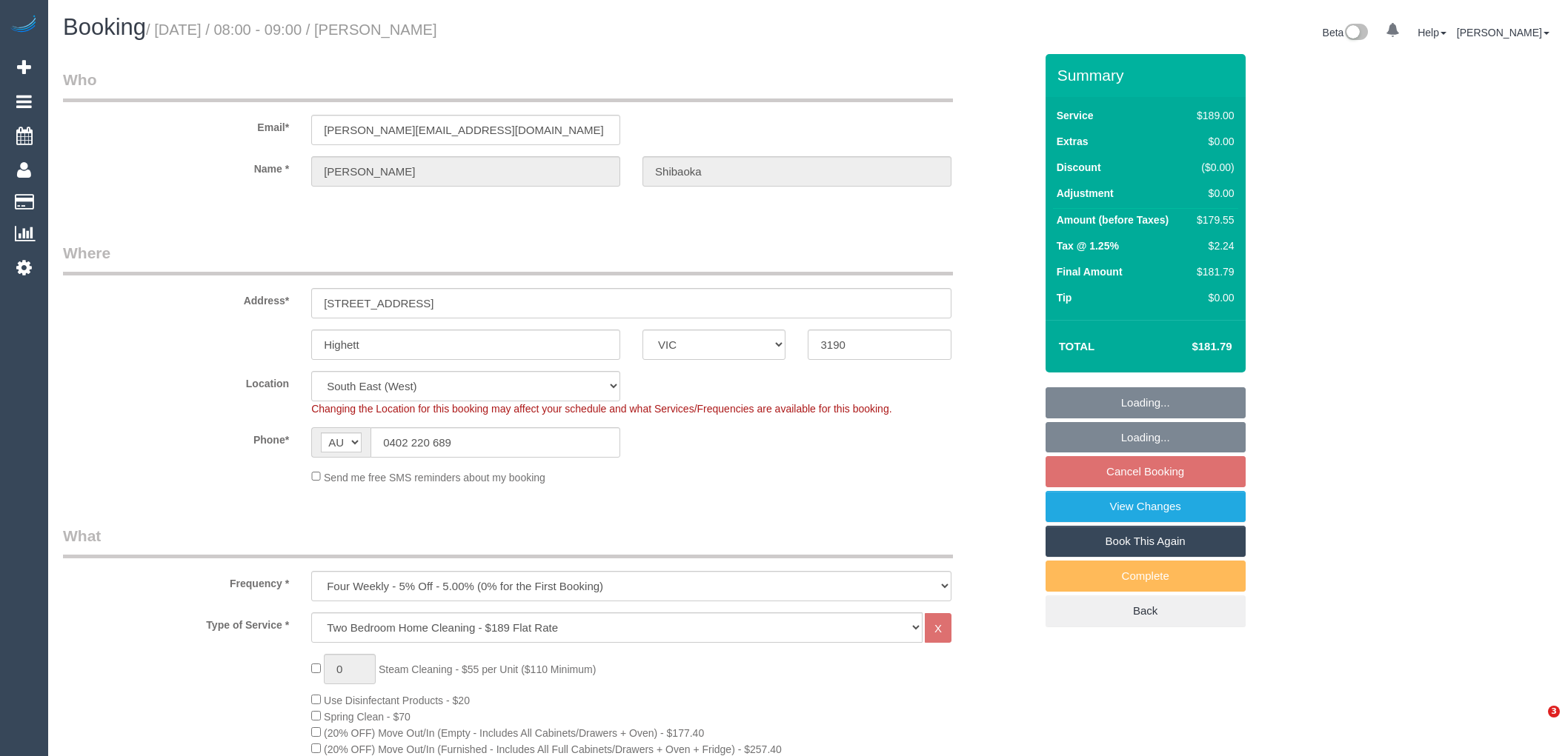
select select "string:AU"
select select "object:625"
select select "string:stripe-pm_1PLIIy2GScqysDRV6CVti9Dx"
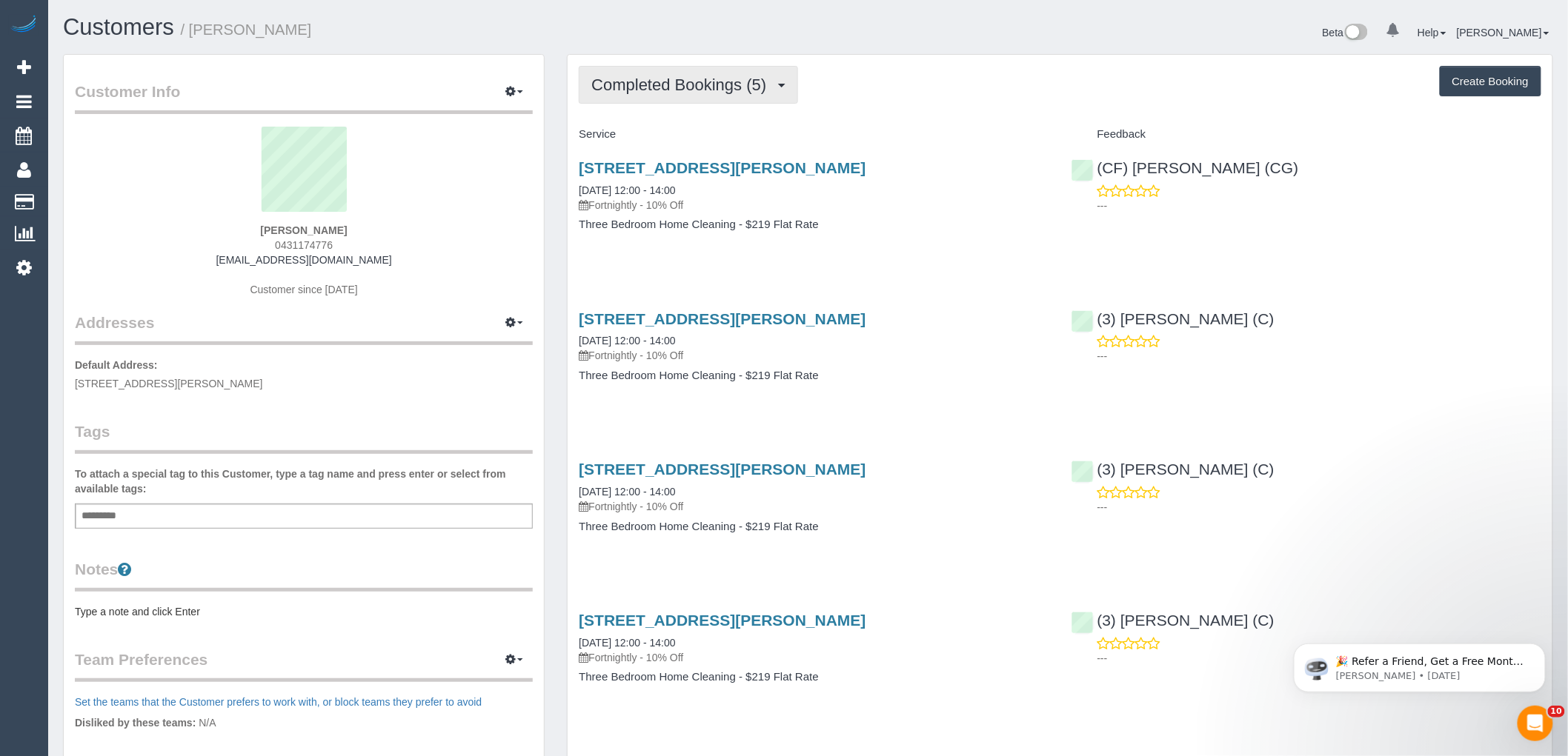
click at [722, 83] on span "Completed Bookings (5)" at bounding box center [683, 85] width 183 height 18
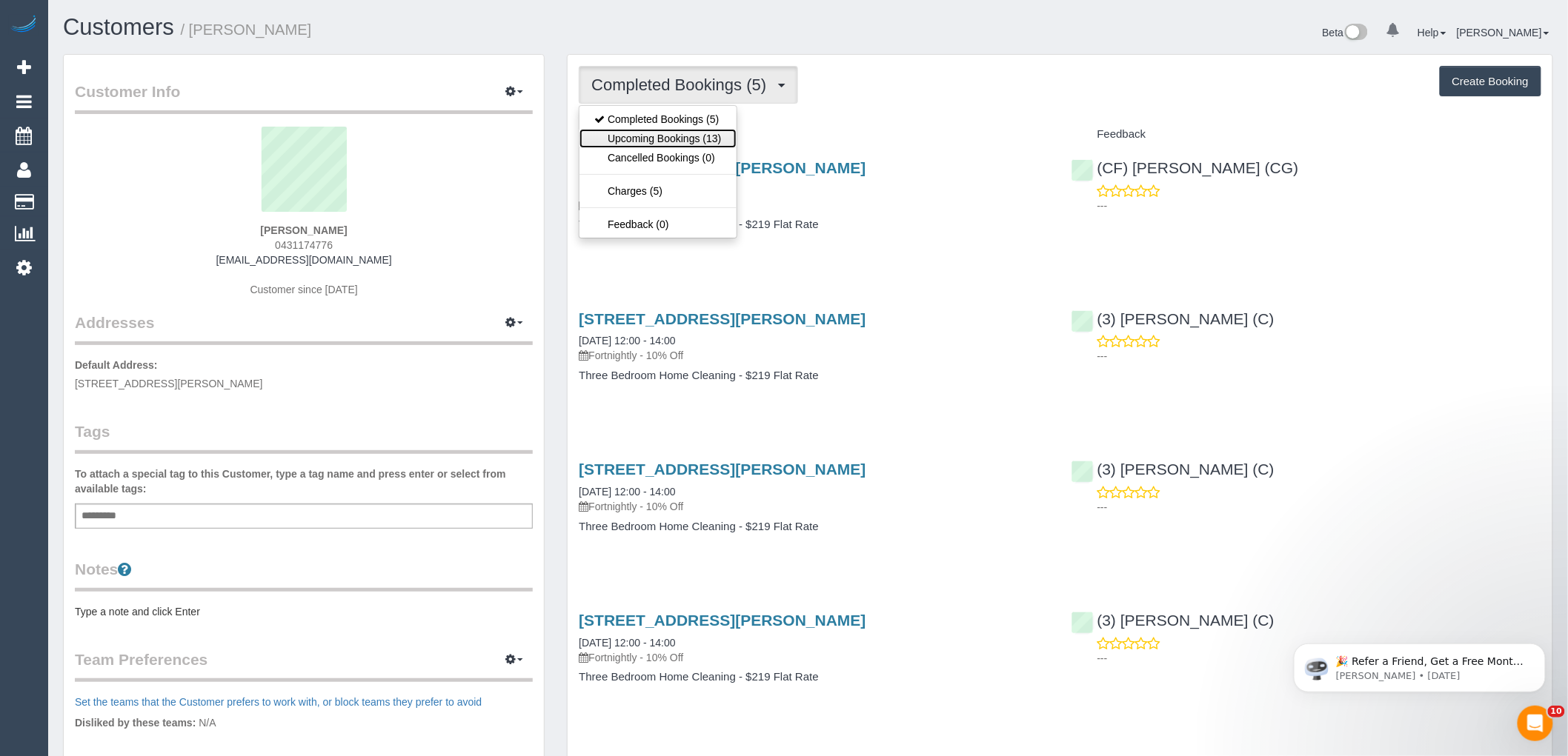
click at [662, 144] on link "Upcoming Bookings (13)" at bounding box center [658, 138] width 156 height 19
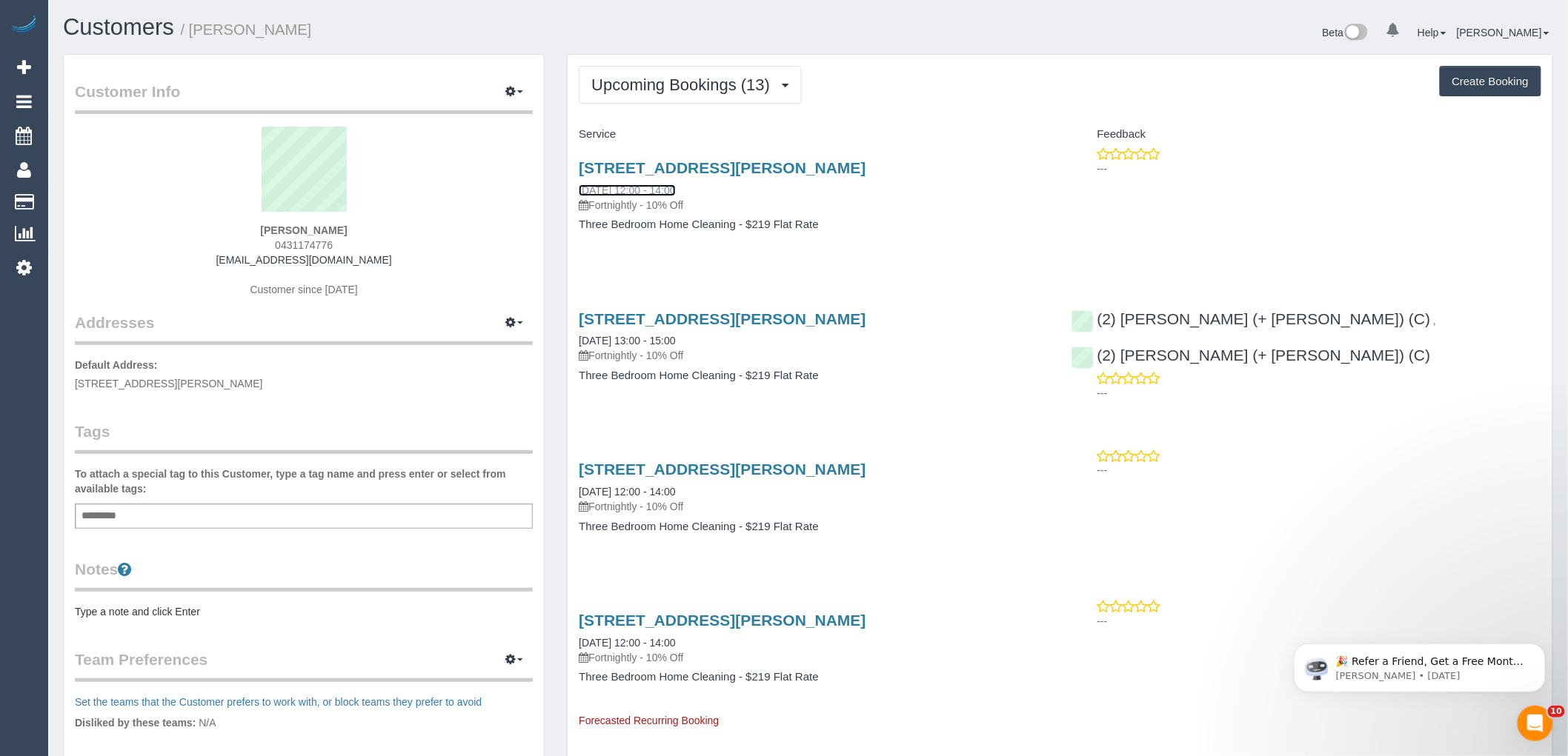
click at [675, 188] on link "[DATE] 12:00 - 14:00" at bounding box center [627, 190] width 96 height 12
click at [664, 90] on span "Upcoming Bookings (13)" at bounding box center [684, 85] width 186 height 18
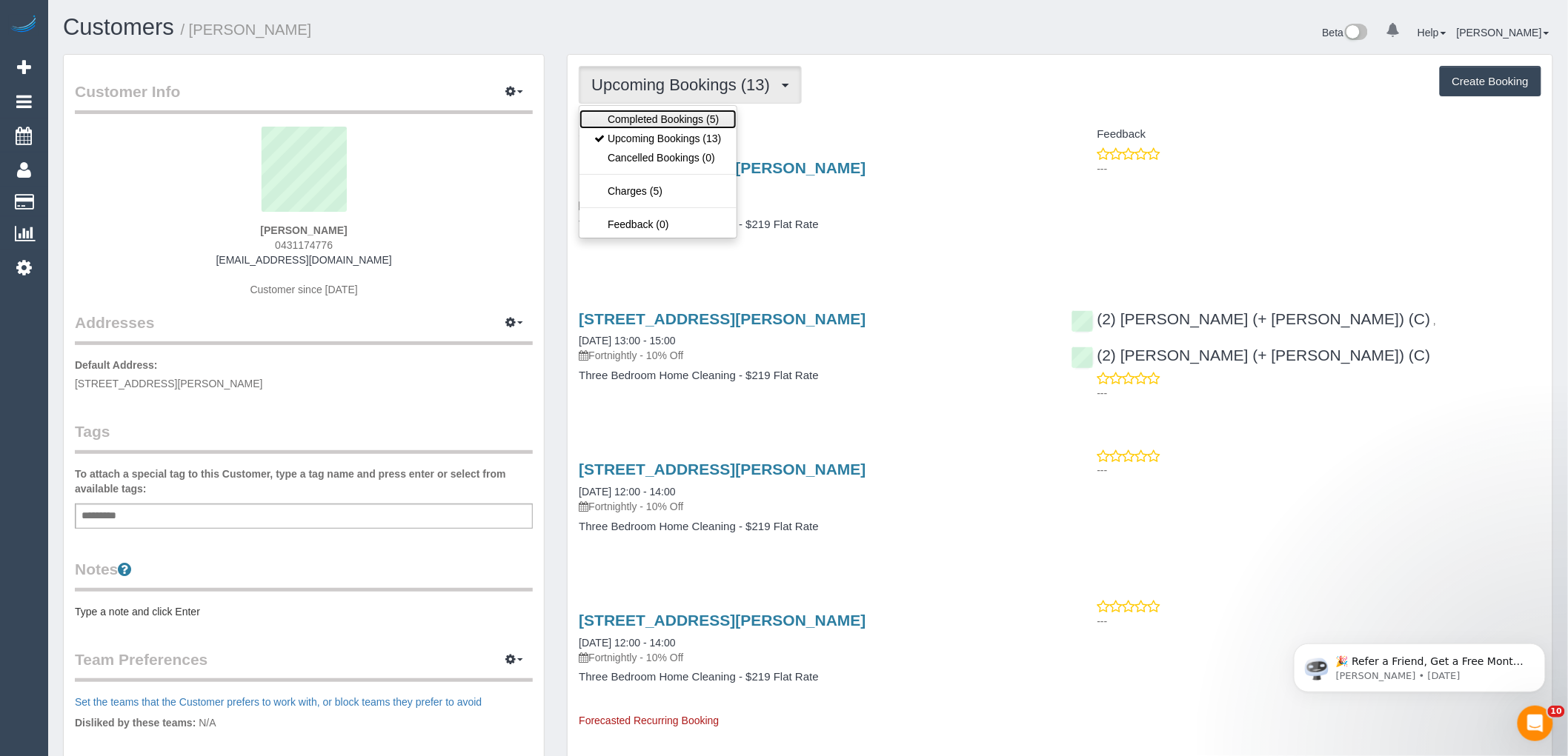
click at [634, 126] on link "Completed Bookings (5)" at bounding box center [658, 119] width 156 height 19
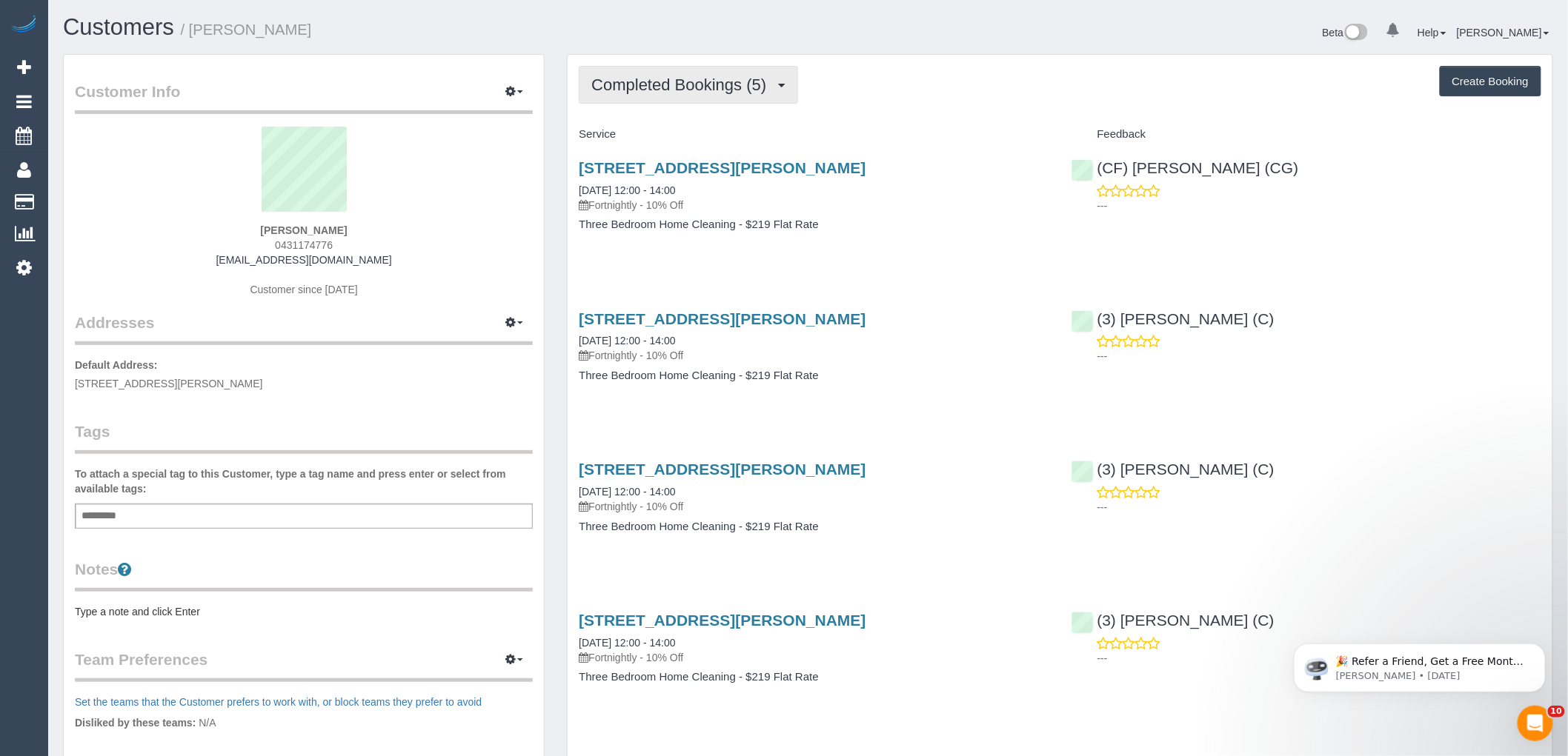
click at [709, 86] on span "Completed Bookings (5)" at bounding box center [683, 85] width 183 height 18
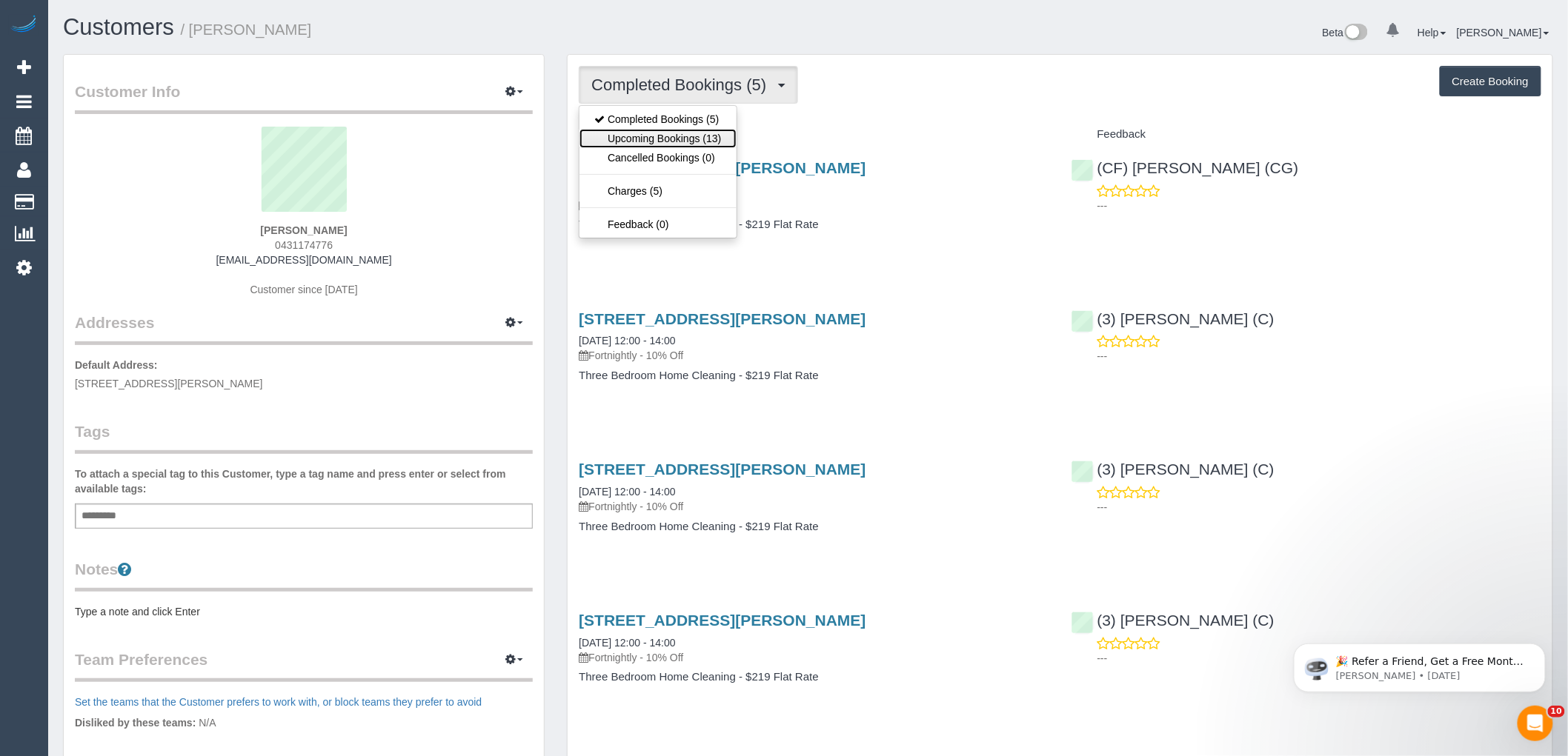
click at [691, 138] on link "Upcoming Bookings (13)" at bounding box center [658, 138] width 156 height 19
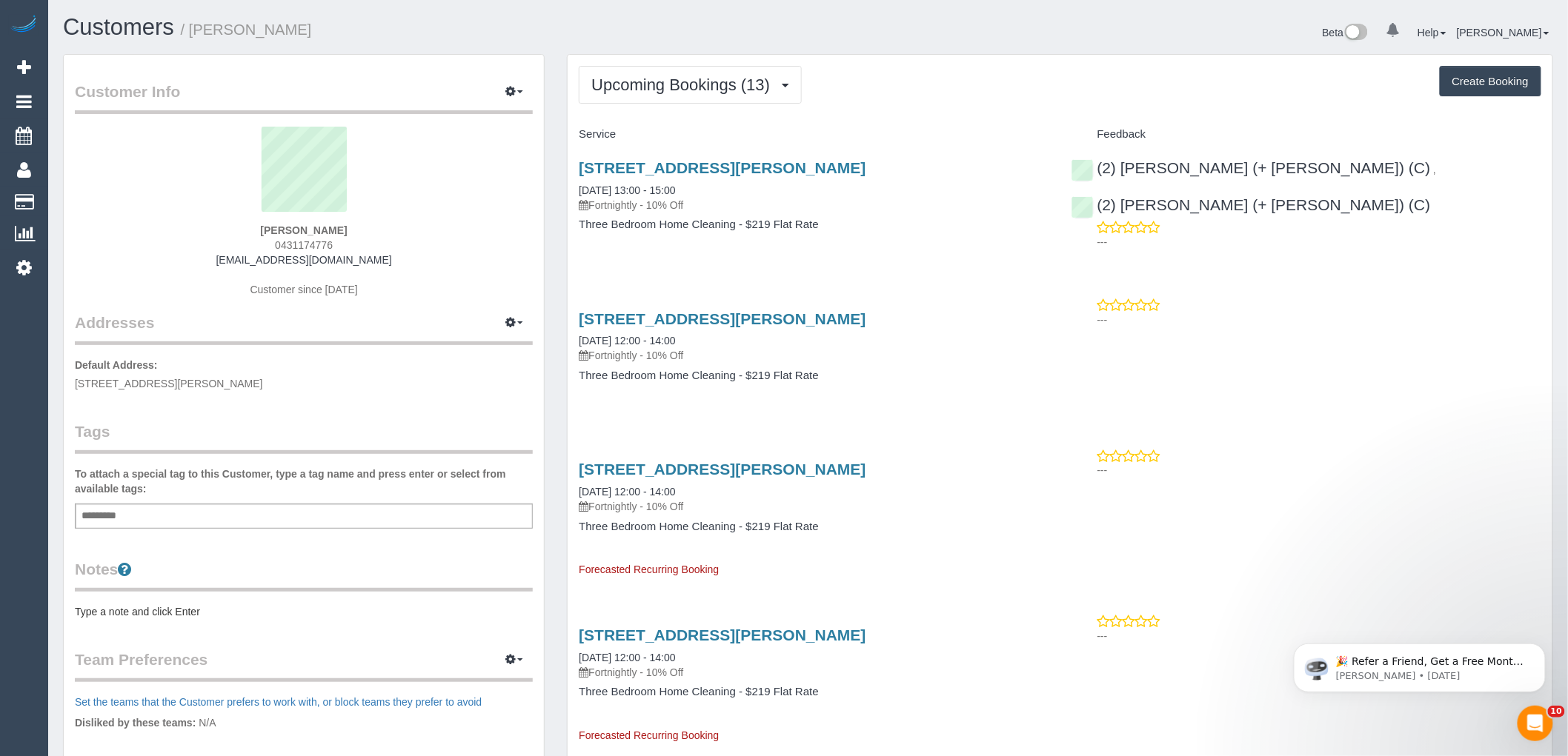
click at [549, 208] on div "Customer Info Edit Contact Info Send Message Email Preferences Special Sales Ta…" at bounding box center [304, 536] width 504 height 963
click at [515, 92] on icon "button" at bounding box center [510, 91] width 10 height 9
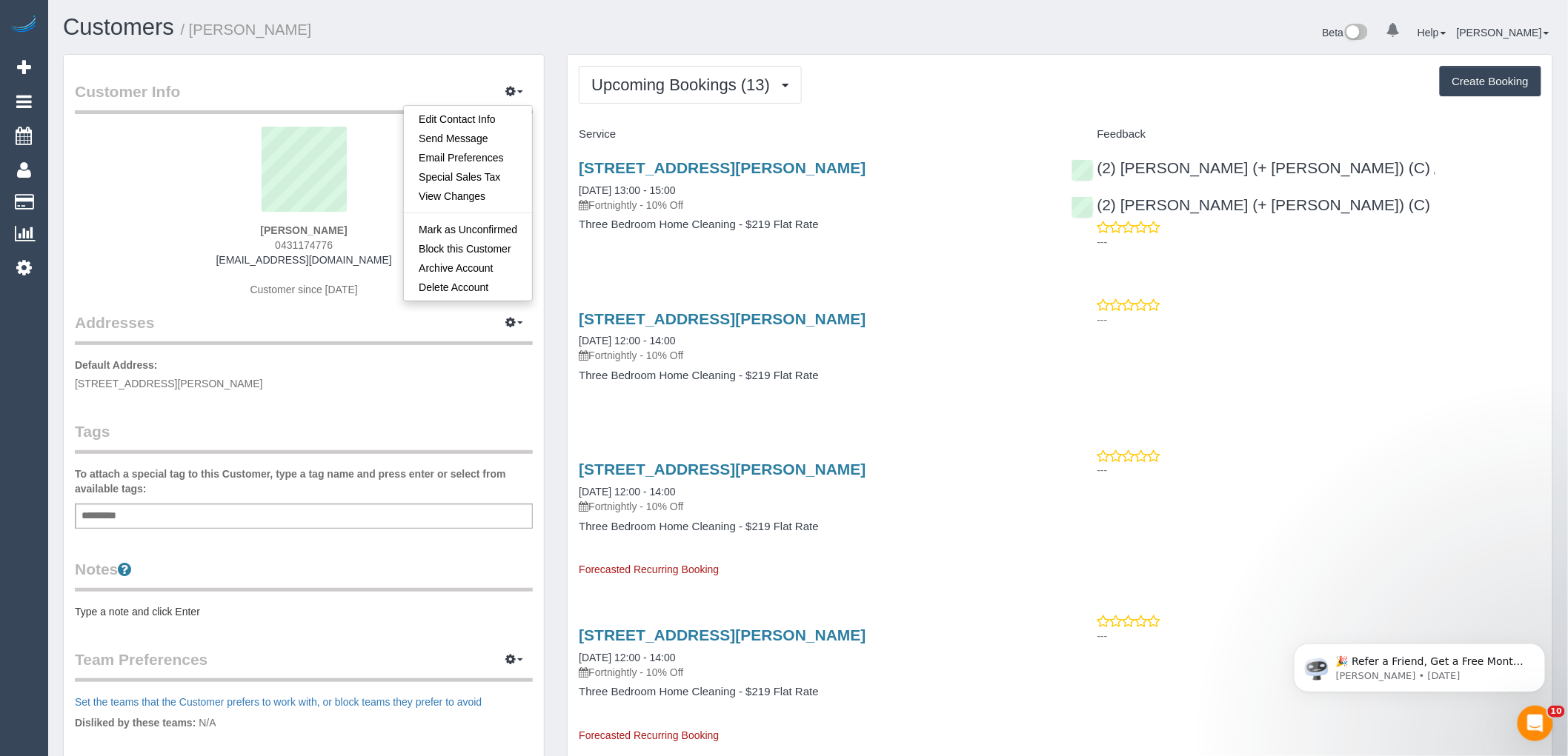
click at [708, 46] on div "Customers / Mary Farquhar Beta 0 Your Notifications You have 0 alerts Help Help…" at bounding box center [808, 34] width 1513 height 39
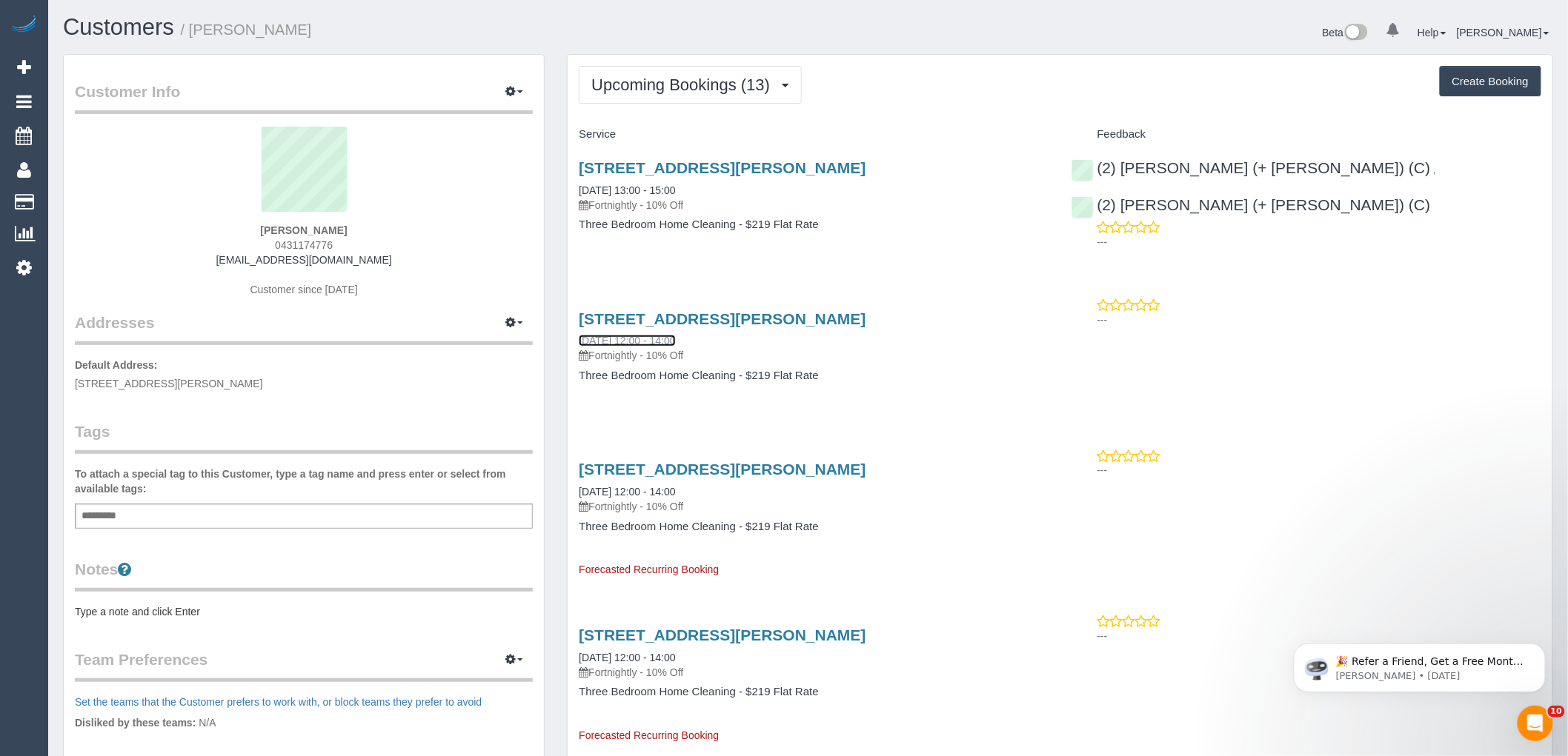
click at [604, 343] on link "10/09/2025 12:00 - 14:00" at bounding box center [627, 340] width 96 height 12
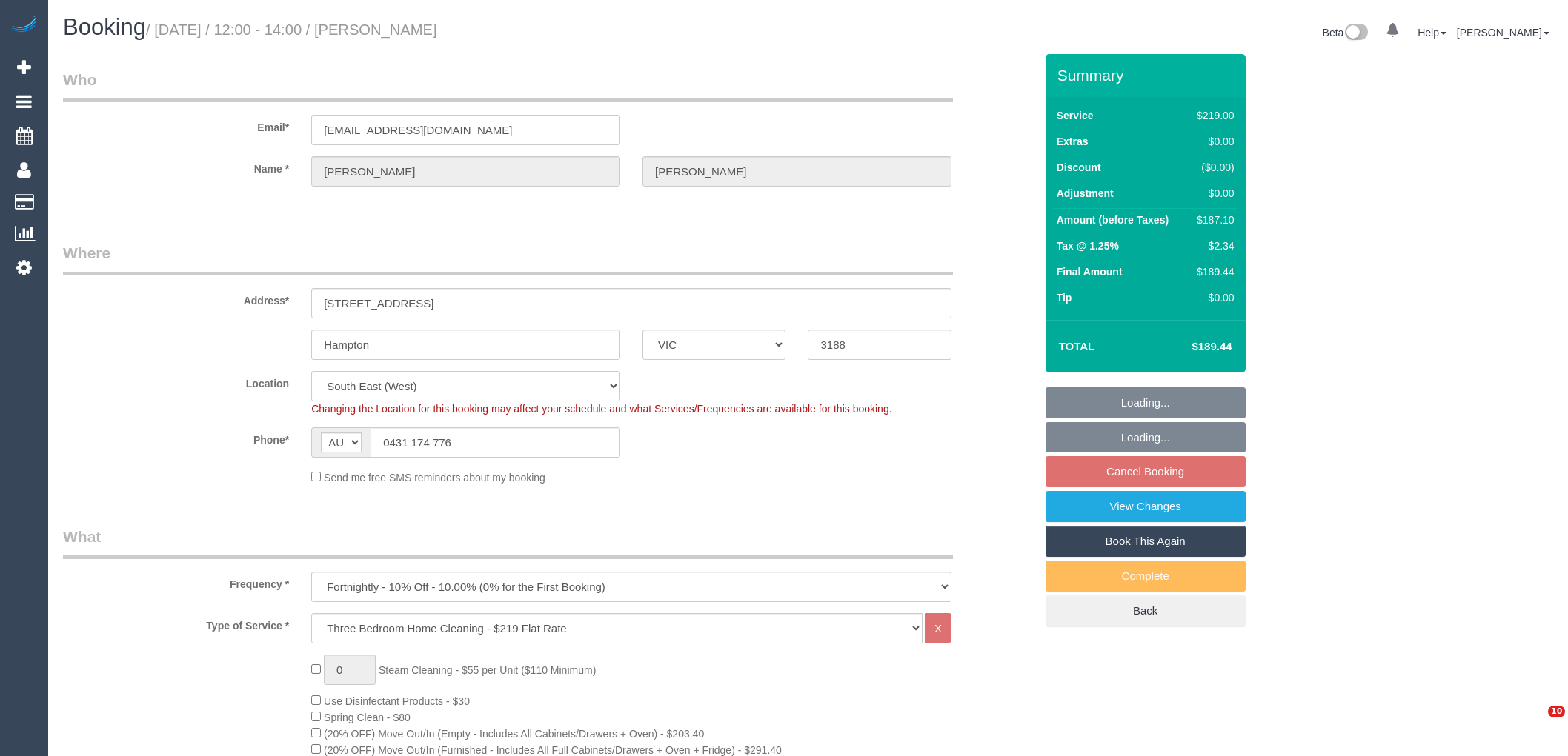
select select "VIC"
select select "number:28"
select select "number:14"
select select "number:19"
select select "number:24"
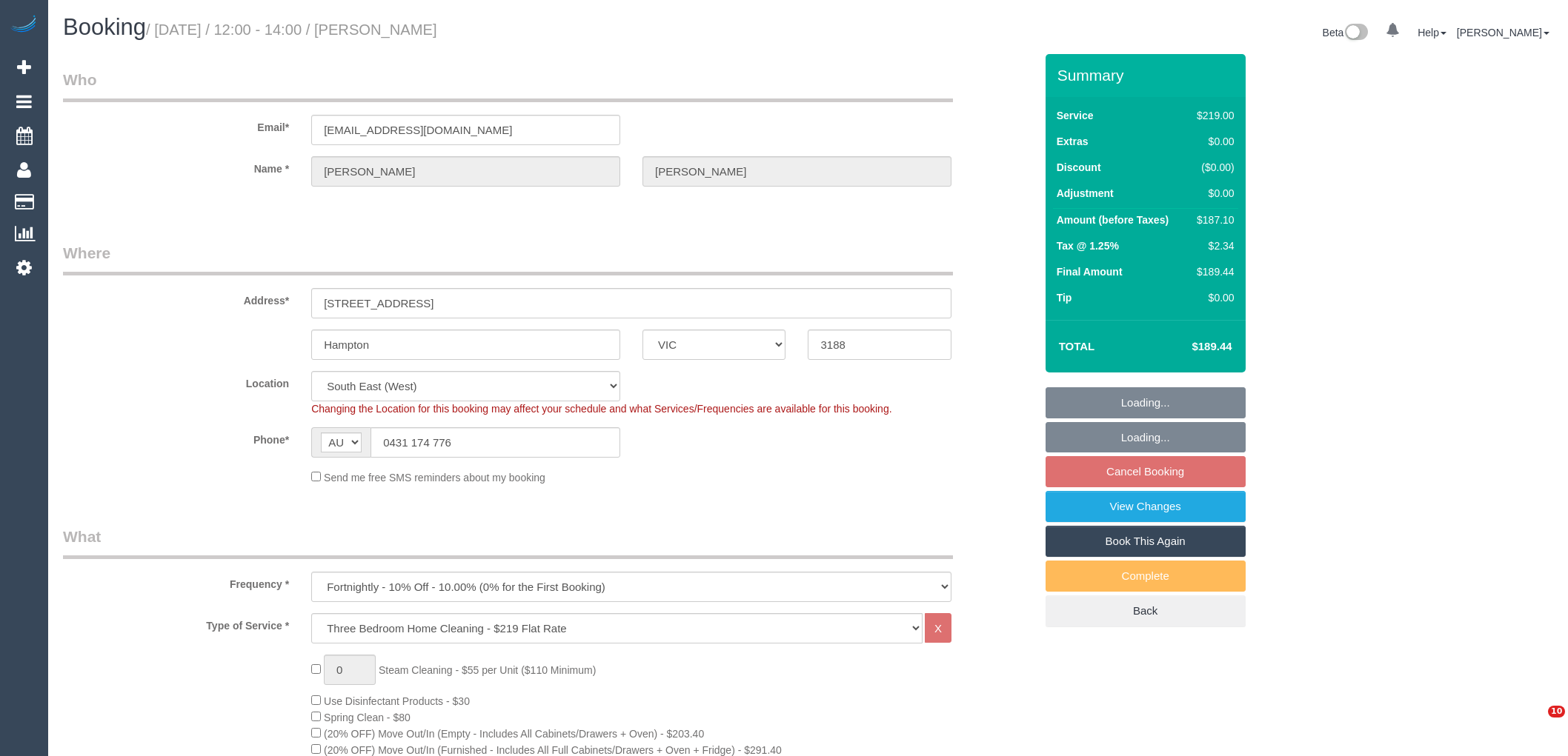
select select "number:33"
select select "number:26"
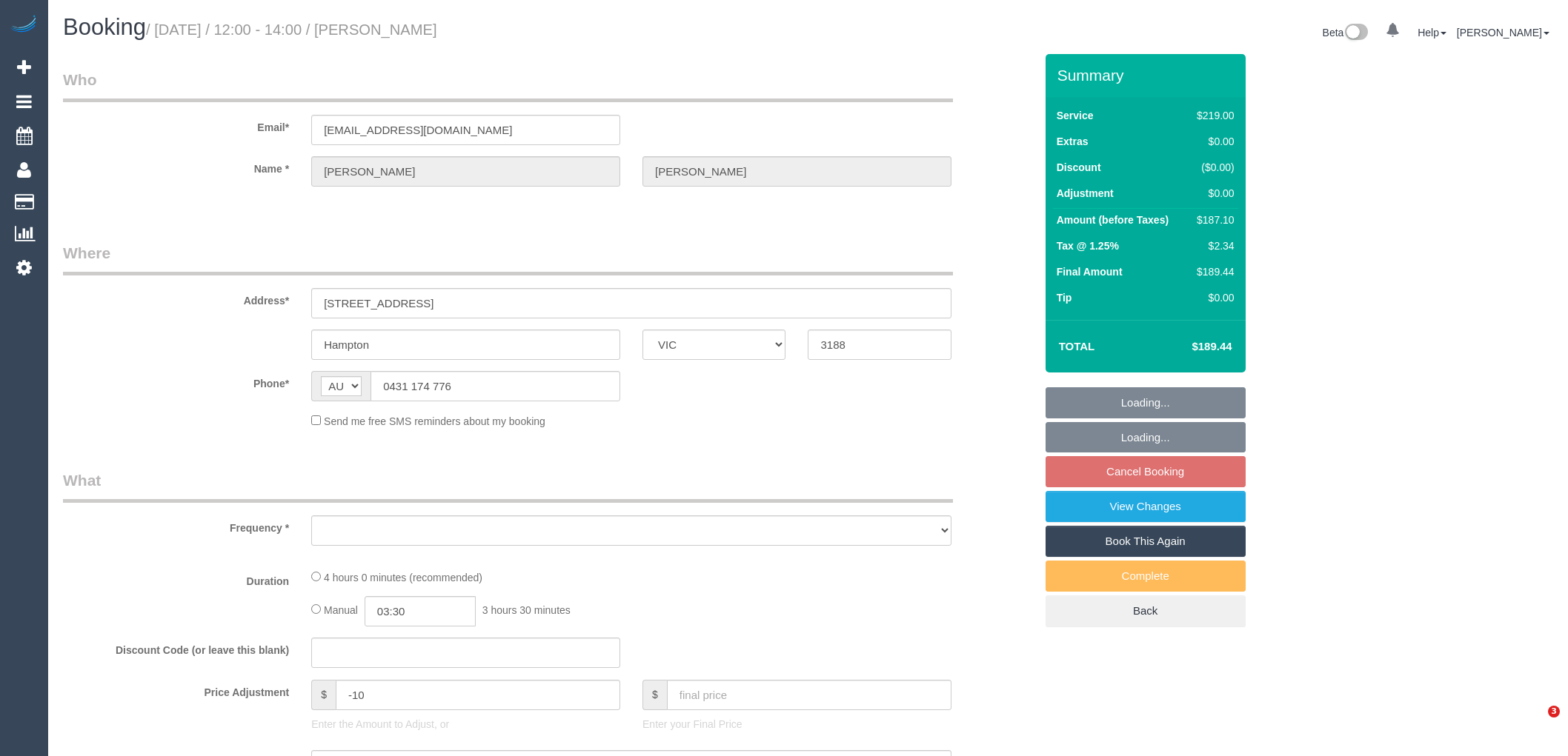
select select "VIC"
select select "string:stripe-pm_1RUQ9W2GScqysDRVBEWQwIWo"
select select "number:28"
select select "number:14"
select select "number:19"
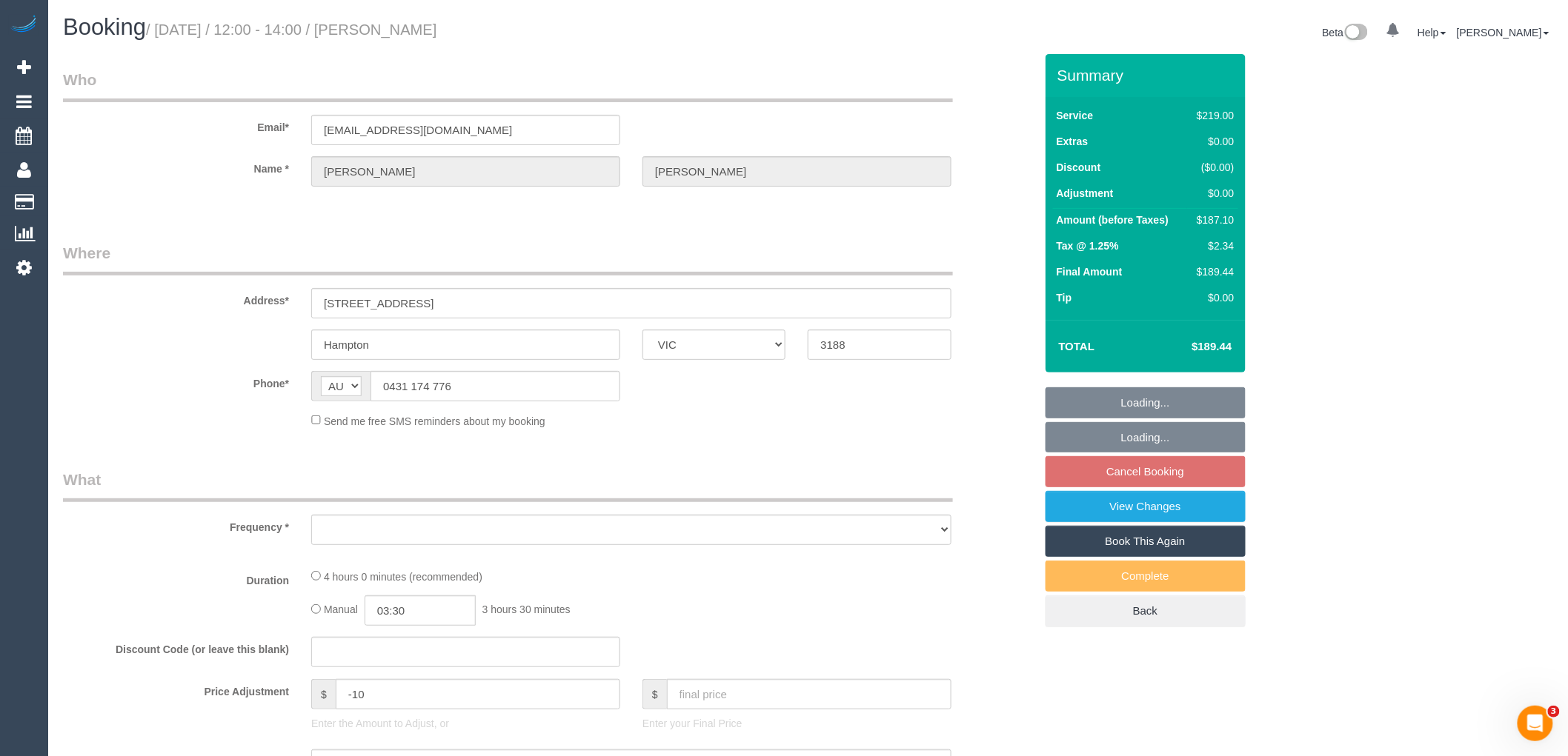
select select "number:24"
select select "number:33"
select select "number:26"
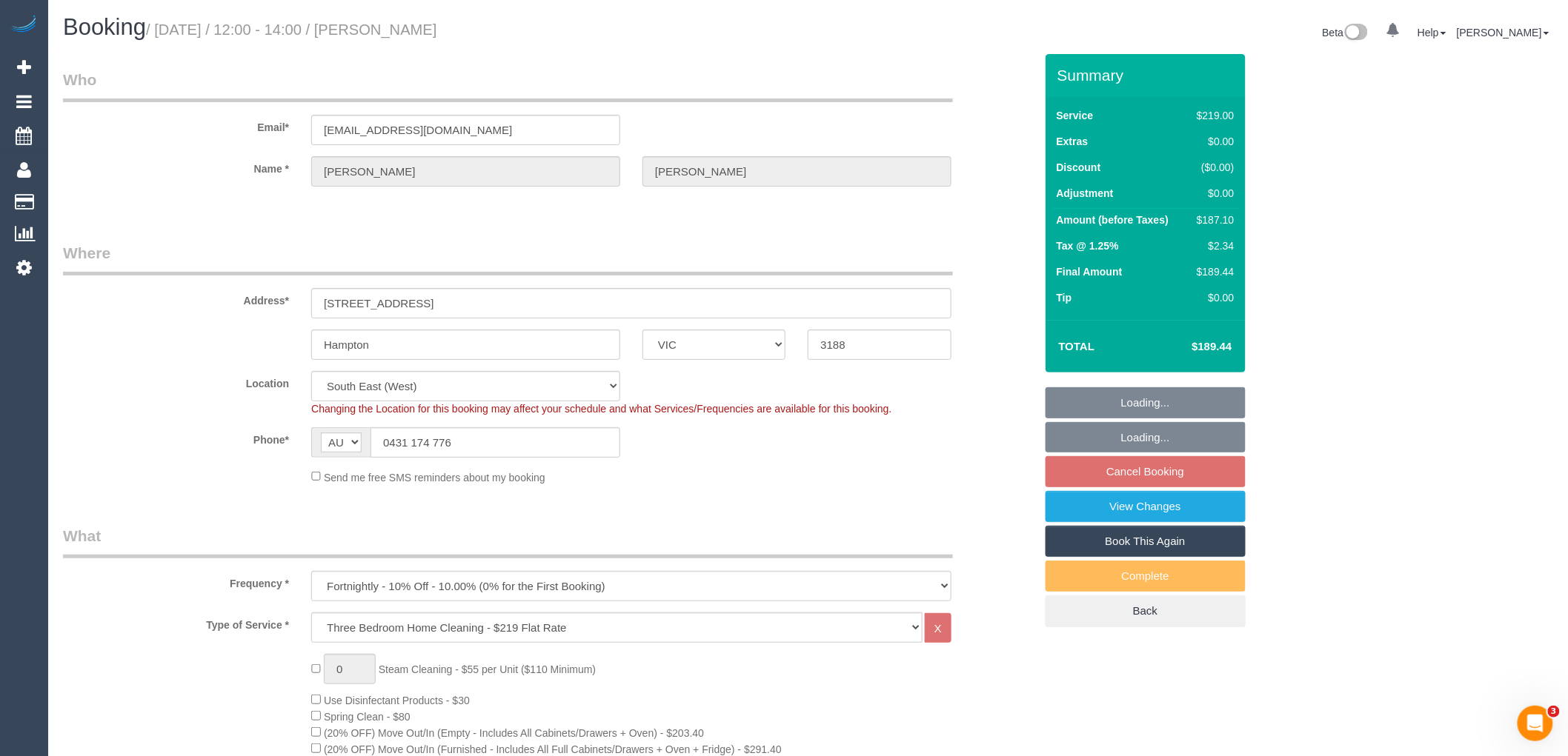
select select "object:1304"
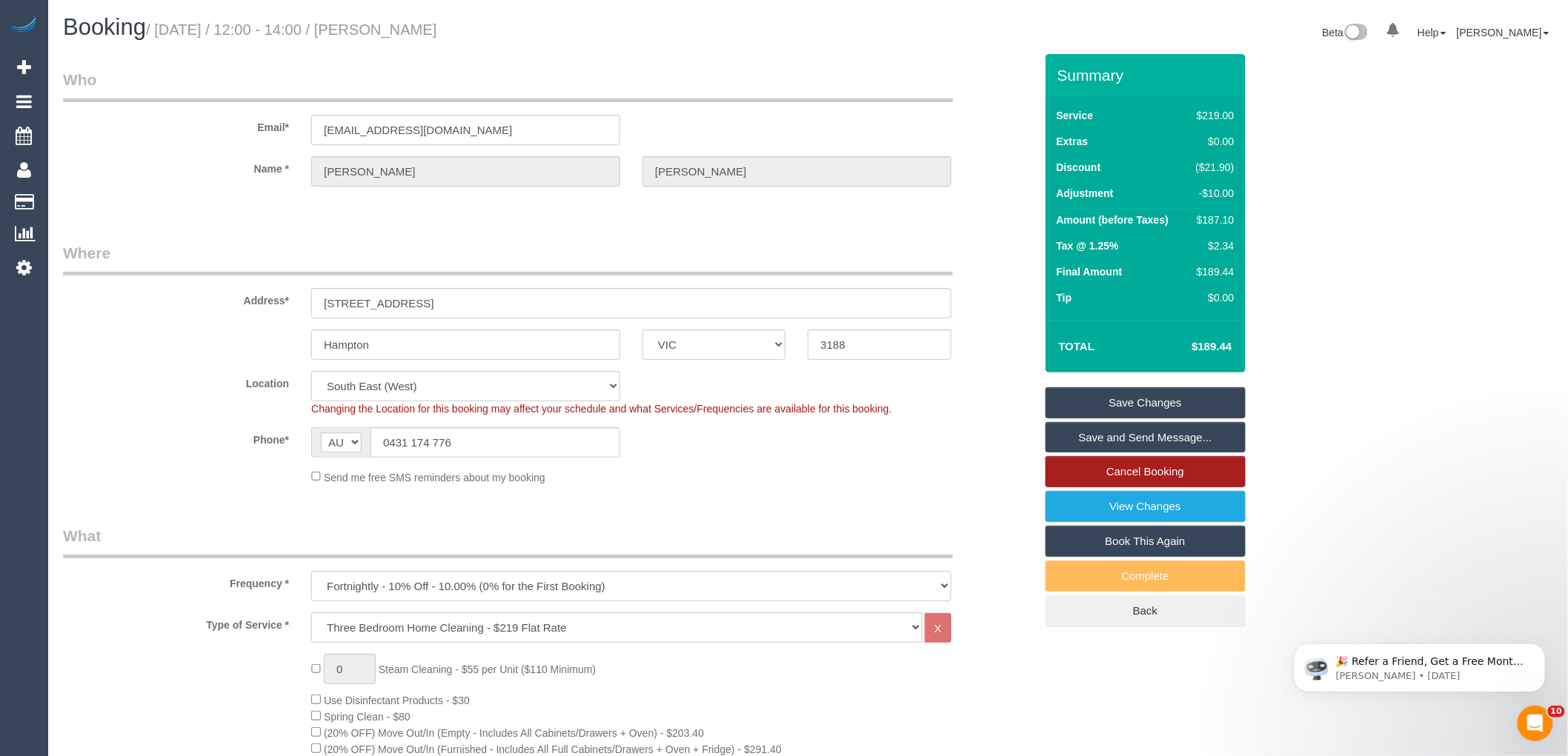
click at [1194, 472] on link "Cancel Booking" at bounding box center [1145, 472] width 200 height 31
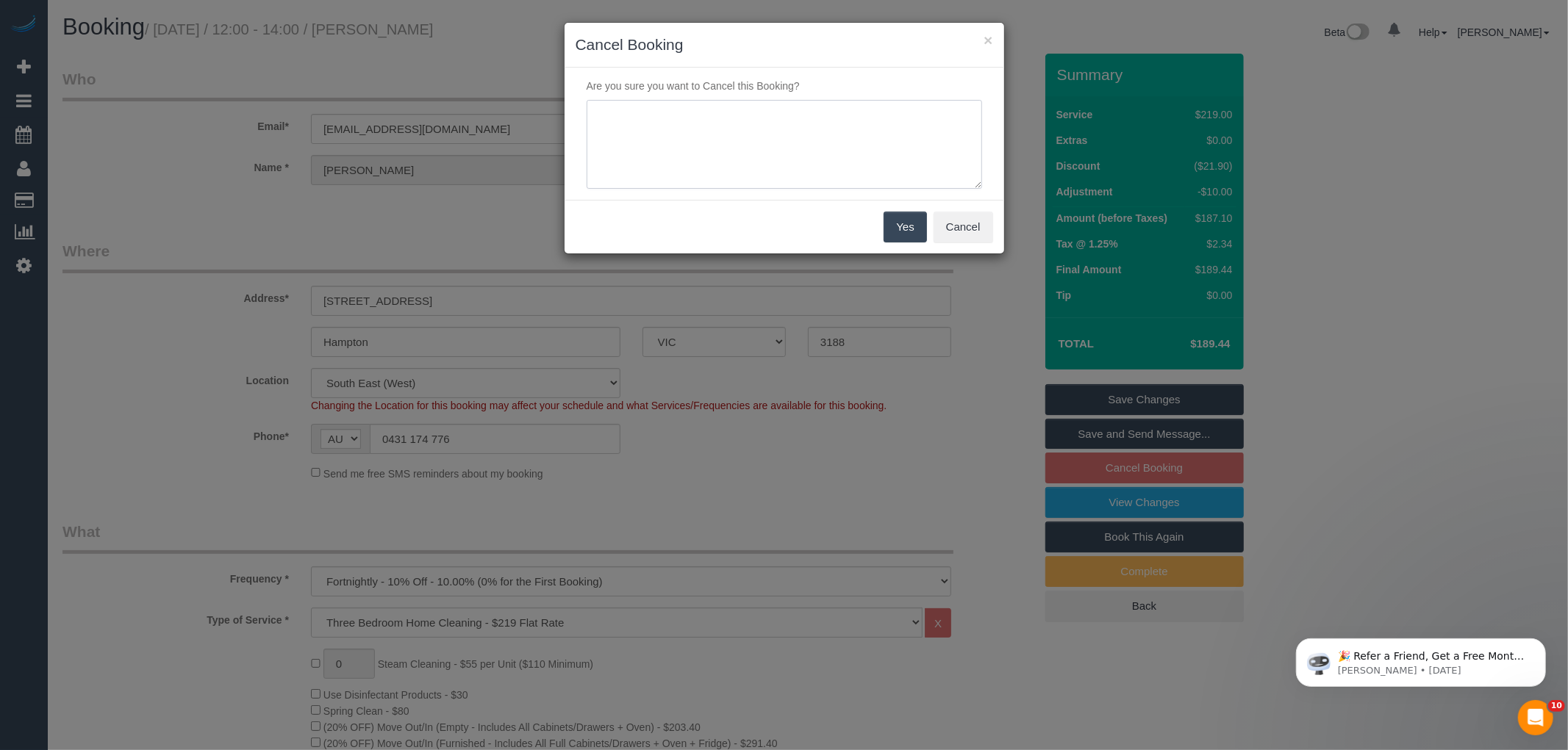
click at [853, 149] on textarea at bounding box center [784, 144] width 396 height 89
click at [766, 114] on textarea at bounding box center [784, 144] width 396 height 89
type textarea "duplicate booking - LB"
click at [913, 241] on button "Yes" at bounding box center [904, 227] width 42 height 31
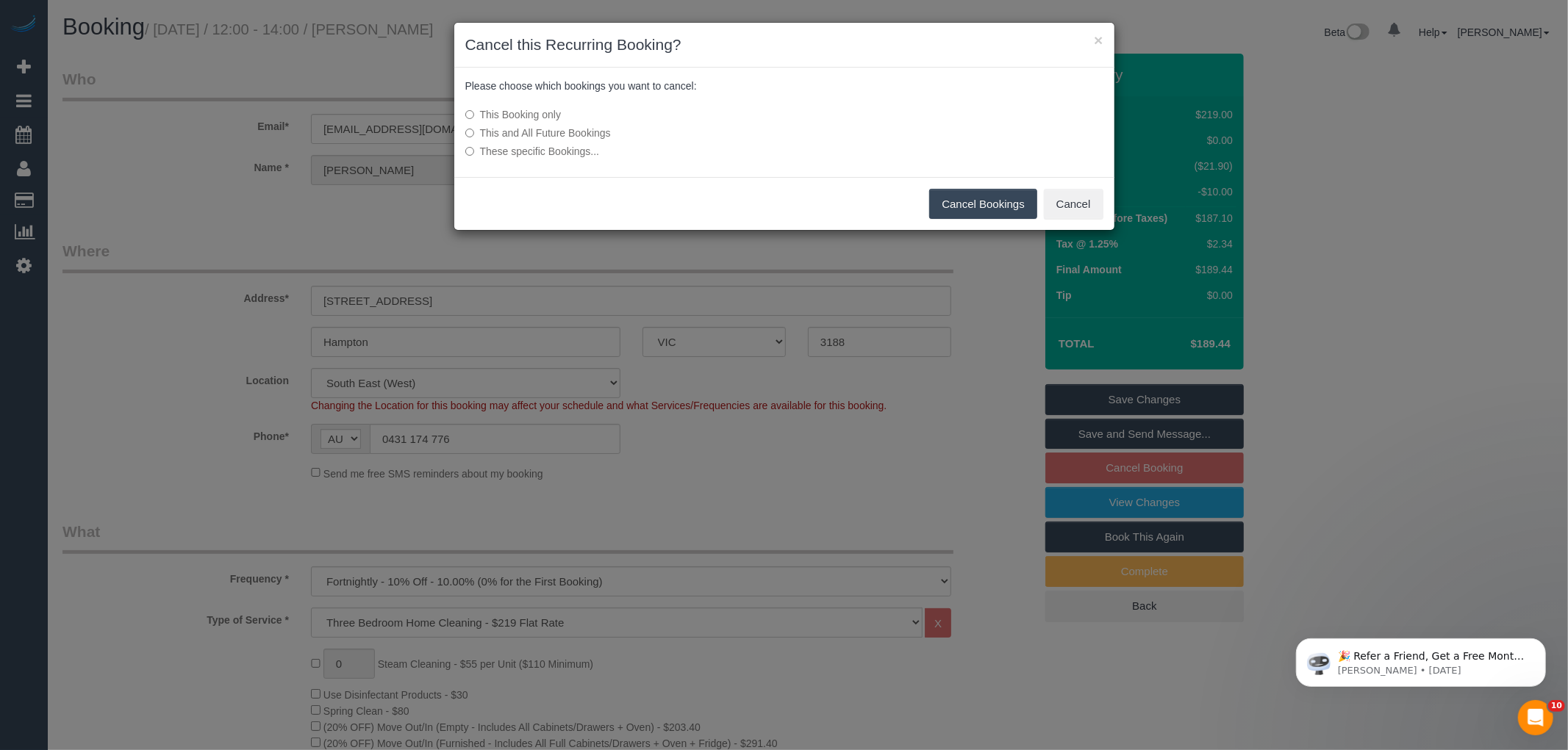
click at [966, 201] on button "Cancel Bookings" at bounding box center [983, 205] width 108 height 31
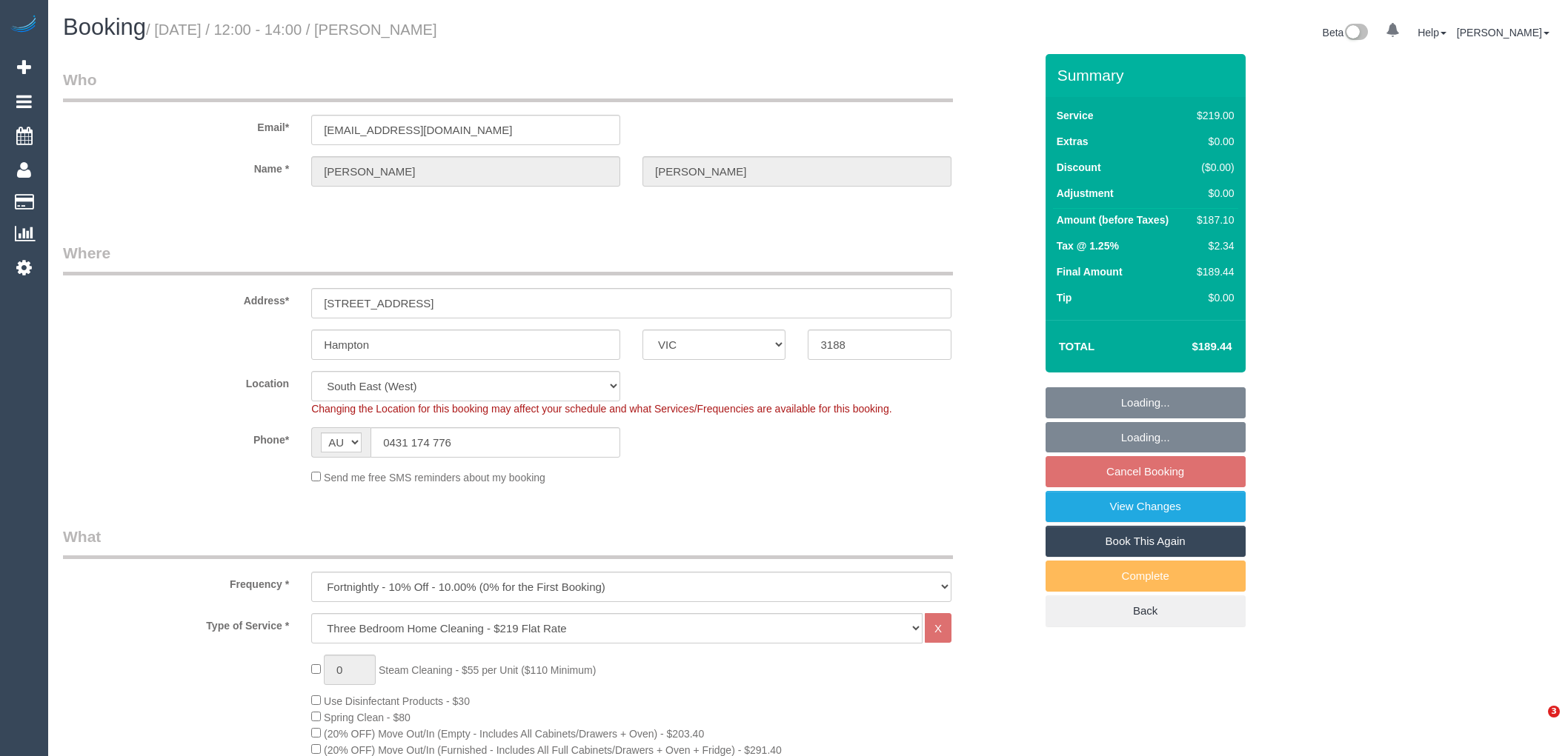
select select "VIC"
select select "number:28"
select select "number:14"
select select "number:19"
select select "number:24"
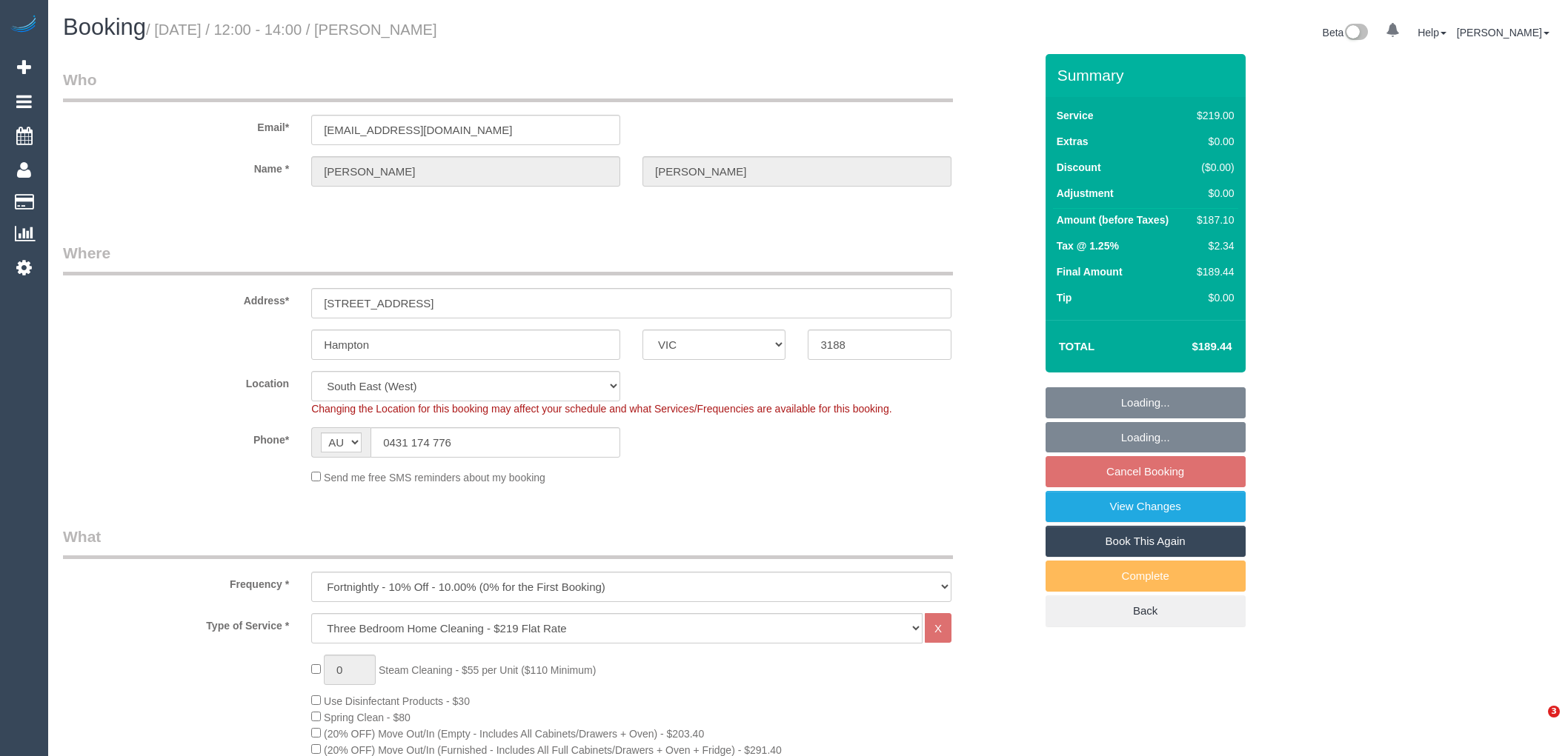
select select "number:33"
select select "number:26"
select select "object:771"
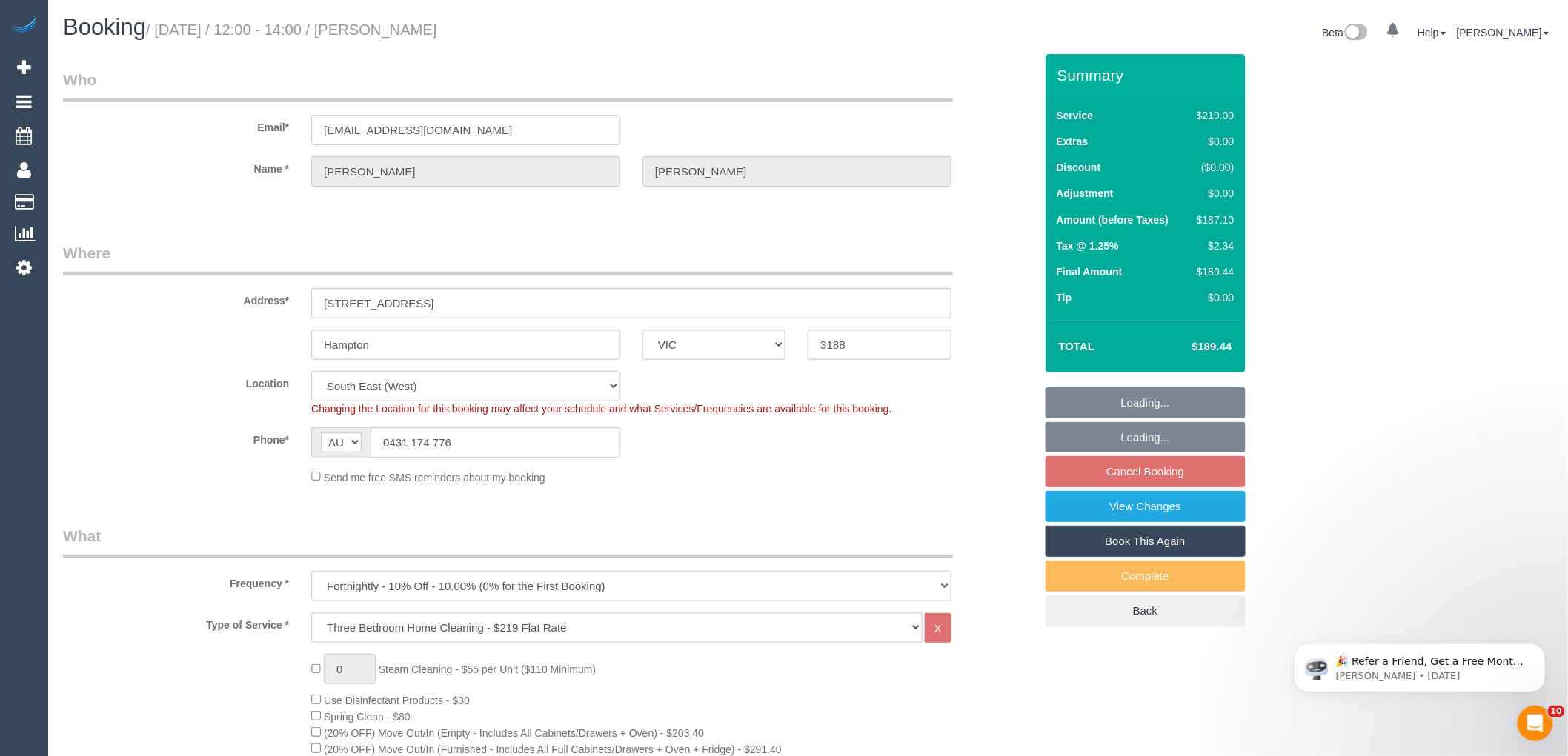
select select "spot4"
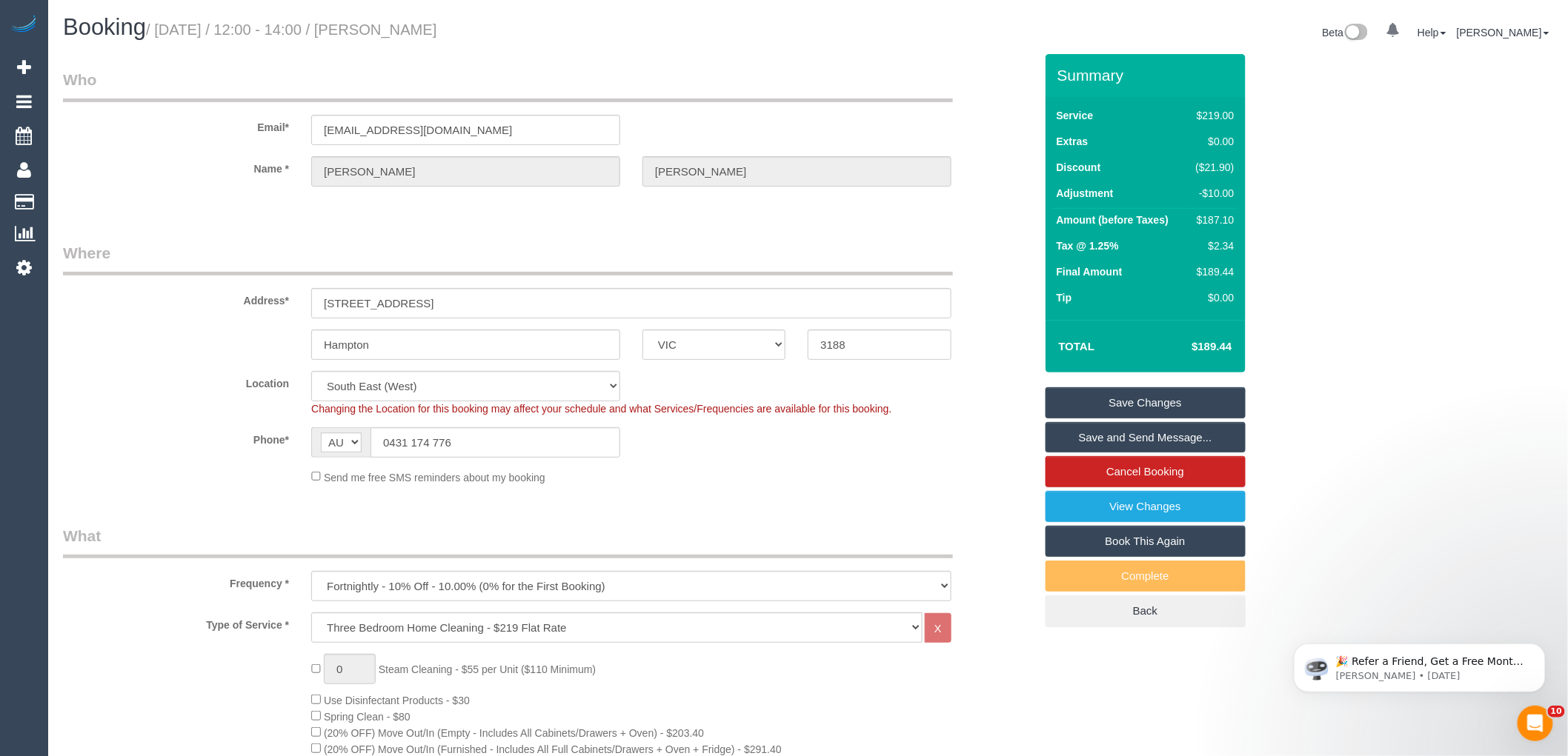
click at [437, 22] on small "/ [DATE] / 12:00 - 14:00 / [PERSON_NAME]" at bounding box center [292, 30] width 291 height 16
copy small "Farquhar"
click at [1223, 221] on div "$187.10" at bounding box center [1212, 220] width 45 height 15
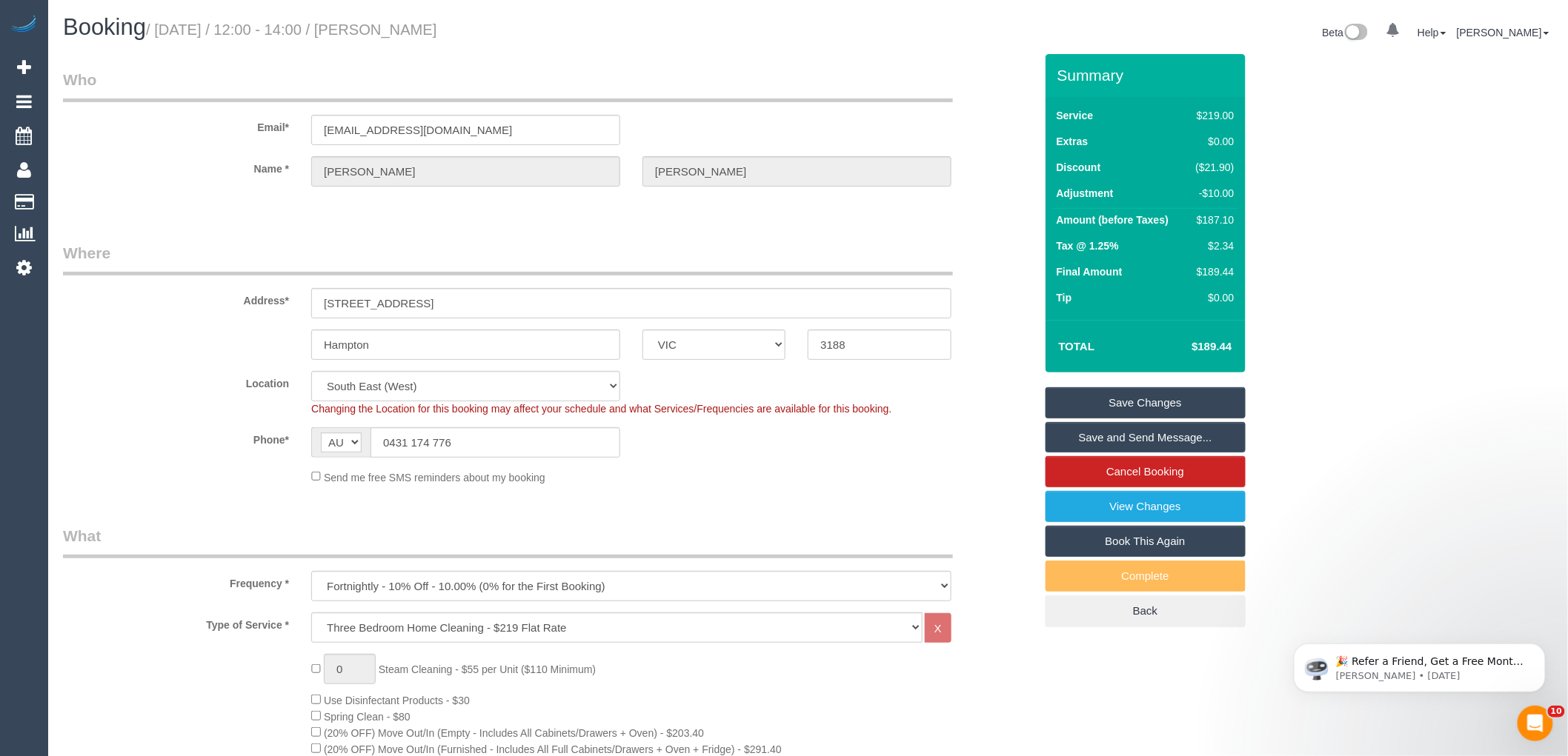
copy div "187.10"
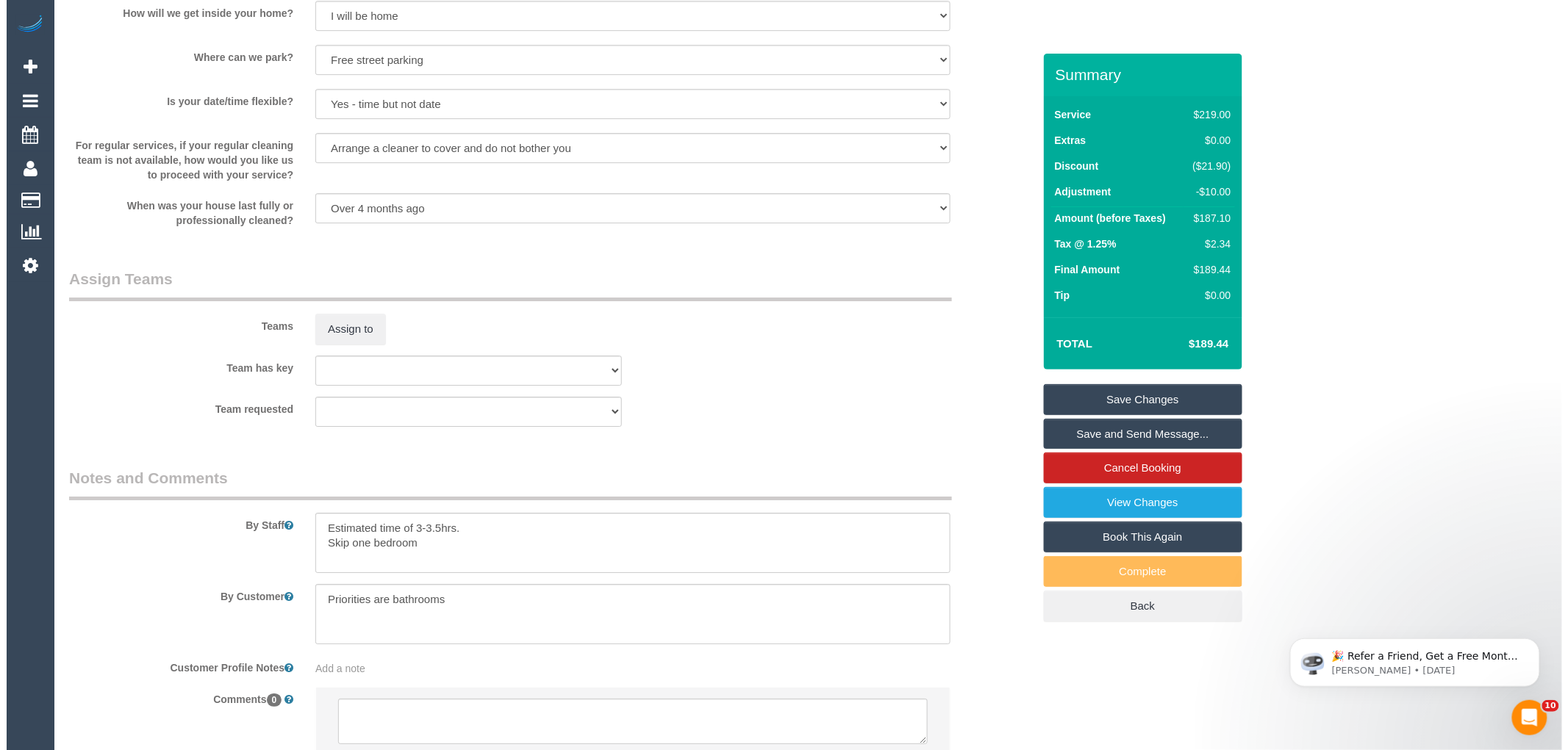
scroll to position [2041, 0]
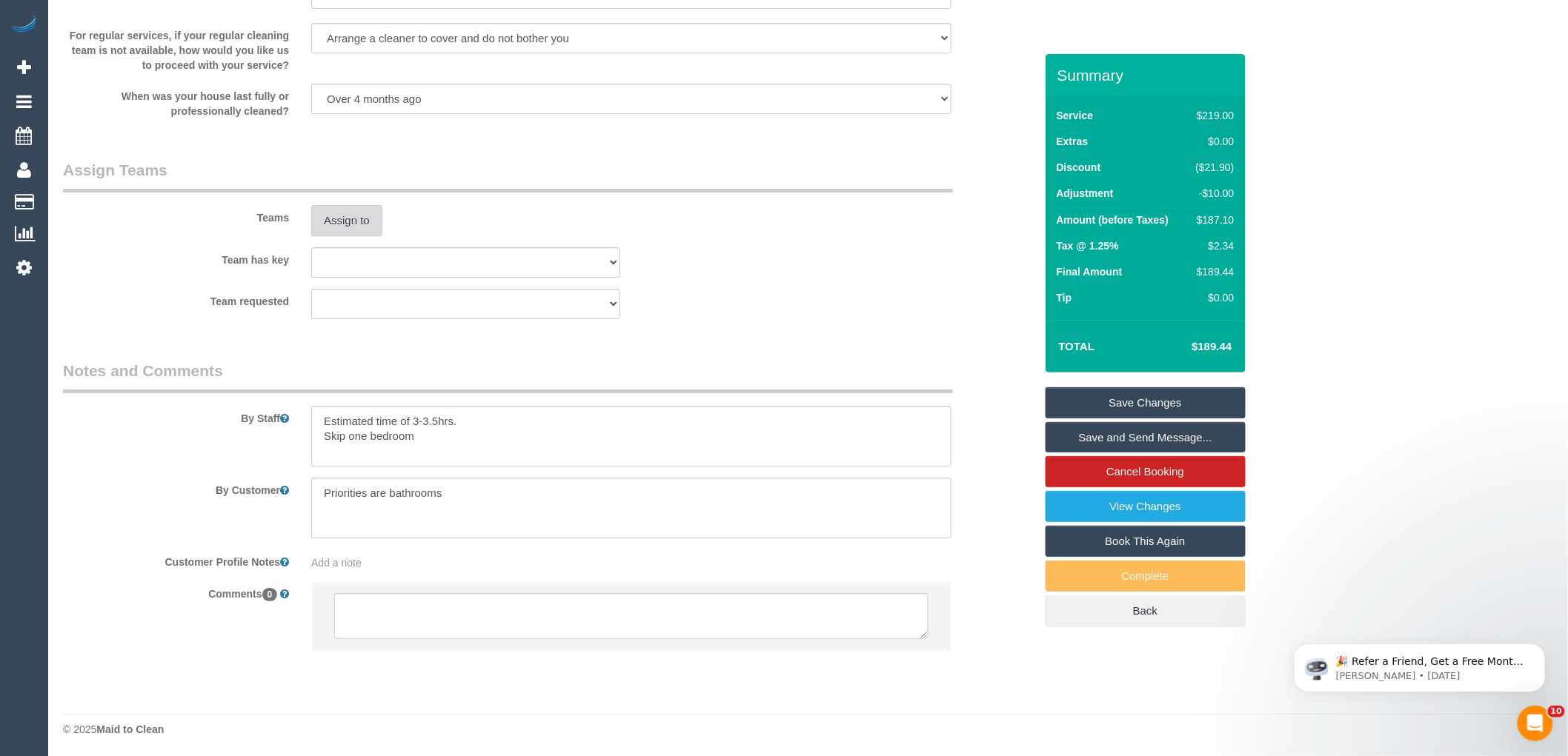
click at [358, 231] on button "Assign to" at bounding box center [346, 221] width 71 height 31
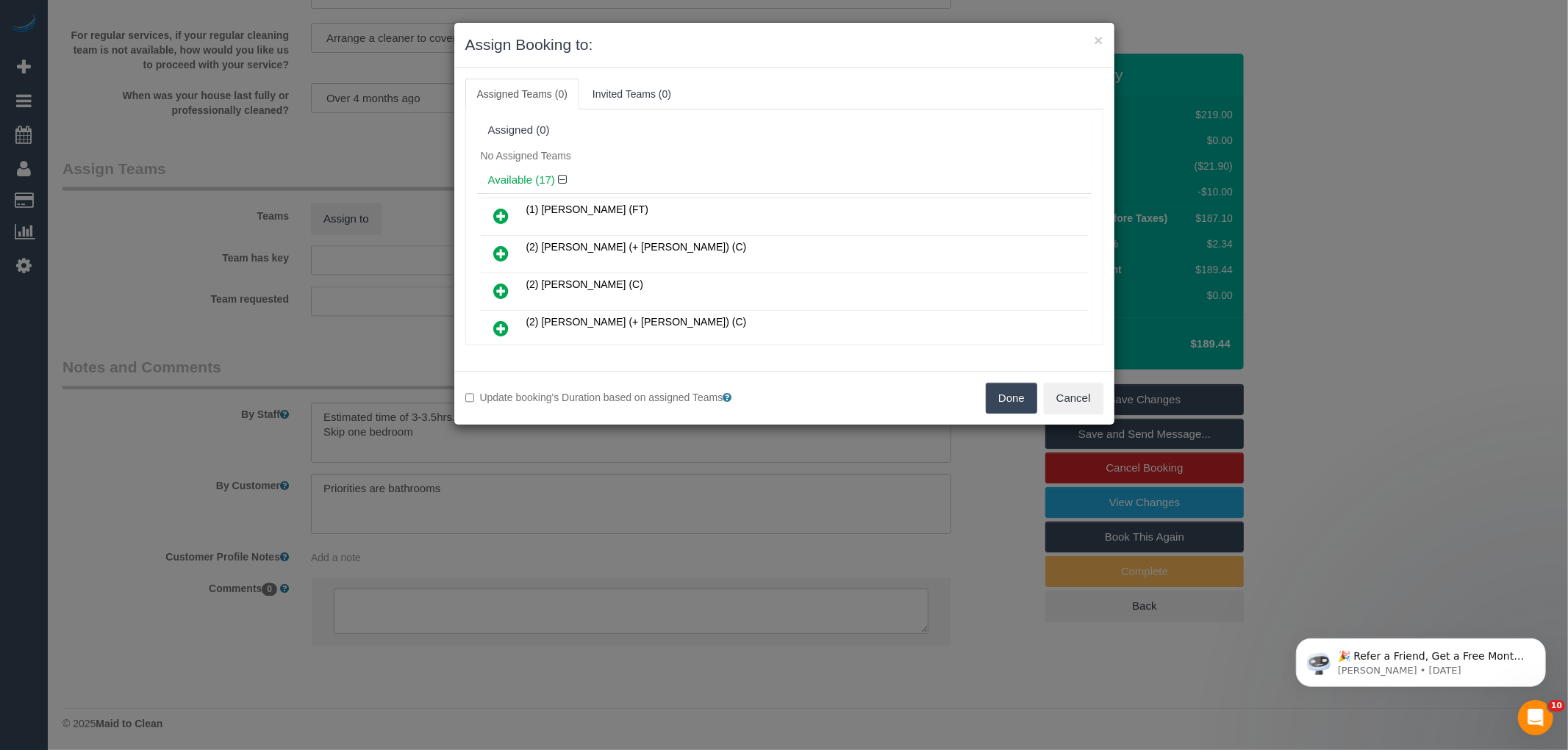
click at [773, 161] on div "No Assigned Teams" at bounding box center [784, 156] width 615 height 22
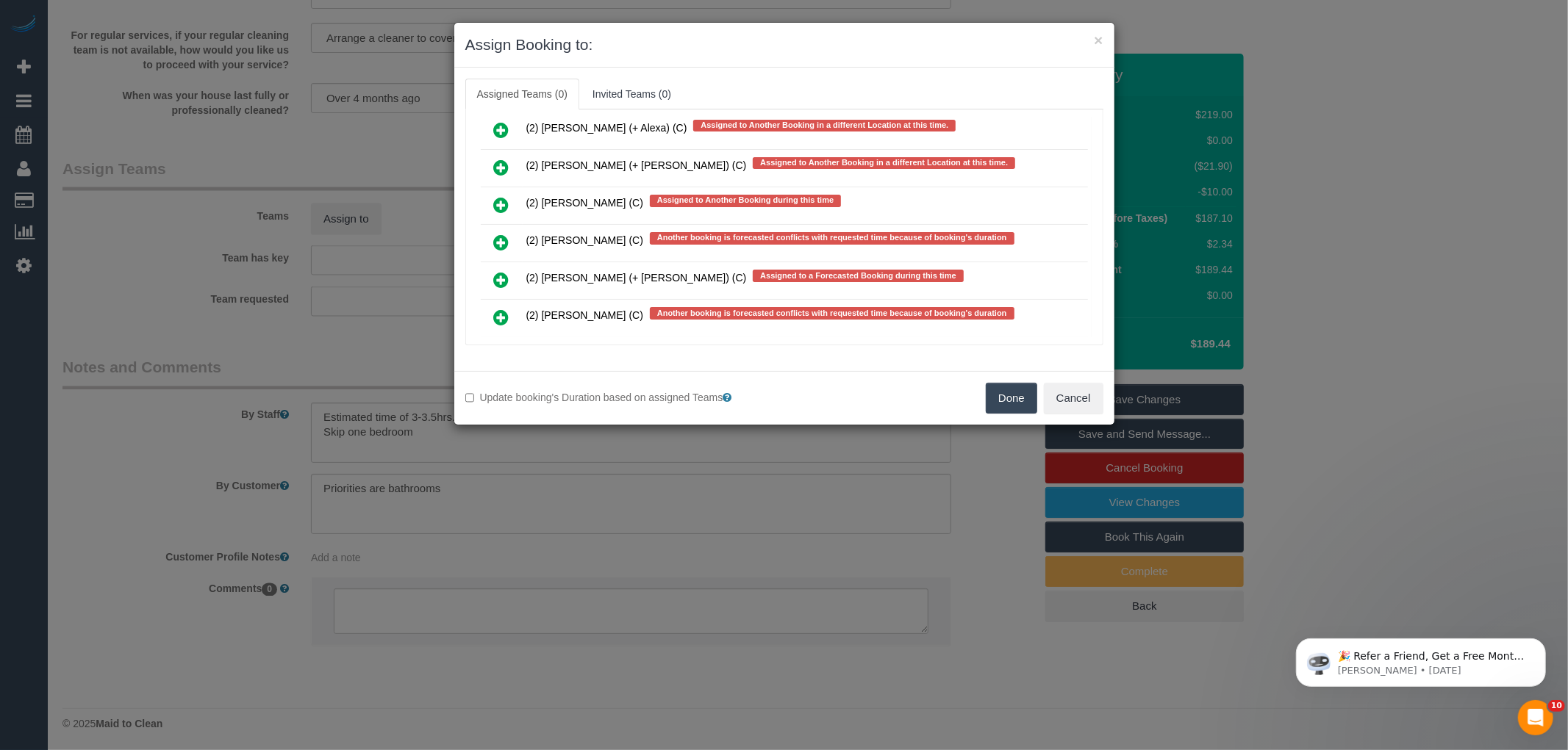
click at [499, 271] on icon at bounding box center [501, 280] width 15 height 18
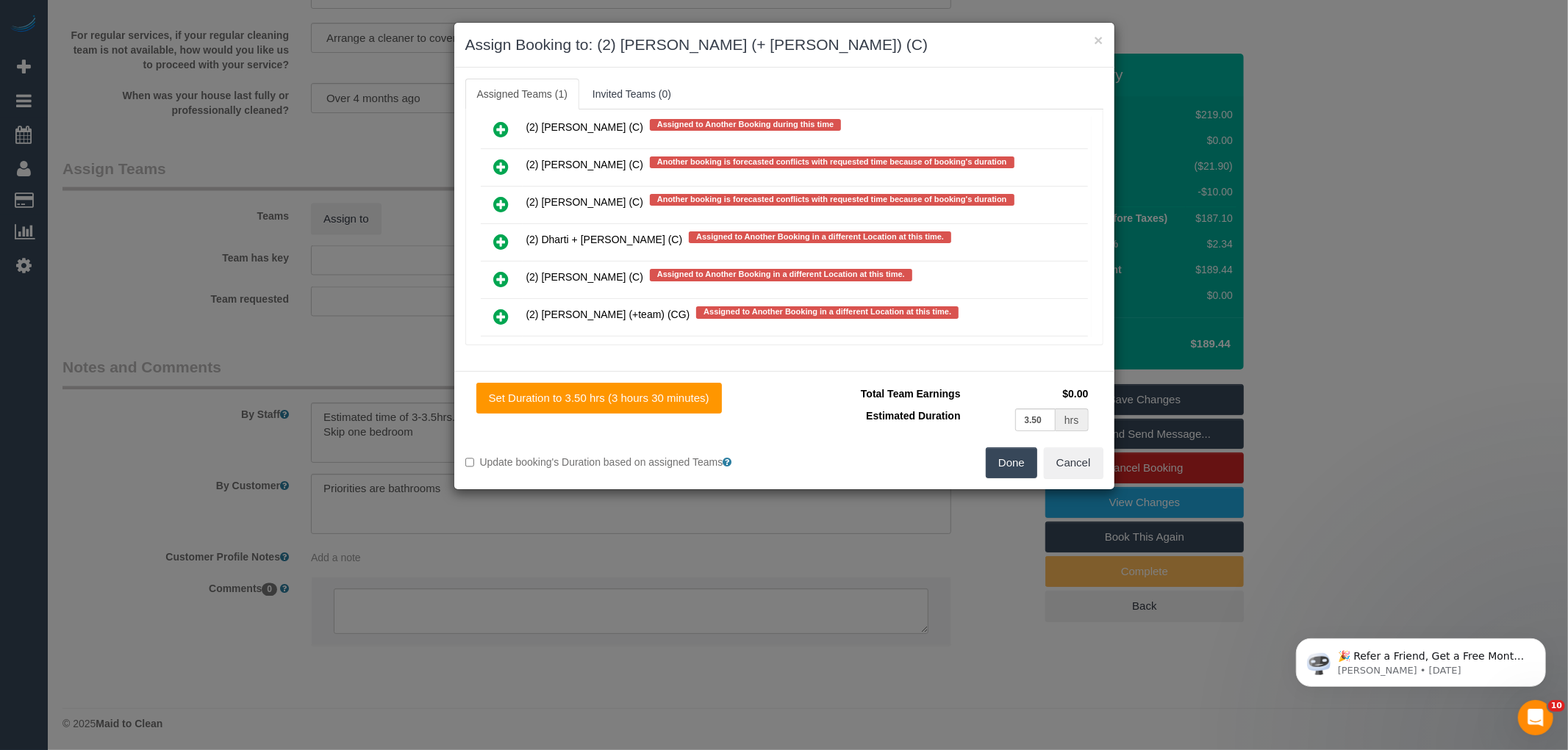
click at [497, 345] on icon at bounding box center [501, 354] width 15 height 18
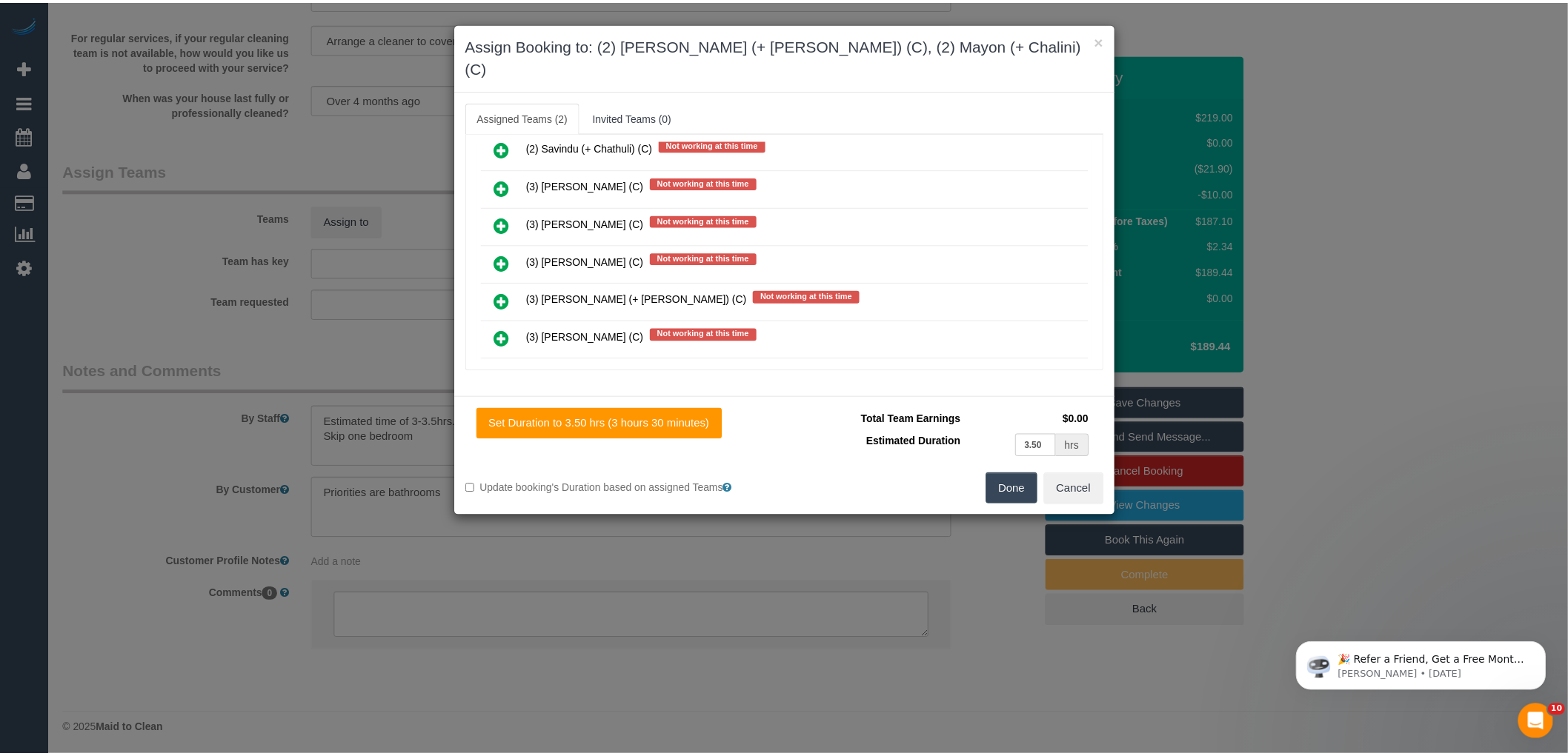
scroll to position [0, 0]
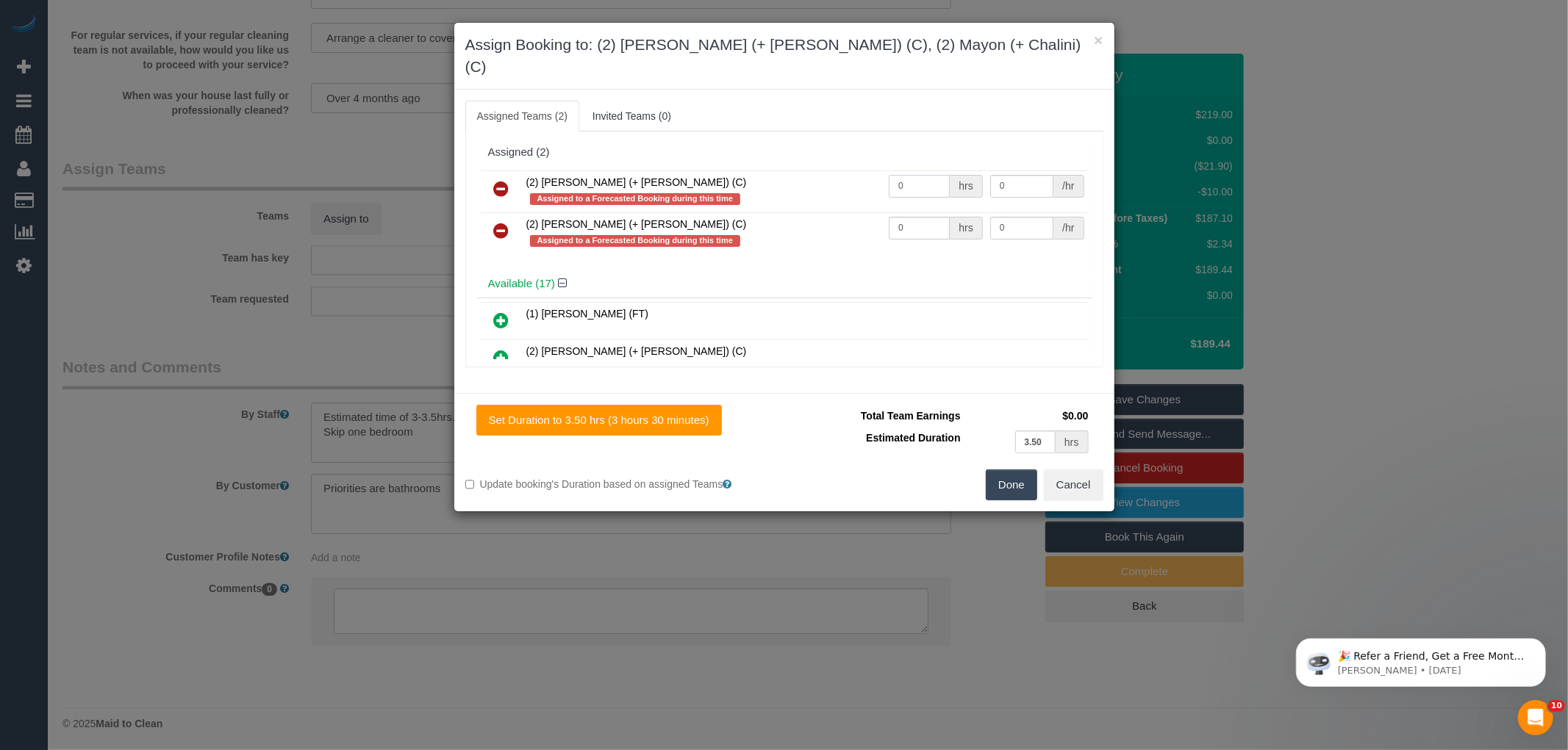
click at [894, 175] on input "0" at bounding box center [920, 186] width 61 height 23
type input "1"
click at [912, 216] on input "0" at bounding box center [920, 227] width 61 height 23
type input "1"
click at [1016, 175] on input "0" at bounding box center [1022, 186] width 63 height 23
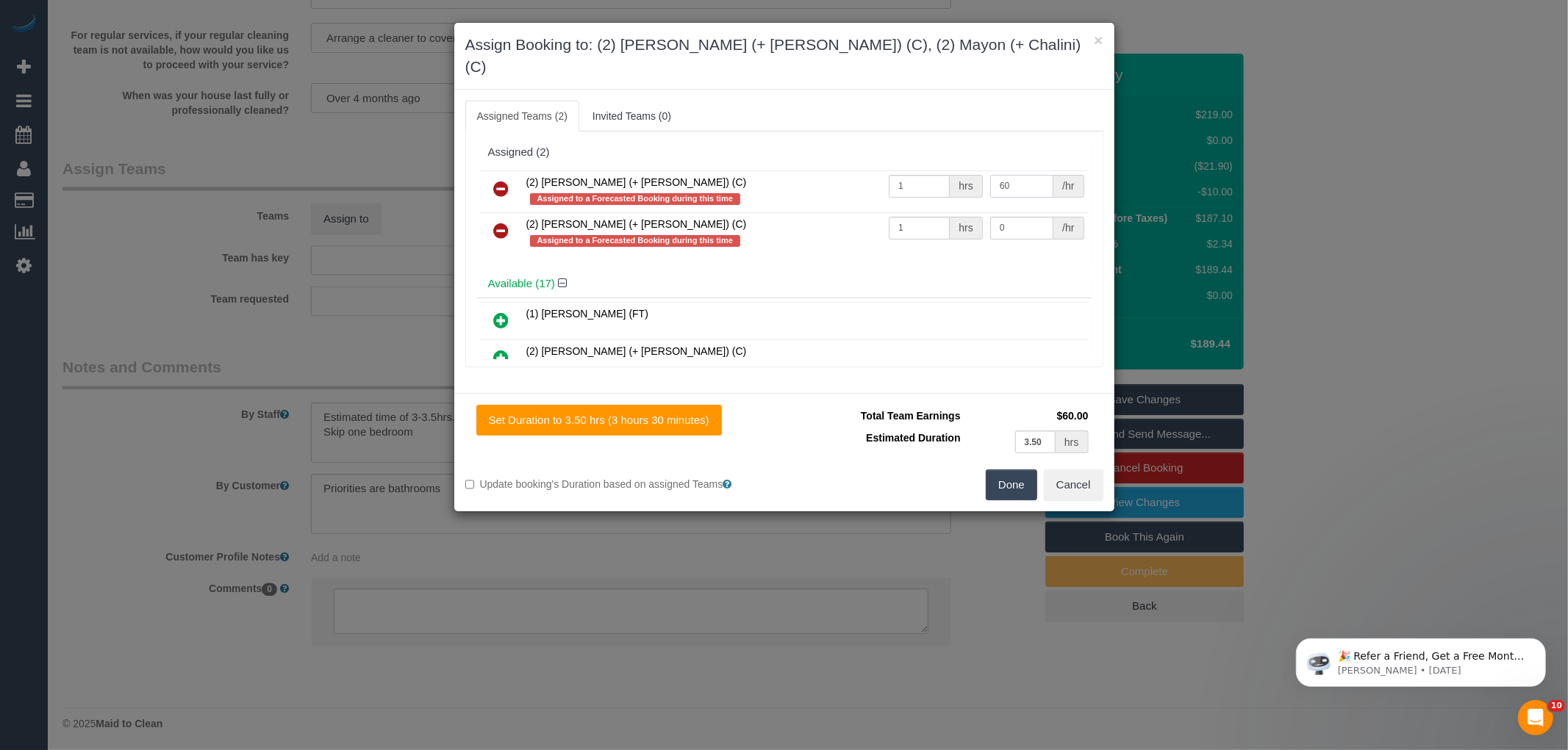
type input "60"
click at [1027, 216] on input "0" at bounding box center [1022, 227] width 63 height 23
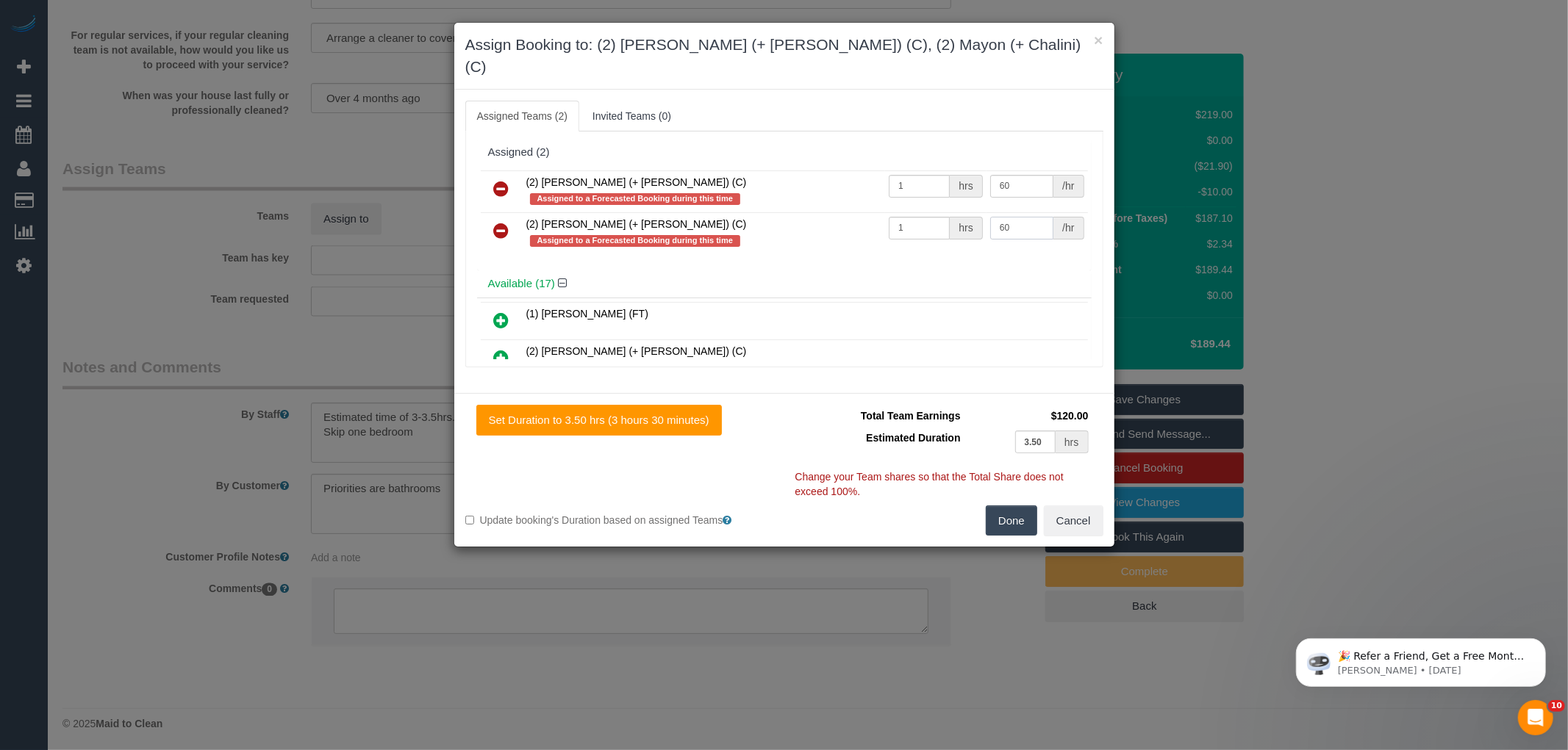
type input "60"
click at [1018, 506] on button "Done" at bounding box center [1011, 521] width 51 height 31
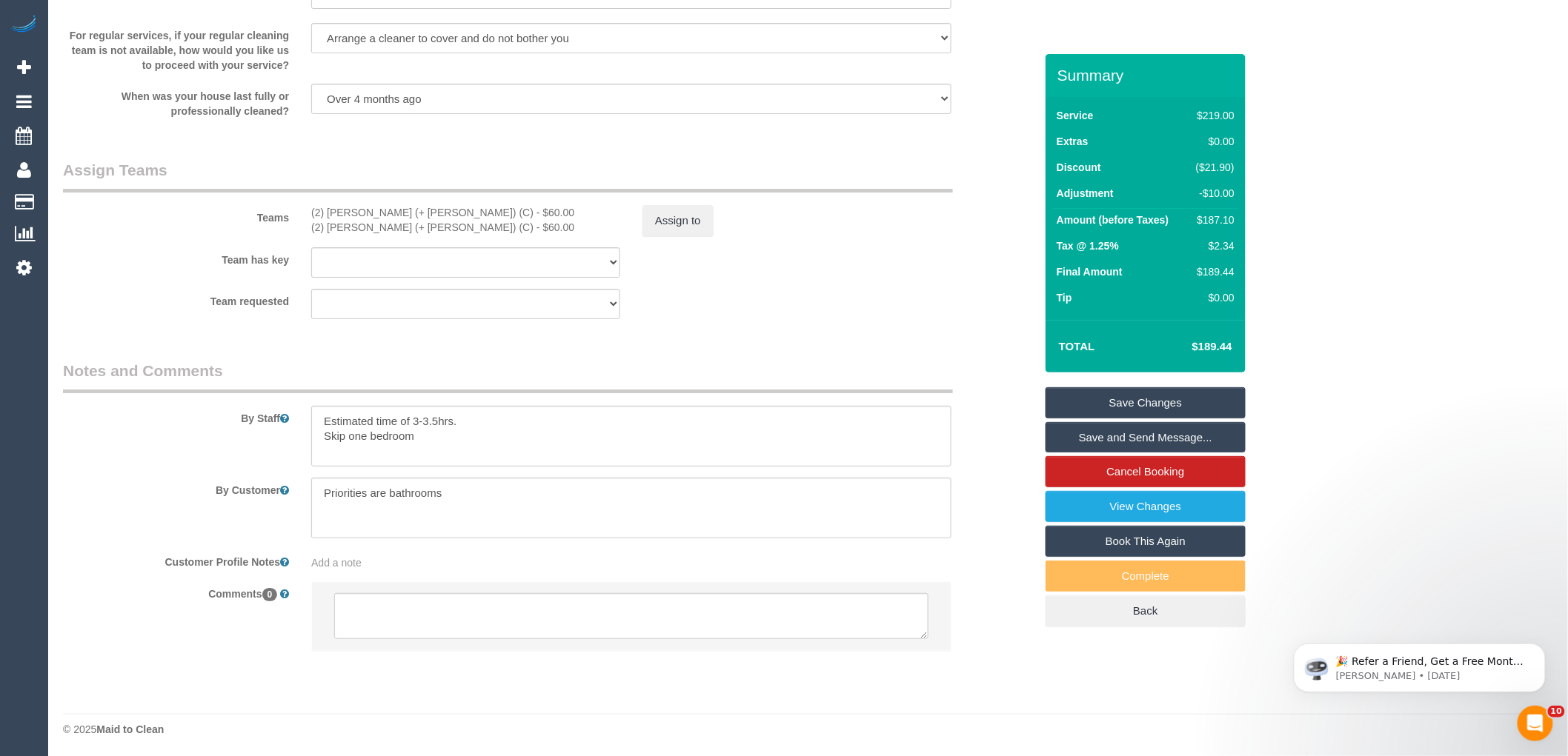
click at [1003, 483] on div "× Assign Booking to: (2) Chalini (+ Mayon) (C), (2) Mayon (+ Chalini) (C) Assig…" at bounding box center [784, 378] width 1568 height 756
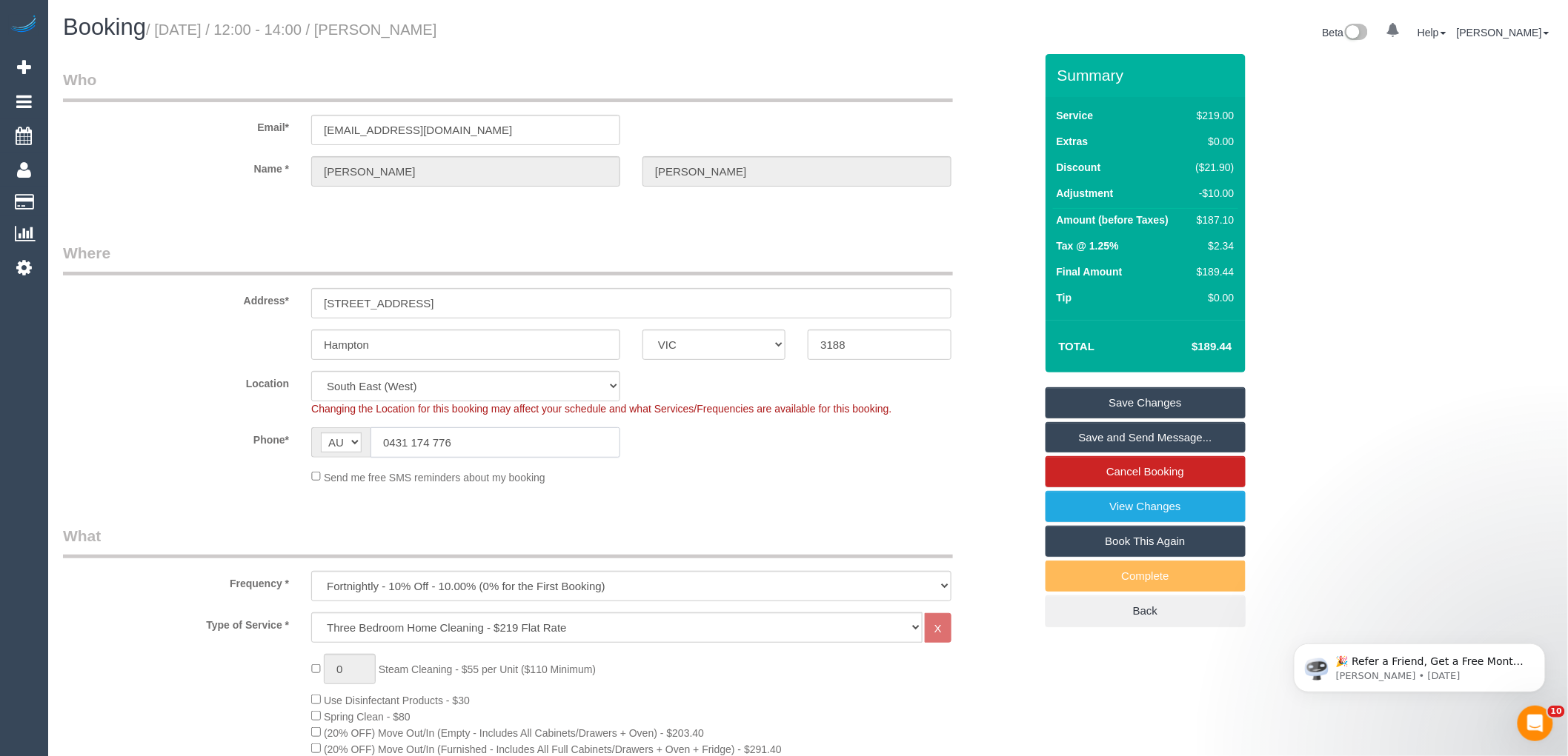
click at [433, 435] on input "0431 174 776" at bounding box center [495, 442] width 250 height 30
click at [1128, 404] on link "Save Changes" at bounding box center [1145, 403] width 200 height 31
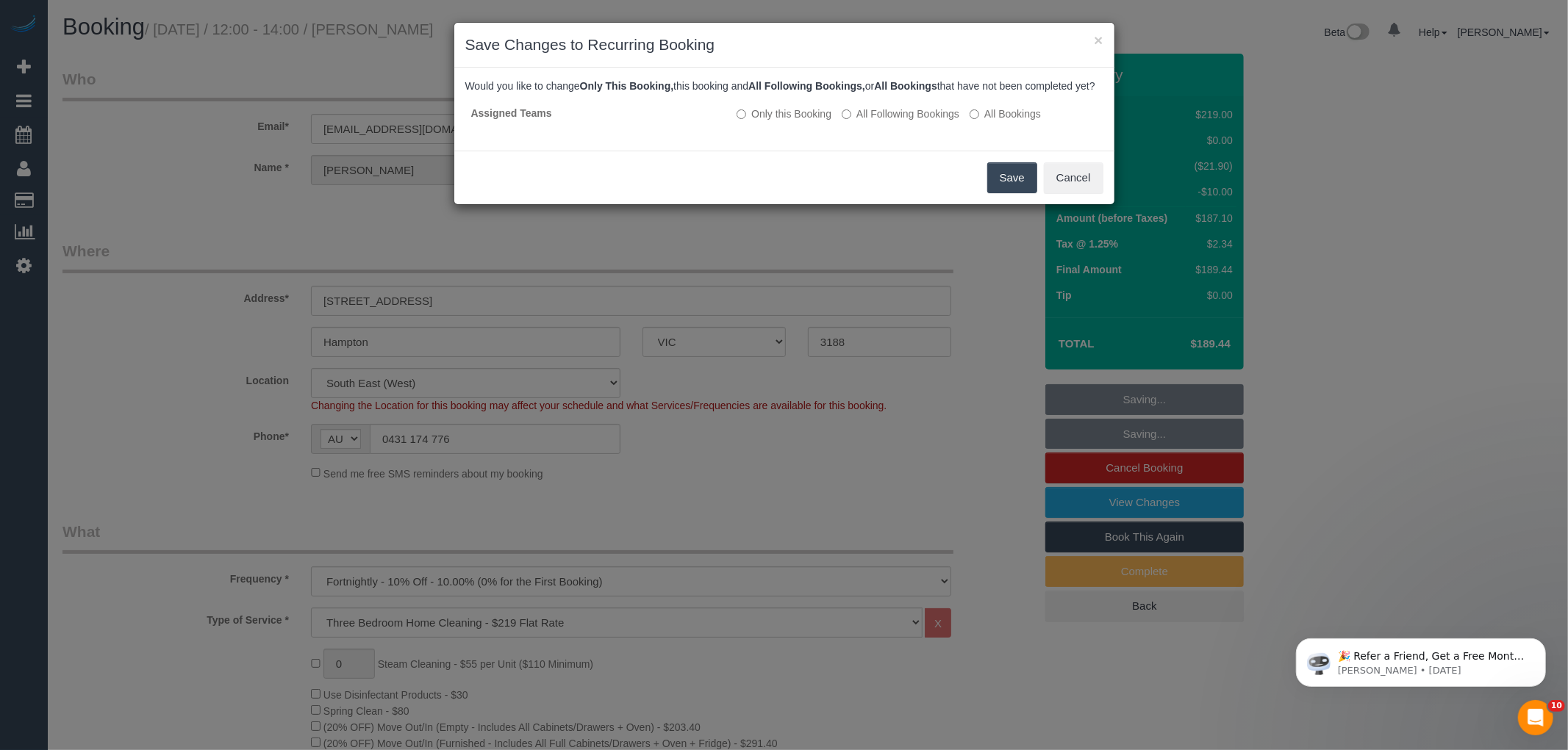
drag, startPoint x: 917, startPoint y: 125, endPoint x: 989, endPoint y: 173, distance: 86.5
click at [917, 122] on label "All Following Bookings" at bounding box center [900, 114] width 117 height 14
click at [1002, 189] on button "Save" at bounding box center [1012, 178] width 50 height 31
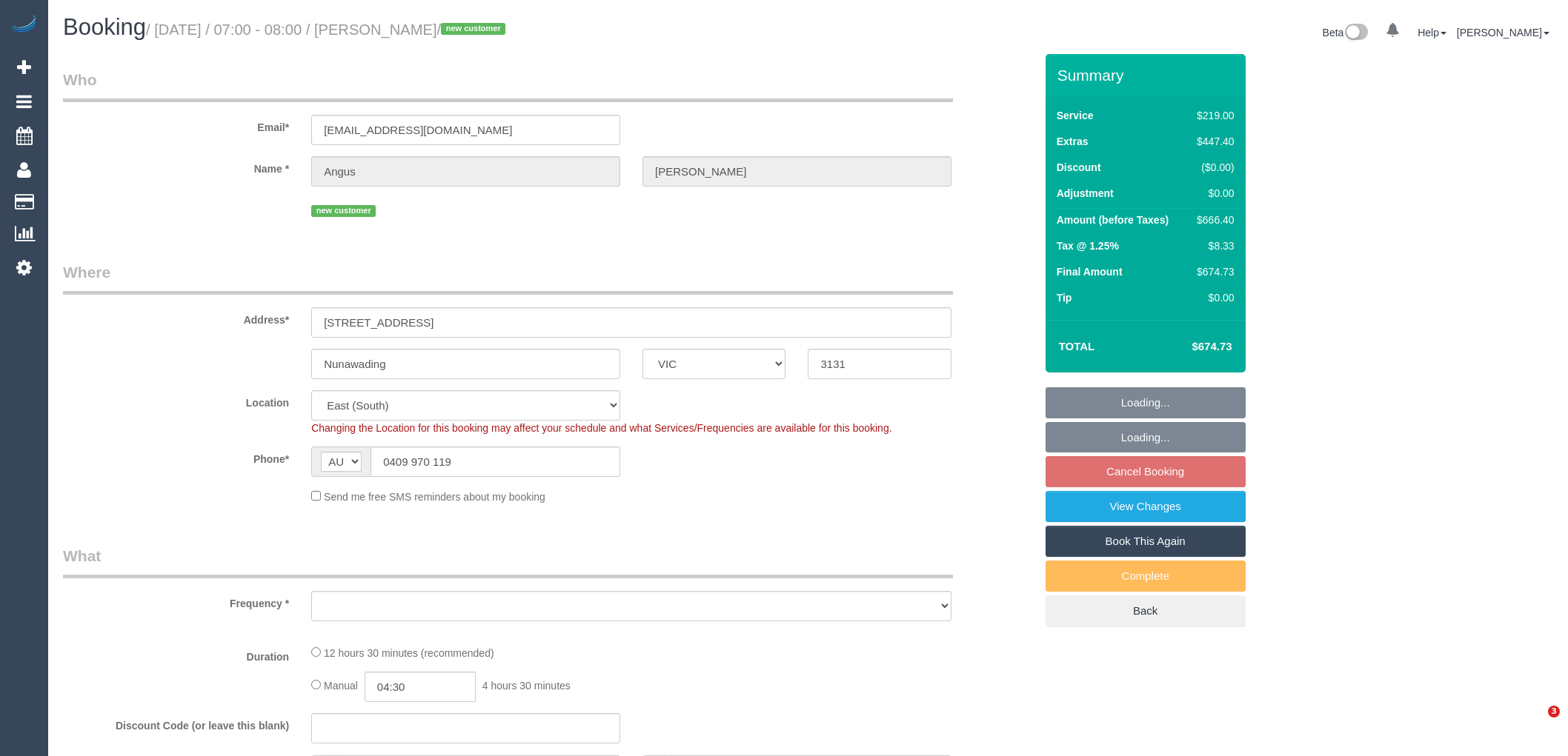
select select "VIC"
select select "number:28"
select select "number:14"
select select "number:19"
select select "number:24"
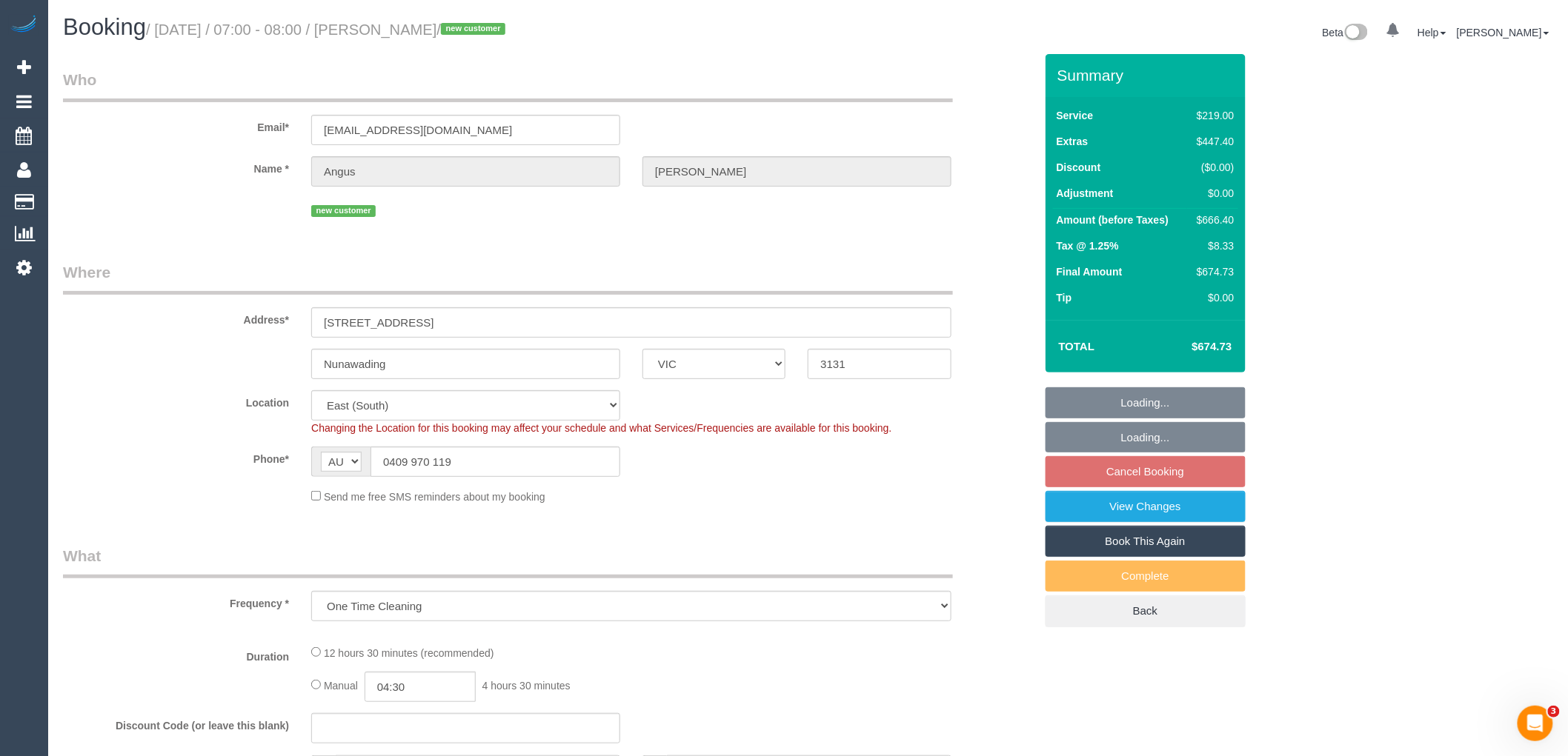
select select "object:860"
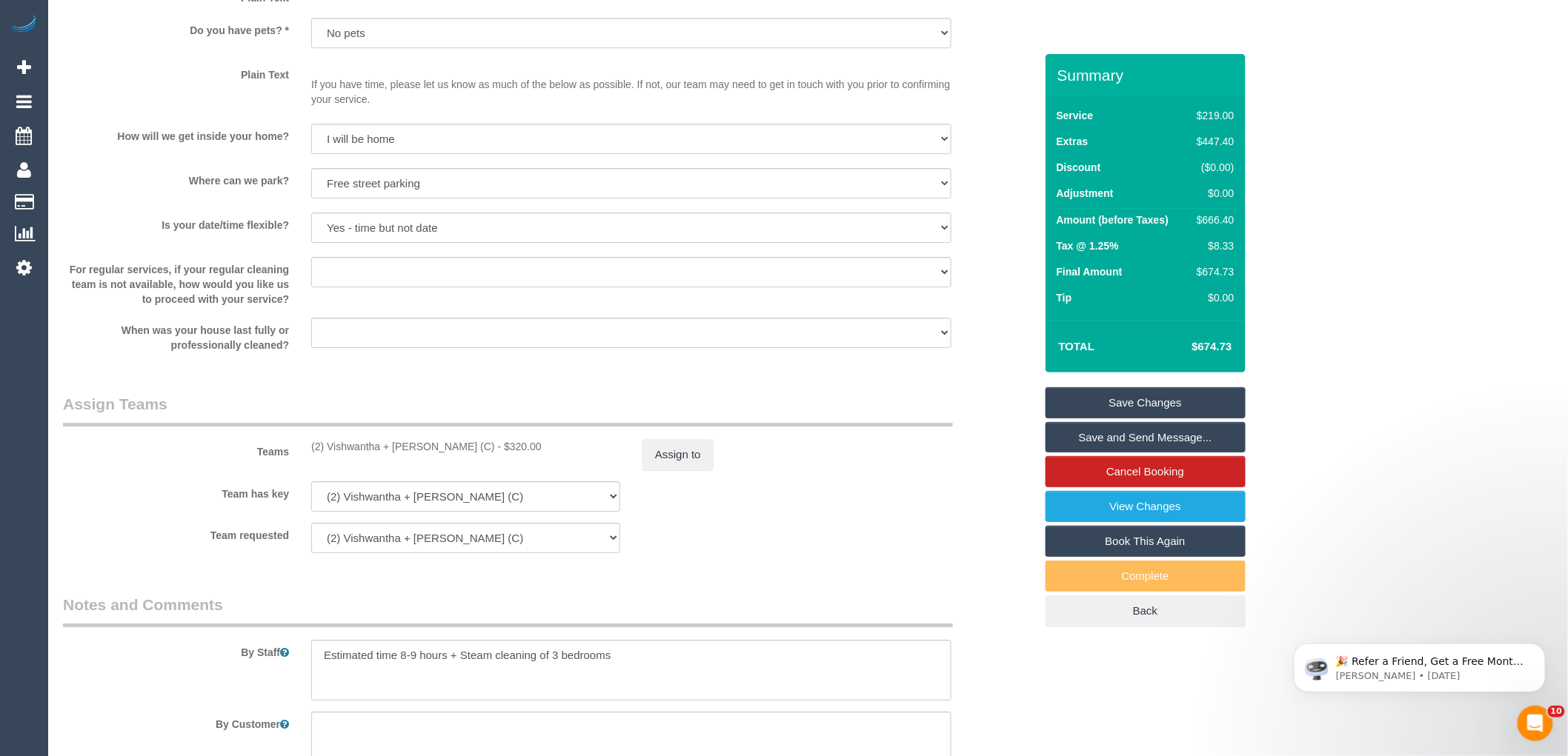
scroll to position [2223, 0]
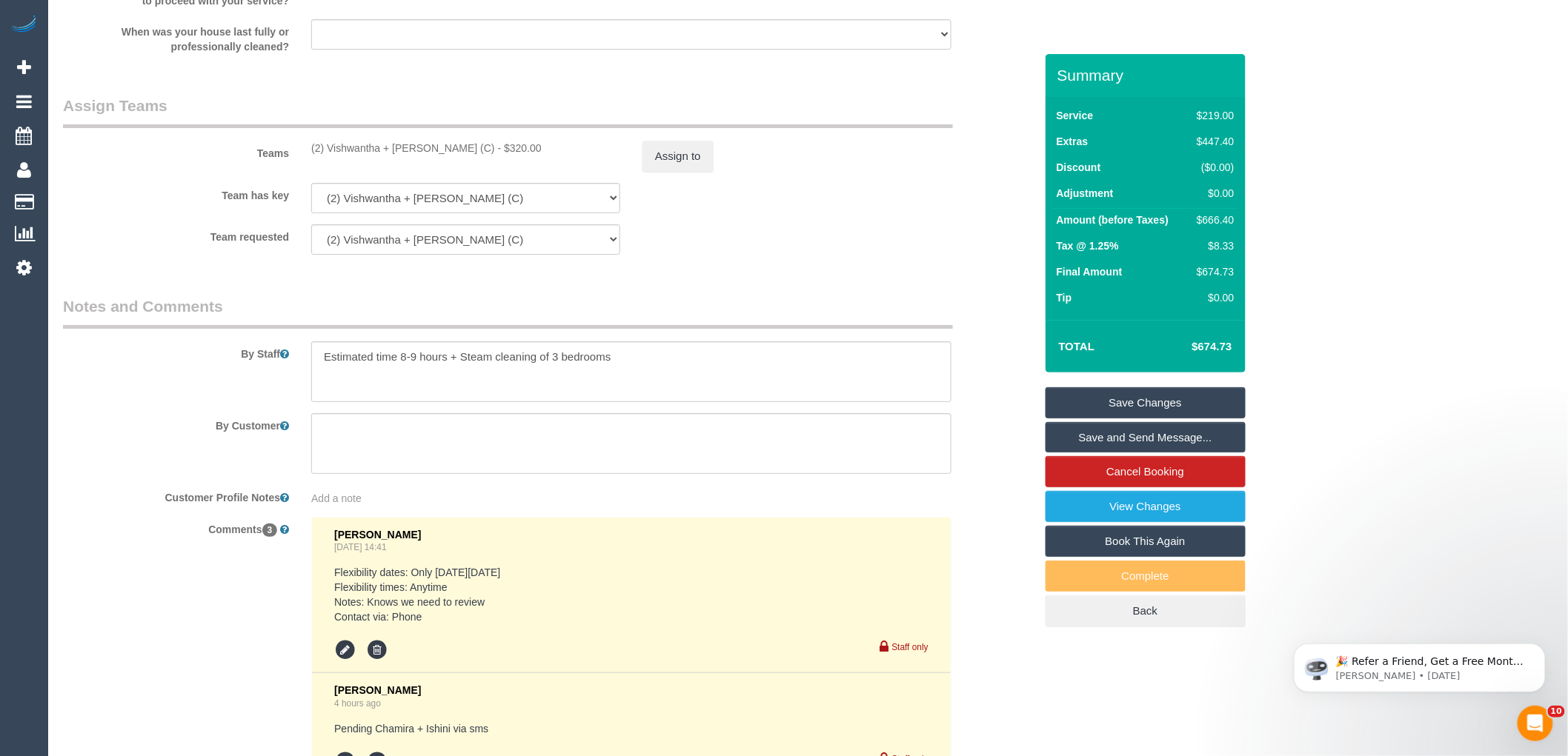
click at [791, 254] on div "Team requested (2) Vishwantha + [PERSON_NAME] (C) (0) Office (1) [PERSON_NAME] …" at bounding box center [548, 239] width 994 height 30
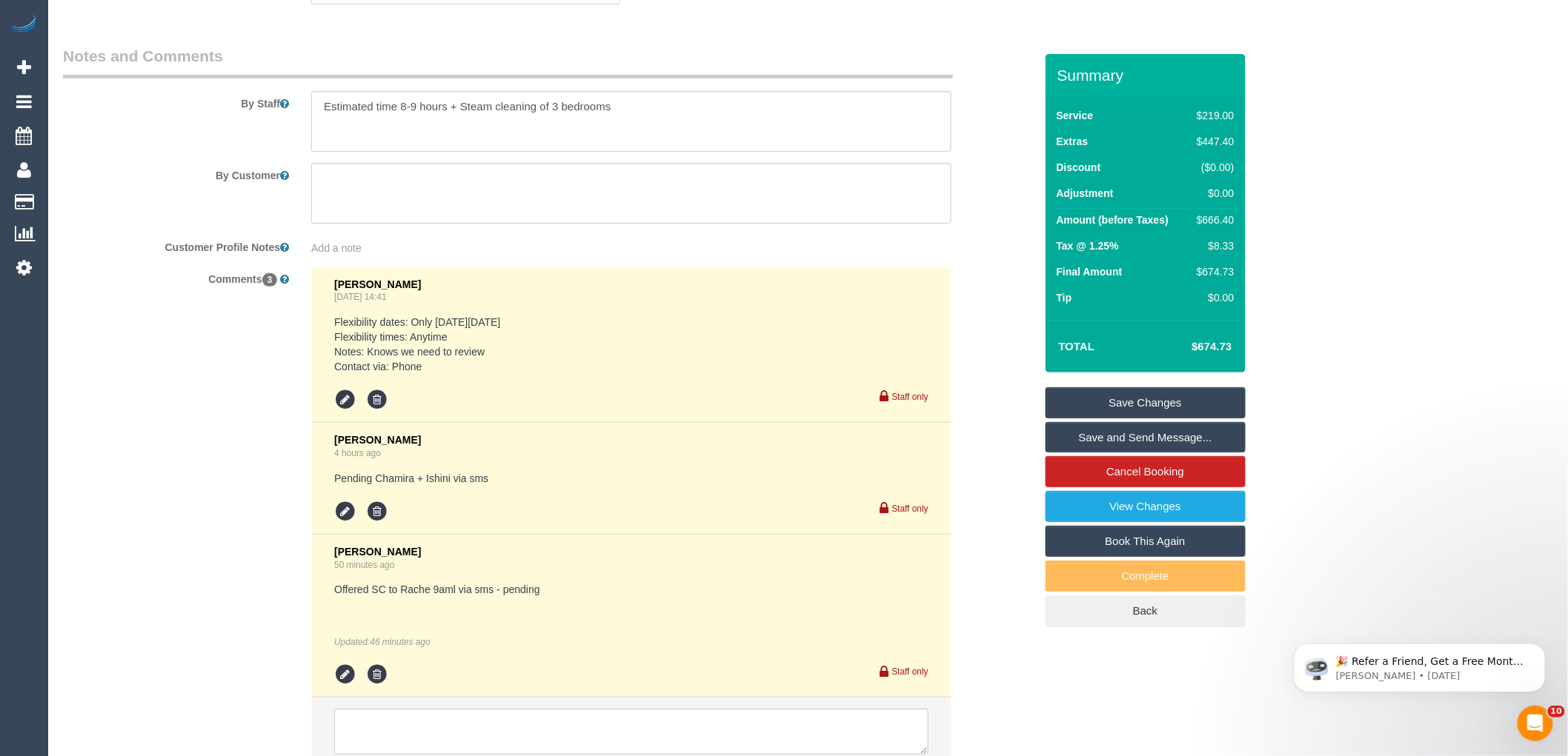
scroll to position [2605, 0]
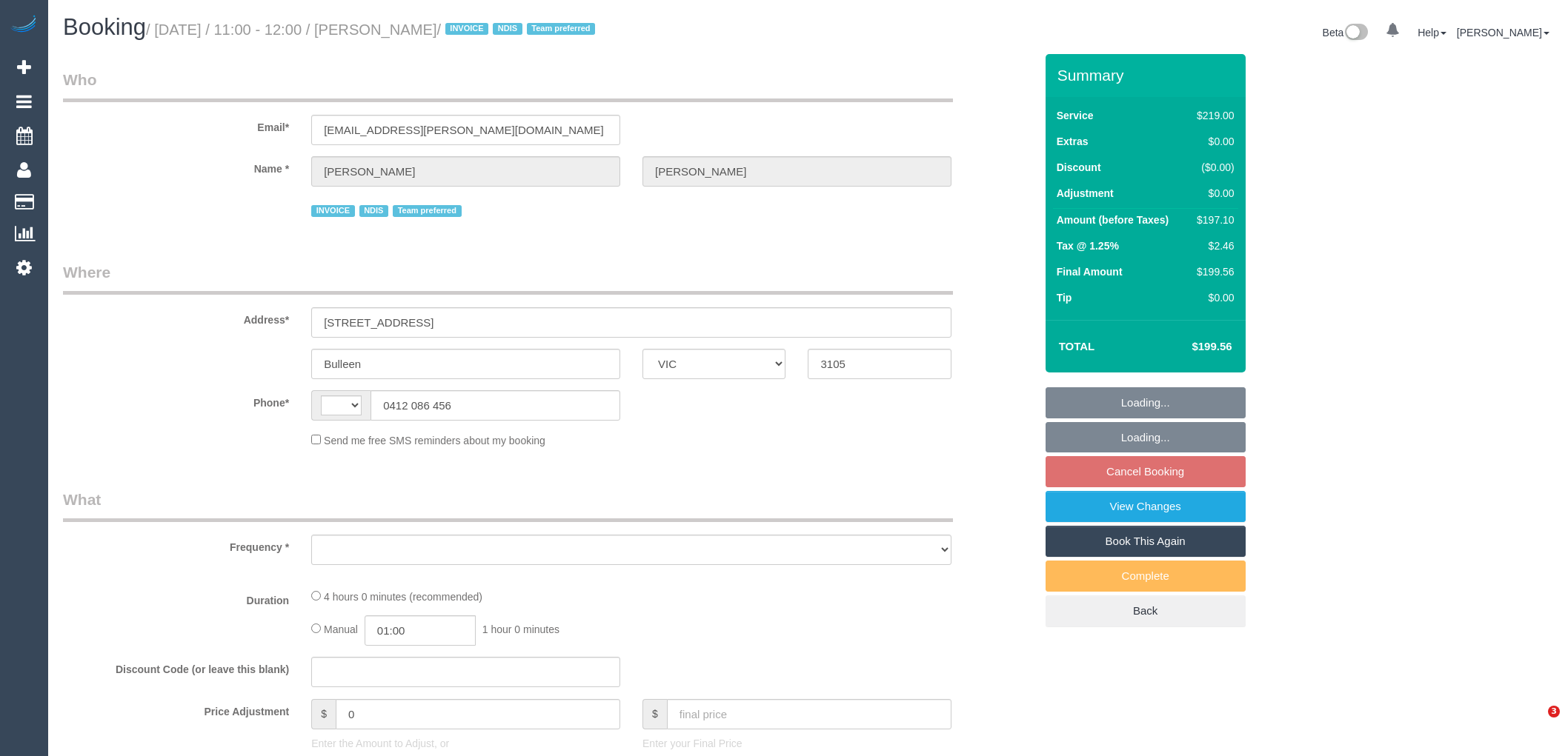
select select "VIC"
select select "string:AU"
select select "object:544"
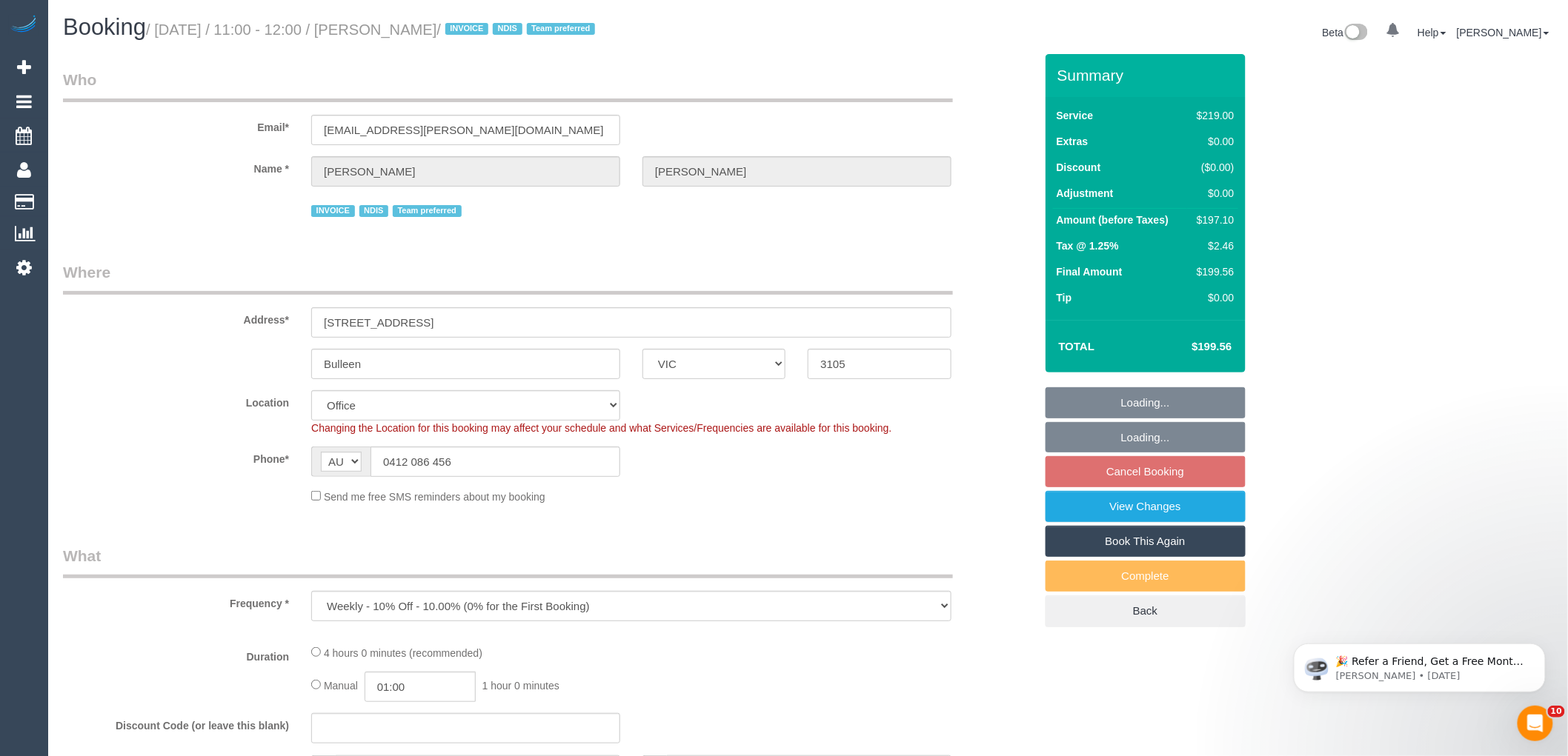
select select "number:28"
select select "number:14"
select select "number:19"
select select "number:36"
select select "number:34"
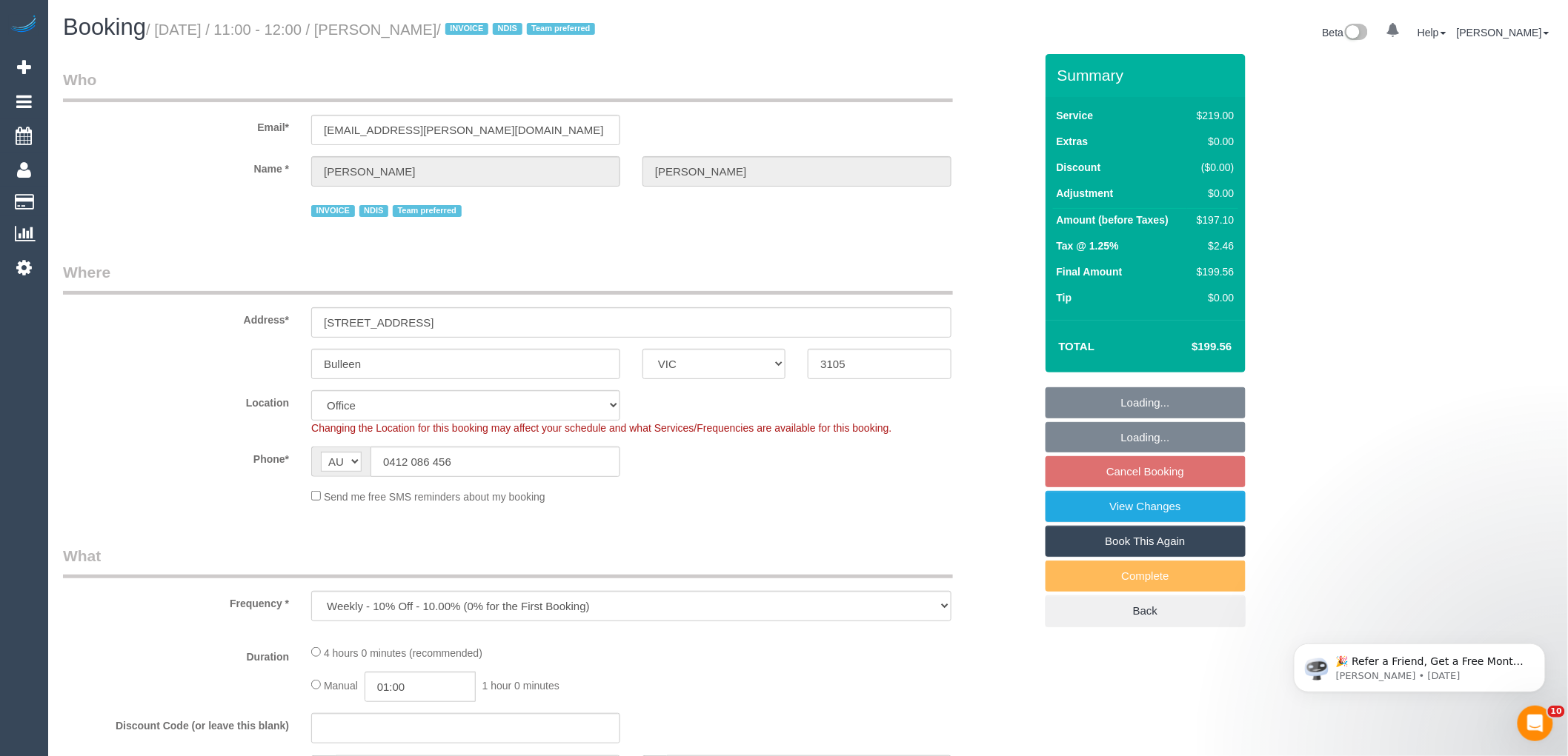
select select "number:12"
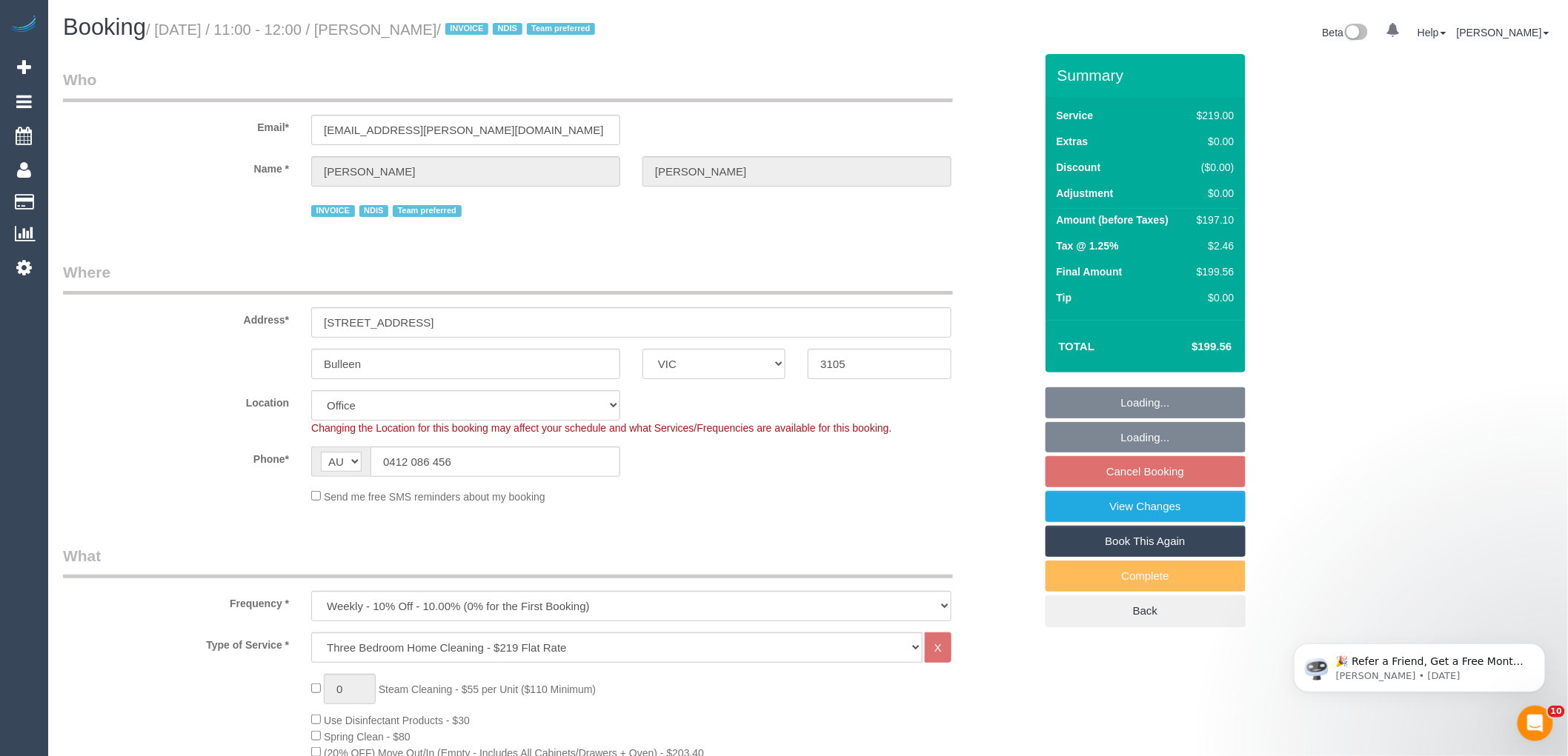
select select "object:2093"
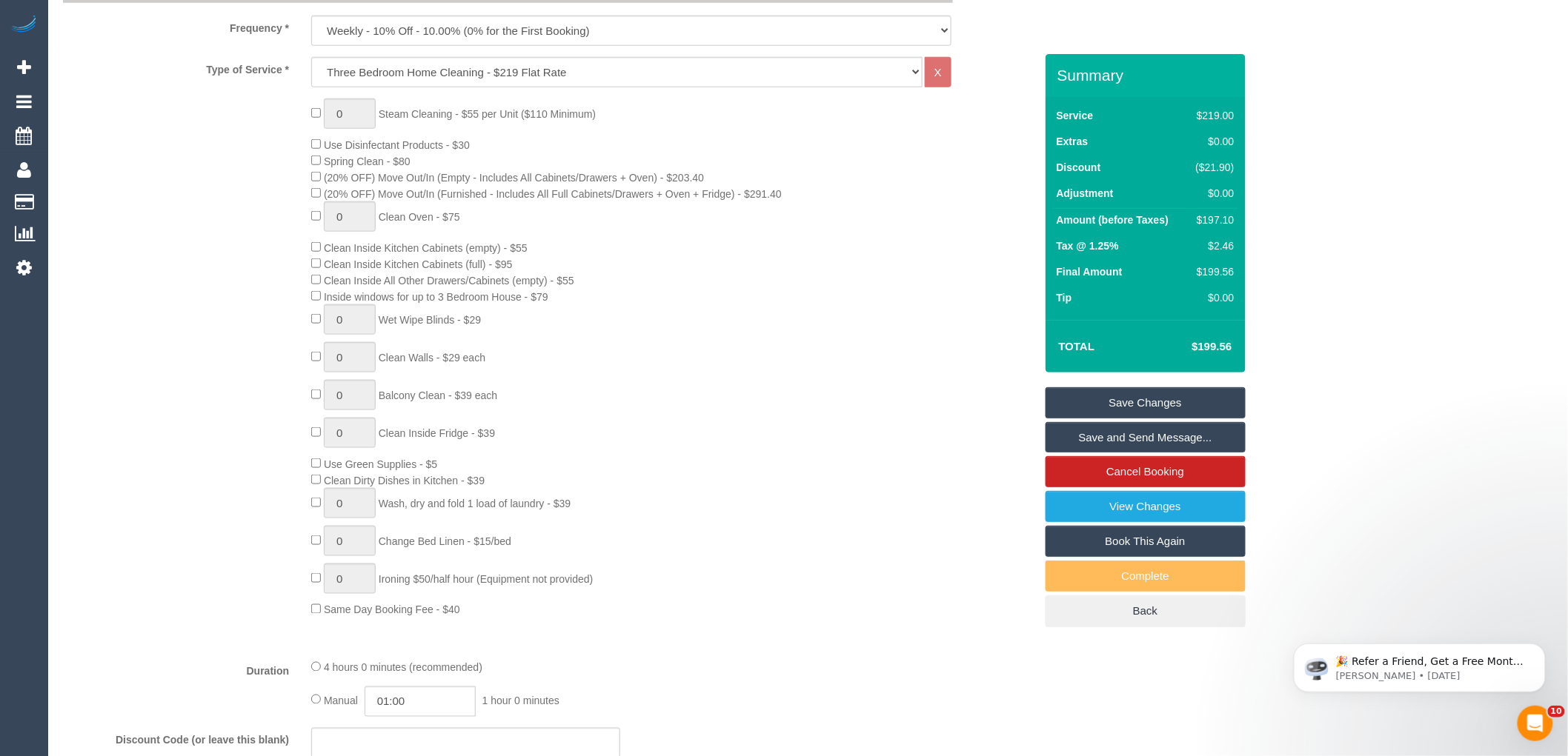
scroll to position [2304, 0]
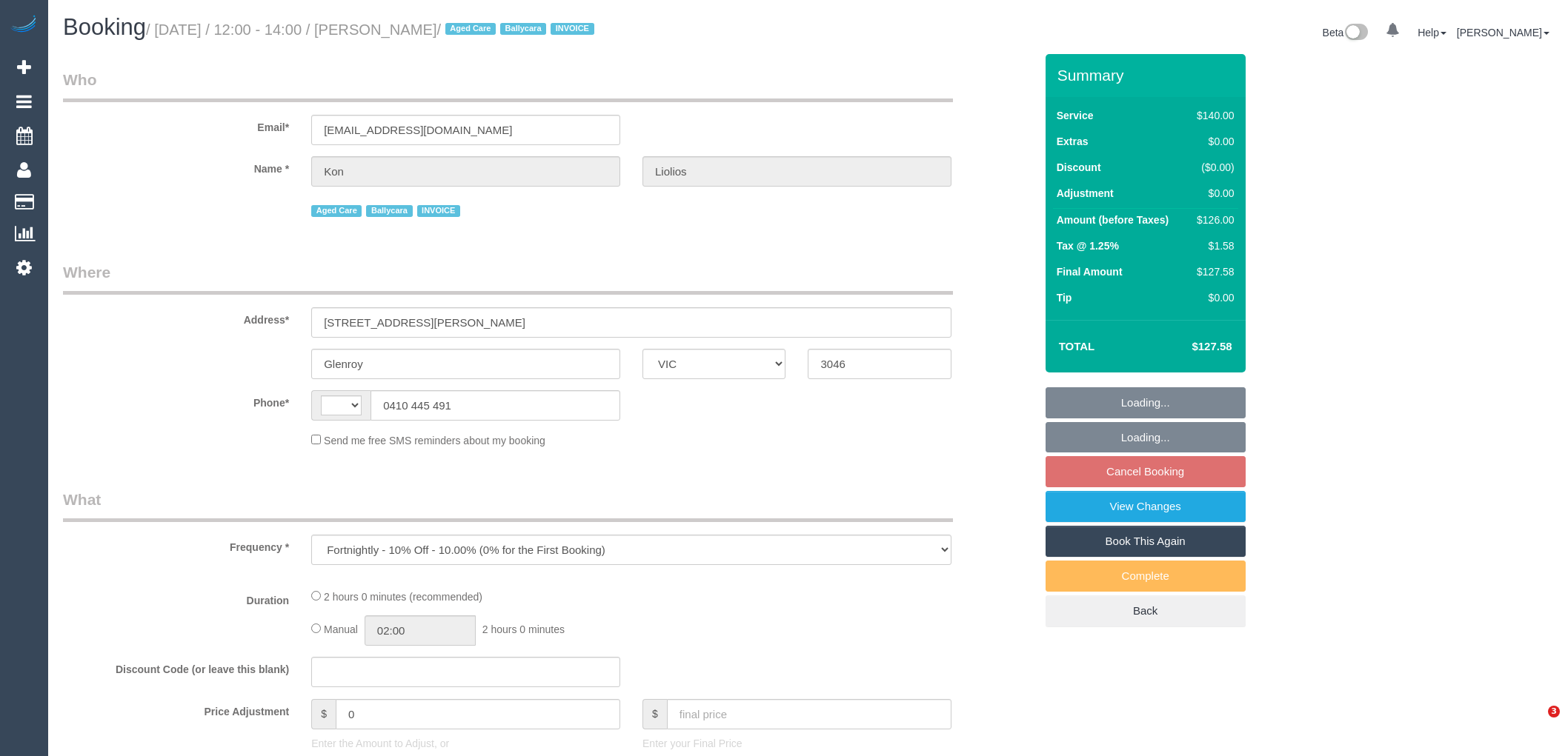
select select "VIC"
select select "string:AU"
select select "spot4"
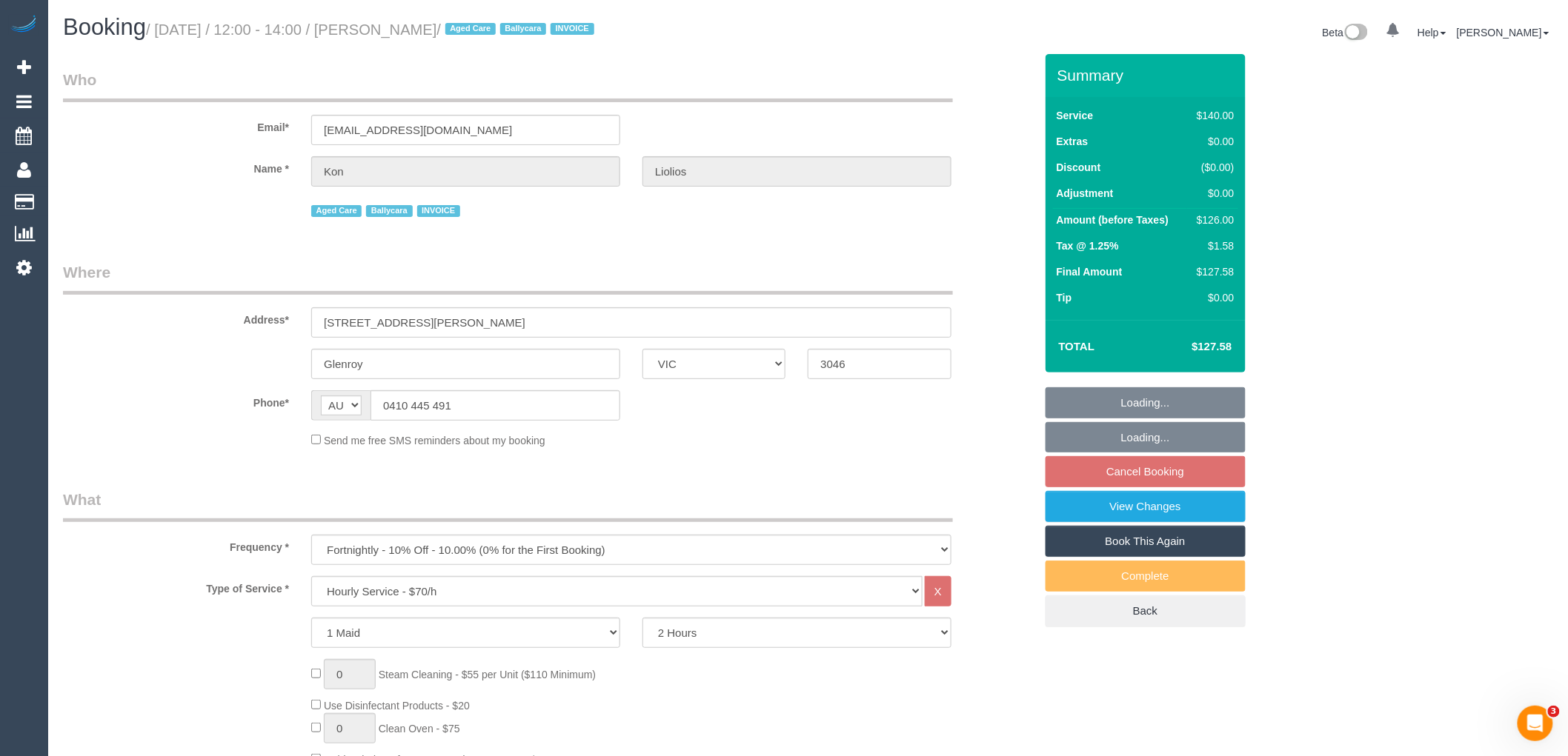
select select "number:27"
select select "number:14"
select select "number:19"
select select "number:23"
select select "number:34"
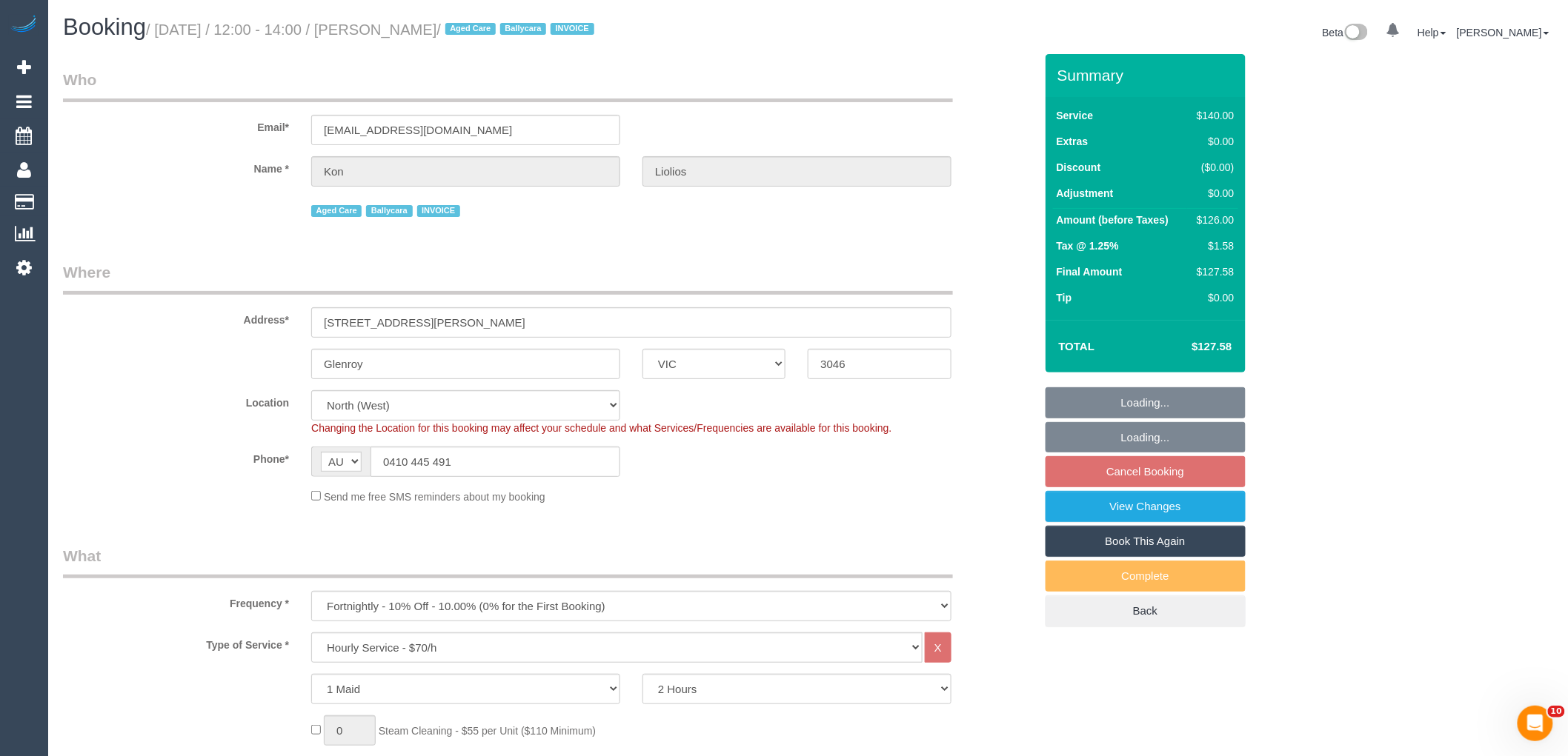
select select "object:1617"
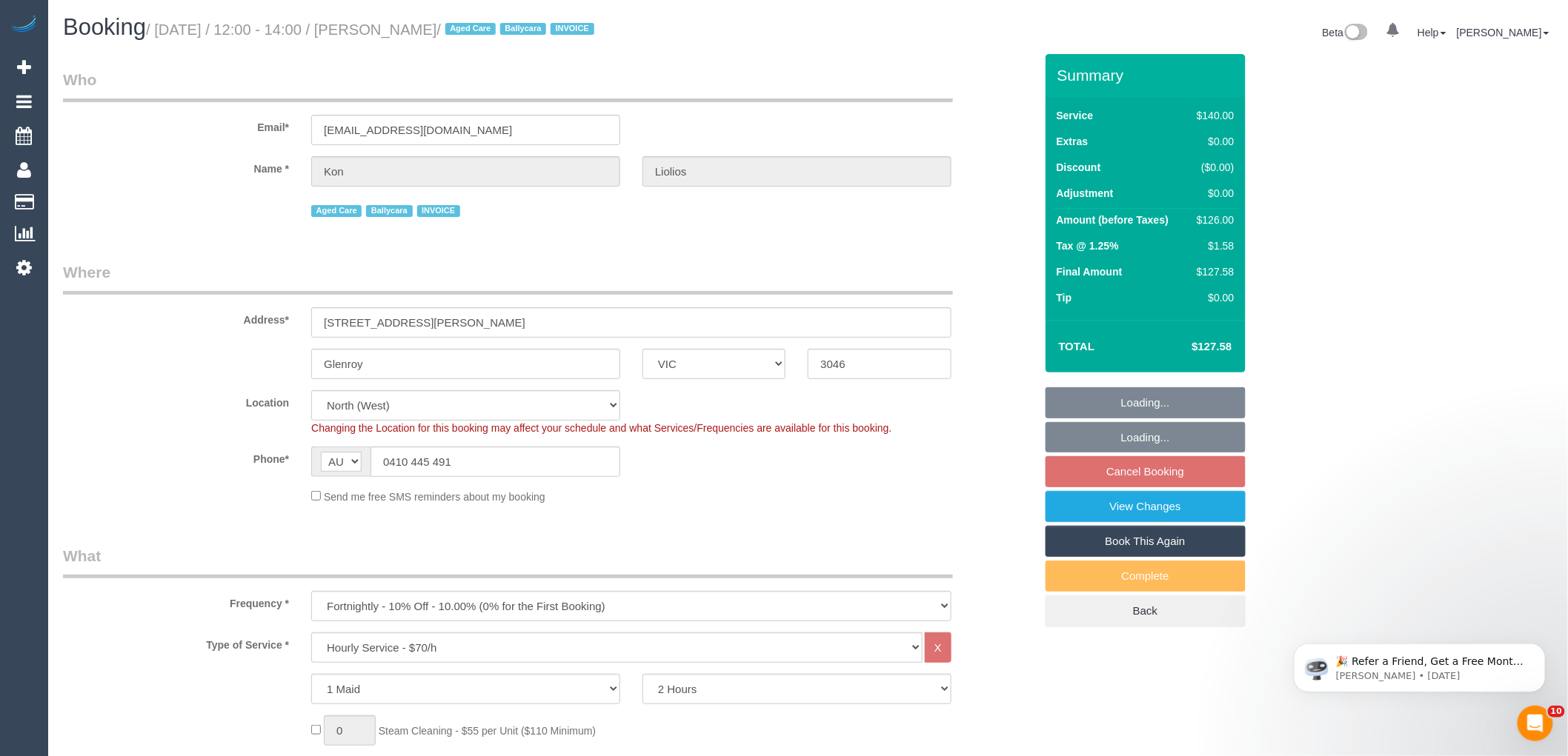
select select "spot25"
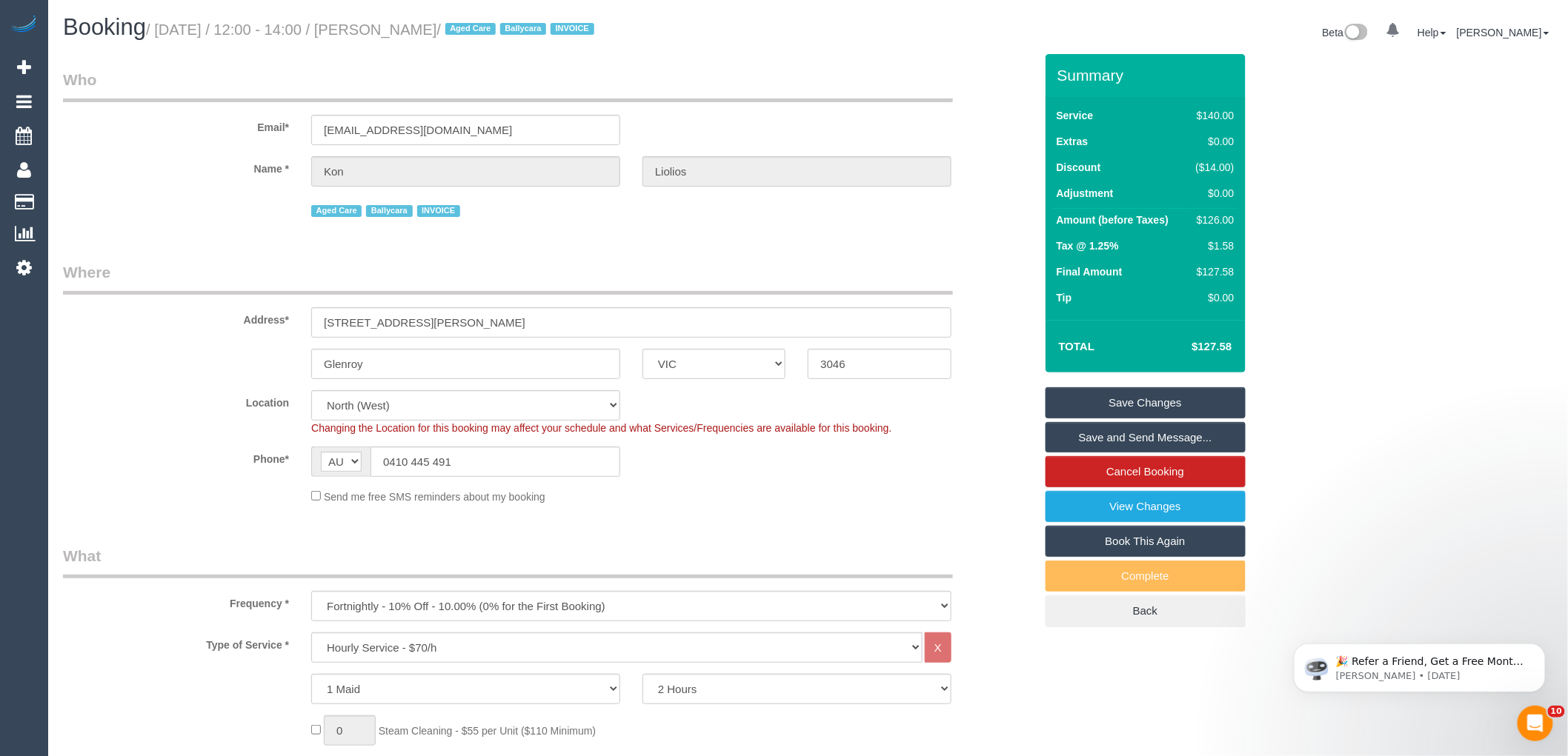
drag, startPoint x: 456, startPoint y: 30, endPoint x: 381, endPoint y: 22, distance: 75.4
click at [381, 22] on small "/ August 30, 2025 / 12:00 - 14:00 / Kon Liolios / Aged Care Ballycara INVOICE" at bounding box center [373, 30] width 453 height 16
copy small "[PERSON_NAME]"
click at [810, 480] on sui-booking-location "Location Office City East (North) East (South) Inner East Inner North (East) In…" at bounding box center [548, 448] width 972 height 114
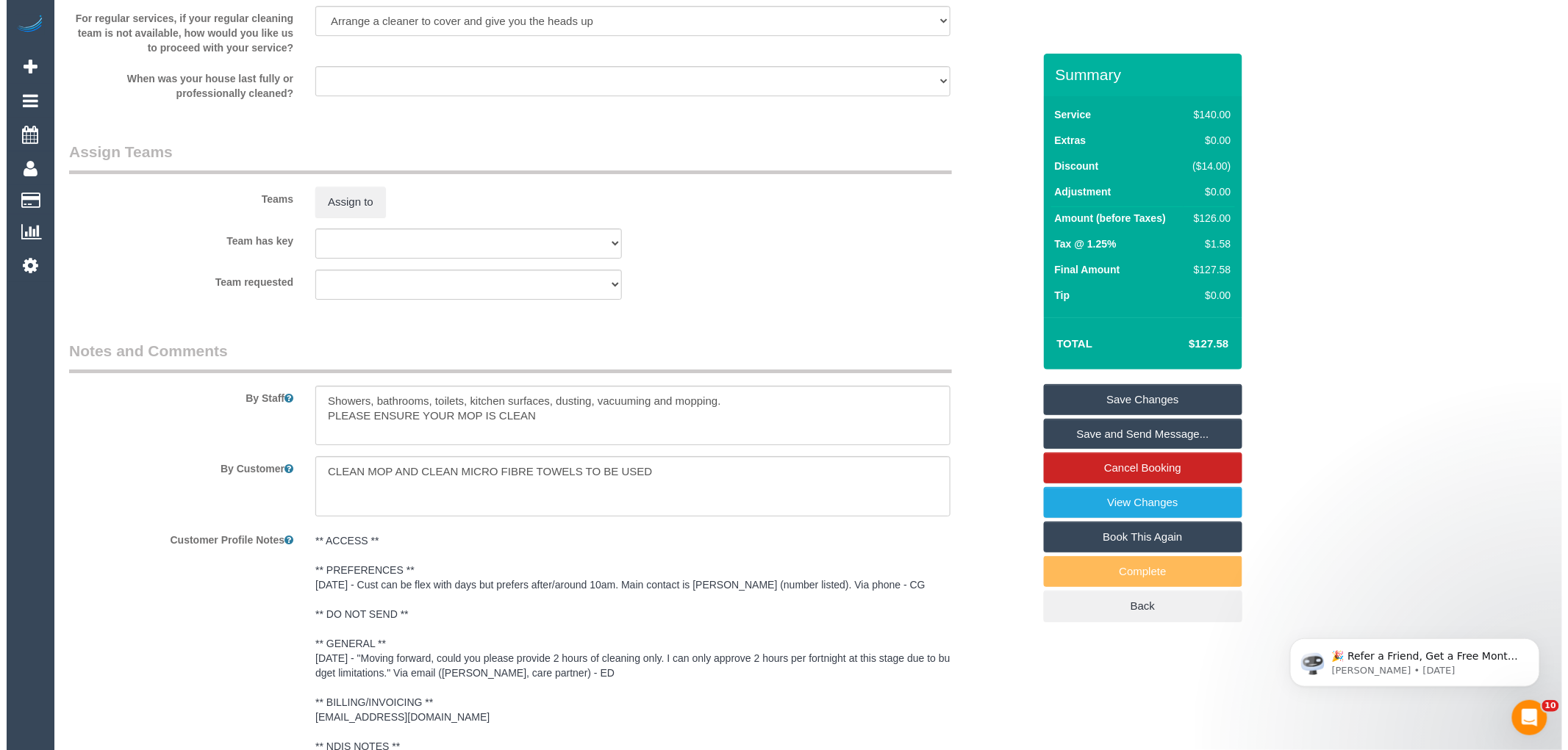
scroll to position [2036, 0]
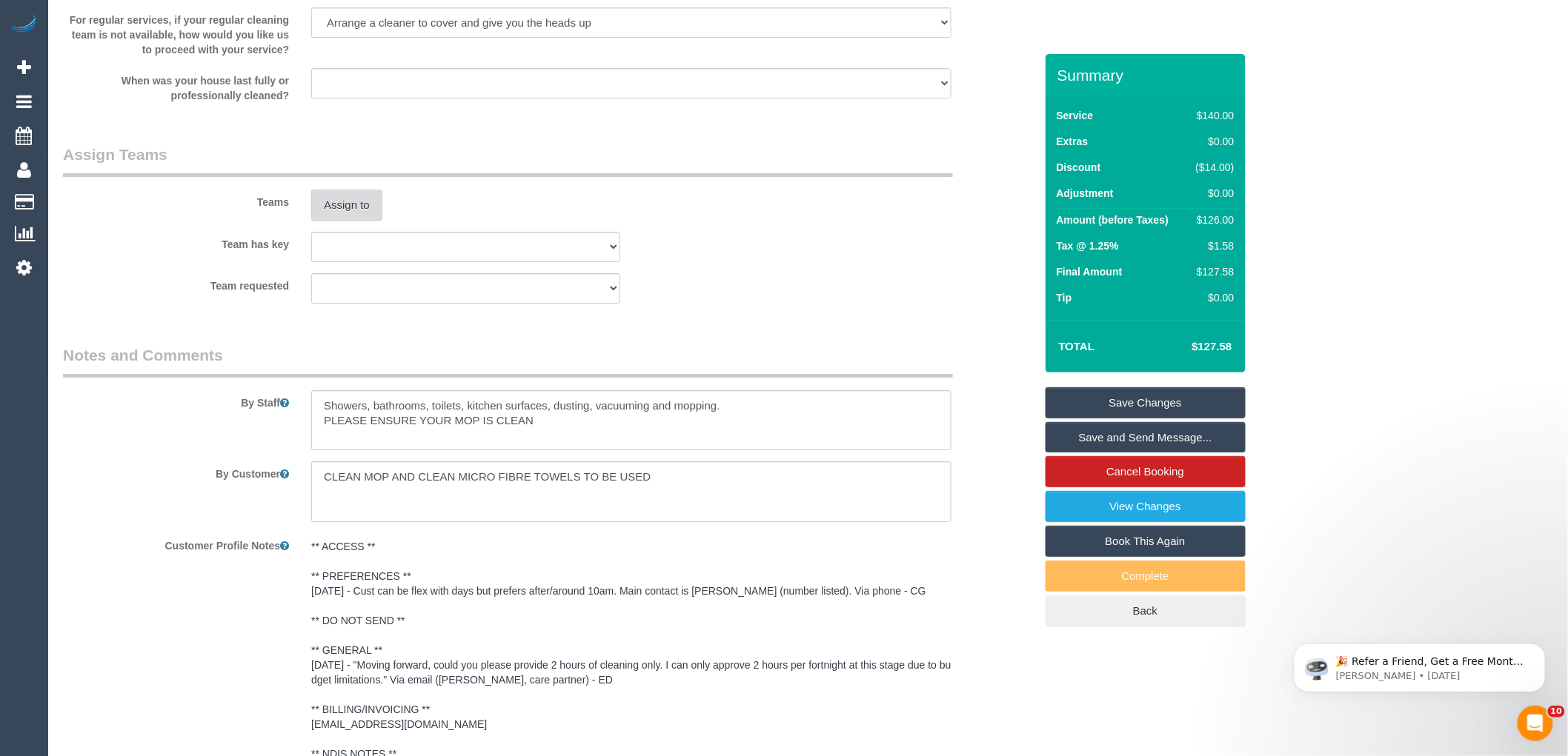
click at [363, 221] on button "Assign to" at bounding box center [346, 205] width 71 height 31
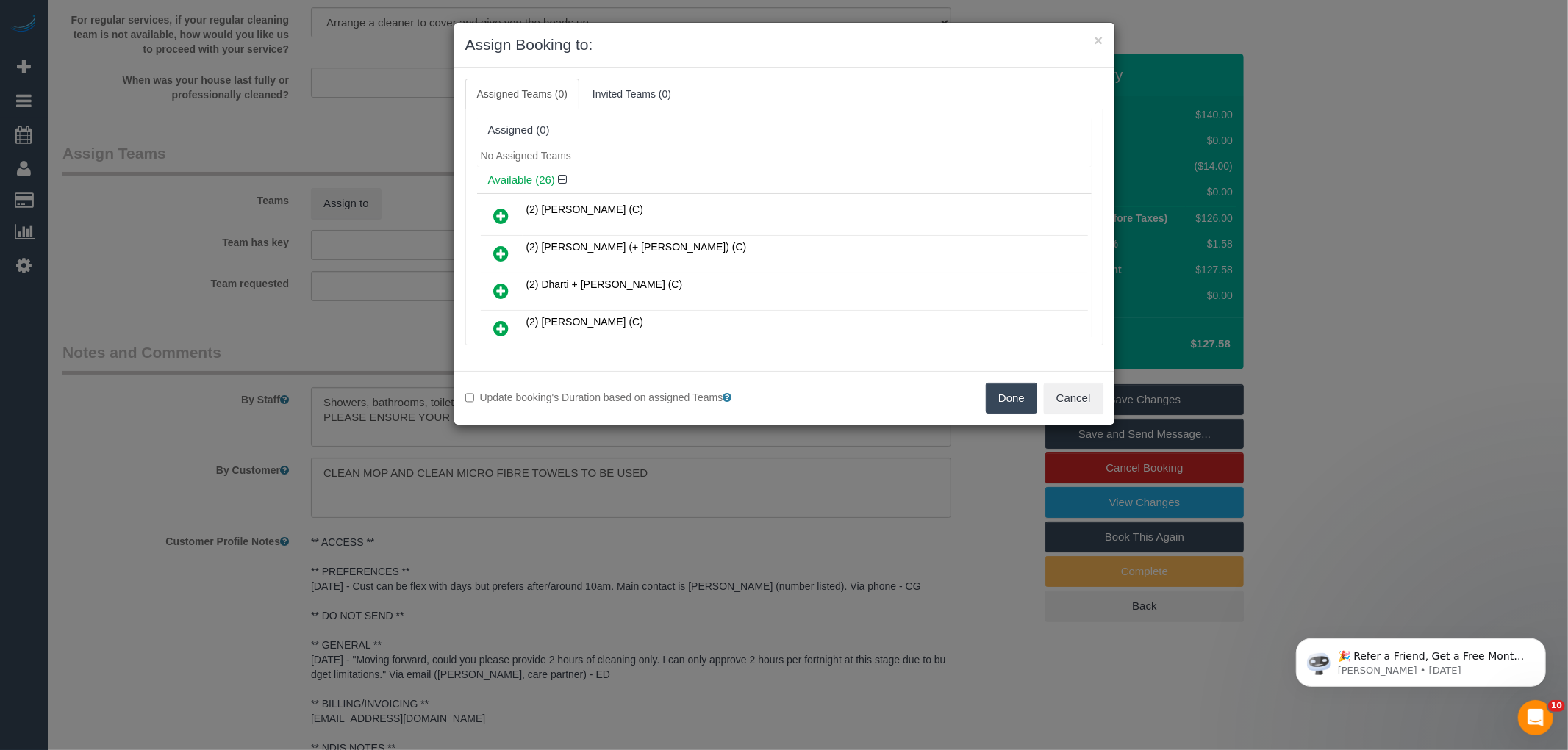
click at [780, 164] on div "No Assigned Teams" at bounding box center [784, 156] width 615 height 22
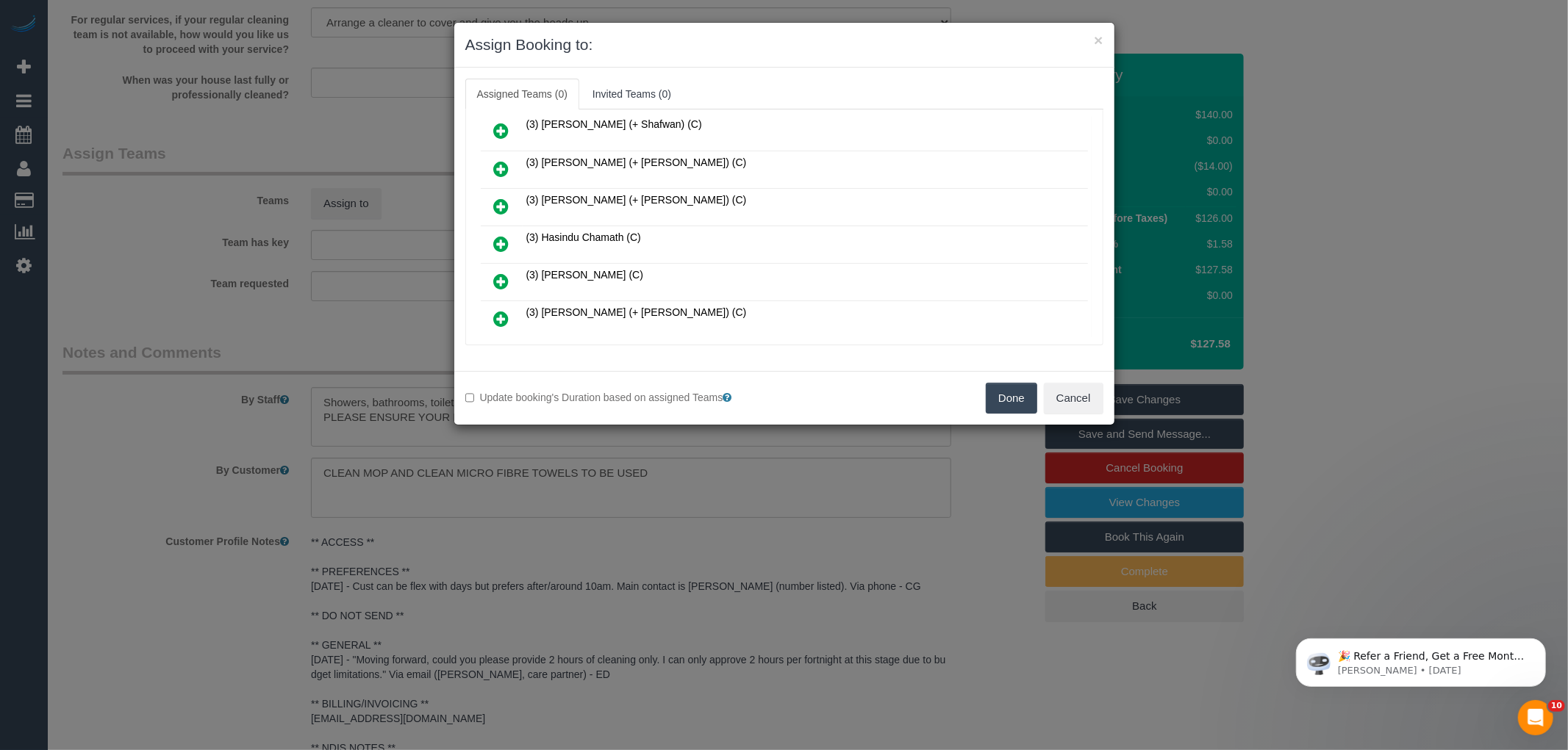
click at [491, 230] on link at bounding box center [501, 244] width 34 height 30
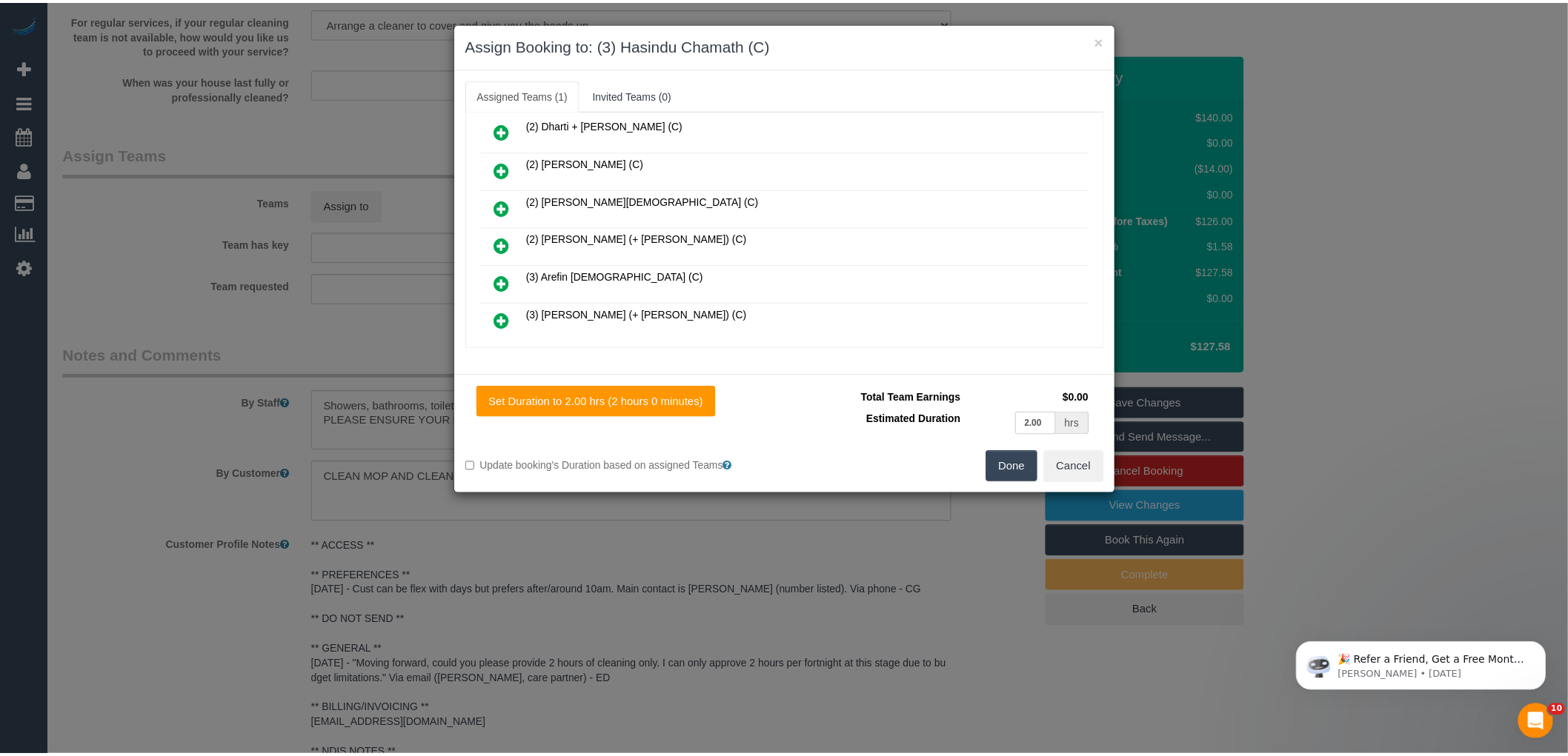
scroll to position [0, 0]
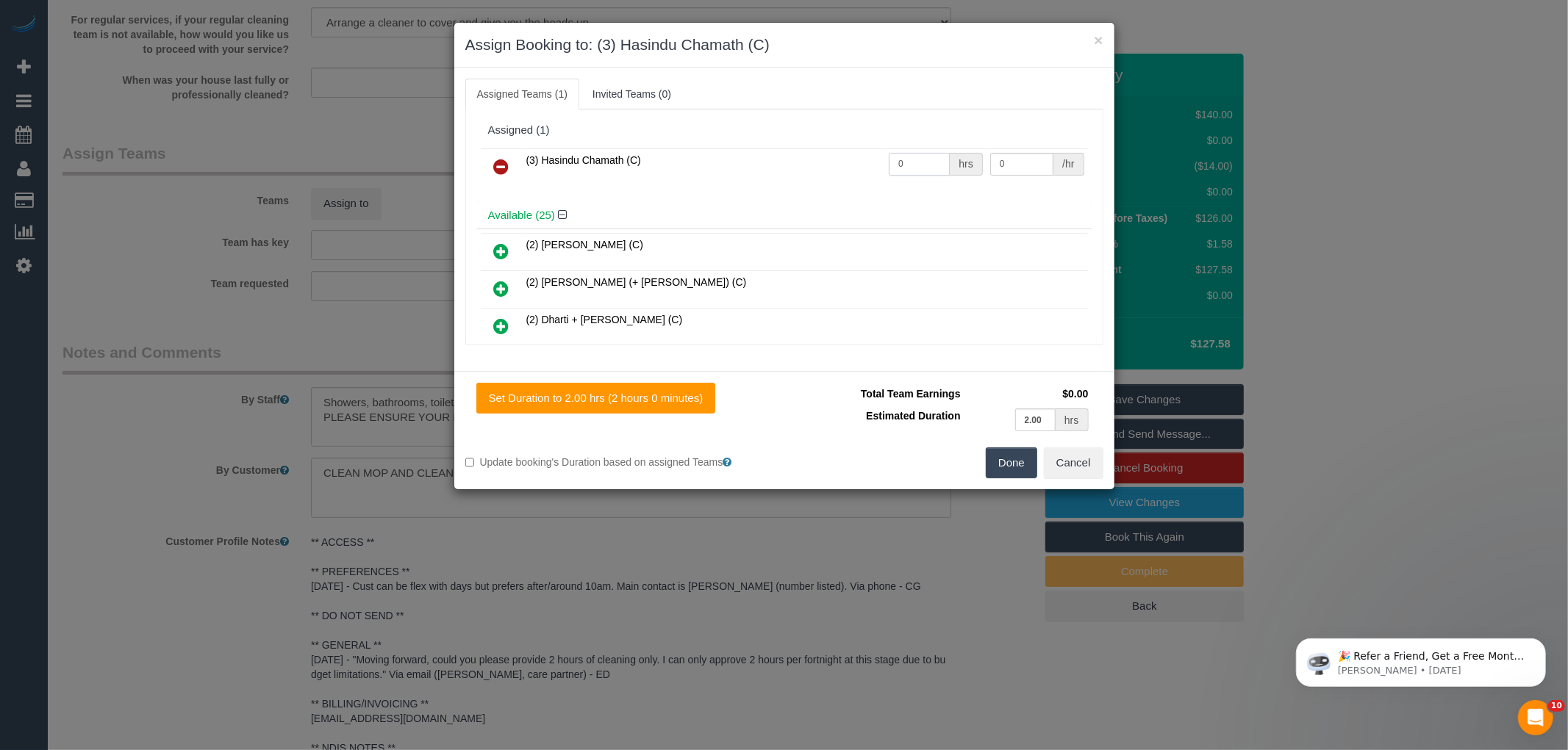
click at [920, 165] on input "0" at bounding box center [920, 164] width 61 height 23
type input "2"
click at [1009, 164] on input "0" at bounding box center [1022, 164] width 63 height 23
type input "35"
click at [1007, 463] on button "Done" at bounding box center [1011, 462] width 51 height 31
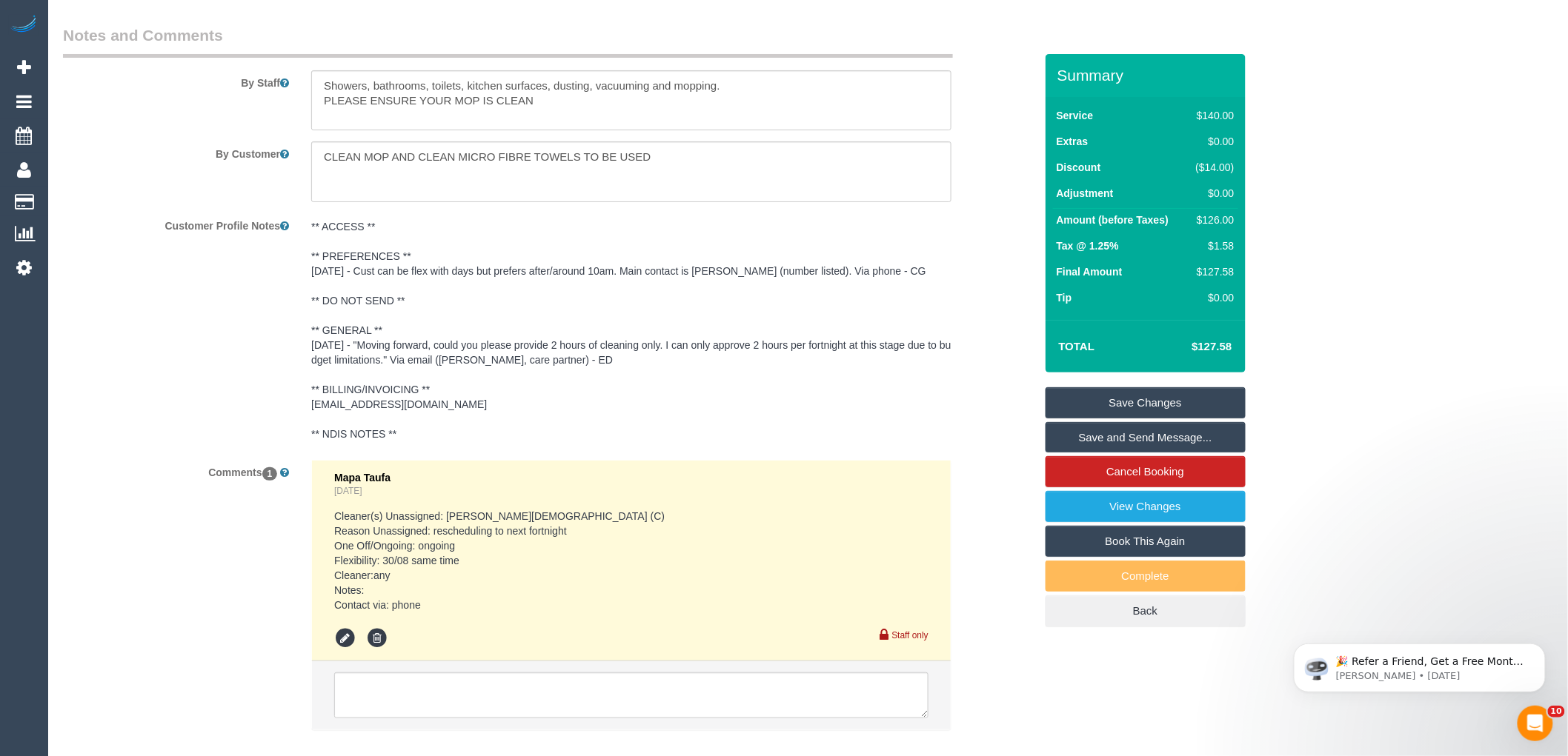
scroll to position [2135, 0]
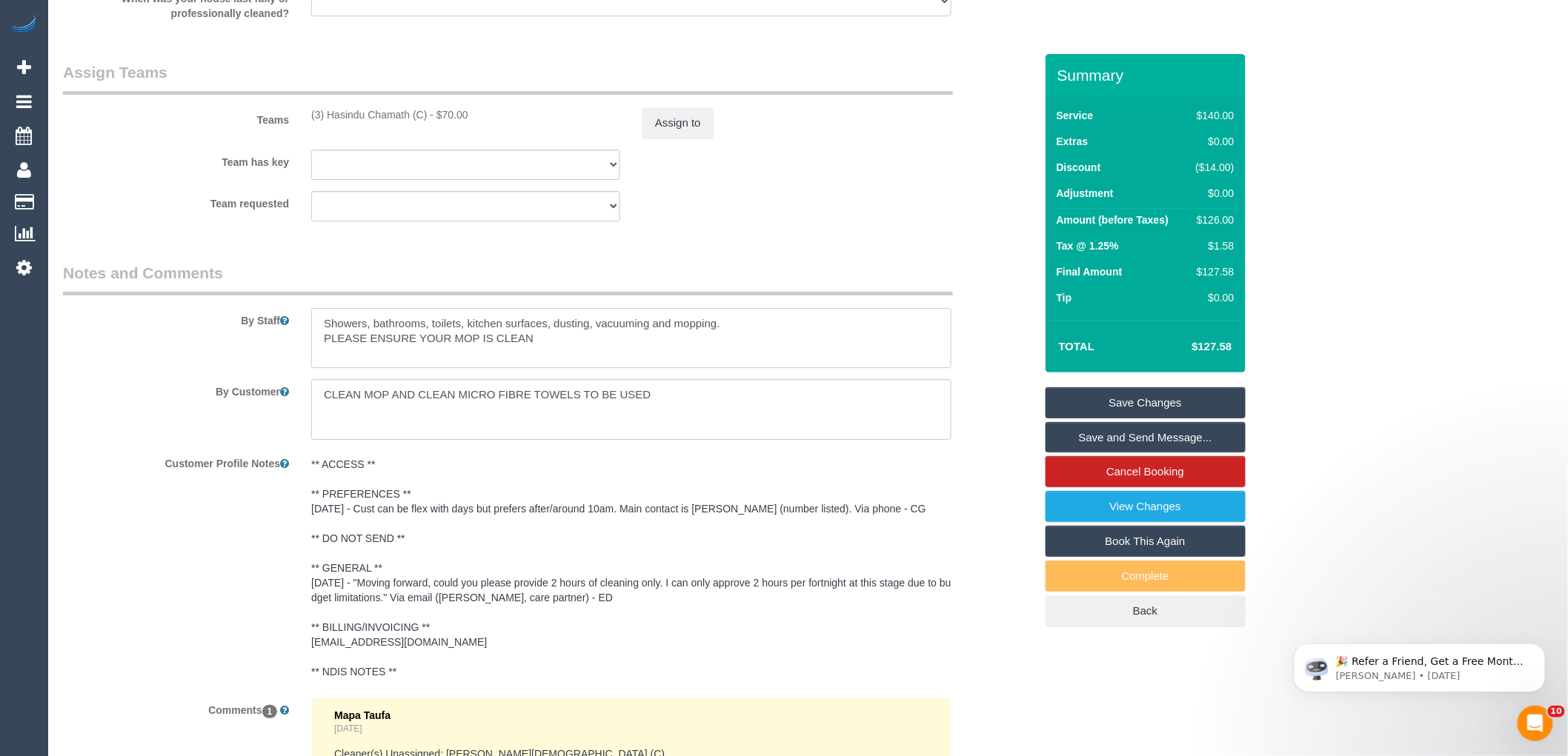
click at [315, 336] on textarea at bounding box center [631, 338] width 640 height 61
drag, startPoint x: 365, startPoint y: 328, endPoint x: 309, endPoint y: 323, distance: 56.2
click at [311, 323] on textarea at bounding box center [631, 338] width 640 height 61
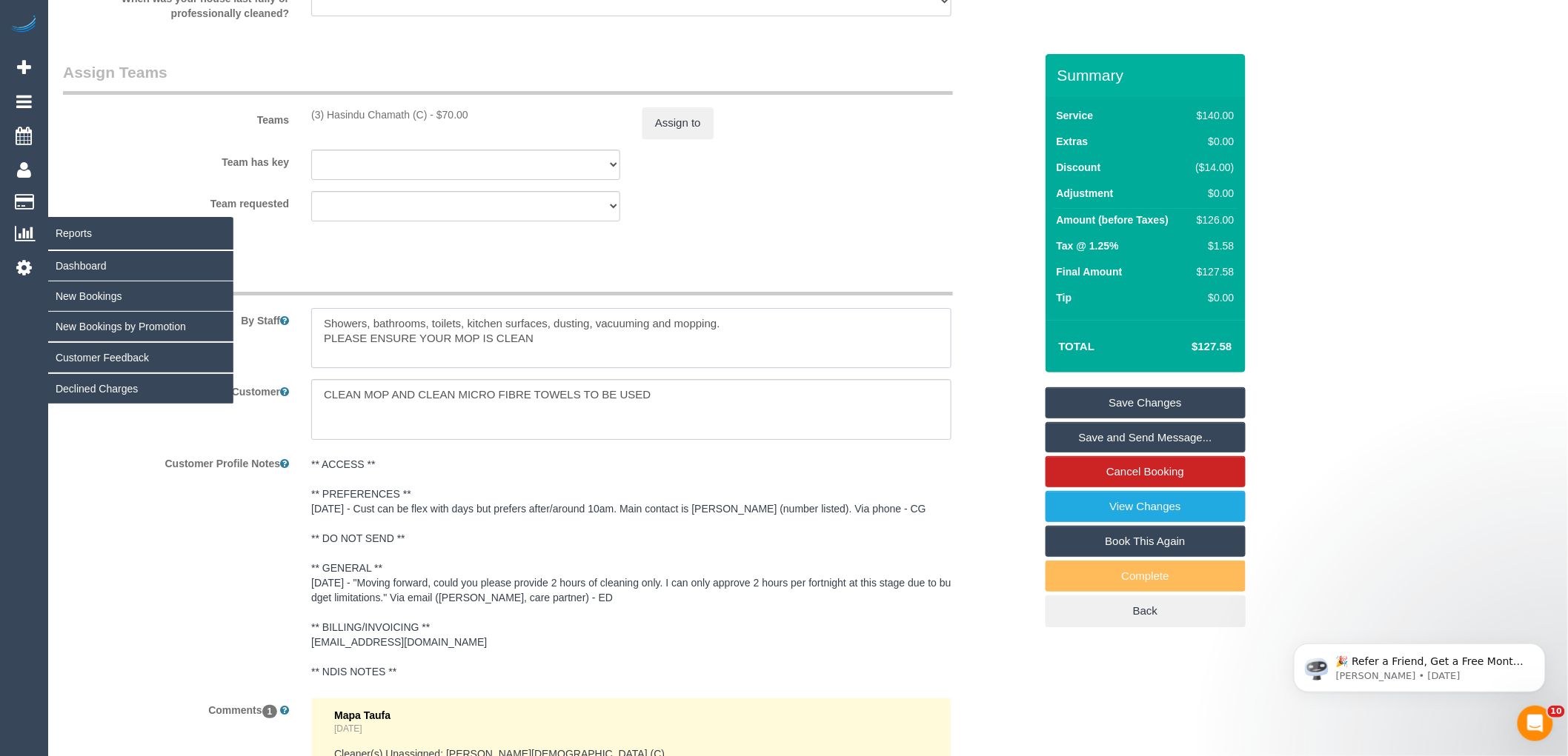
type textarea "Showers, bathrooms, toilets, kitchen surfaces, dusting, vacuuming and mopping. …"
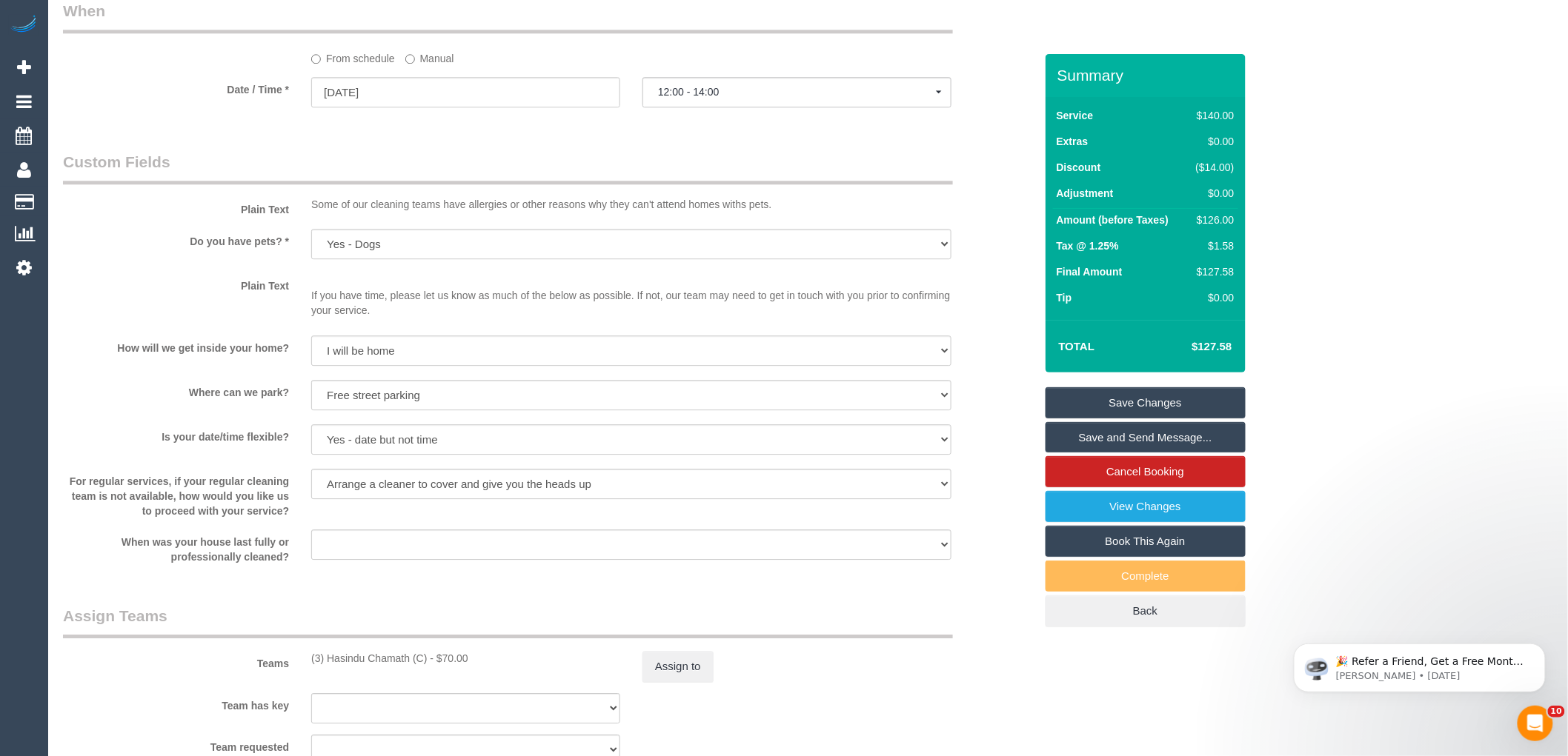
scroll to position [1723, 0]
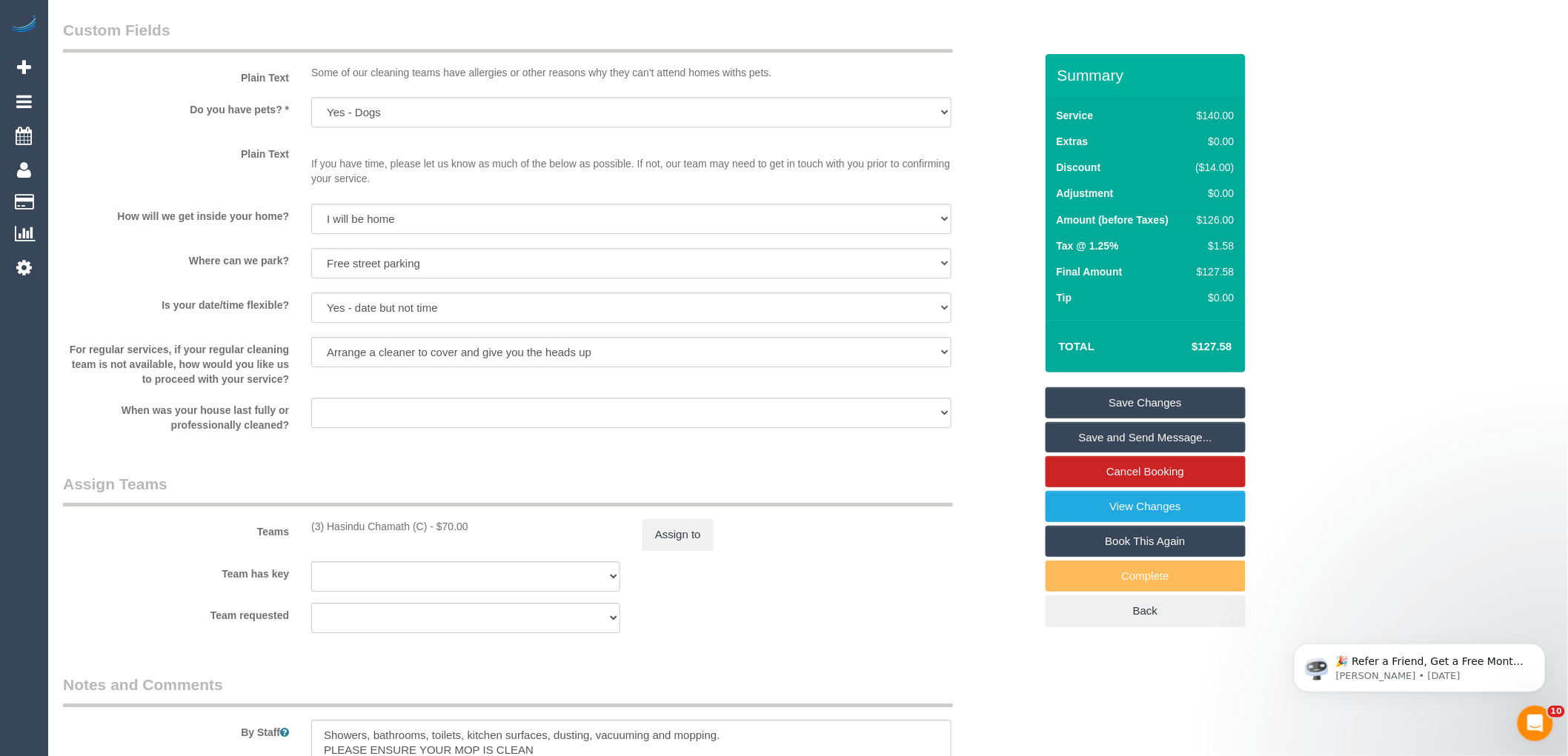
click at [1130, 399] on link "Save Changes" at bounding box center [1145, 403] width 200 height 31
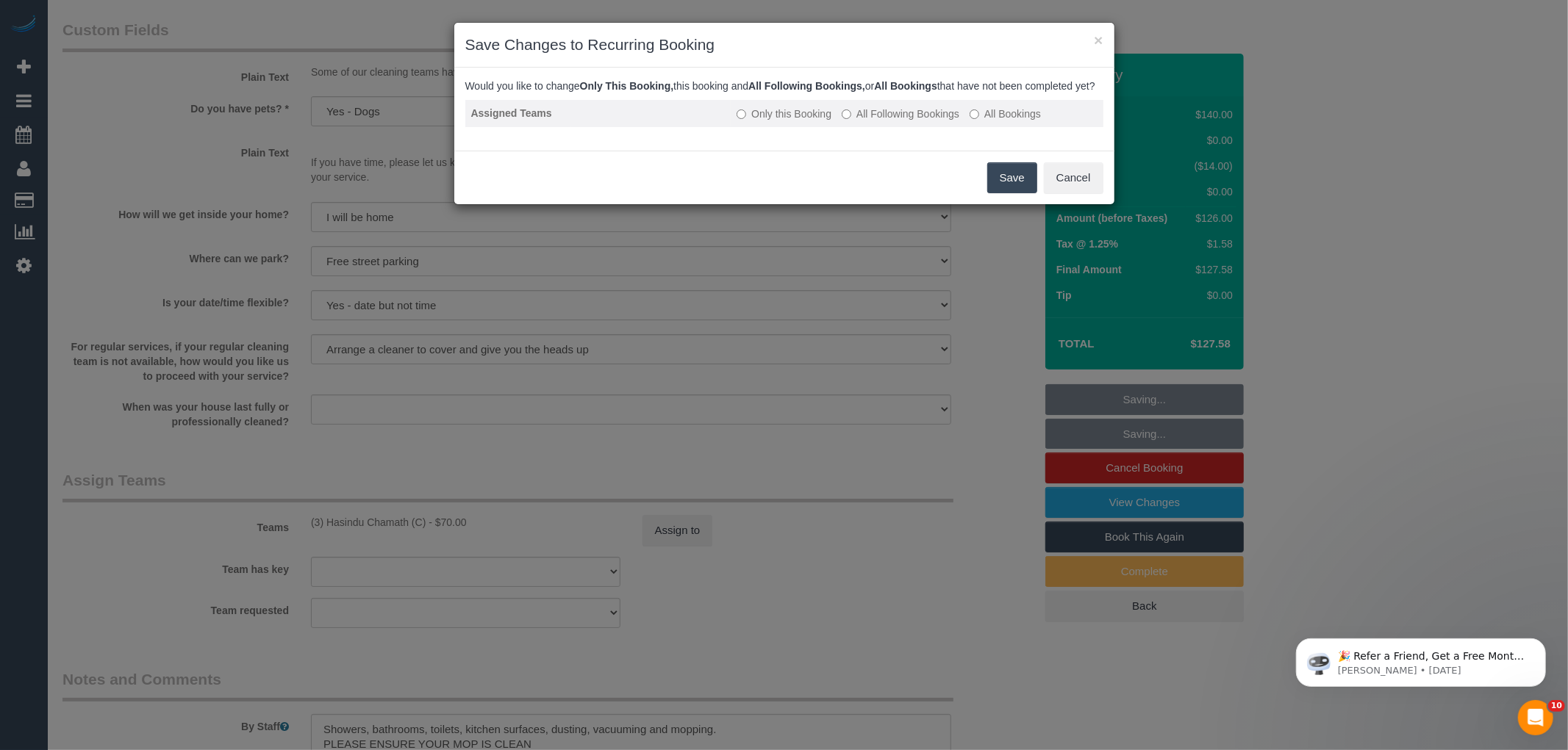
click at [894, 122] on label "All Following Bookings" at bounding box center [900, 114] width 117 height 14
click at [989, 185] on button "Save" at bounding box center [1012, 178] width 50 height 31
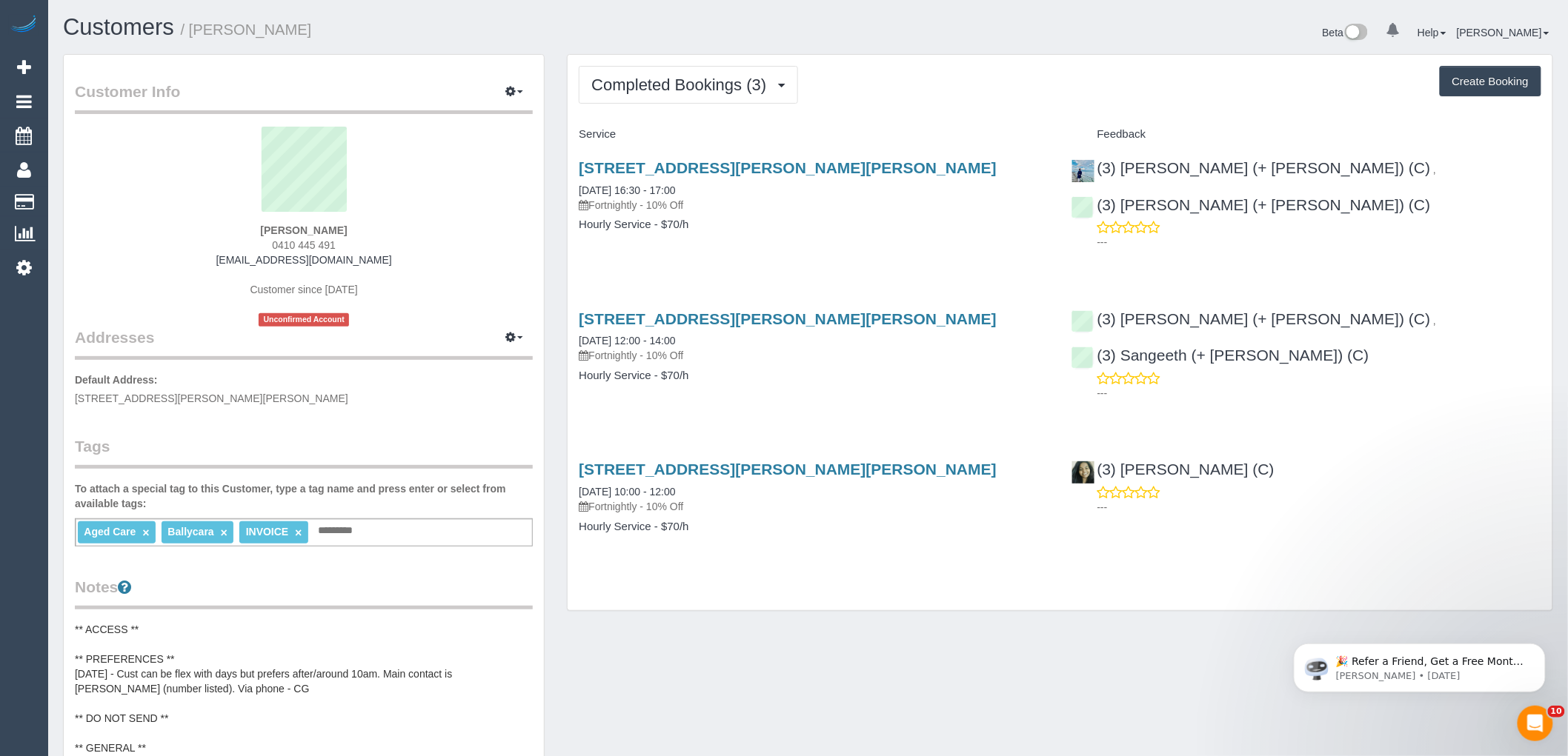
click at [698, 119] on div "Completed Bookings (3) Completed Bookings (3) Upcoming Bookings (11) Cancelled …" at bounding box center [1059, 333] width 984 height 556
click at [717, 94] on button "Completed Bookings (3)" at bounding box center [688, 85] width 219 height 38
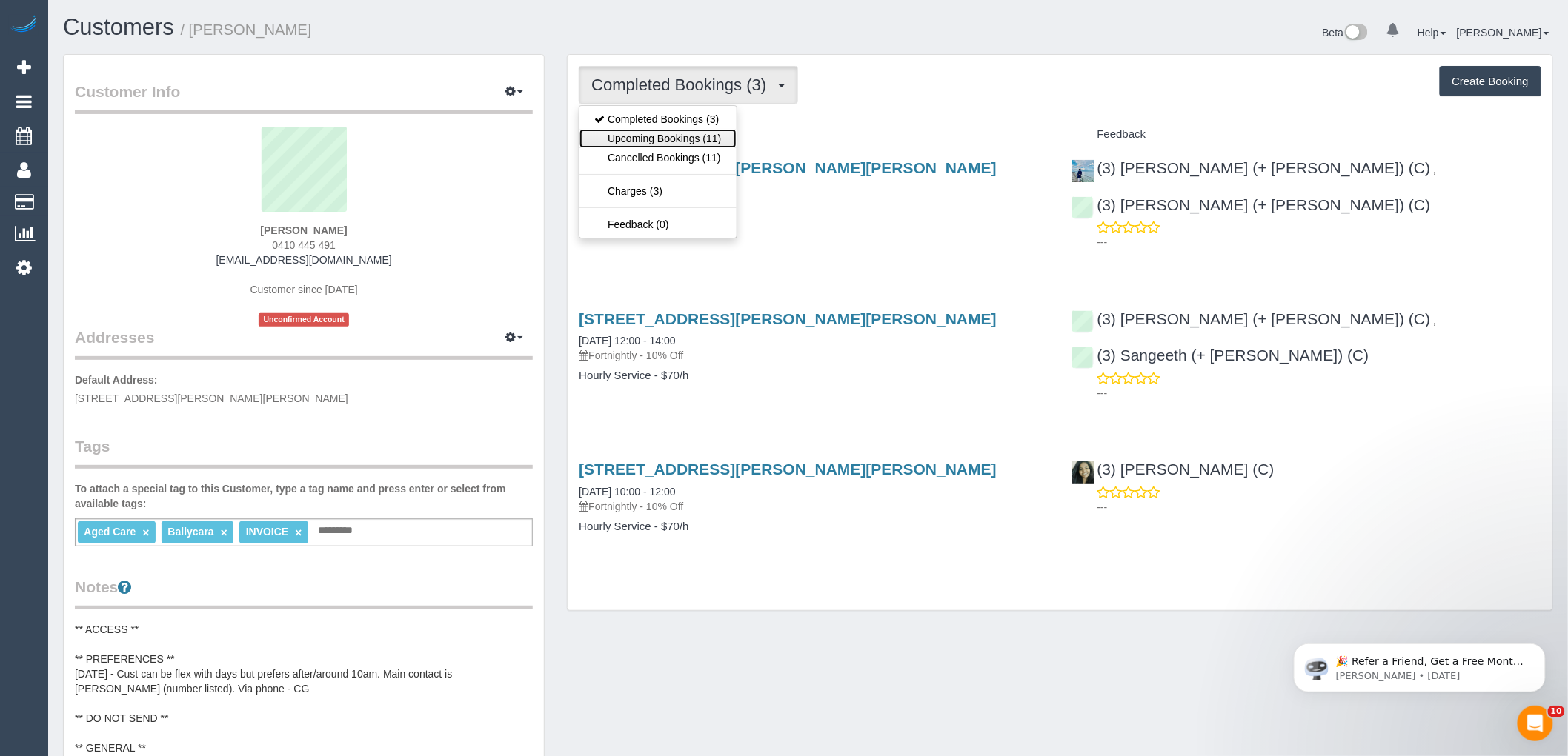
click at [688, 143] on link "Upcoming Bookings (11)" at bounding box center [658, 138] width 156 height 19
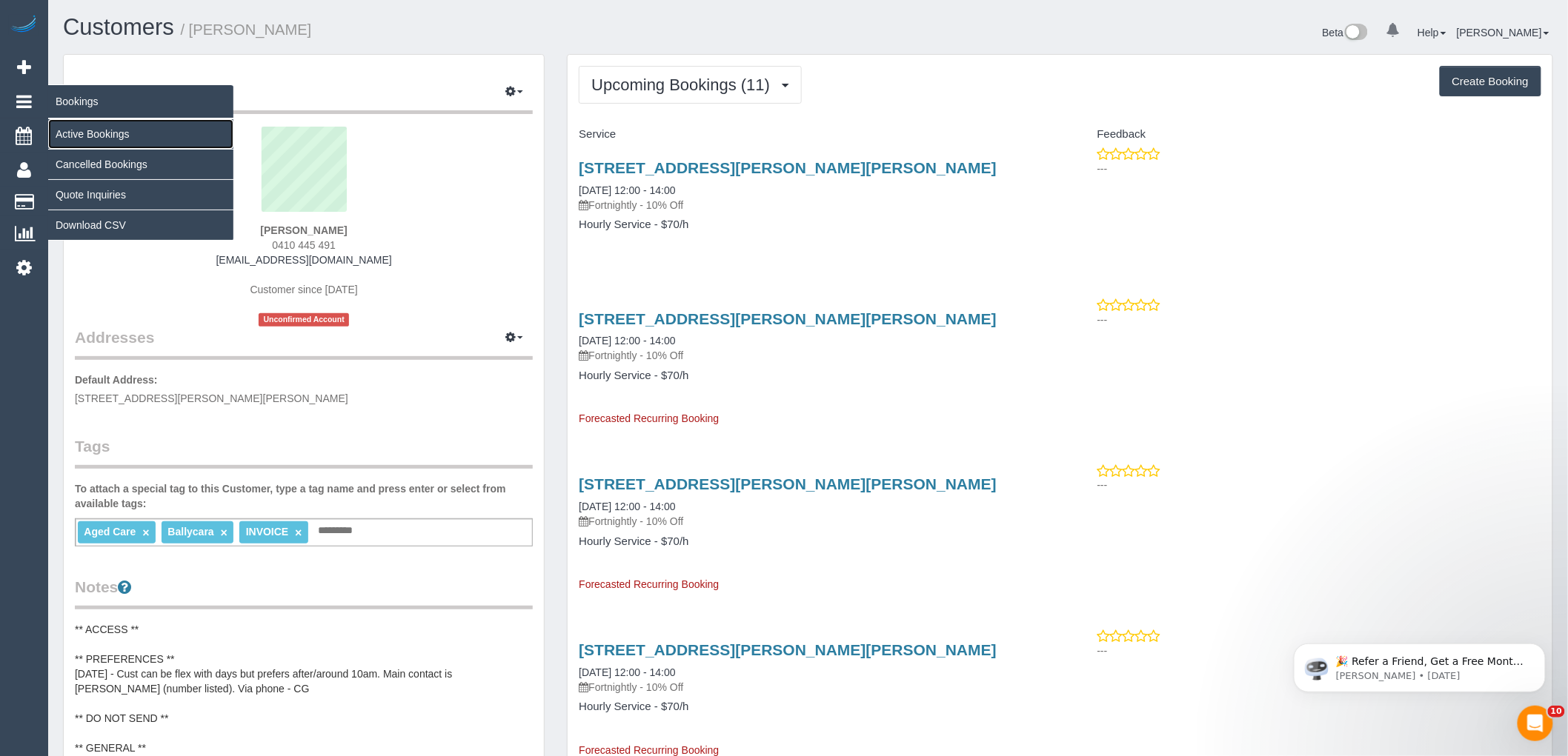
click at [70, 134] on link "Active Bookings" at bounding box center [141, 134] width 185 height 30
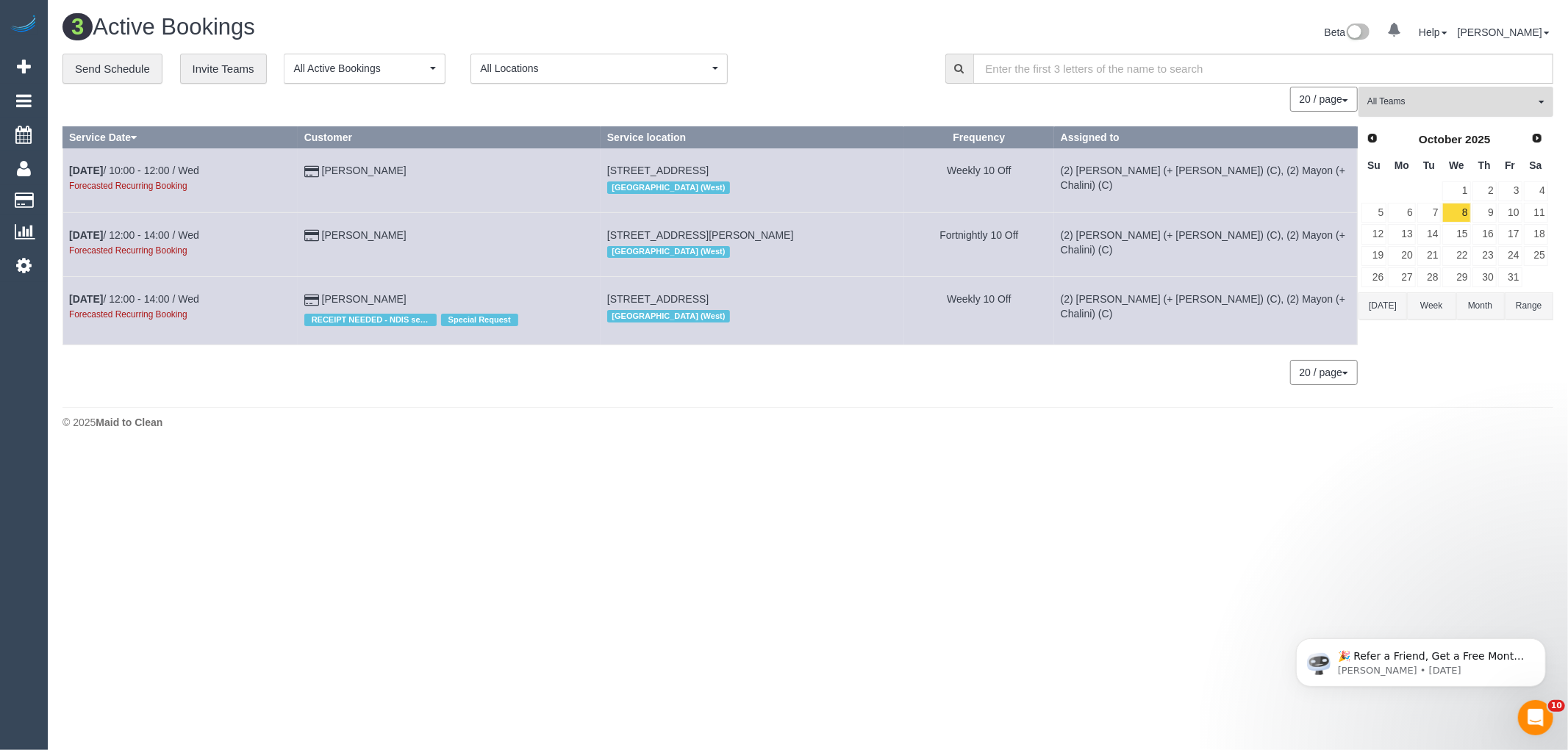
click at [1482, 100] on span "All Teams" at bounding box center [1451, 102] width 168 height 13
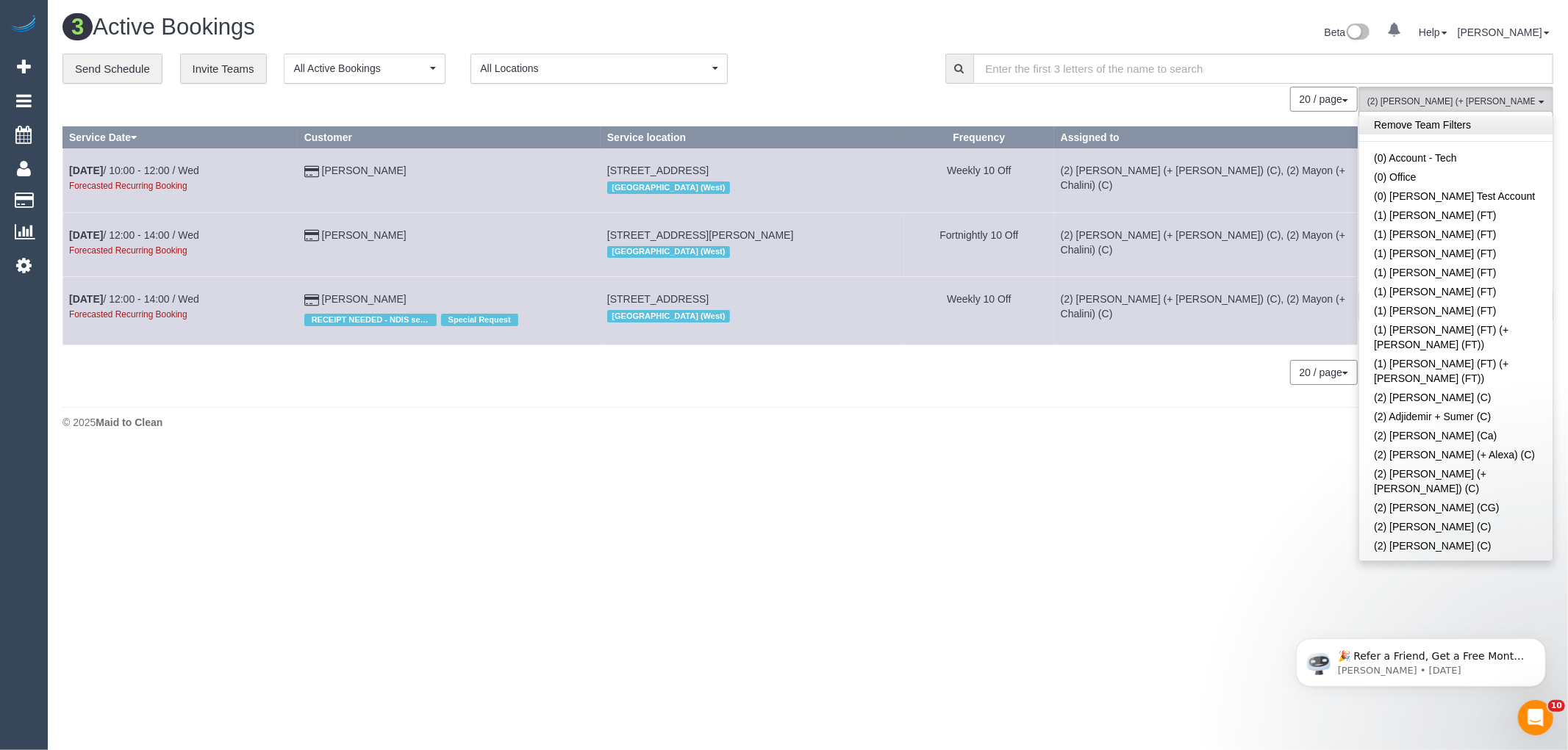
click at [1407, 122] on link "Remove Team Filters" at bounding box center [1455, 124] width 193 height 19
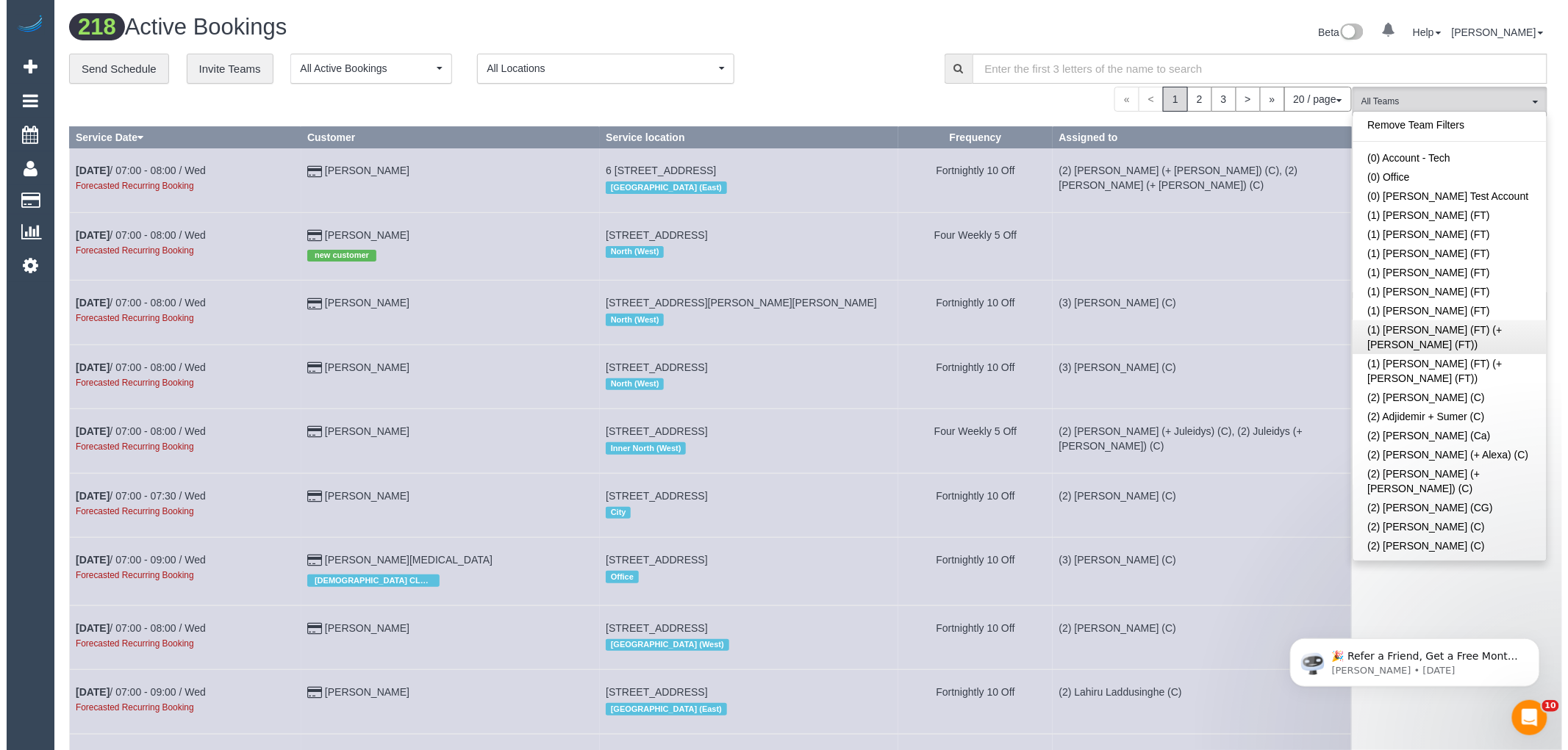
scroll to position [2201, 0]
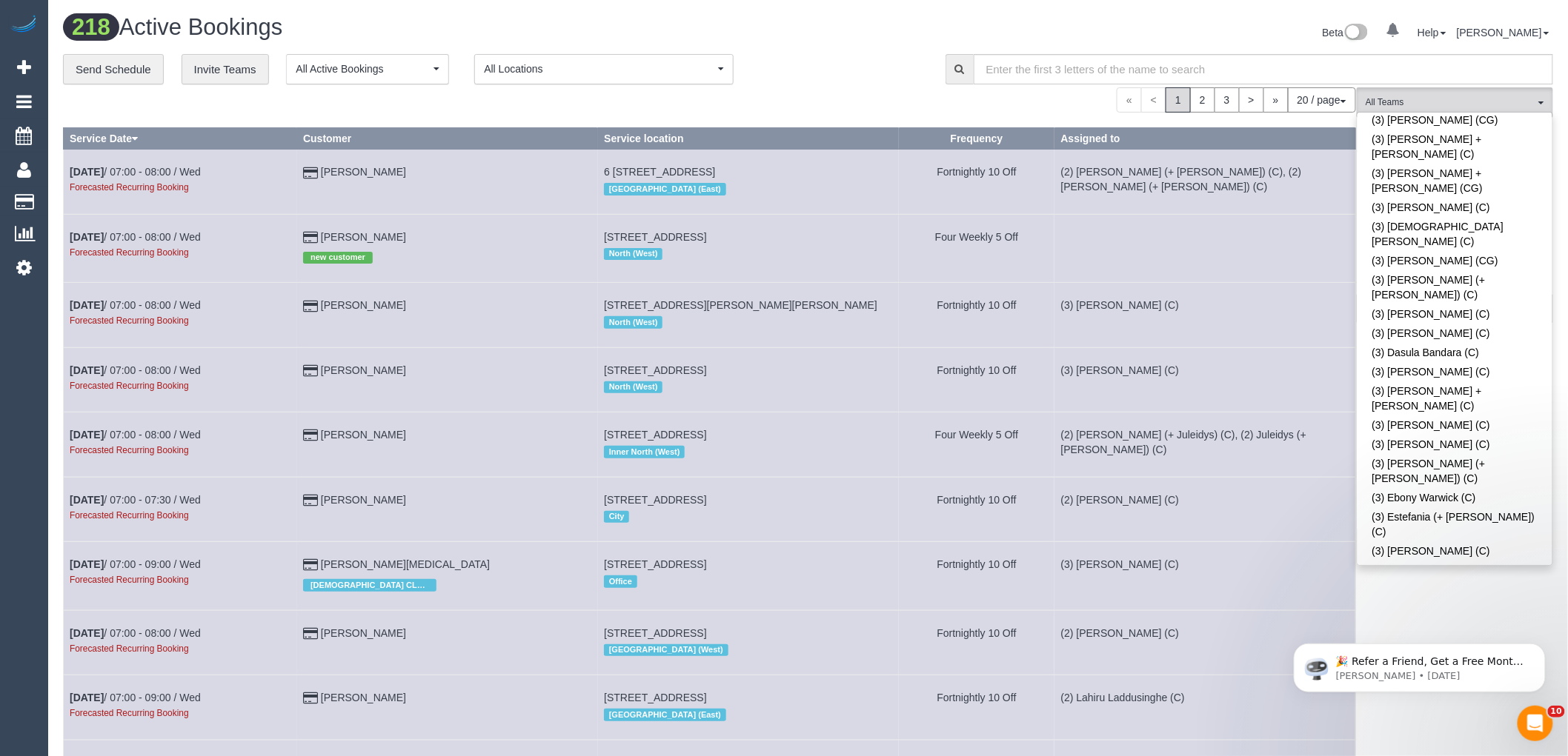
click at [1112, 24] on div "Beta 0 Your Notifications You have 0 alerts Help Help Docs Take a Tour Contact …" at bounding box center [1186, 34] width 756 height 39
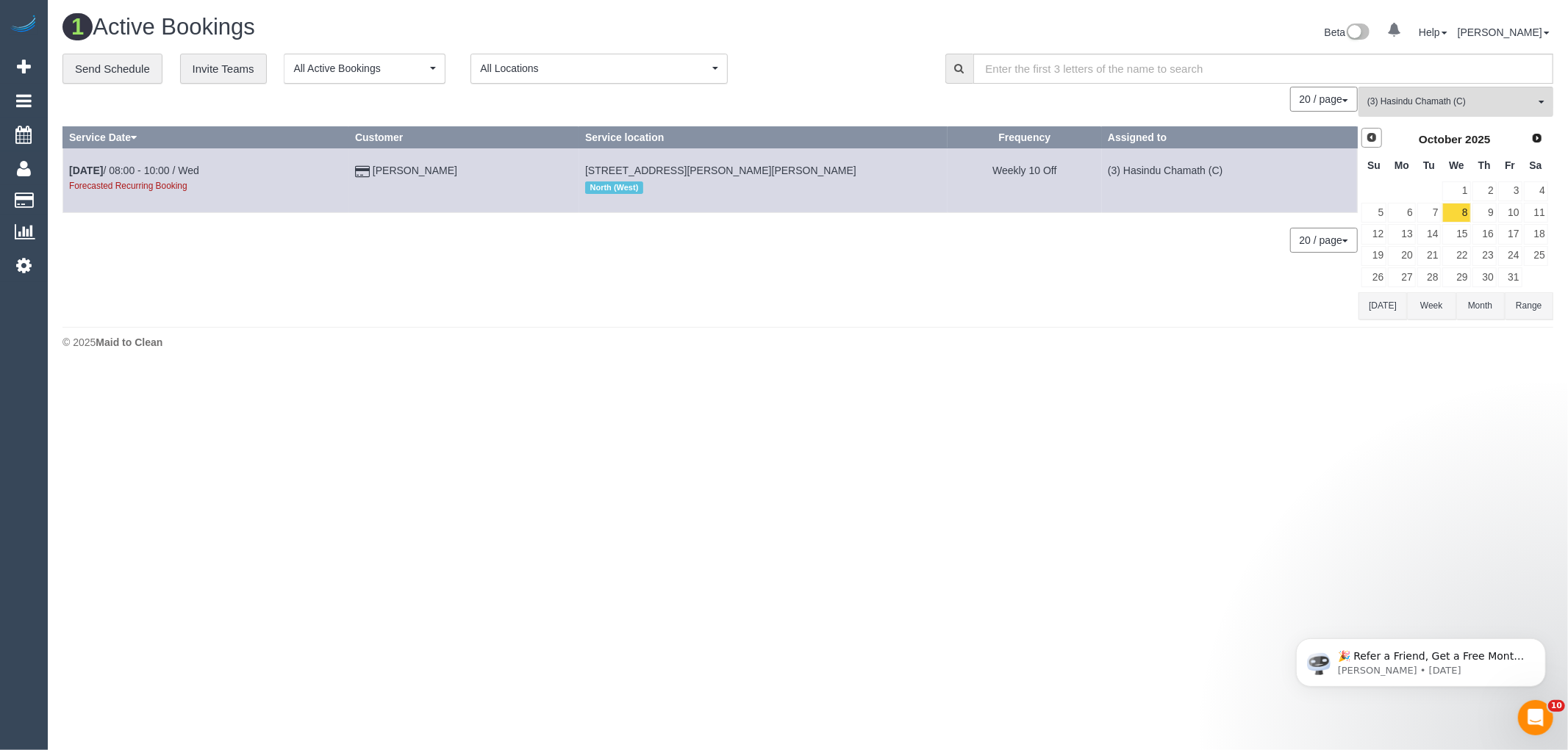
click at [1364, 136] on link "Prev" at bounding box center [1371, 138] width 21 height 21
click at [1539, 273] on link "30" at bounding box center [1536, 278] width 24 height 20
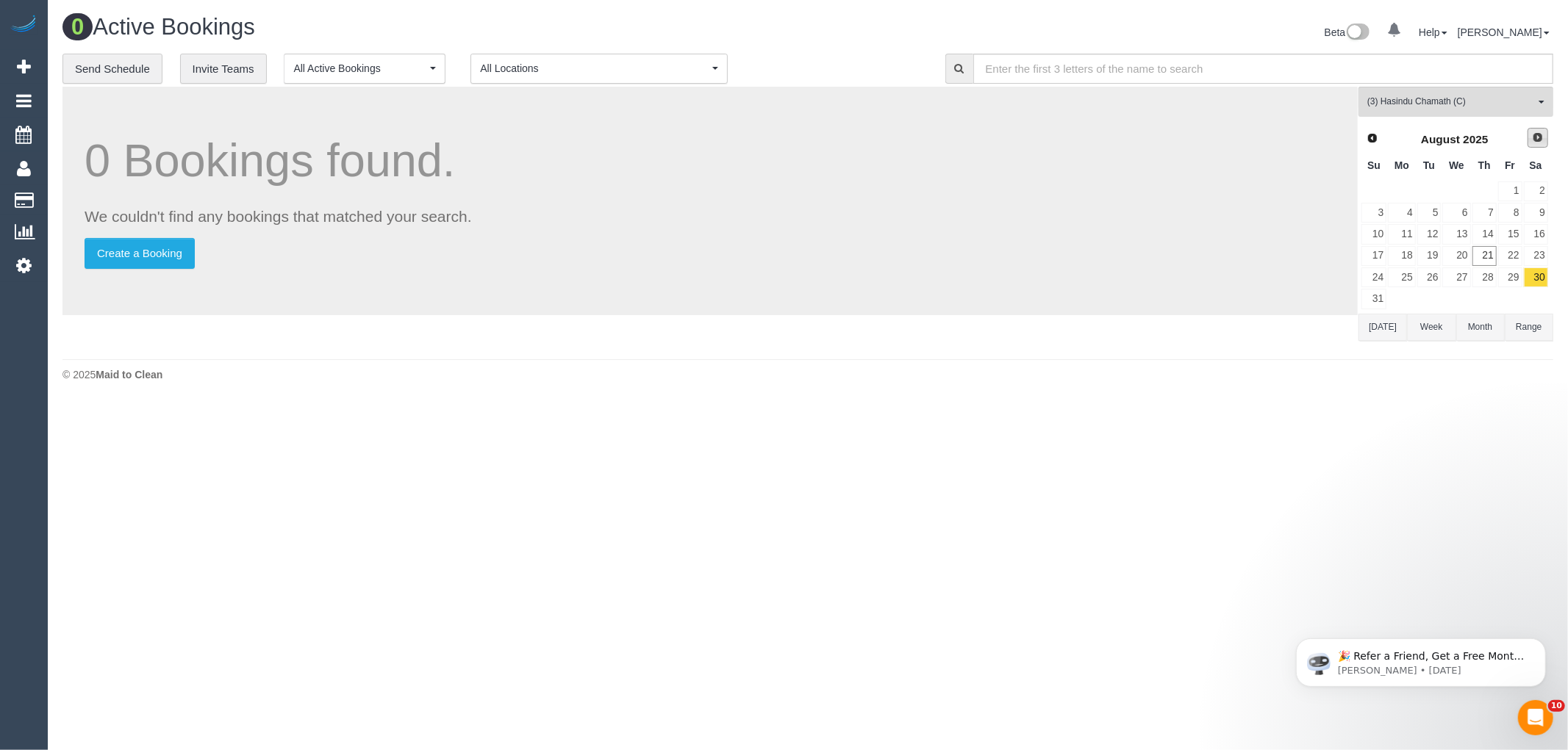
click at [1537, 142] on span "Next" at bounding box center [1537, 137] width 12 height 12
click at [1539, 213] on link "13" at bounding box center [1536, 213] width 24 height 20
click at [1542, 259] on link "27" at bounding box center [1536, 256] width 24 height 20
click at [1538, 142] on span "Next" at bounding box center [1537, 137] width 12 height 12
click at [1542, 211] on link "11" at bounding box center [1536, 213] width 24 height 20
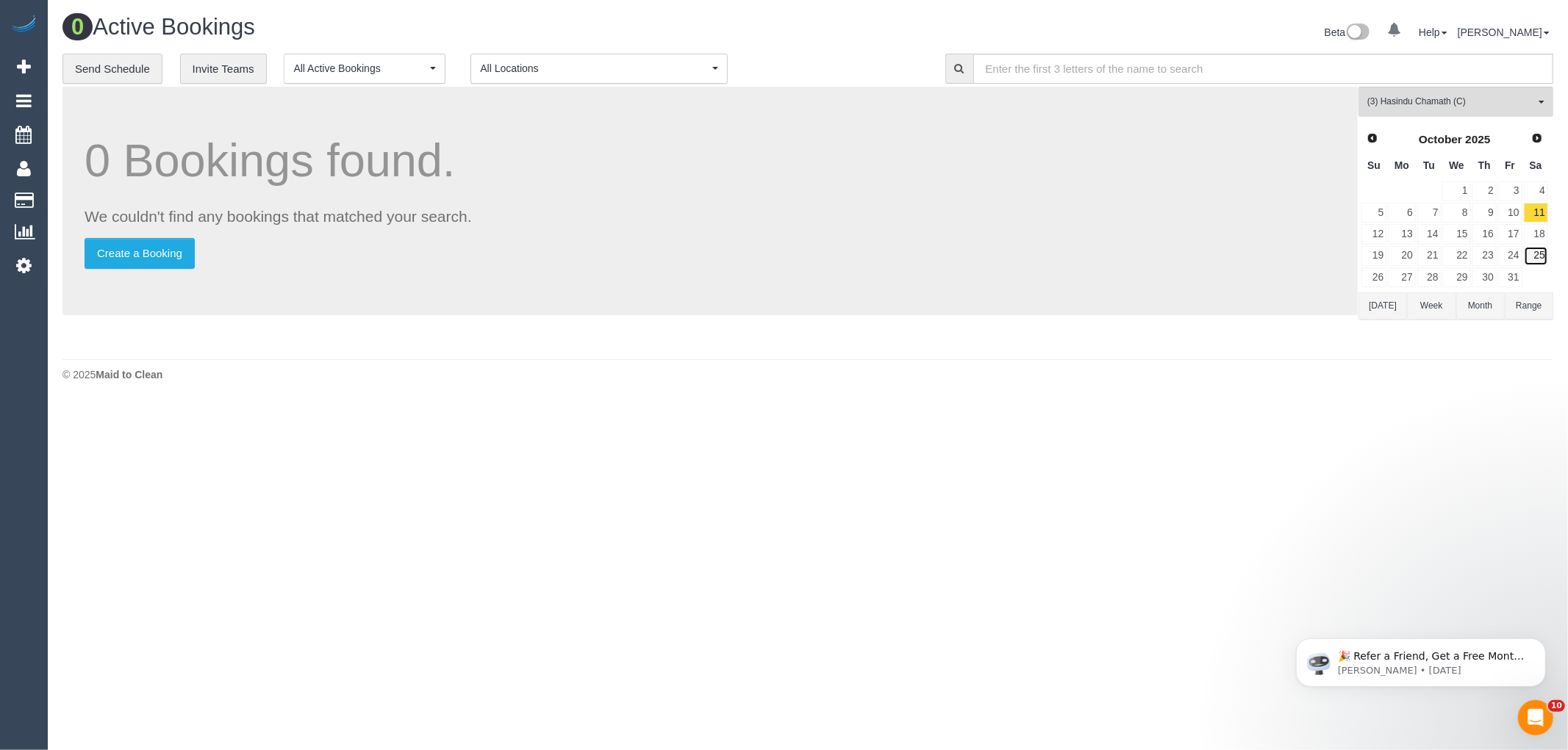
click at [1539, 258] on link "25" at bounding box center [1536, 256] width 24 height 20
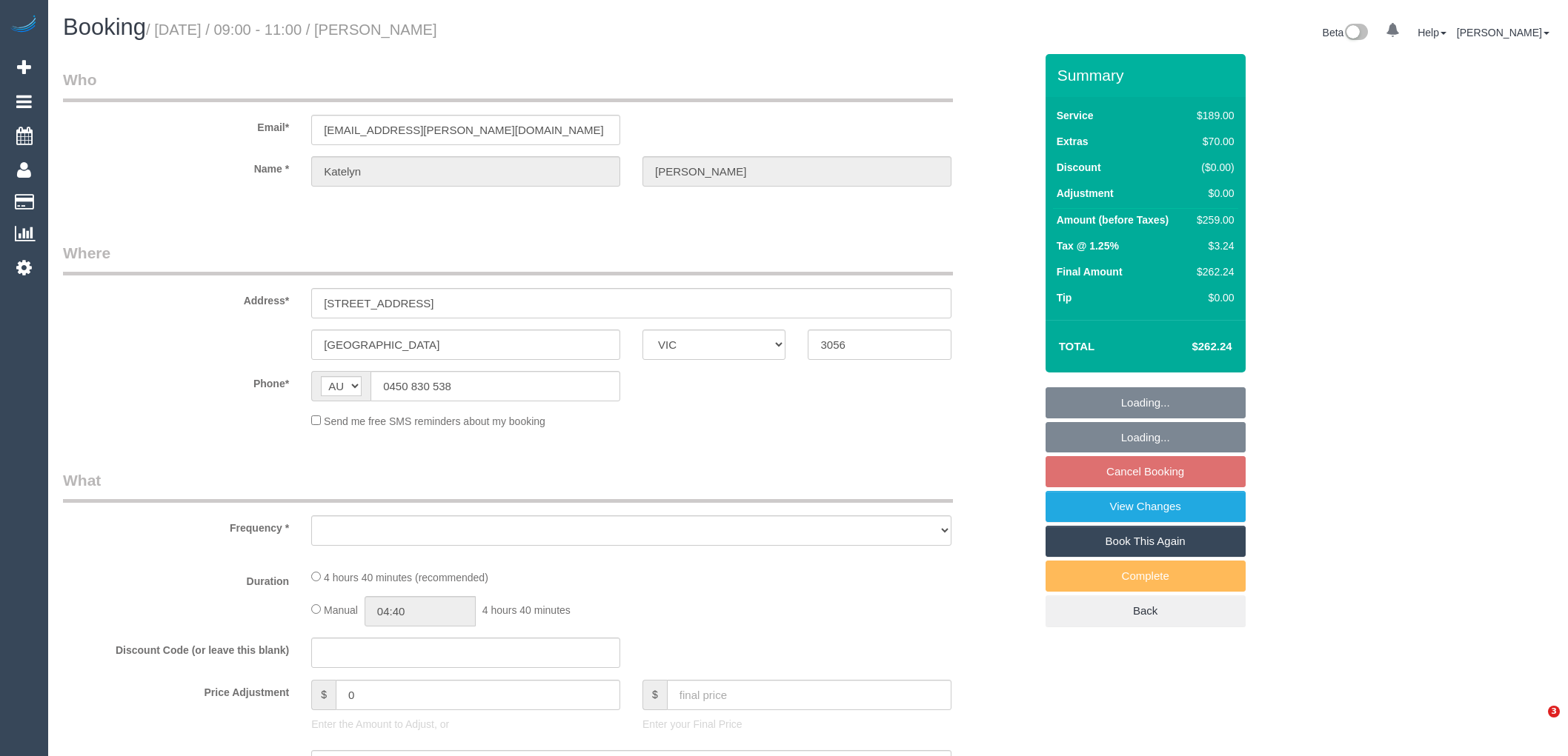
select select "VIC"
select select "string:stripe-pm_1Qvqjv2GScqysDRVqlXfEXgo"
select select "number:29"
select select "number:14"
select select "number:19"
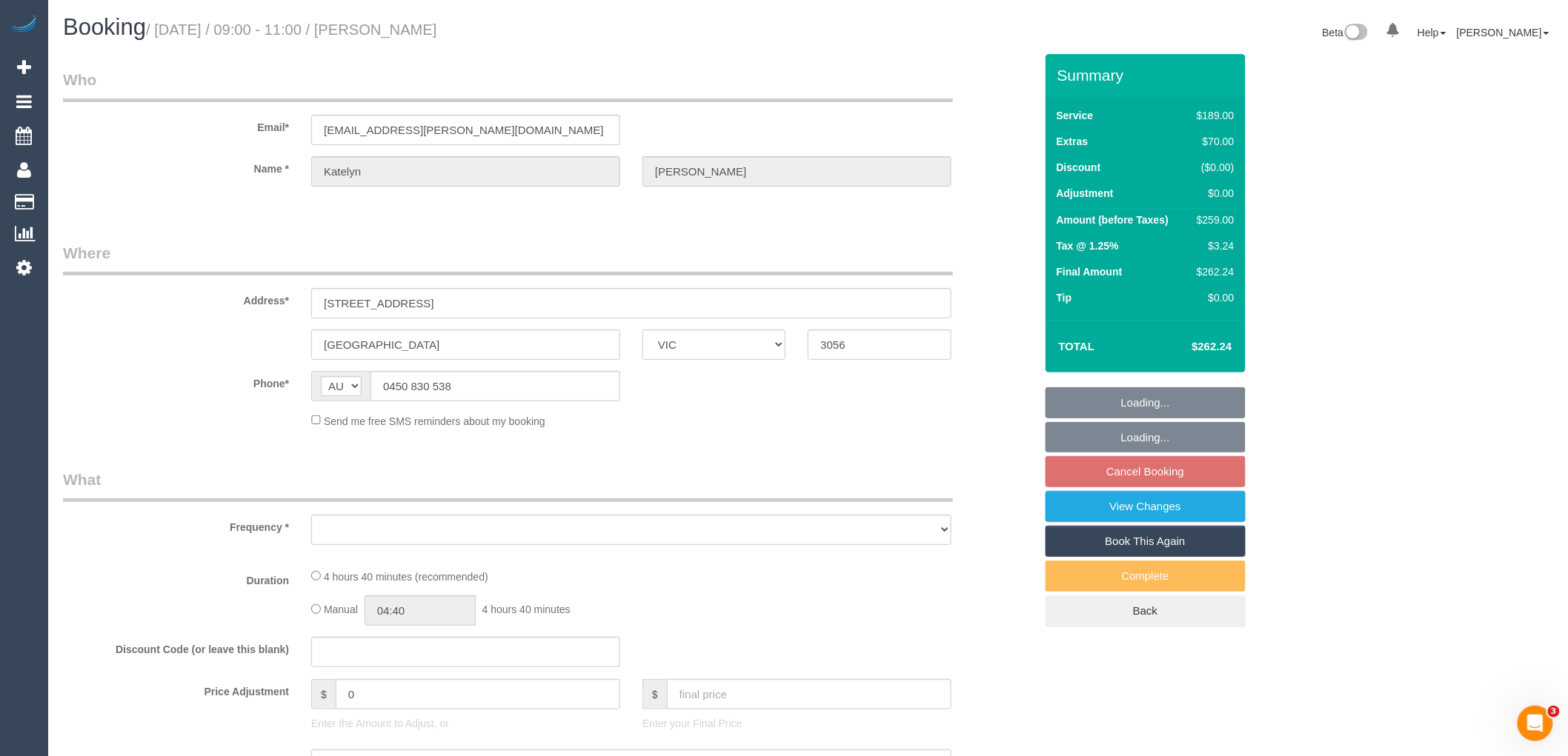
select select "number:36"
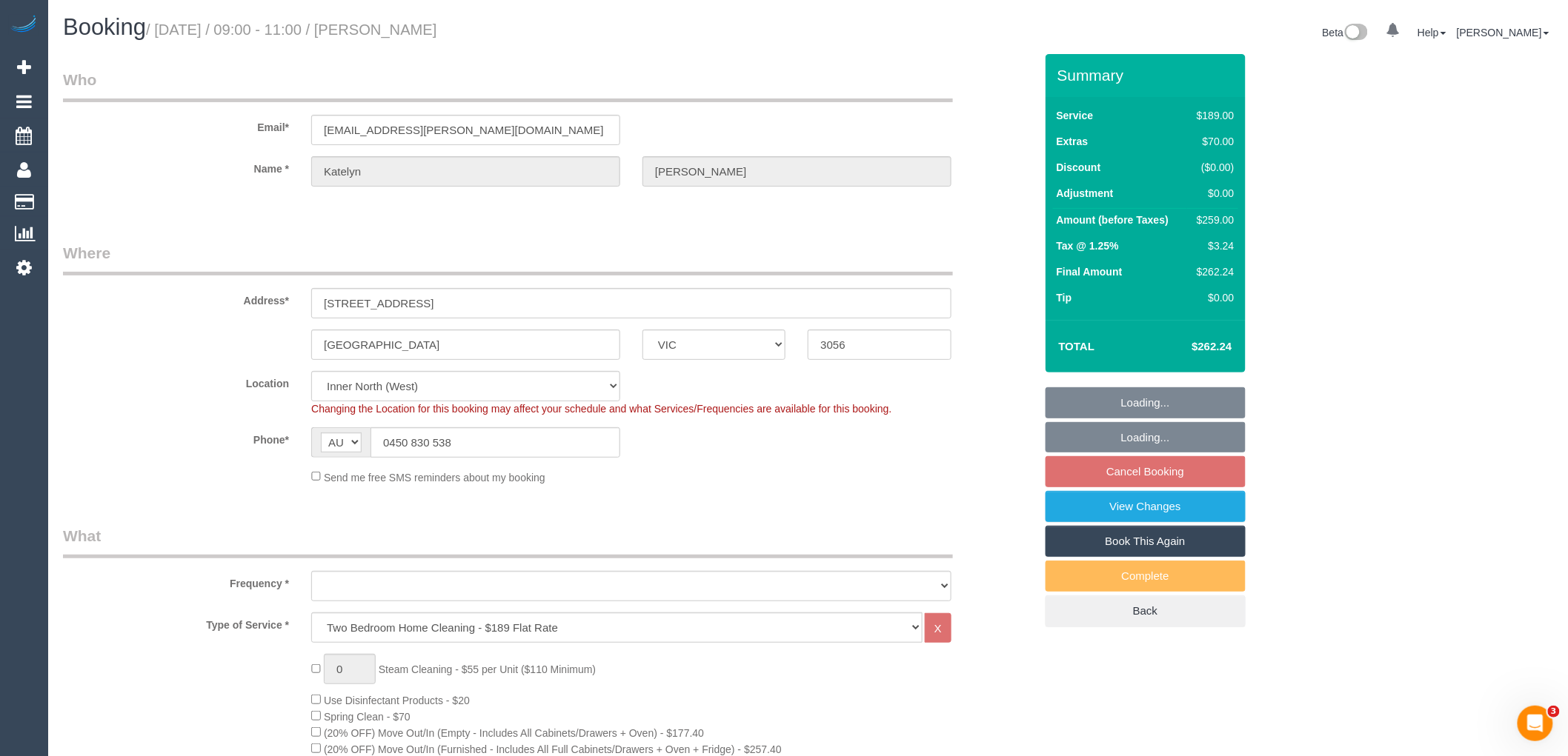
select select "object:1673"
select select "spot3"
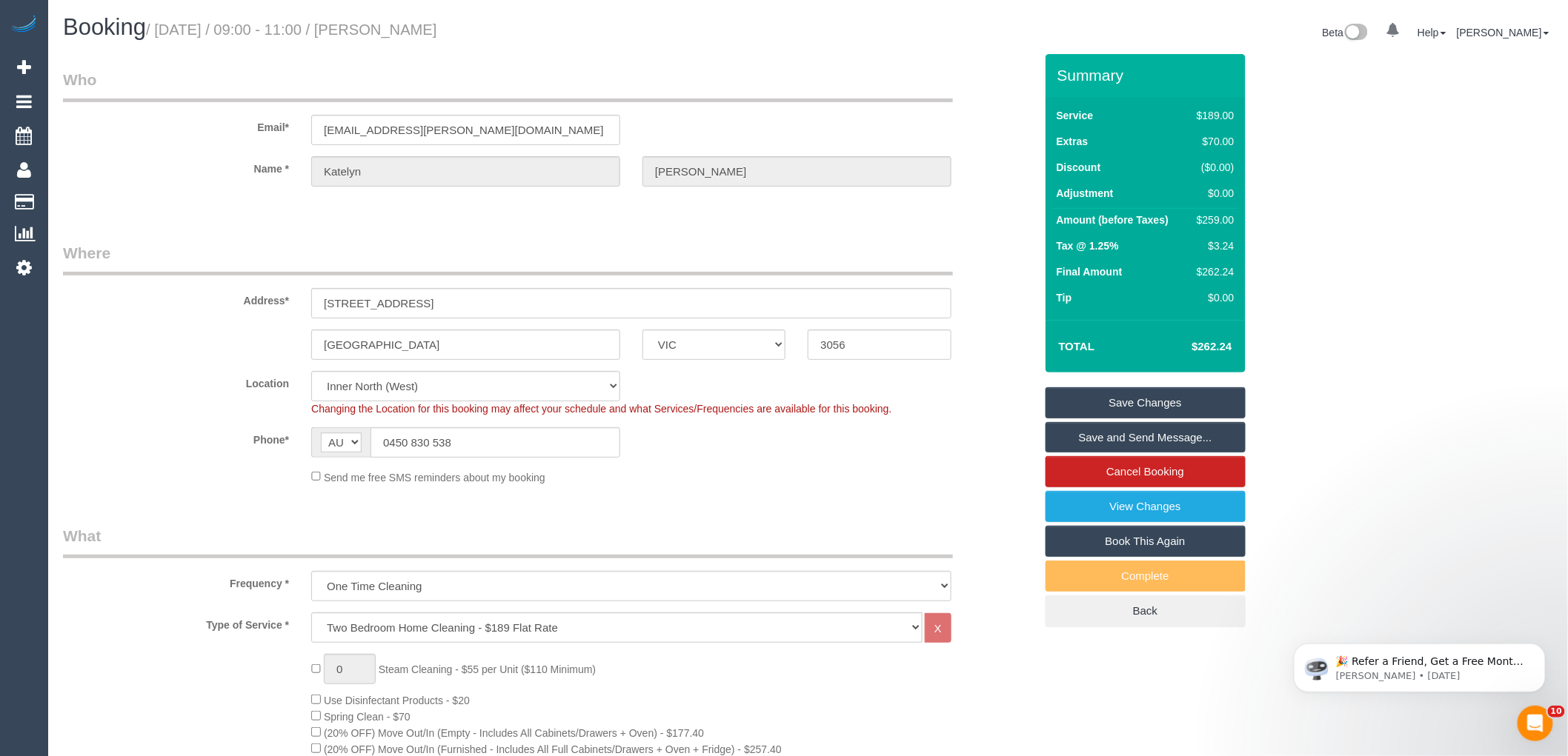
drag, startPoint x: 460, startPoint y: 30, endPoint x: 383, endPoint y: 33, distance: 77.1
click at [383, 33] on h1 "Booking / August 30, 2025 / 09:00 - 11:00 / Katelyn Handley" at bounding box center [430, 27] width 734 height 25
click at [939, 374] on div "Location Office City East (North) East (South) Inner East Inner North (East) In…" at bounding box center [548, 393] width 994 height 45
click at [1211, 218] on div "$259.00" at bounding box center [1212, 220] width 43 height 15
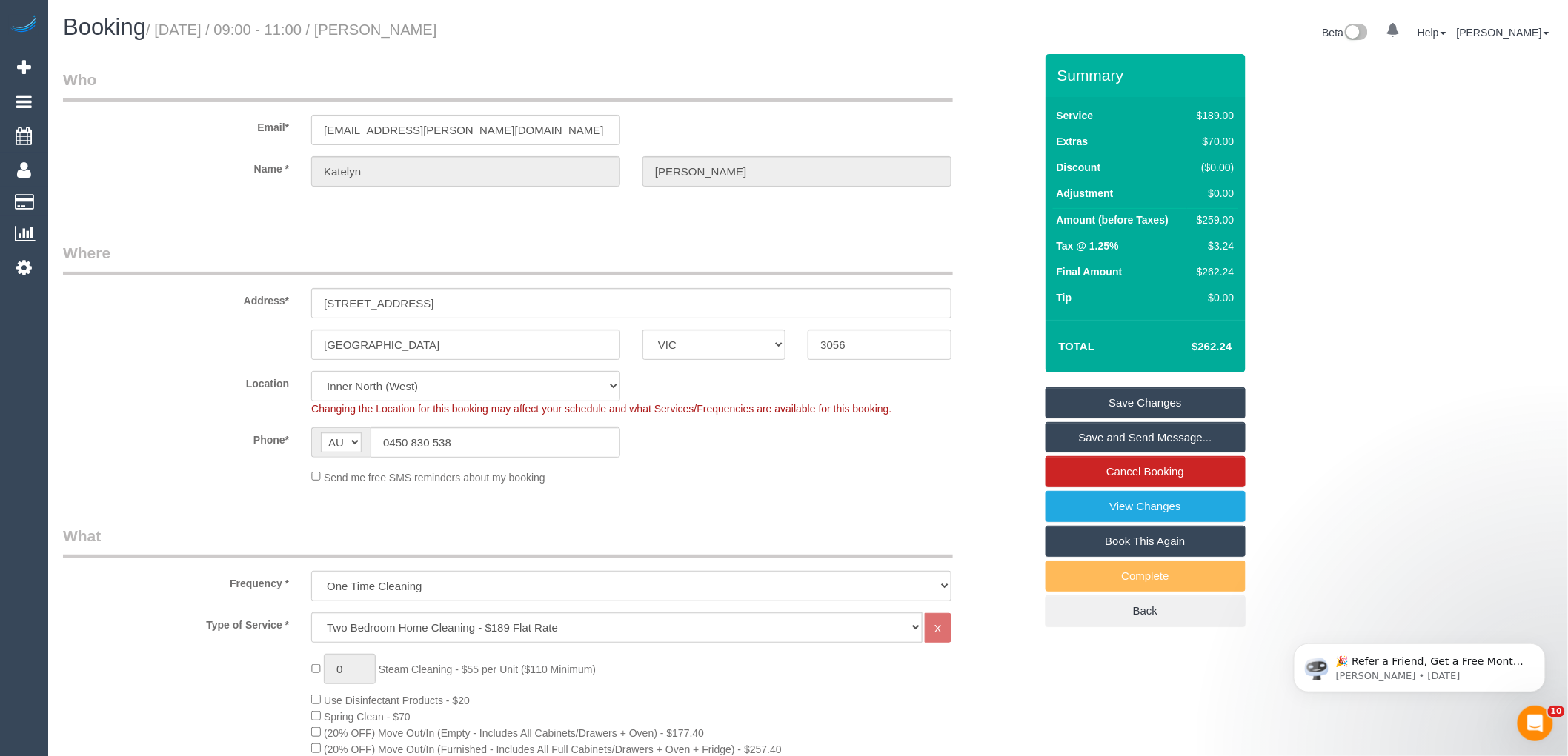
copy div "259.00"
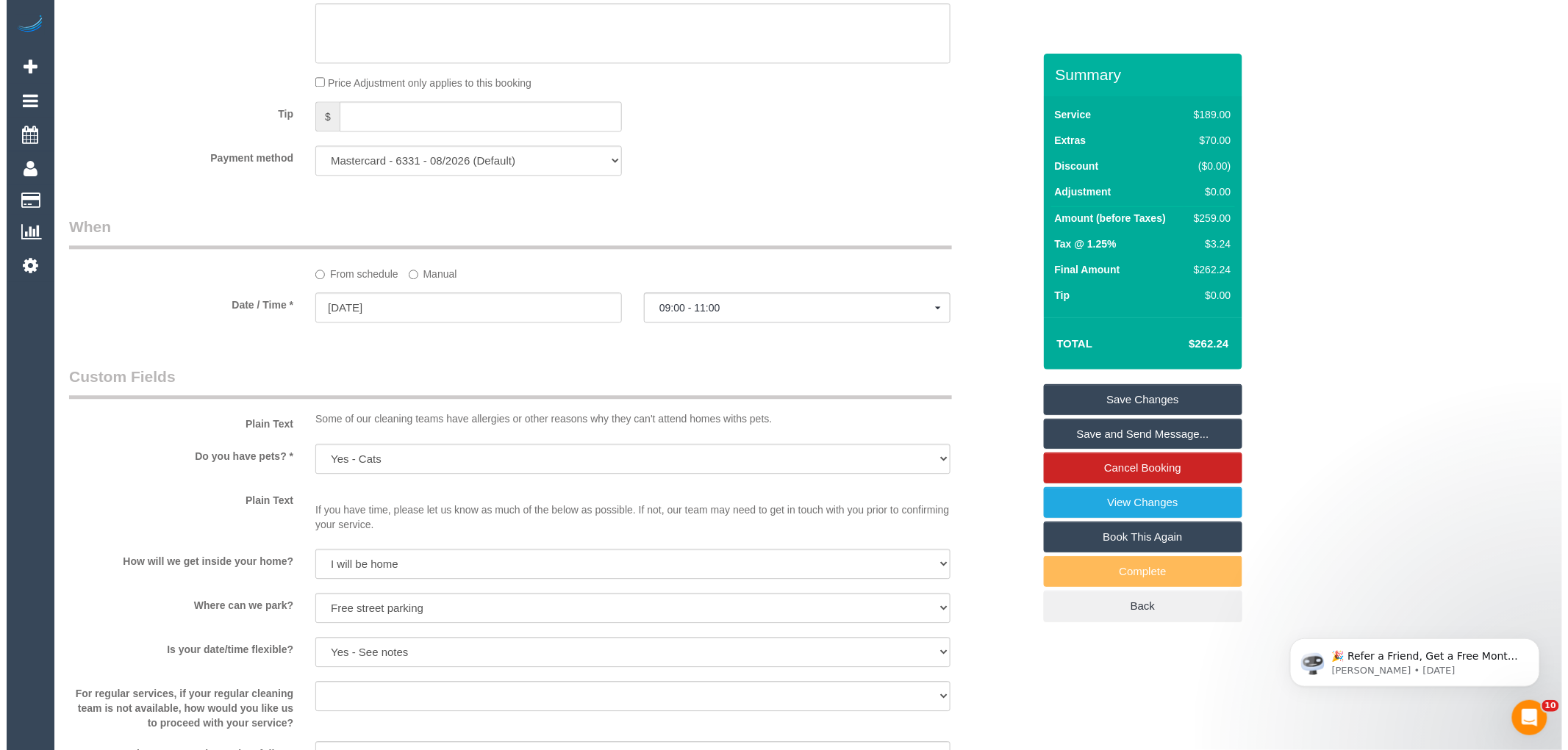
scroll to position [1959, 0]
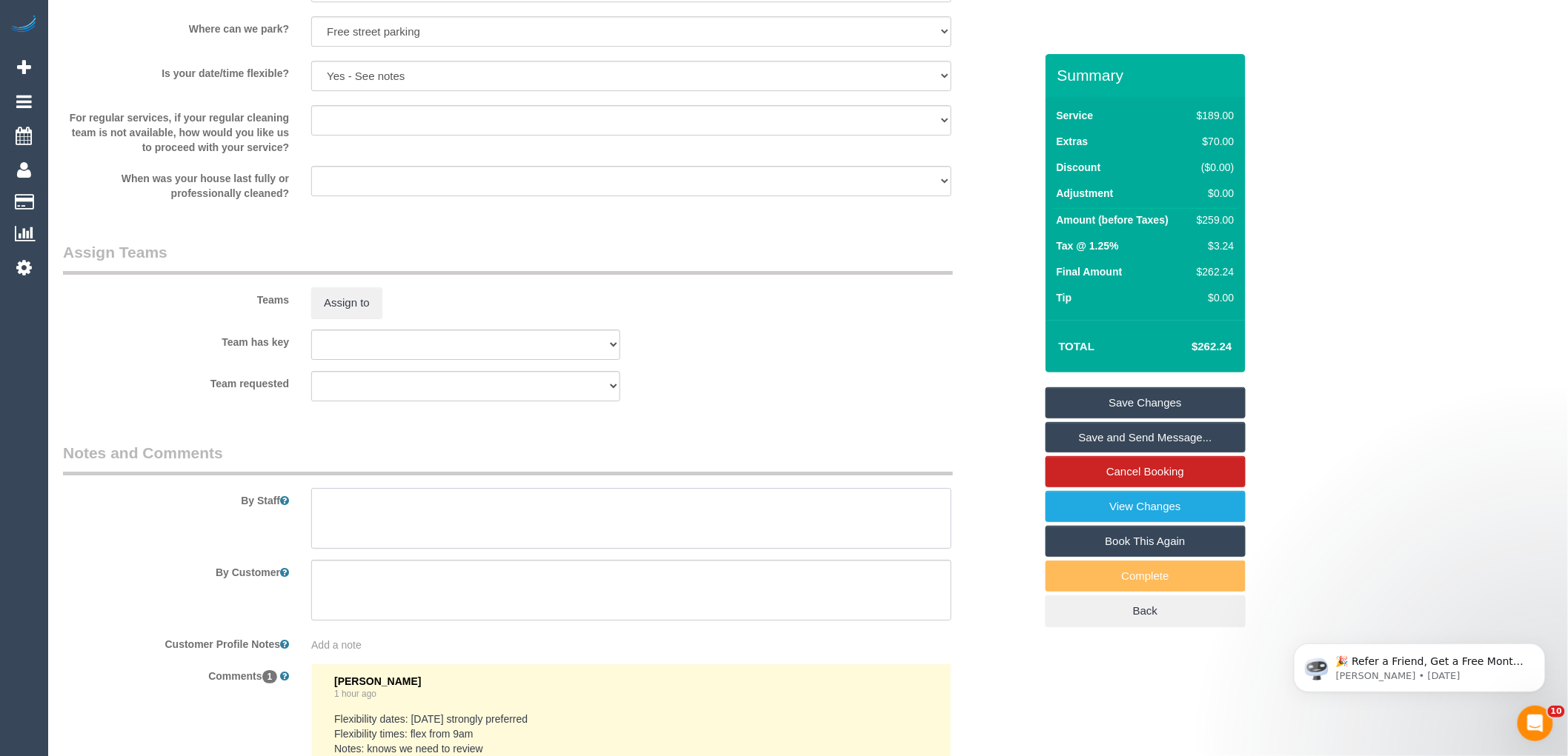
click at [401, 544] on textarea at bounding box center [631, 518] width 640 height 61
type textarea "Estimated time 4.5-5 hours"
click at [360, 319] on button "Assign to" at bounding box center [346, 303] width 71 height 31
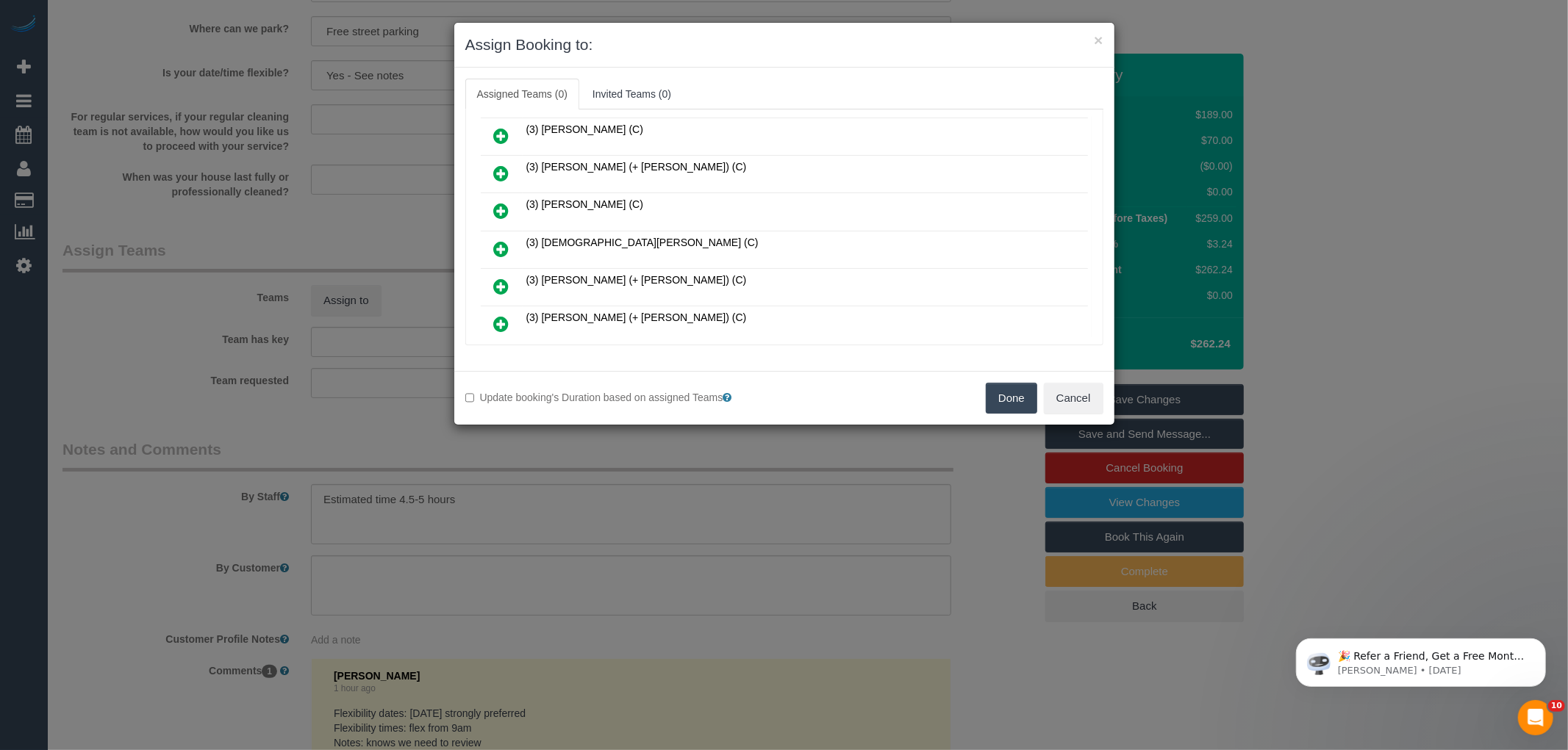
scroll to position [407, 0]
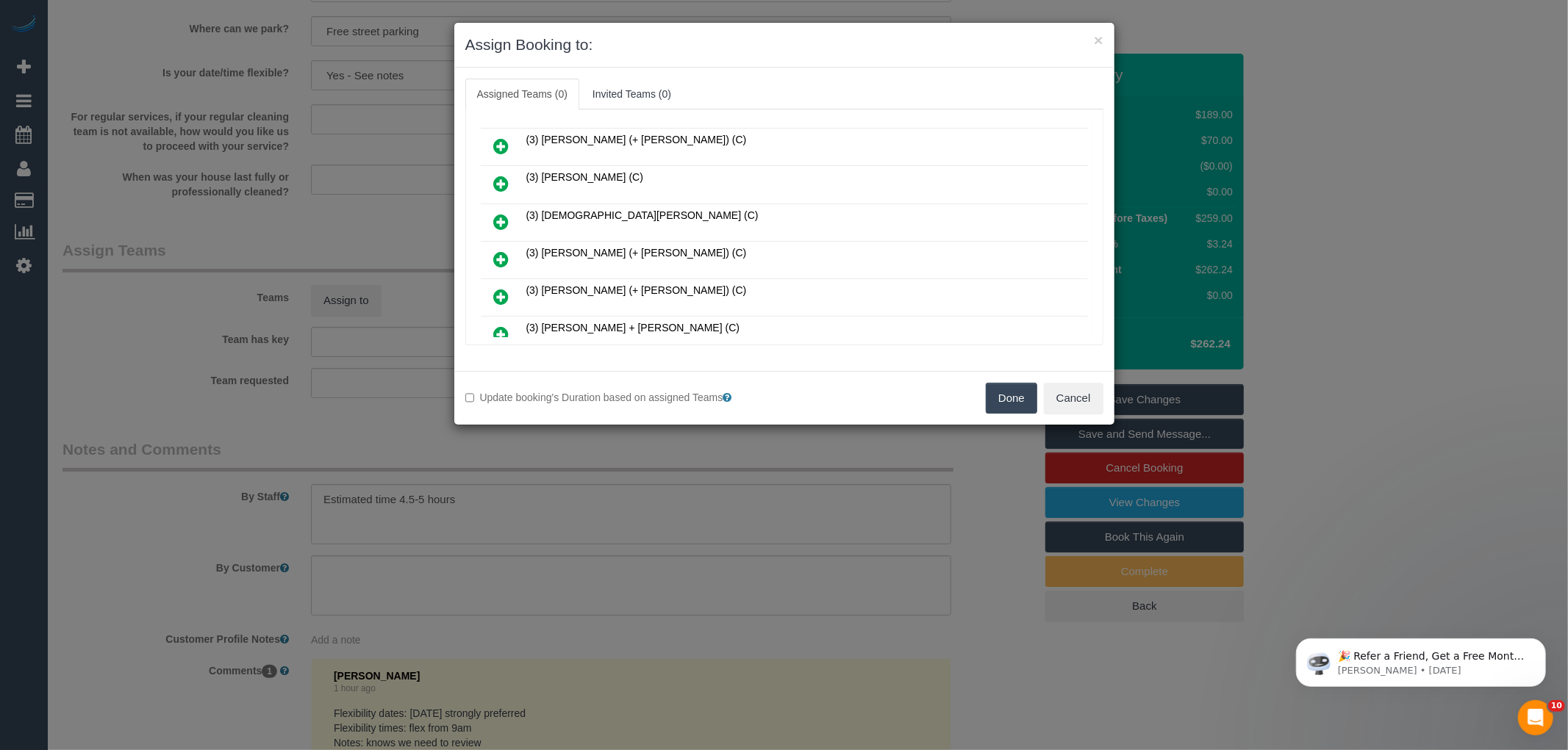
click at [500, 288] on icon at bounding box center [501, 297] width 15 height 18
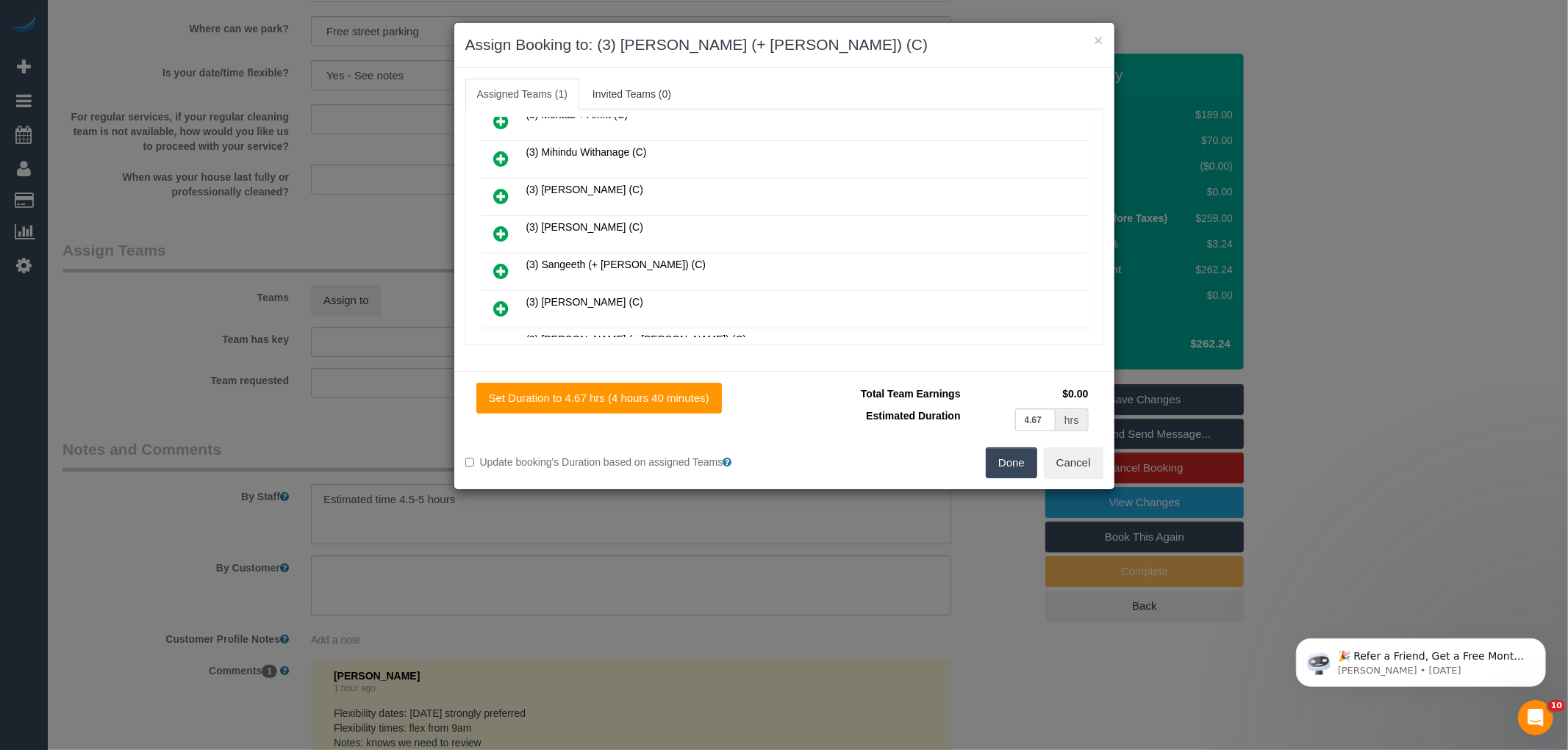
click at [503, 337] on icon at bounding box center [501, 346] width 15 height 18
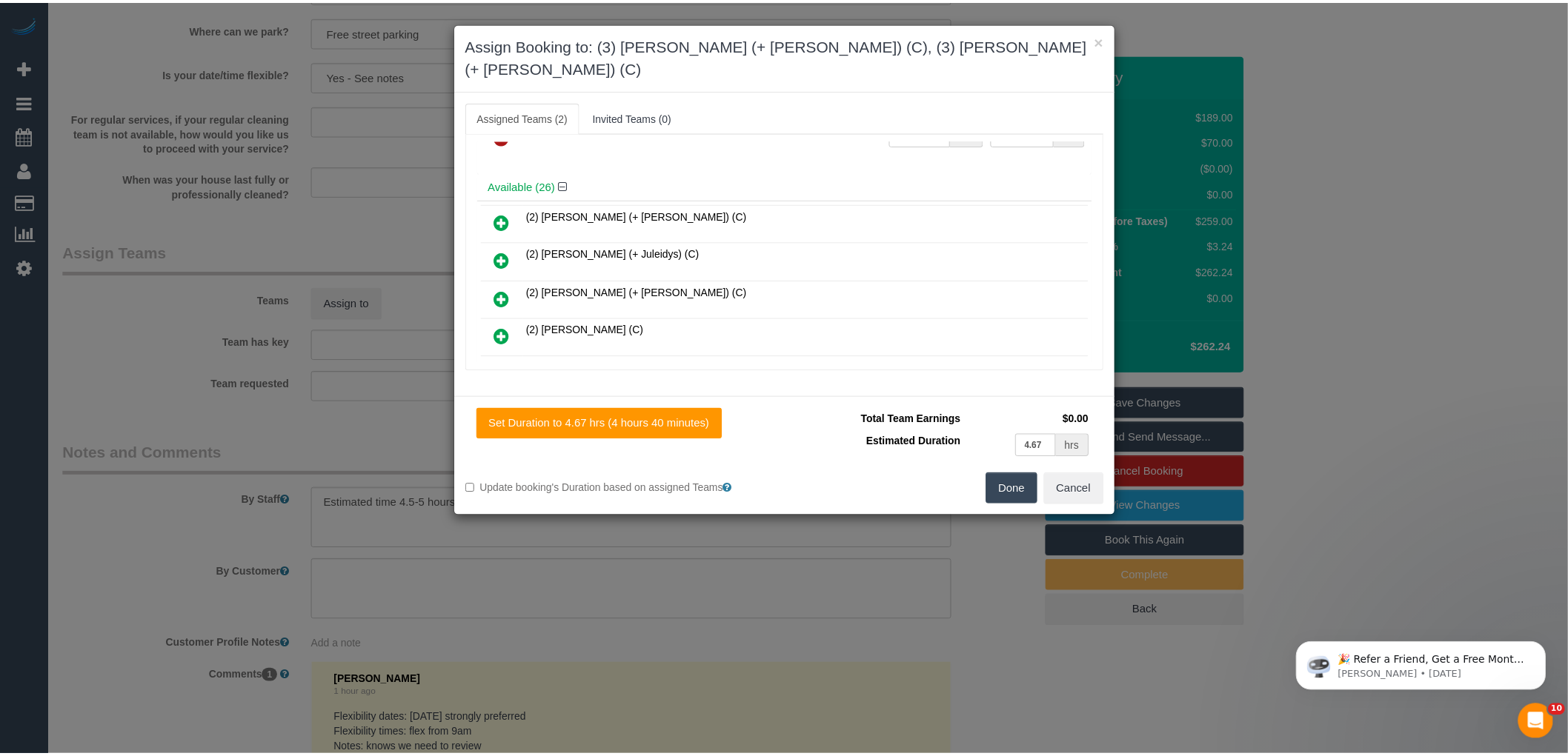
scroll to position [0, 0]
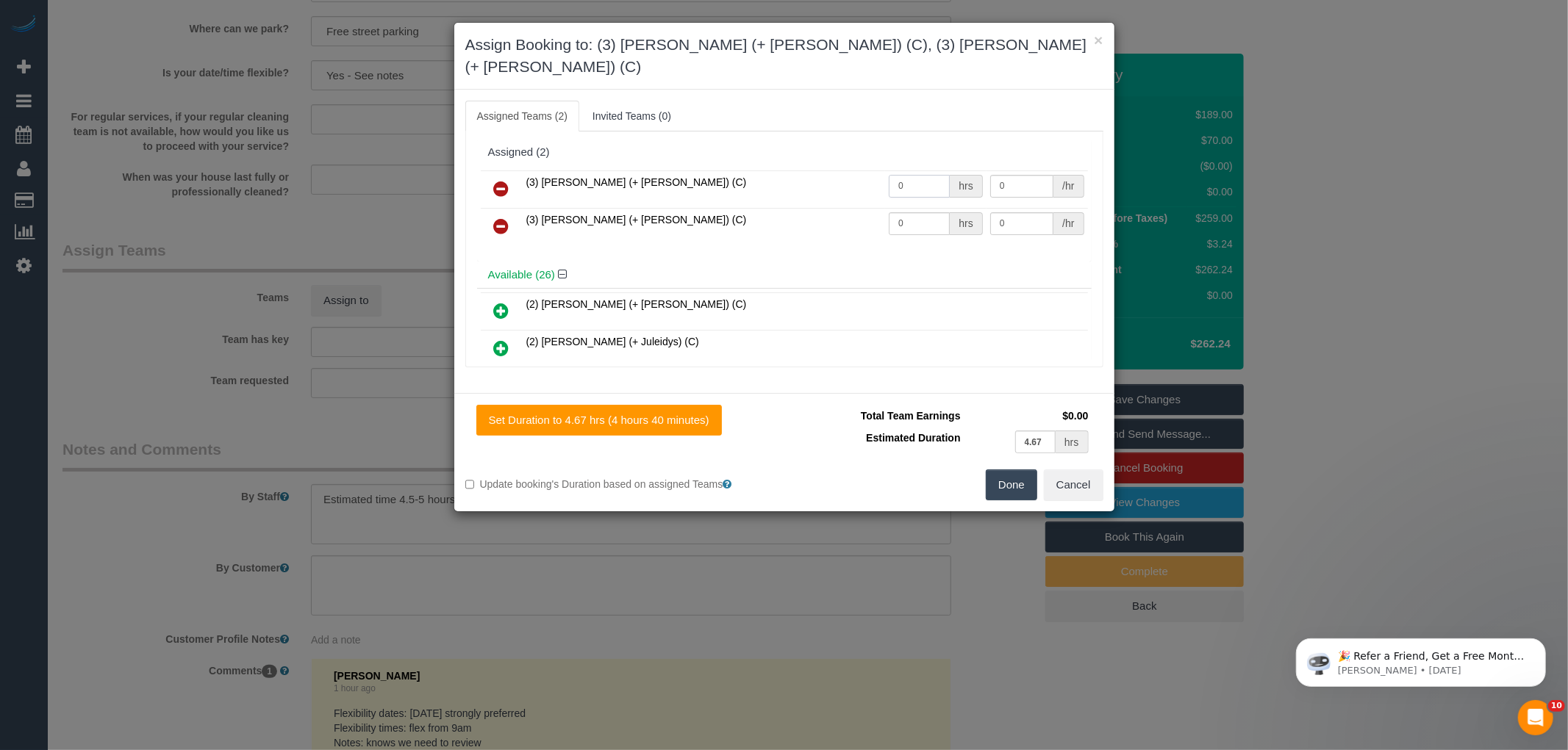
click at [929, 175] on input "0" at bounding box center [920, 186] width 61 height 23
type input "1"
click at [906, 213] on input "0" at bounding box center [920, 224] width 61 height 23
type input "1"
click at [1008, 175] on input "0" at bounding box center [1022, 186] width 63 height 23
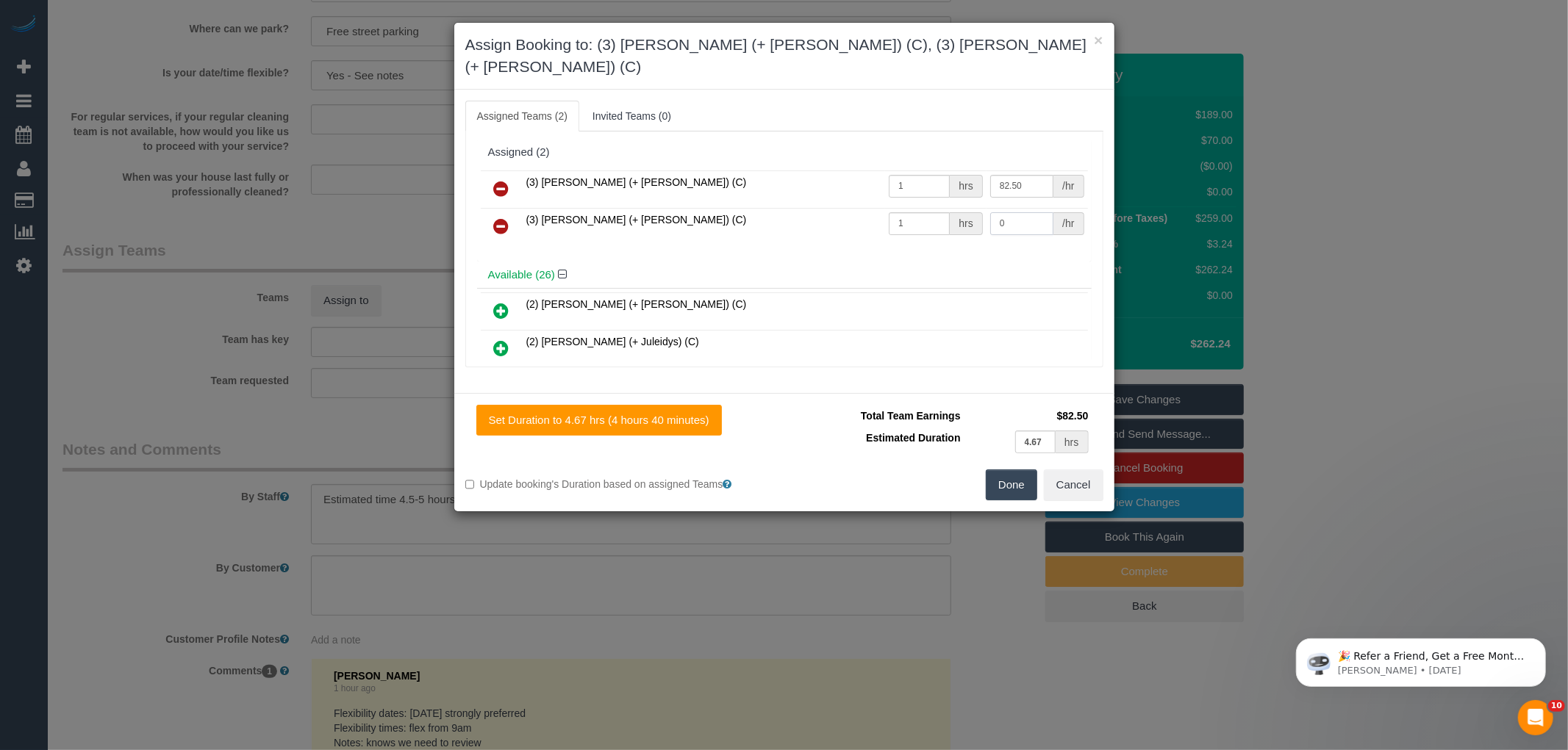
click at [1029, 213] on input "0" at bounding box center [1022, 224] width 63 height 23
type input "82.5"
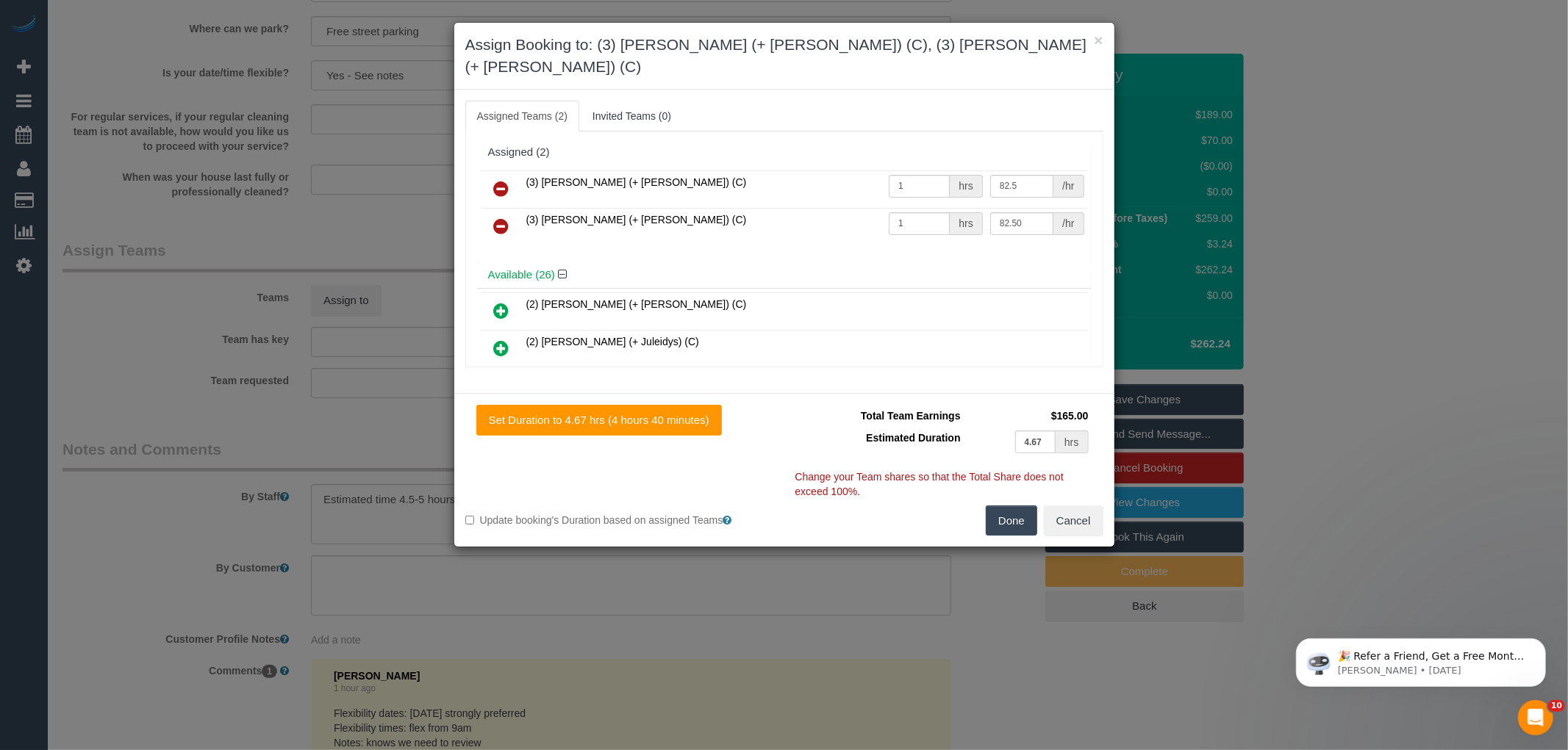
click at [1019, 506] on button "Done" at bounding box center [1011, 521] width 51 height 31
type input "82.5"
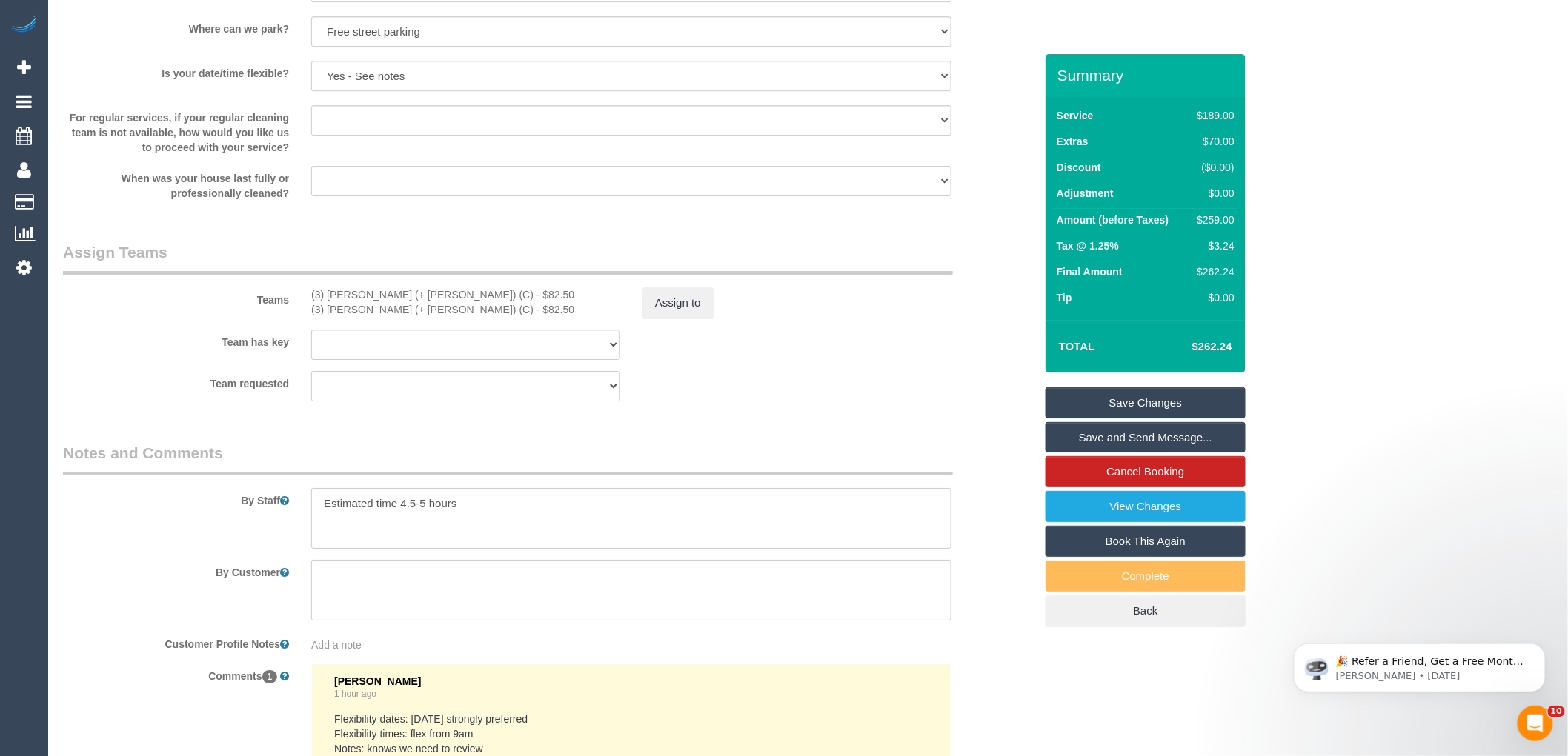
click at [796, 413] on fieldset "Assign Teams Teams (3) Felipe (+ Tatiana) (C) - $82.50 (3) Tatiana (+ Felipe) (…" at bounding box center [548, 327] width 972 height 171
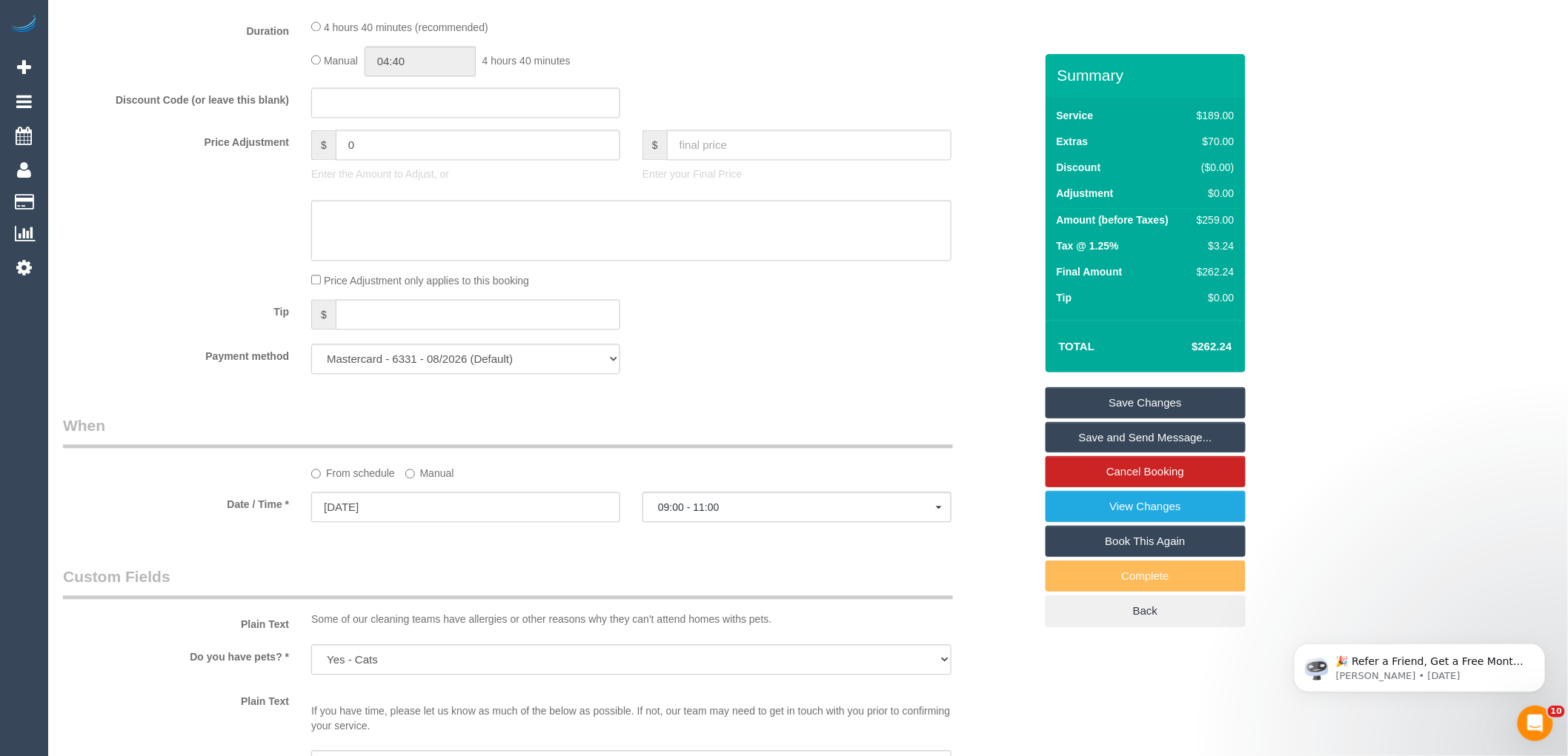
scroll to position [988, 0]
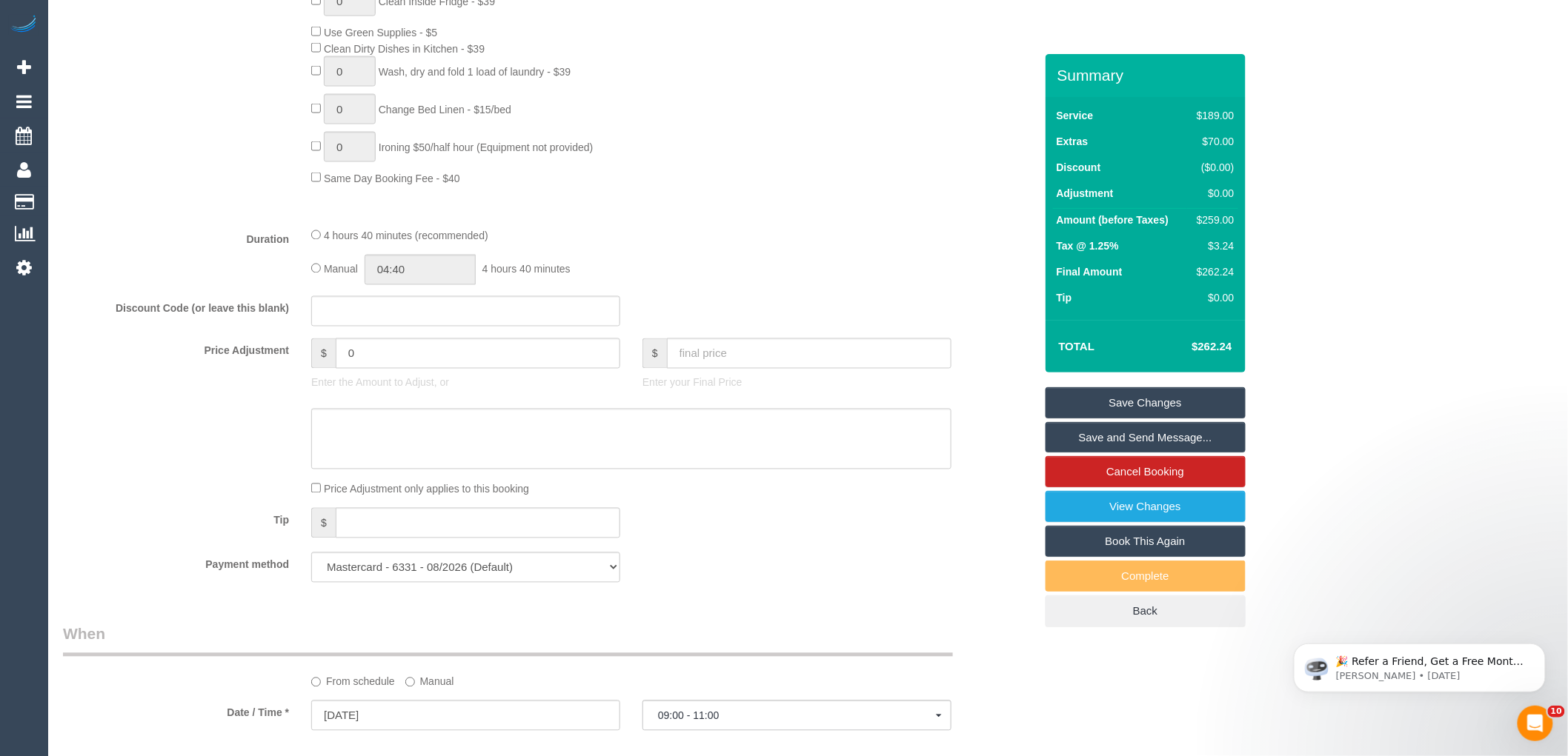
click at [327, 275] on span "Manual" at bounding box center [341, 269] width 35 height 12
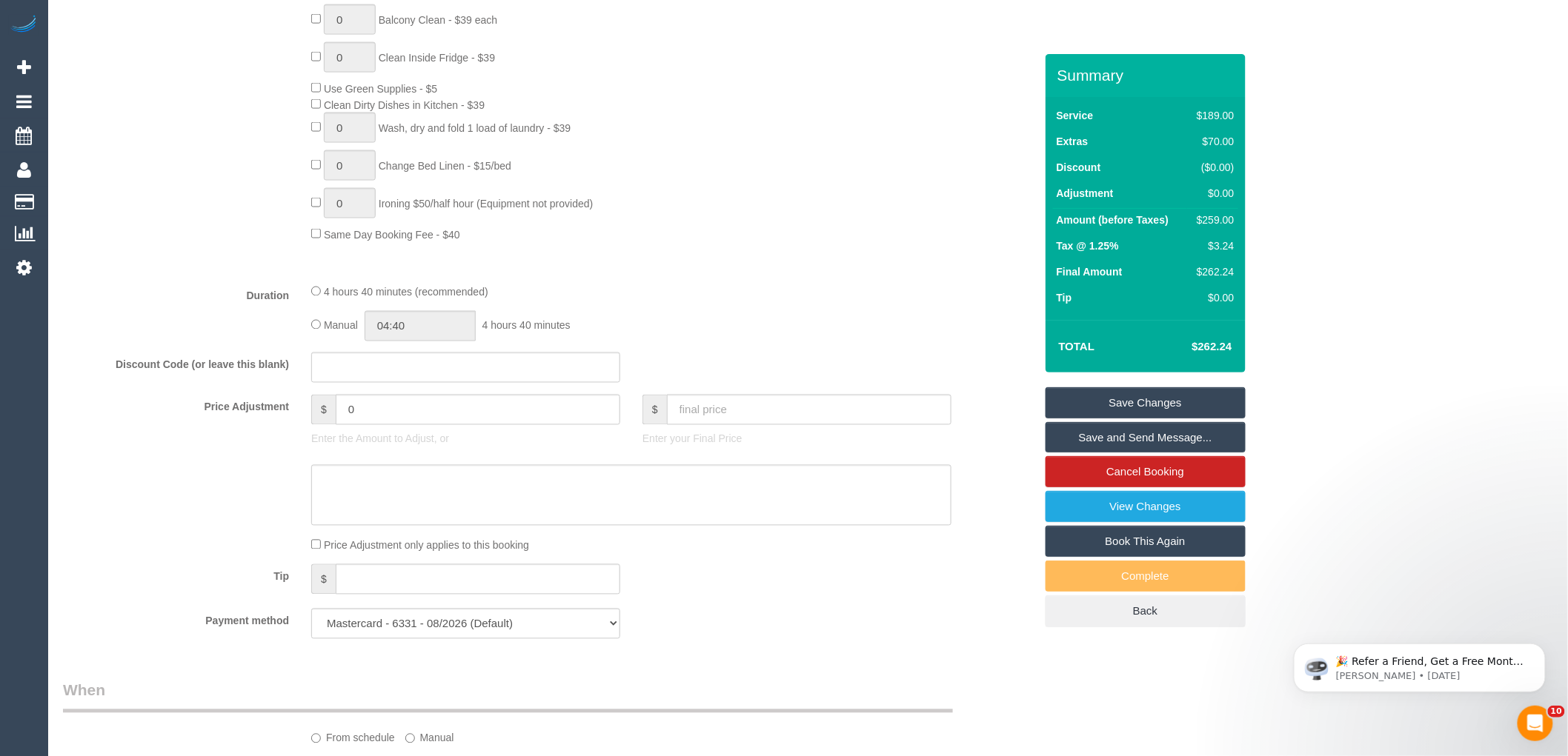
click at [322, 283] on fieldset "What Frequency * One Time Cleaning Weekly - 10% Off - 10.00% (0% for the First …" at bounding box center [548, 122] width 972 height 1057
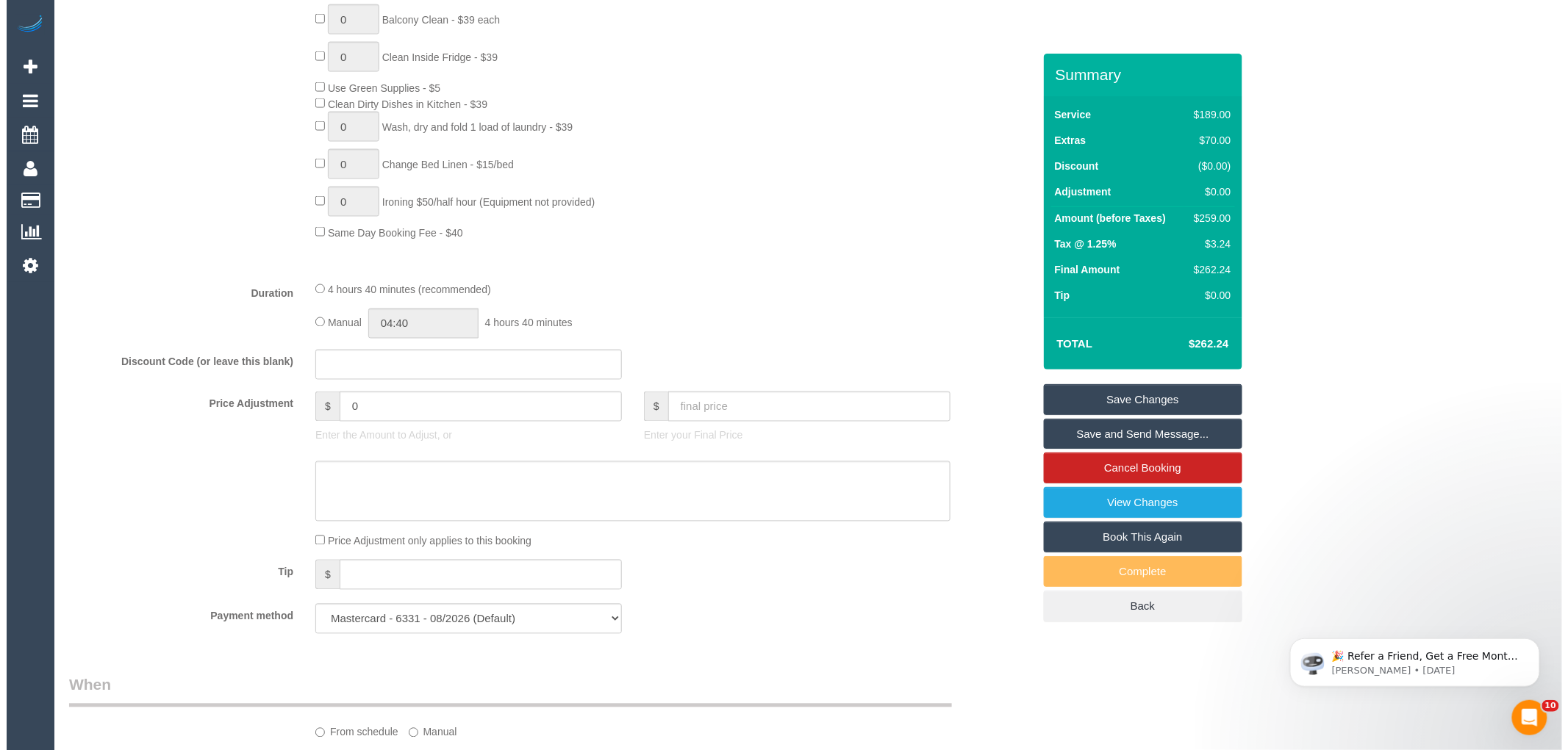
scroll to position [898, 0]
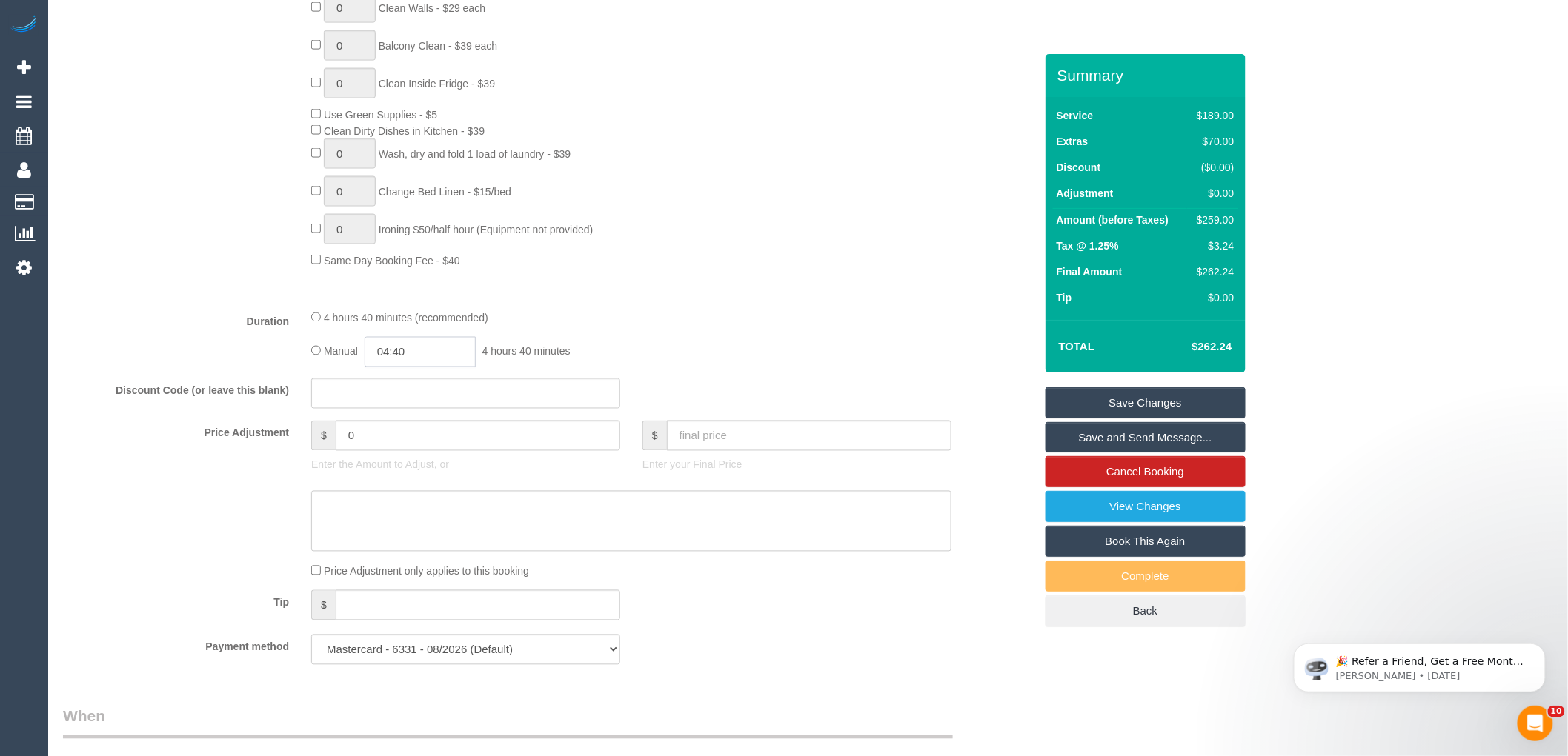
click at [401, 367] on input "04:40" at bounding box center [420, 352] width 111 height 30
type input "02:30"
click at [411, 486] on li "02:30" at bounding box center [404, 490] width 66 height 19
click at [772, 261] on div "0 Steam Cleaning - $55 per Unit ($110 Minimum) Use Disinfectant Products - $20 …" at bounding box center [672, 8] width 744 height 519
click at [1197, 440] on link "Save and Send Message..." at bounding box center [1145, 438] width 200 height 31
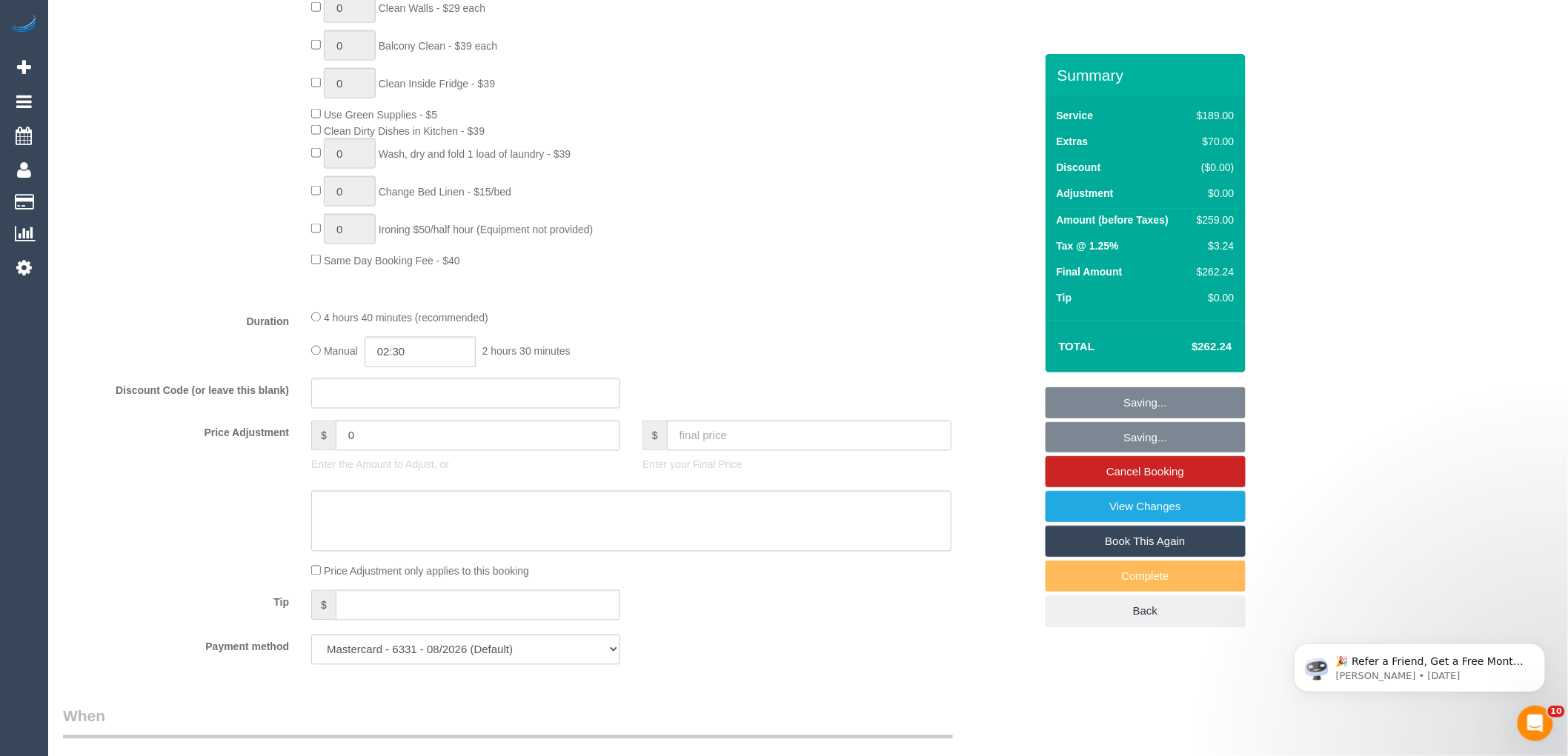
select select "spot36"
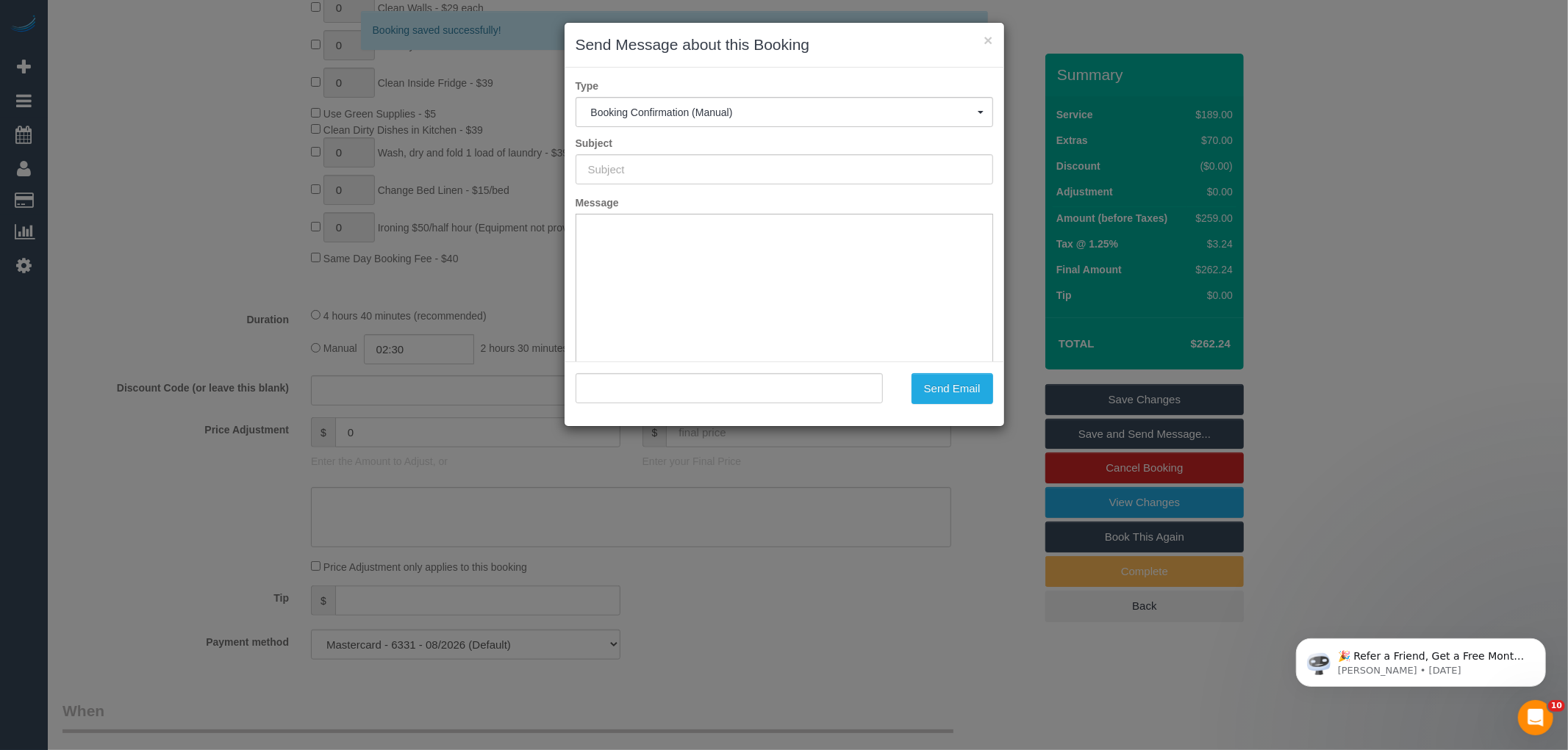
type input "Booking Confirmed"
type input ""Katelyn Handley" <katelyn.l.handley@gmail.com>"
click at [965, 393] on button "Send Email" at bounding box center [952, 389] width 81 height 31
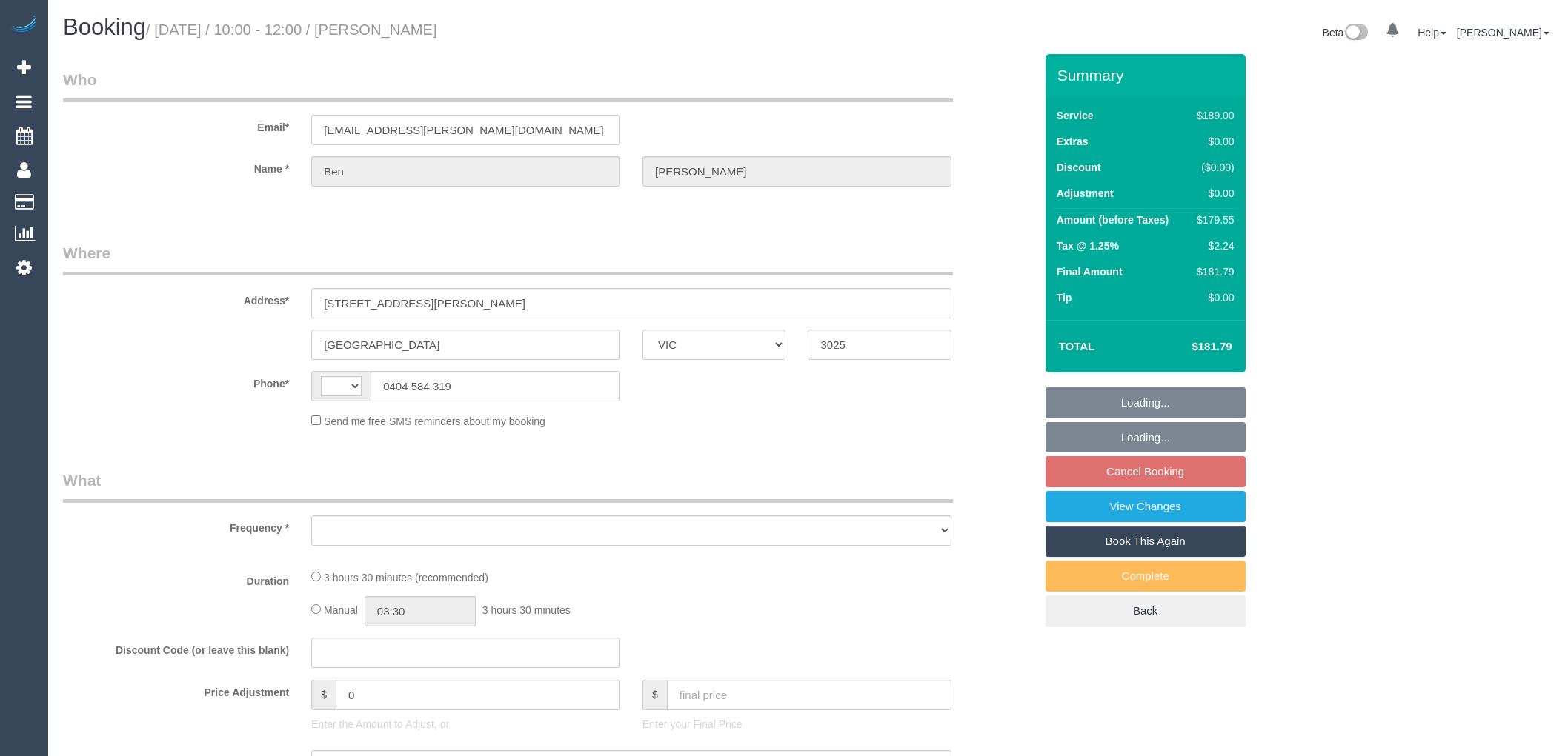
select select "VIC"
select select "string:AU"
select select "object:543"
select select "number:29"
select select "number:14"
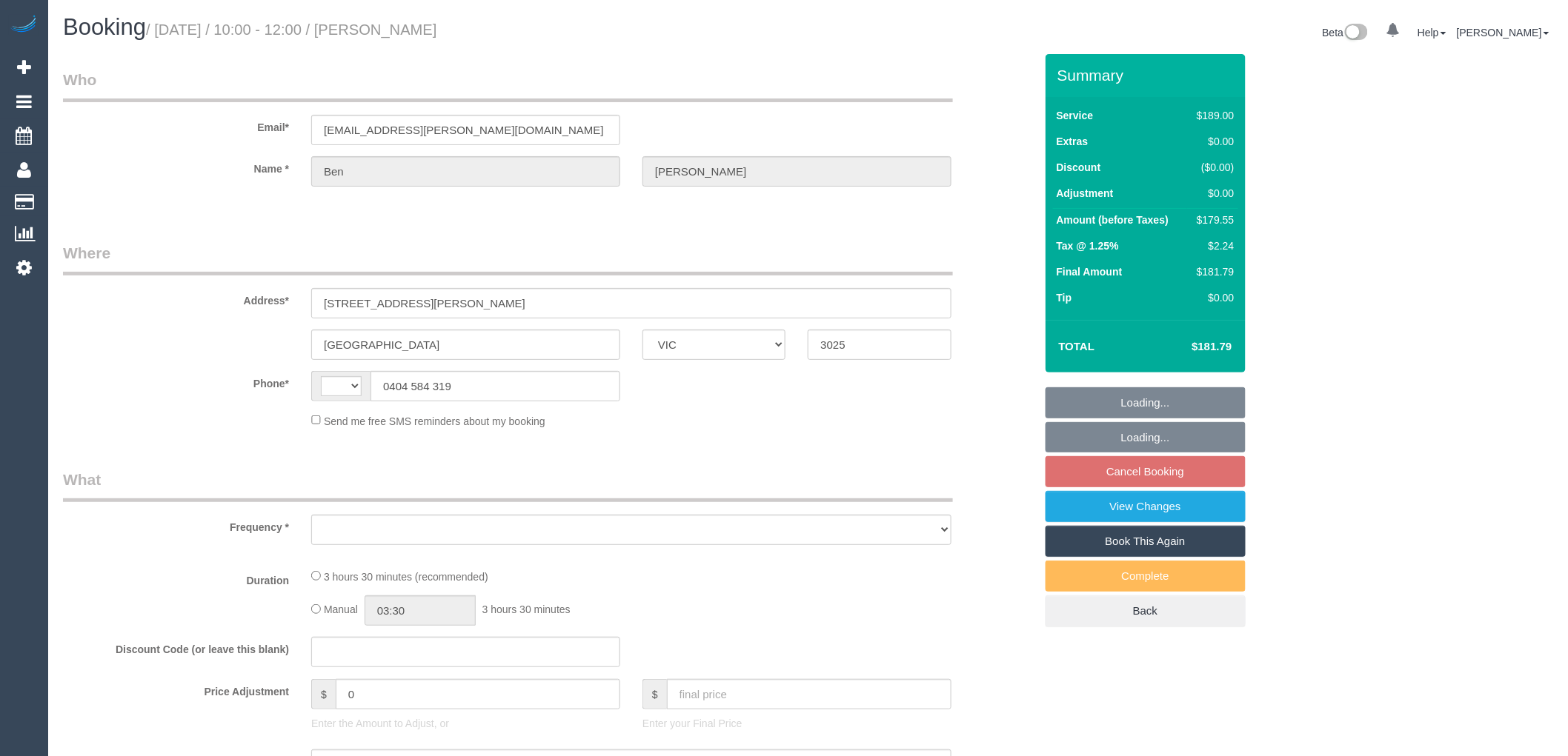
select select "number:19"
select select "number:22"
select select "number:34"
select select "number:26"
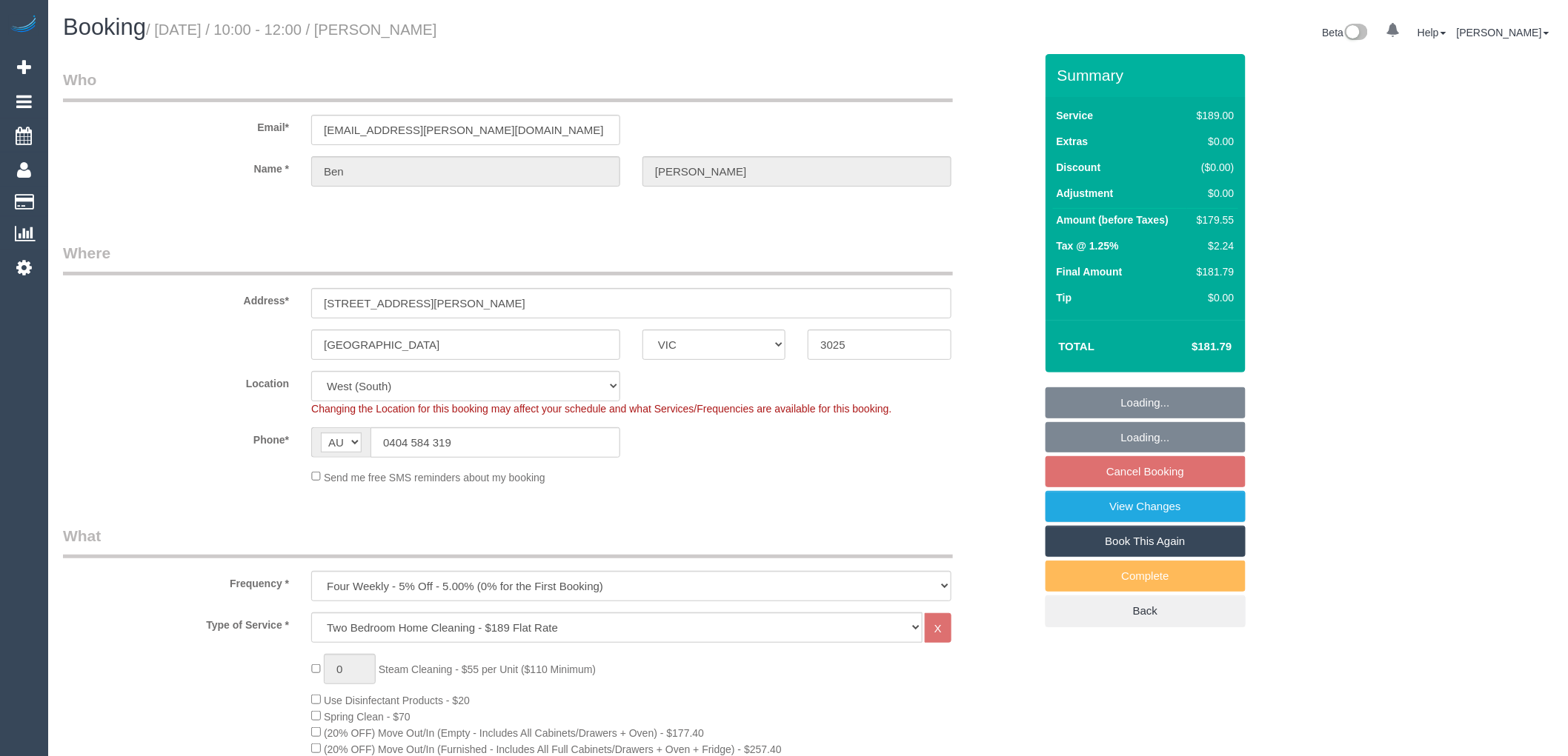
select select "spot3"
select select "object:1293"
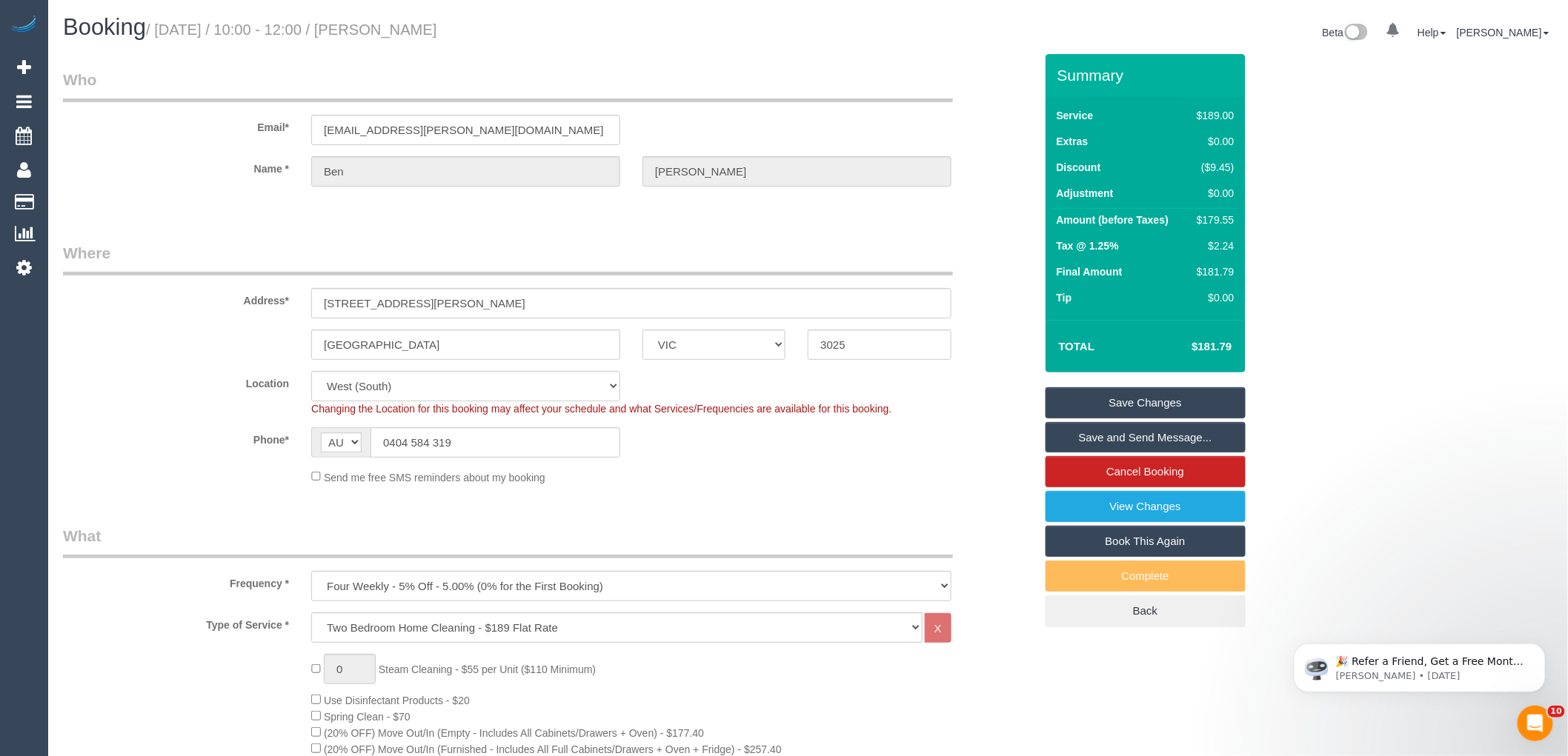
drag, startPoint x: 526, startPoint y: 26, endPoint x: 383, endPoint y: 26, distance: 143.0
click at [383, 26] on h1 "Booking / [DATE] / 10:00 - 12:00 / [PERSON_NAME]" at bounding box center [430, 27] width 734 height 25
copy small "[PERSON_NAME]"
click at [683, 495] on fieldset "Where Address* [STREET_ADDRESS][PERSON_NAME] [GEOGRAPHIC_DATA] ACT [GEOGRAPHIC_…" at bounding box center [548, 370] width 972 height 254
click at [1217, 218] on div "$179.55" at bounding box center [1212, 220] width 43 height 15
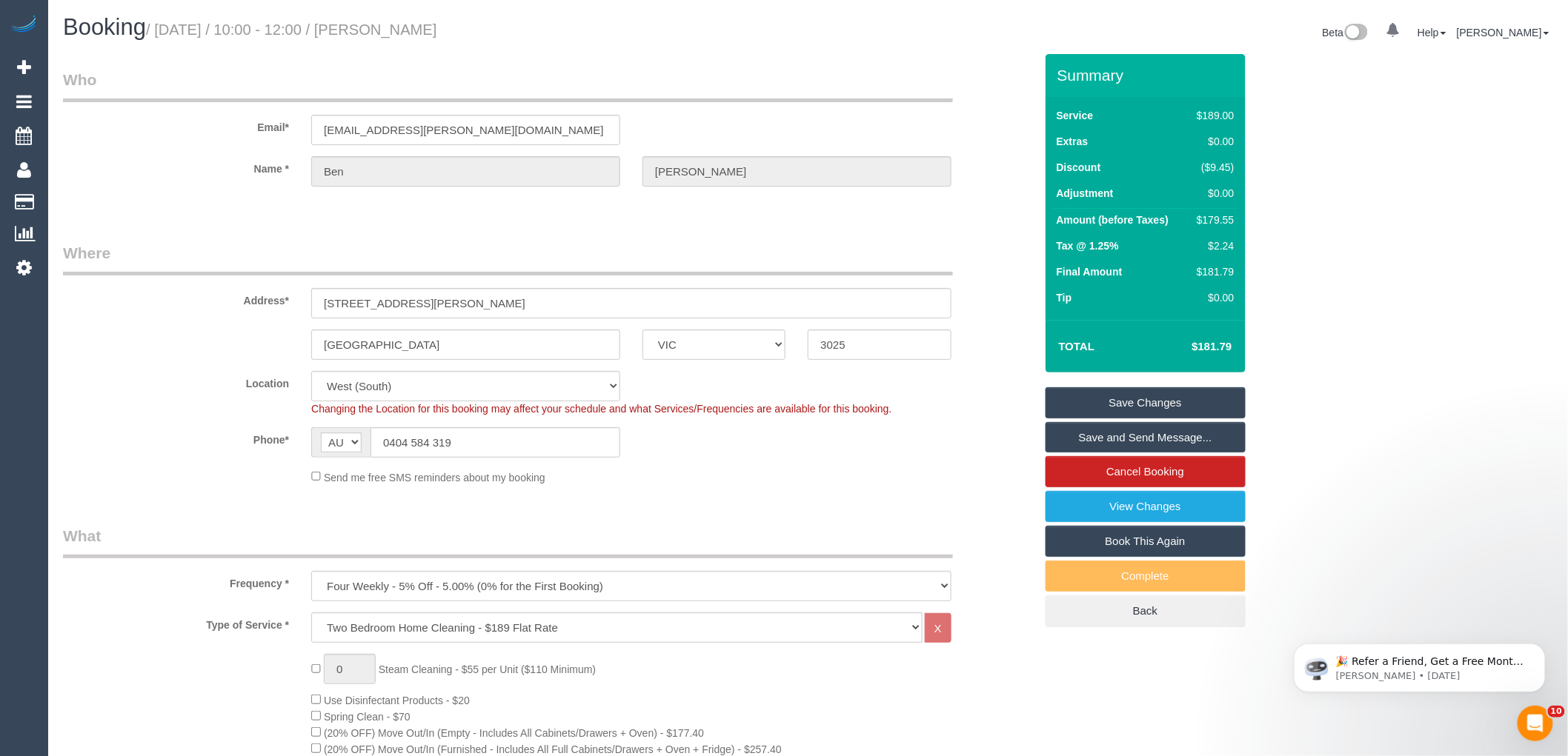
click at [1217, 218] on div "$179.55" at bounding box center [1212, 220] width 43 height 15
copy div "179.55"
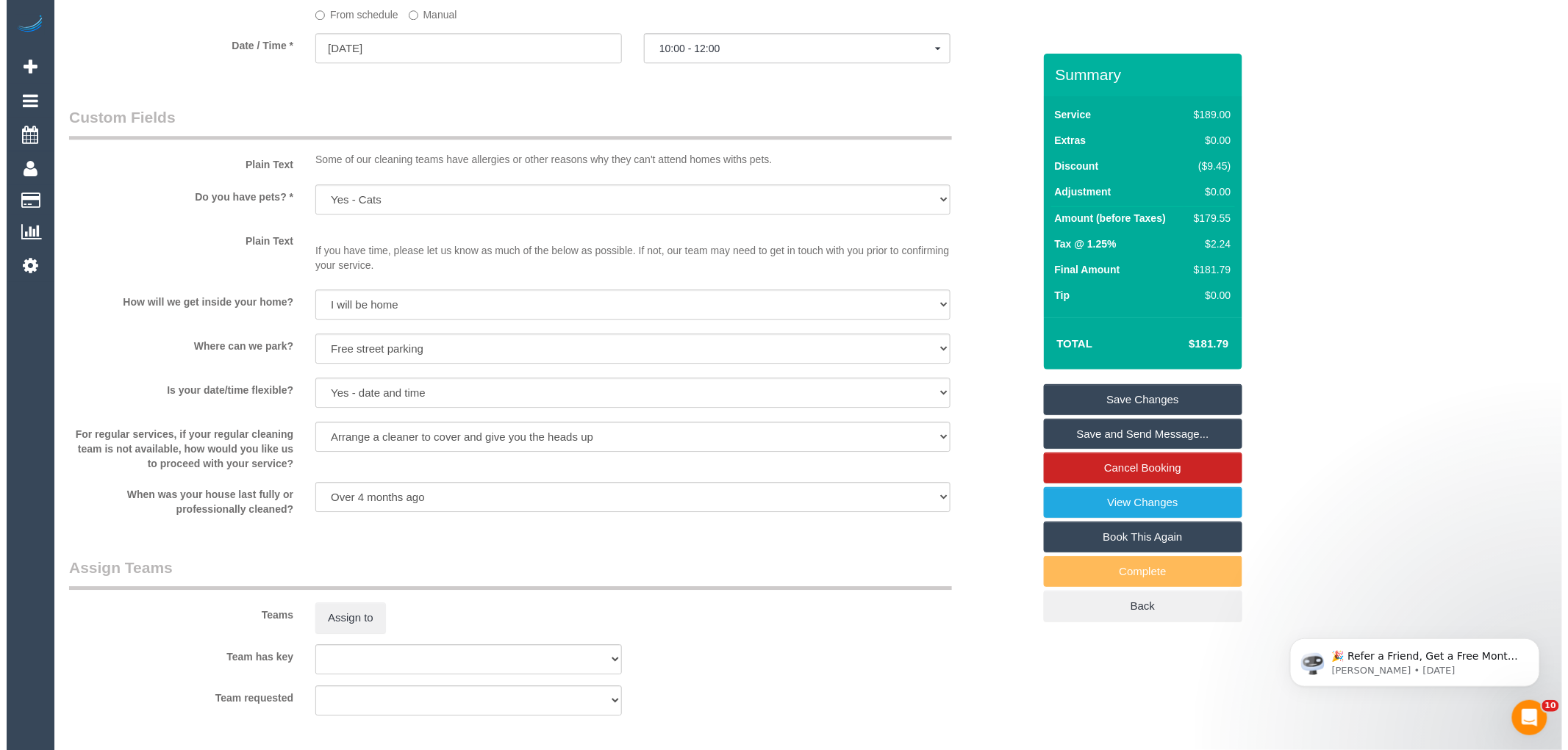
scroll to position [1878, 0]
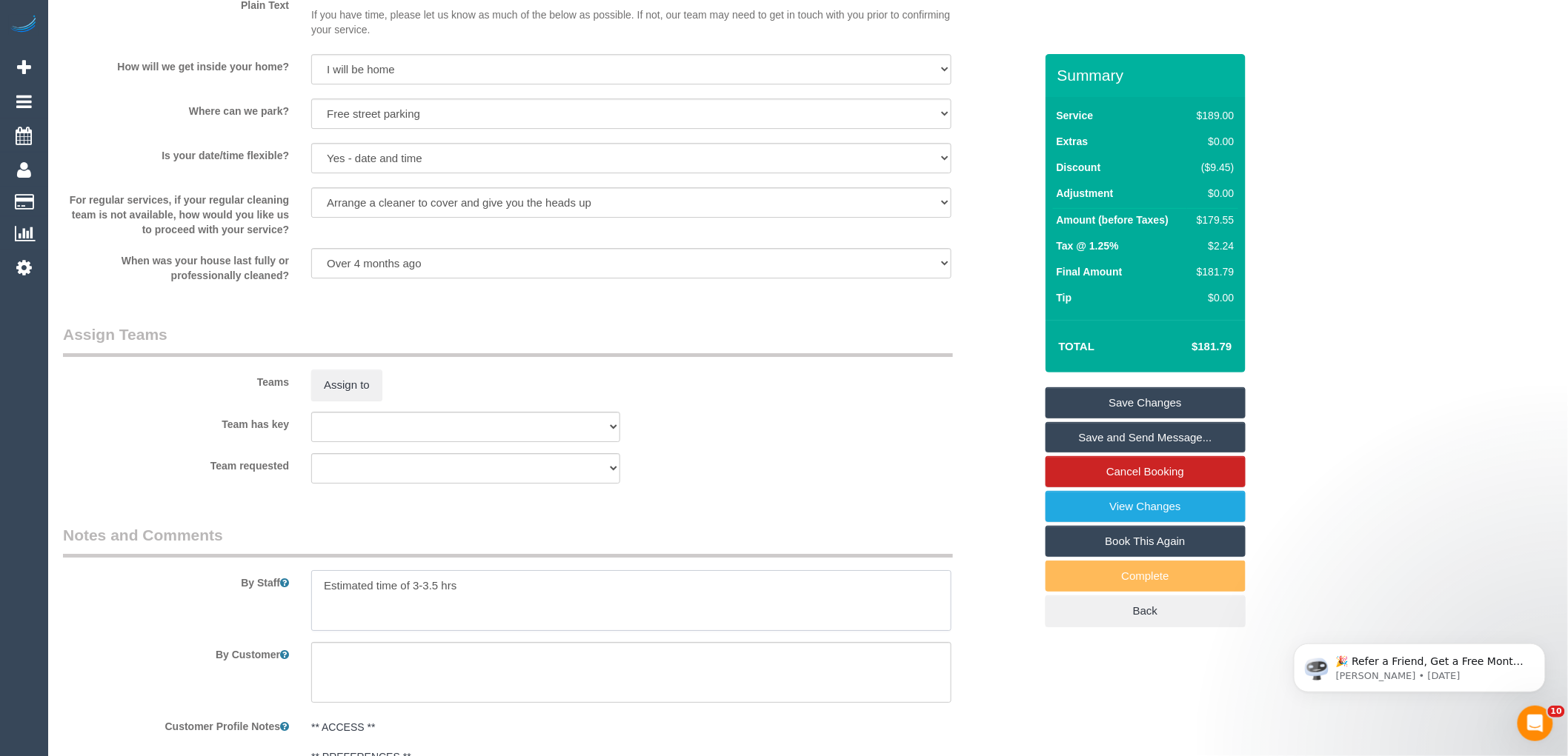
drag, startPoint x: 426, startPoint y: 601, endPoint x: 414, endPoint y: 599, distance: 12.2
click at [414, 599] on textarea at bounding box center [631, 601] width 640 height 61
type textarea "Estimated time of 2.5-3 hrs"
click at [708, 463] on sui-booking-teams "Teams Assign to Team has key (0) Office (1) Debbie Brodjanac (FT) (1) Karen Cru…" at bounding box center [548, 403] width 972 height 160
click at [335, 389] on button "Assign to" at bounding box center [346, 385] width 71 height 31
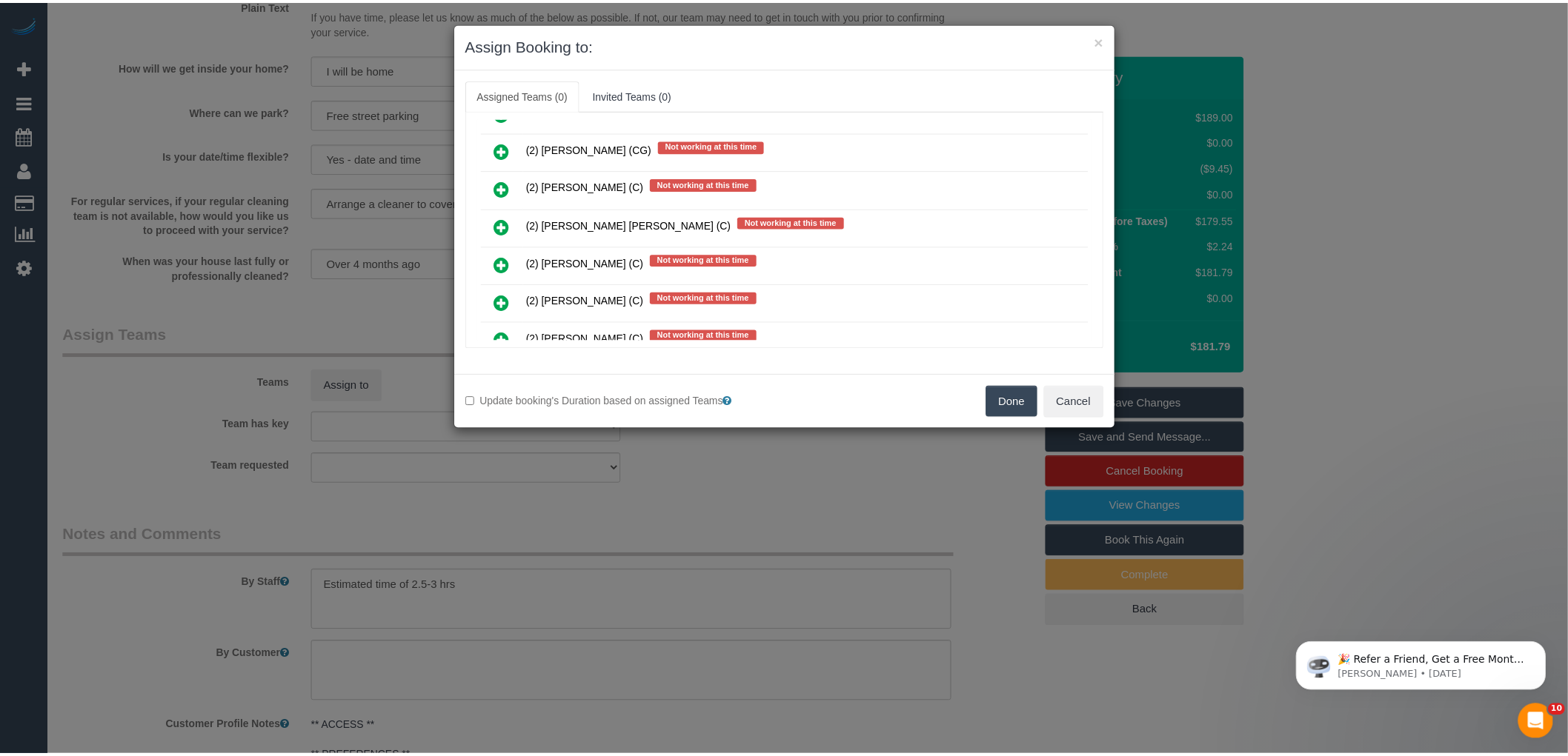
scroll to position [741, 0]
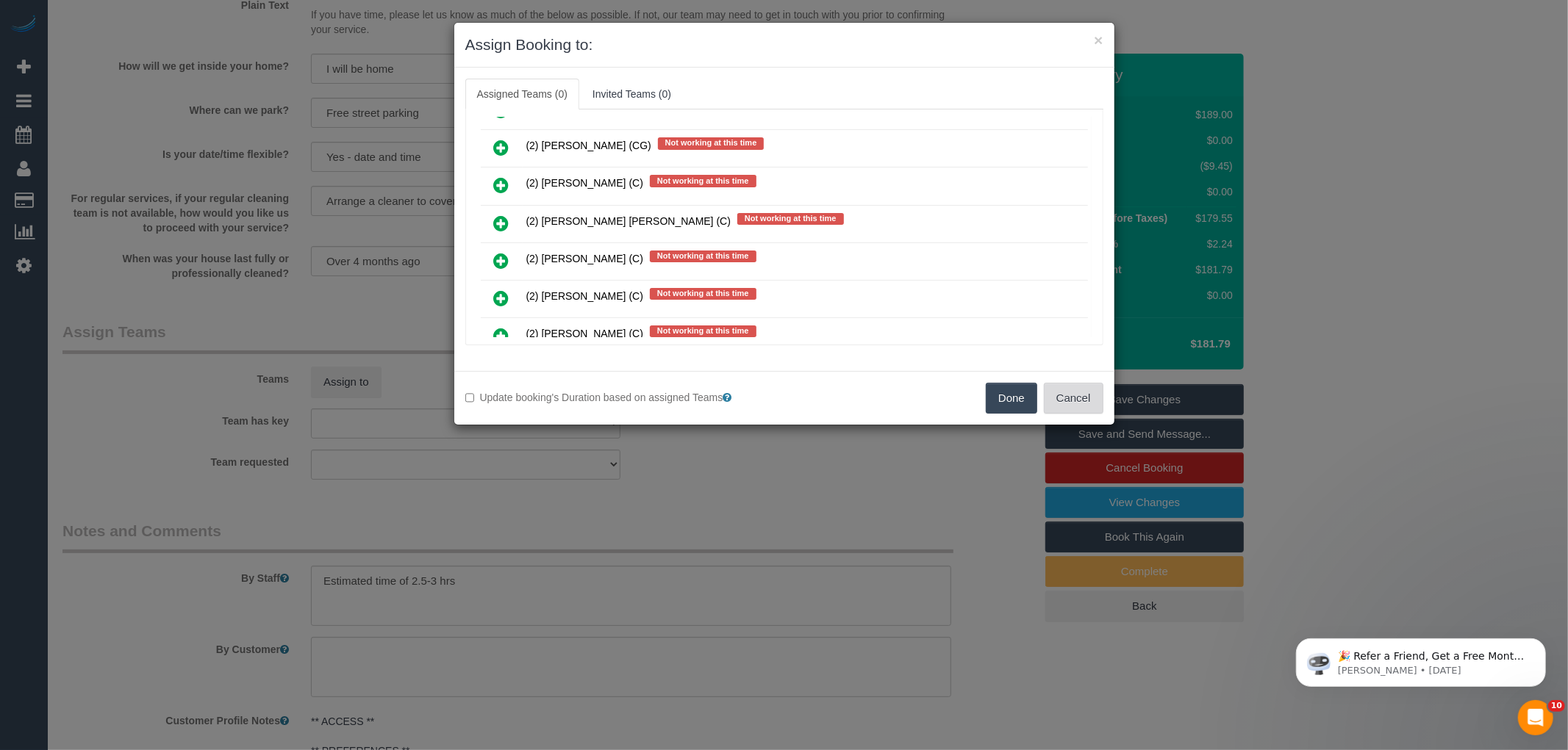
click at [1077, 397] on button "Cancel" at bounding box center [1074, 398] width 60 height 31
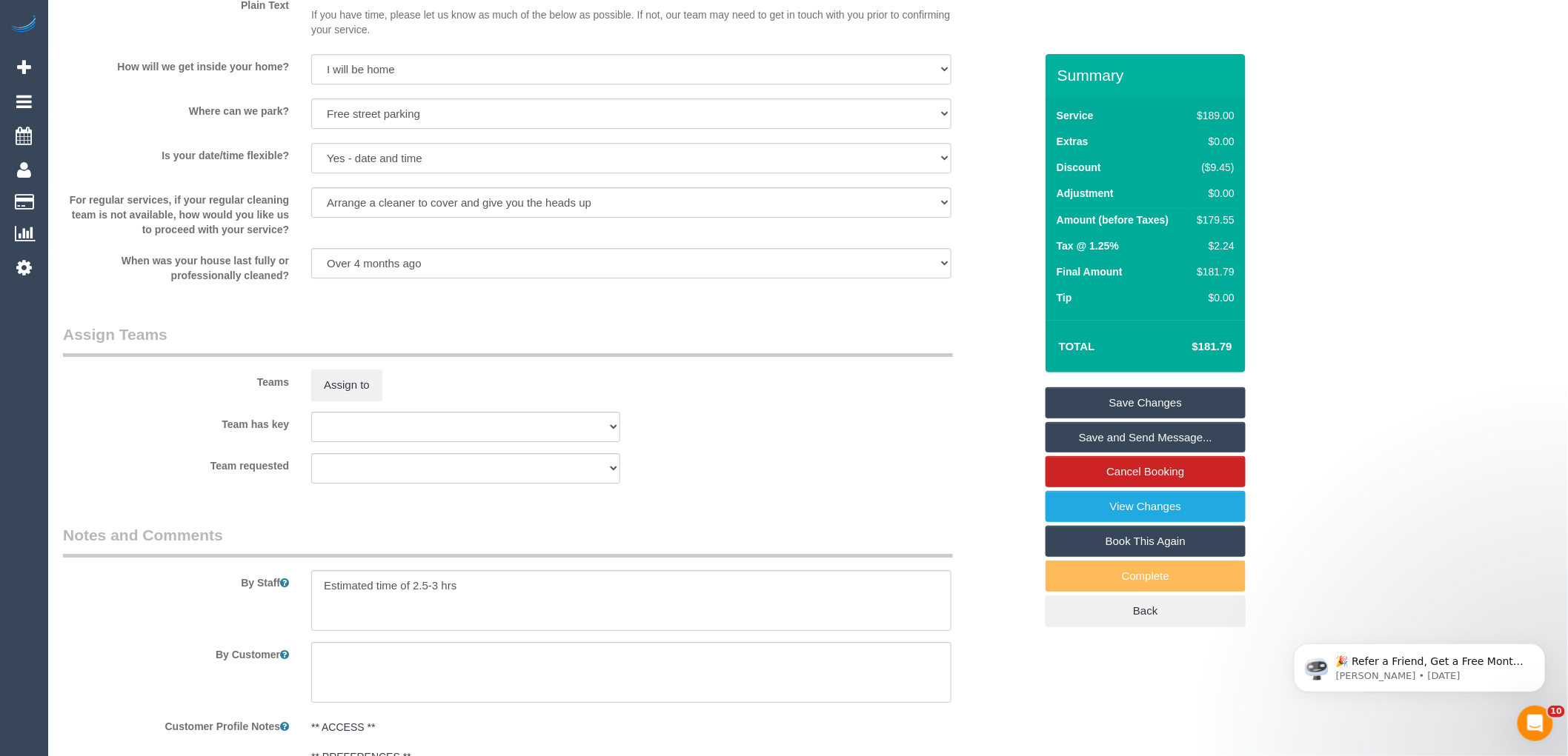
click at [973, 363] on div "Teams Assign to" at bounding box center [548, 362] width 994 height 77
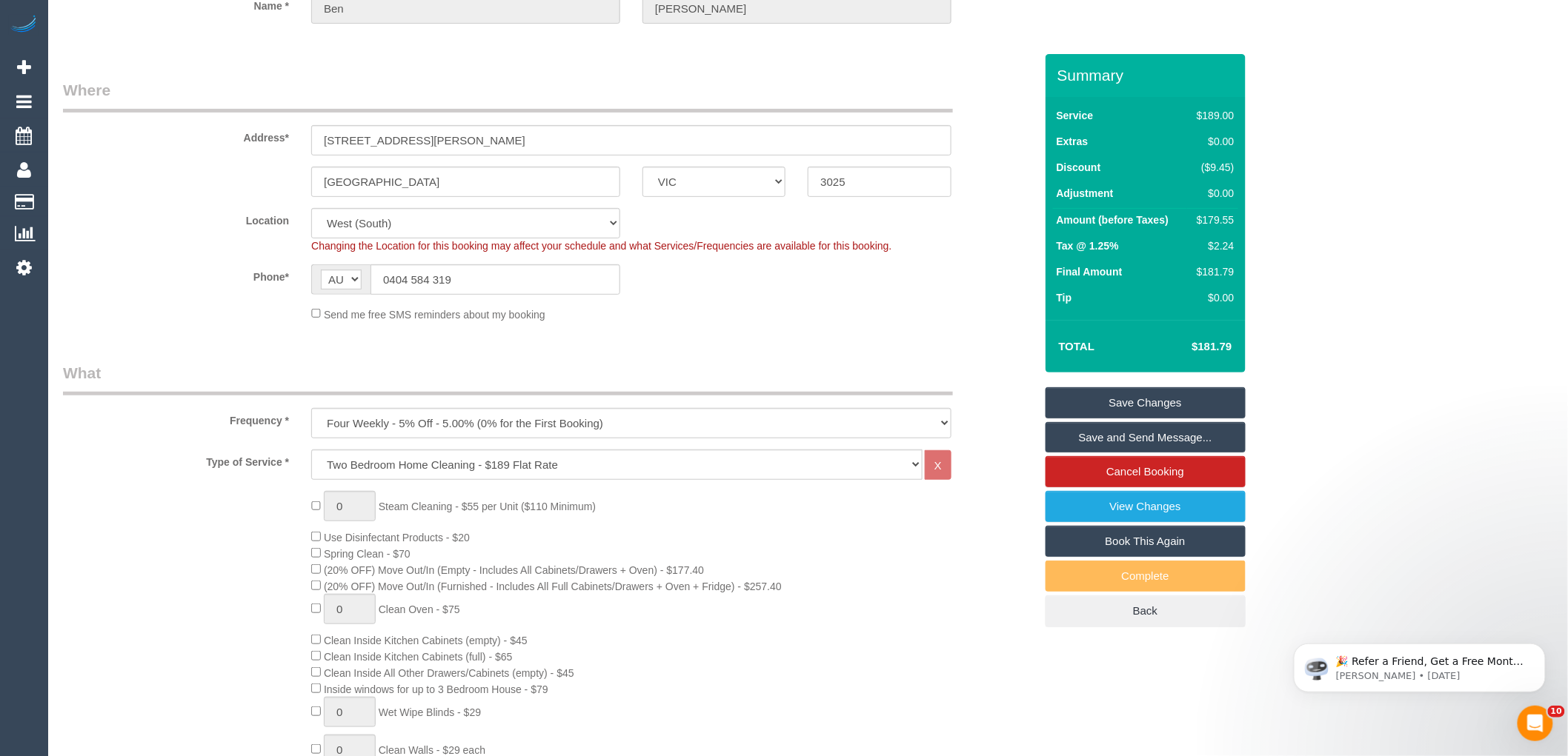
scroll to position [0, 0]
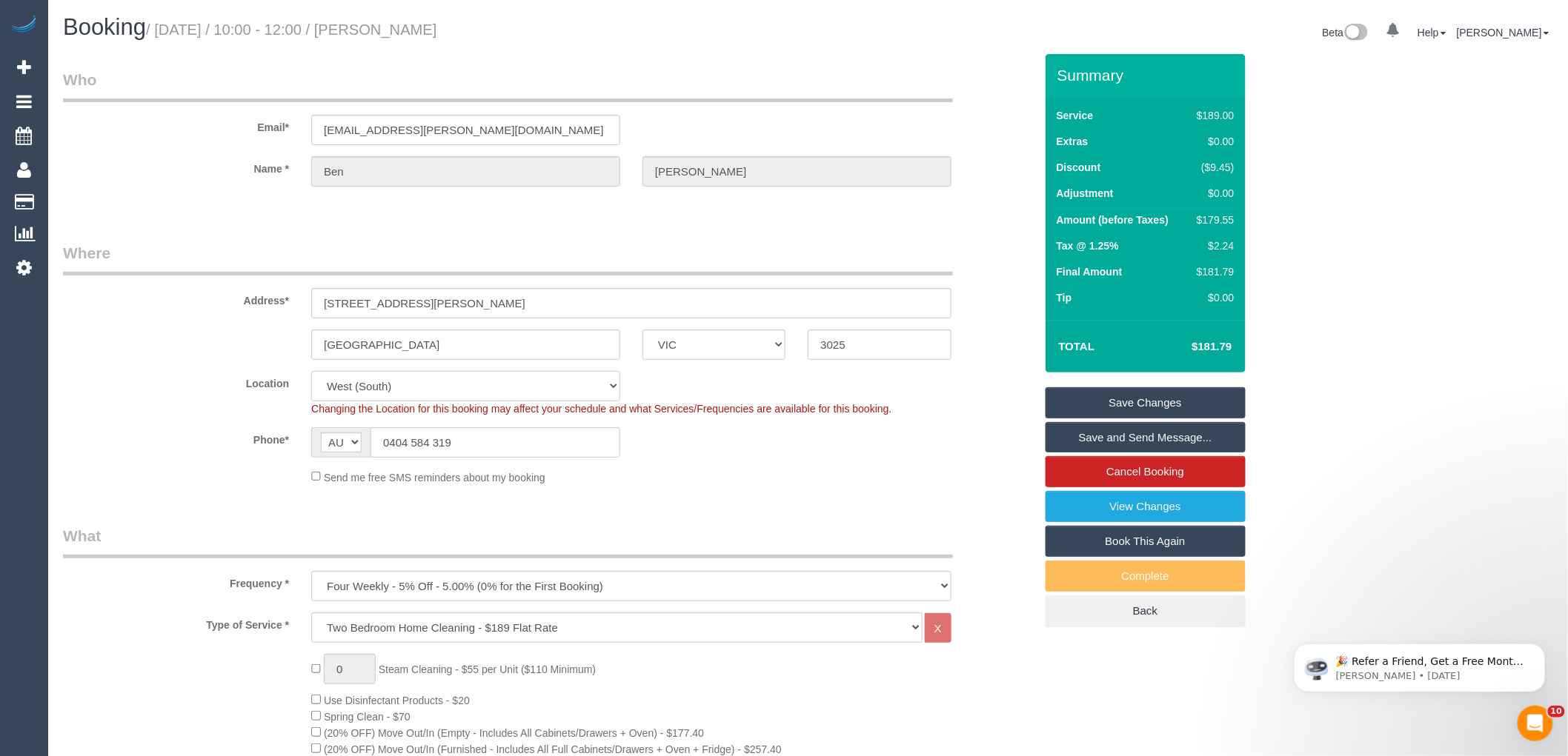
click at [358, 382] on select "Office City East (North) East (South) Inner East Inner North (East) Inner North…" at bounding box center [465, 385] width 309 height 30
select select "50"
click at [311, 371] on select "Office City East (North) East (South) Inner East Inner North (East) Inner North…" at bounding box center [465, 385] width 309 height 30
click at [204, 305] on label "Address*" at bounding box center [175, 298] width 248 height 20
select select "object:3611"
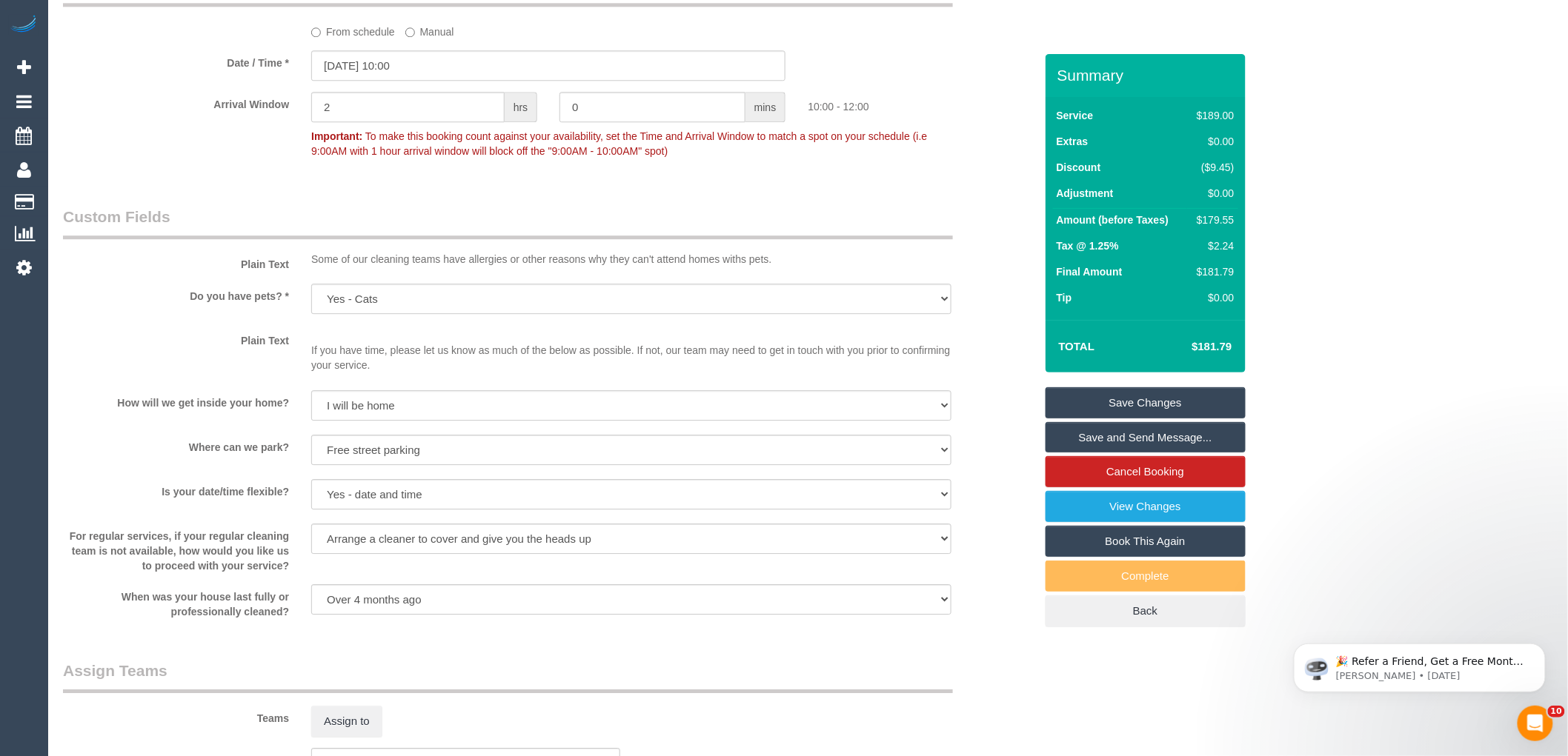
scroll to position [1728, 0]
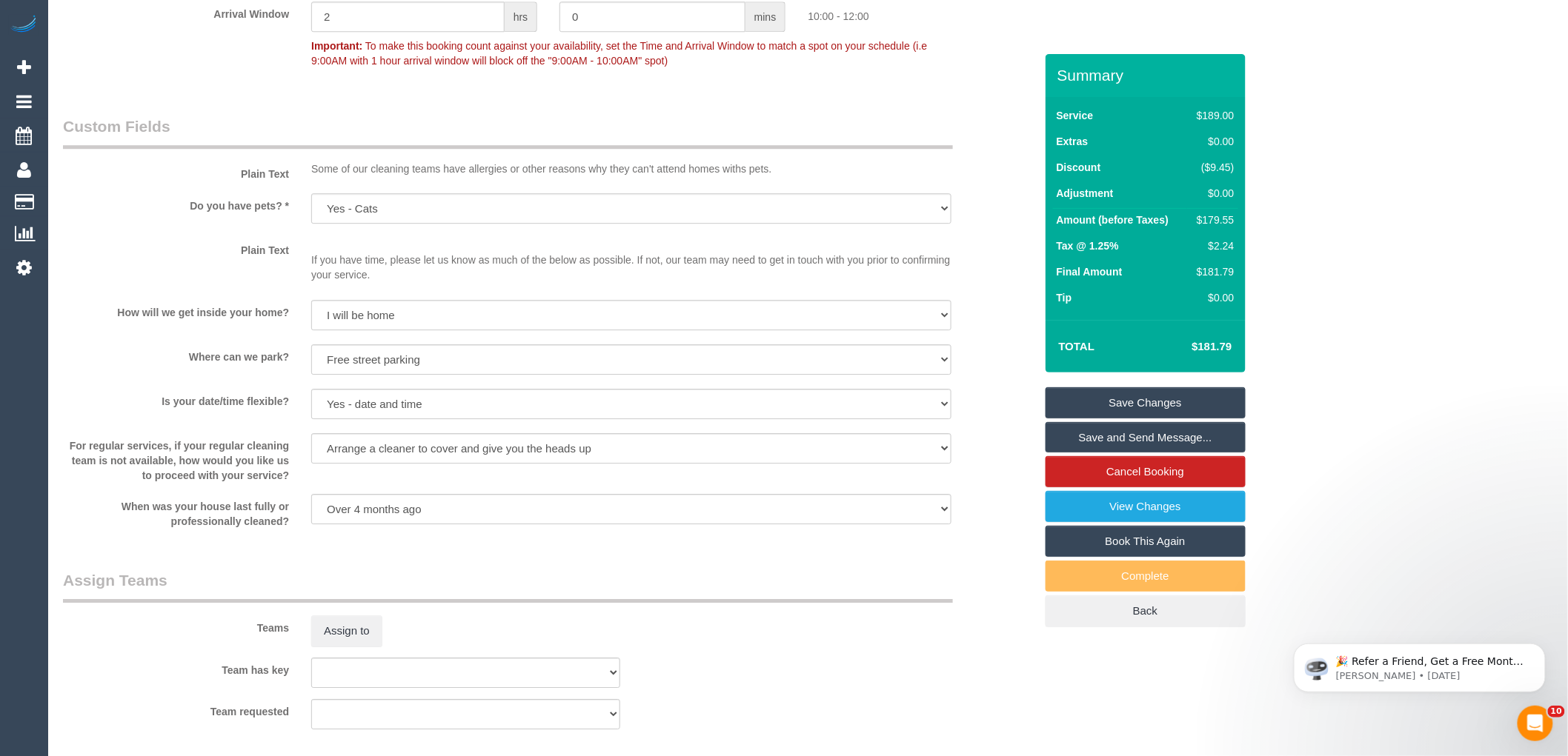
click at [342, 480] on div "For regular services, if your regular cleaning team is not available, how would…" at bounding box center [548, 458] width 994 height 50
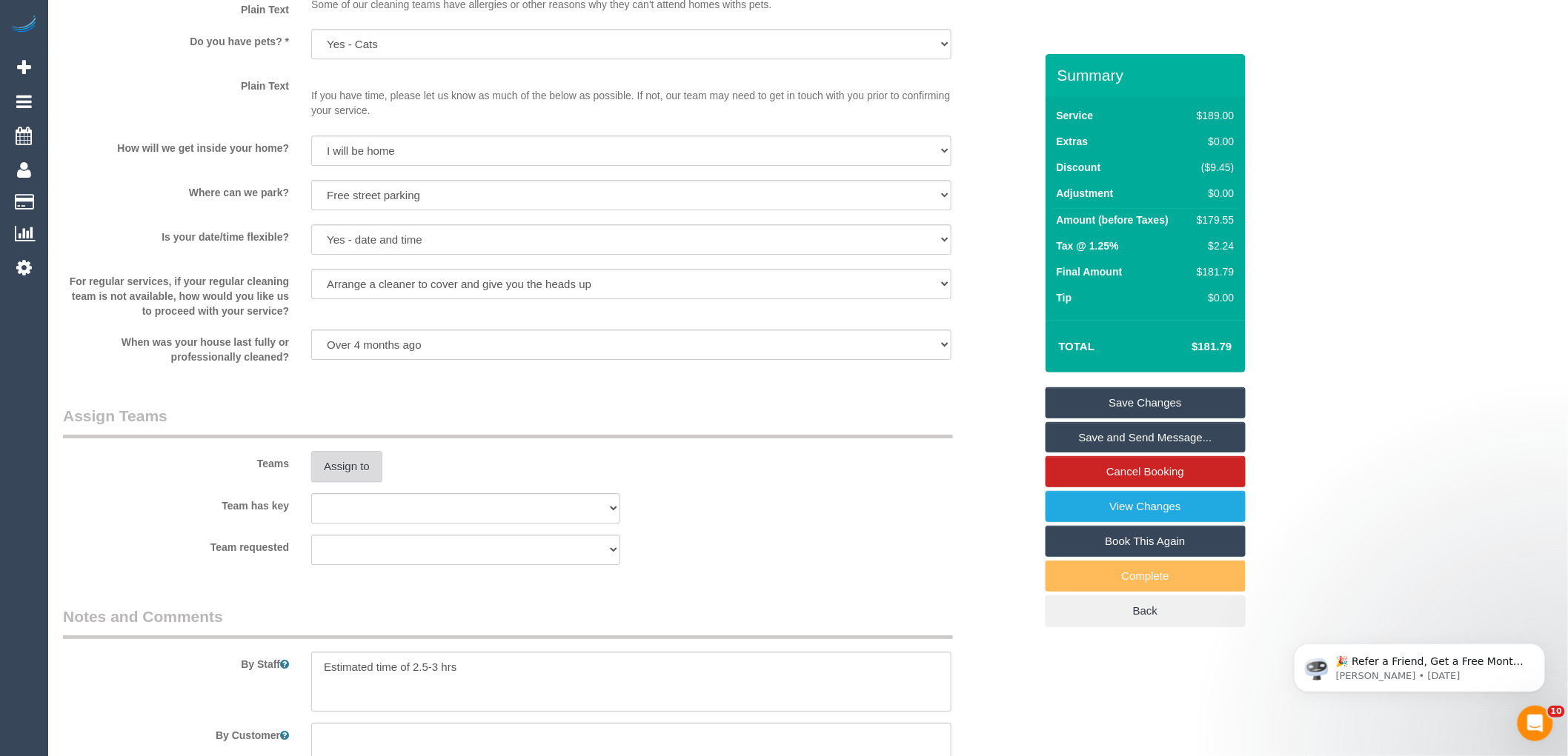
click at [346, 482] on button "Assign to" at bounding box center [346, 466] width 71 height 31
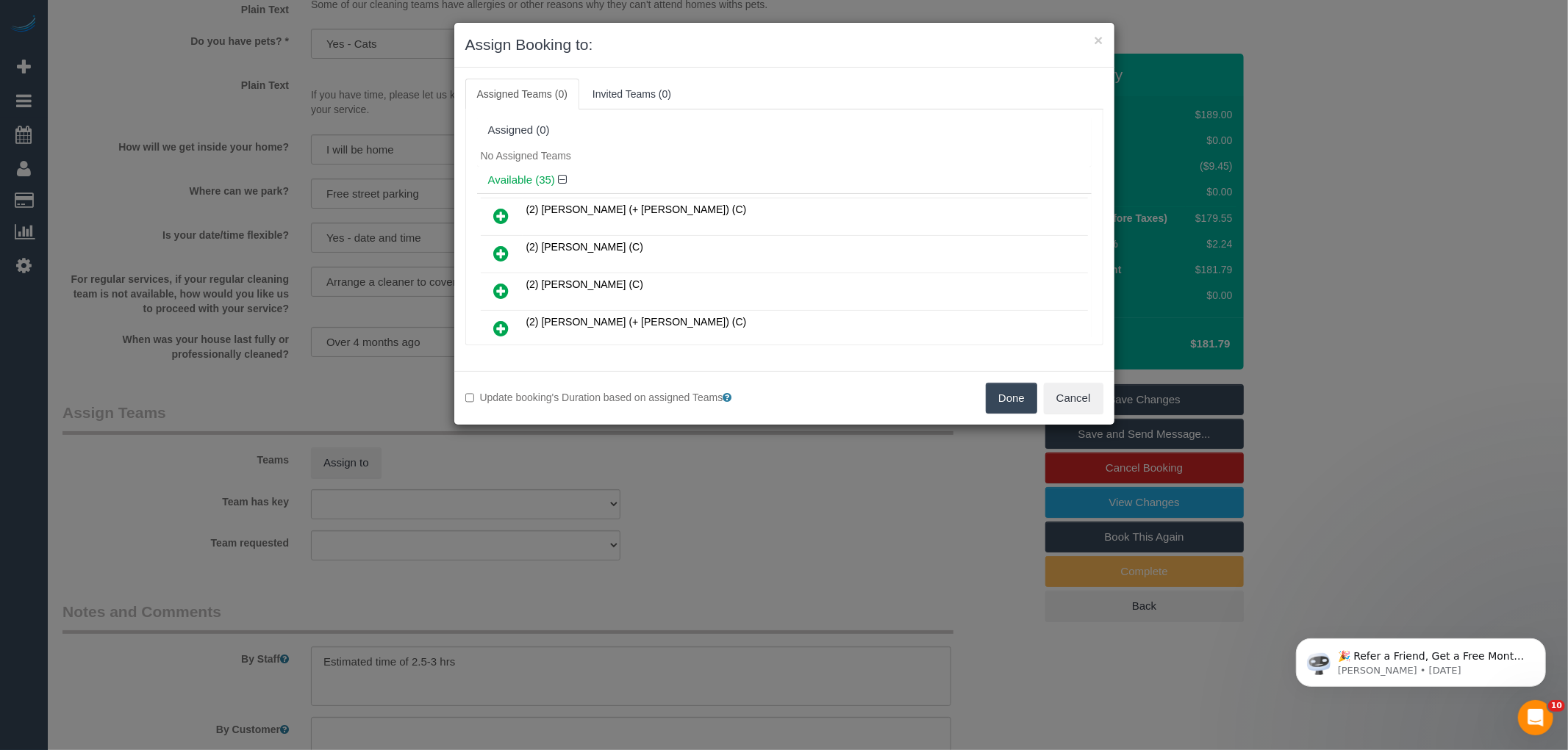
click at [878, 69] on div "Assigned Teams (0) Invited Teams (0) Assigned (0) No Assigned Teams Available (…" at bounding box center [784, 219] width 660 height 304
click at [496, 288] on icon at bounding box center [501, 291] width 15 height 18
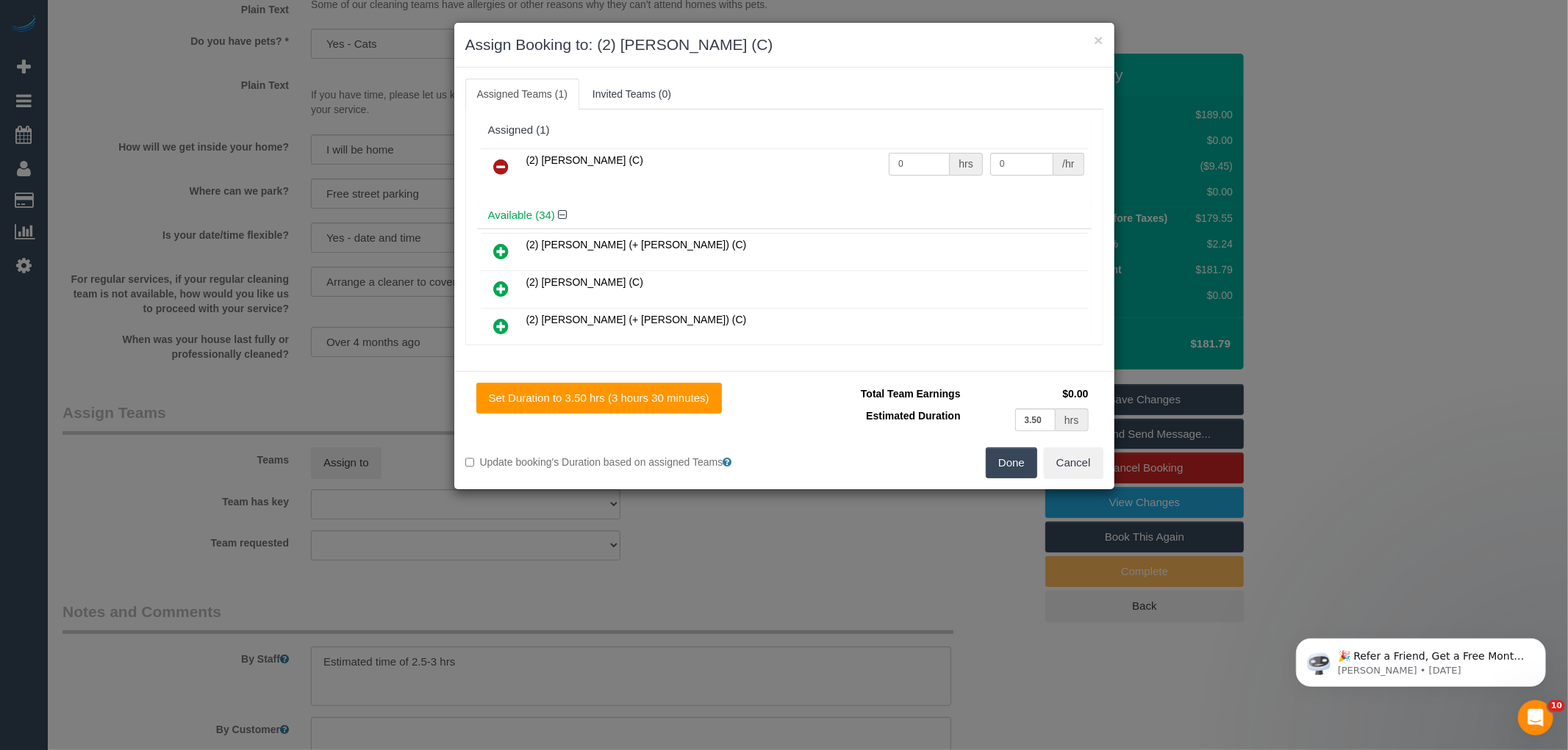
click at [920, 168] on input "0" at bounding box center [920, 164] width 61 height 23
type input "1"
click at [993, 165] on input "0" at bounding box center [1022, 164] width 63 height 23
click at [1009, 169] on input "0" at bounding box center [1022, 164] width 63 height 23
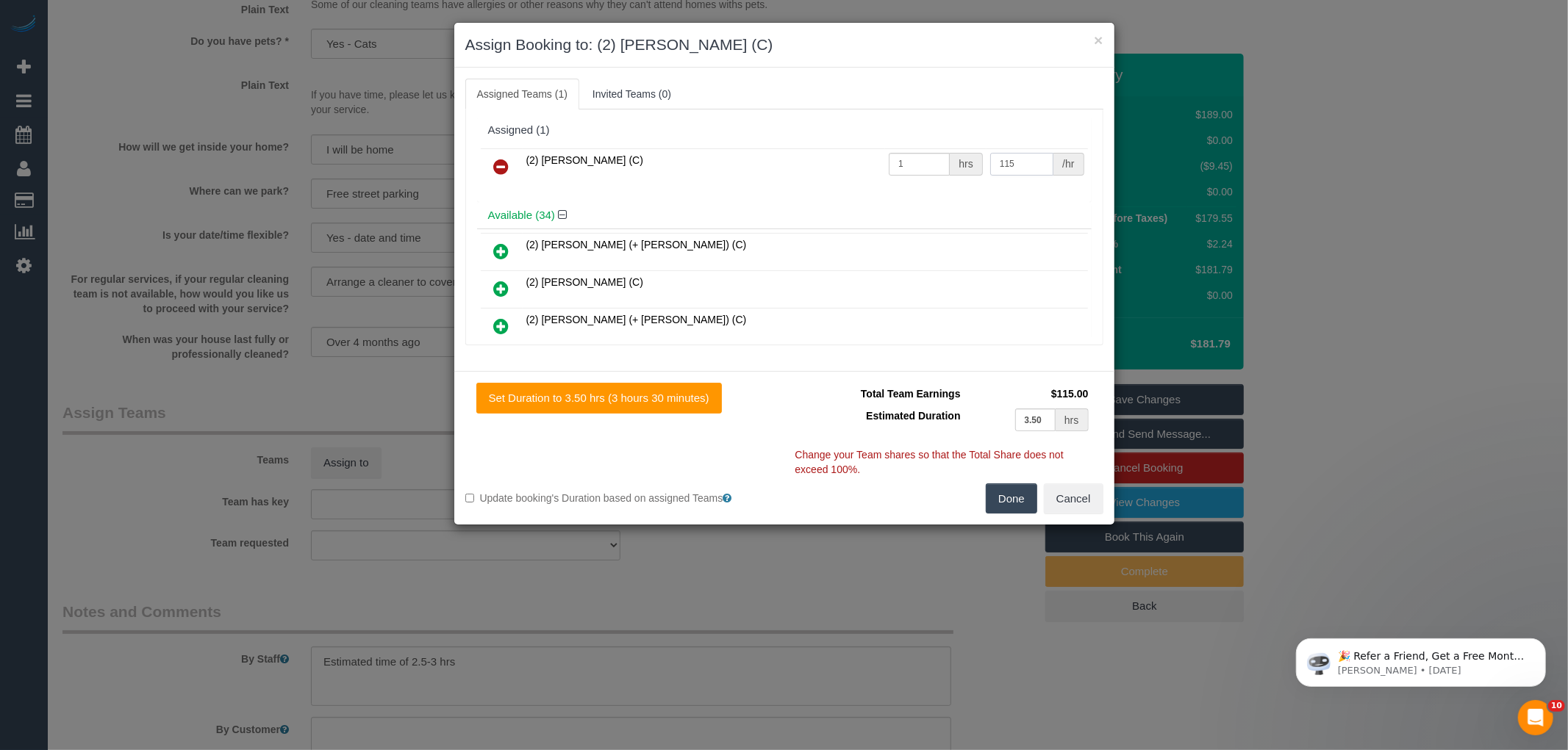
type input "115"
click at [989, 498] on button "Done" at bounding box center [1011, 498] width 51 height 31
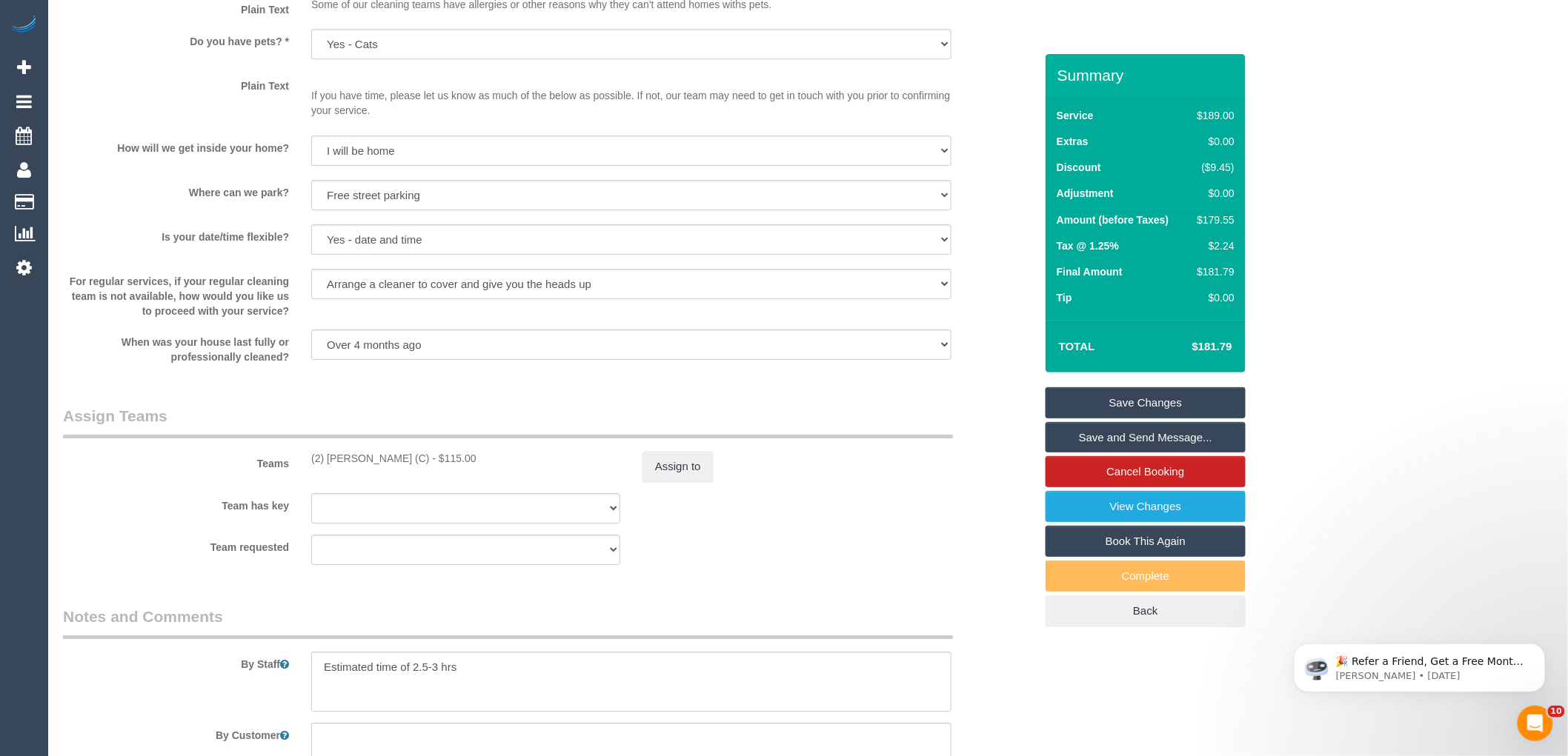
click at [976, 531] on div "× Assign Booking to: (2) Joshua Russell (C) Assigned Teams (1) Invited Teams (0…" at bounding box center [784, 378] width 1568 height 756
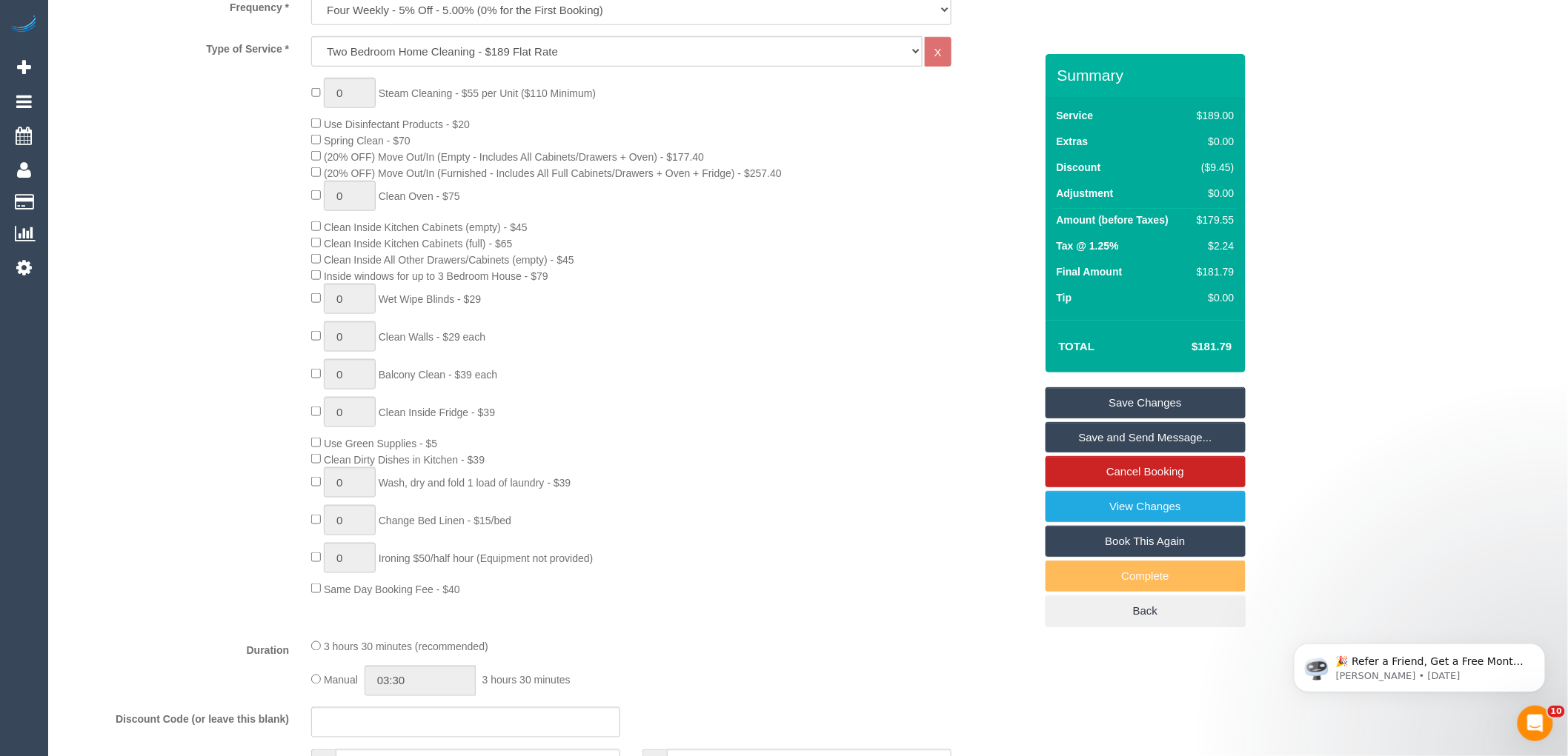
scroll to position [575, 0]
click at [421, 697] on input "03:30" at bounding box center [420, 681] width 111 height 30
type input "03:00"
click at [411, 585] on li "03:00" at bounding box center [404, 582] width 66 height 19
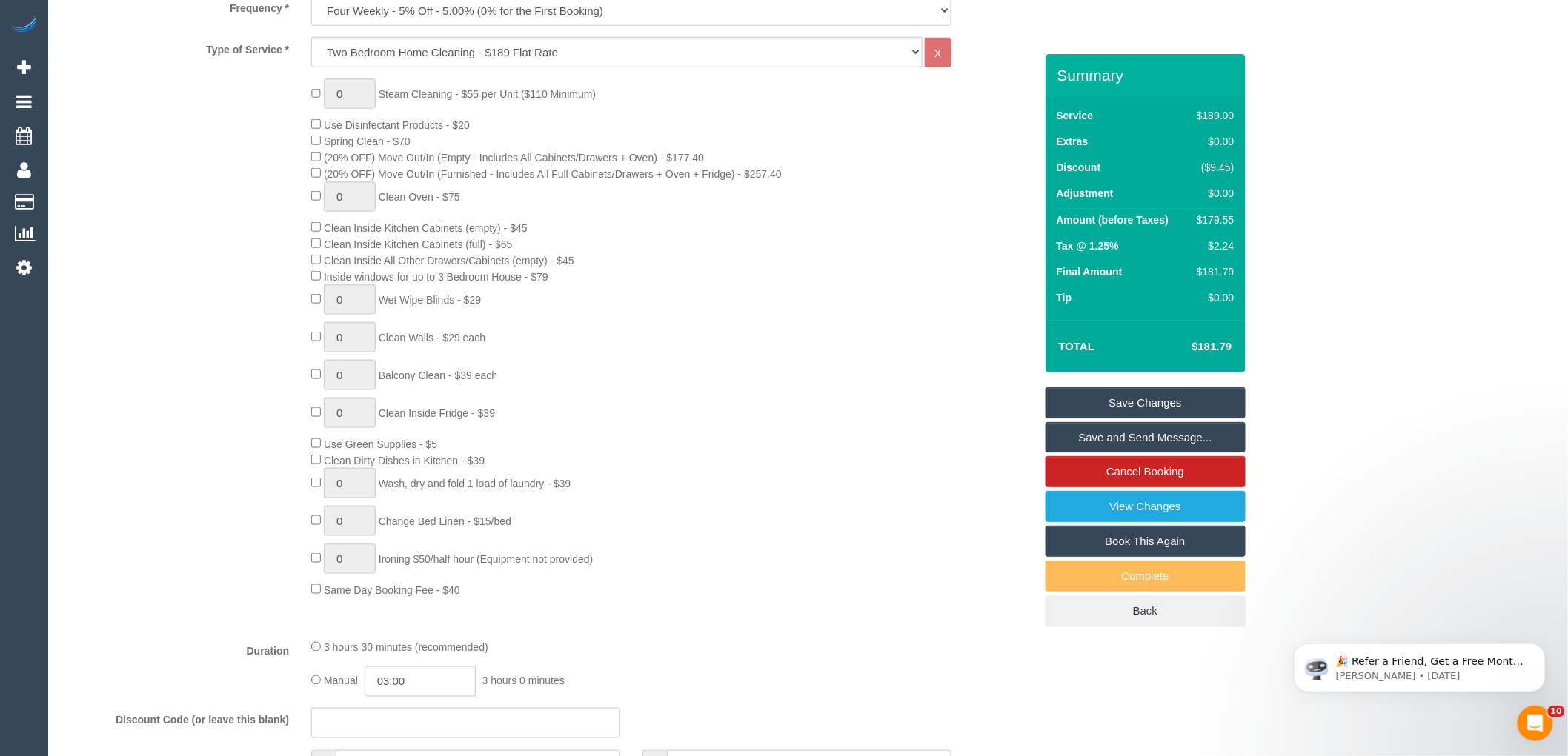
click at [759, 454] on div "0 Steam Cleaning - $55 per Unit ($110 Minimum) Use Disinfectant Products - $20 …" at bounding box center [672, 337] width 744 height 519
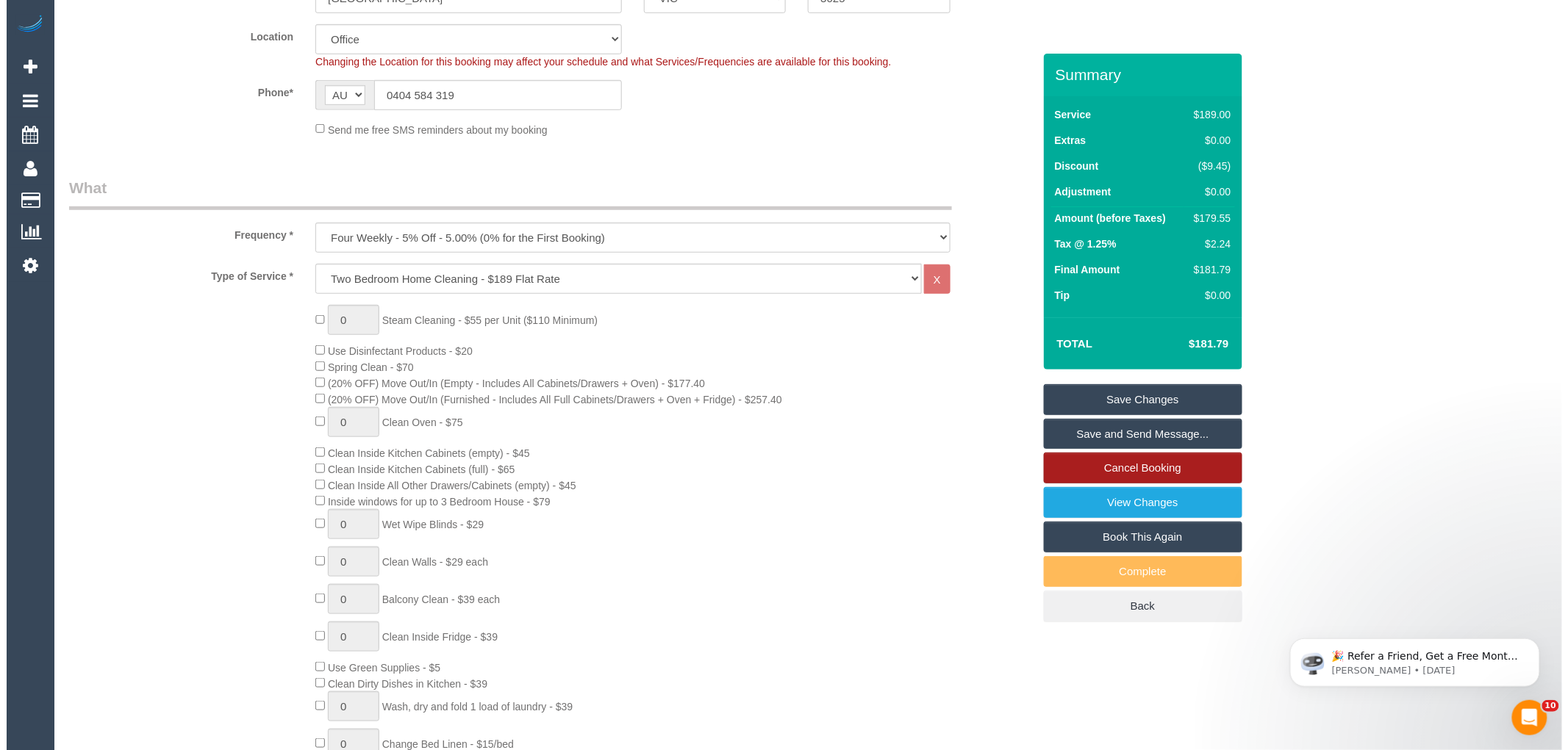
scroll to position [326, 0]
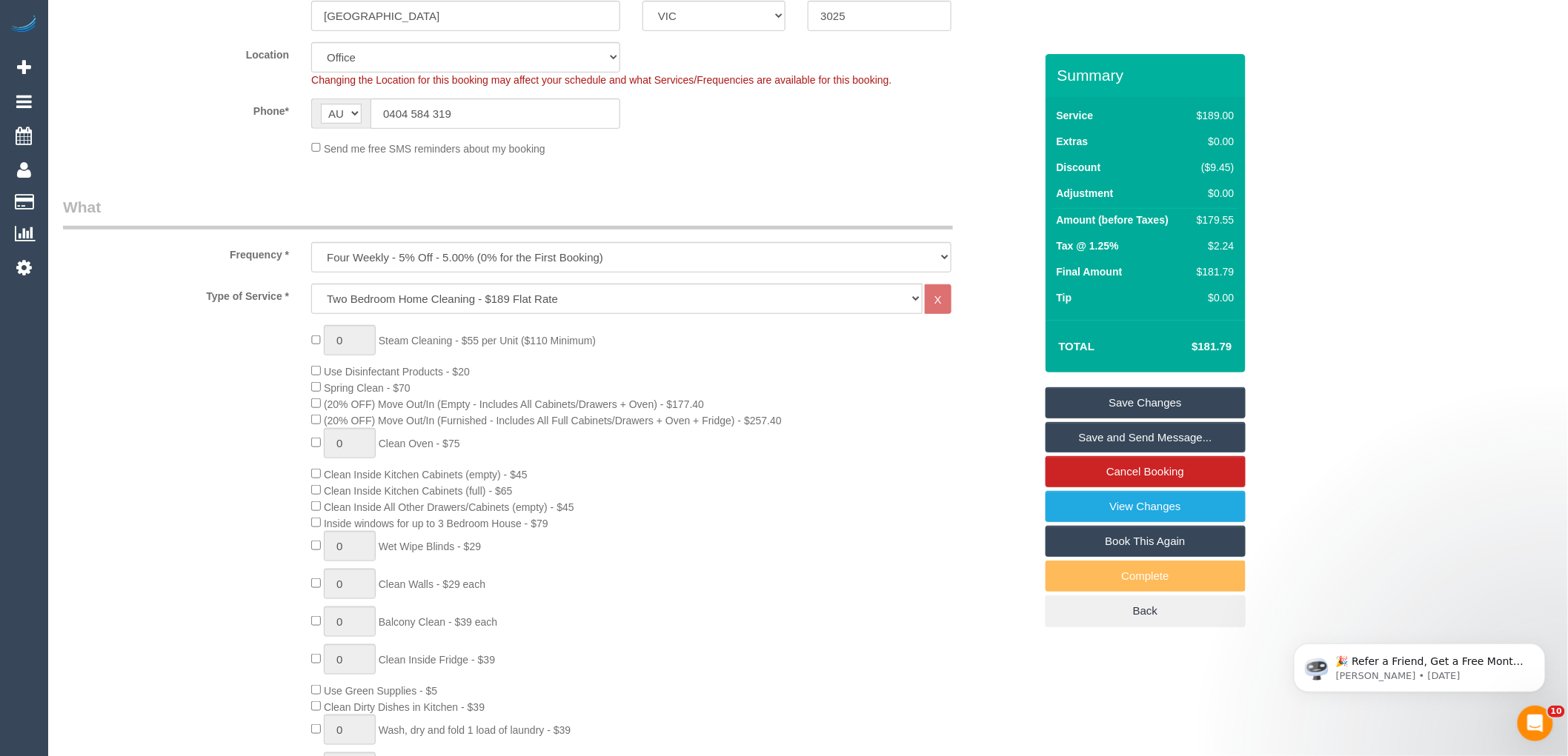
click at [1103, 442] on link "Save and Send Message..." at bounding box center [1145, 438] width 200 height 31
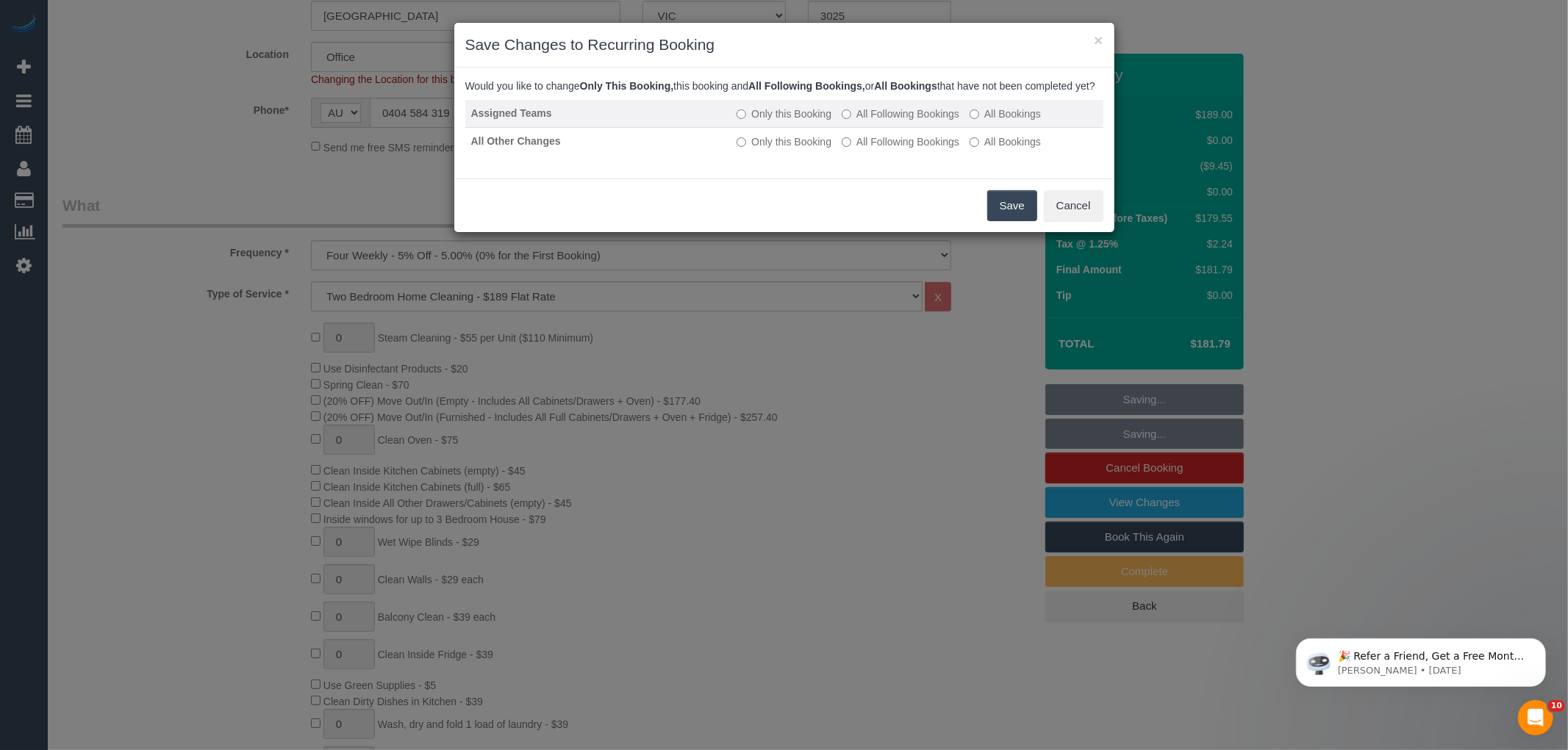
click at [912, 122] on label "All Following Bookings" at bounding box center [900, 114] width 117 height 14
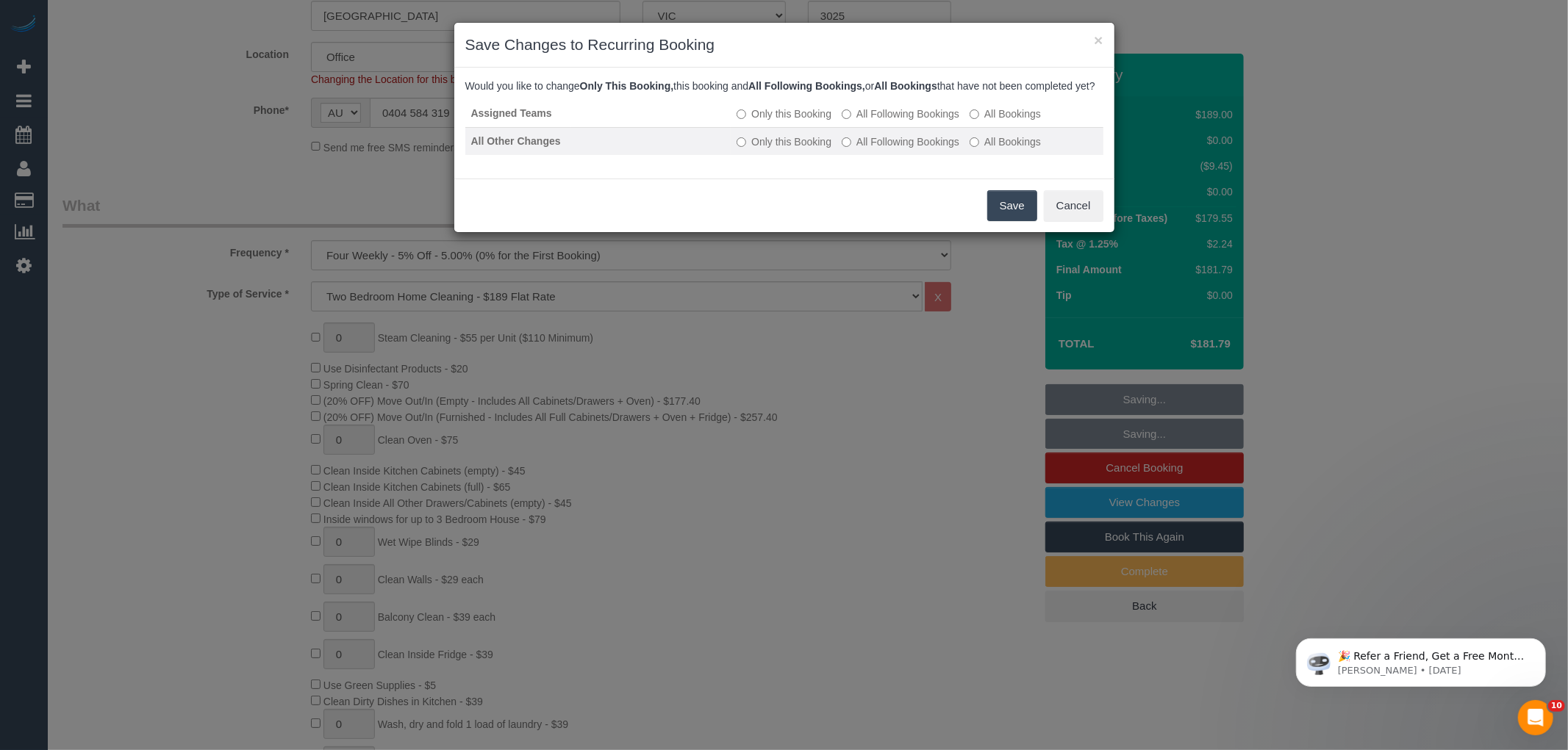
click at [912, 149] on label "All Following Bookings" at bounding box center [900, 142] width 117 height 14
click at [1001, 221] on button "Save" at bounding box center [1012, 206] width 50 height 31
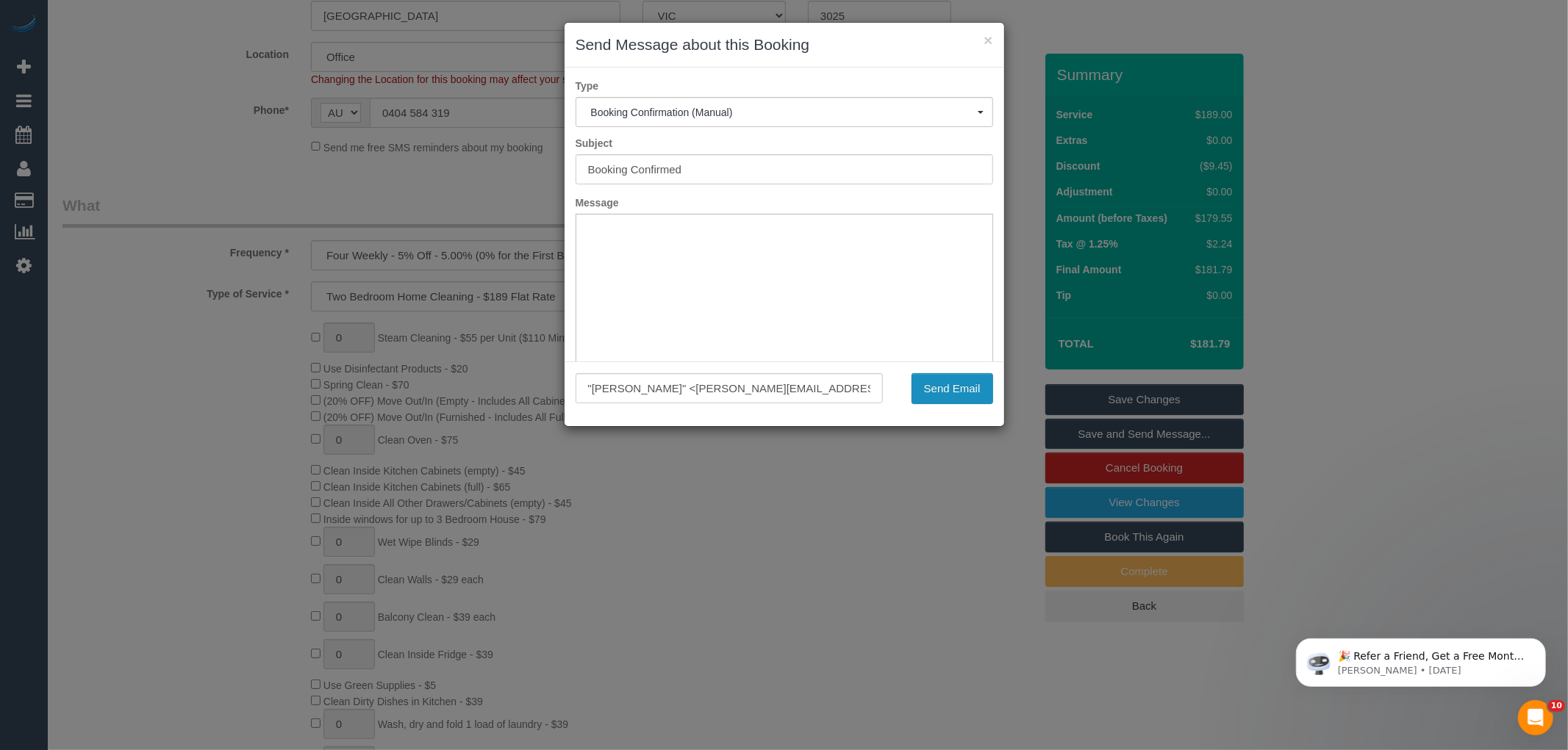
click at [946, 396] on button "Send Email" at bounding box center [952, 389] width 81 height 31
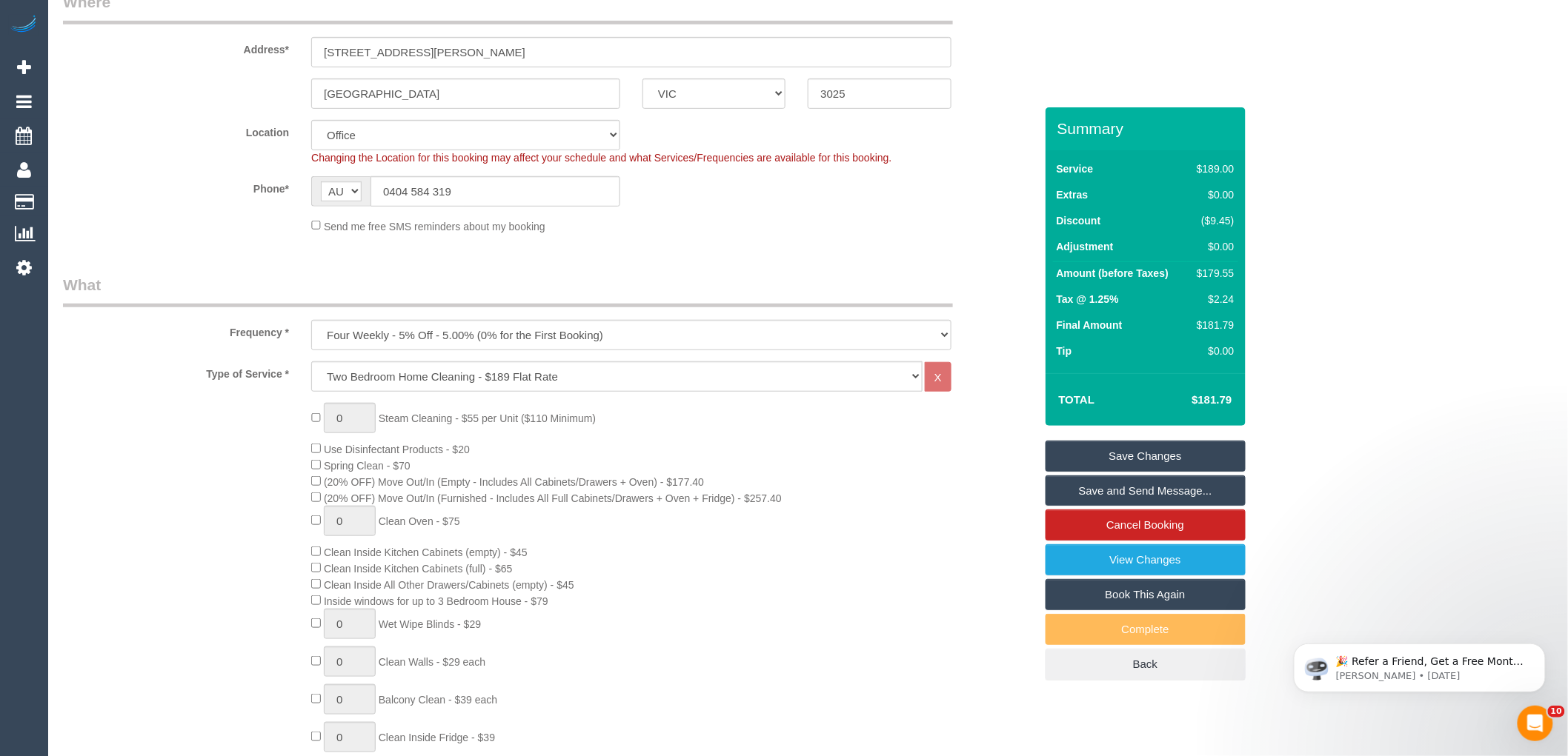
scroll to position [0, 0]
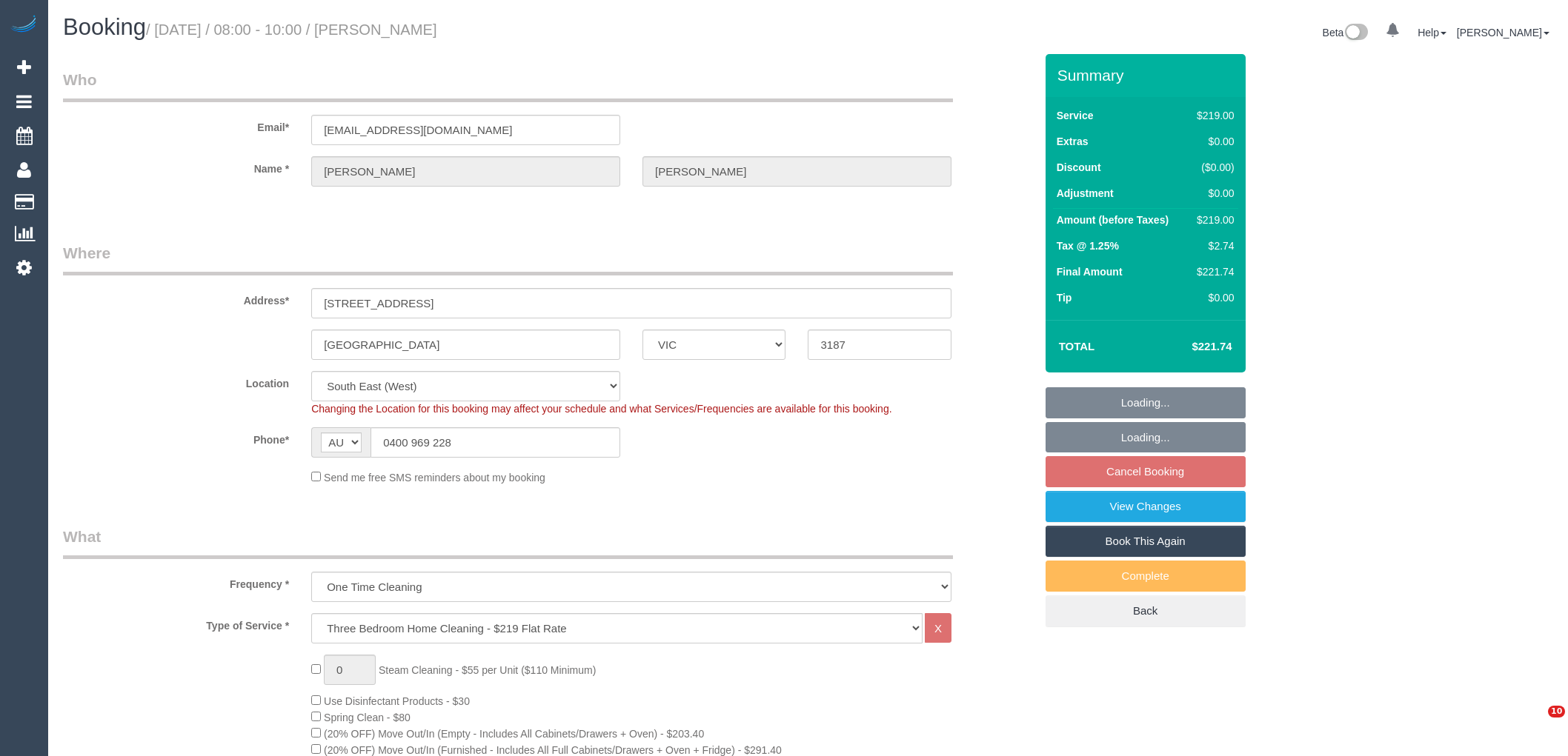
select select "VIC"
select select "number:27"
select select "number:14"
select select "number:19"
select select "number:36"
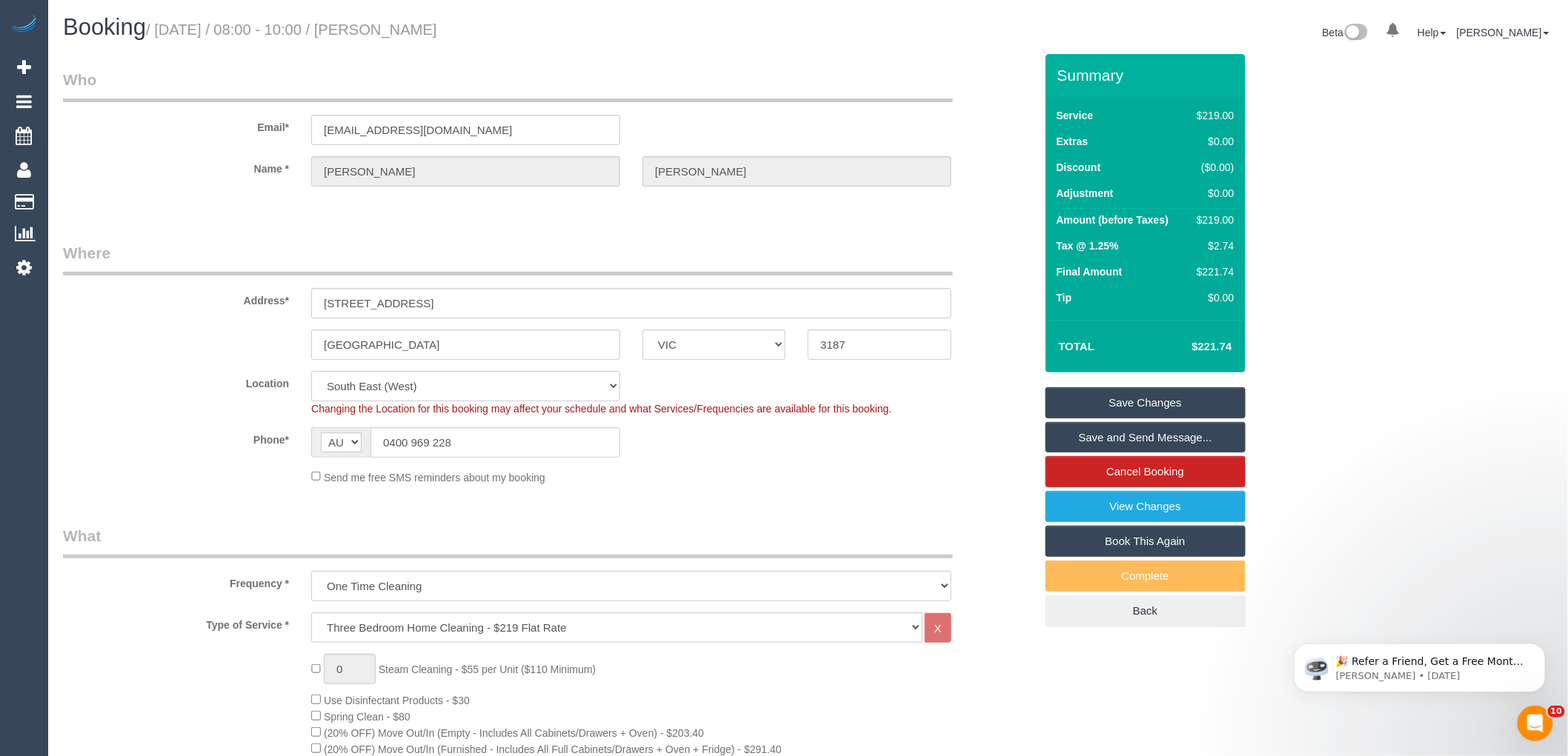
drag, startPoint x: 464, startPoint y: 35, endPoint x: 380, endPoint y: 32, distance: 84.1
click at [380, 32] on h1 "Booking / [DATE] / 08:00 - 10:00 / [PERSON_NAME]" at bounding box center [430, 27] width 734 height 25
click at [383, 33] on small "/ [DATE] / 08:00 - 10:00 / [PERSON_NAME]" at bounding box center [292, 30] width 291 height 16
drag, startPoint x: 383, startPoint y: 30, endPoint x: 508, endPoint y: 27, distance: 125.0
click at [534, 30] on h1 "Booking / [DATE] / 08:00 - 10:00 / [PERSON_NAME]" at bounding box center [430, 27] width 734 height 25
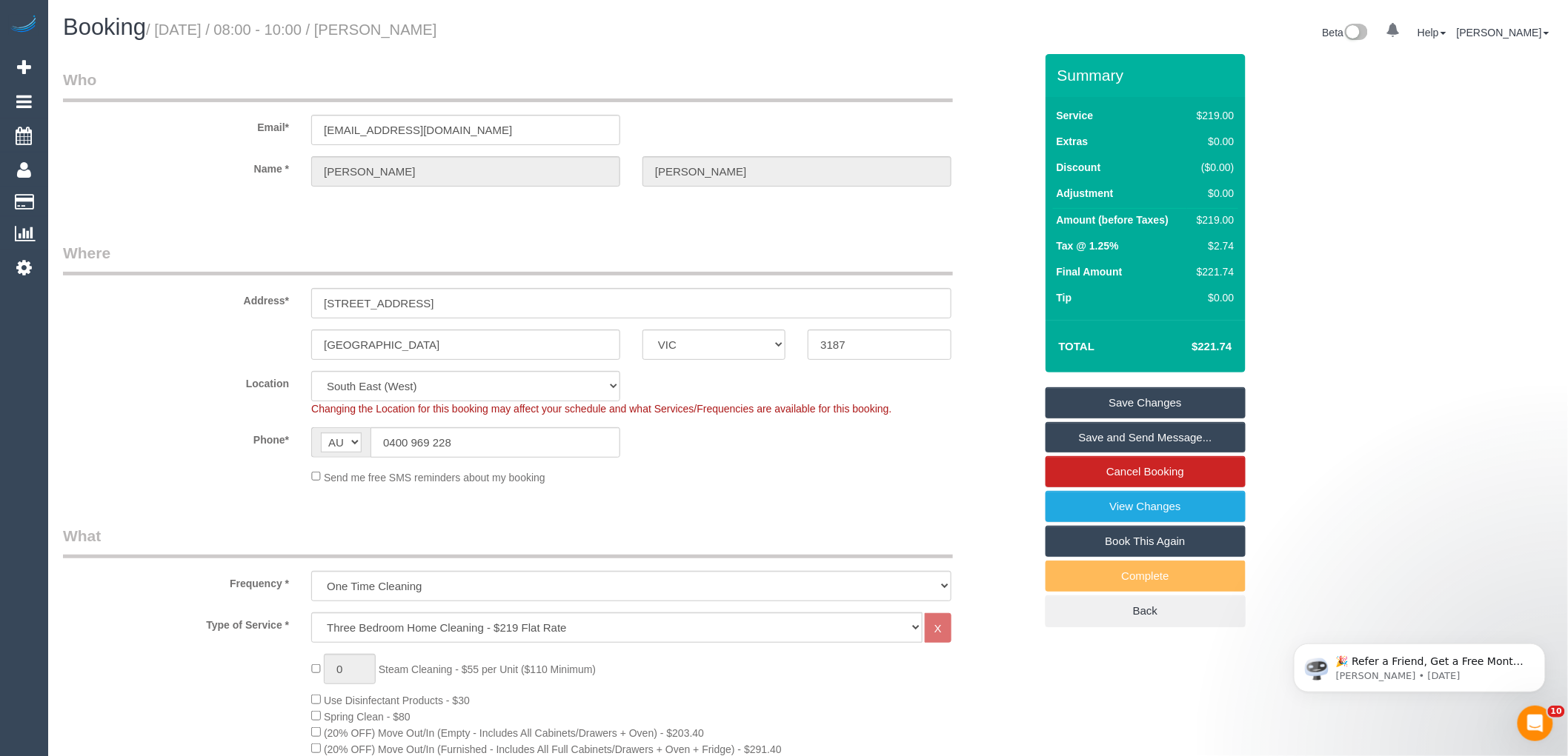
copy small "[PERSON_NAME]"
click at [610, 441] on input "0400 969 228" at bounding box center [495, 442] width 250 height 30
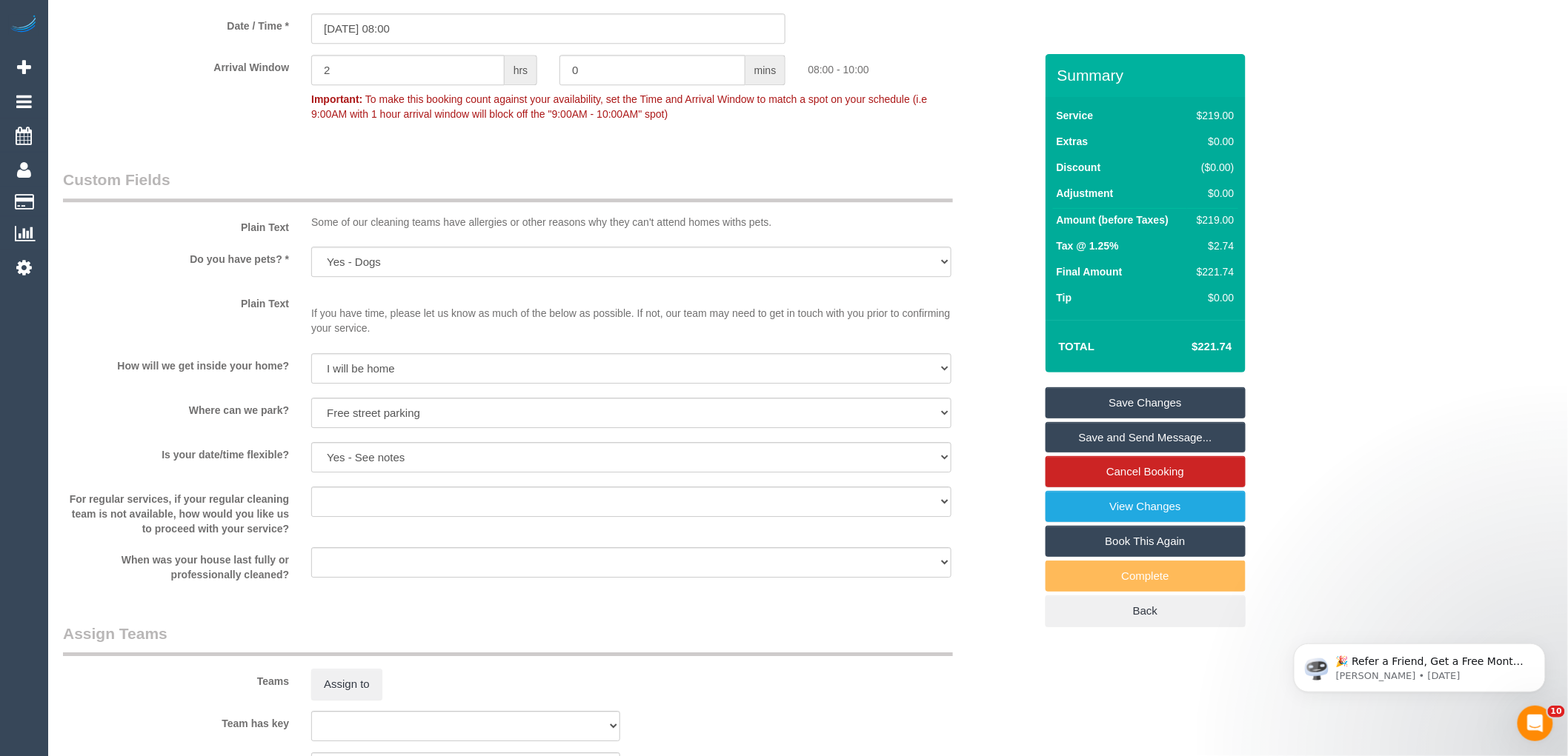
scroll to position [1646, 0]
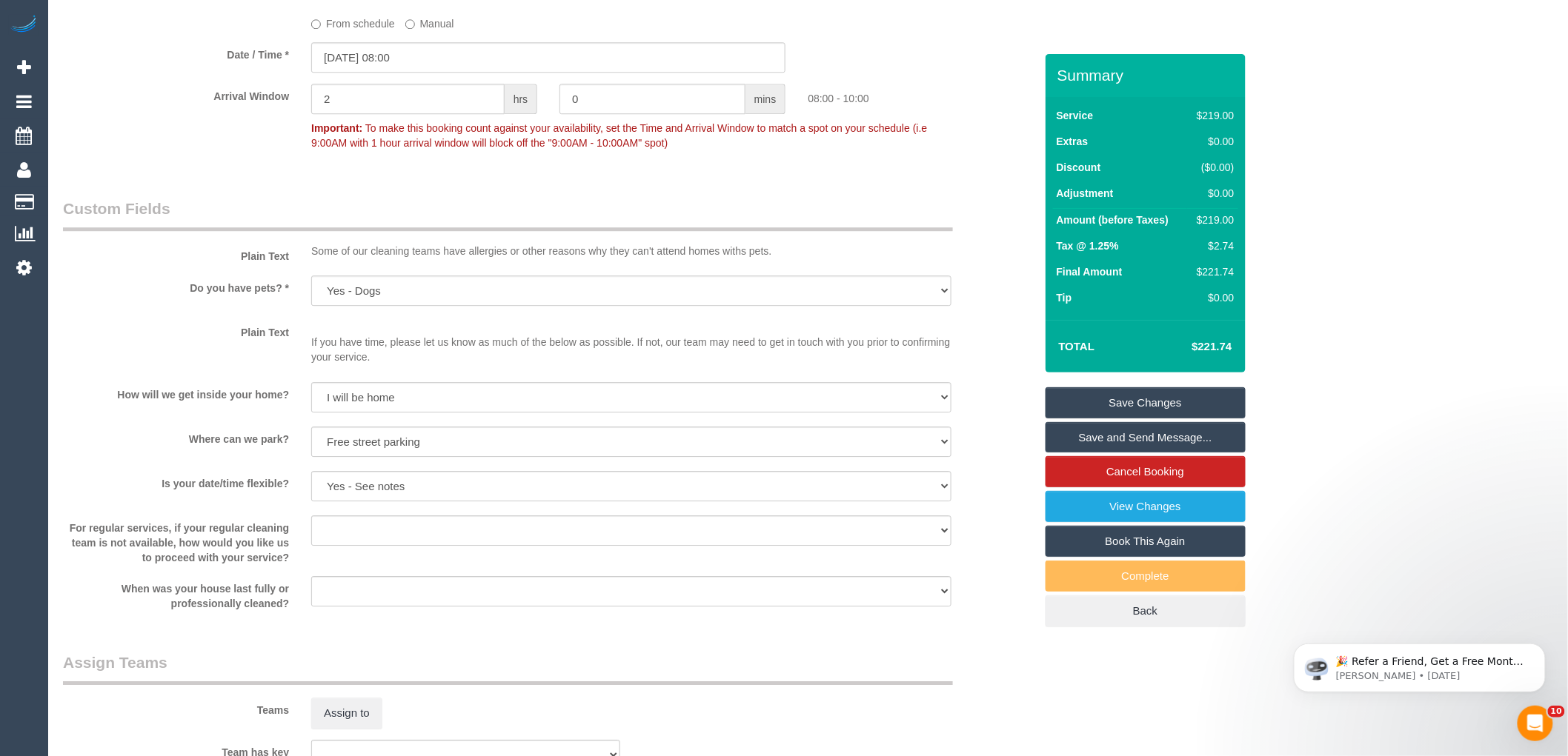
click at [1219, 215] on div "$219.00" at bounding box center [1212, 220] width 43 height 15
copy div "219.00"
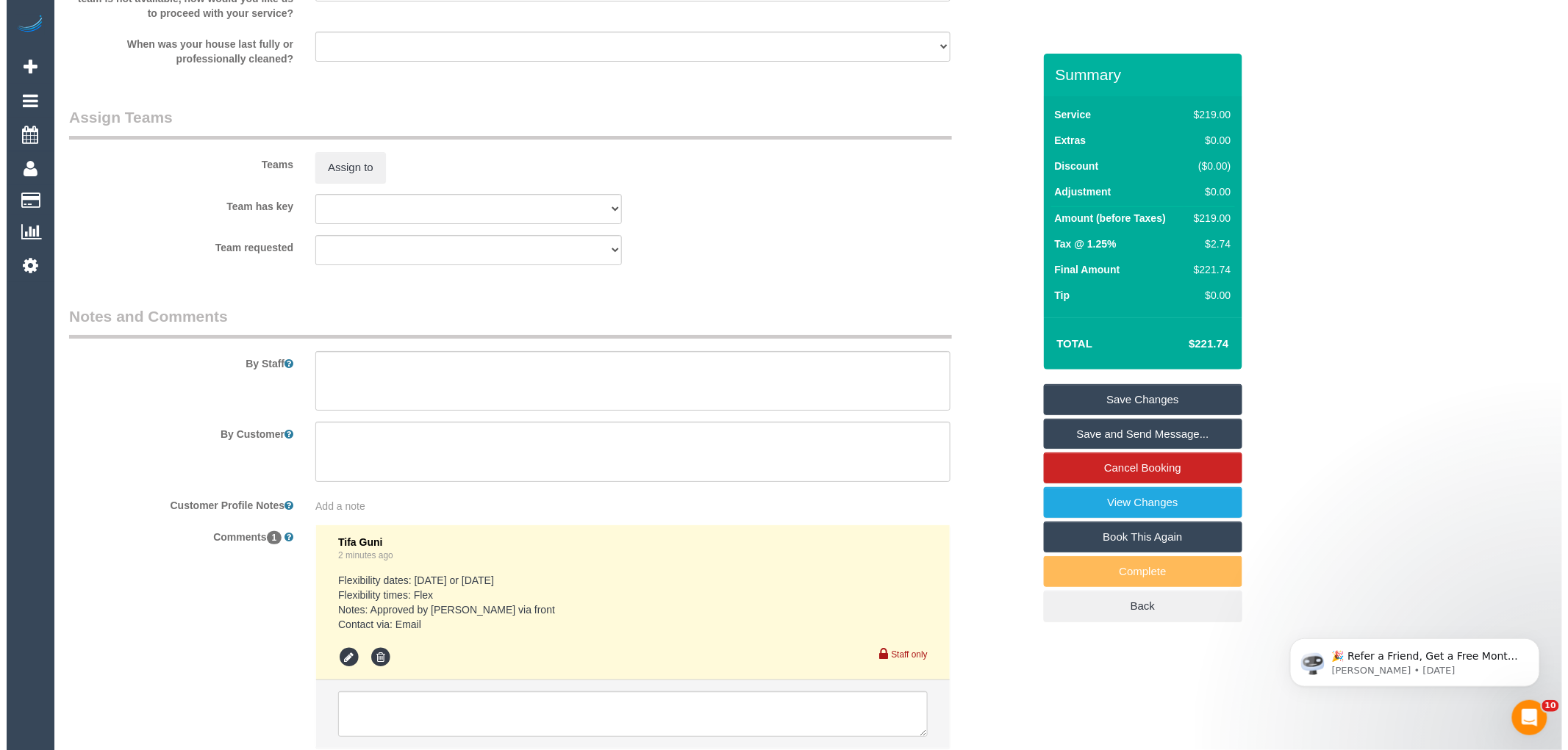
scroll to position [2047, 0]
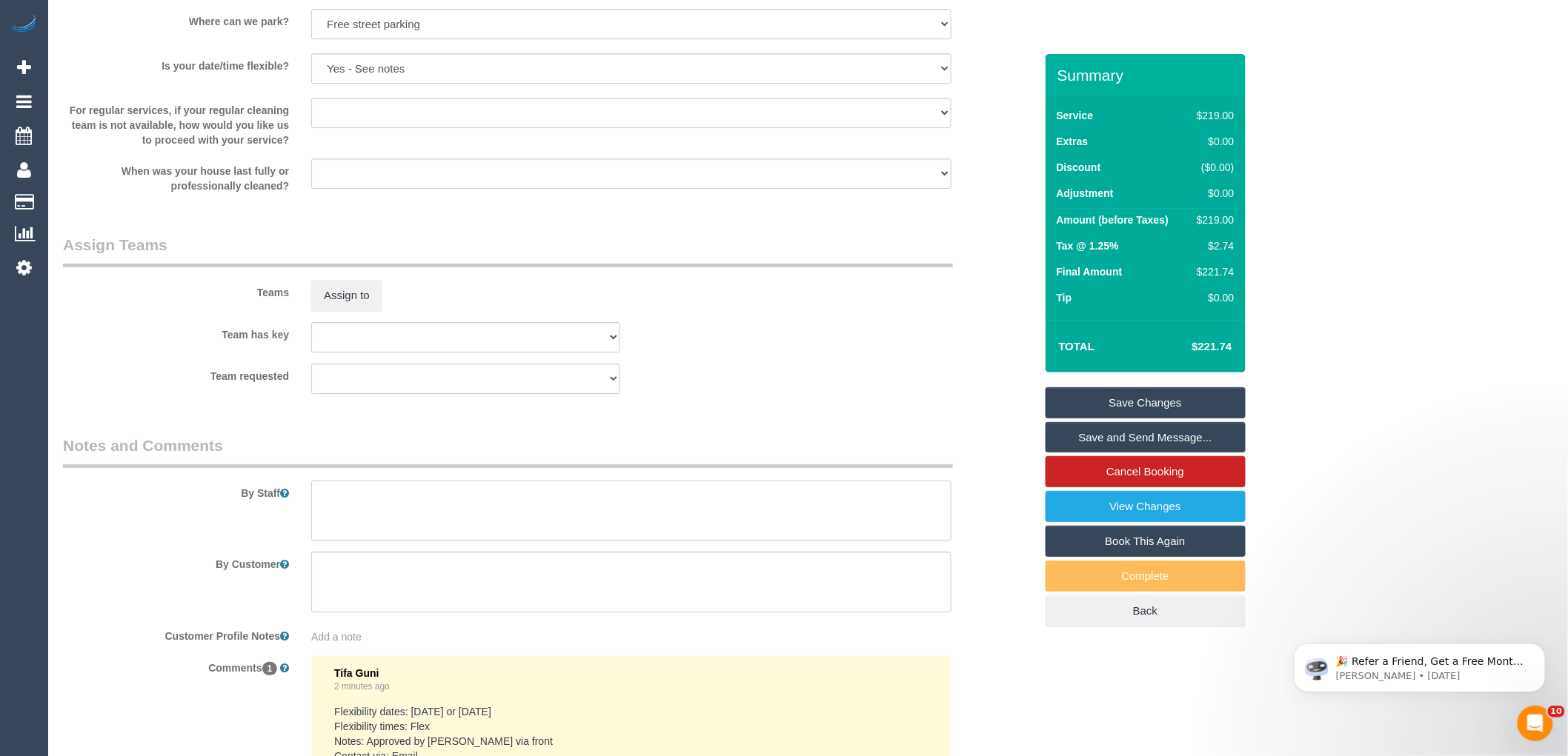
click at [358, 507] on textarea at bounding box center [631, 511] width 640 height 61
type textarea "Estimated time 3.5-4 hours"
click at [326, 309] on button "Assign to" at bounding box center [346, 295] width 71 height 31
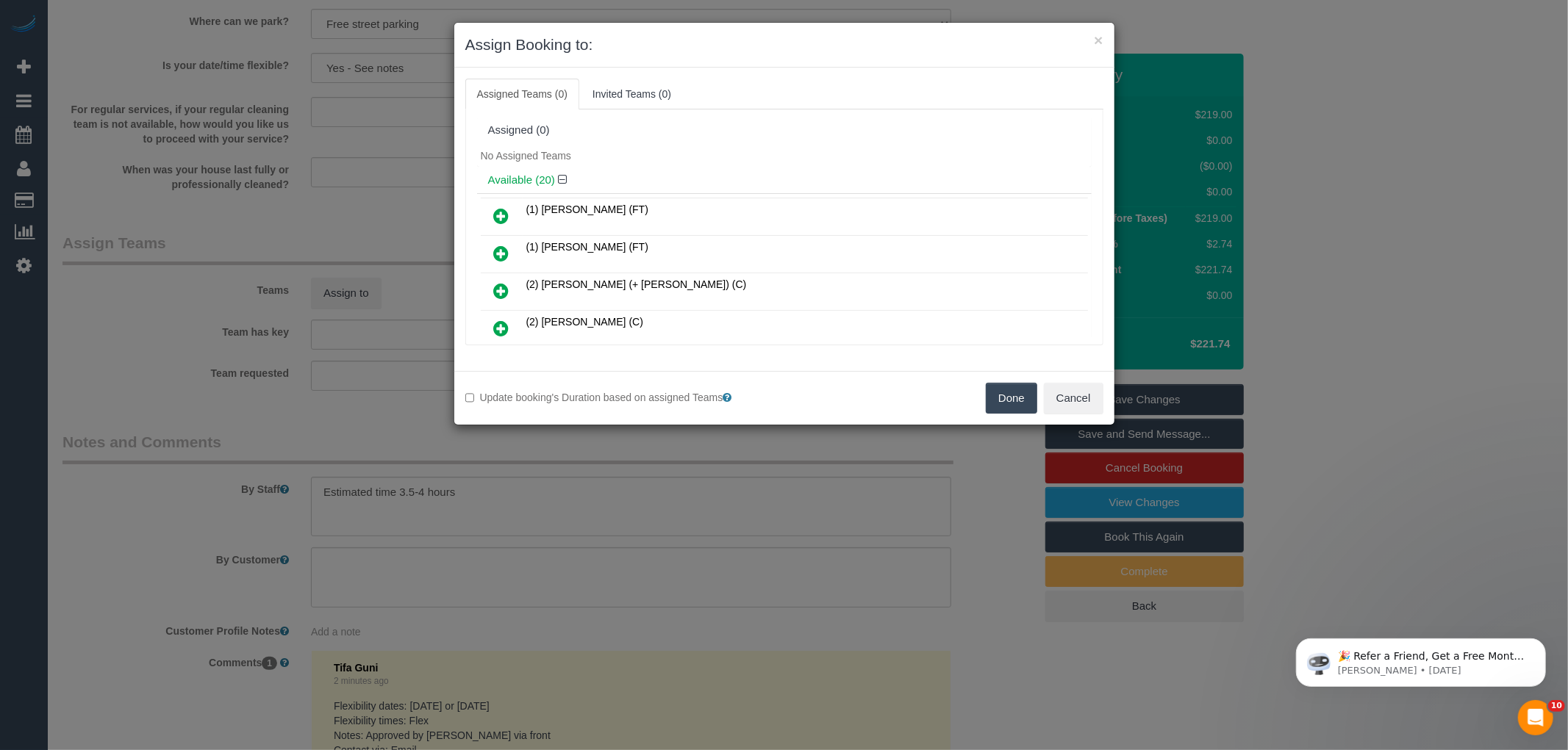
click at [704, 167] on div "Available (20)" at bounding box center [784, 180] width 615 height 27
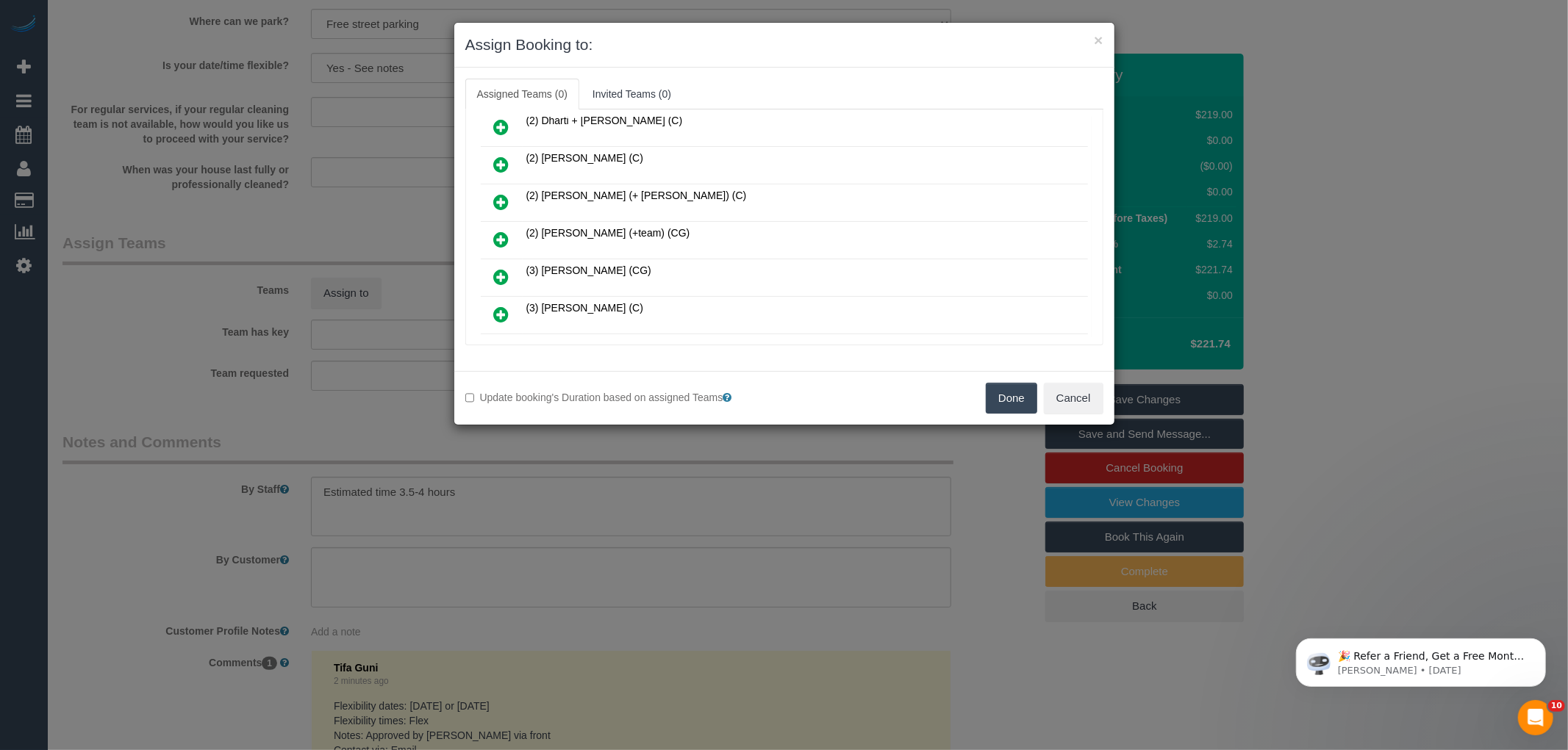
scroll to position [498, 0]
click at [492, 238] on link at bounding box center [501, 244] width 34 height 30
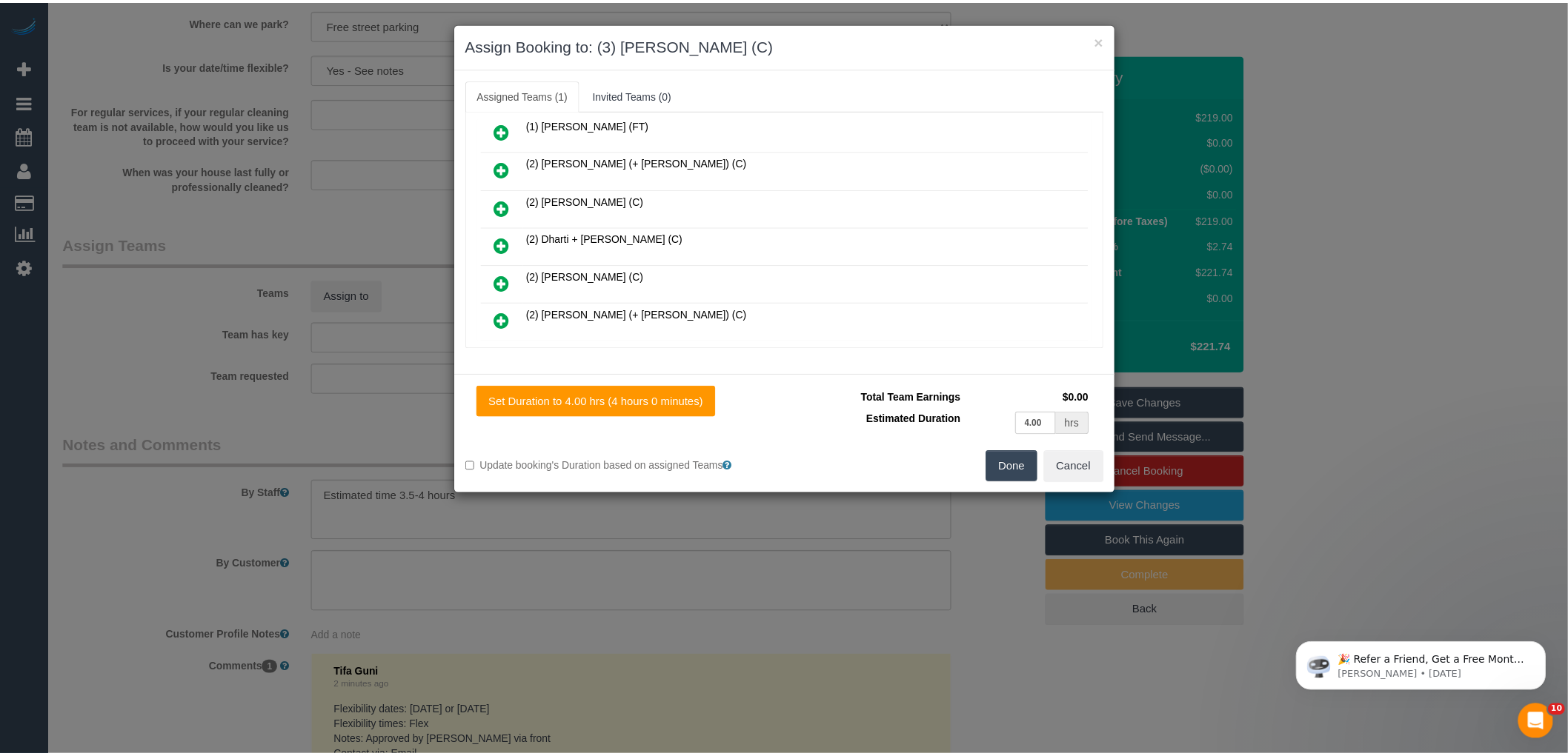
scroll to position [0, 0]
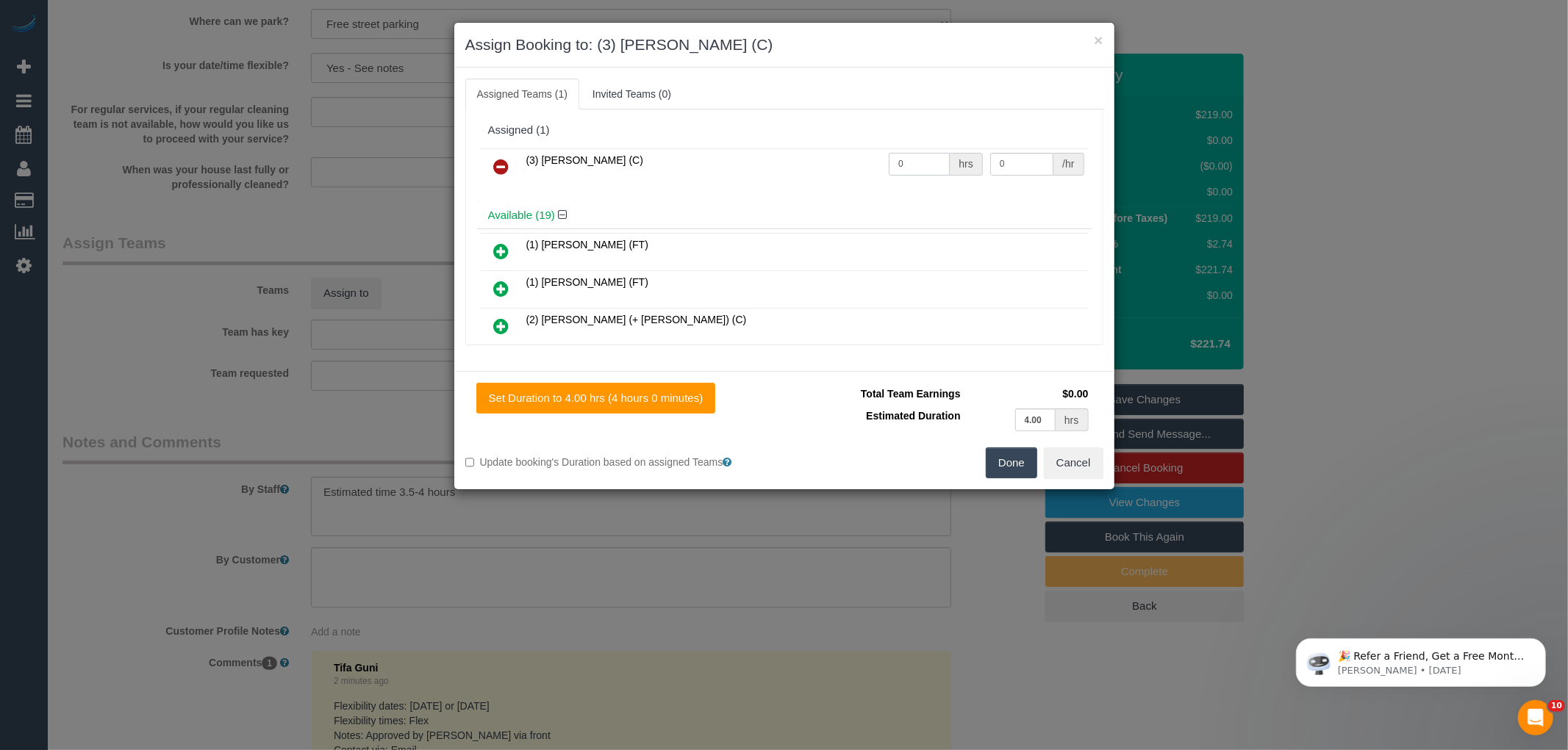
click at [920, 165] on input "0" at bounding box center [920, 164] width 61 height 23
type input "1"
click at [1020, 165] on input "0" at bounding box center [1022, 164] width 63 height 23
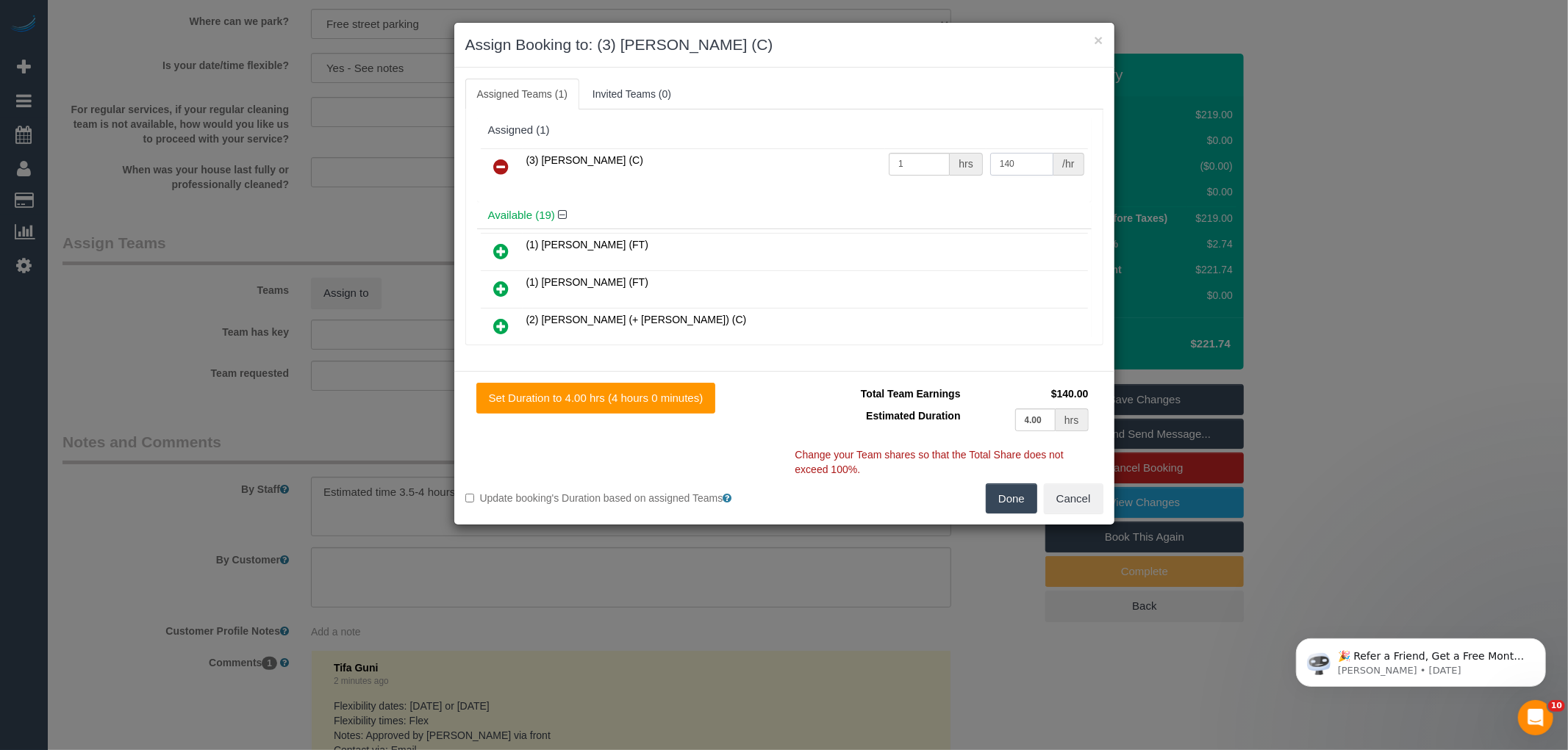
type input "140"
click at [1001, 502] on button "Done" at bounding box center [1011, 498] width 51 height 31
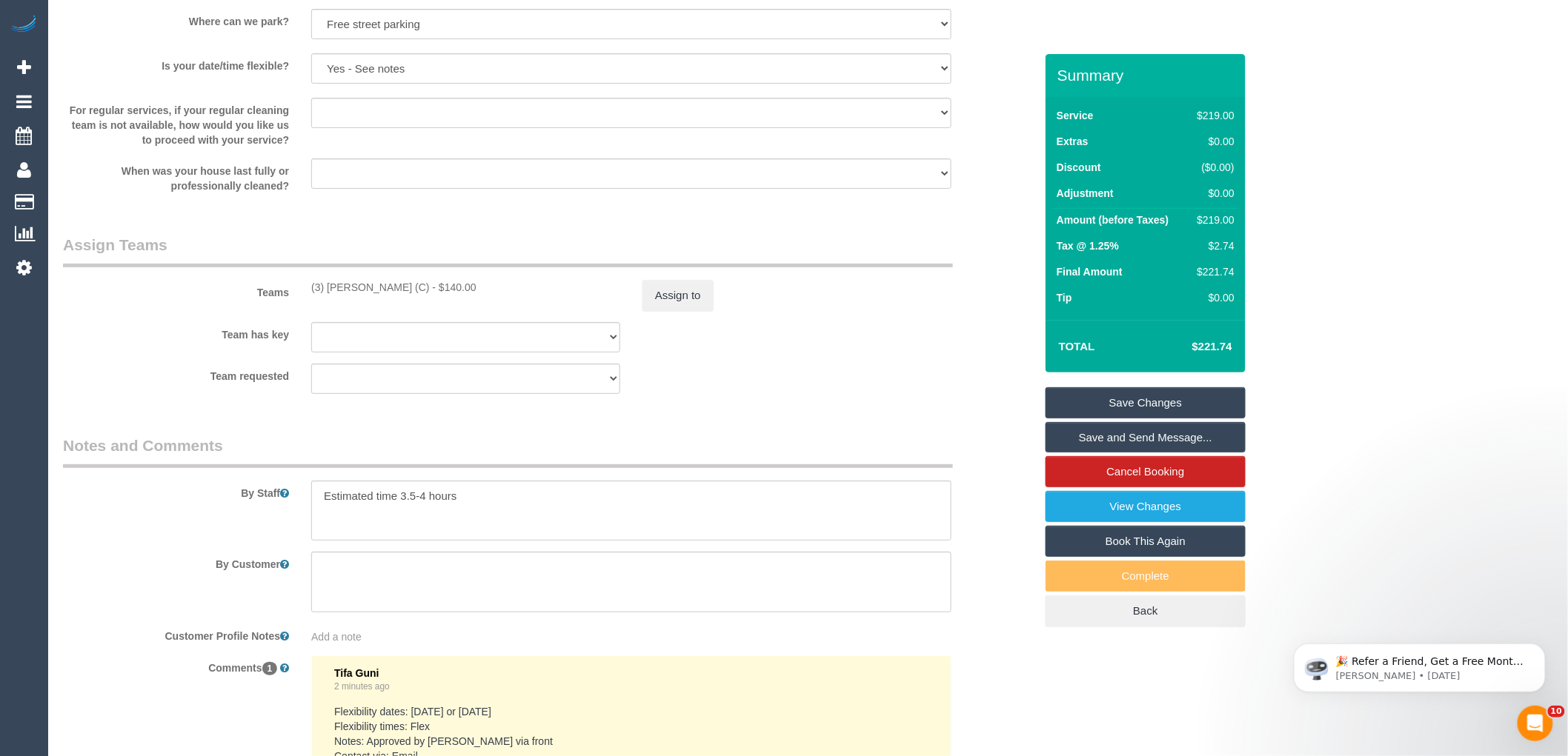
click at [1009, 506] on div "× Assign Booking to: (3) Manula Wimalasooriya (C) Assigned Teams (1) Invited Te…" at bounding box center [784, 378] width 1568 height 756
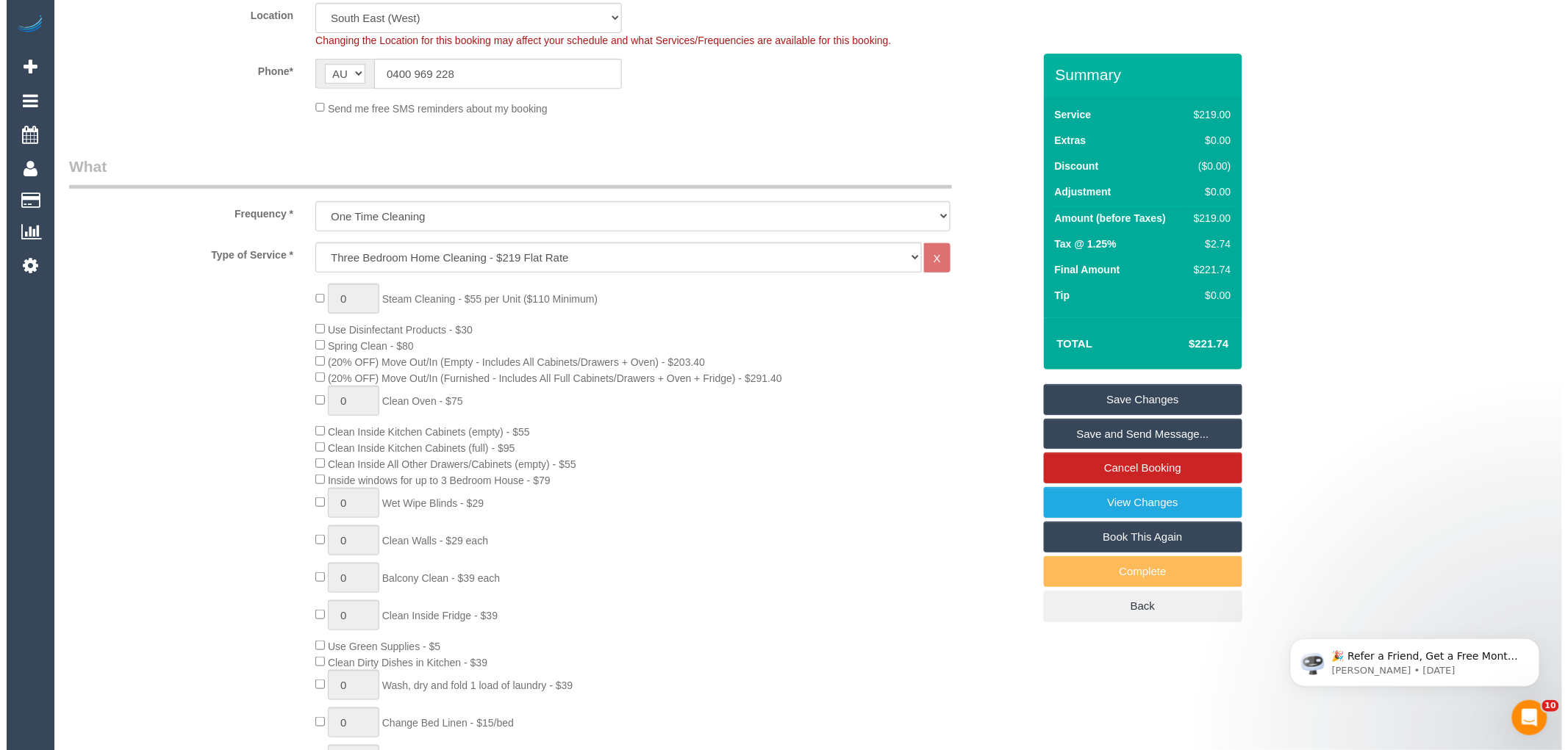
scroll to position [659, 0]
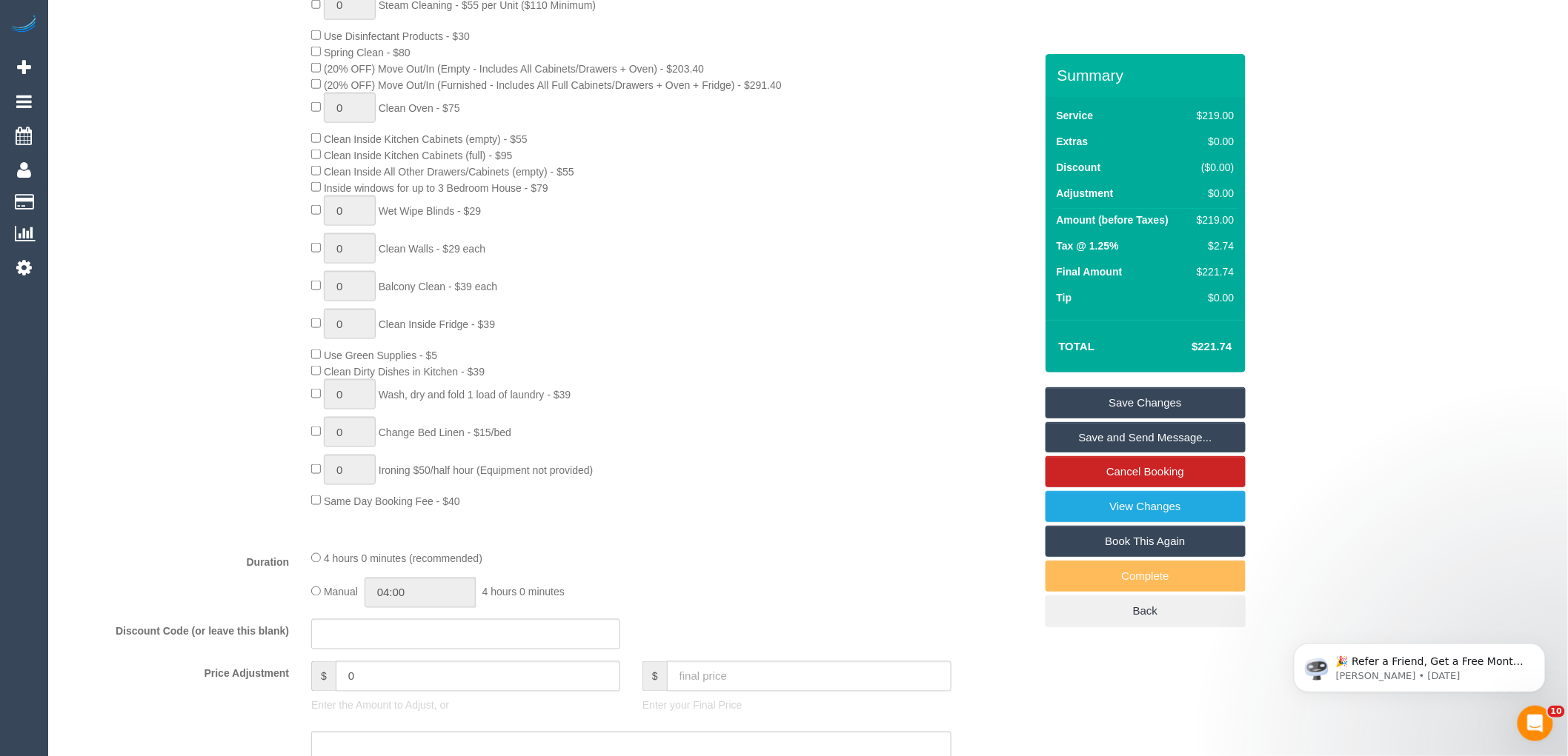
click at [1154, 435] on link "Save and Send Message..." at bounding box center [1145, 438] width 200 height 31
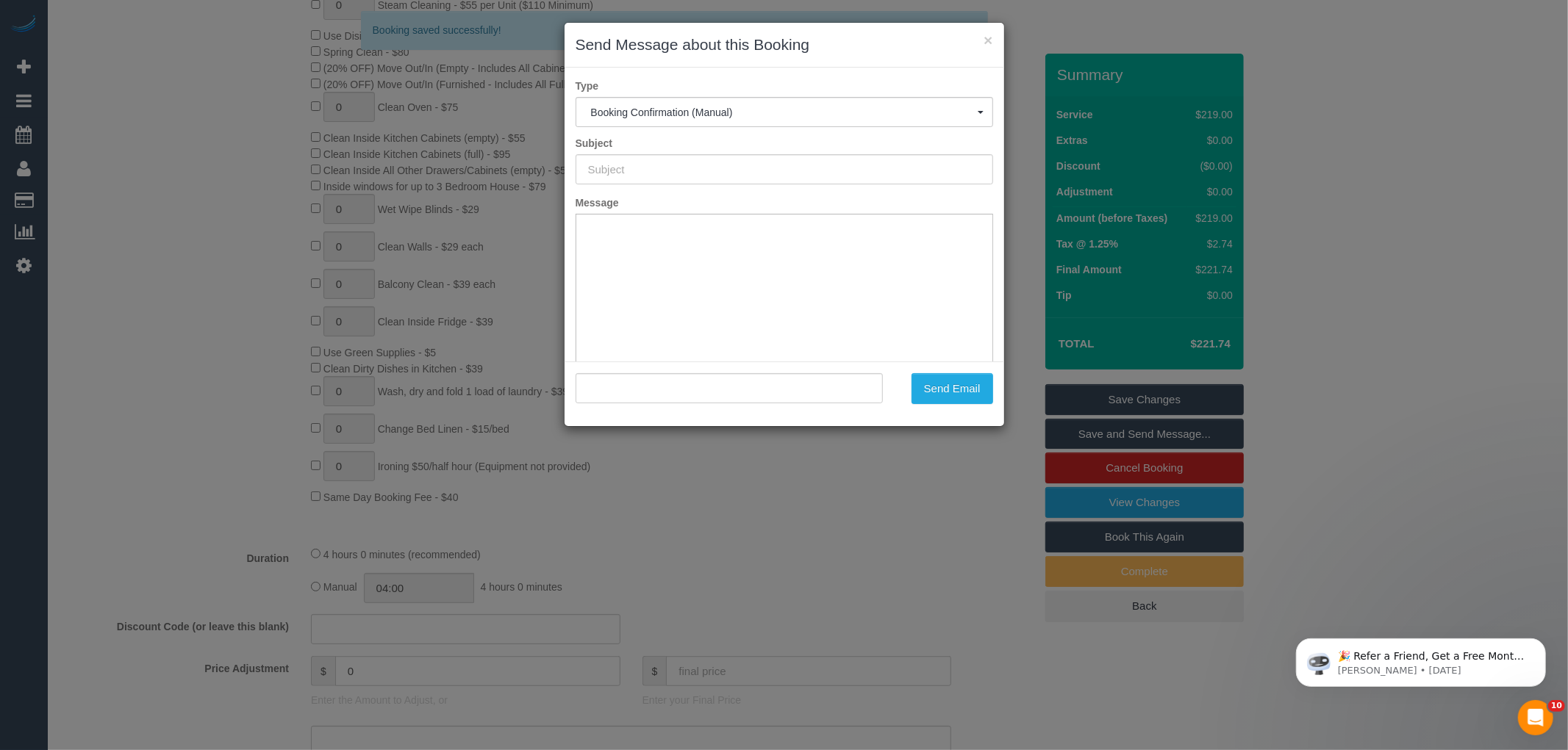
scroll to position [0, 0]
type input "Booking Confirmed"
type input ""Ashley Stillman-Foster" <stillmanfoster@gmail.com>"
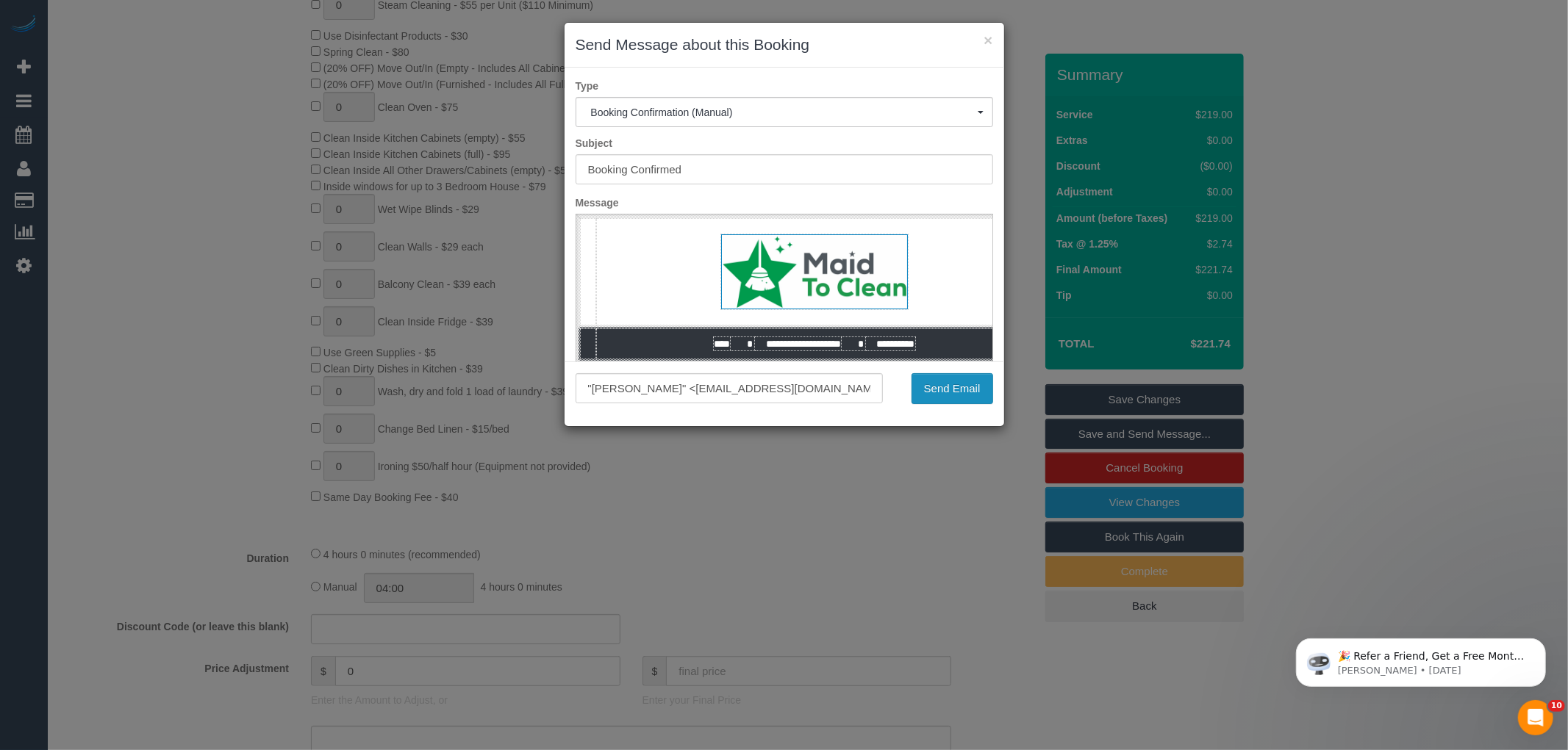
click at [952, 395] on button "Send Email" at bounding box center [952, 389] width 81 height 31
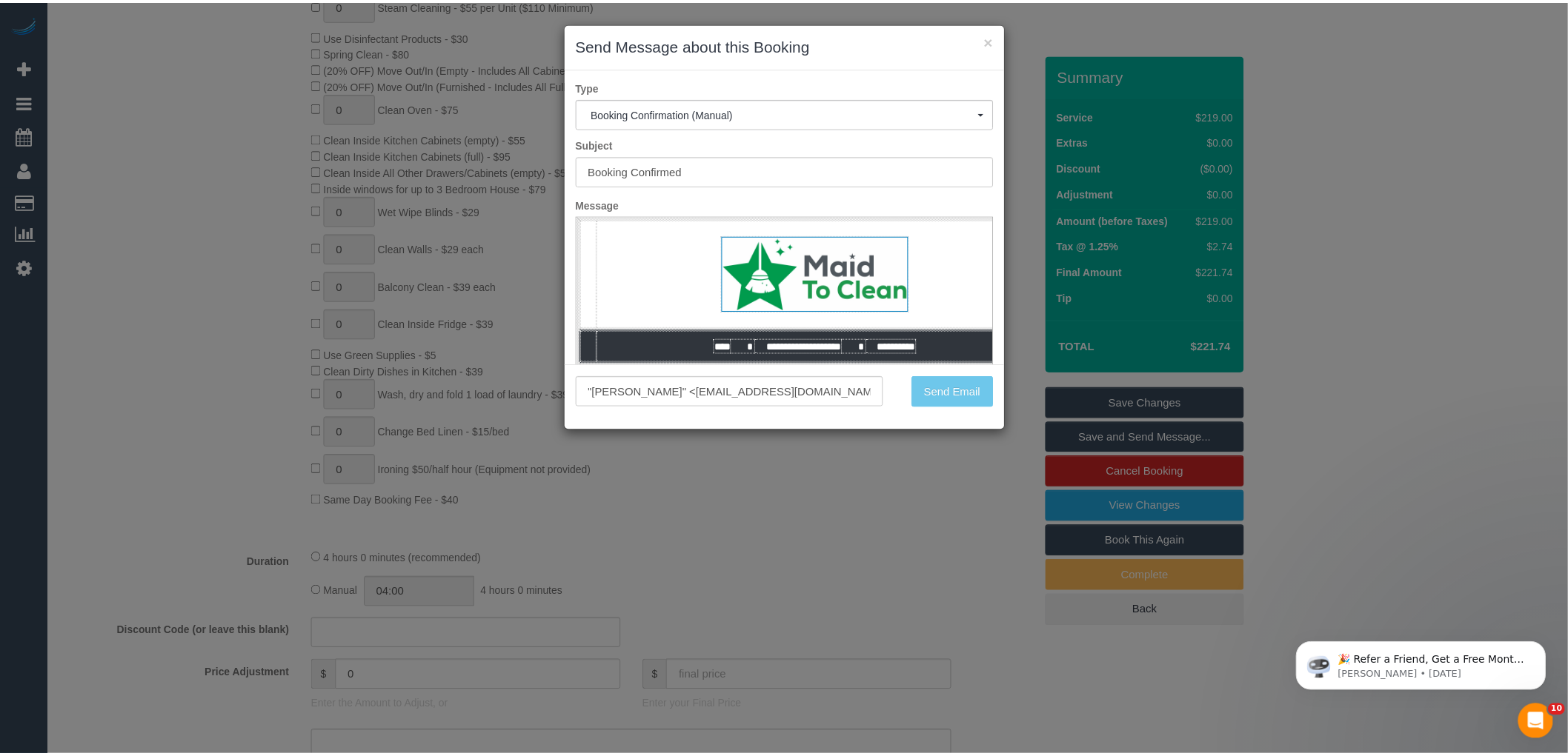
scroll to position [719, 0]
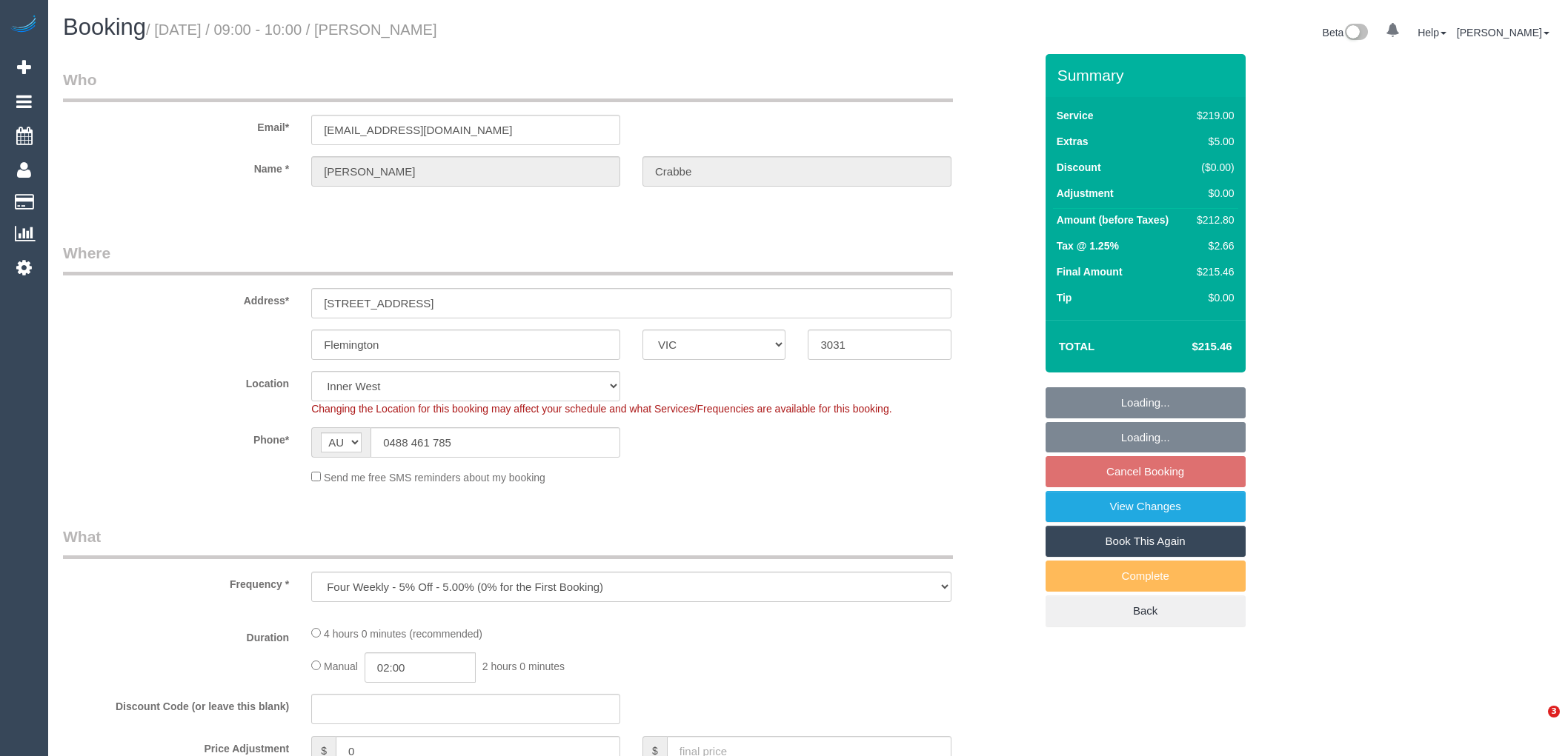
select select "VIC"
select select "string:stripe-pm_1HtMy62GScqysDRV2xKeNcpS"
select select "number:28"
select select "number:14"
select select "number:19"
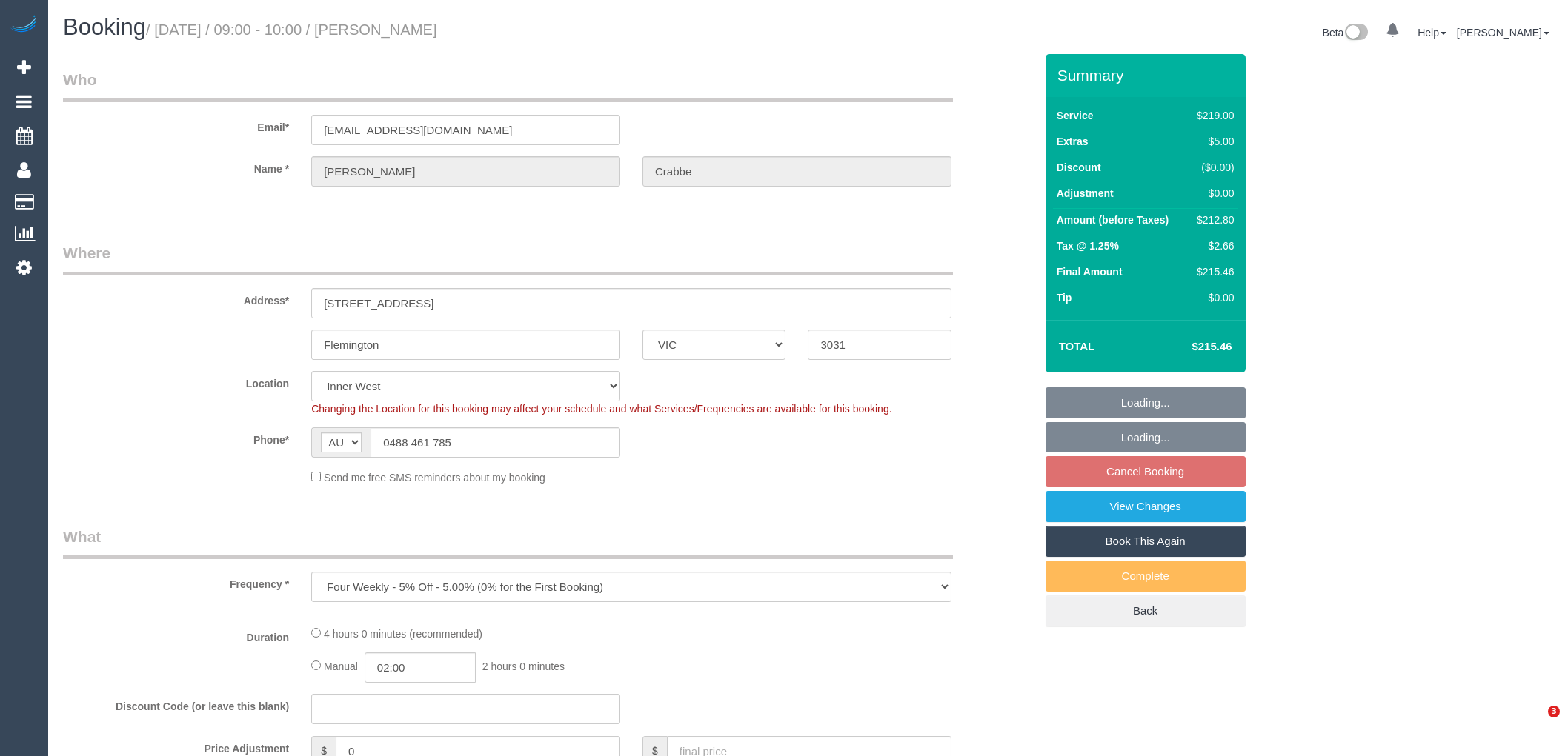
select select "number:24"
select select "number:12"
select select "object:1479"
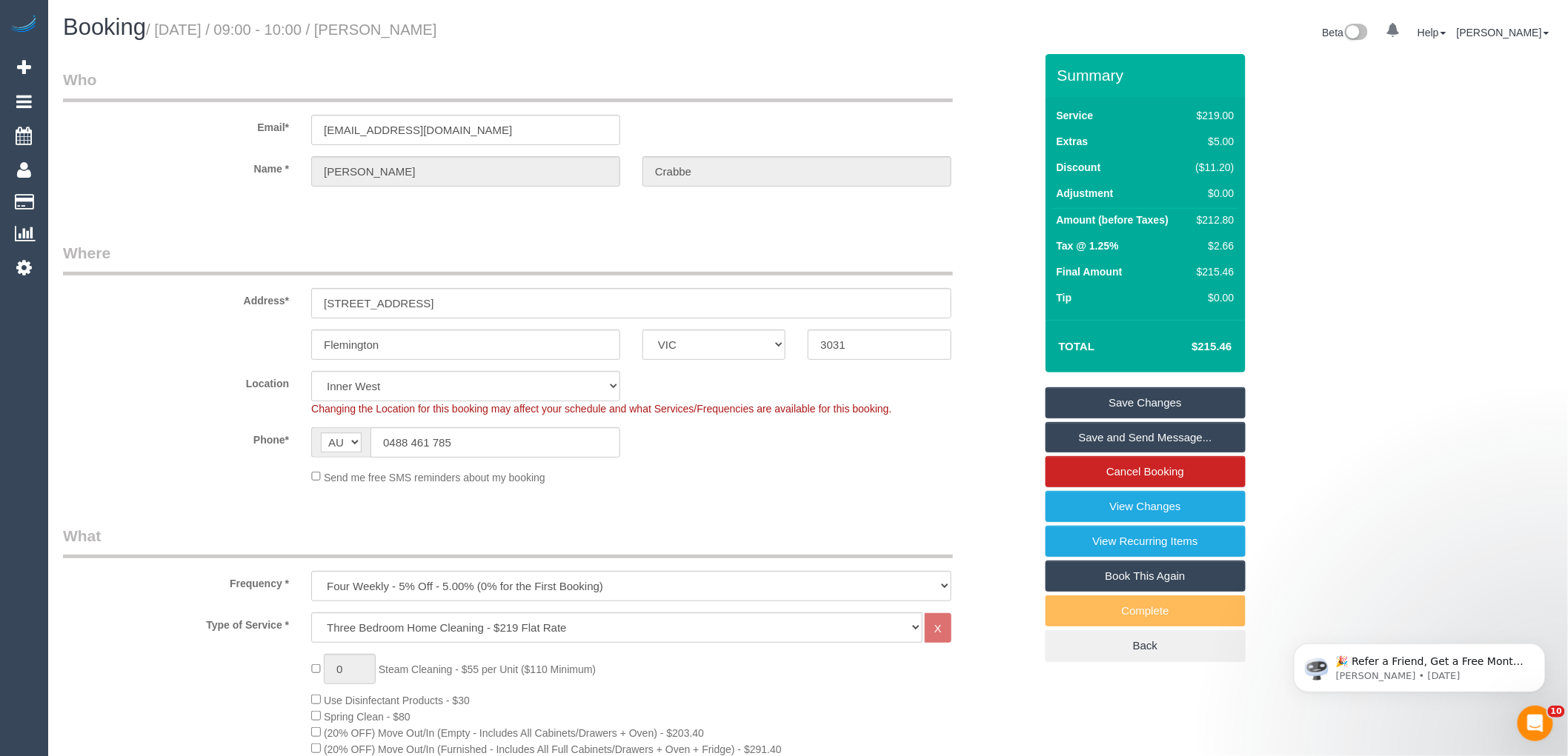
drag, startPoint x: 449, startPoint y: 30, endPoint x: 383, endPoint y: 18, distance: 67.1
click at [383, 18] on h1 "Booking / August 30, 2025 / 09:00 - 10:00 / Kylie Crabbe" at bounding box center [430, 27] width 734 height 25
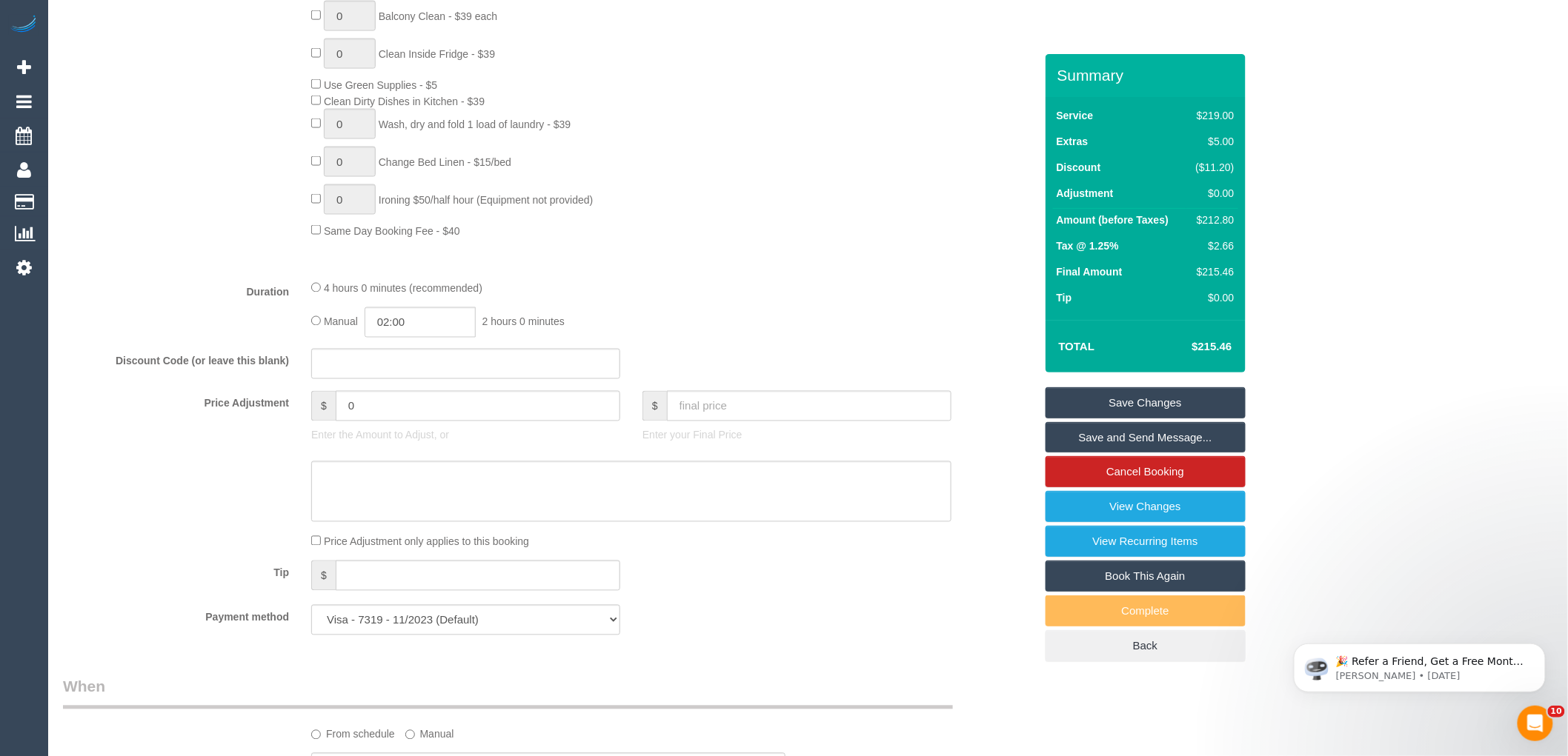
scroll to position [741, 0]
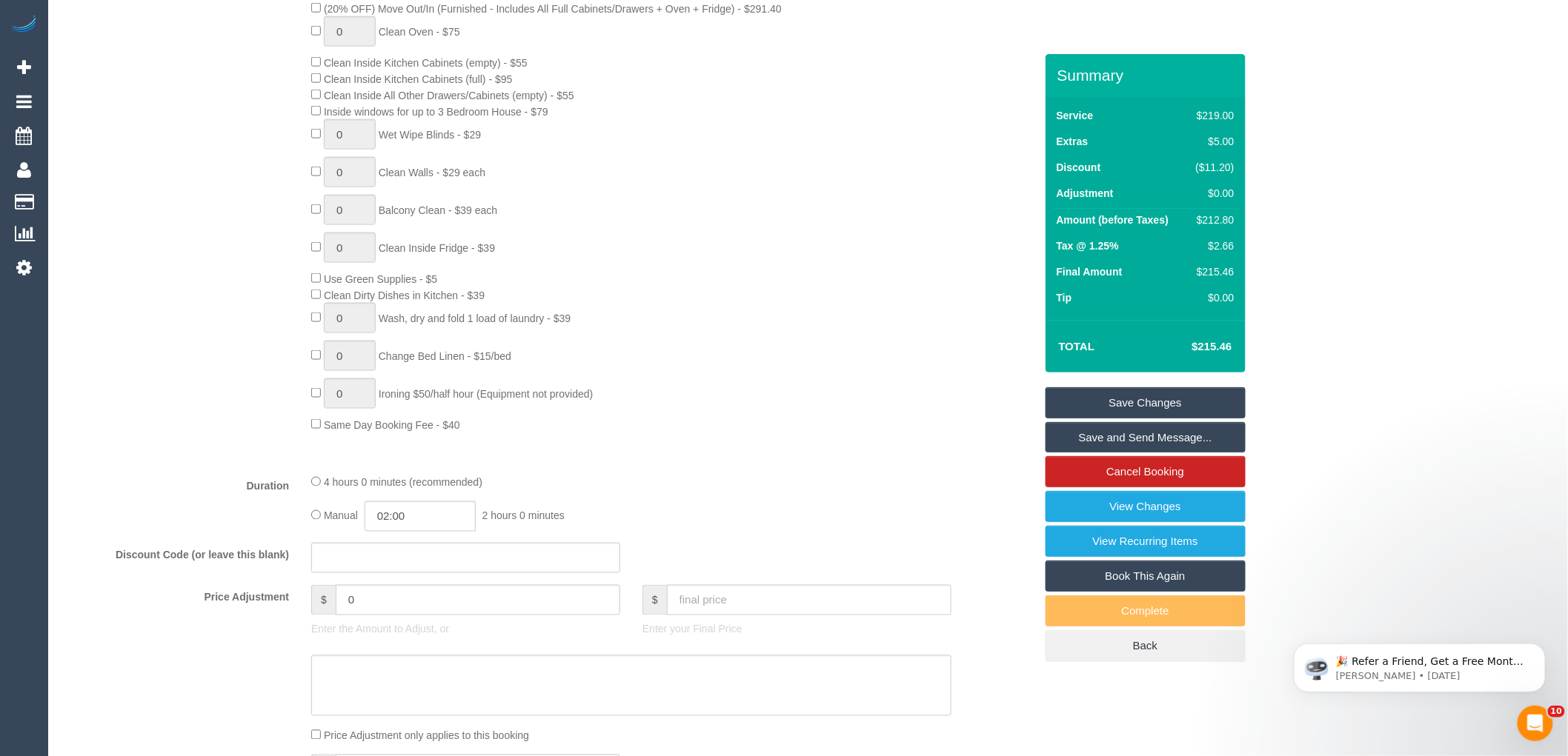
click at [1213, 223] on div "$212.80" at bounding box center [1212, 220] width 45 height 15
copy div "212.80"
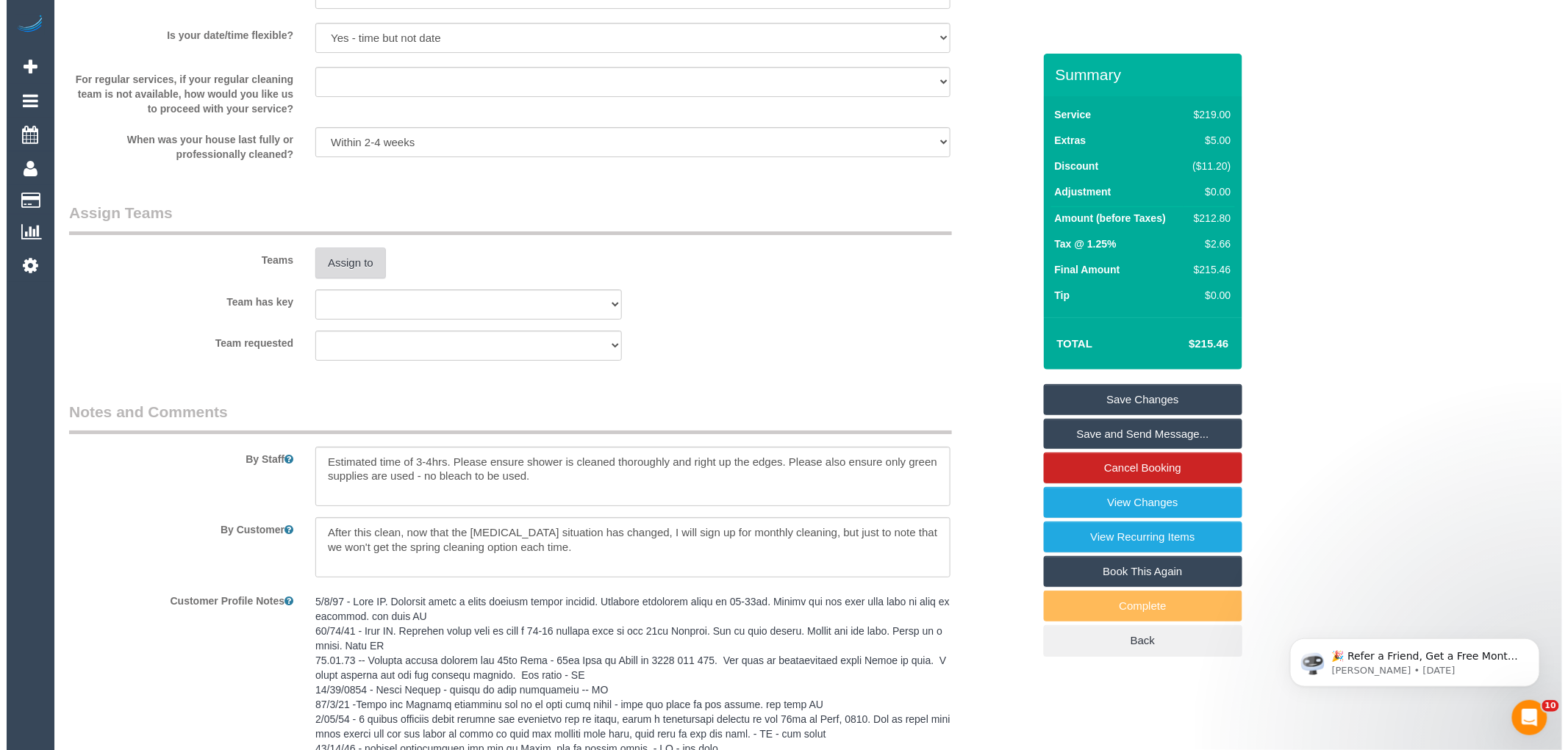
scroll to position [2077, 0]
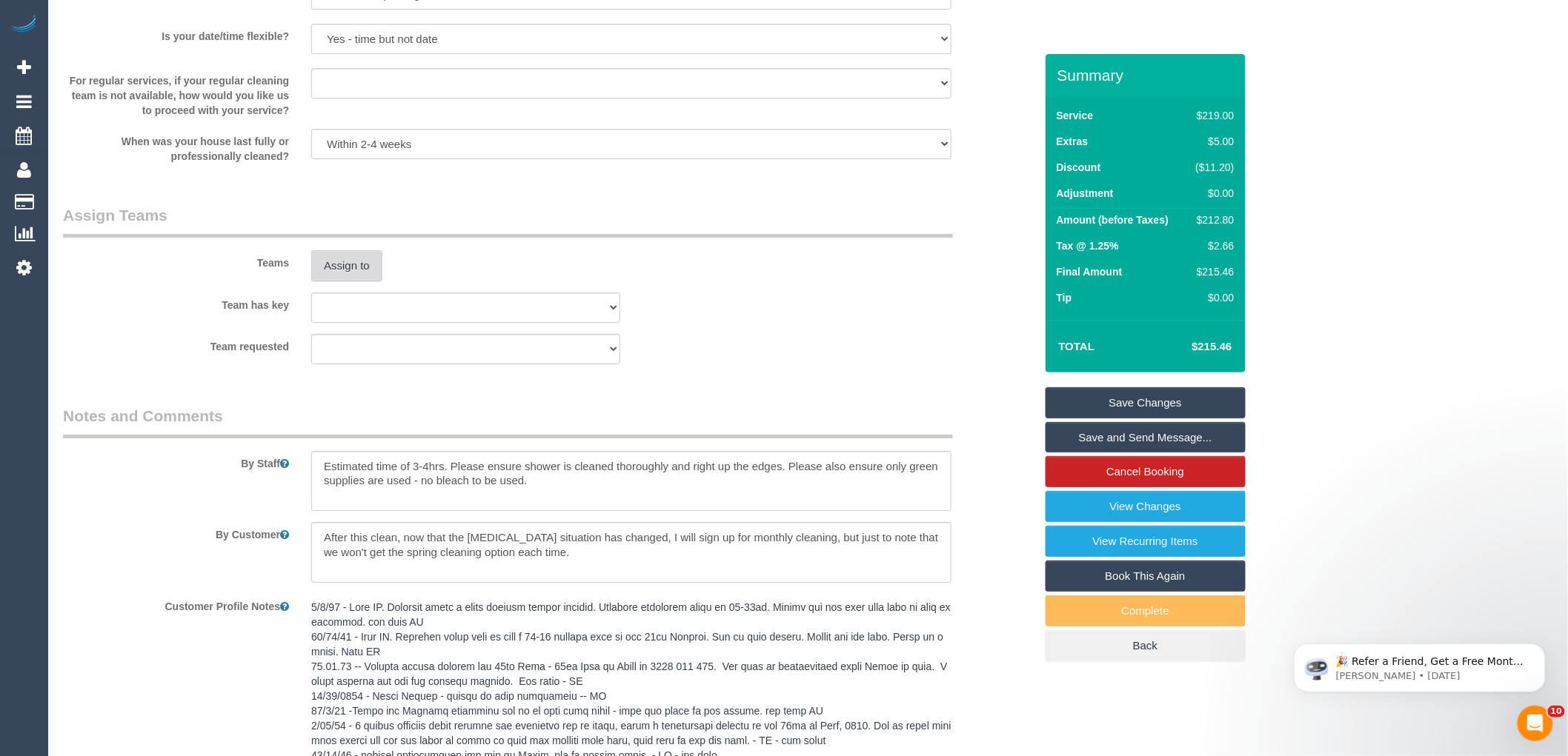
click at [365, 282] on button "Assign to" at bounding box center [346, 266] width 71 height 31
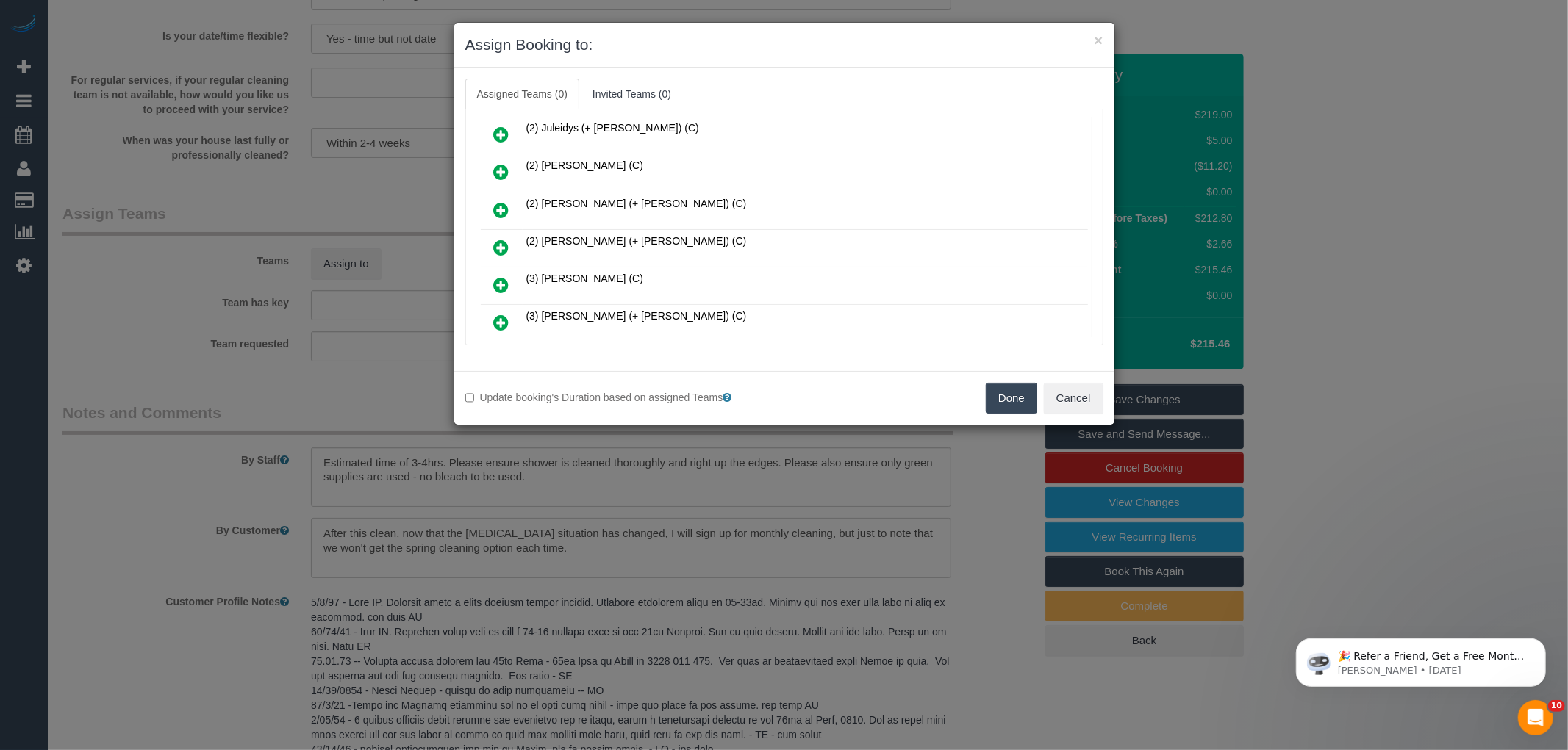
scroll to position [163, 0]
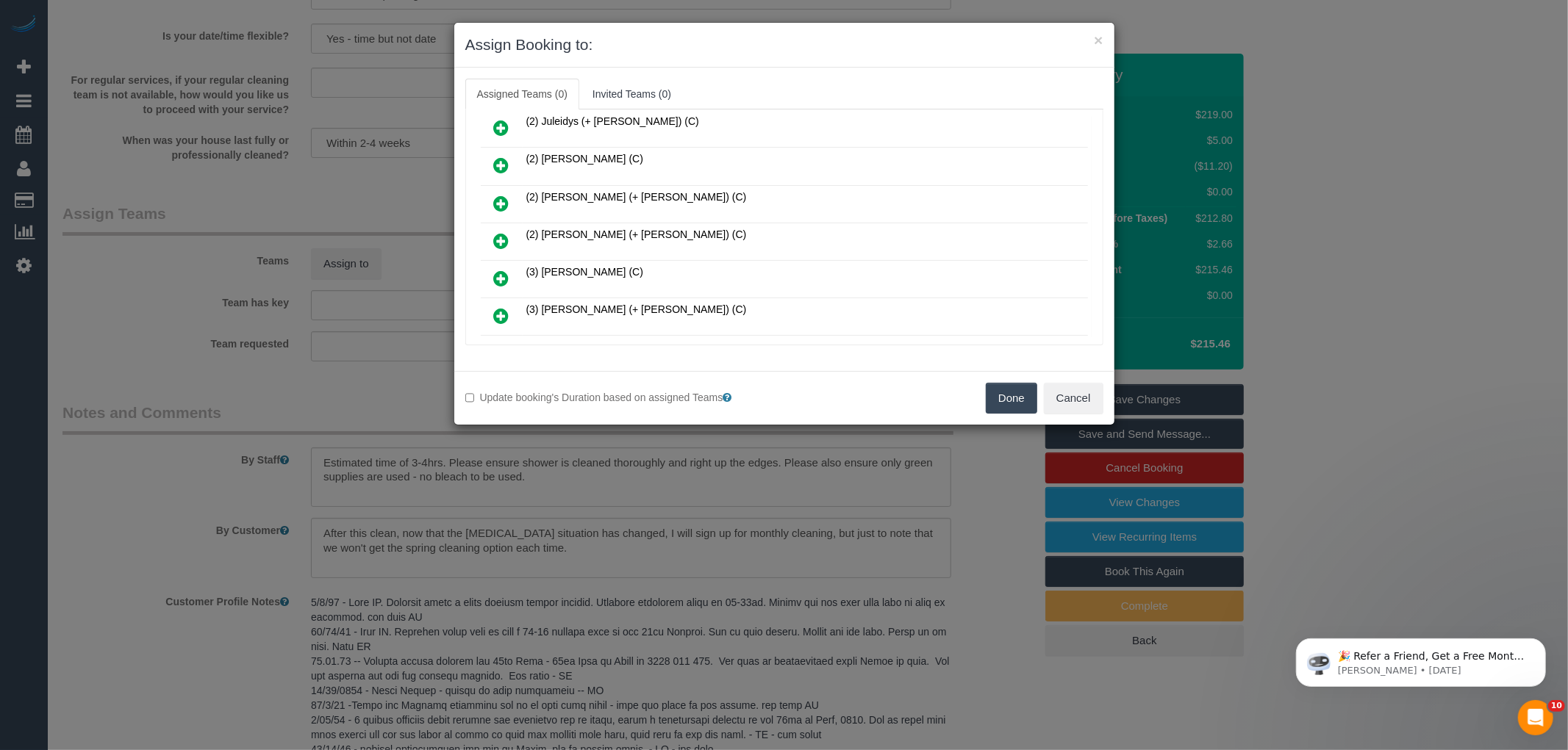
click at [503, 199] on icon at bounding box center [501, 204] width 15 height 18
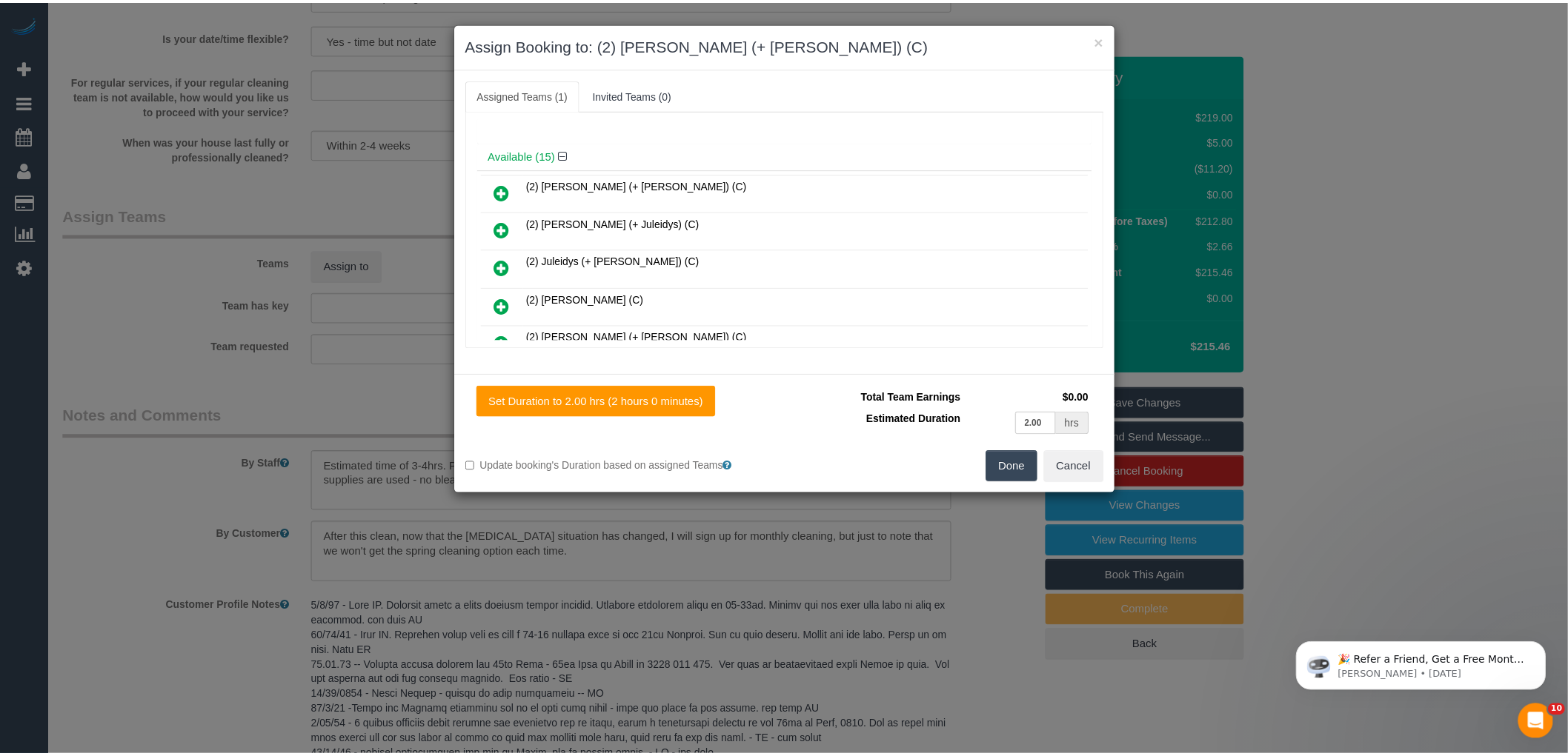
scroll to position [35, 0]
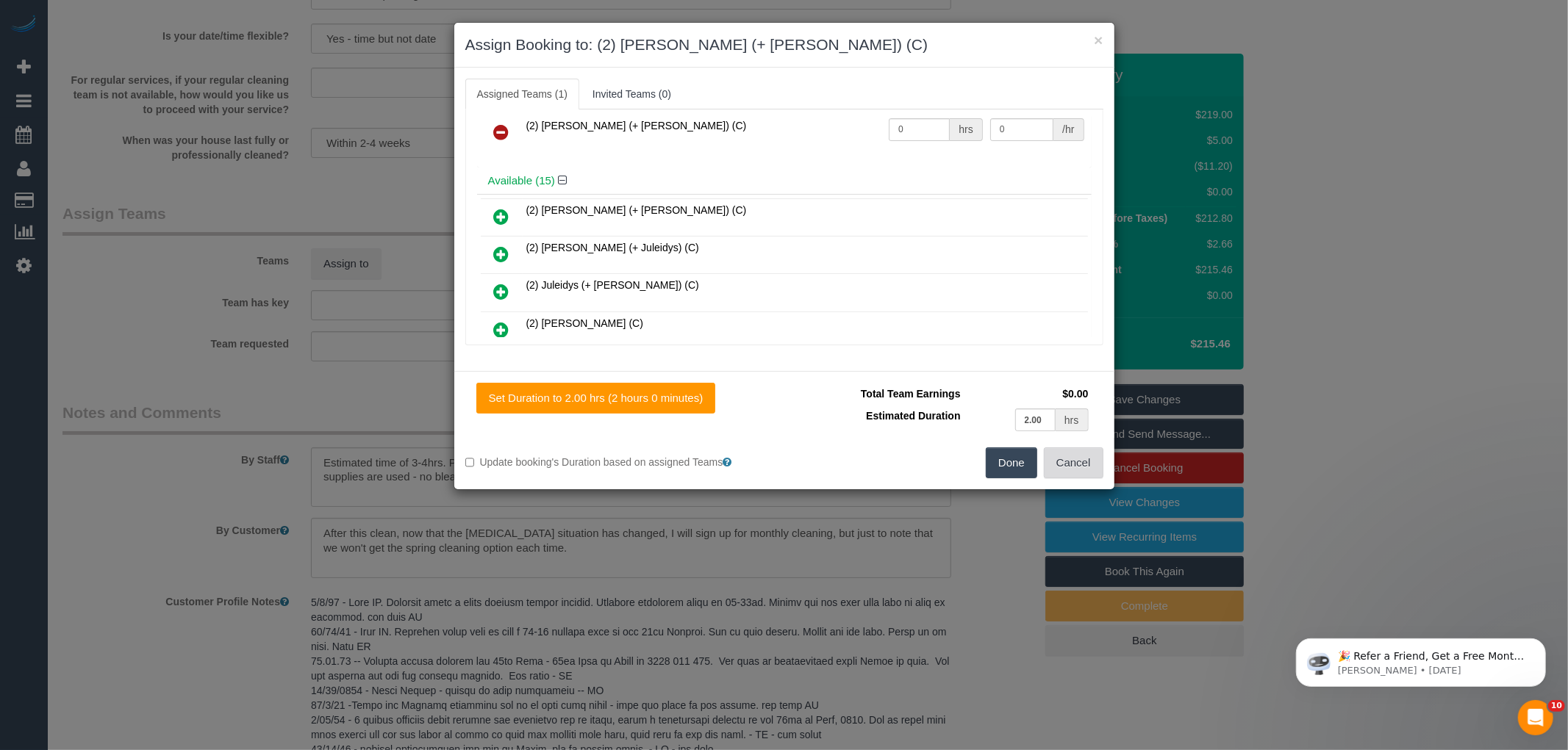
click at [1088, 464] on button "Cancel" at bounding box center [1074, 462] width 60 height 31
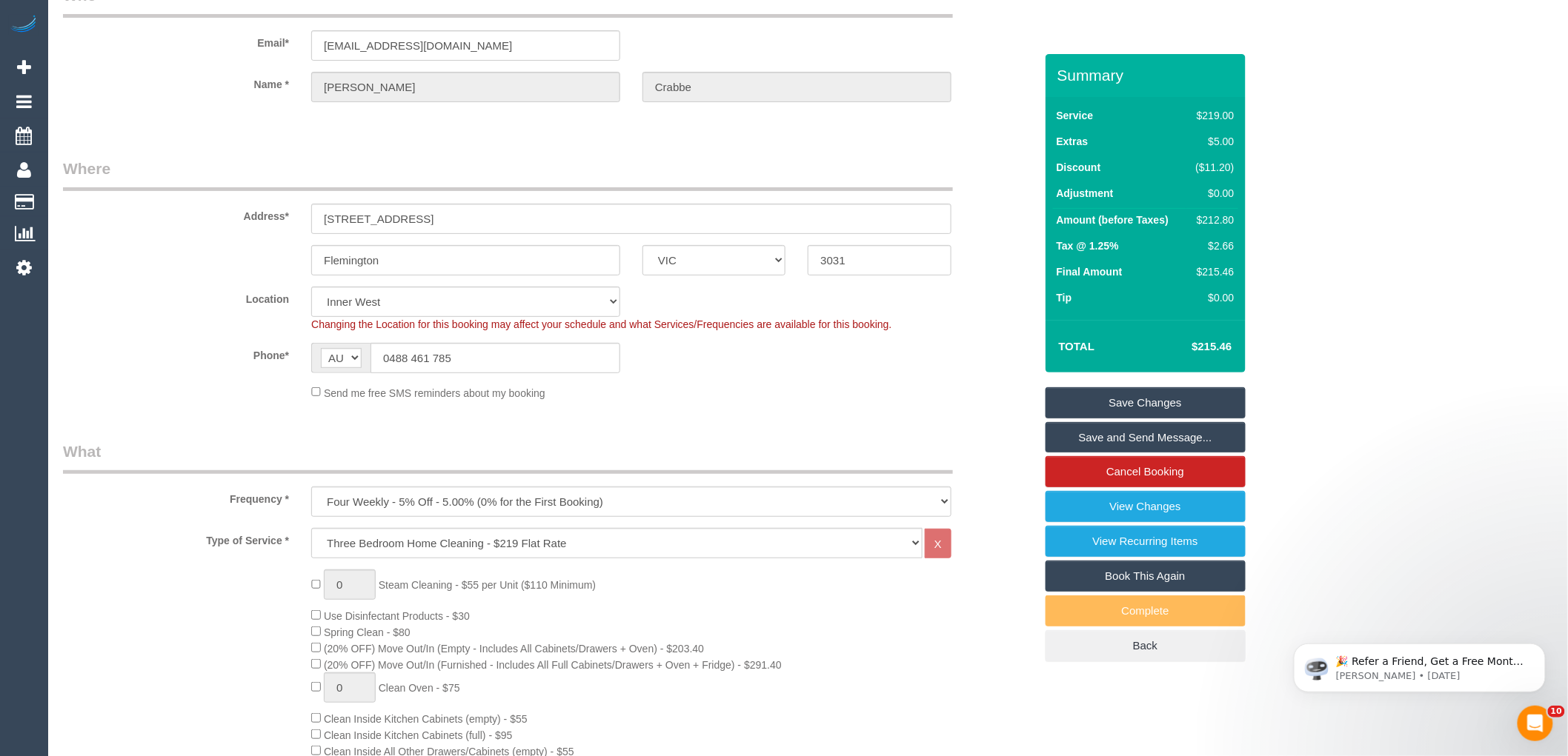
scroll to position [0, 0]
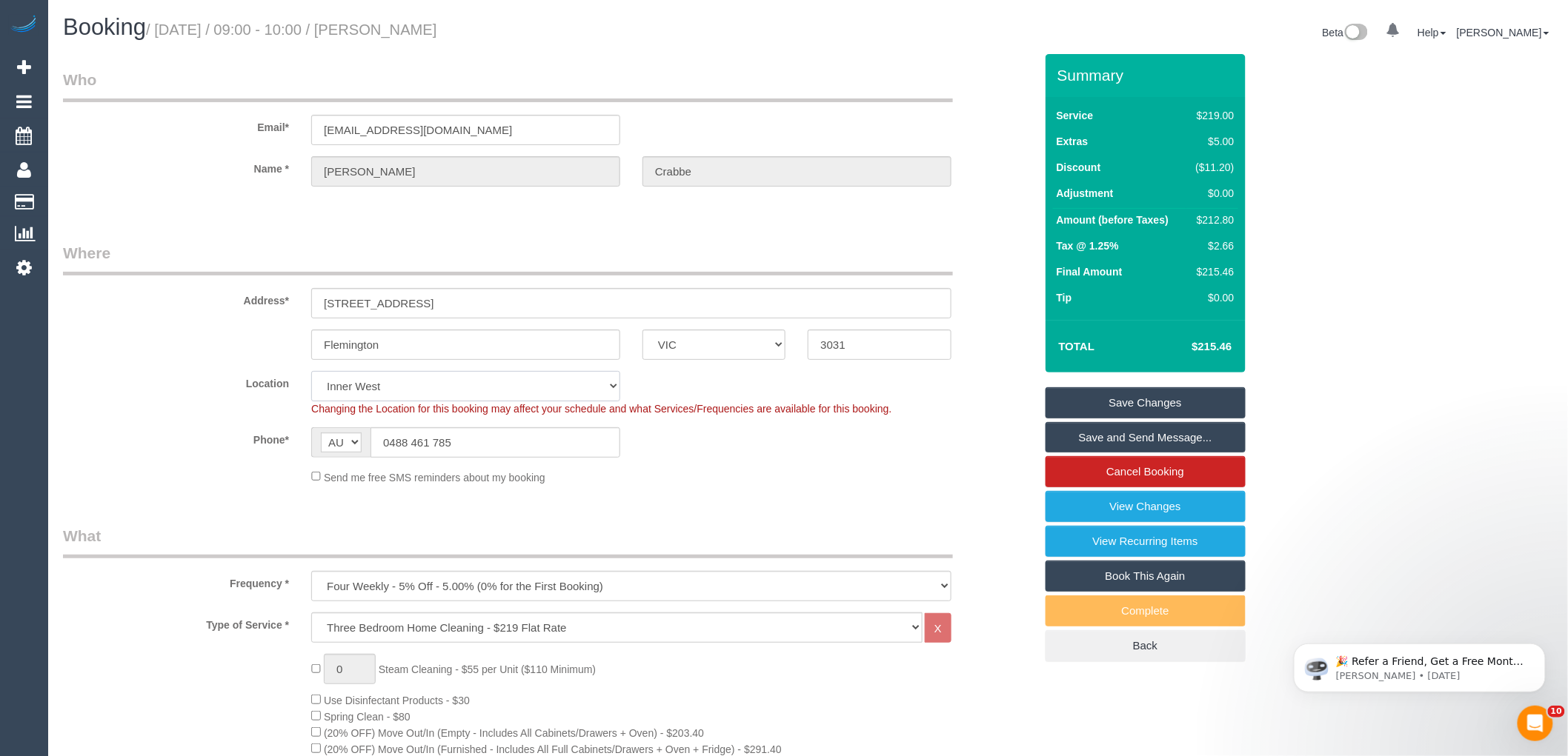
drag, startPoint x: 394, startPoint y: 389, endPoint x: 369, endPoint y: 373, distance: 29.7
click at [394, 389] on select "Office [GEOGRAPHIC_DATA] (North) East (South) [GEOGRAPHIC_DATA] (East) [GEOGRAP…" at bounding box center [465, 385] width 309 height 30
select select "50"
click at [311, 371] on select "Office [GEOGRAPHIC_DATA] (North) East (South) [GEOGRAPHIC_DATA] (East) [GEOGRAP…" at bounding box center [465, 385] width 309 height 30
click at [203, 268] on legend "Where" at bounding box center [507, 259] width 890 height 34
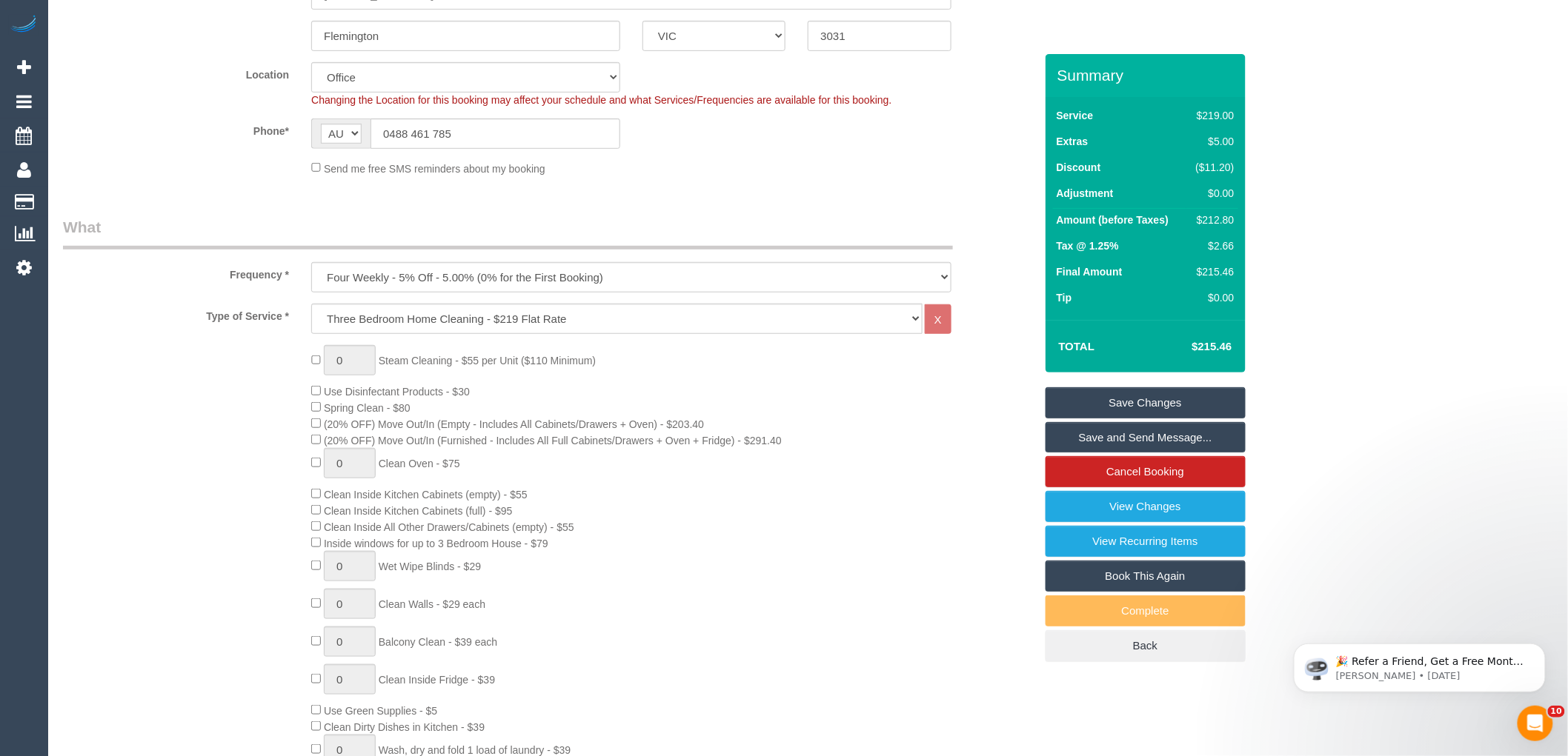
select select "object:4750"
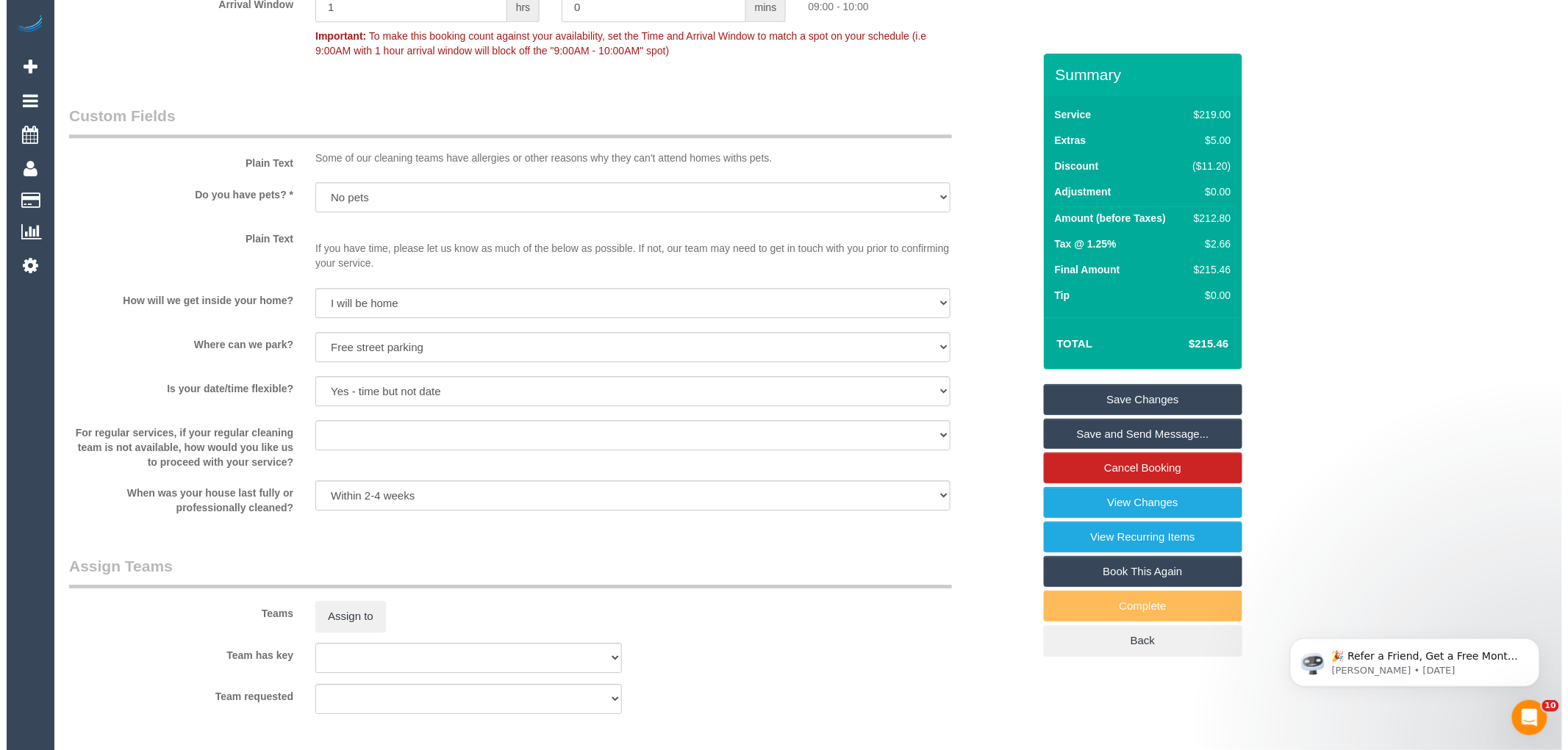
scroll to position [1796, 0]
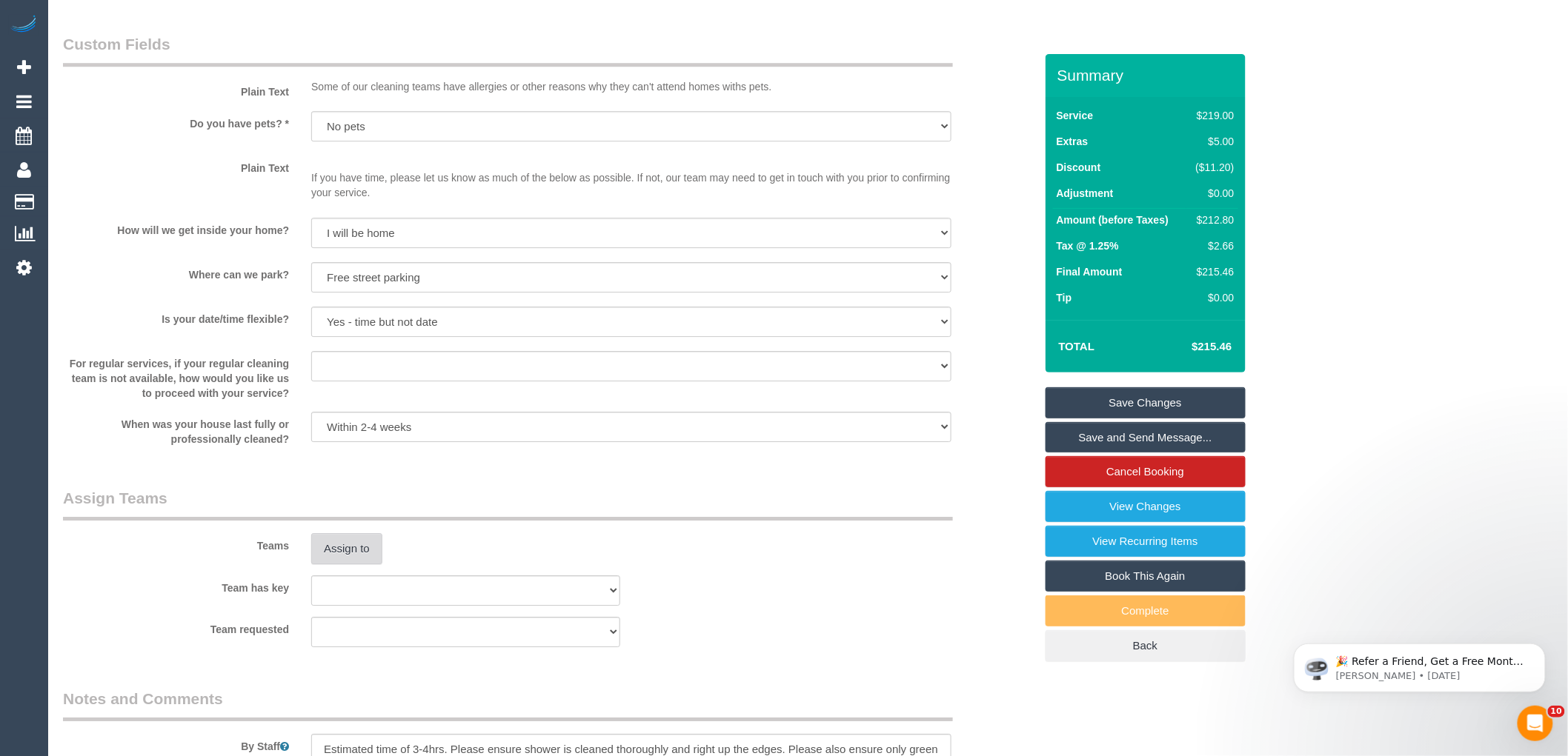
click at [332, 563] on button "Assign to" at bounding box center [346, 549] width 71 height 31
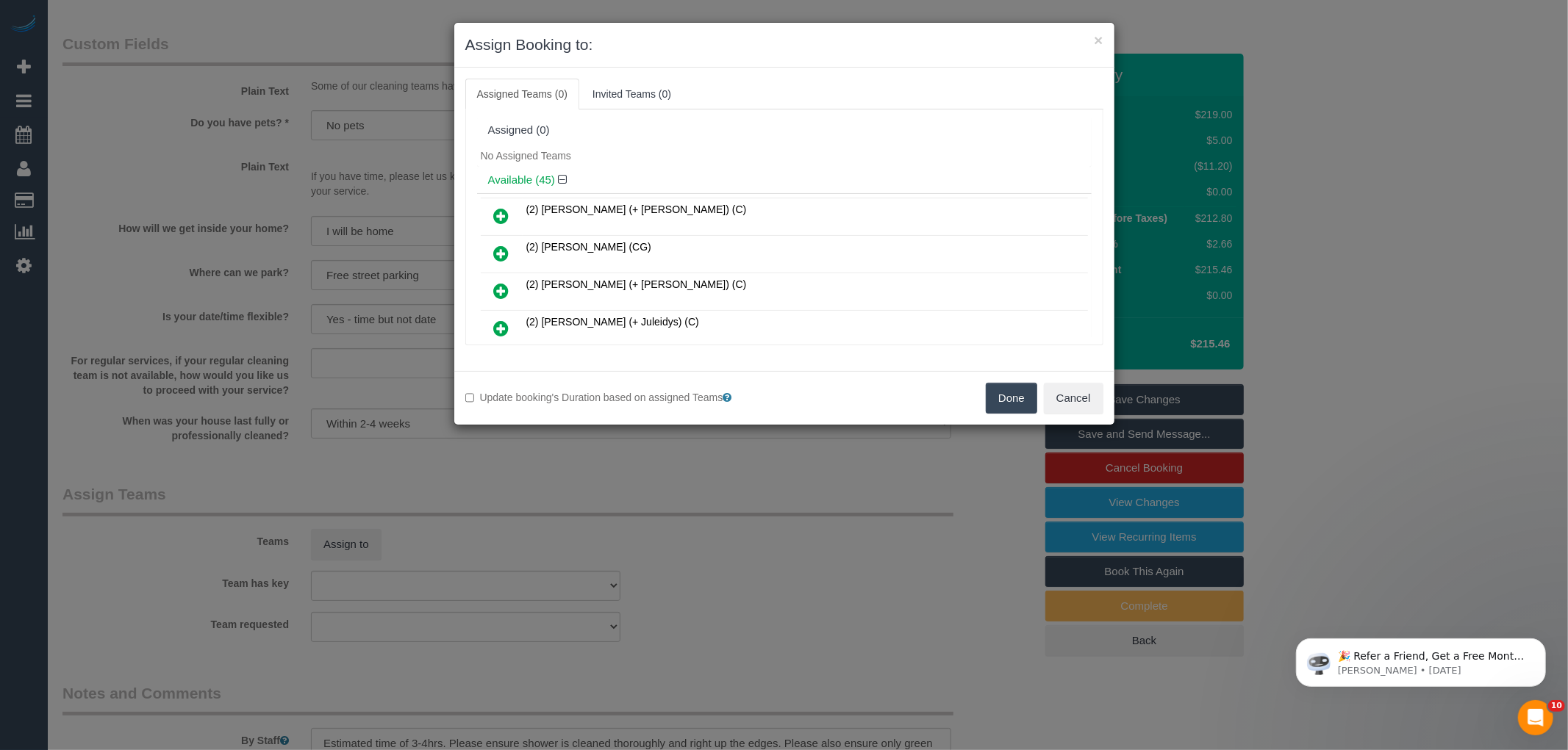
click at [747, 67] on div "× Assign Booking to:" at bounding box center [784, 45] width 660 height 45
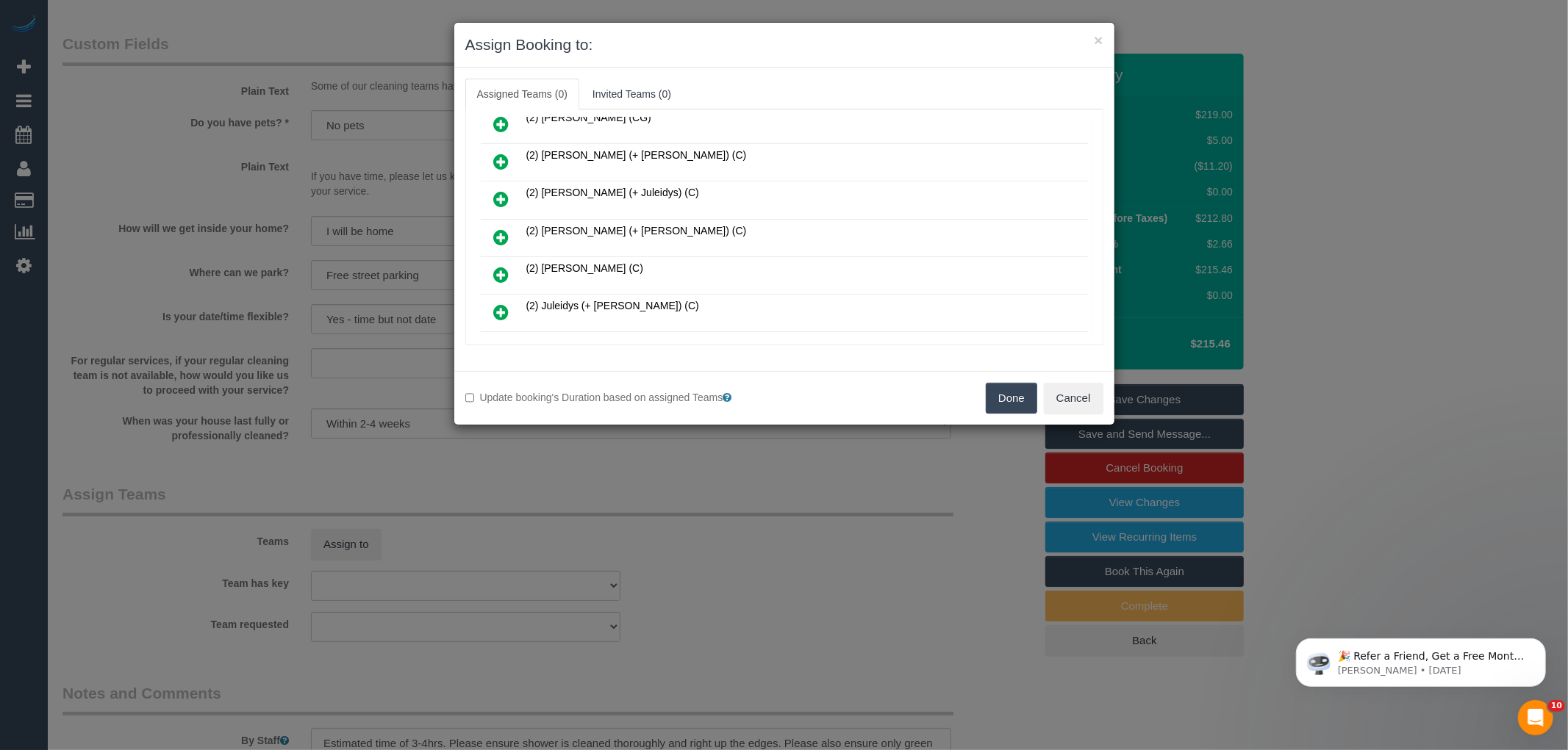
click at [502, 230] on icon at bounding box center [501, 238] width 15 height 18
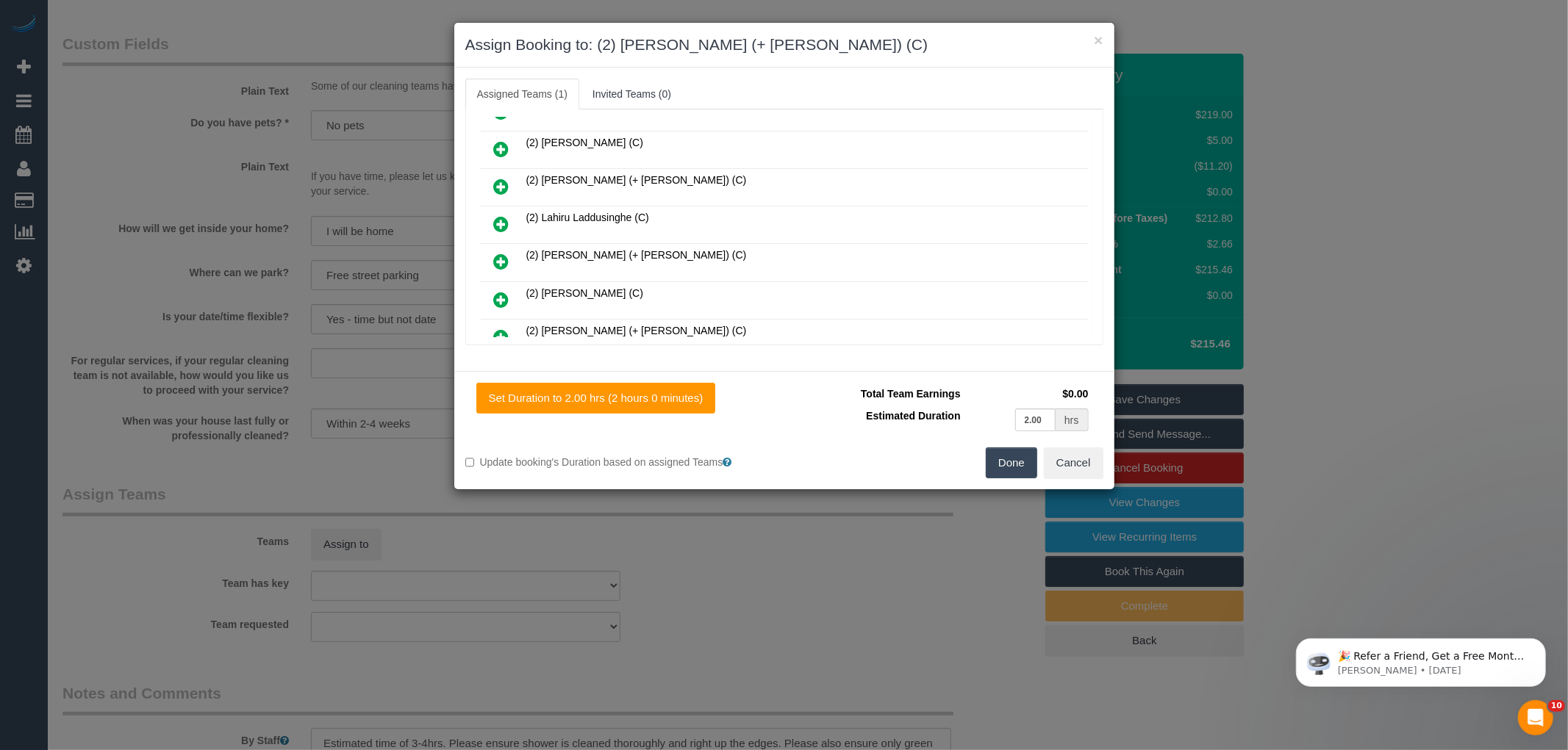
click at [497, 181] on icon at bounding box center [501, 187] width 15 height 18
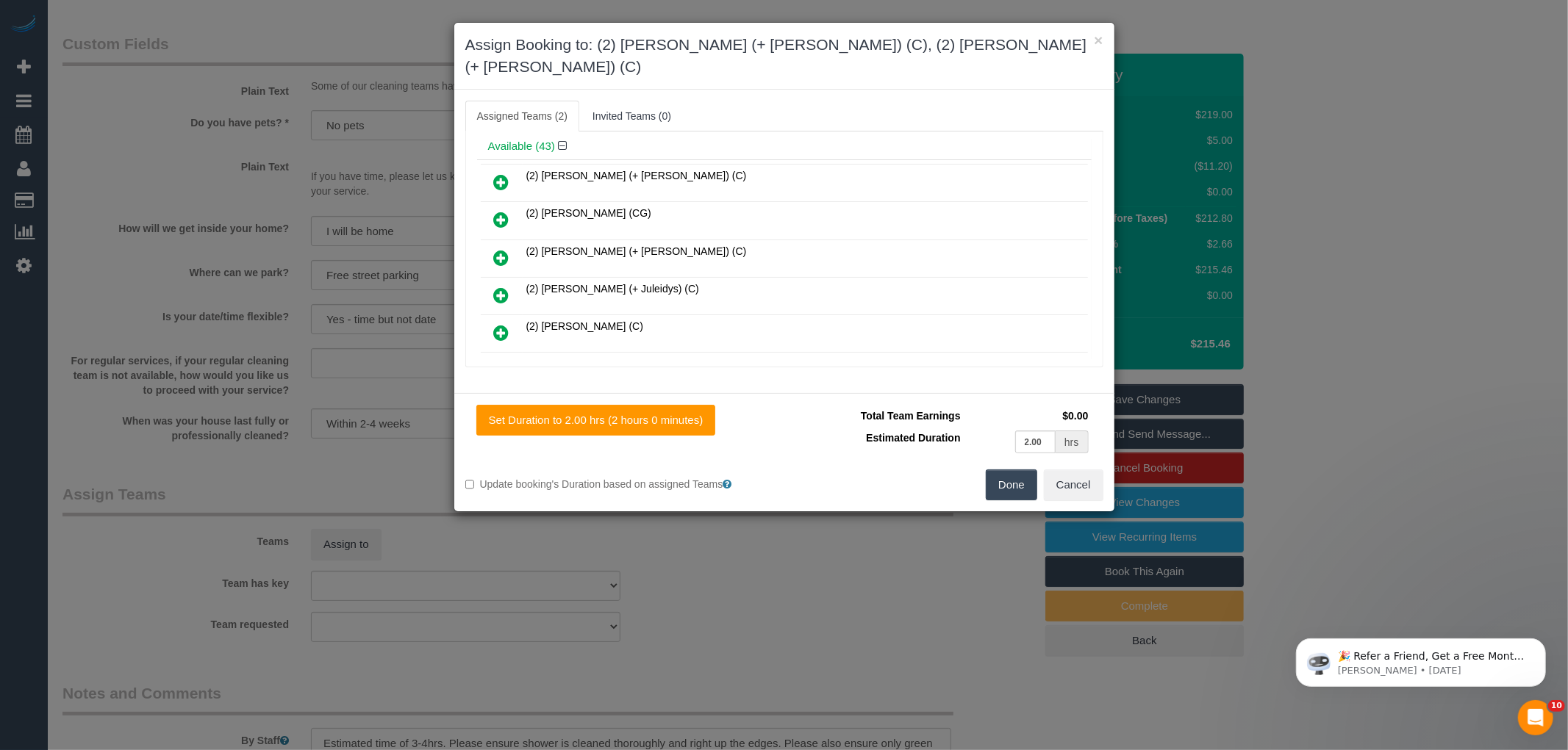
scroll to position [0, 0]
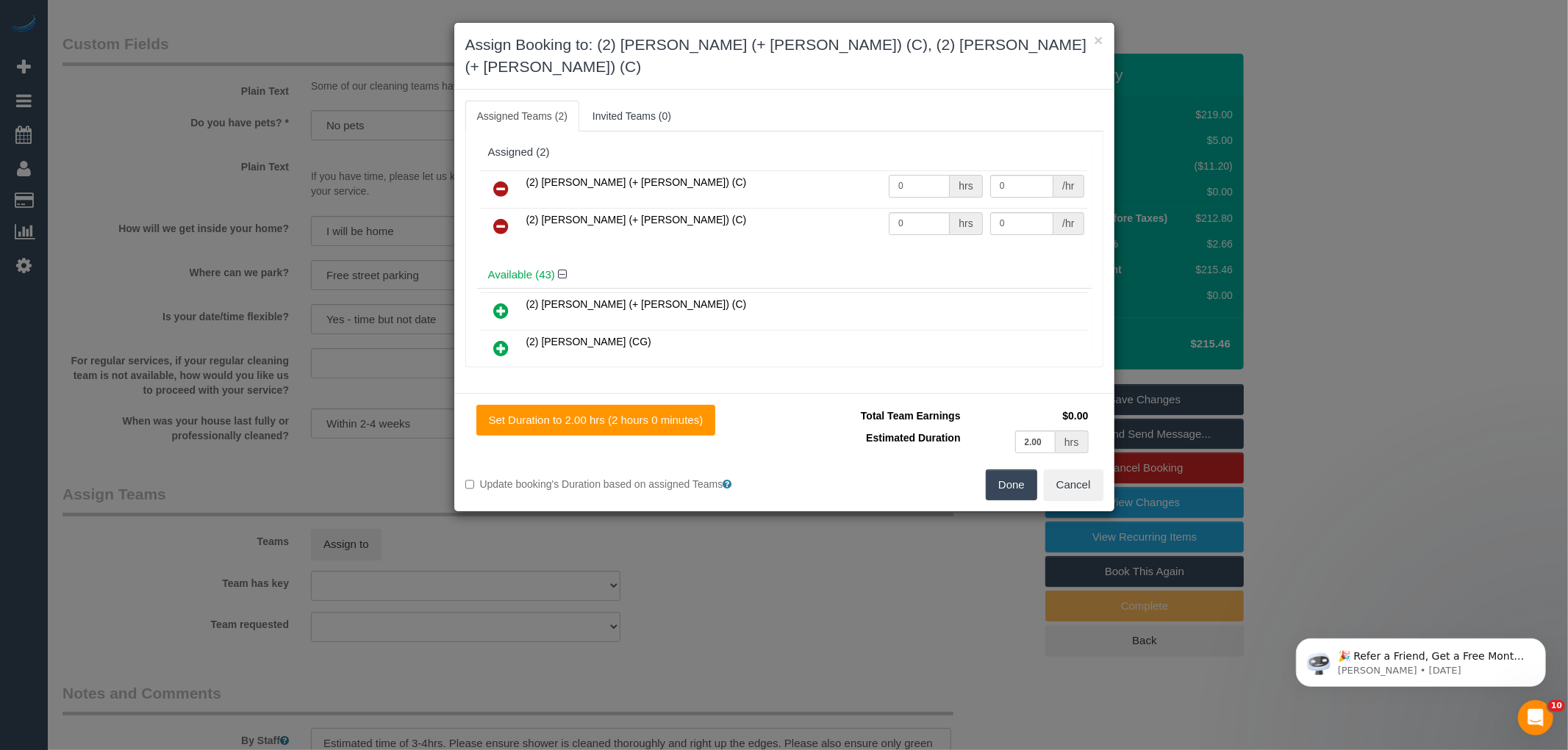
click at [897, 175] on input "0" at bounding box center [920, 186] width 61 height 23
type input "1"
click at [917, 213] on input "0" at bounding box center [920, 224] width 61 height 23
type input "1"
click at [1014, 175] on input "0" at bounding box center [1022, 186] width 63 height 23
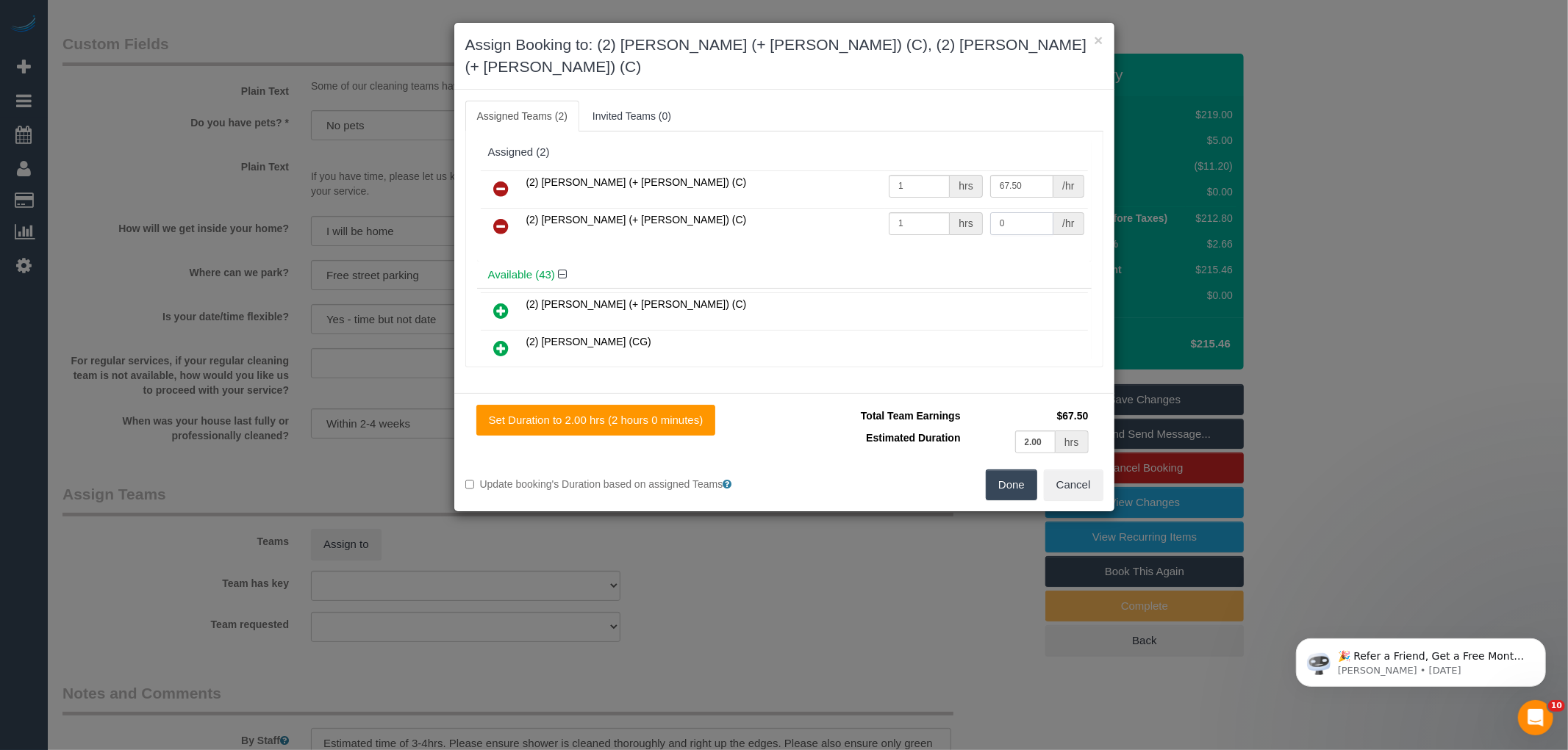
type input "67.5"
click at [1008, 213] on input "0" at bounding box center [1022, 224] width 63 height 23
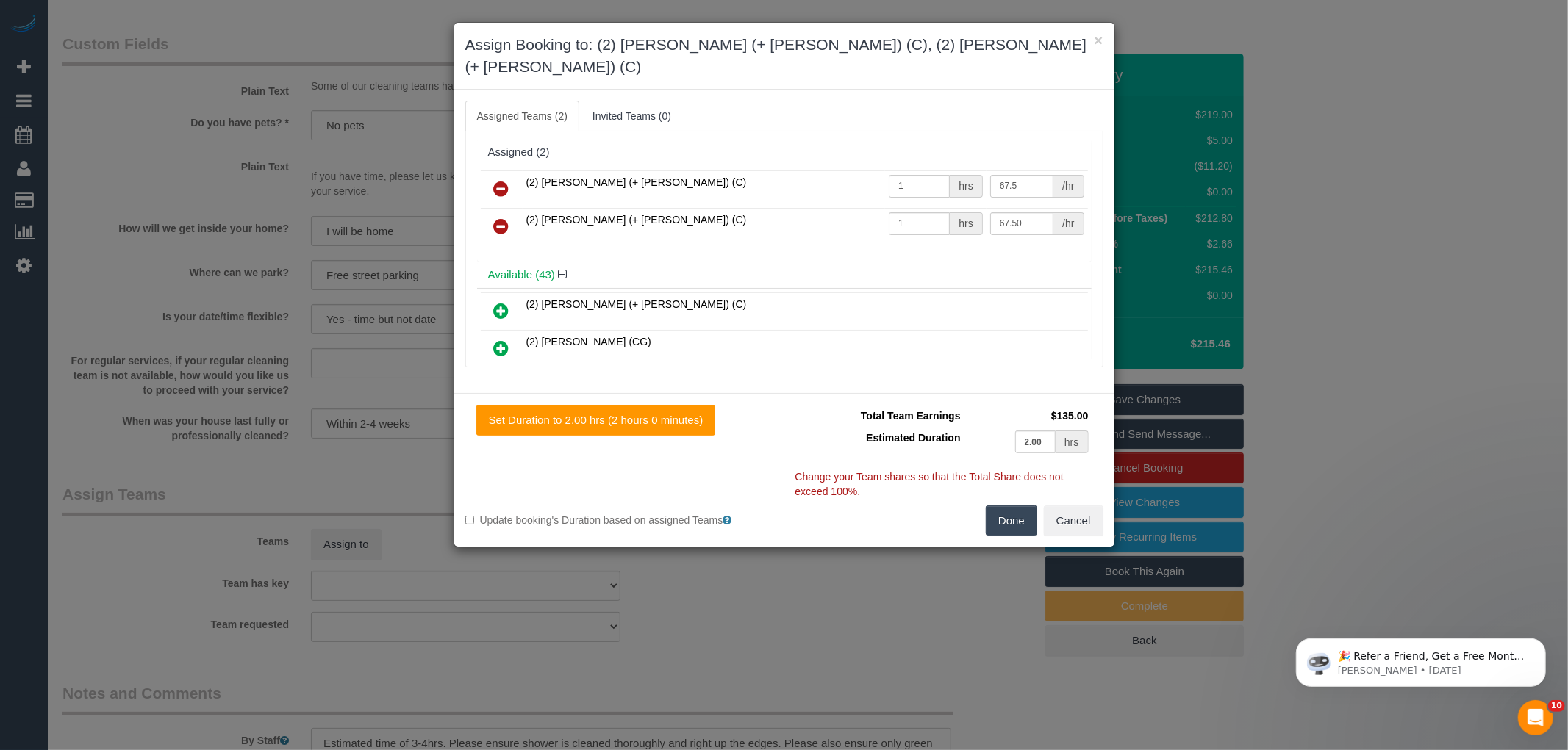
type input "67.5"
click at [1009, 506] on button "Done" at bounding box center [1011, 521] width 51 height 31
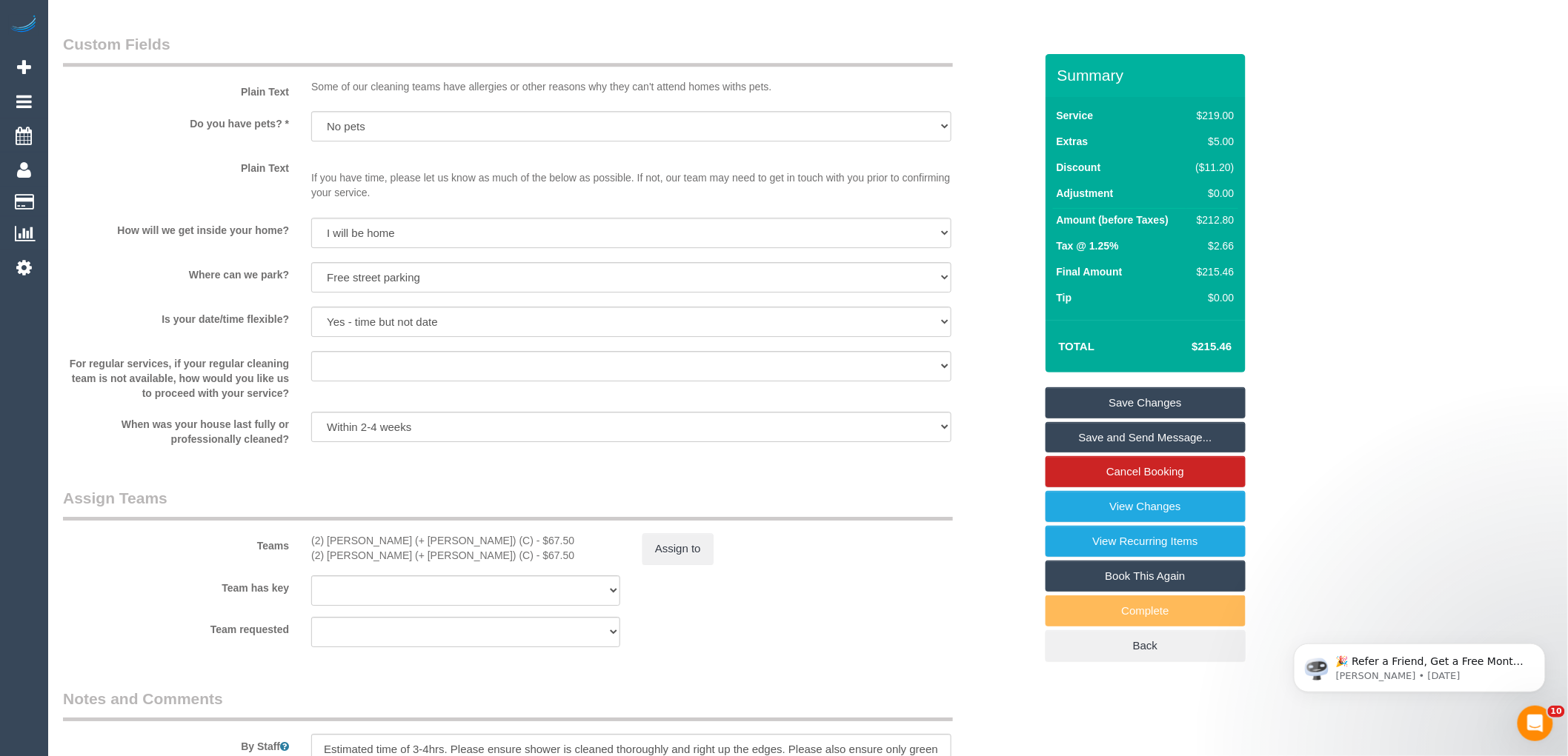
click at [966, 391] on div "For regular services, if your regular cleaning team is not available, how would…" at bounding box center [548, 375] width 994 height 50
click at [1113, 438] on link "Save and Send Message..." at bounding box center [1145, 438] width 200 height 31
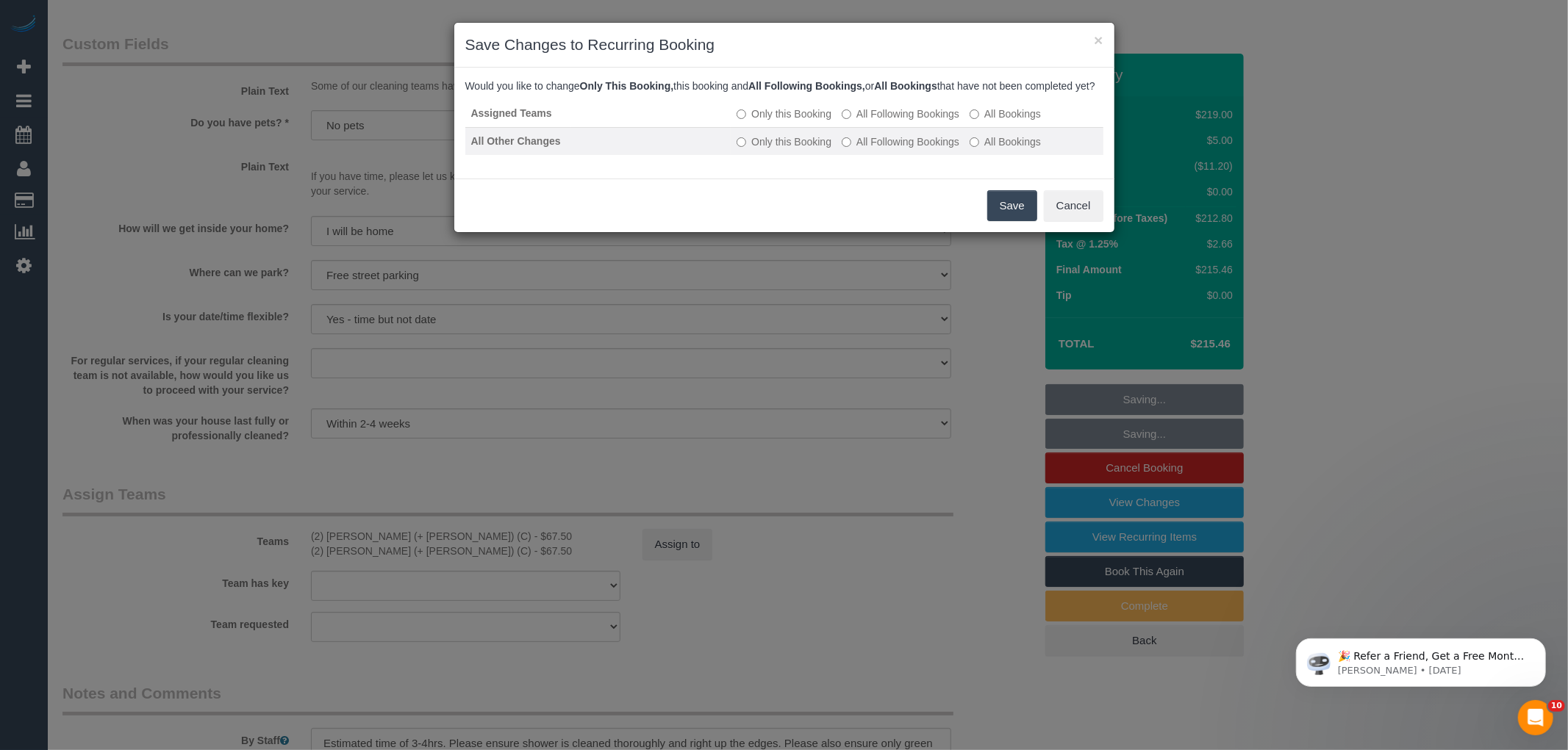
drag, startPoint x: 882, startPoint y: 141, endPoint x: 880, endPoint y: 151, distance: 10.2
click at [882, 128] on td "Only this Booking All Following Bookings All Bookings" at bounding box center [916, 114] width 372 height 28
click at [880, 149] on label "All Following Bookings" at bounding box center [900, 142] width 117 height 14
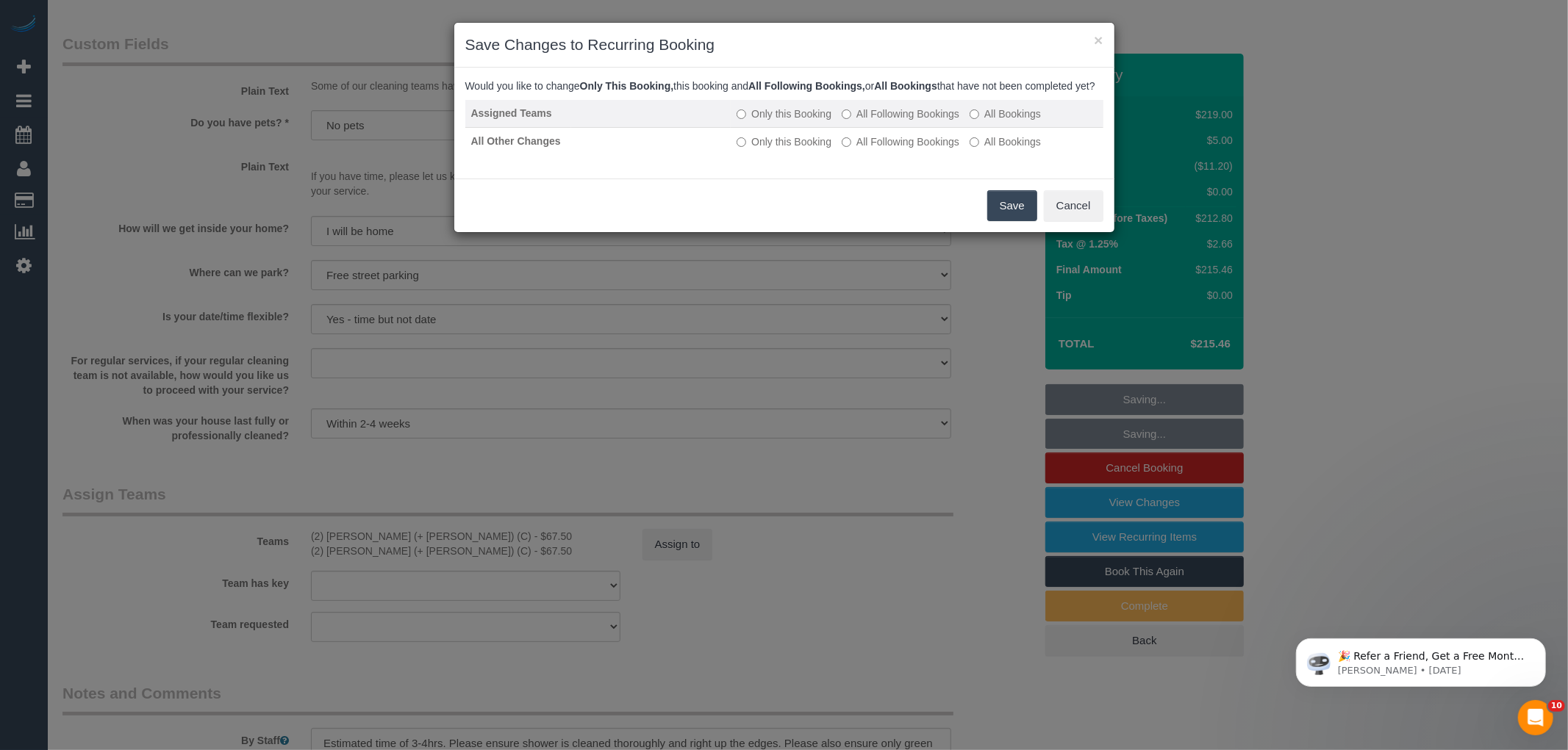
click label "All Following Bookings"
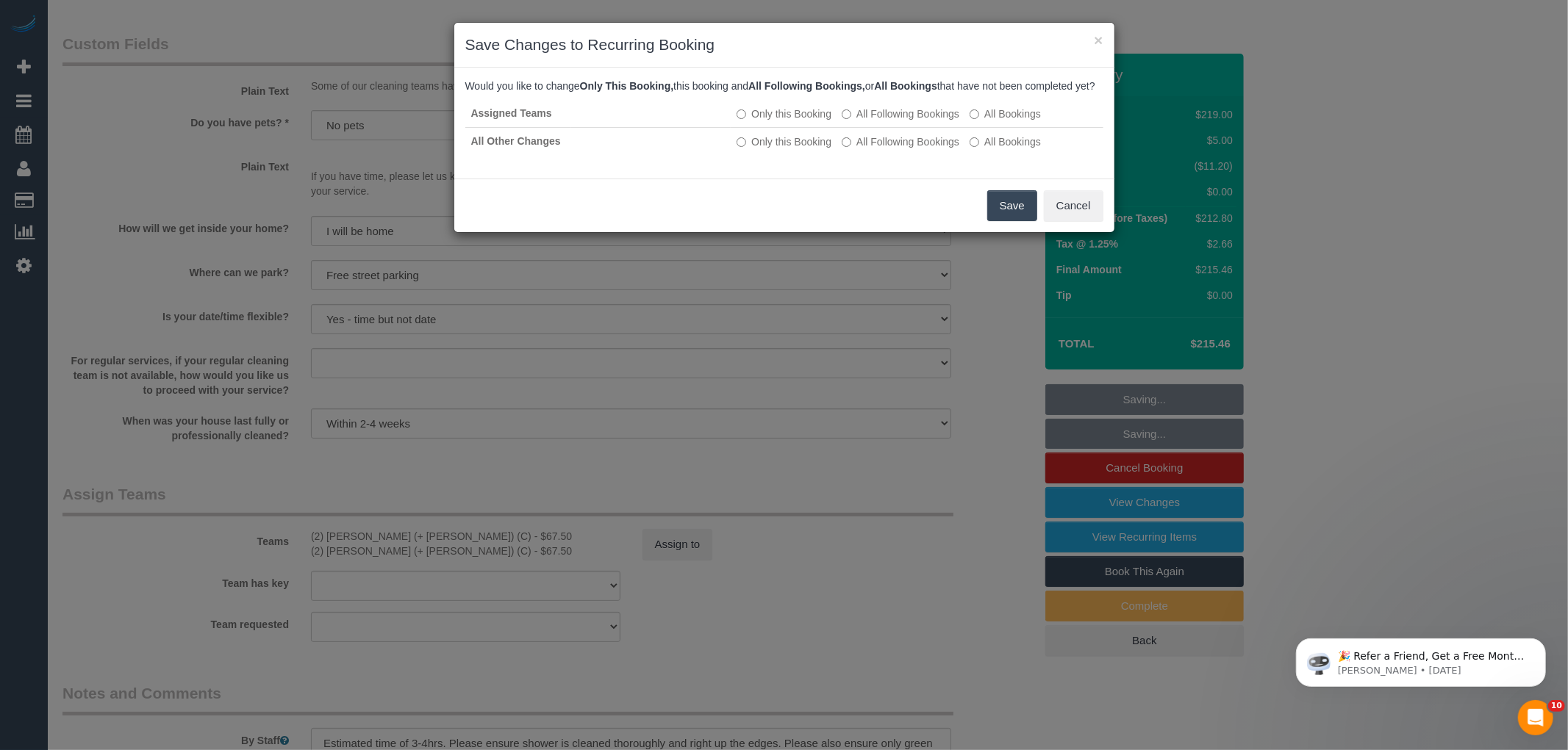
click button "Save"
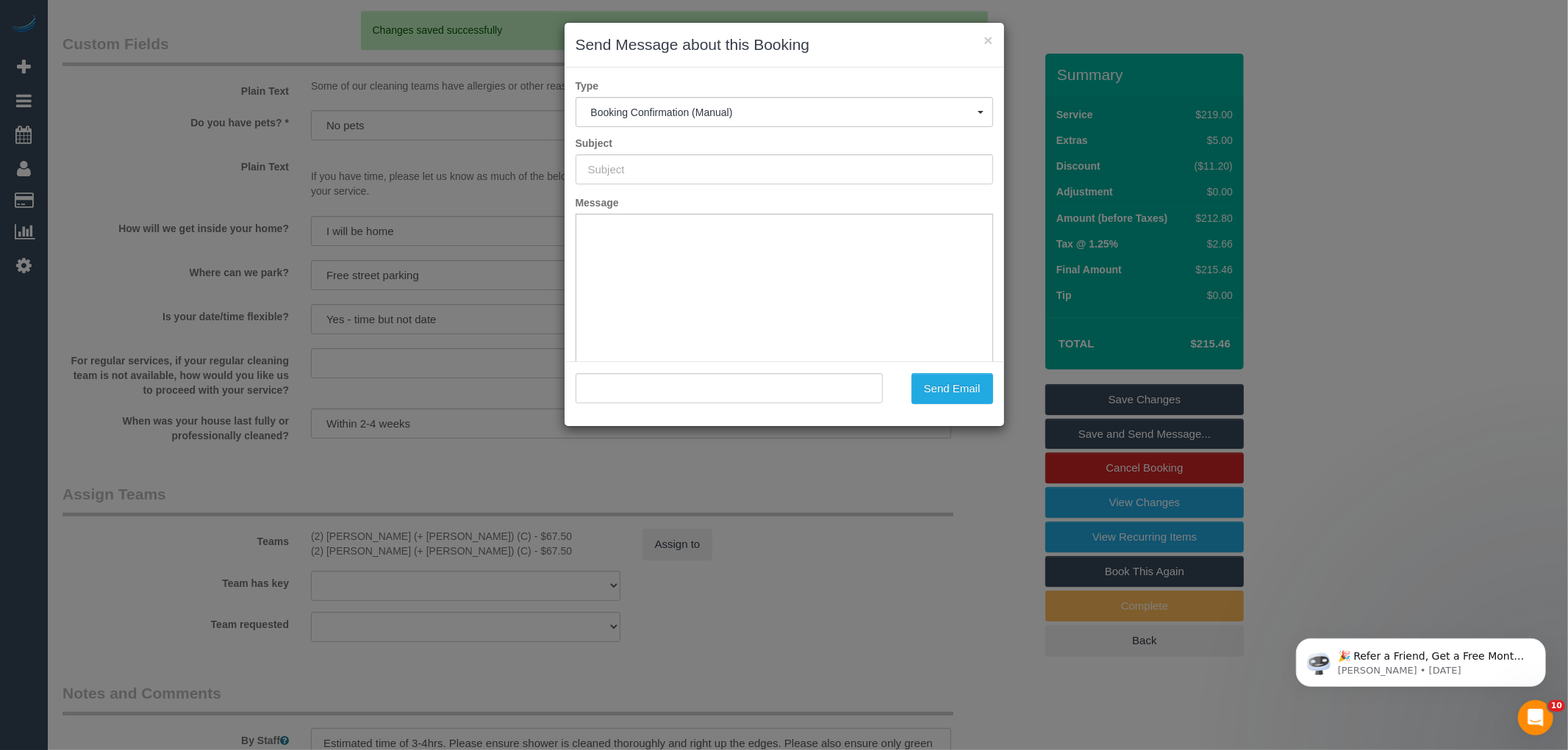
type input "Booking Confirmed"
type input ""Kylie Crabbe" <kyliecrabbe@gmail.com>"
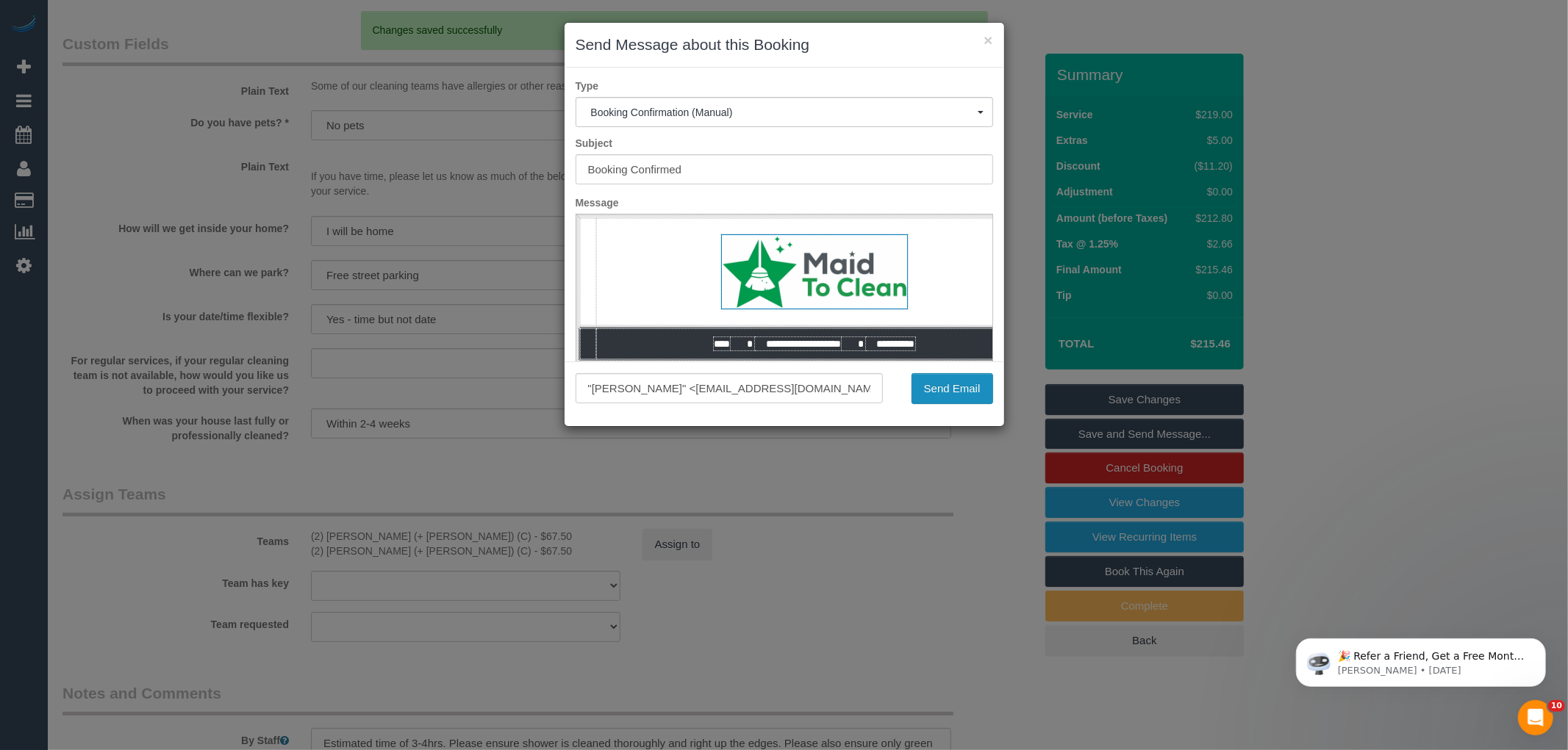
click button "Send Email"
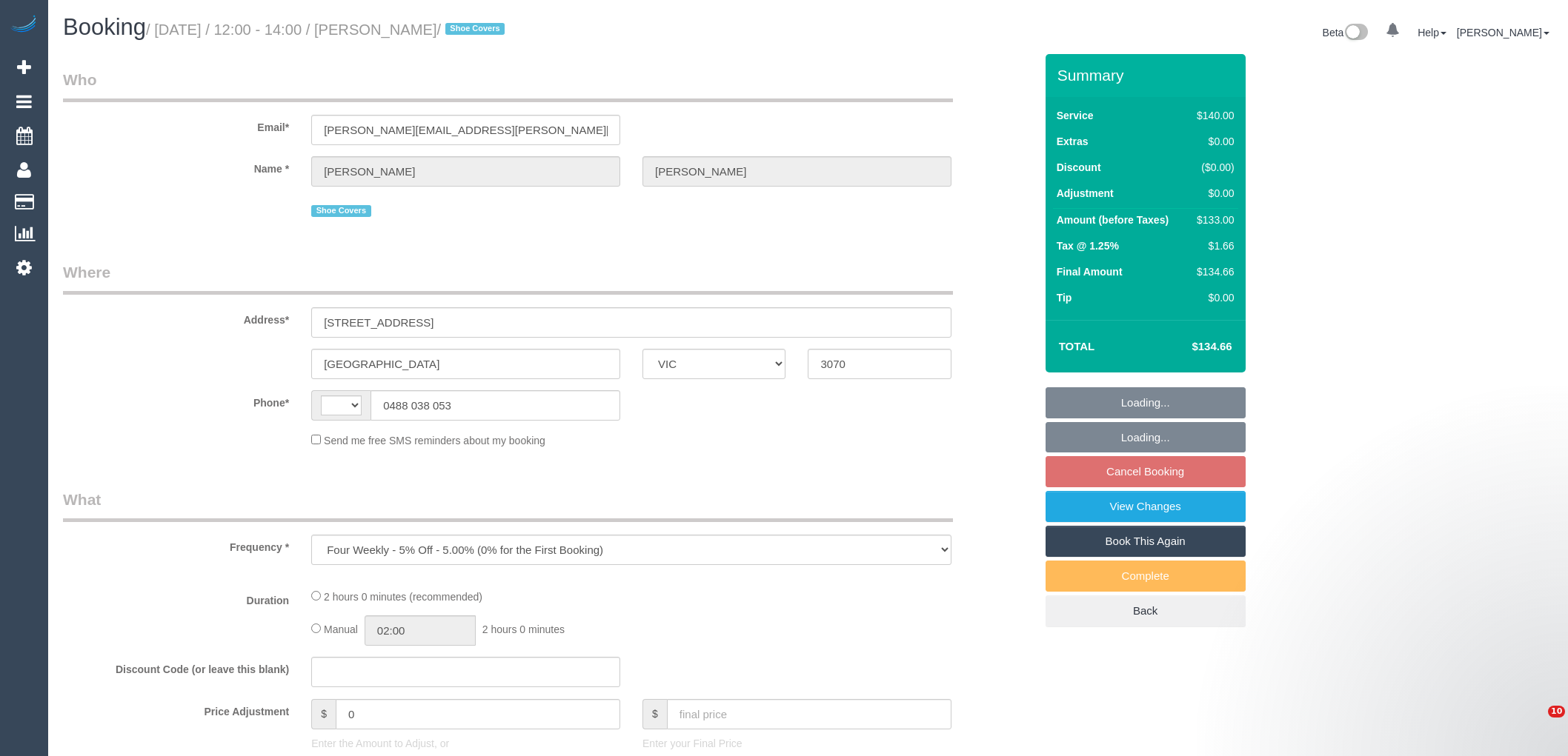
select select "VIC"
select select "number:28"
select select "number:14"
select select "number:19"
select select "number:22"
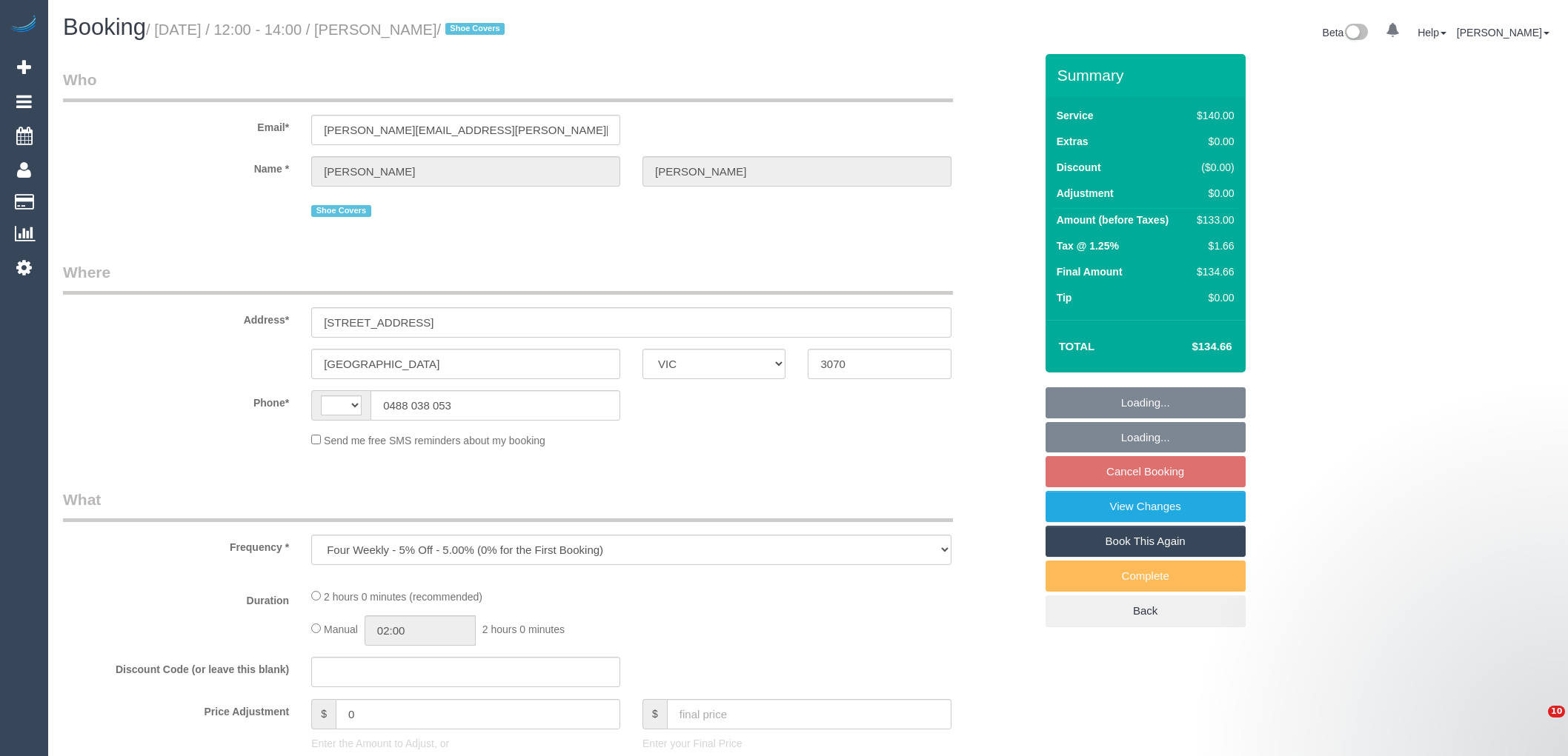
select select "number:33"
select select "number:26"
select select "string:AU"
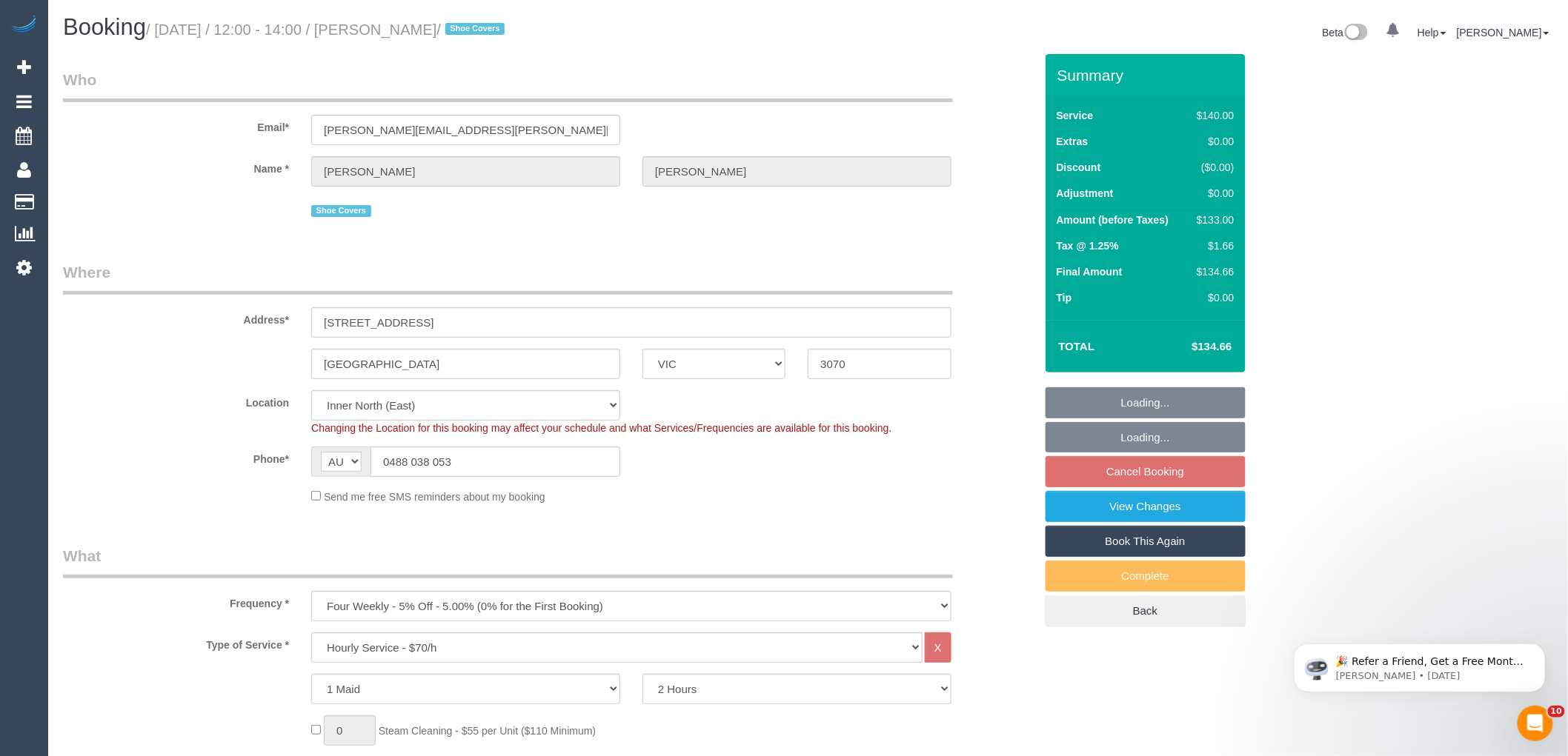
select select "object:1660"
select select "spot4"
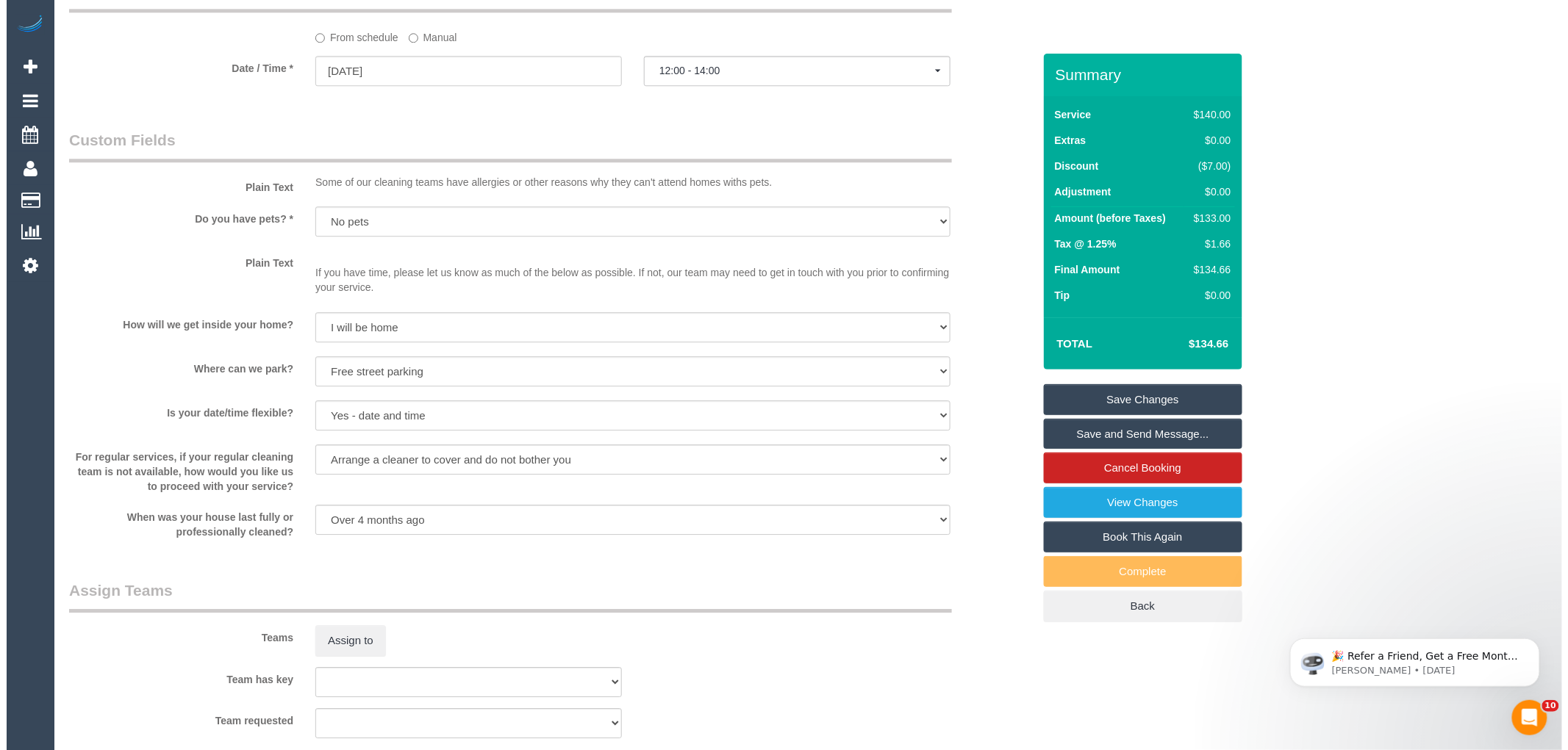
scroll to position [1796, 0]
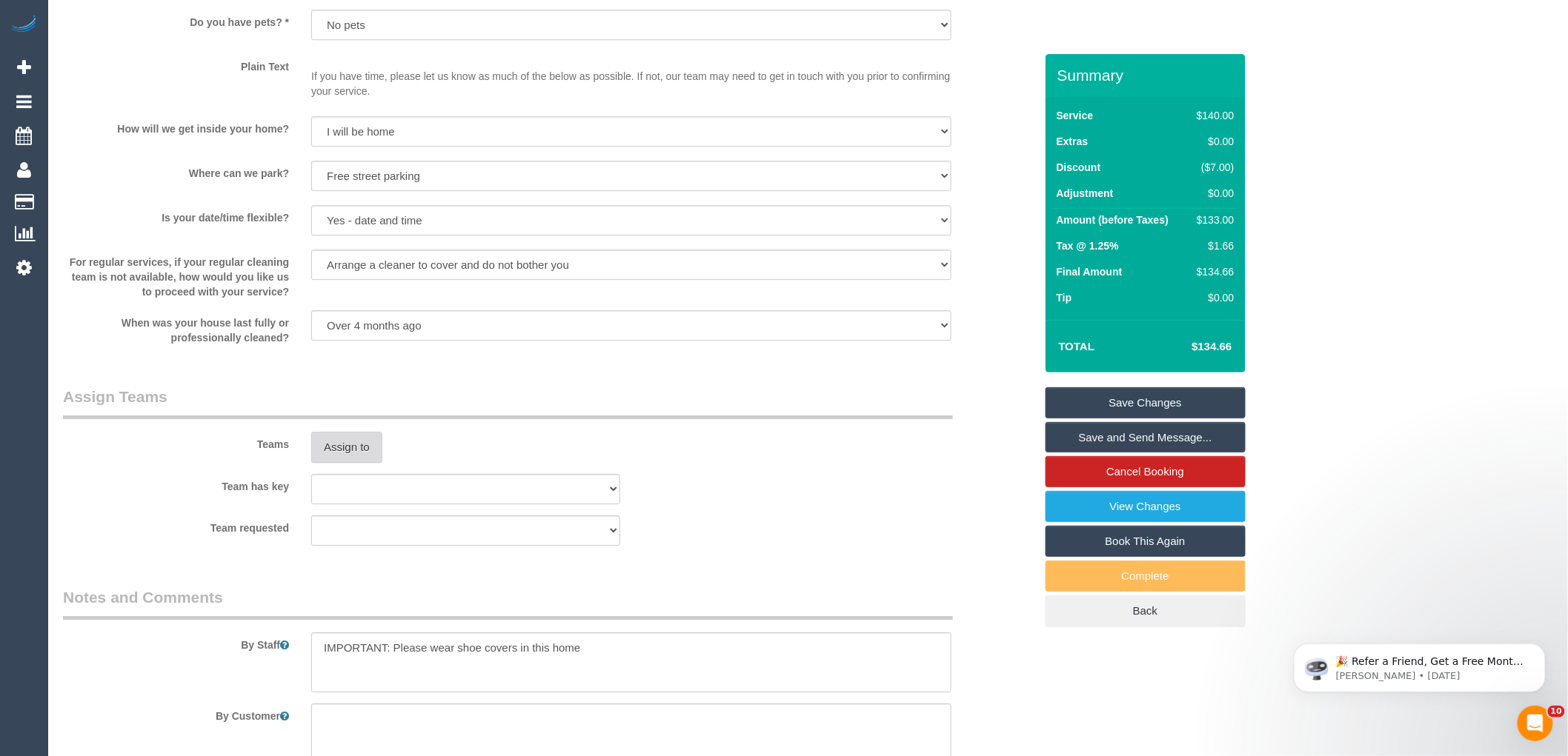
click at [336, 457] on button "Assign to" at bounding box center [346, 447] width 71 height 31
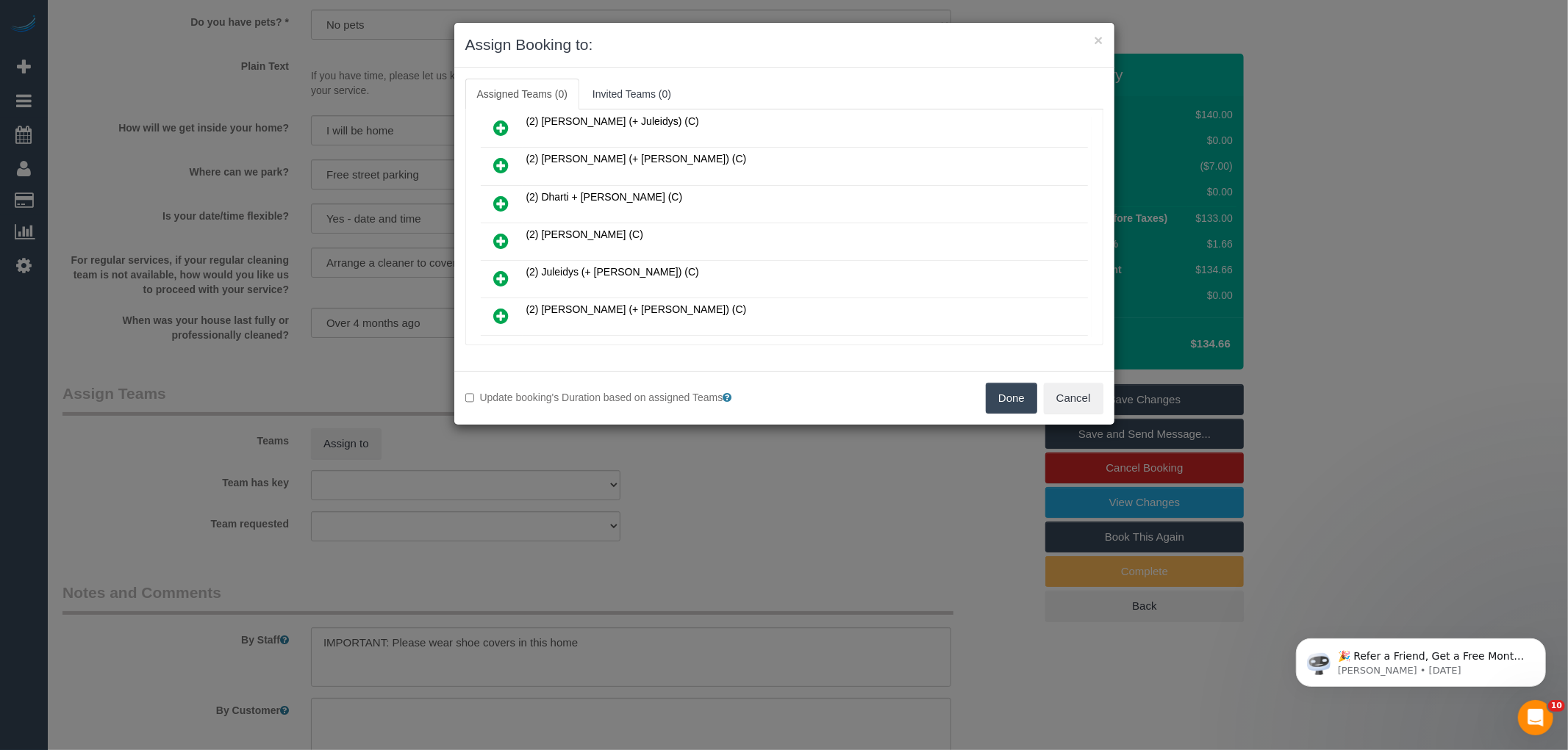
click at [508, 233] on icon at bounding box center [501, 242] width 15 height 18
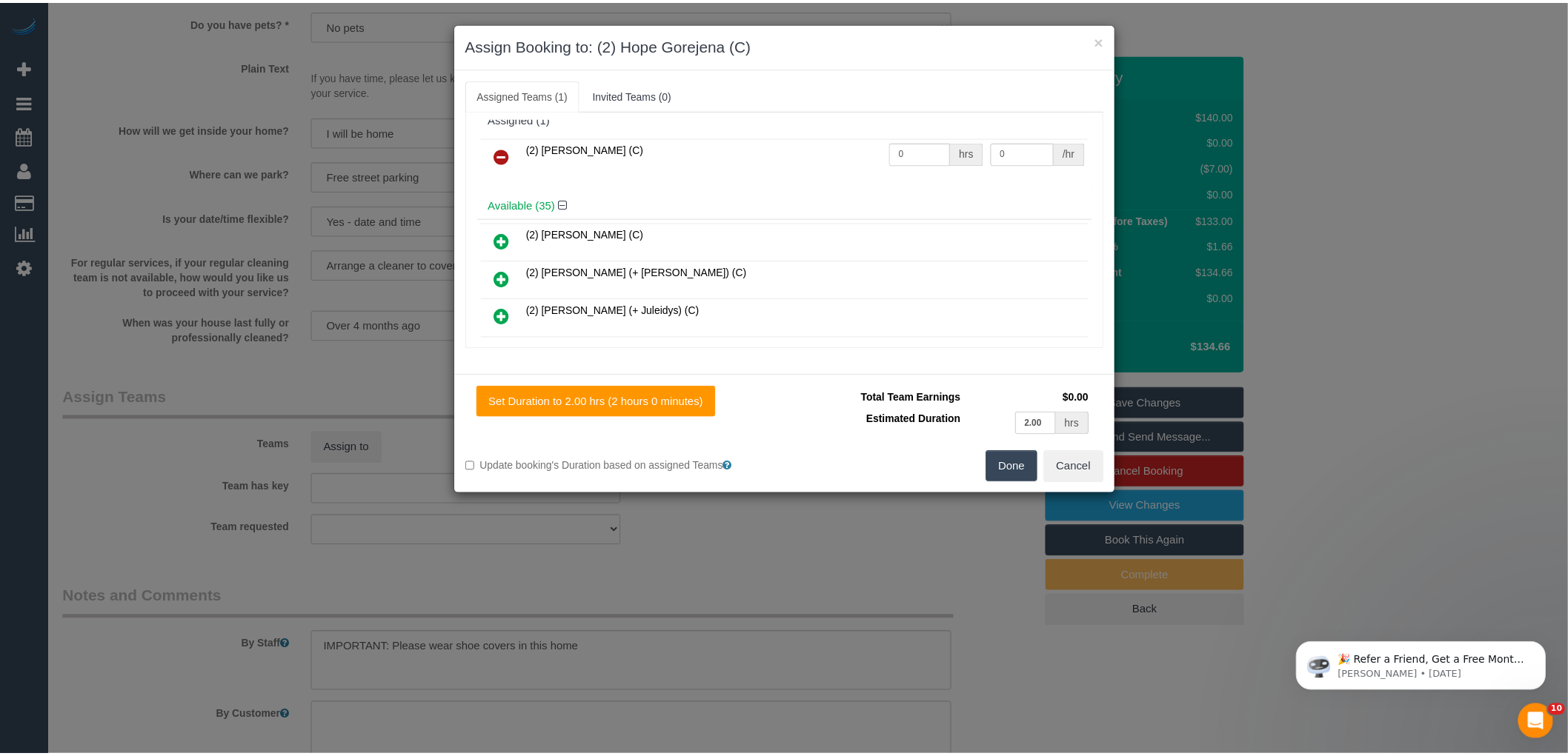
scroll to position [0, 0]
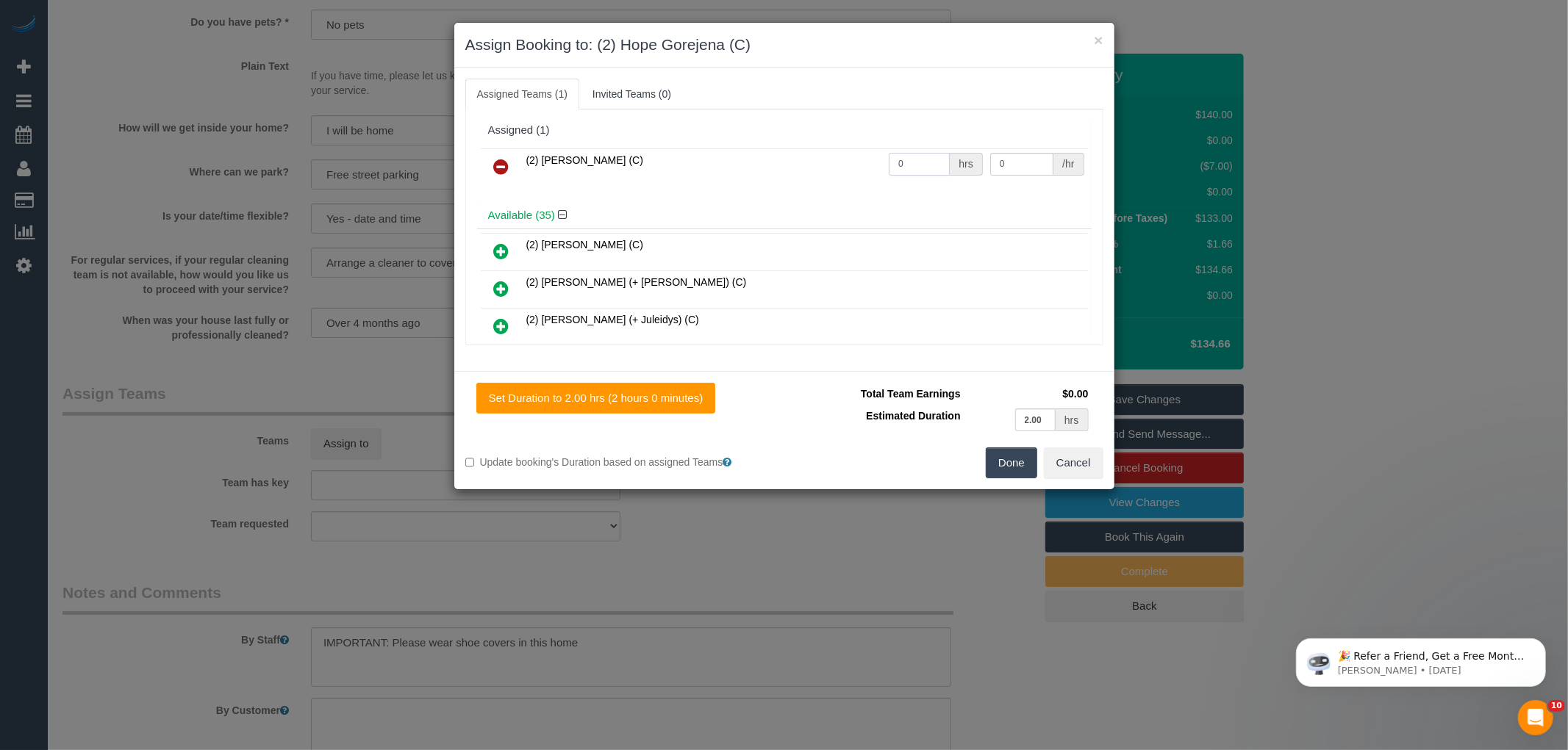
click at [912, 172] on input "0" at bounding box center [920, 164] width 61 height 23
type input "2"
click at [1021, 159] on input "0" at bounding box center [1022, 164] width 63 height 23
type input "37.5"
click at [1004, 459] on button "Done" at bounding box center [1011, 462] width 51 height 31
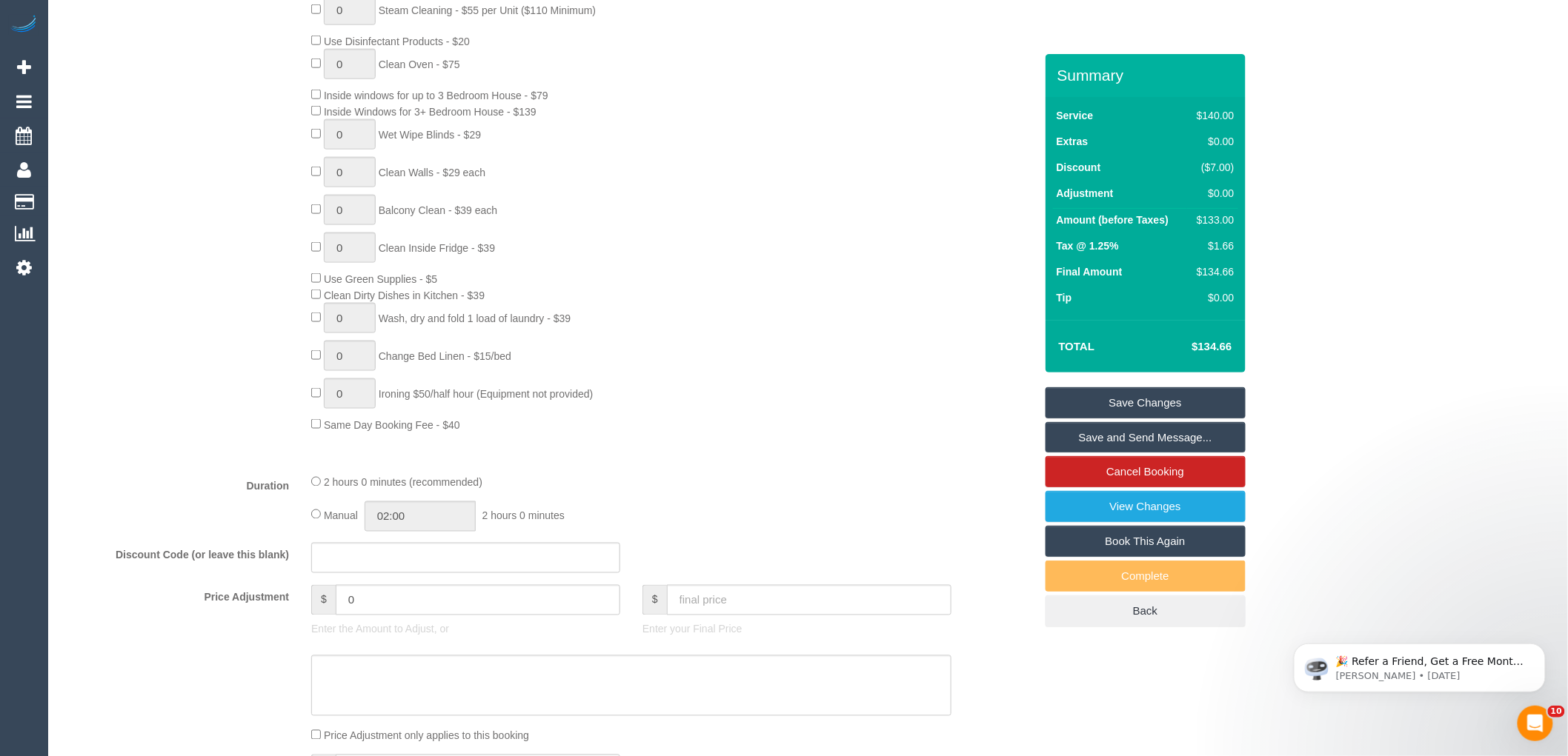
scroll to position [246, 0]
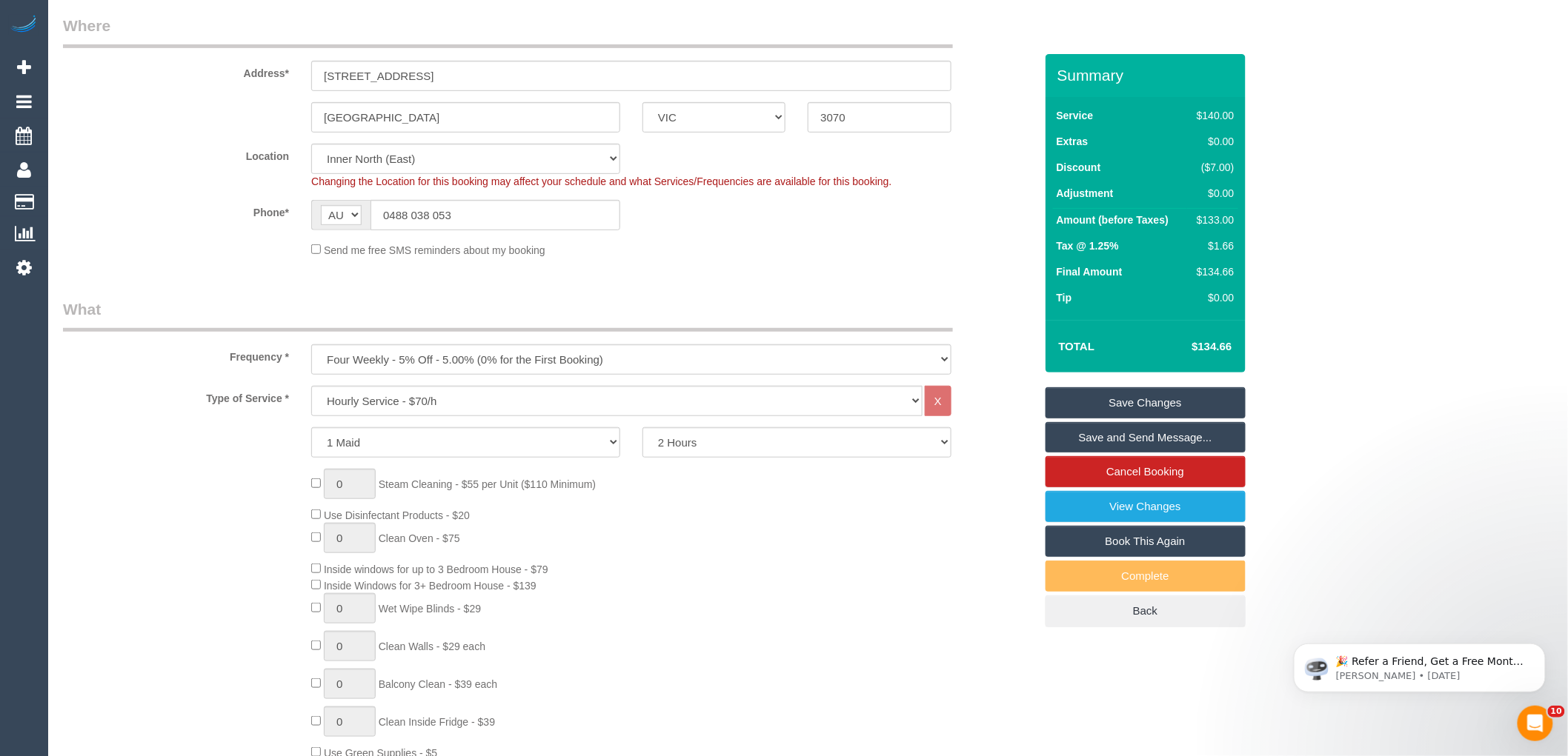
click at [1183, 403] on link "Save Changes" at bounding box center [1145, 403] width 200 height 31
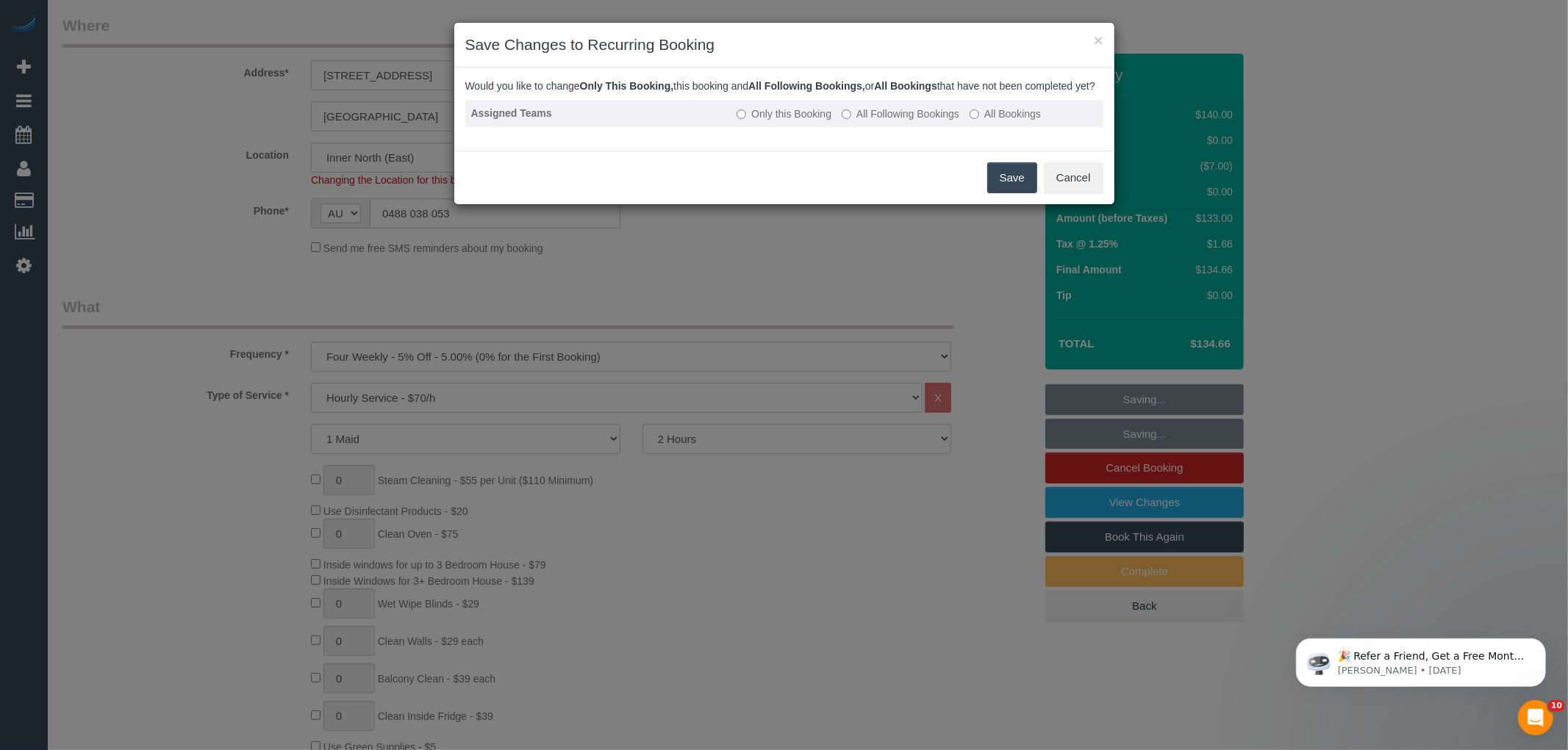
drag, startPoint x: 919, startPoint y: 122, endPoint x: 941, endPoint y: 138, distance: 27.2
click at [919, 122] on label "All Following Bookings" at bounding box center [900, 114] width 117 height 14
click at [782, 122] on label "Only this Booking" at bounding box center [784, 114] width 95 height 14
click at [1022, 191] on button "Save" at bounding box center [1012, 178] width 50 height 31
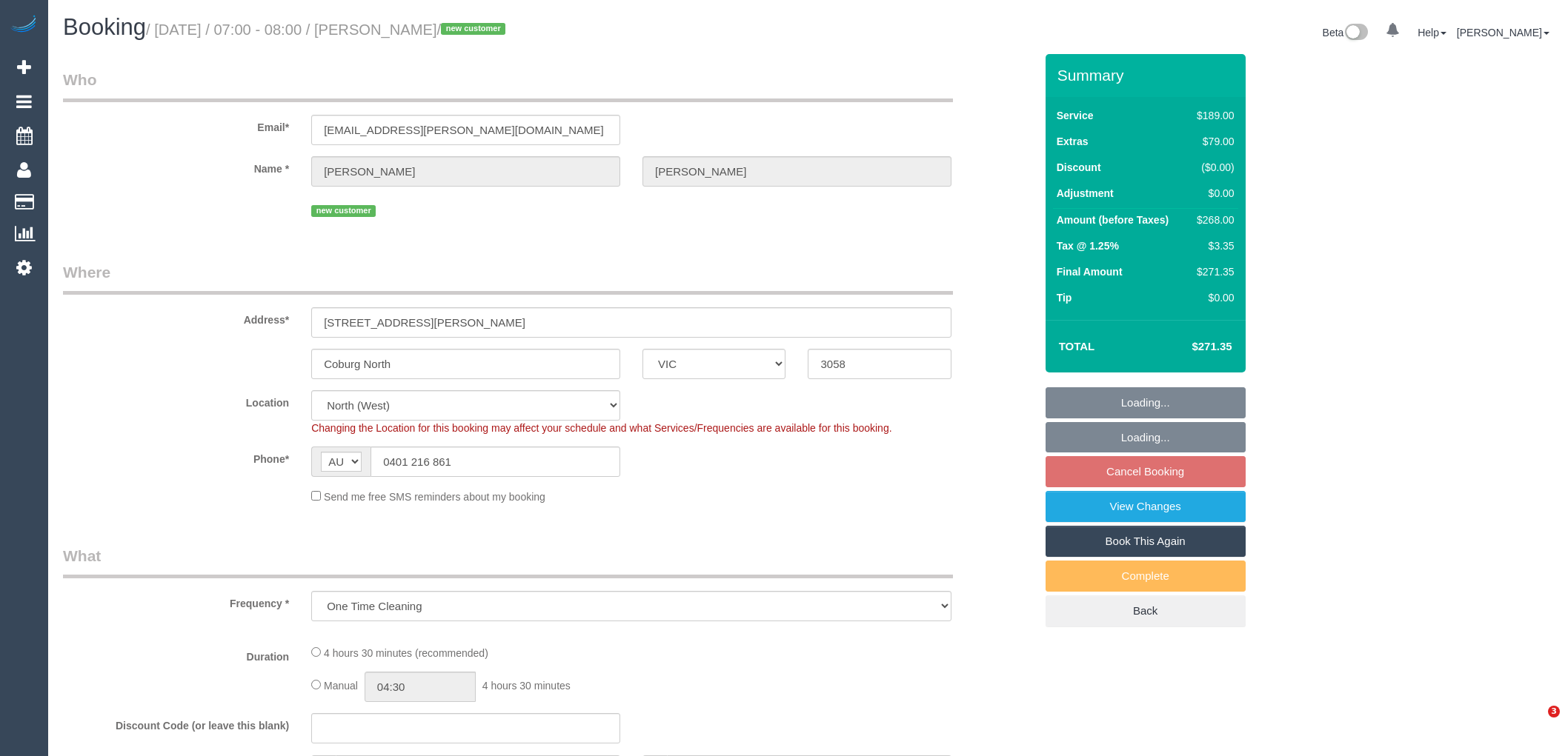
select select "VIC"
select select "number:29"
select select "number:14"
select select "number:19"
select select "number:24"
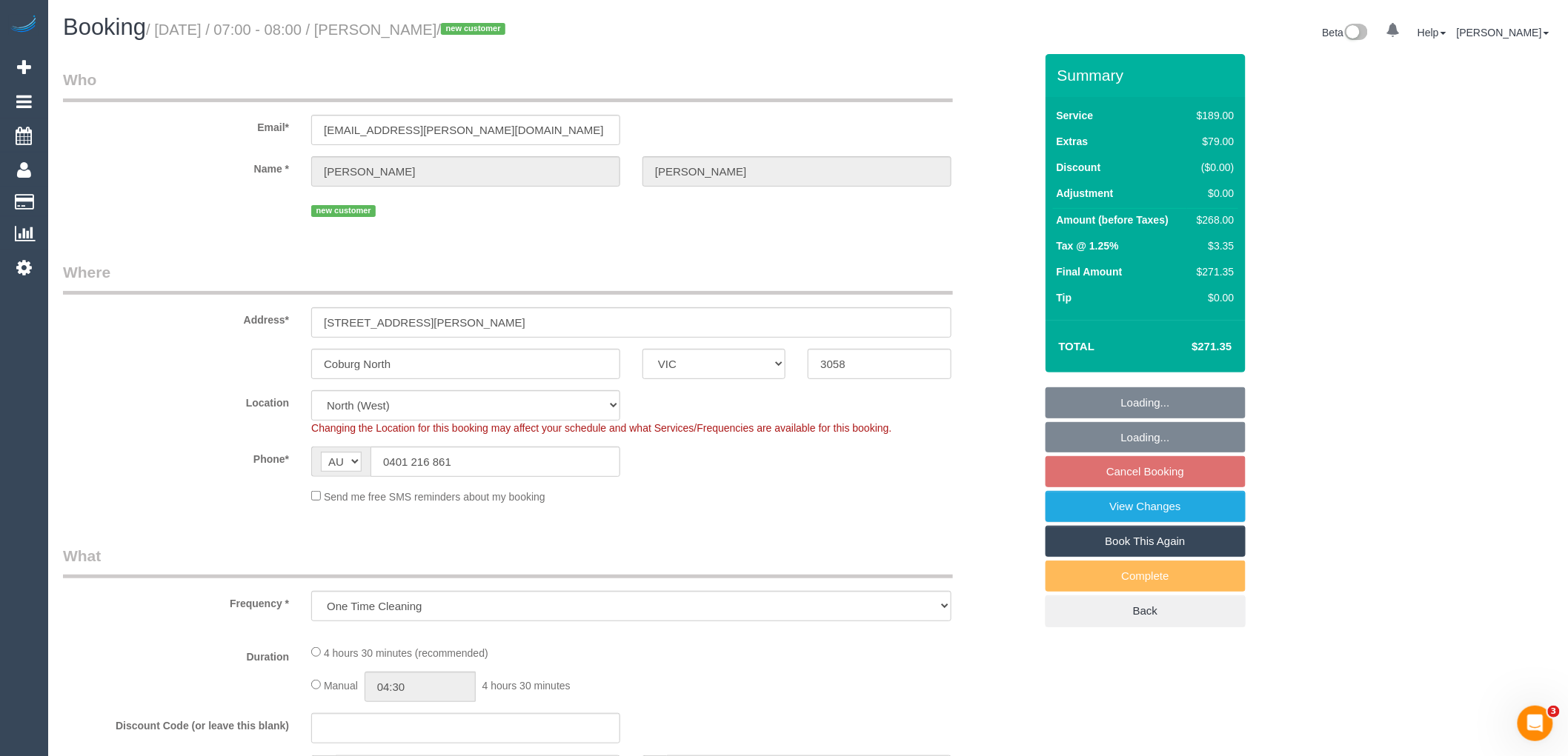
select select "string:stripe-pm_1RyLhj2GScqysDRVIzjT5YzT"
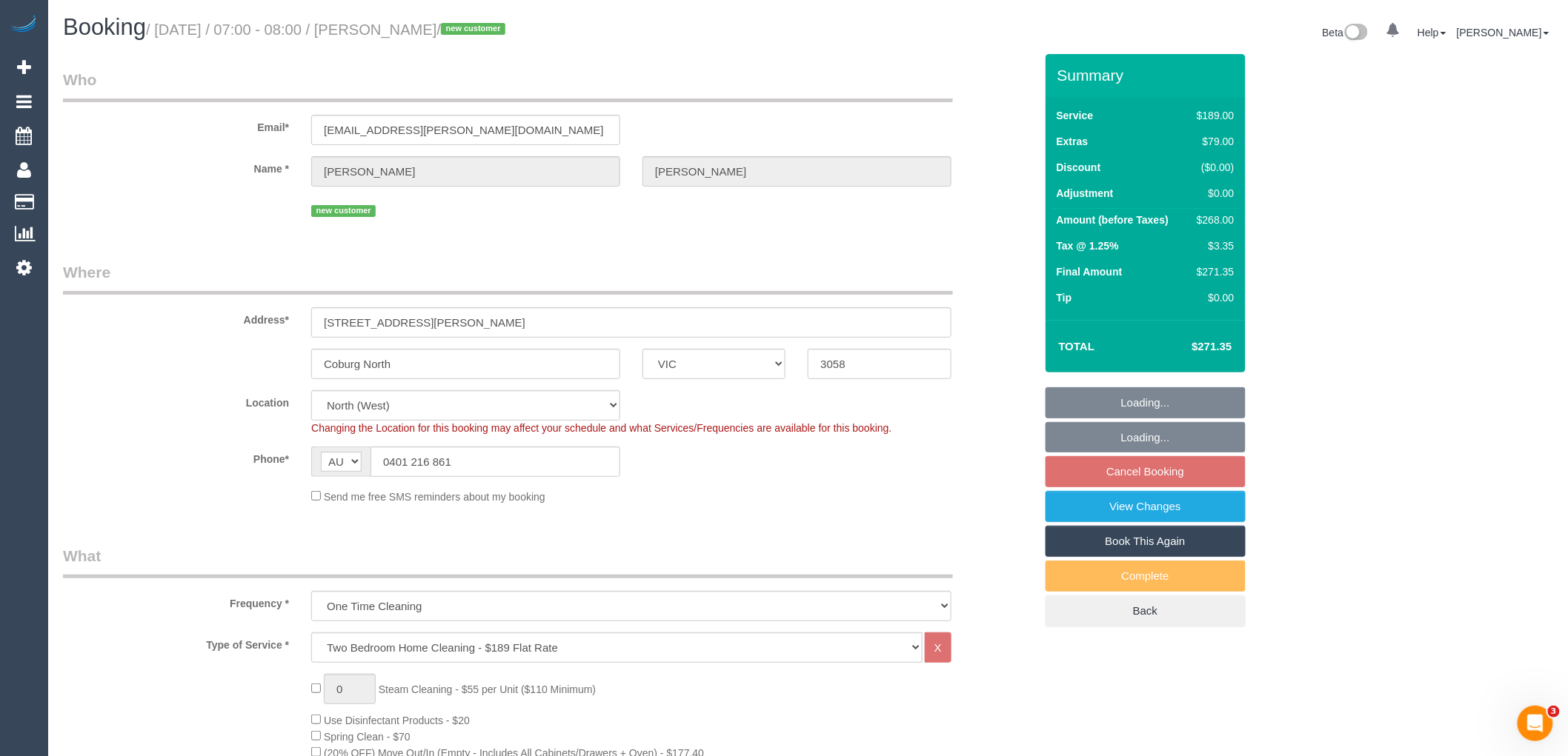
select select "object:1552"
select select "spot1"
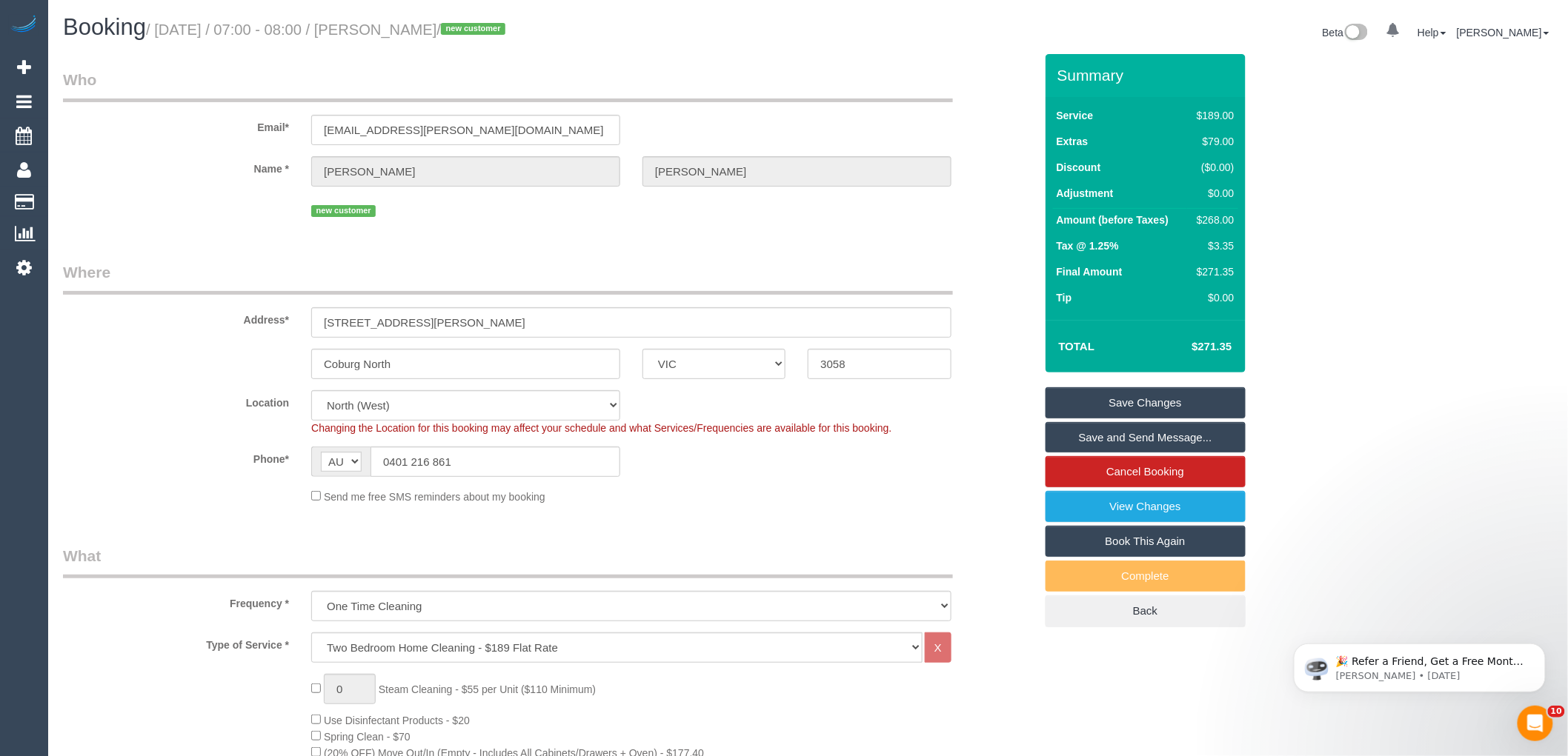
drag, startPoint x: 472, startPoint y: 25, endPoint x: 383, endPoint y: 28, distance: 89.1
click at [383, 28] on small "/ August 30, 2025 / 07:00 - 08:00 / Evan Rennick / new customer" at bounding box center [328, 30] width 364 height 16
click at [812, 477] on div "Phone* AF AL DZ AD AO AI AQ AG AR AM AW AU AT AZ BS BH BD BB BY BE BZ BJ BM BT …" at bounding box center [548, 462] width 994 height 30
click at [1209, 218] on div "$268.00" at bounding box center [1212, 220] width 43 height 15
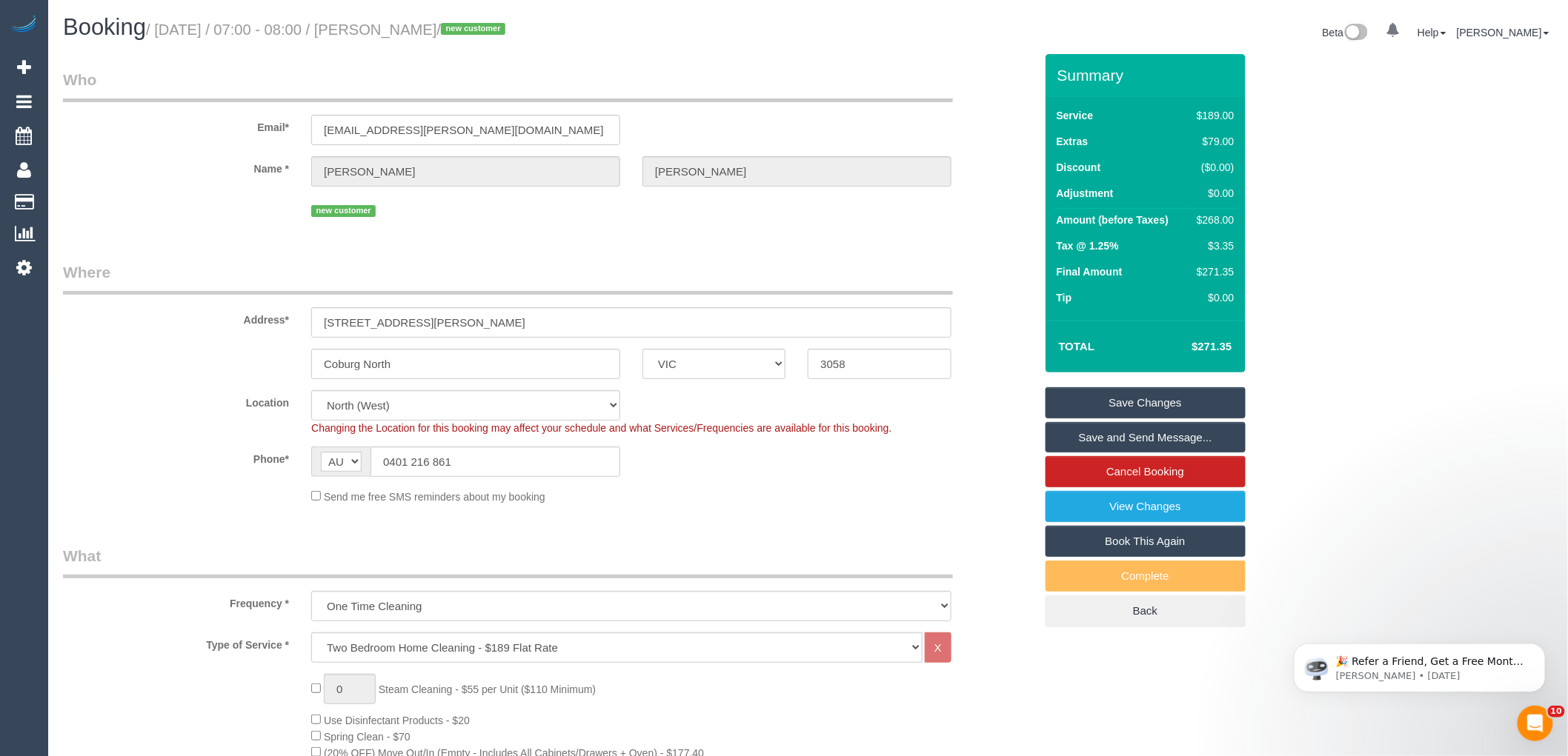
copy div "268.00"
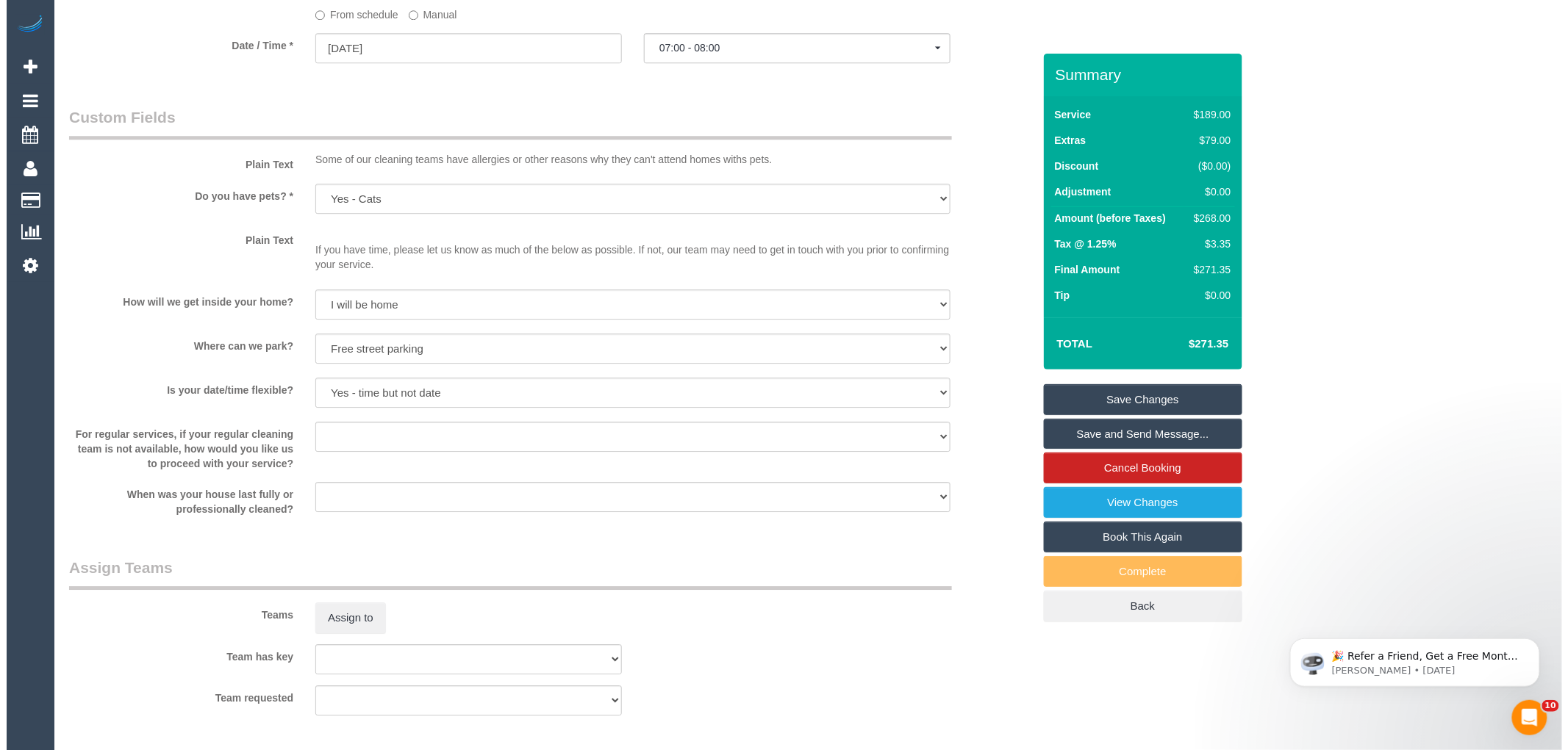
scroll to position [1796, 0]
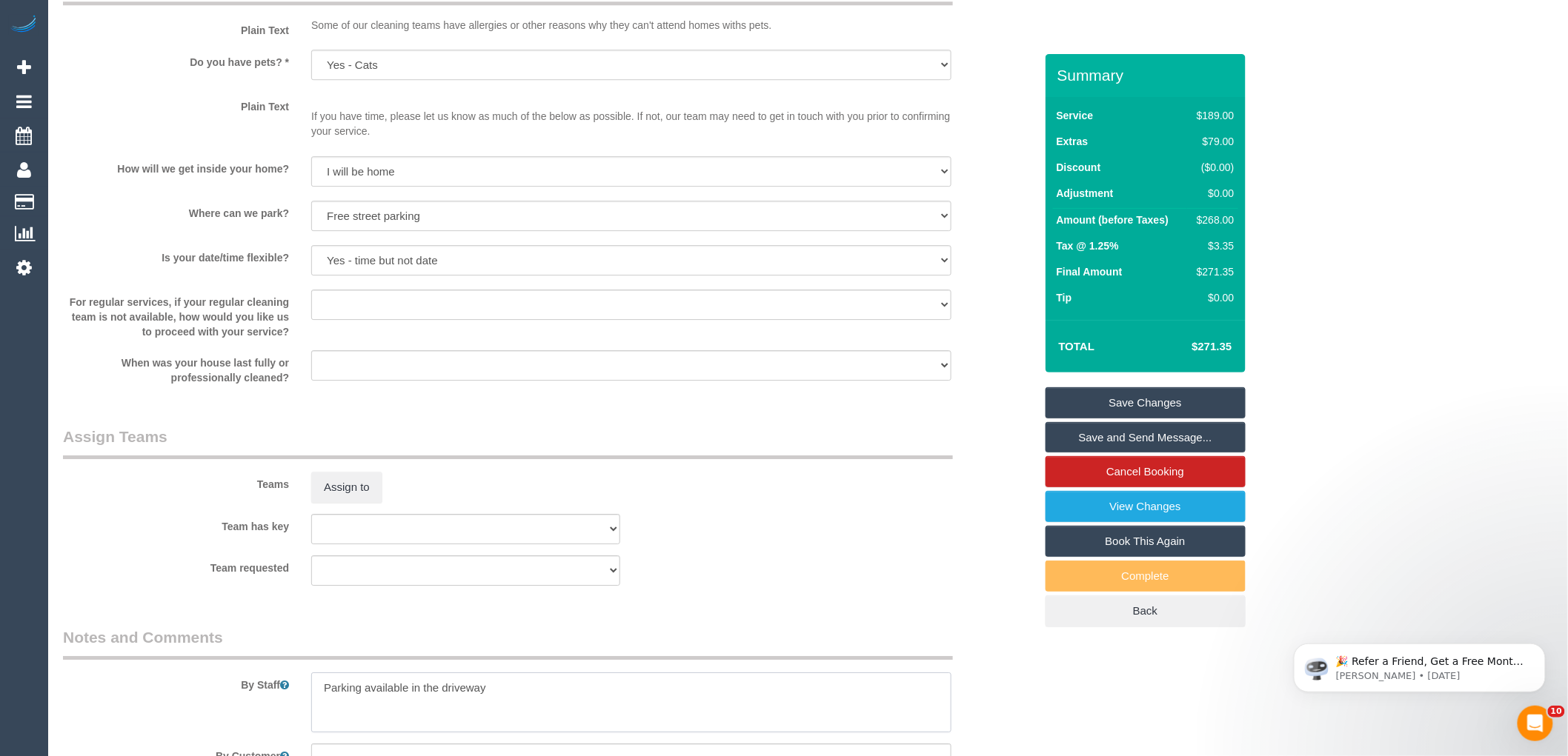
click at [324, 692] on textarea at bounding box center [631, 702] width 640 height 61
type textarea "Estimated time 4.5-5 hours Parking available in the driveway"
click at [348, 503] on button "Assign to" at bounding box center [346, 487] width 71 height 31
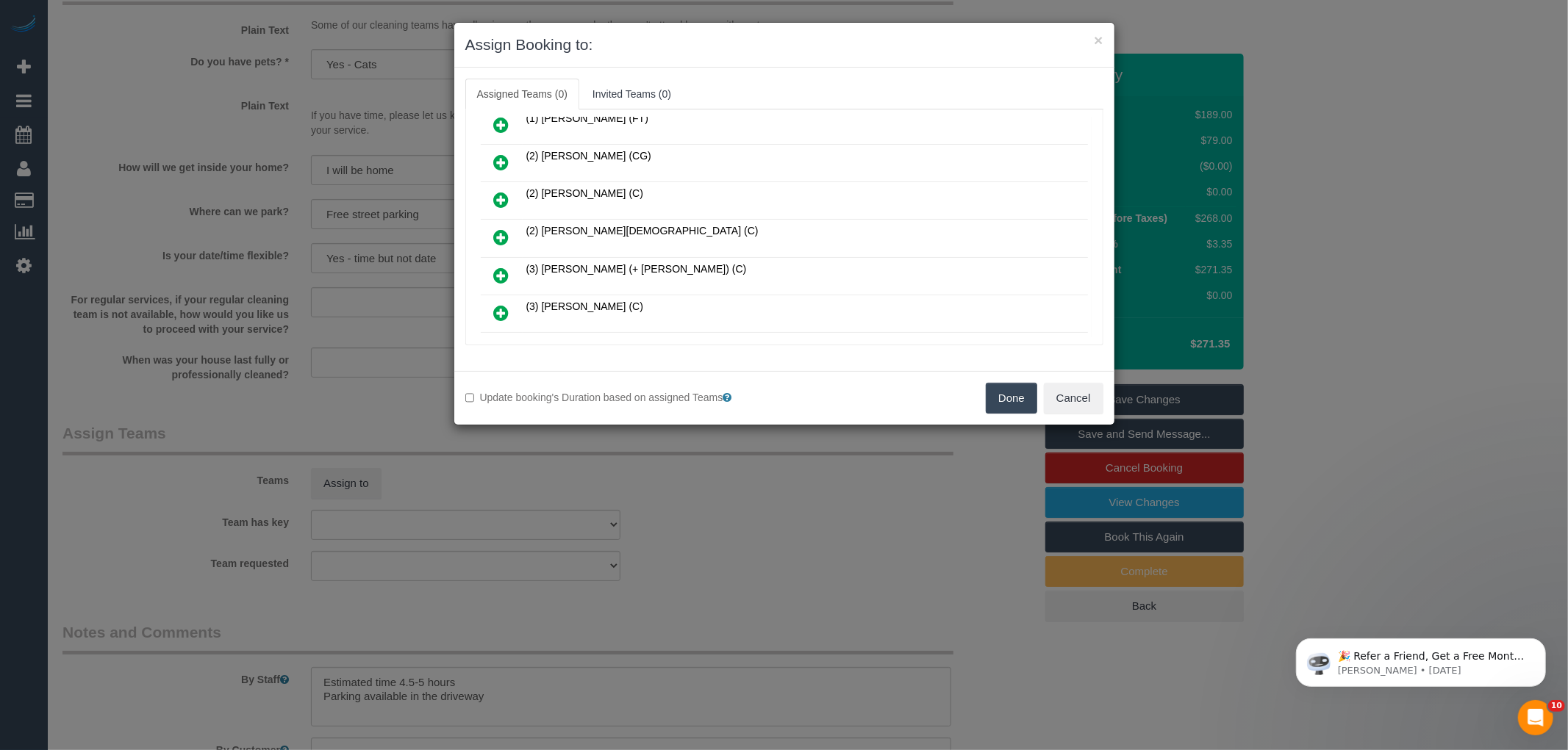
scroll to position [244, 0]
click at [497, 193] on icon at bounding box center [501, 197] width 15 height 18
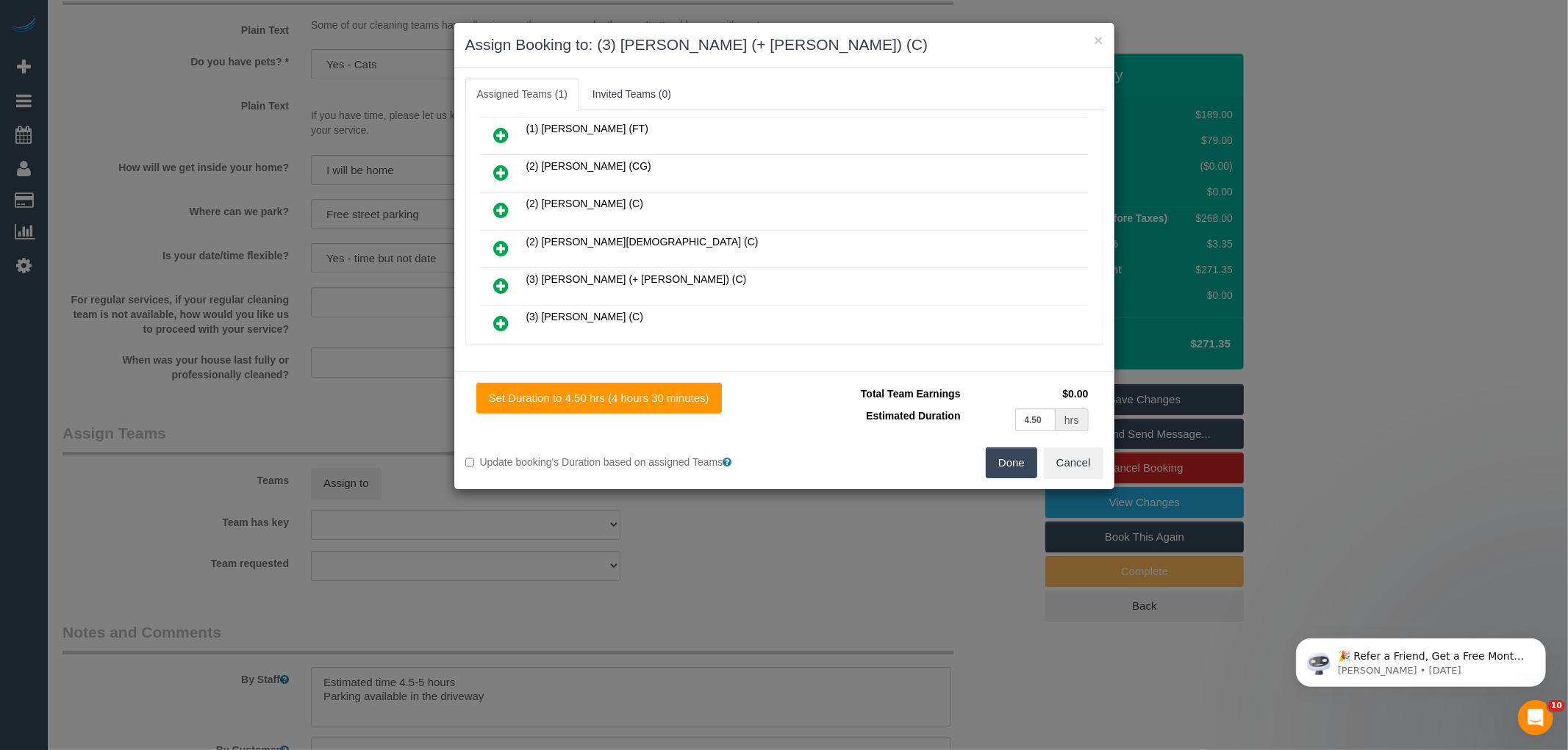
scroll to position [115, 0]
click at [498, 280] on icon at bounding box center [501, 287] width 15 height 18
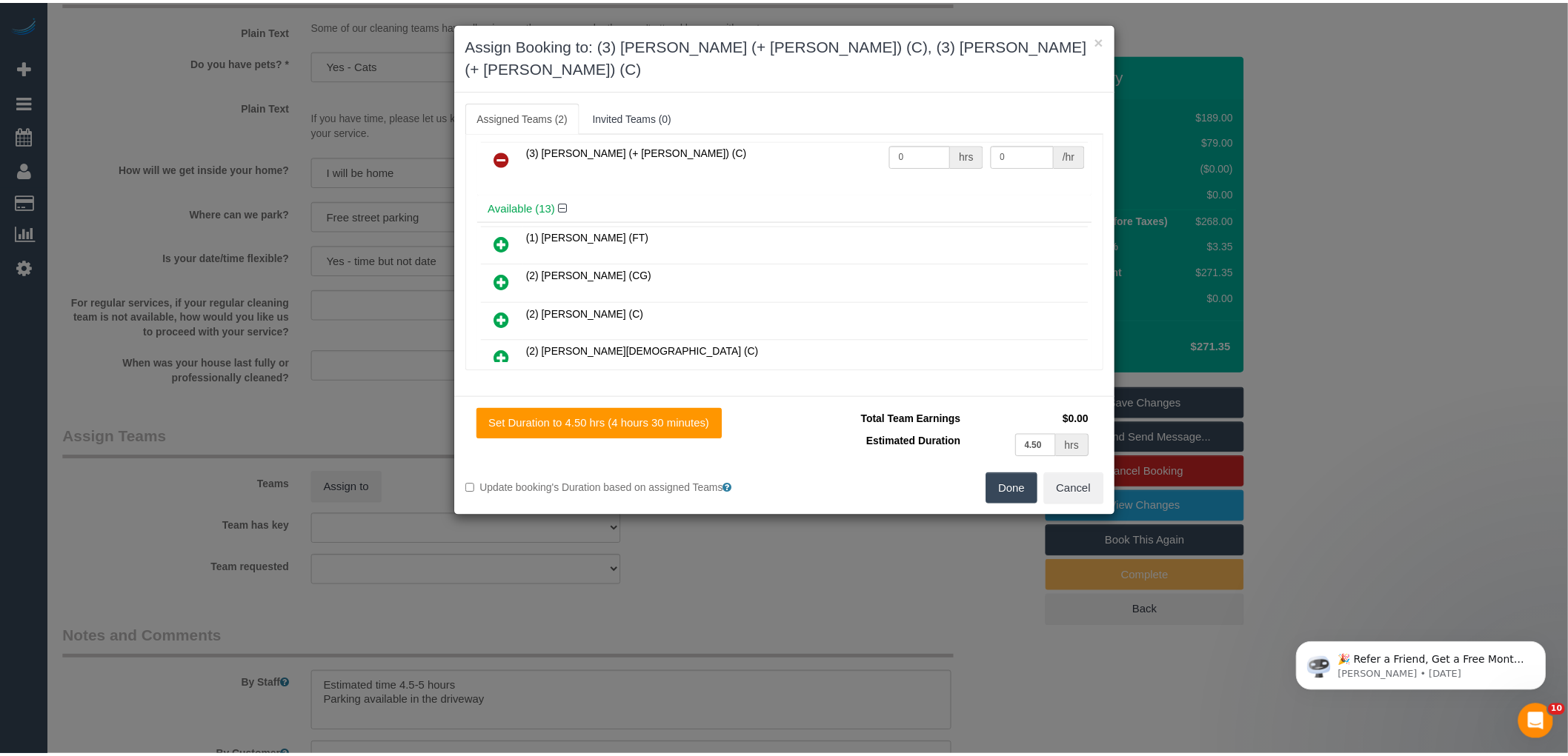
scroll to position [0, 0]
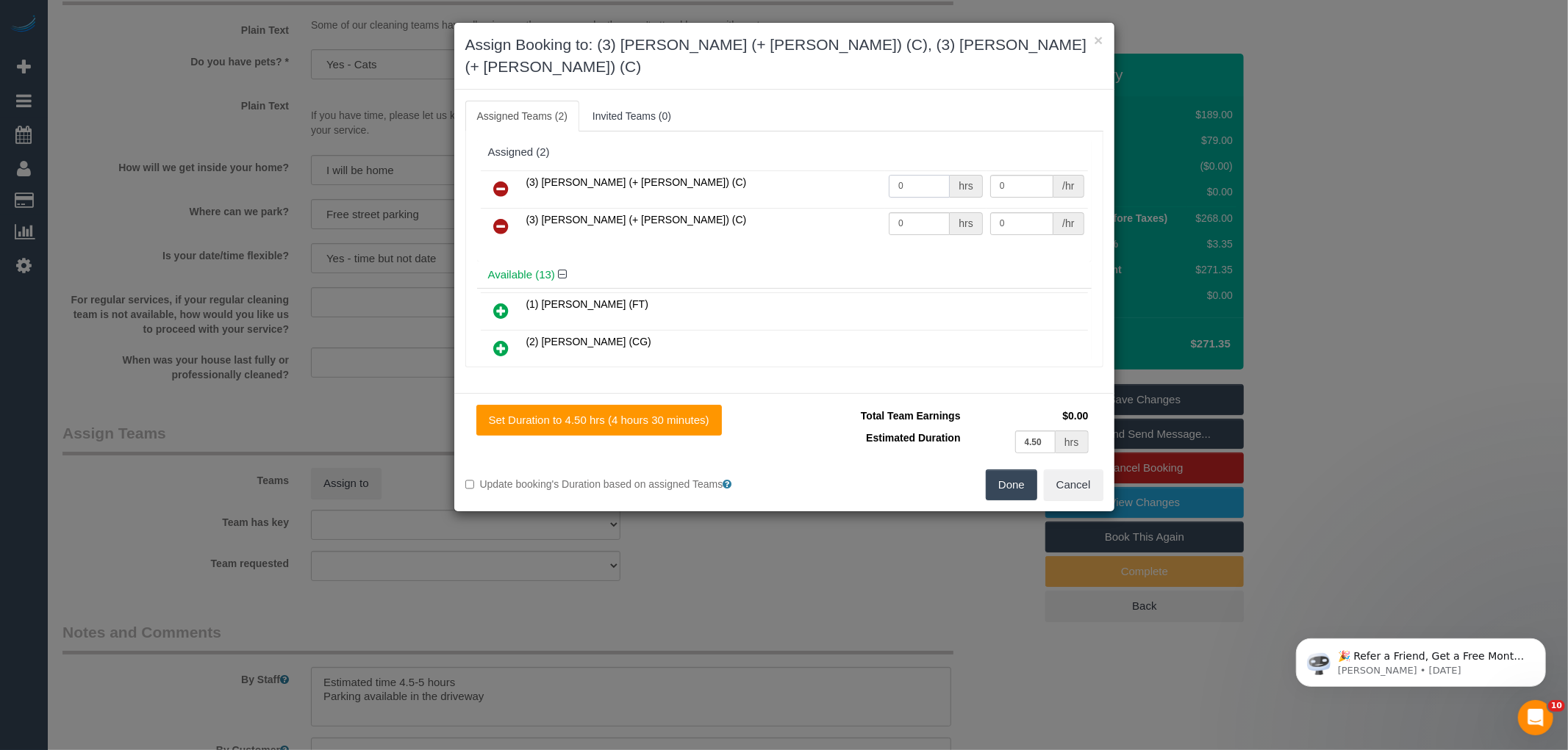
click at [900, 175] on input "0" at bounding box center [920, 186] width 61 height 23
type input "1"
click at [906, 213] on input "0" at bounding box center [920, 224] width 61 height 23
type input "1"
click at [1032, 175] on input "0" at bounding box center [1022, 186] width 63 height 23
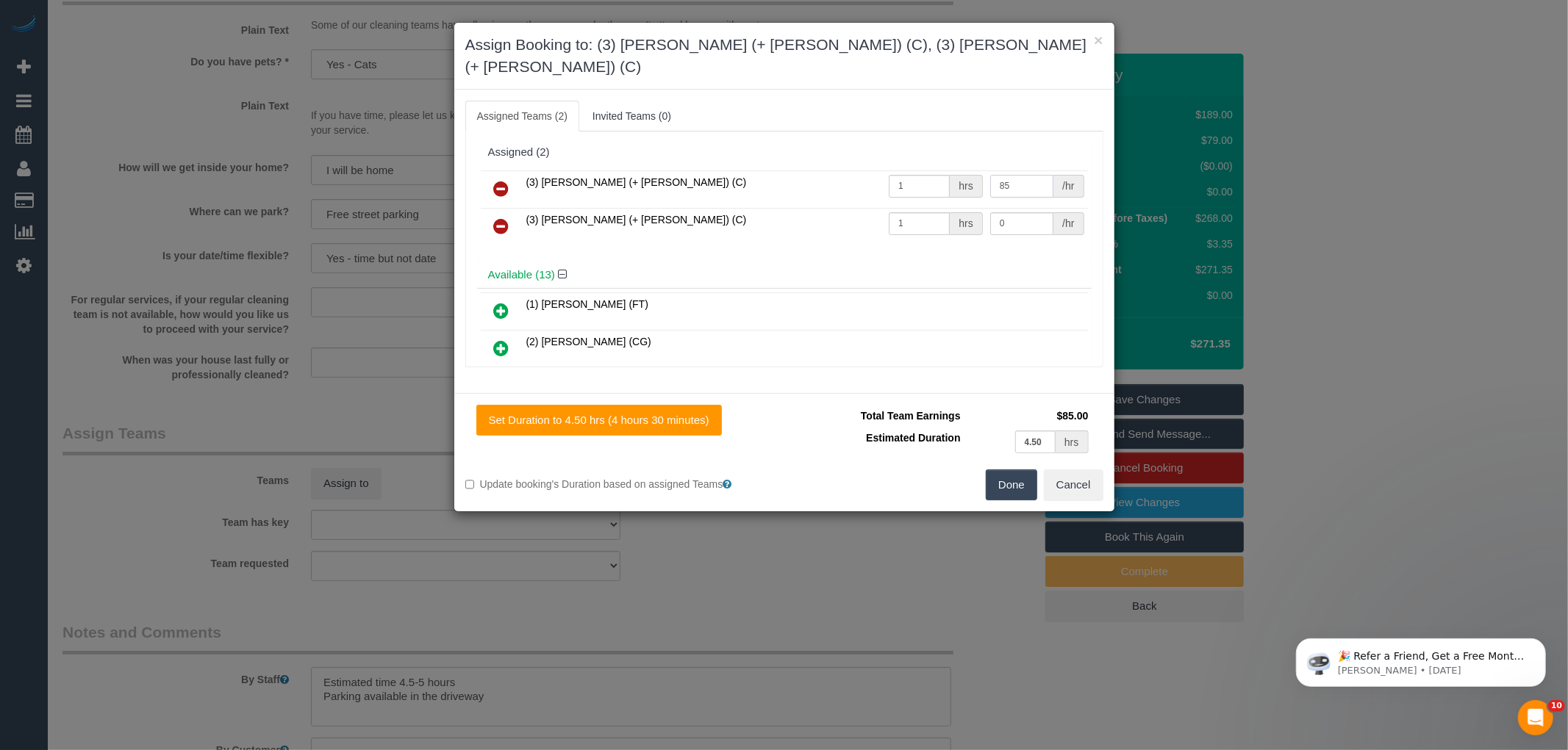
type input "85"
click at [1034, 213] on input "0" at bounding box center [1022, 224] width 63 height 23
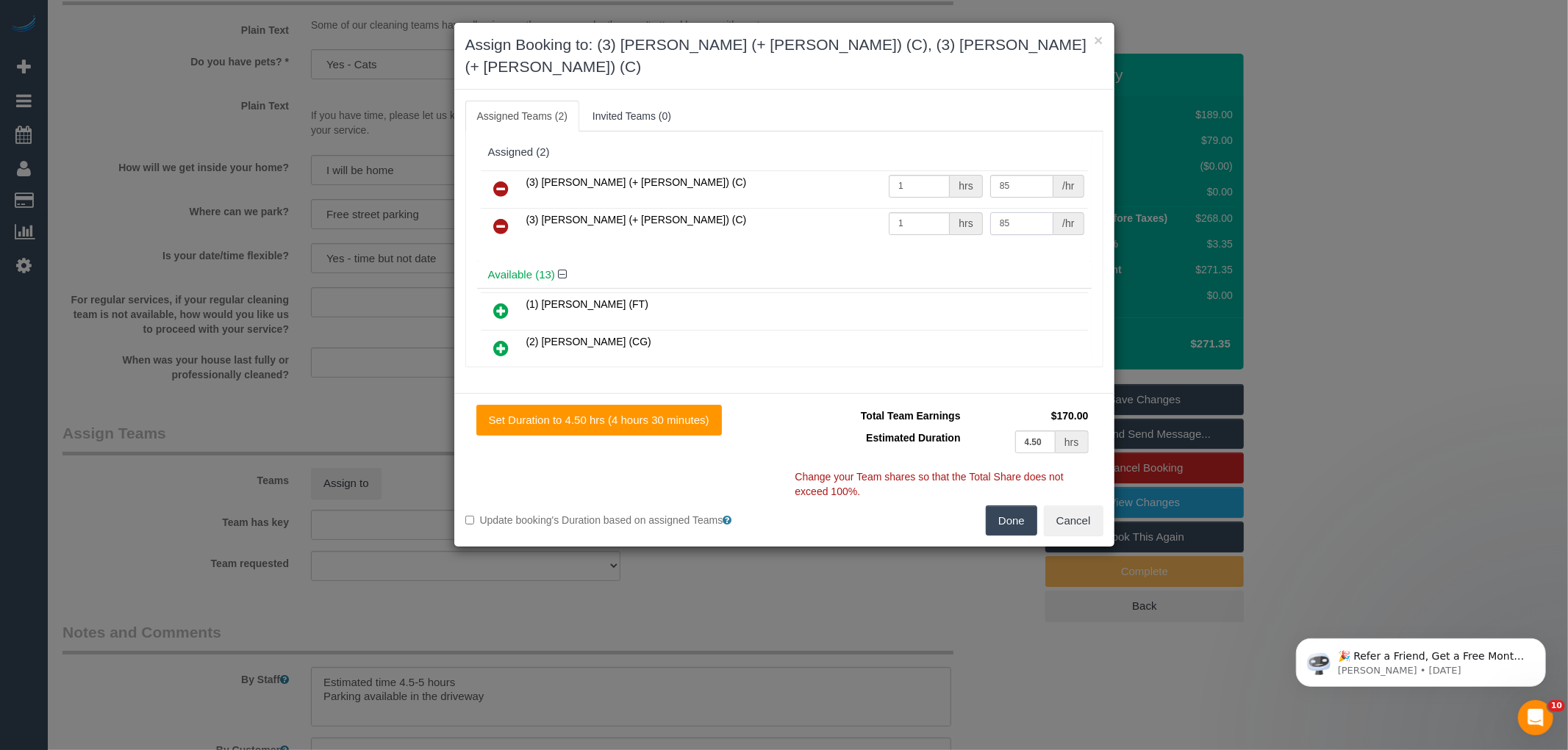
type input "85"
click at [1017, 509] on button "Done" at bounding box center [1011, 521] width 51 height 31
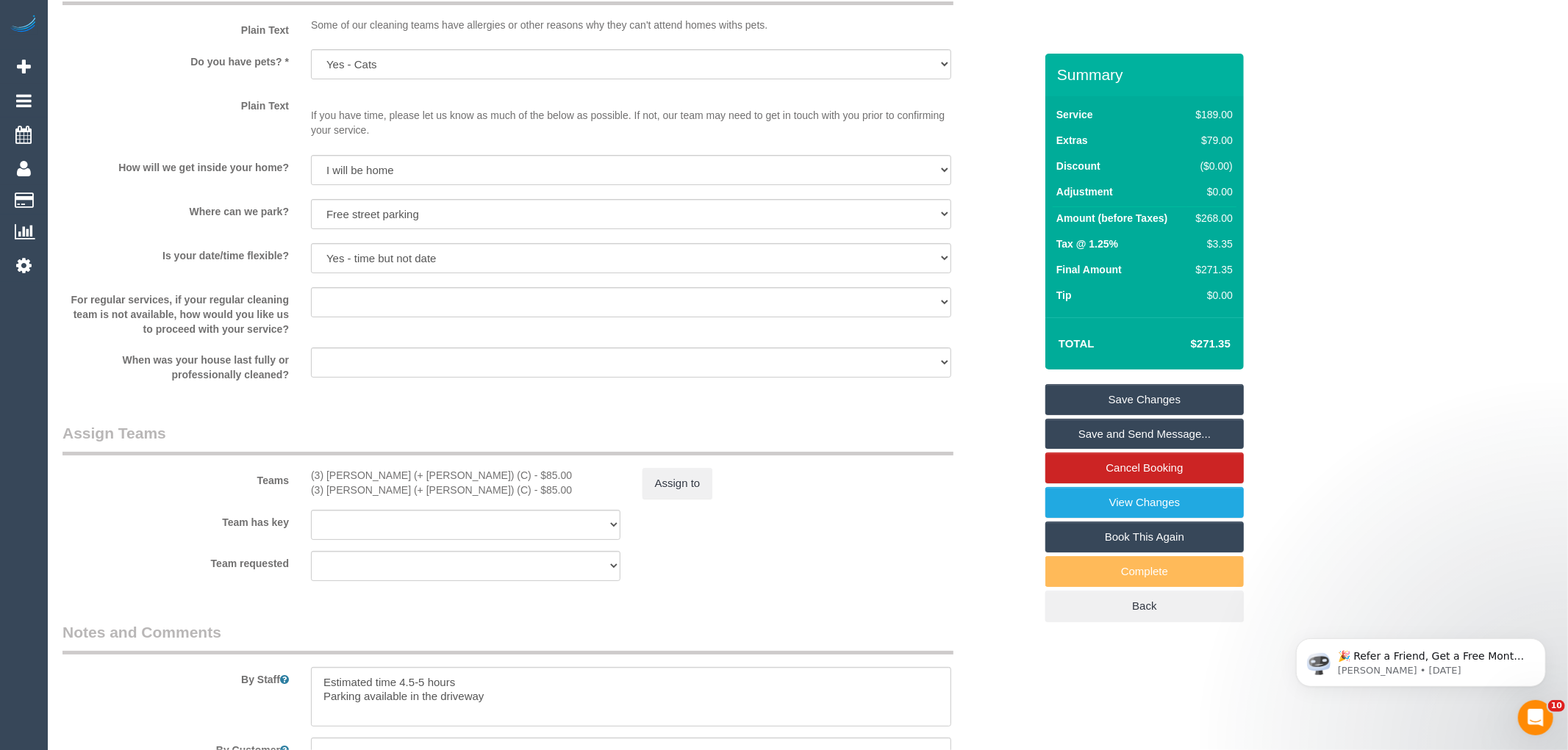
click at [1016, 509] on div "× Assign Booking to: (3) Fatema (+ Arifin) (C), (3) Arifin (+ Fatema) (C) Assig…" at bounding box center [784, 375] width 1568 height 750
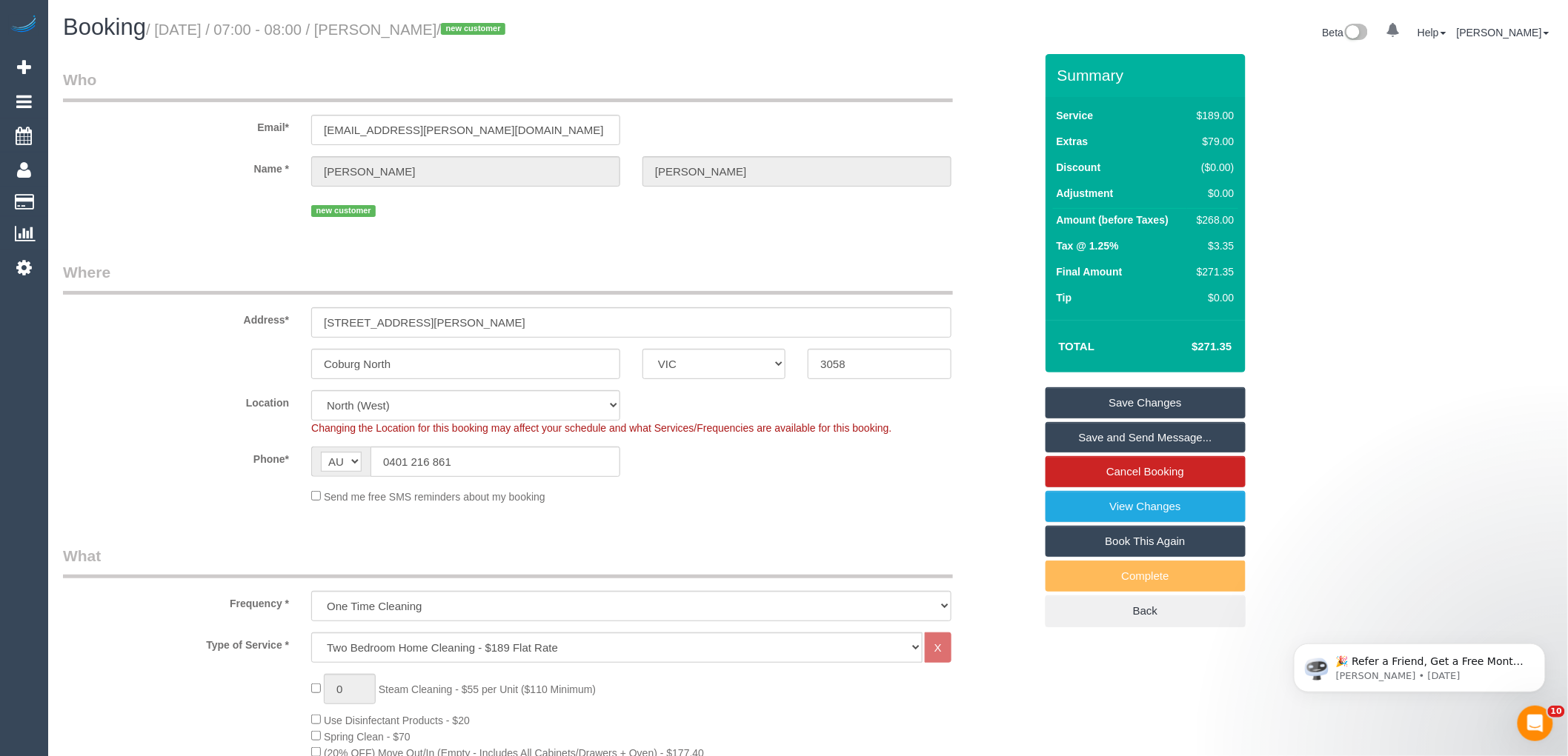
click at [1103, 433] on link "Save and Send Message..." at bounding box center [1145, 438] width 200 height 31
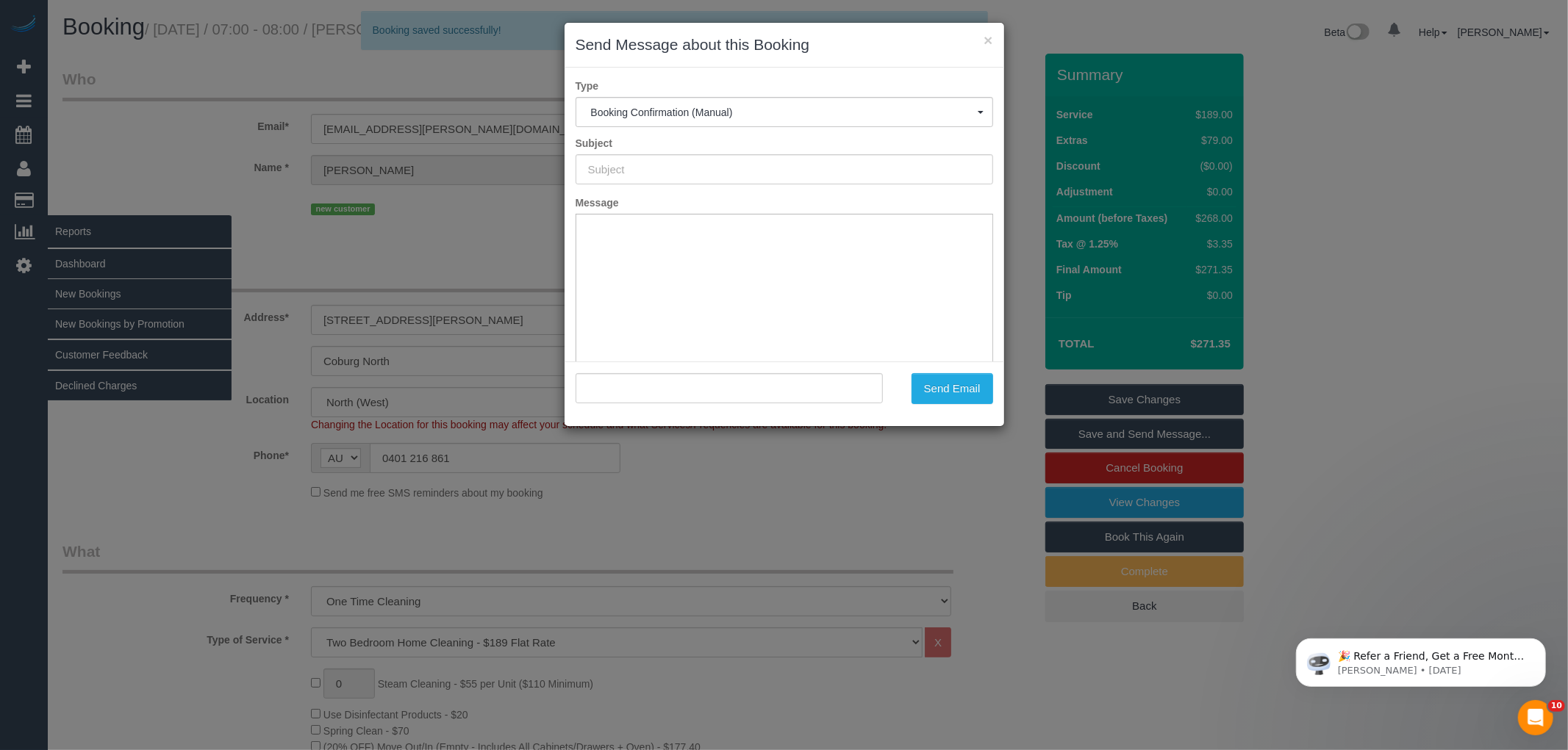
type input "Booking Confirmed"
type input ""Evan Rennick" <evan.rennick@gmail.com>"
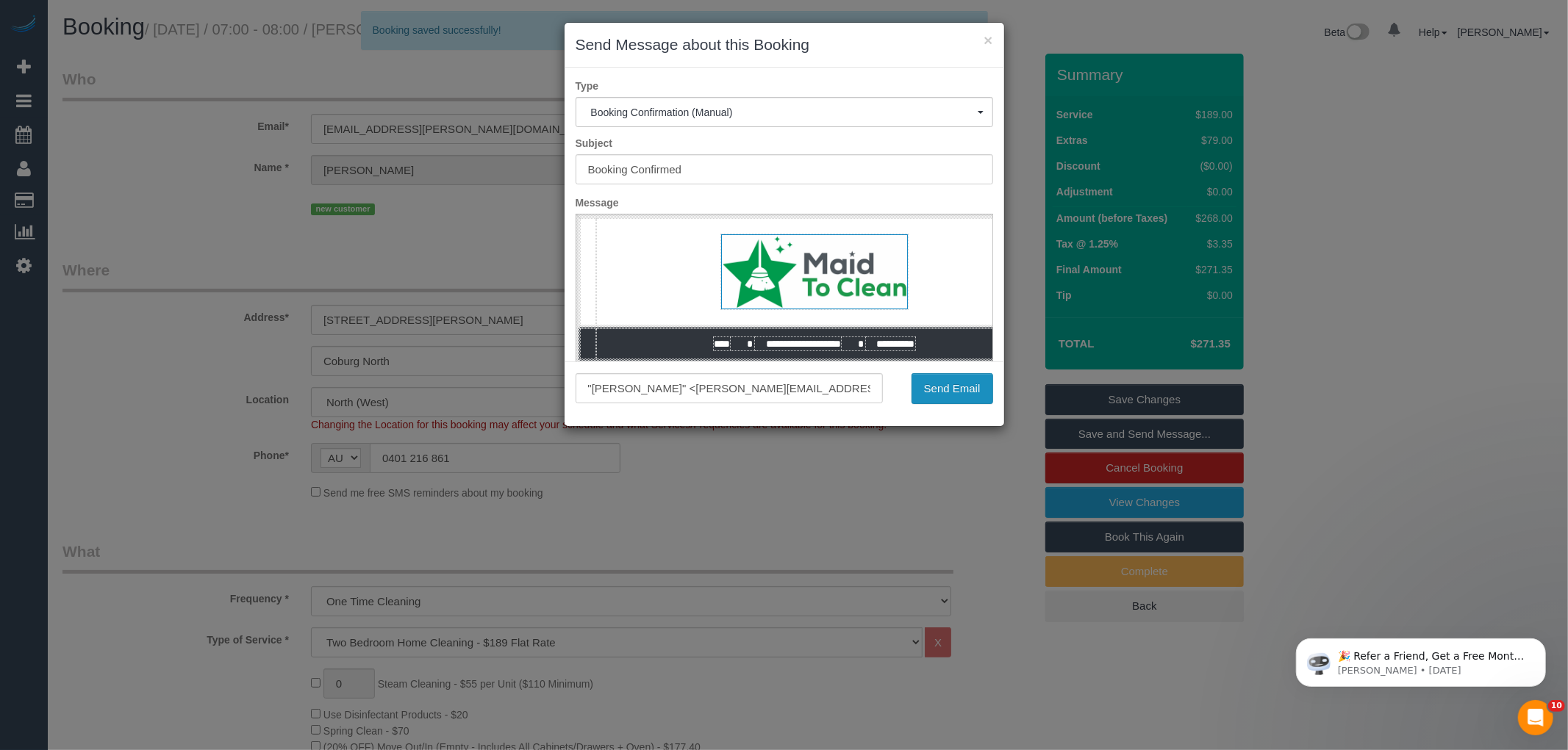
click at [965, 392] on button "Send Email" at bounding box center [952, 389] width 81 height 31
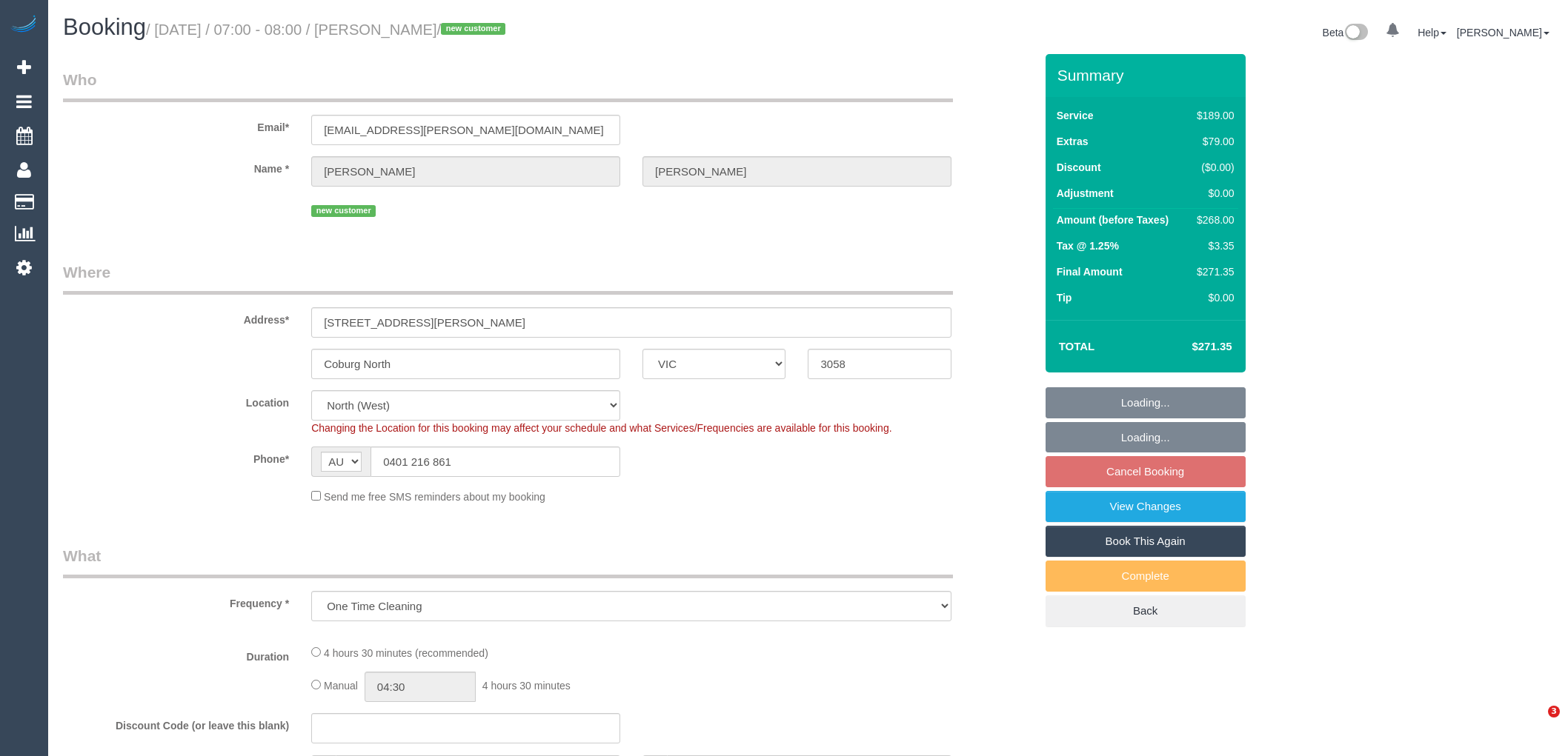
select select "VIC"
select select "object:715"
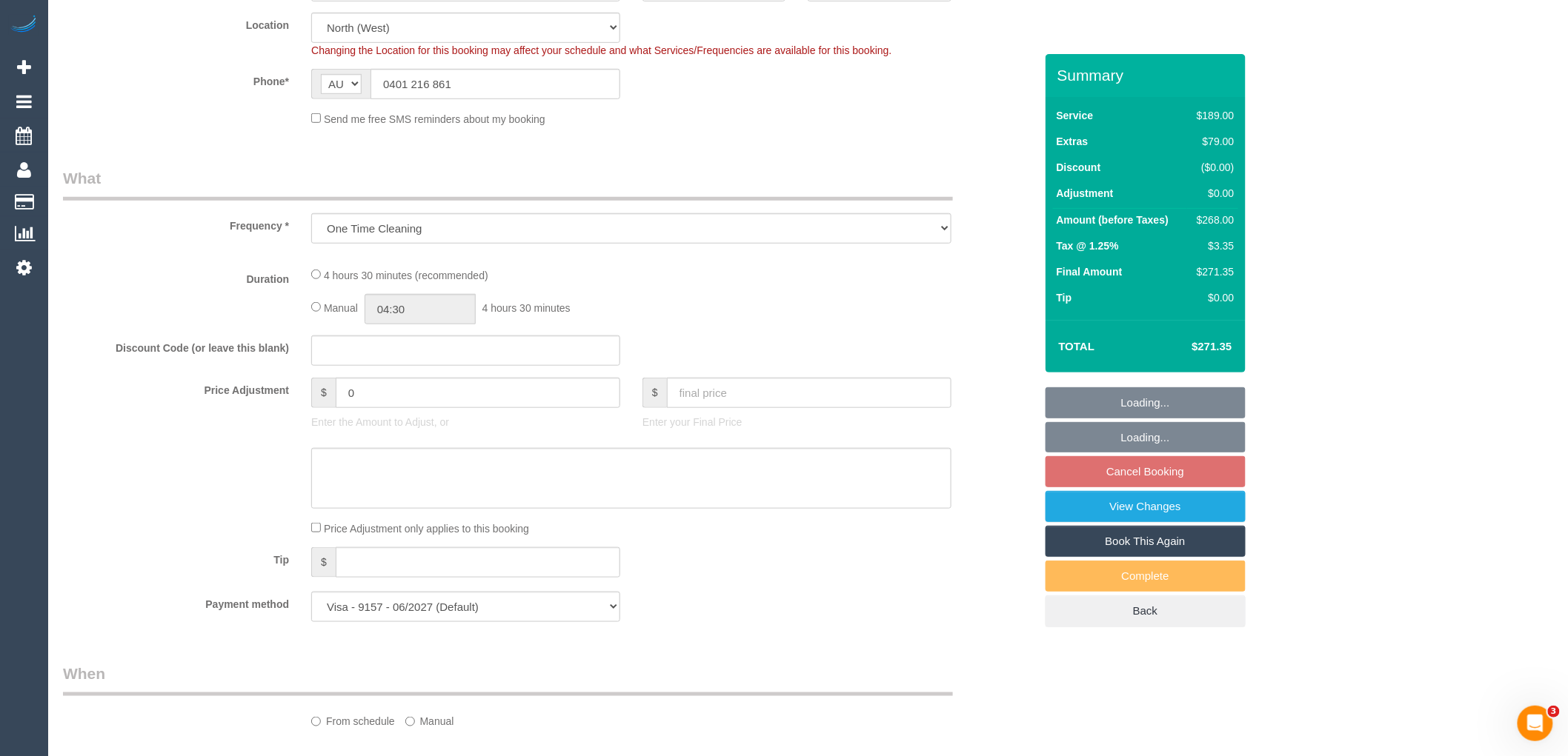
select select "number:29"
select select "number:14"
select select "number:19"
select select "number:24"
select select "spot1"
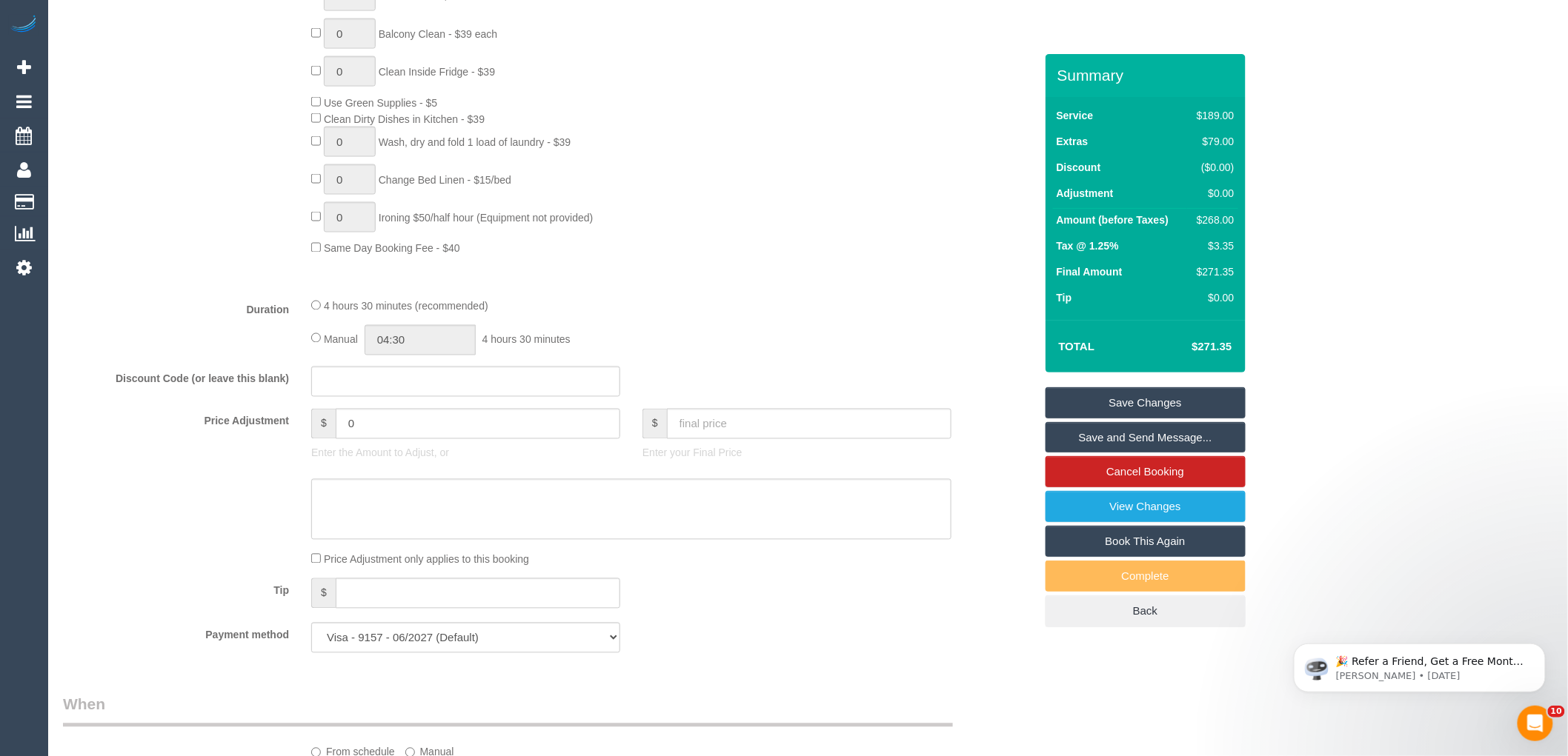
scroll to position [933, 0]
click at [397, 359] on input "04:30" at bounding box center [420, 343] width 111 height 30
type input "02:30"
click at [401, 424] on li "02:30" at bounding box center [404, 428] width 66 height 19
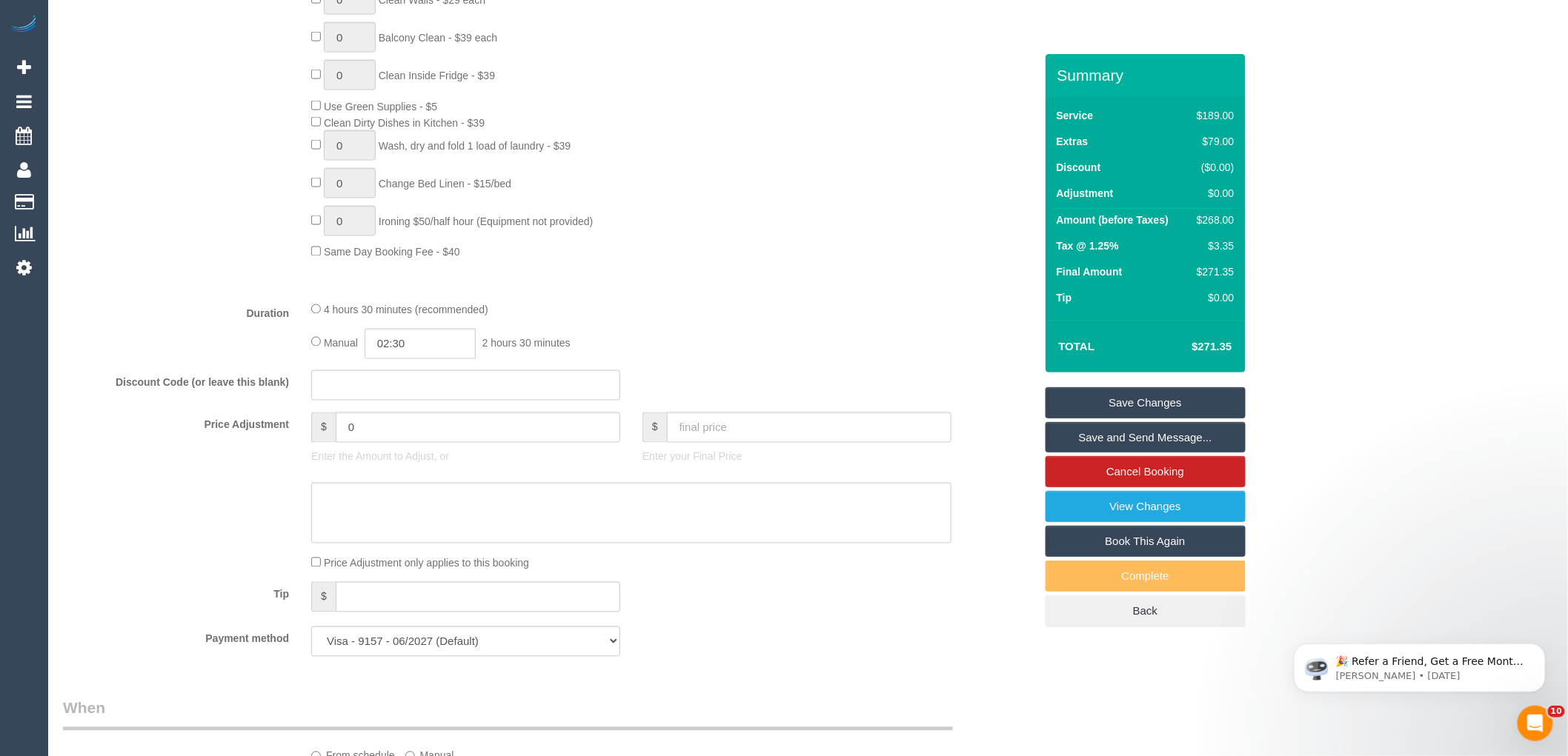
click at [698, 313] on fieldset "What Frequency * One Time Cleaning Weekly - 10% Off - 10.00% (0% for the First …" at bounding box center [548, 140] width 972 height 1057
click at [1137, 402] on link "Save Changes" at bounding box center [1145, 403] width 200 height 31
select select "spot22"
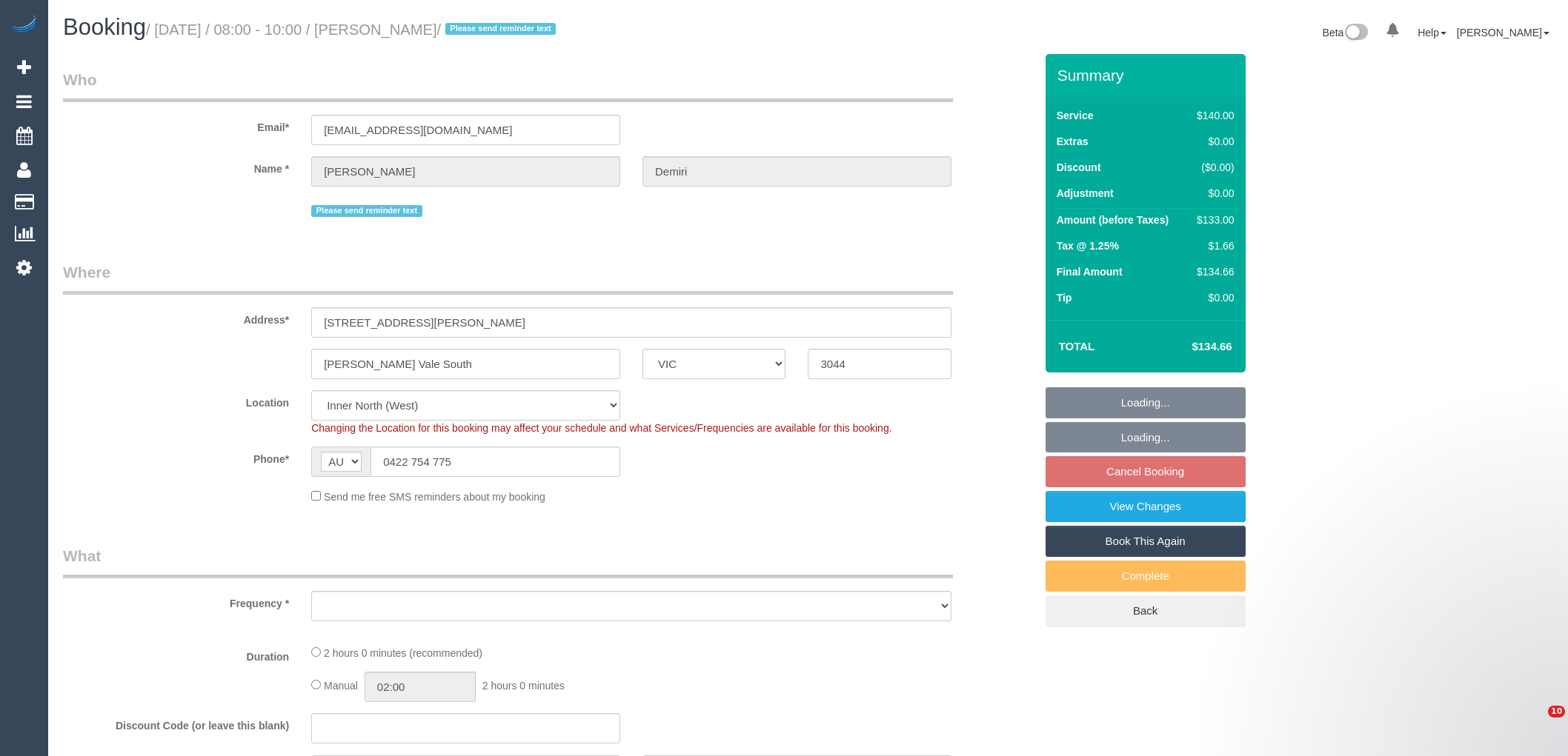
select select "VIC"
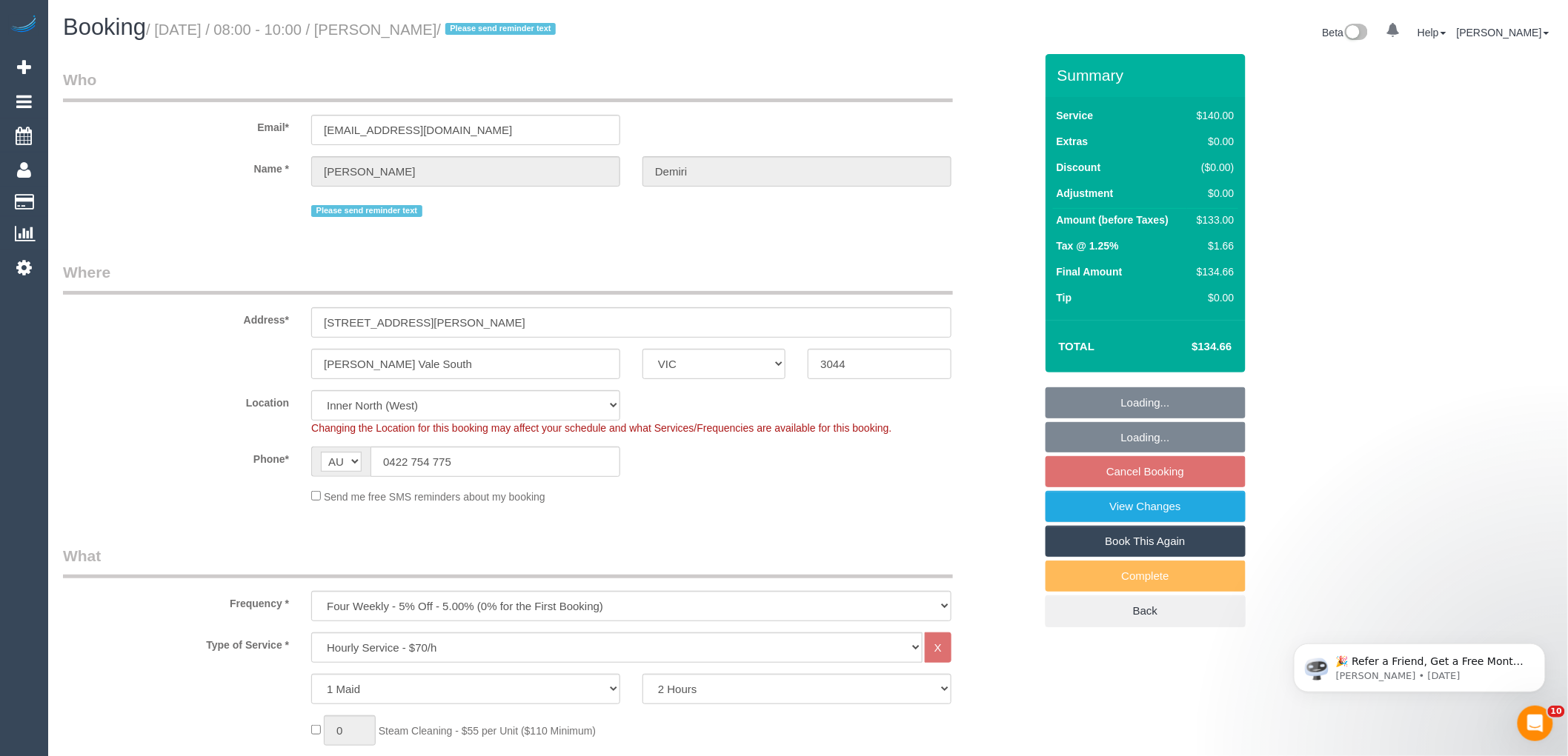
select select "object:718"
select select "string:stripe-pm_1QHBrD2GScqysDRVybbNqxWX"
select select "spot2"
select select "object:874"
select select "number:28"
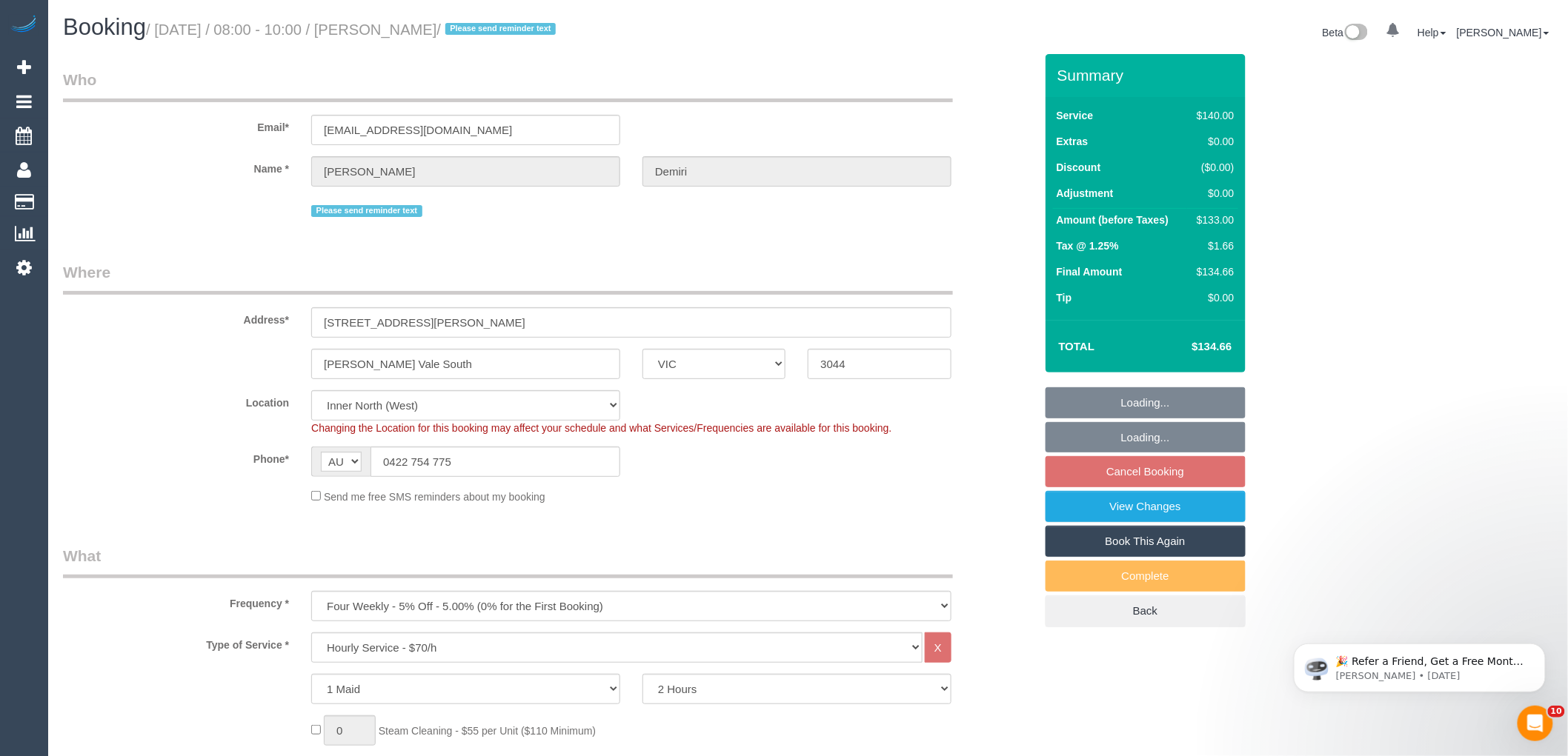
select select "number:15"
select select "number:18"
select select "number:24"
select select "number:34"
select select "number:13"
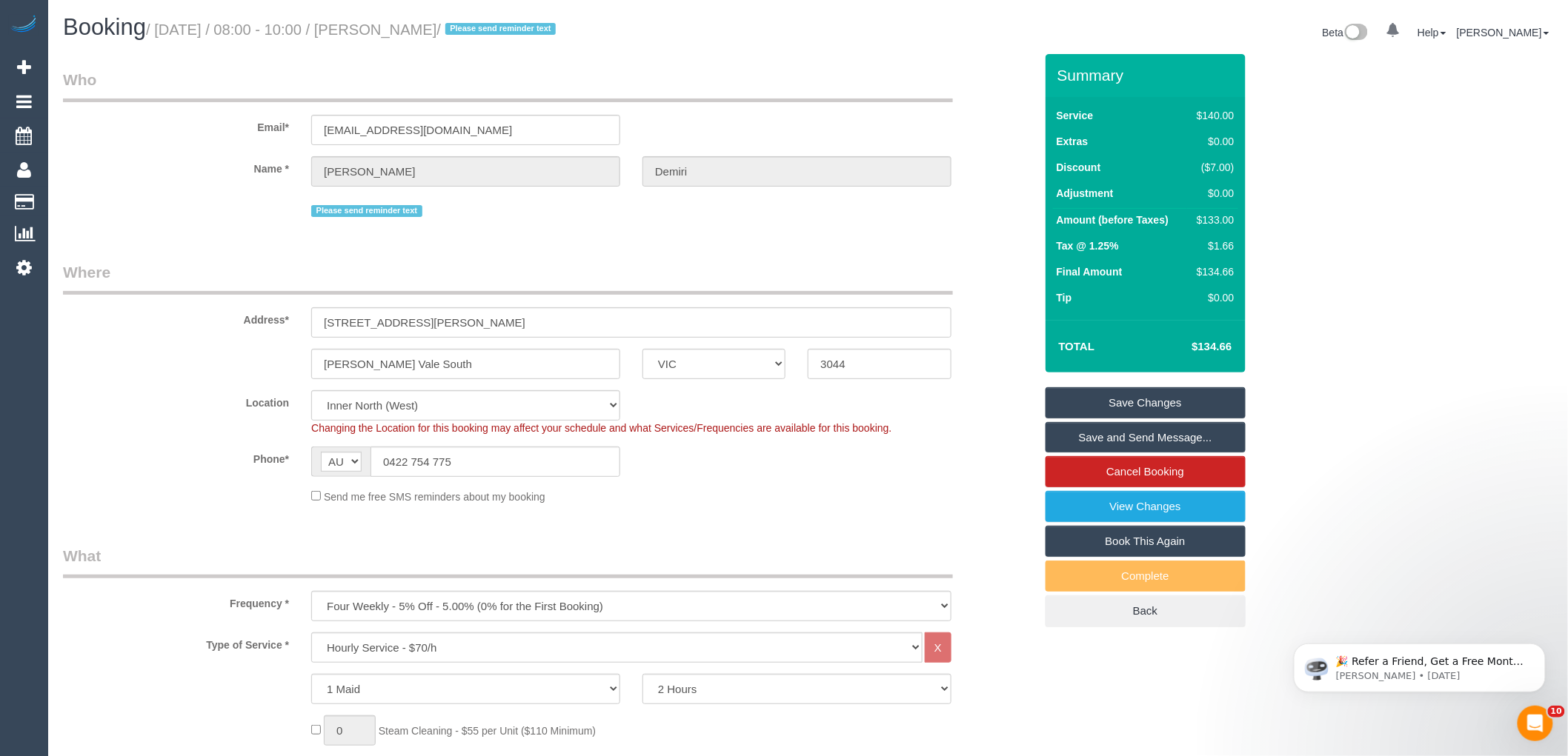
drag, startPoint x: 507, startPoint y: 25, endPoint x: 379, endPoint y: 27, distance: 128.0
click at [379, 27] on small "/ [DATE] / 08:00 - 10:00 / [PERSON_NAME] / Please send reminder text" at bounding box center [354, 30] width 414 height 16
copy small "[PERSON_NAME] /"
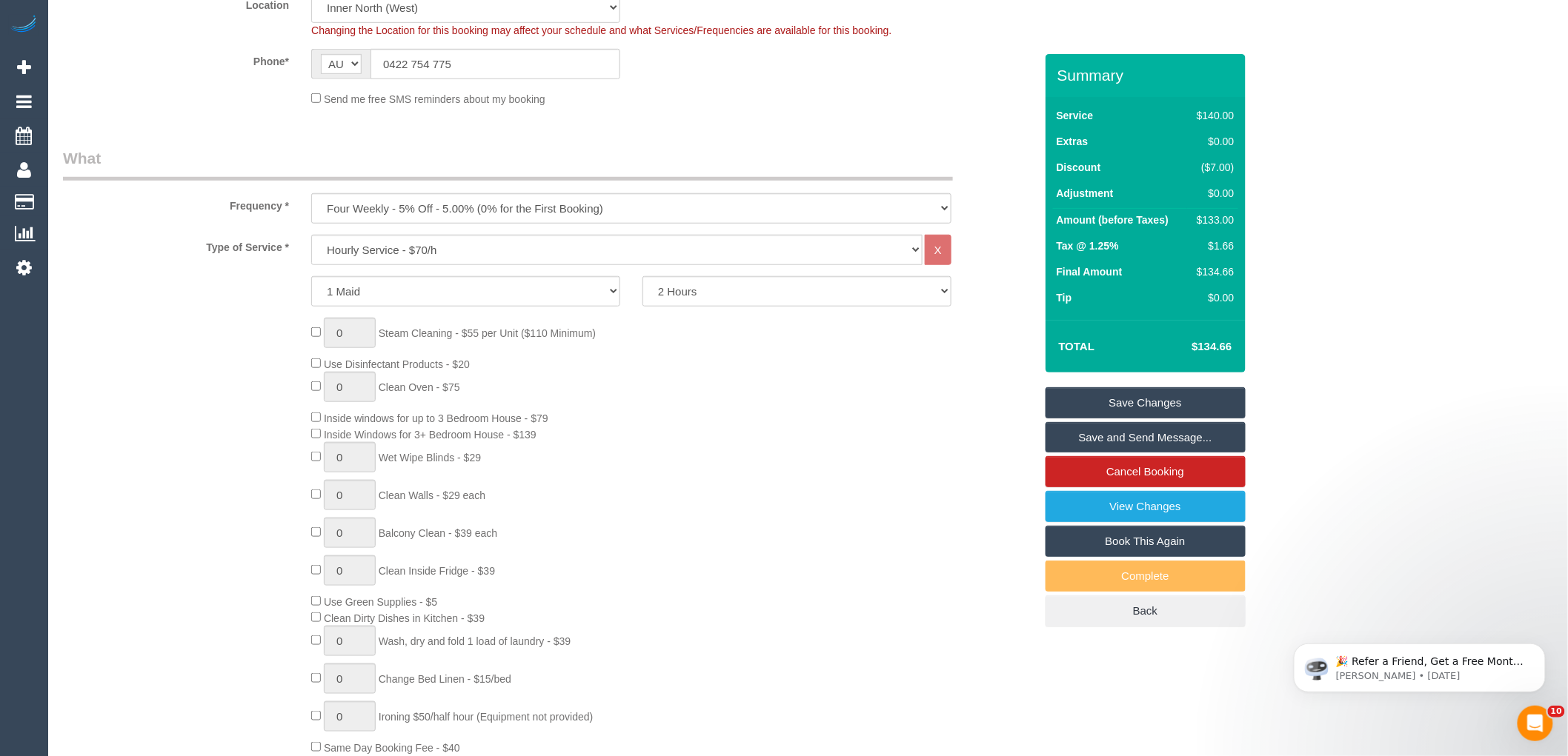
scroll to position [658, 0]
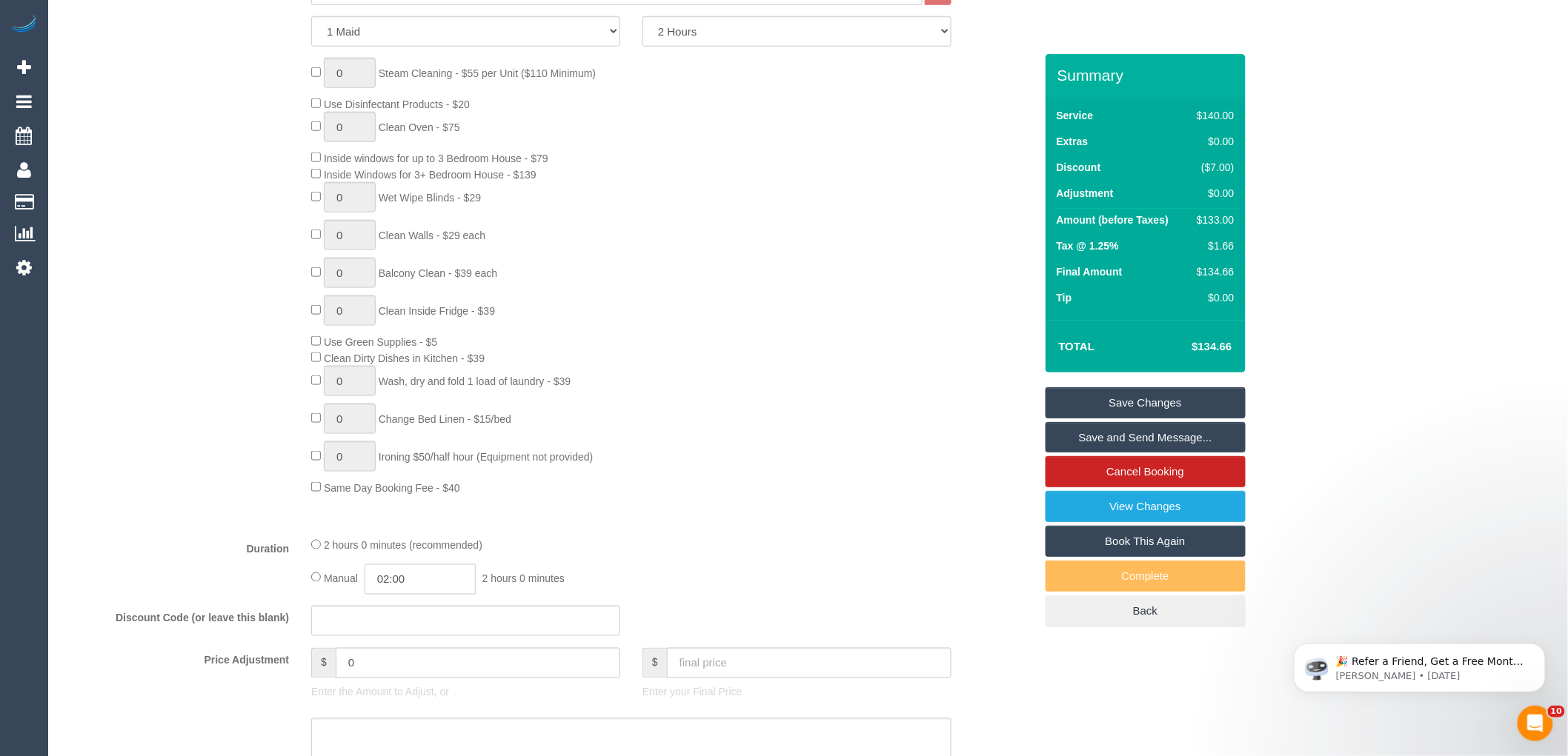
click at [423, 587] on input "02:00" at bounding box center [420, 579] width 111 height 30
type input "01:00"
drag, startPoint x: 412, startPoint y: 622, endPoint x: 673, endPoint y: 528, distance: 277.4
click at [412, 621] on li "01:00" at bounding box center [404, 630] width 66 height 19
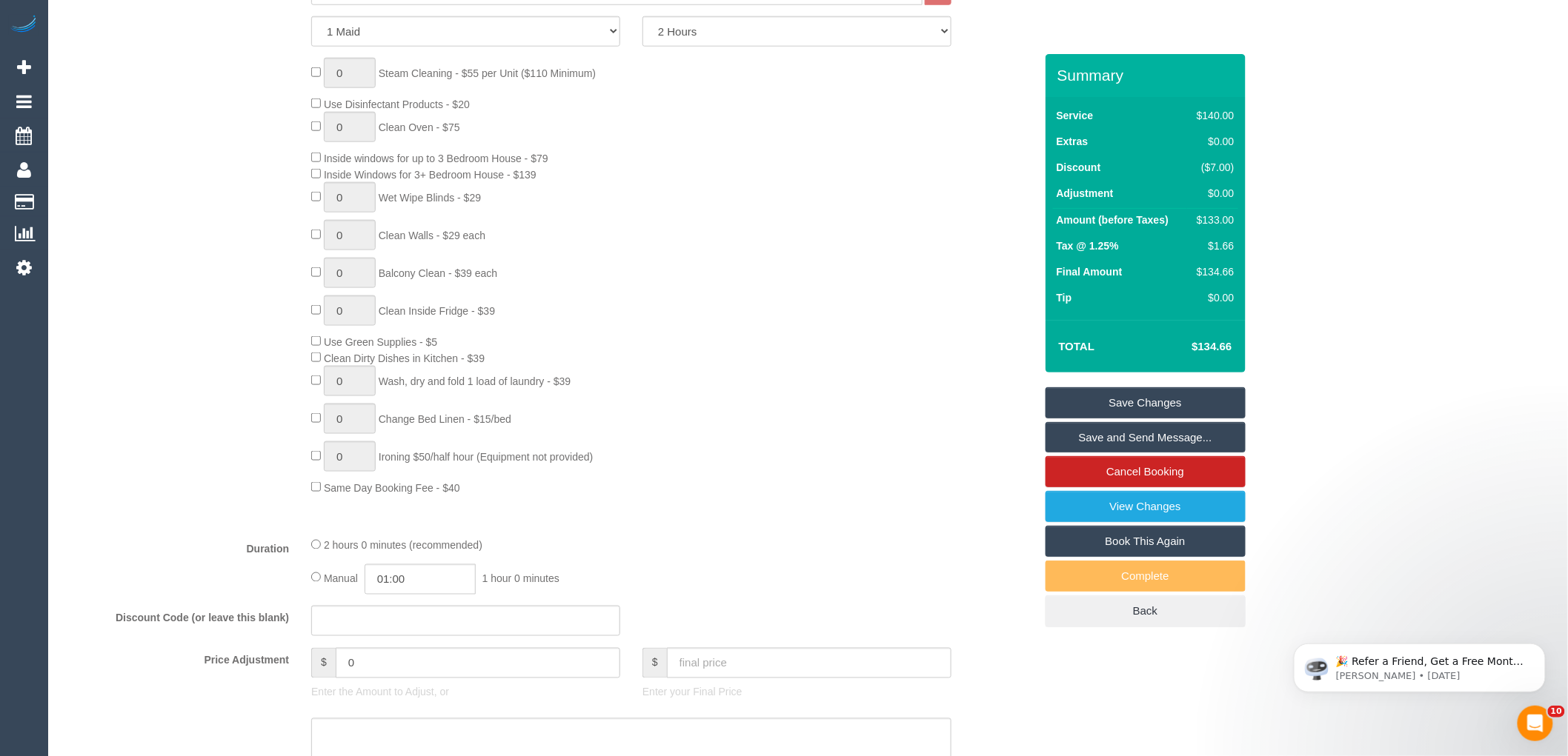
click at [673, 525] on div "Type of Service * Hourly Service - $70/h Hourly Service - $65/h Hourly Service …" at bounding box center [548, 250] width 972 height 551
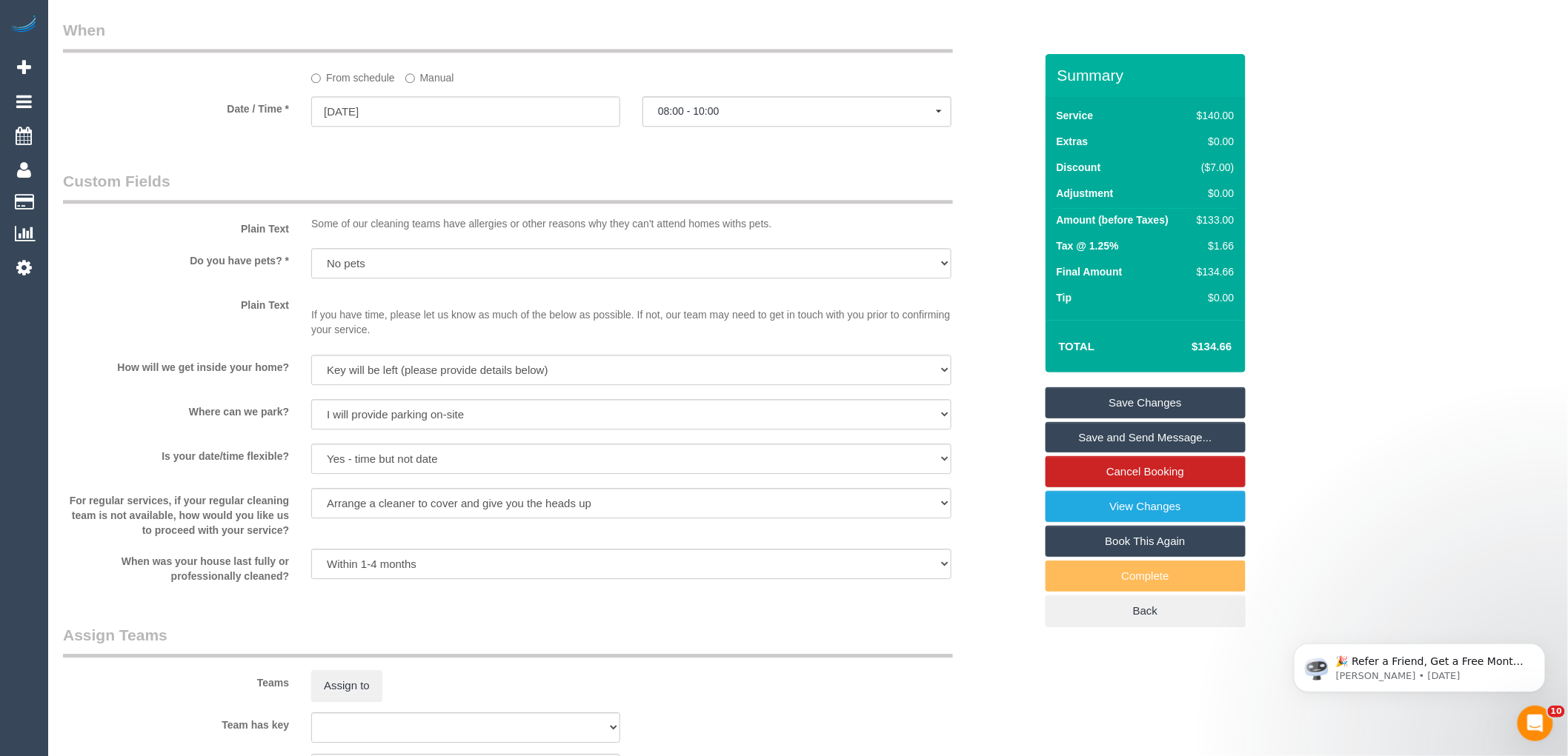
scroll to position [1646, 0]
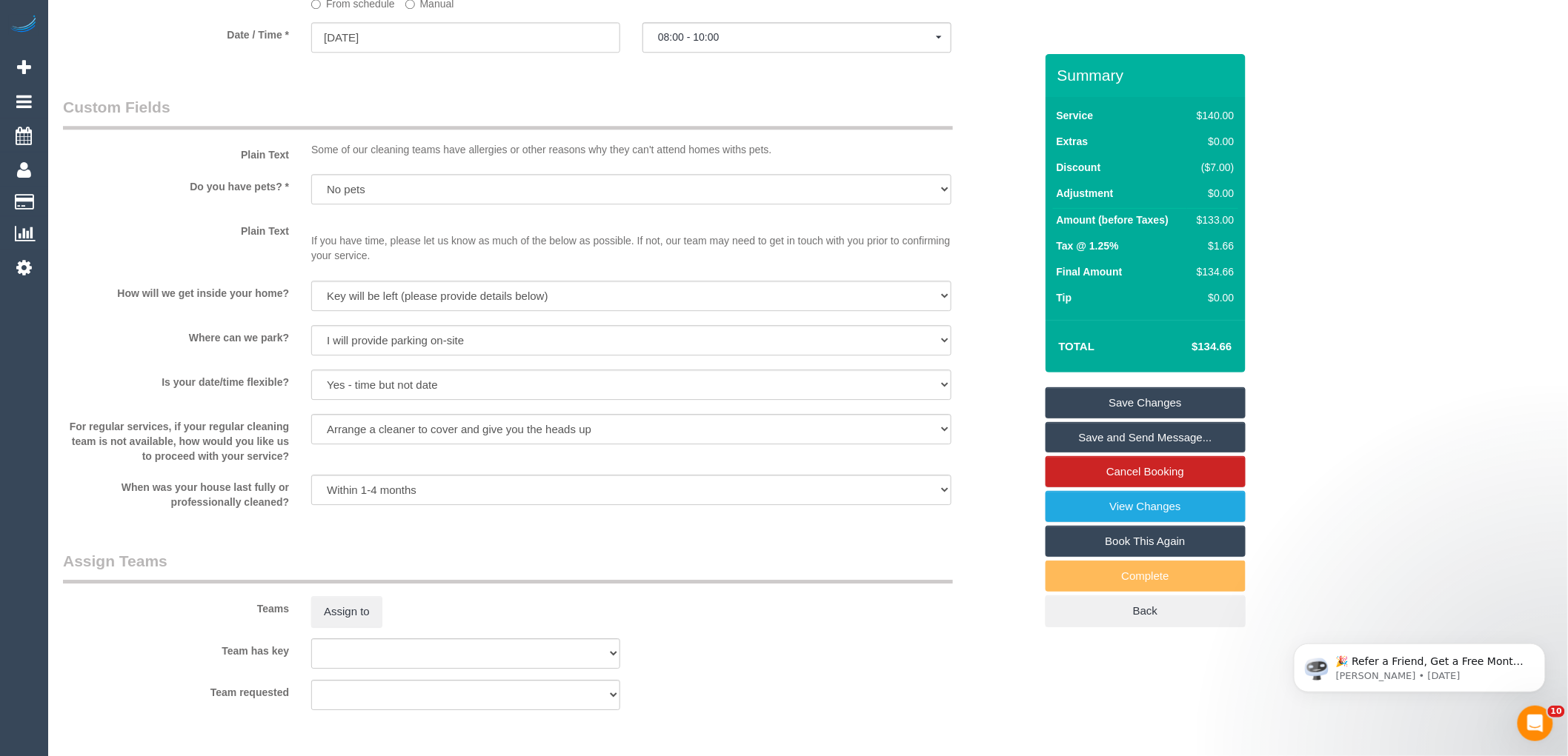
select select "spot35"
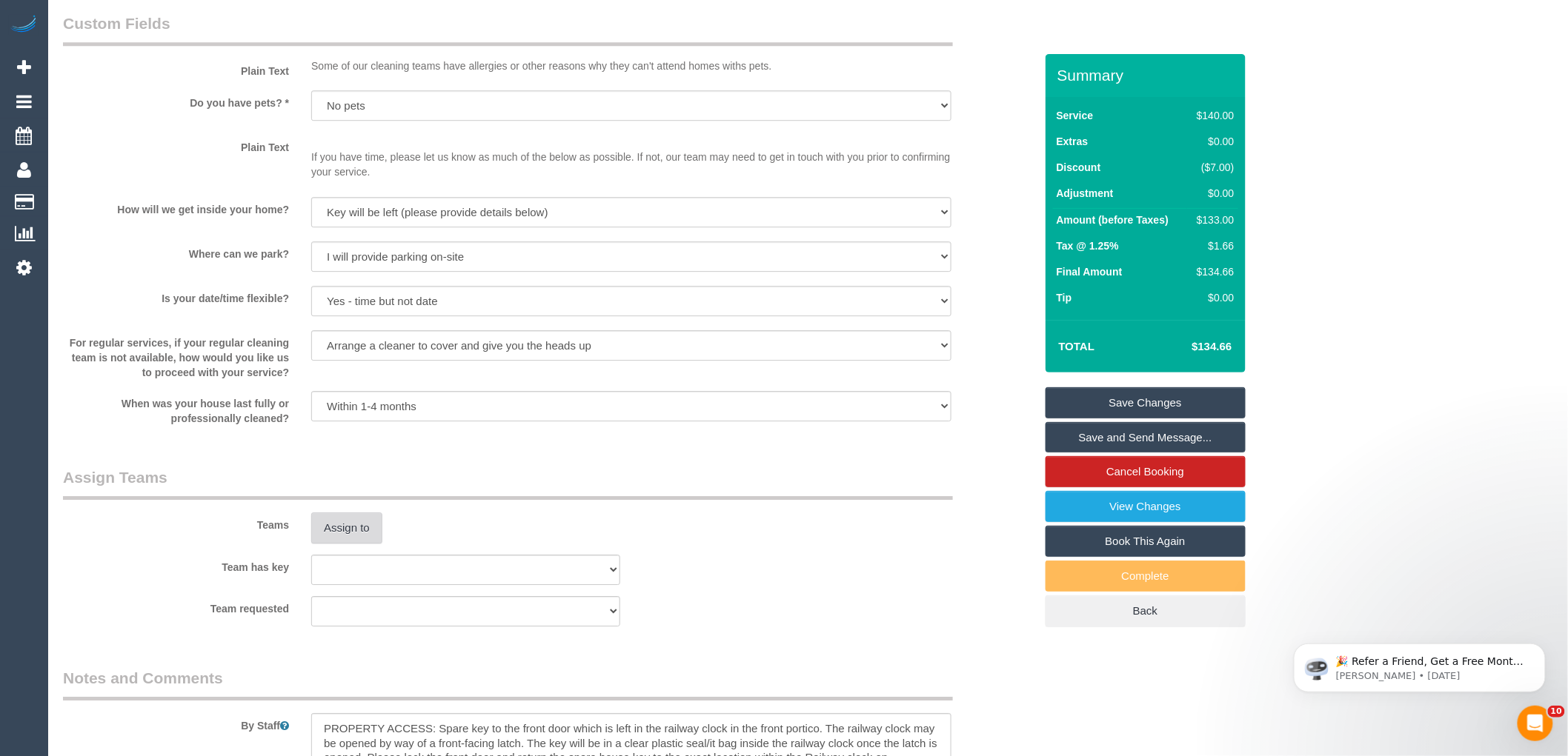
click at [331, 467] on sui-booking-teams "Teams Assign to Team has key (0) Office (0) [PERSON_NAME] Test Account (1) [PER…" at bounding box center [548, 547] width 972 height 160
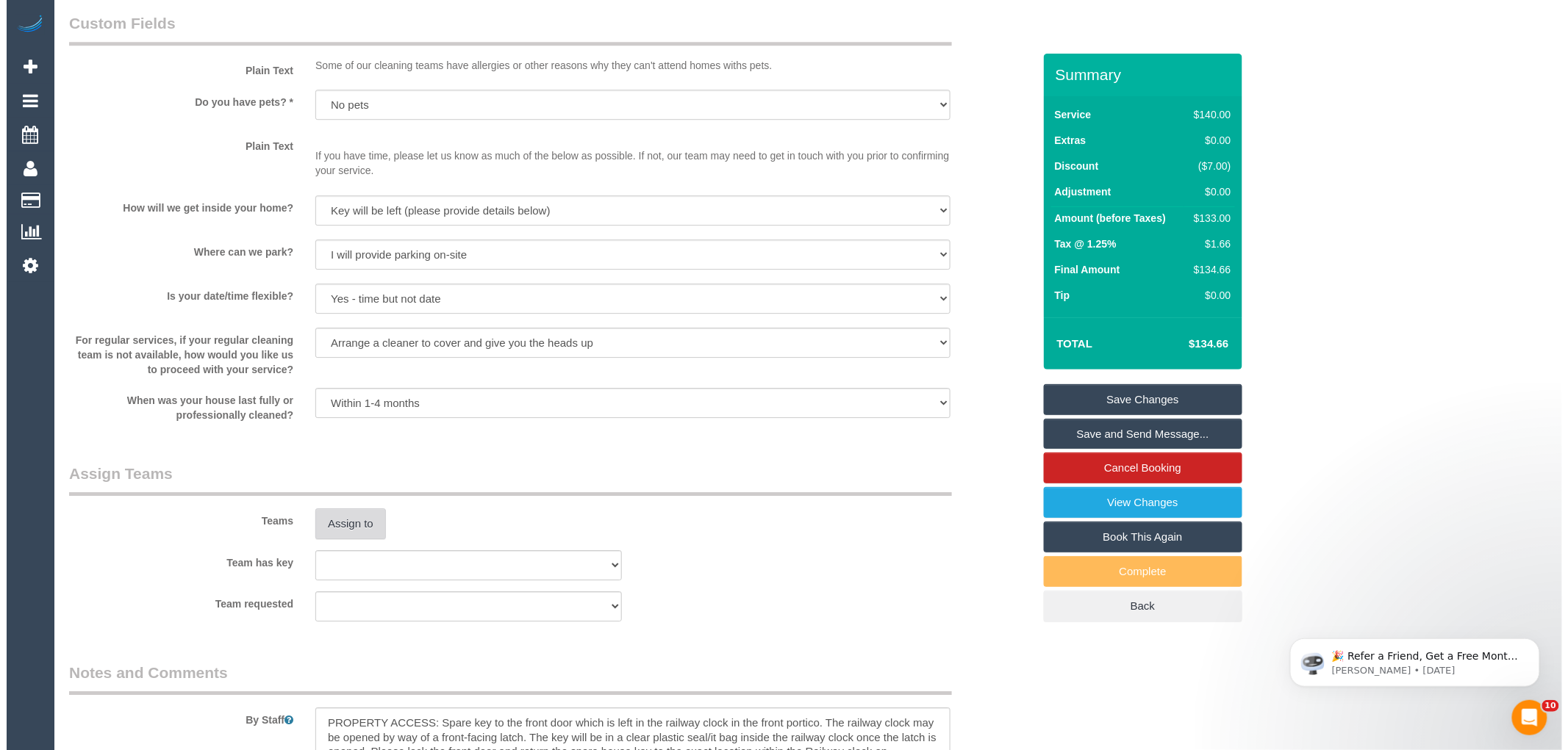
scroll to position [1878, 0]
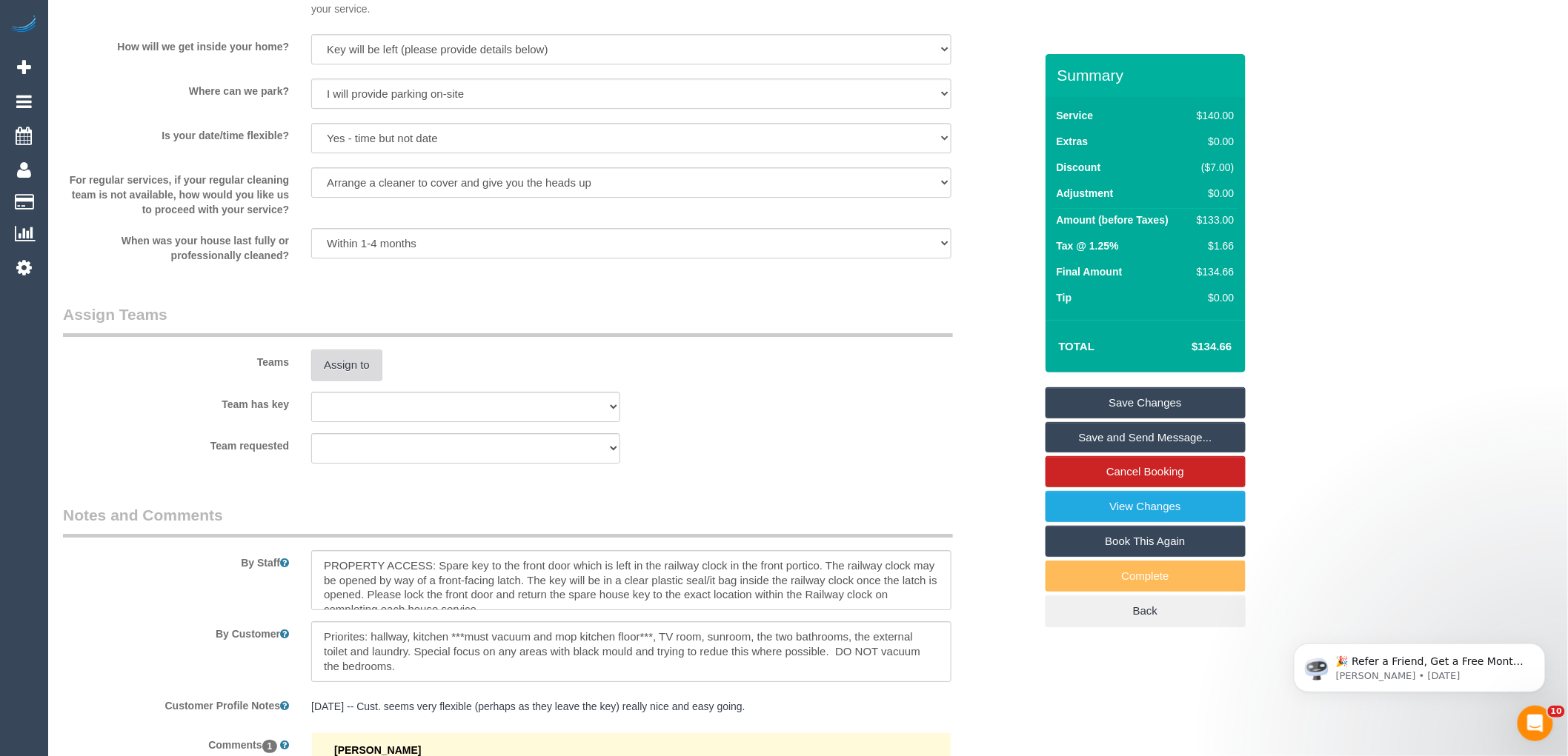
click at [347, 372] on button "Assign to" at bounding box center [346, 365] width 71 height 31
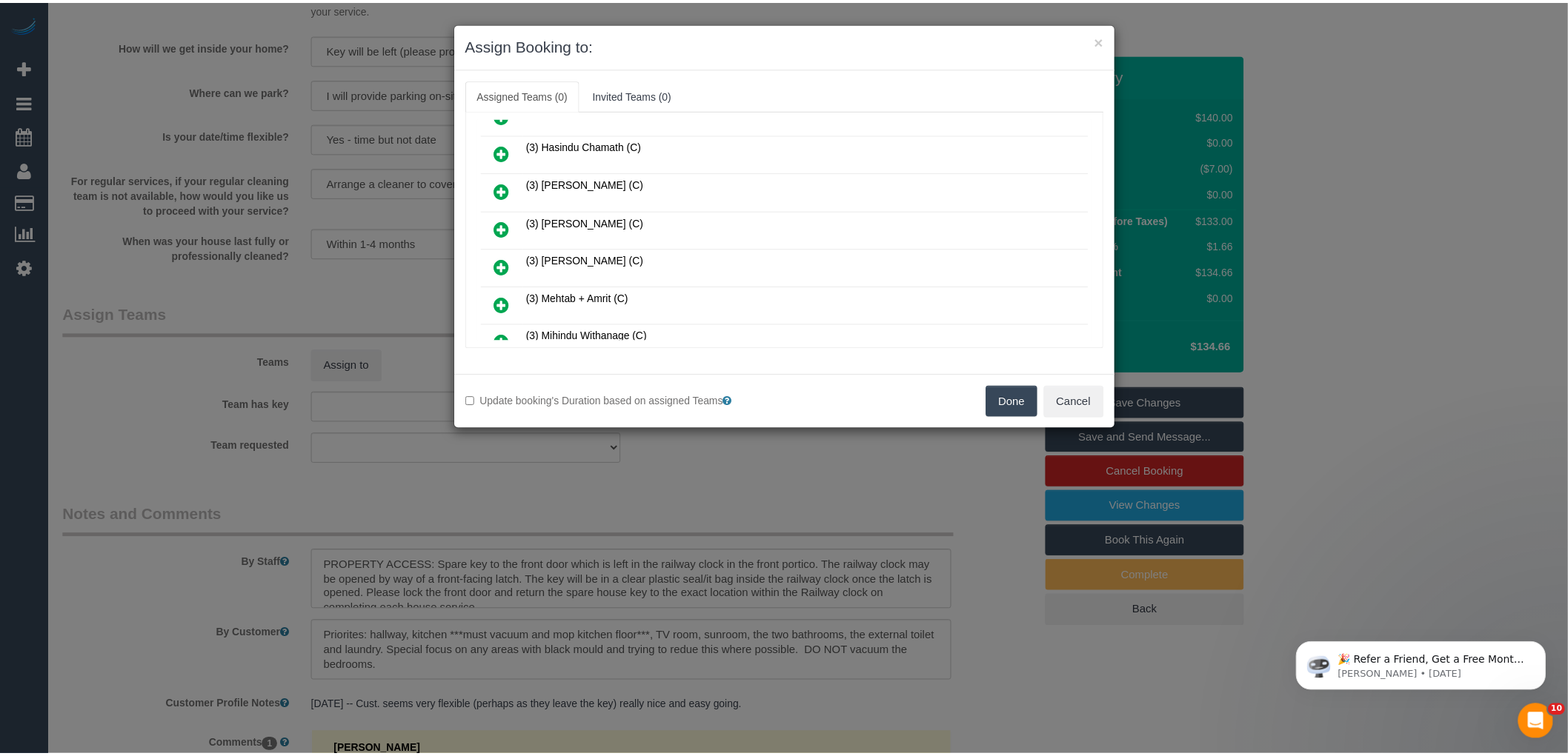
scroll to position [411, 0]
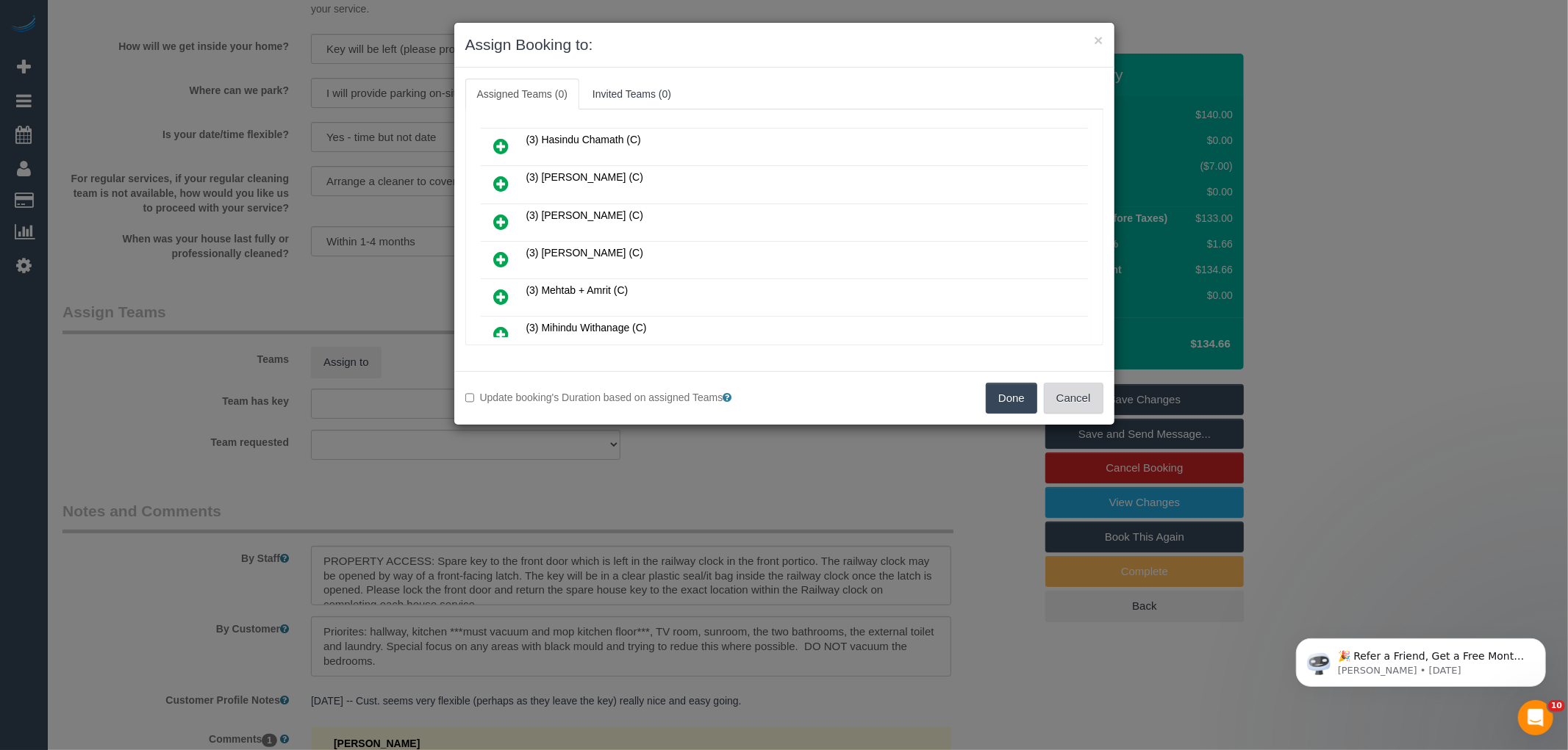
click at [1077, 398] on button "Cancel" at bounding box center [1074, 398] width 60 height 31
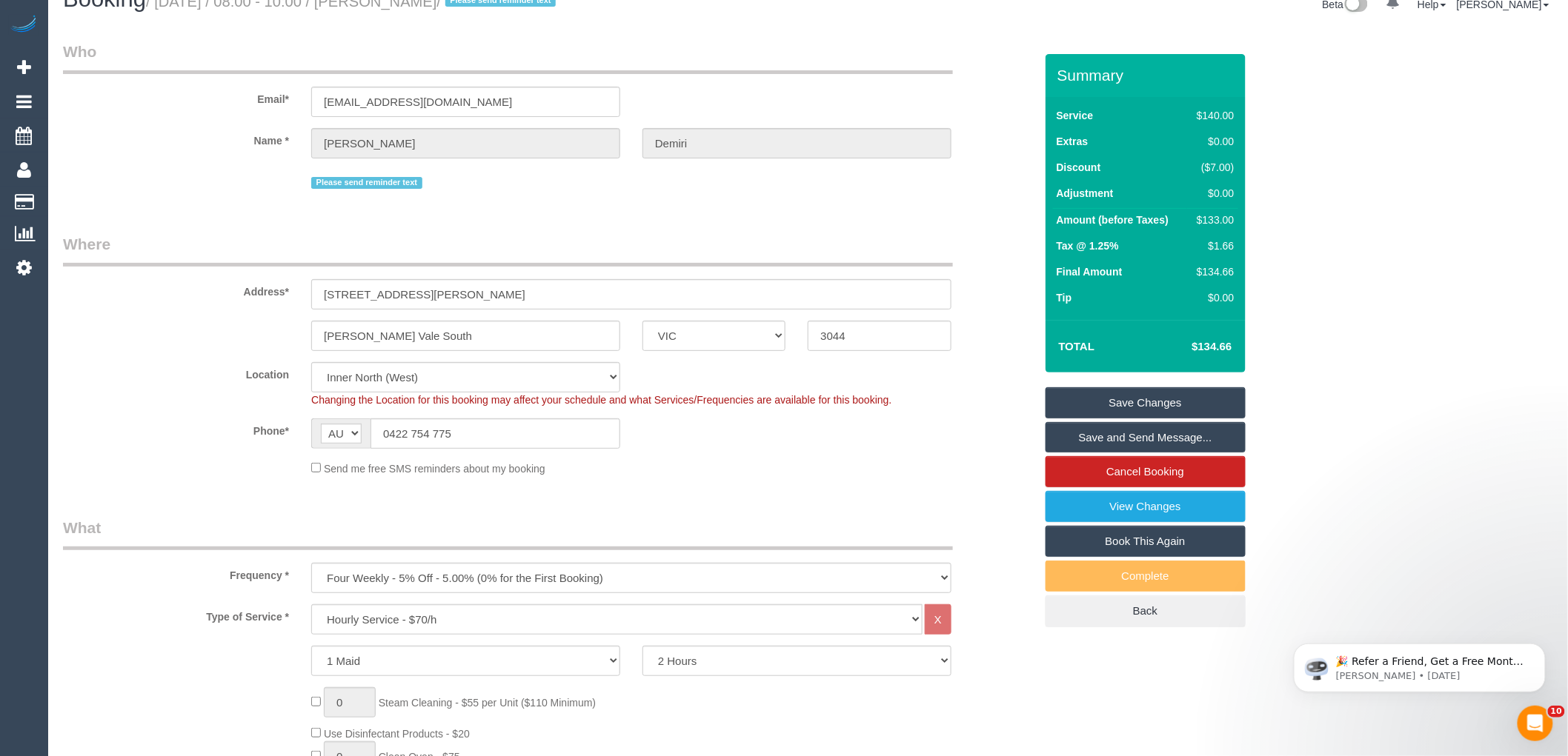
scroll to position [0, 0]
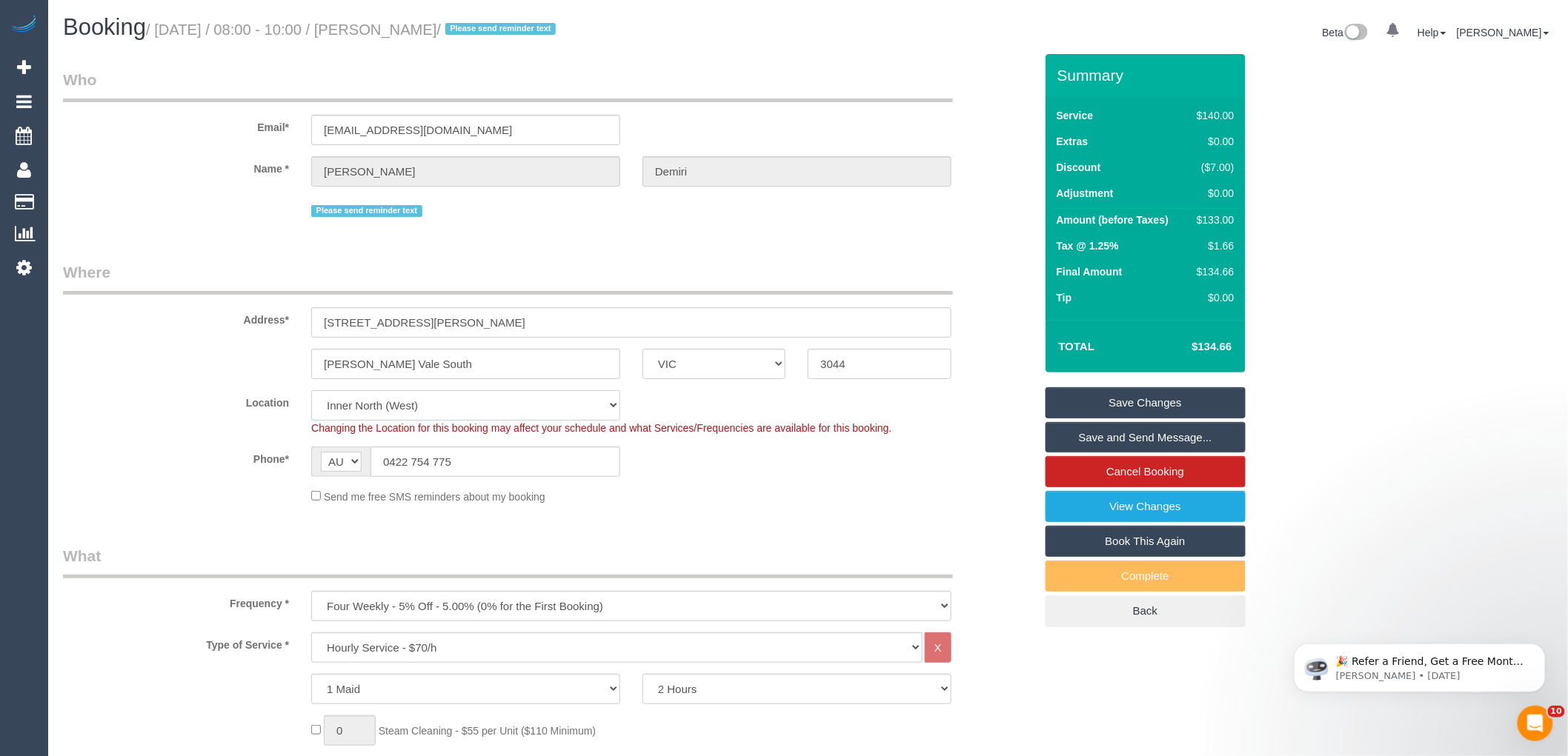
click at [389, 399] on select "Office [GEOGRAPHIC_DATA] (North) East (South) [GEOGRAPHIC_DATA] (East) [GEOGRAP…" at bounding box center [465, 405] width 309 height 30
select select "50"
click at [311, 392] on select "Office [GEOGRAPHIC_DATA] (North) East (South) [GEOGRAPHIC_DATA] (East) [GEOGRAP…" at bounding box center [465, 405] width 309 height 30
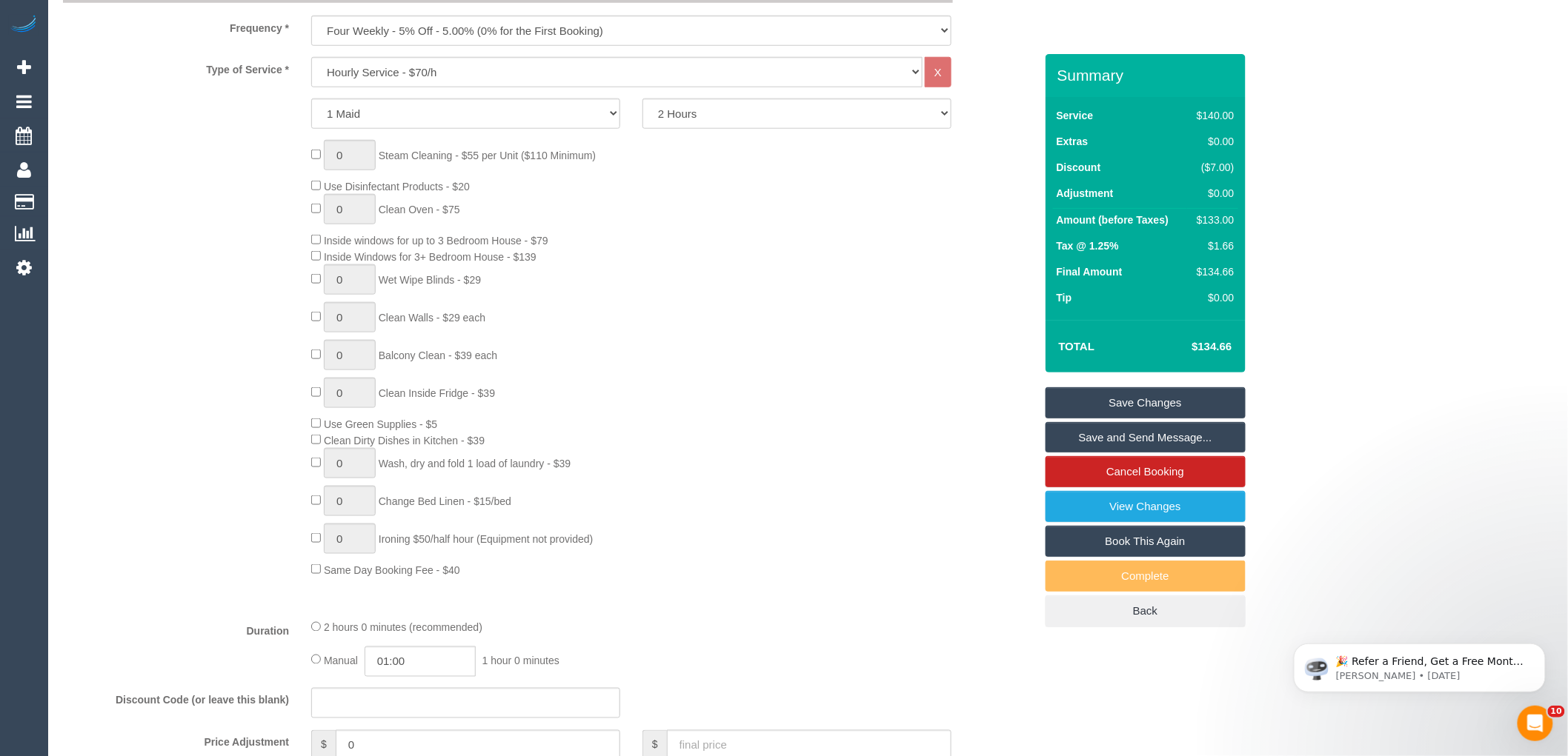
select select "object:6626"
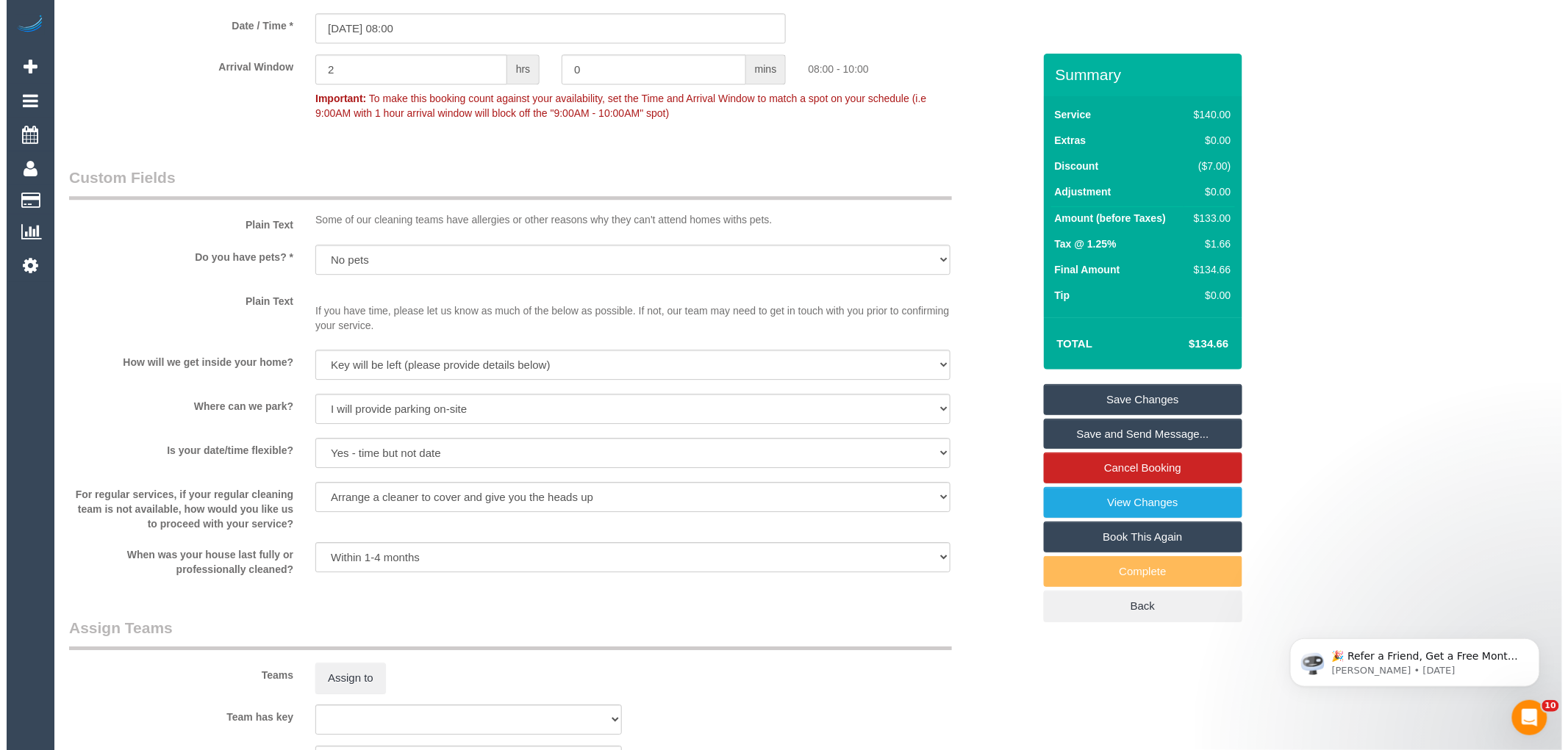
scroll to position [1715, 0]
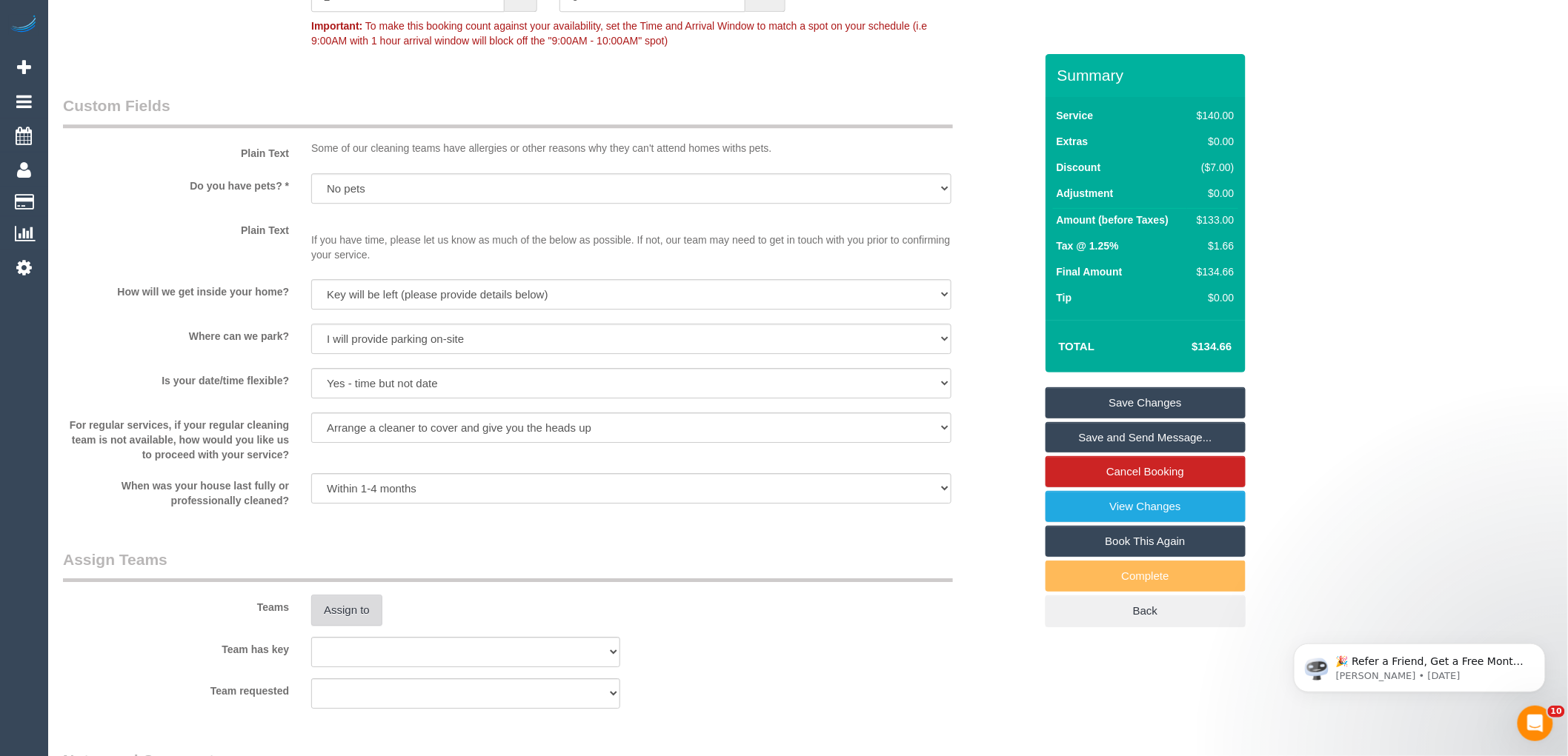
click at [346, 625] on button "Assign to" at bounding box center [346, 611] width 71 height 31
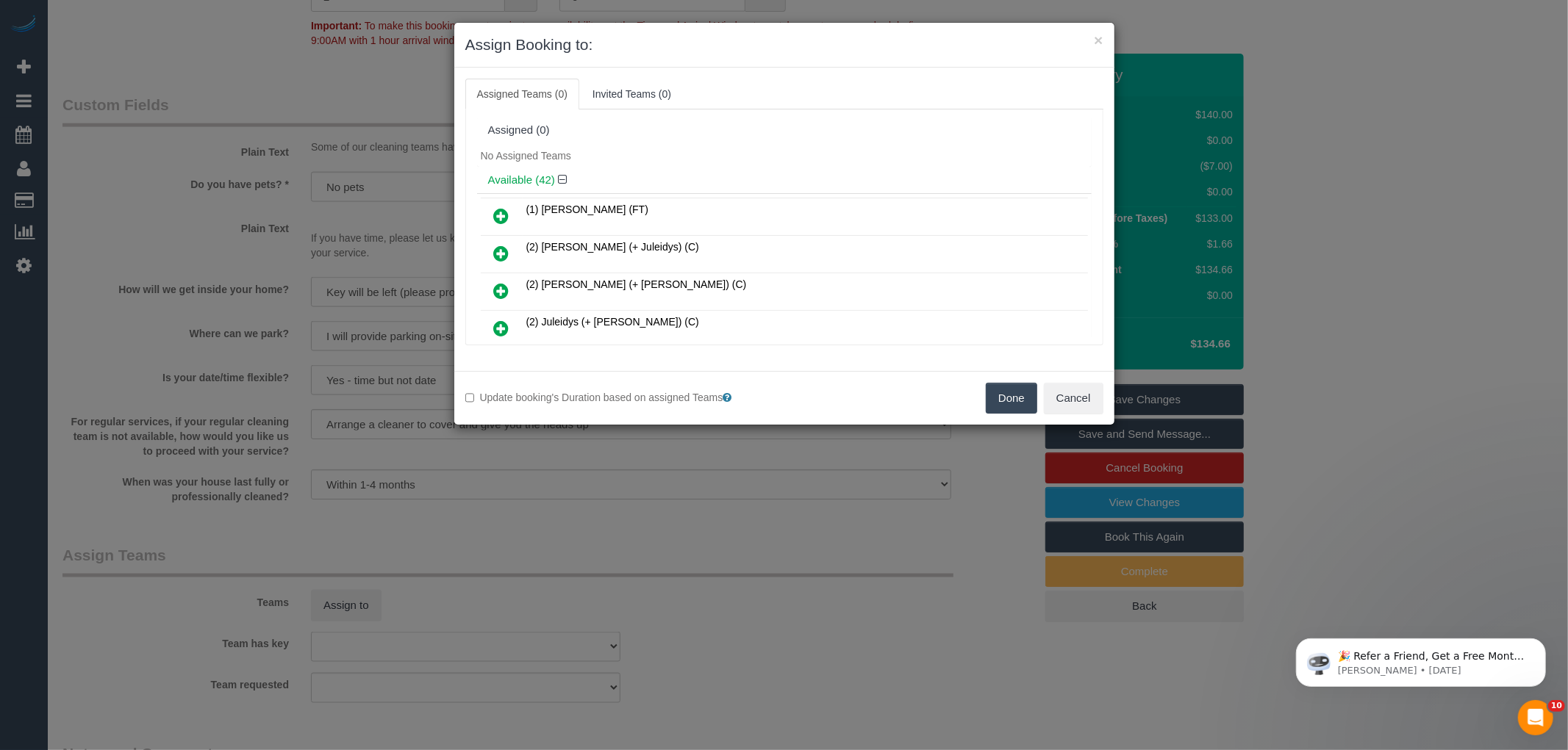
click at [811, 168] on div "Available (42)" at bounding box center [784, 180] width 615 height 27
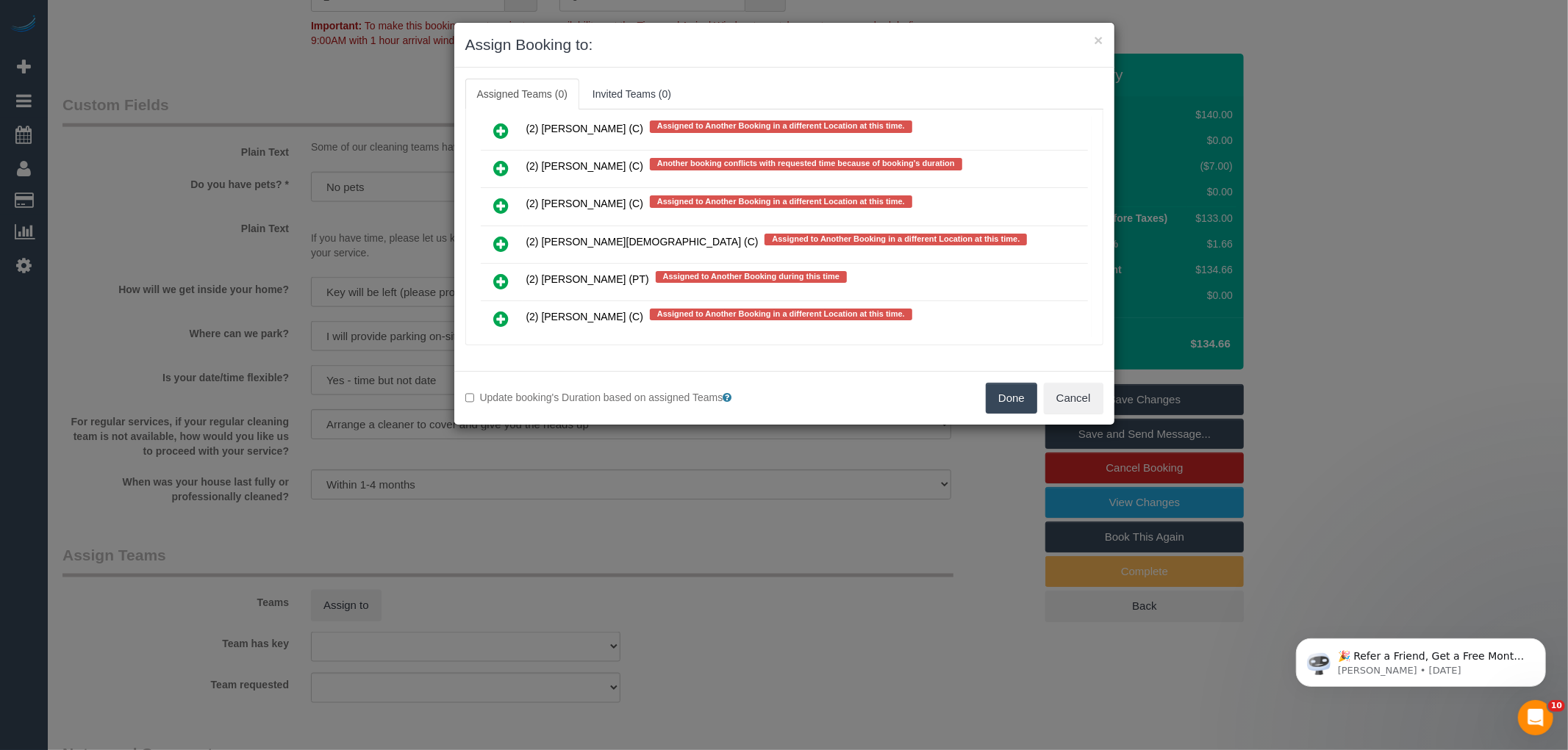
click at [503, 385] on icon at bounding box center [501, 394] width 15 height 18
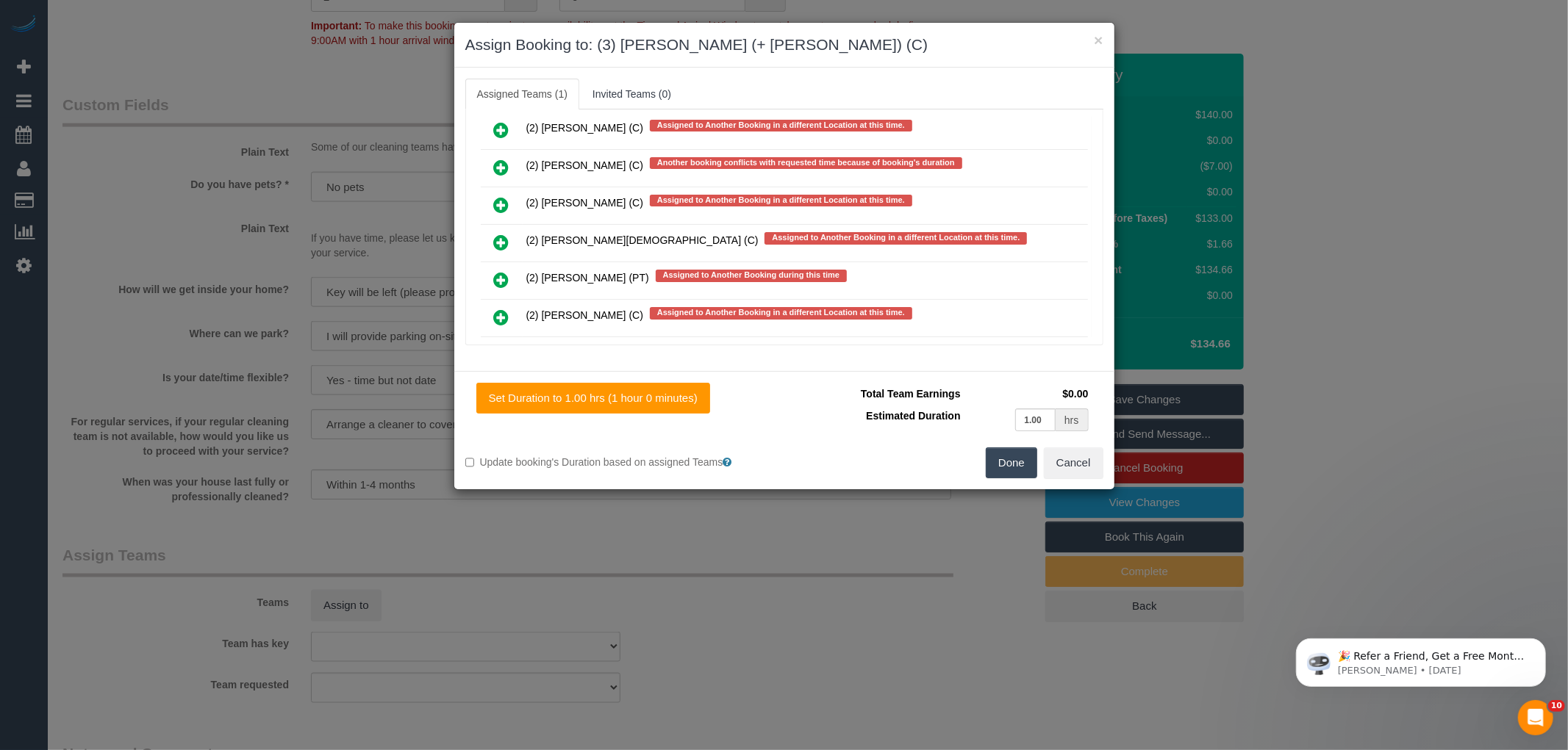
scroll to position [9280, 0]
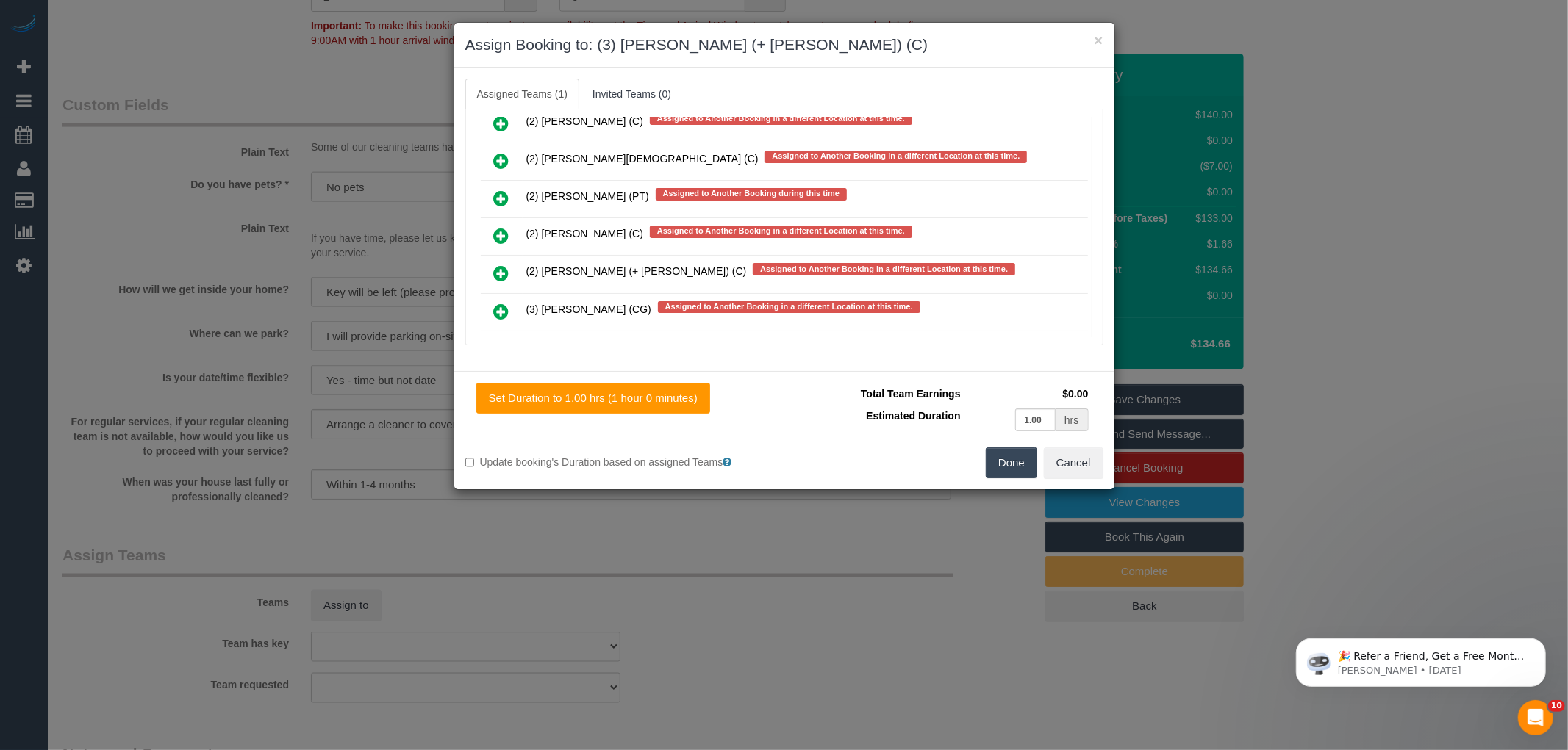
click at [502, 416] on icon at bounding box center [501, 425] width 15 height 18
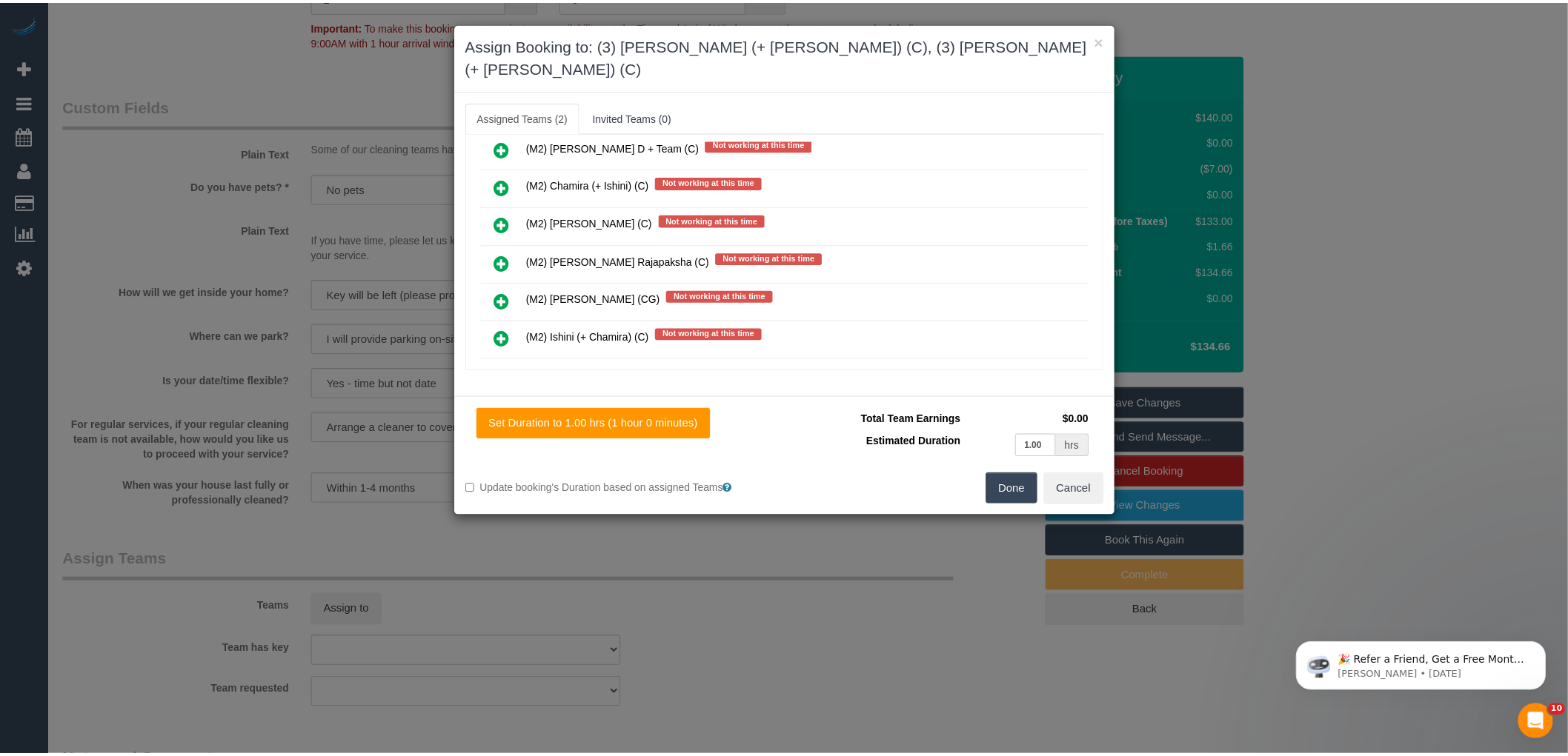
scroll to position [0, 0]
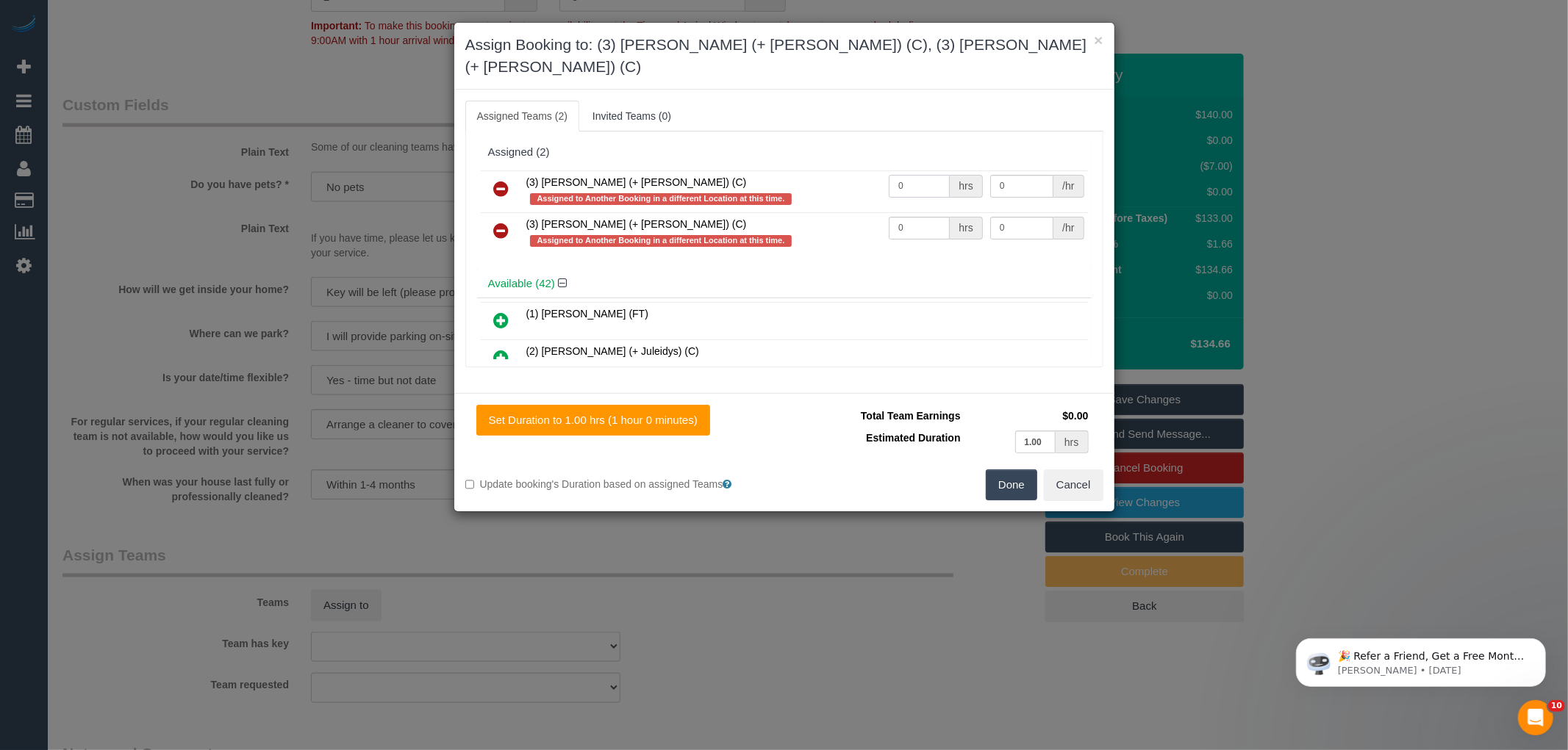
click at [916, 175] on input "0" at bounding box center [920, 186] width 61 height 23
type input "1"
click at [915, 216] on input "0" at bounding box center [920, 227] width 61 height 23
type input "1"
click at [1024, 175] on input "0" at bounding box center [1022, 186] width 63 height 23
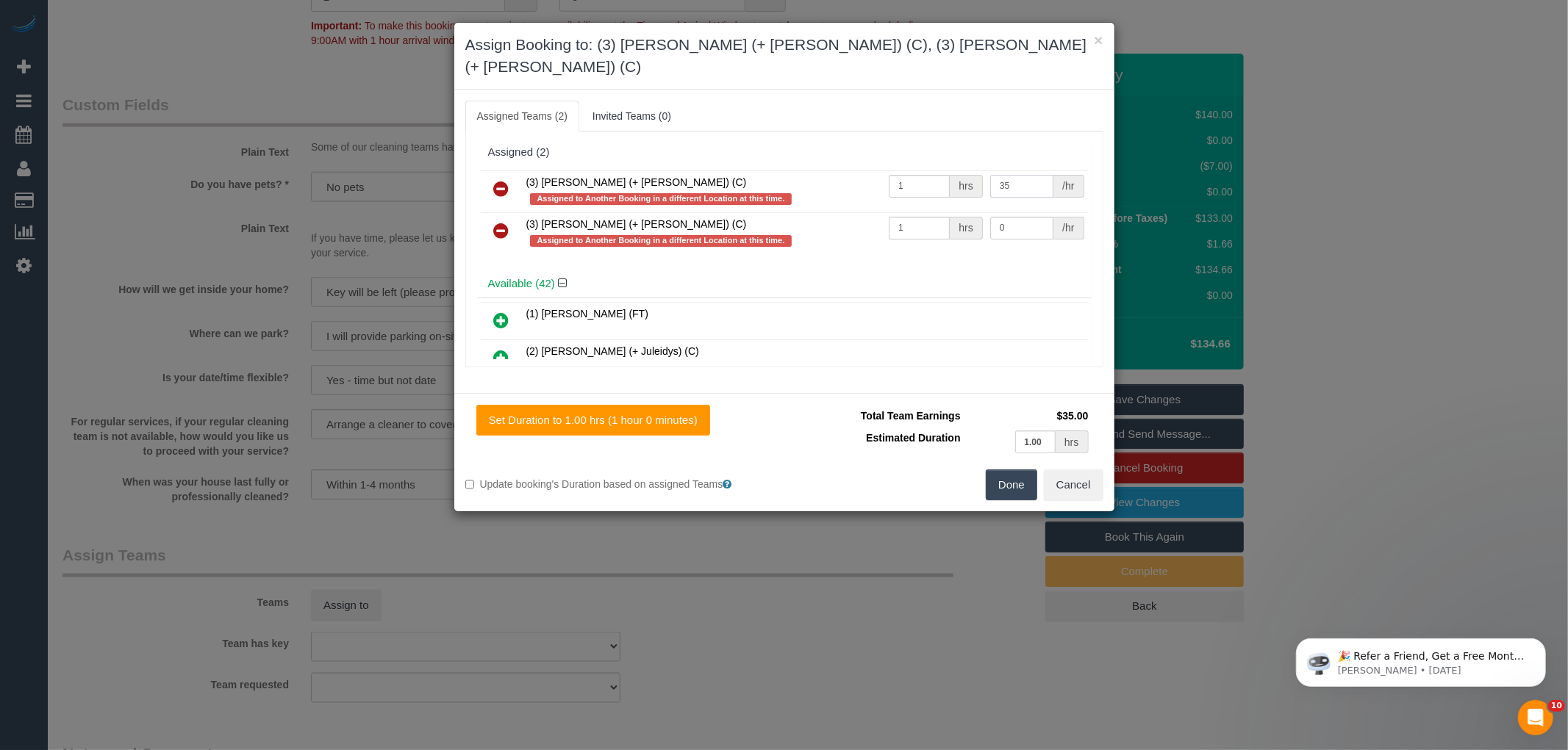
type input "35"
click at [1014, 216] on input "0" at bounding box center [1022, 227] width 63 height 23
type input "35"
click at [996, 470] on button "Done" at bounding box center [1011, 485] width 51 height 31
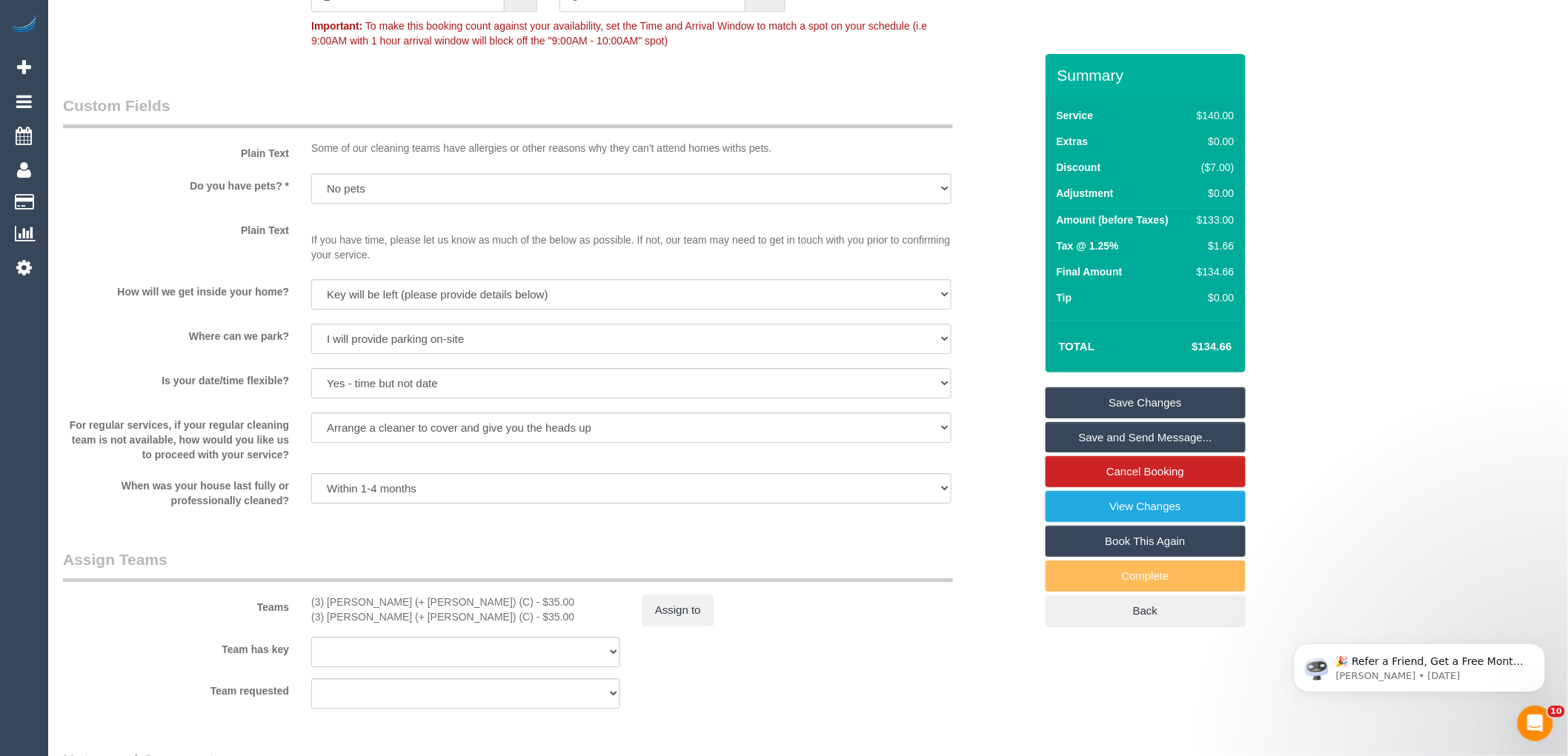
click at [973, 313] on div "How will we get inside your home? I will be home Key will be left (please provi…" at bounding box center [548, 295] width 994 height 34
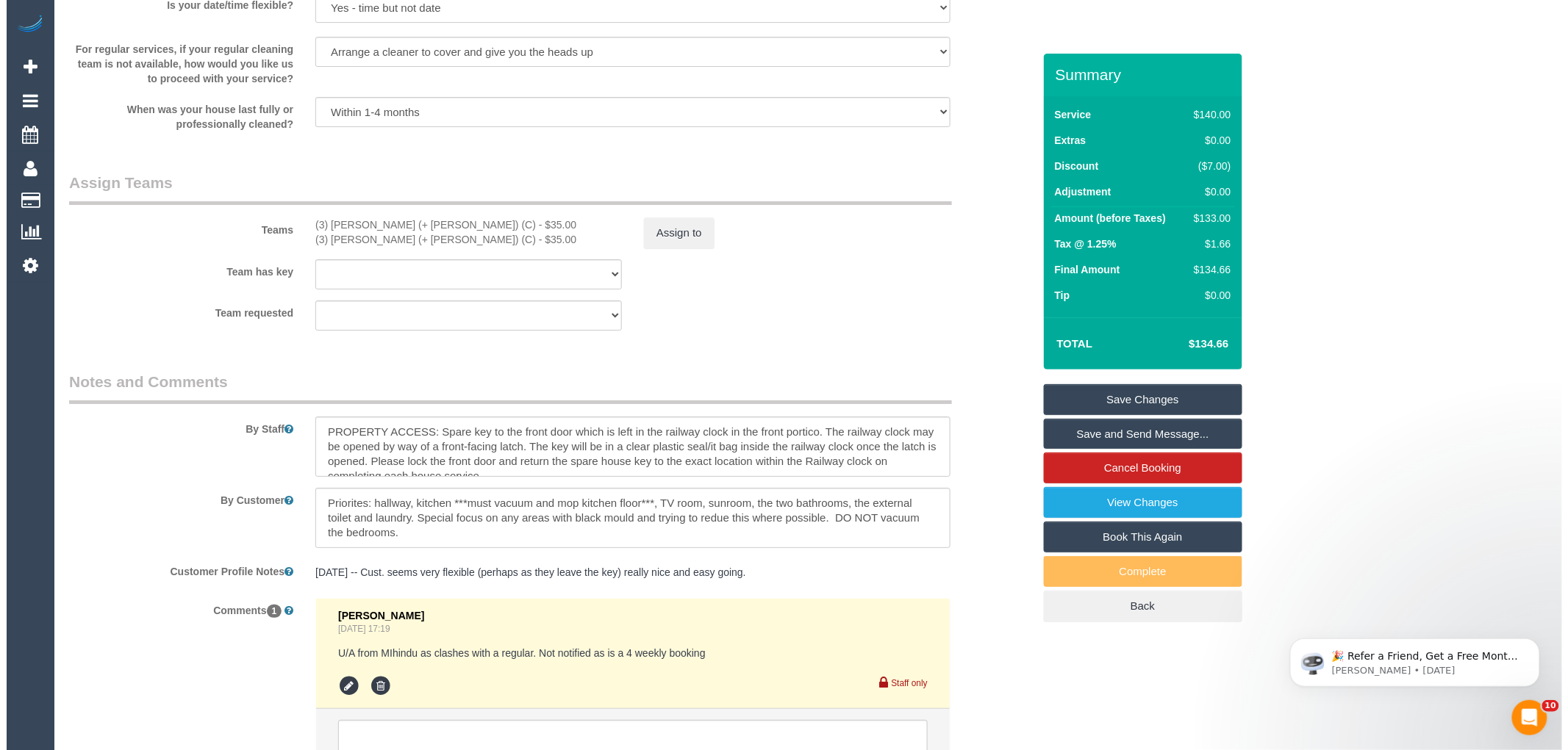
scroll to position [2205, 0]
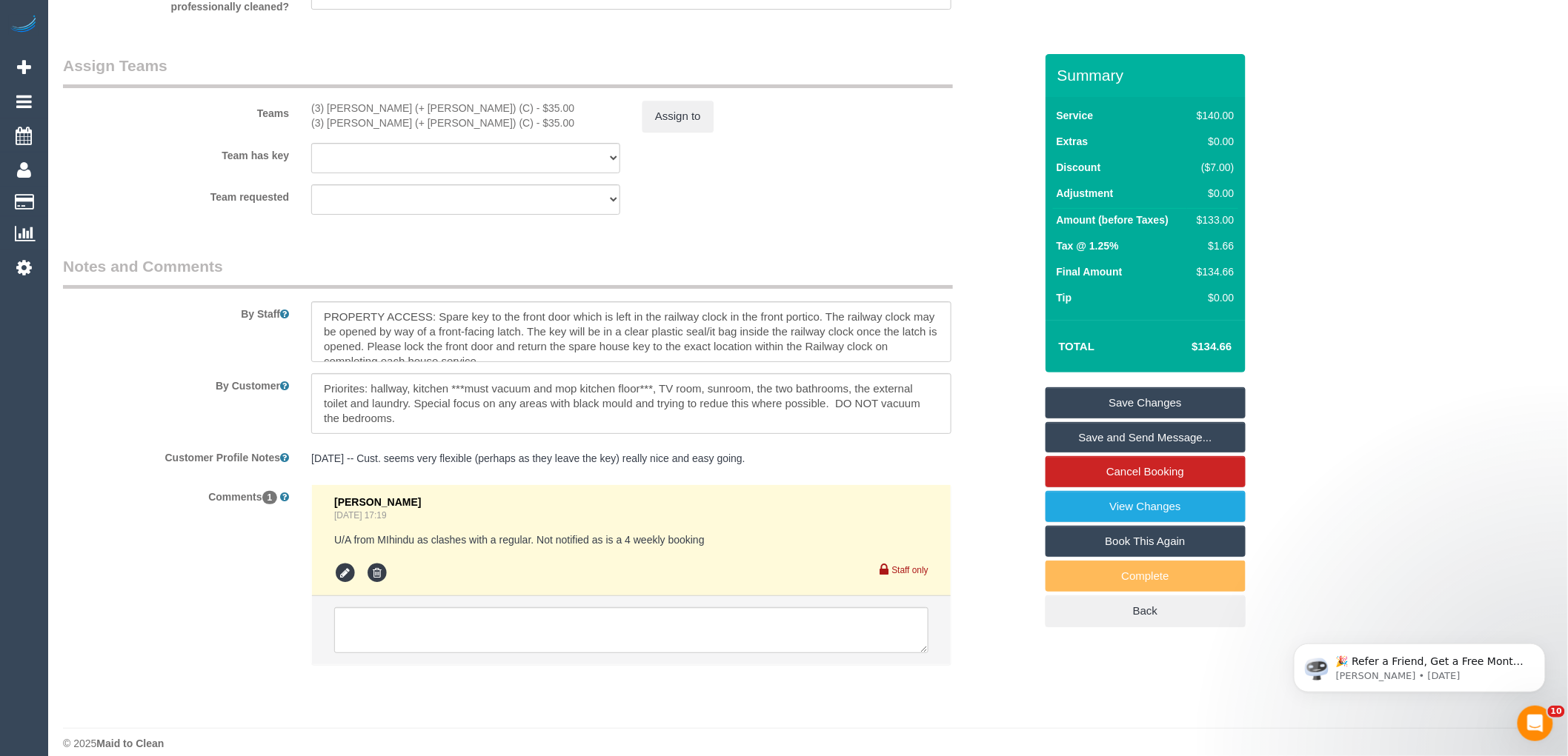
click at [1187, 435] on link "Save and Send Message..." at bounding box center [1145, 438] width 200 height 31
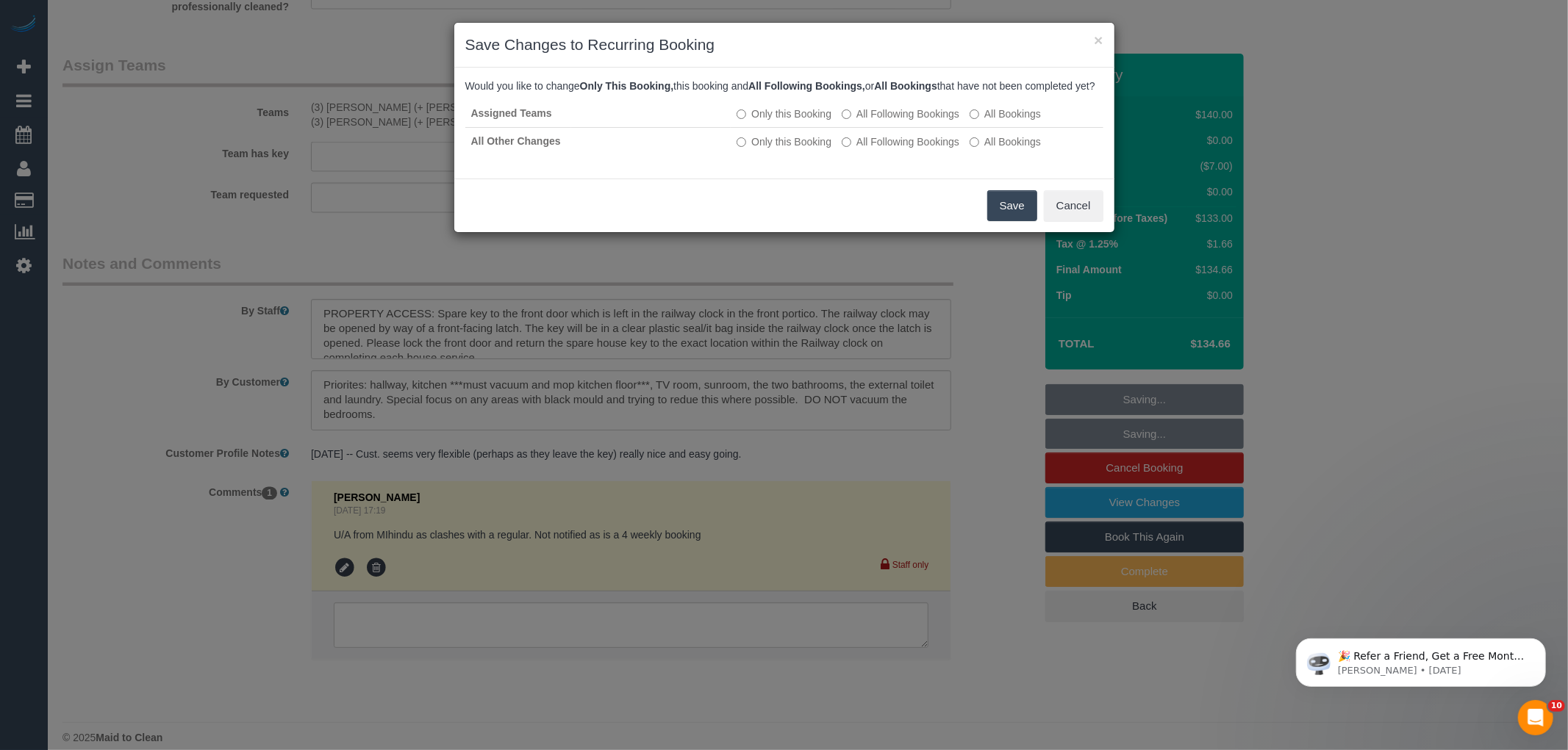
click at [968, 209] on div "Save Cancel" at bounding box center [784, 206] width 660 height 54
click at [1003, 221] on button "Save" at bounding box center [1012, 206] width 50 height 31
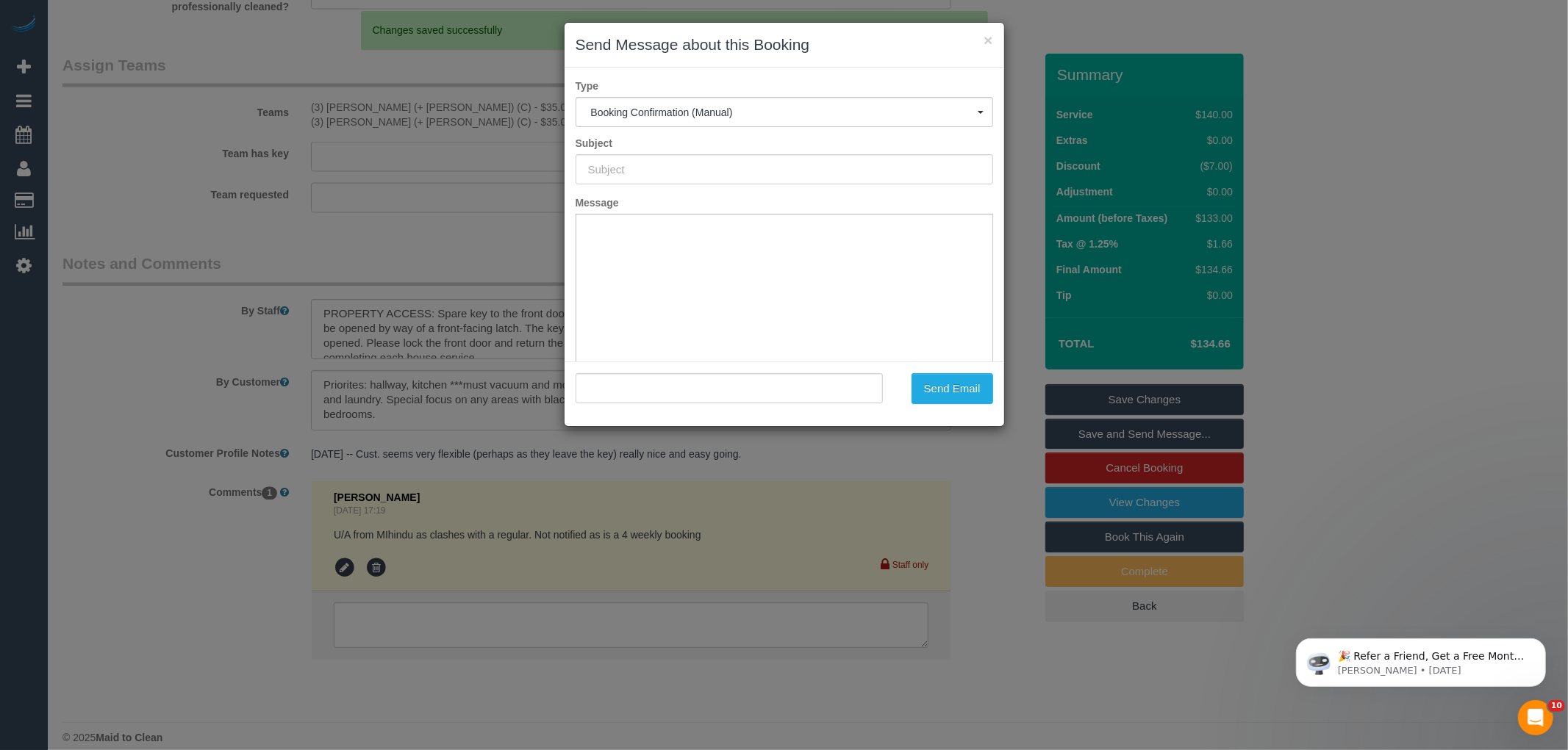
scroll to position [0, 0]
type input "Booking Confirmed"
type input ""[PERSON_NAME]" <[EMAIL_ADDRESS][DOMAIN_NAME]>"
click at [959, 390] on button "Send Email" at bounding box center [952, 389] width 81 height 31
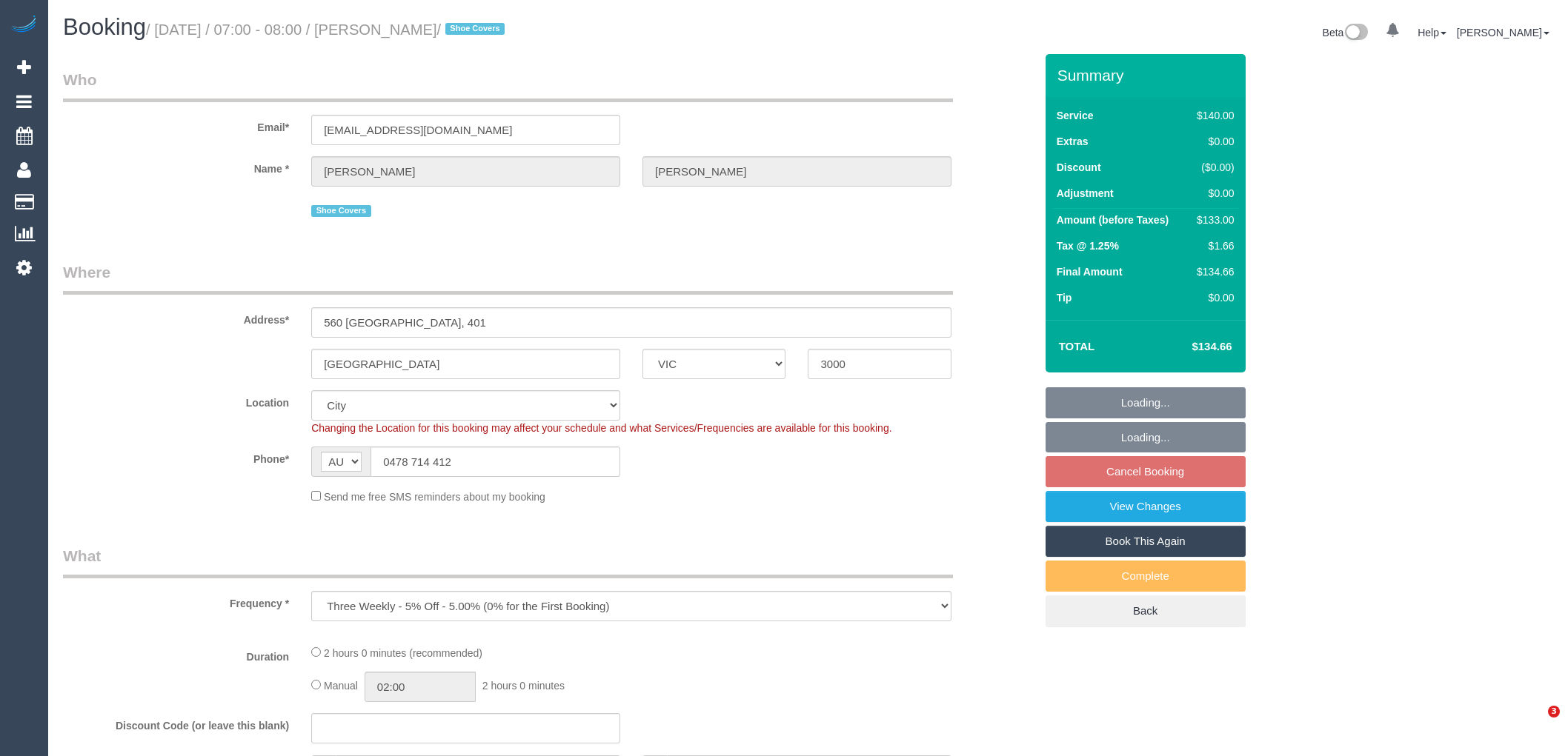
select select "VIC"
select select "object:848"
select select "string:stripe-pm_1PW6EO2GScqysDRVjfkkeQhX"
select select "number:28"
select select "number:14"
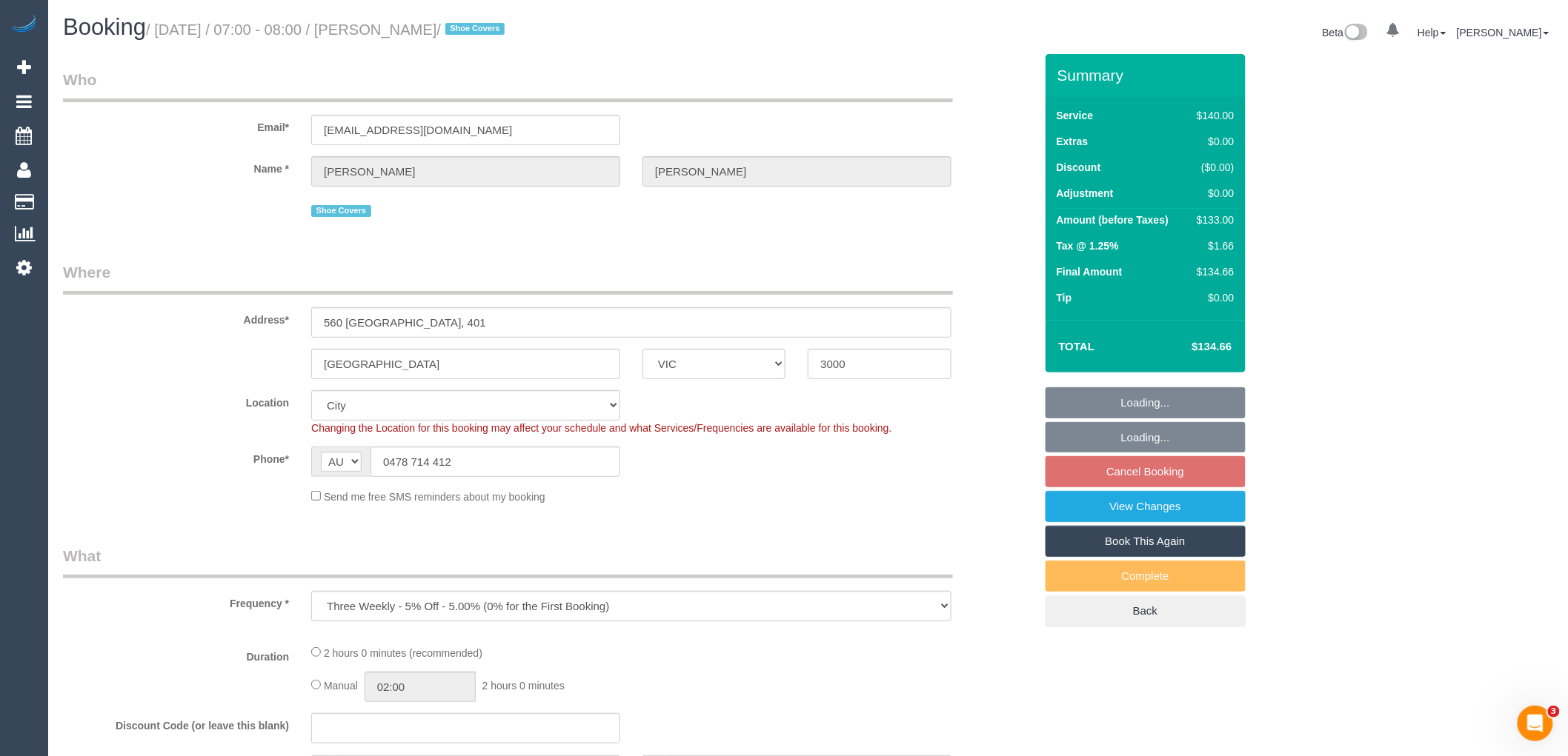
select select "number:20"
select select "number:25"
select select "number:35"
select select "number:26"
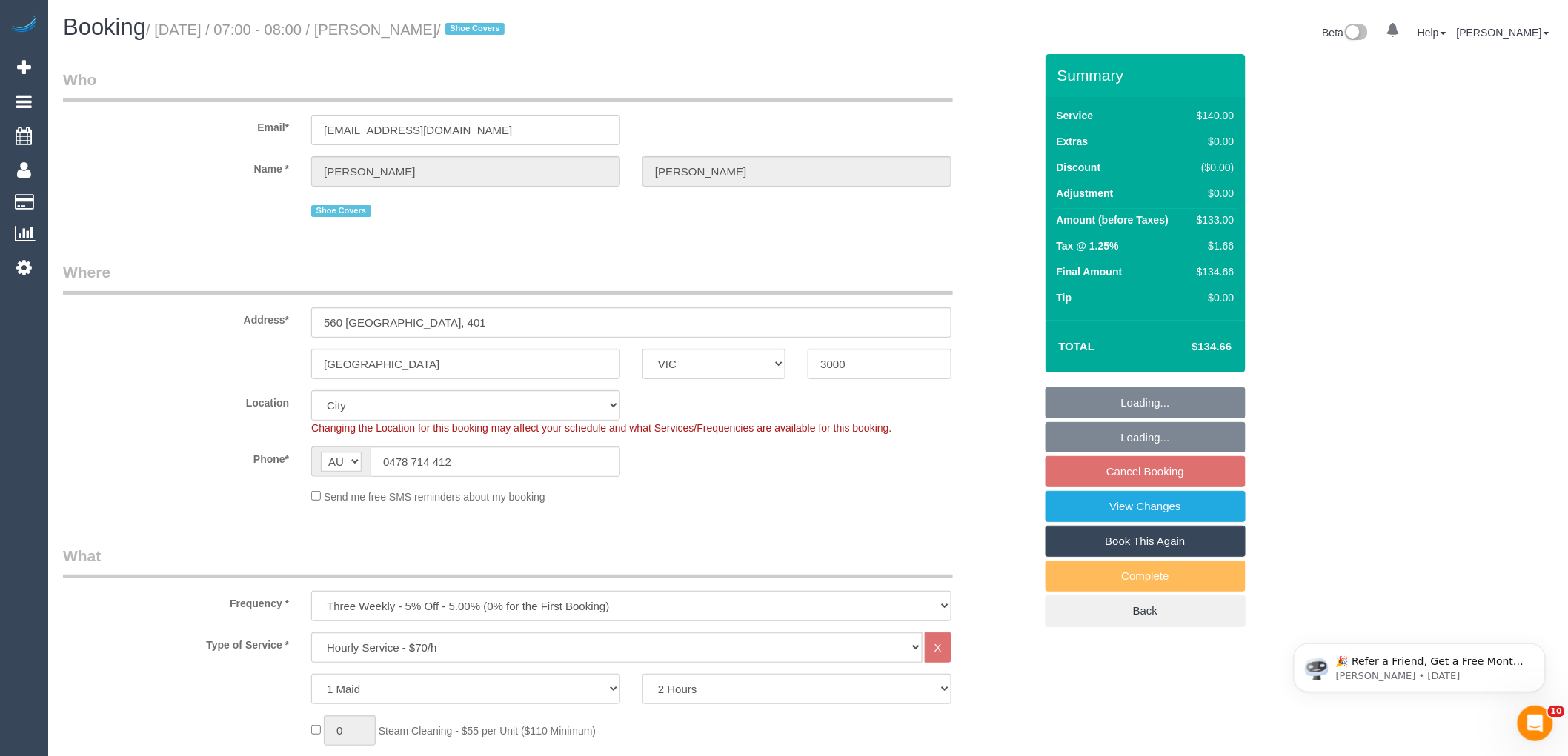
select select "spot1"
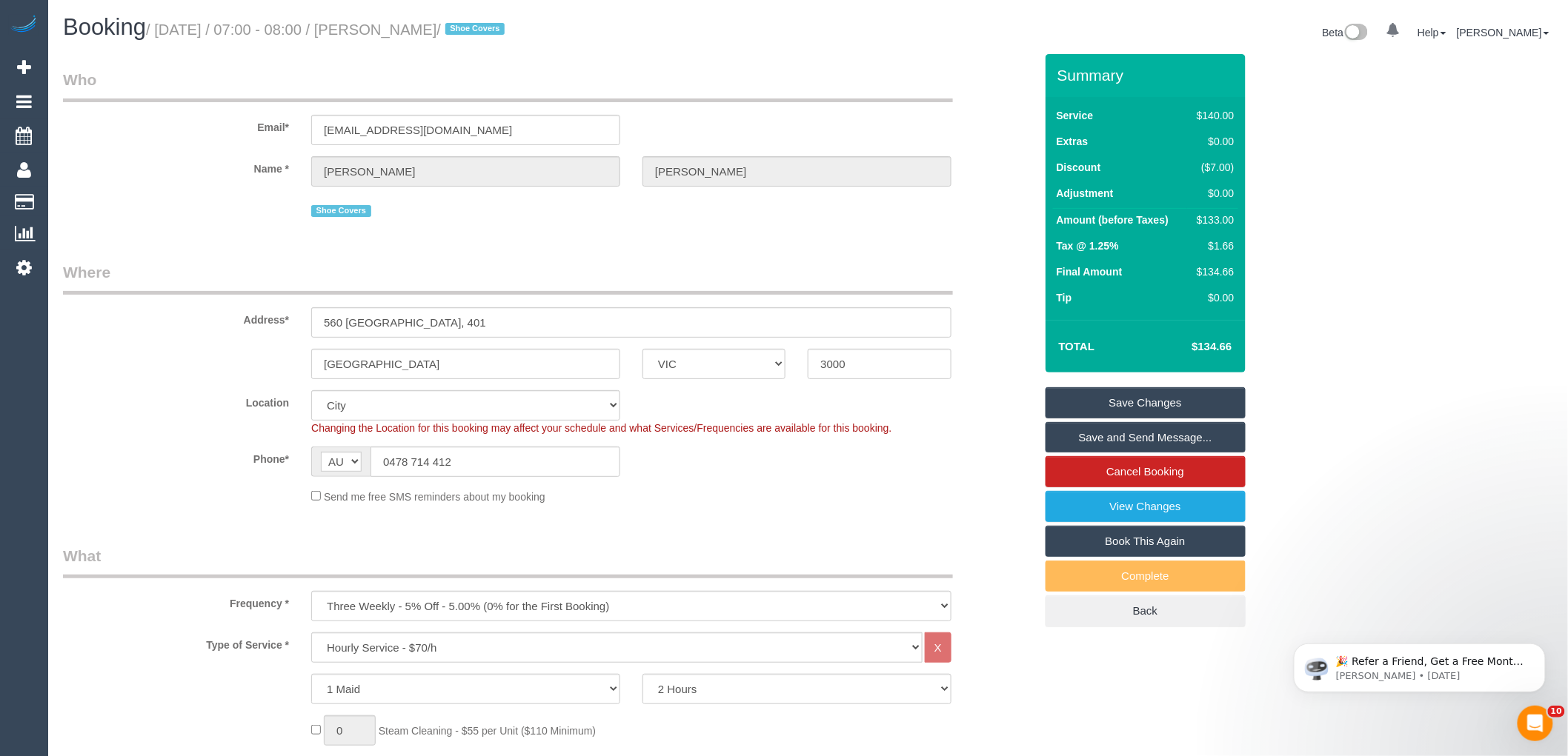
drag, startPoint x: 486, startPoint y: 27, endPoint x: 384, endPoint y: 28, distance: 102.0
click at [384, 28] on small "/ August 30, 2025 / 07:00 - 08:00 / Janice Castelino / Shoe Covers" at bounding box center [327, 30] width 363 height 16
click at [888, 515] on fieldset "Where Address* 560 lonsdale, 401 Melbourne ACT NSW NT QLD SA TAS VIC WA 3000 Lo…" at bounding box center [548, 389] width 972 height 254
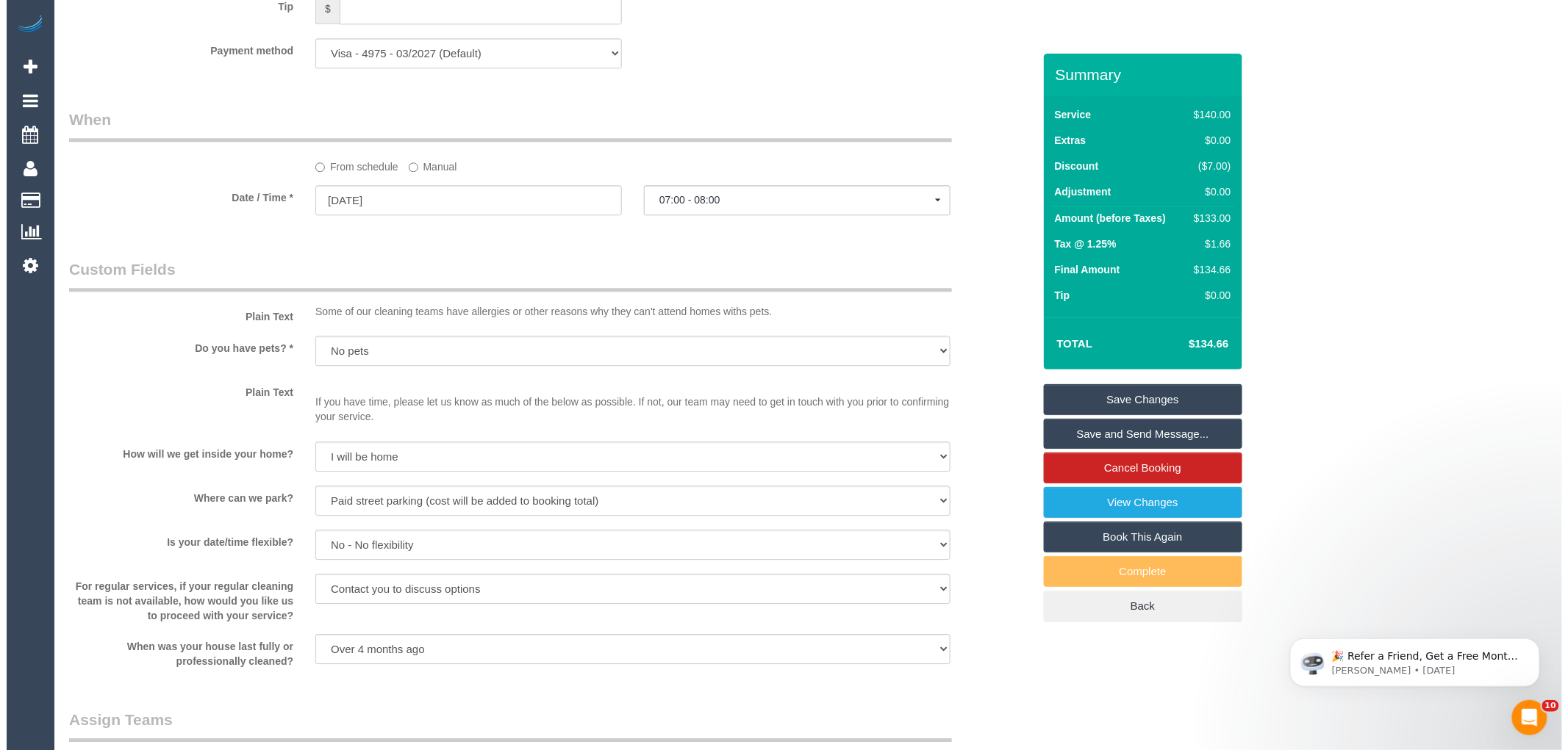
scroll to position [1715, 0]
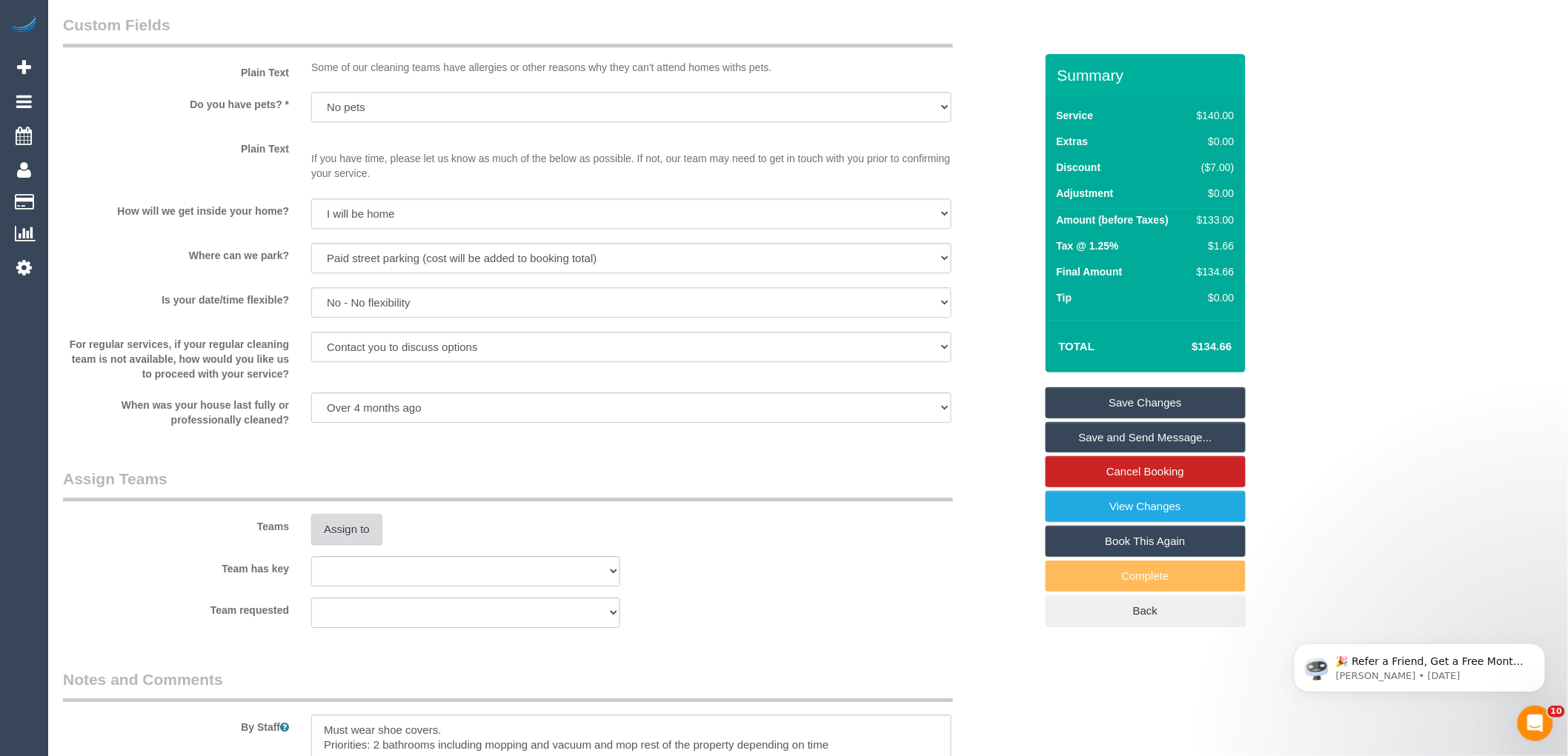
click at [347, 536] on button "Assign to" at bounding box center [346, 530] width 71 height 31
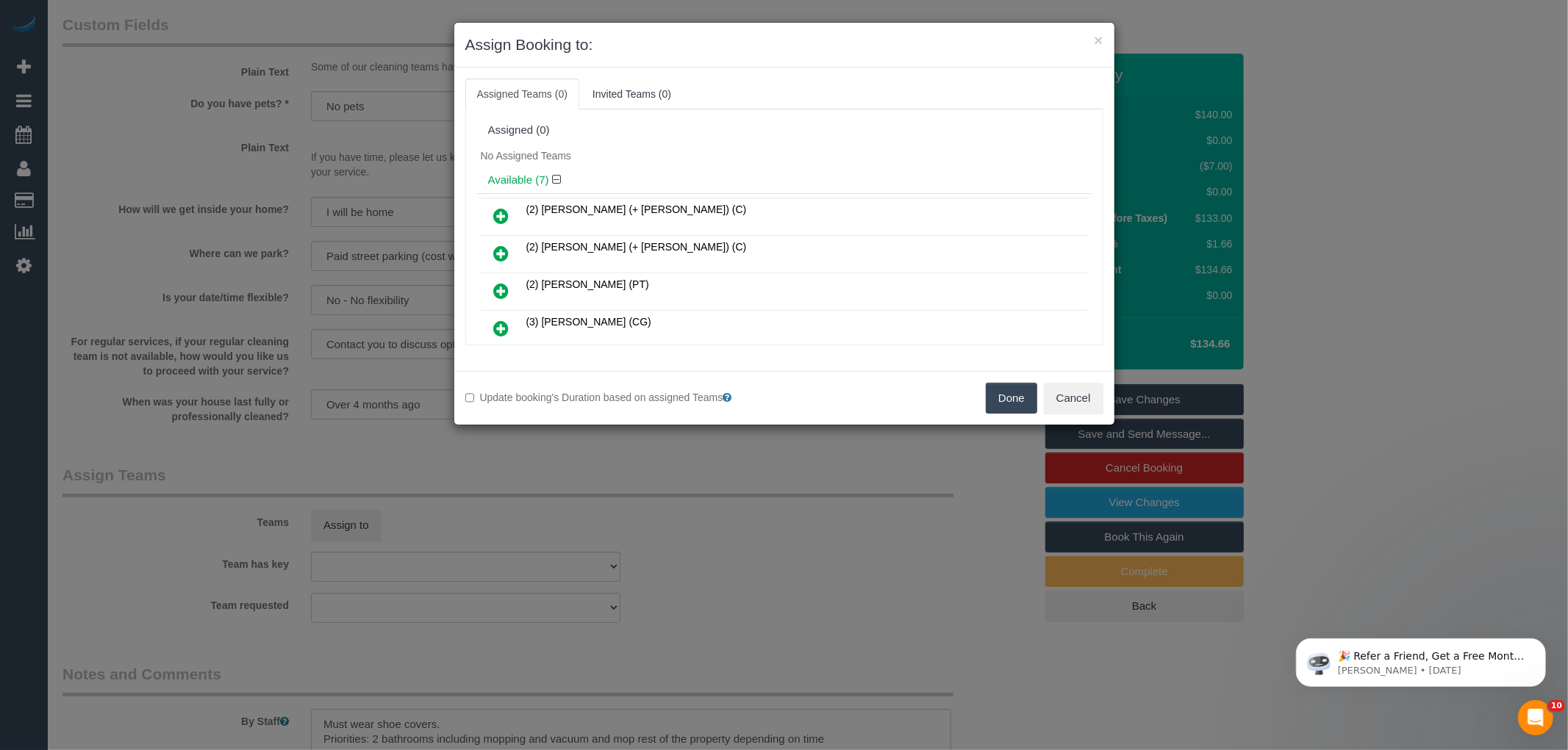
click at [738, 181] on h4 "Available (7)" at bounding box center [784, 180] width 592 height 13
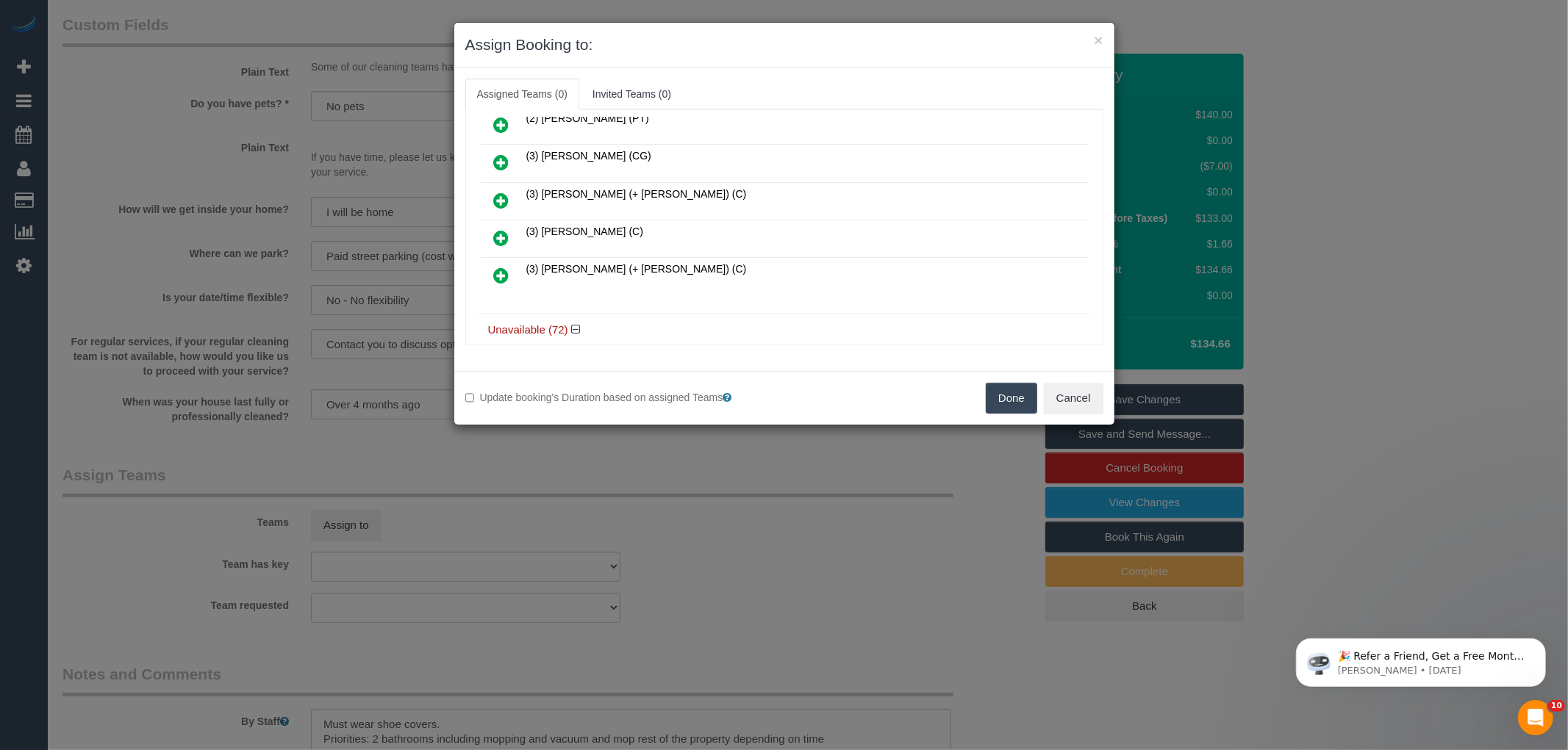
click at [503, 236] on icon at bounding box center [501, 238] width 15 height 18
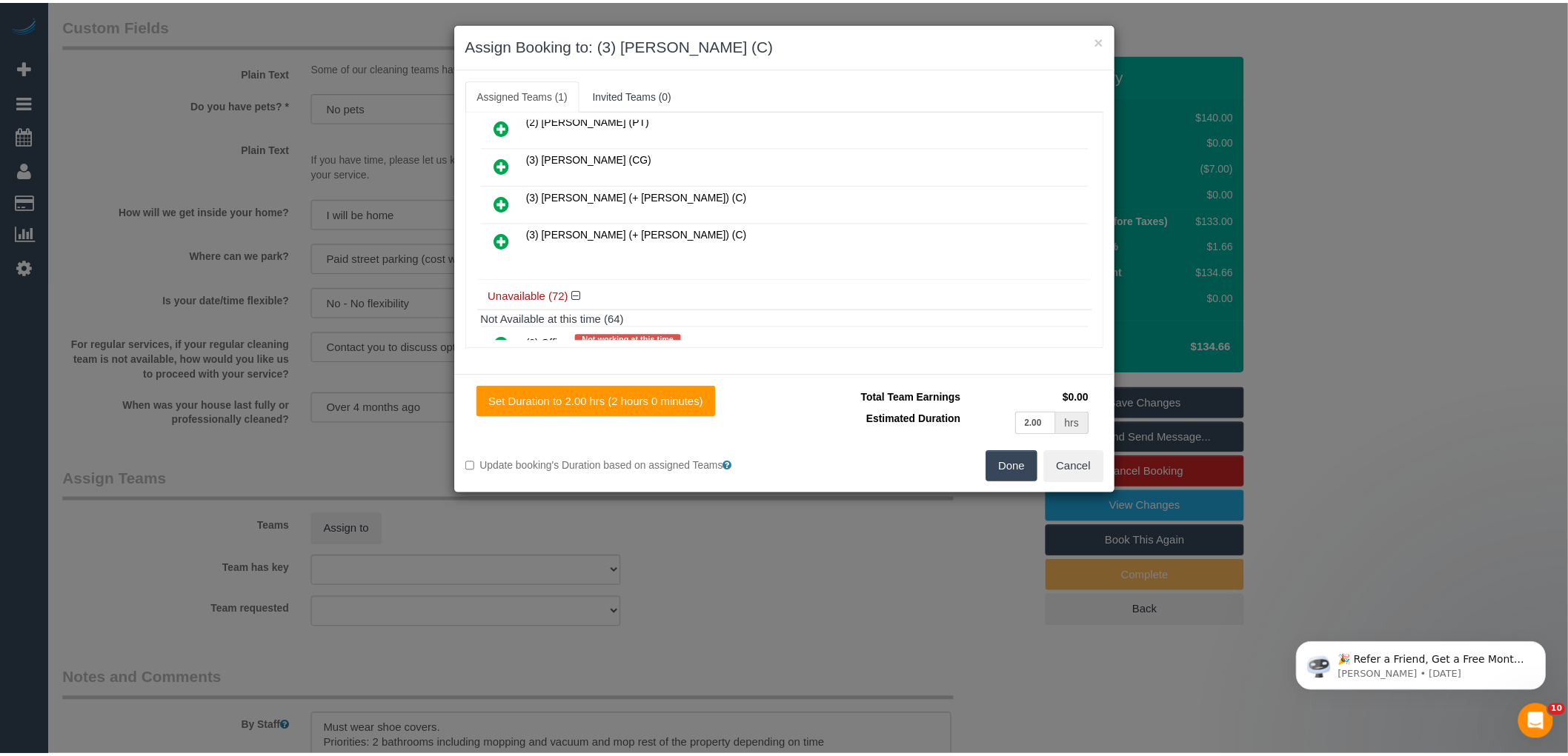
scroll to position [0, 0]
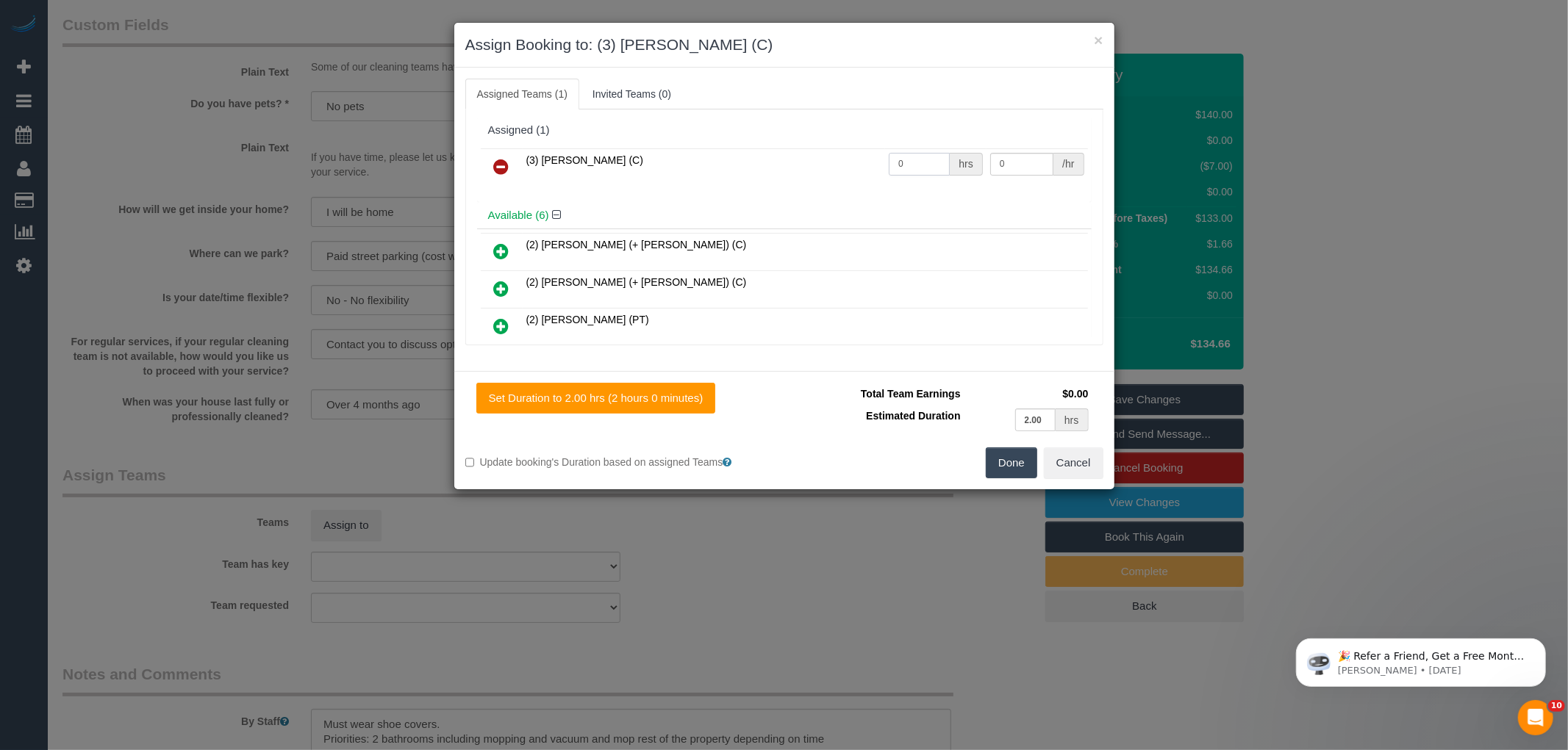
click at [934, 157] on input "0" at bounding box center [920, 164] width 61 height 23
type input "2"
click at [1023, 156] on input "0" at bounding box center [1022, 164] width 63 height 23
type input "35"
click at [1015, 462] on button "Done" at bounding box center [1011, 462] width 51 height 31
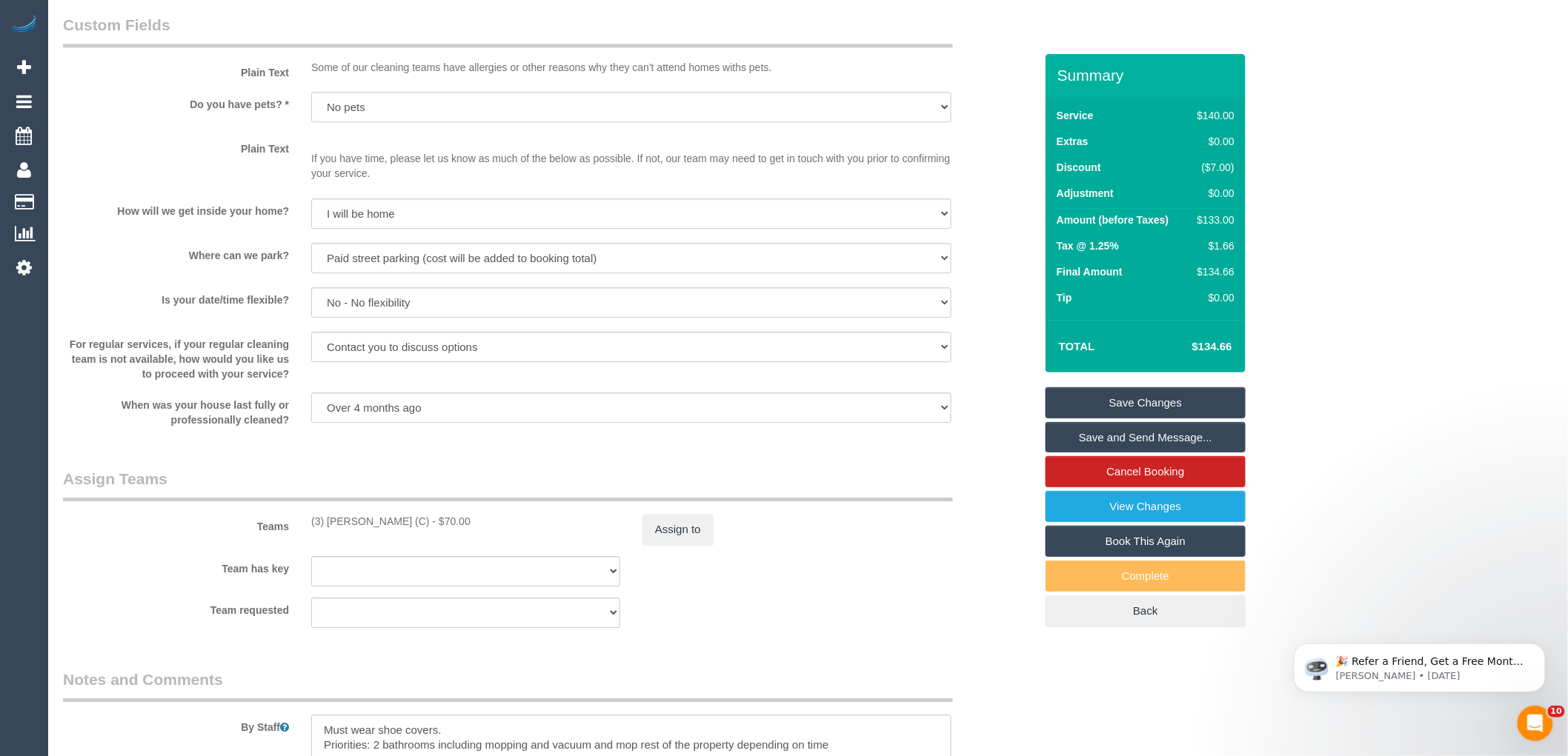
click at [966, 560] on div "× Assign Booking to: (3) Juan Manuel (C) Assigned Teams (1) Invited Teams (0) A…" at bounding box center [784, 378] width 1568 height 756
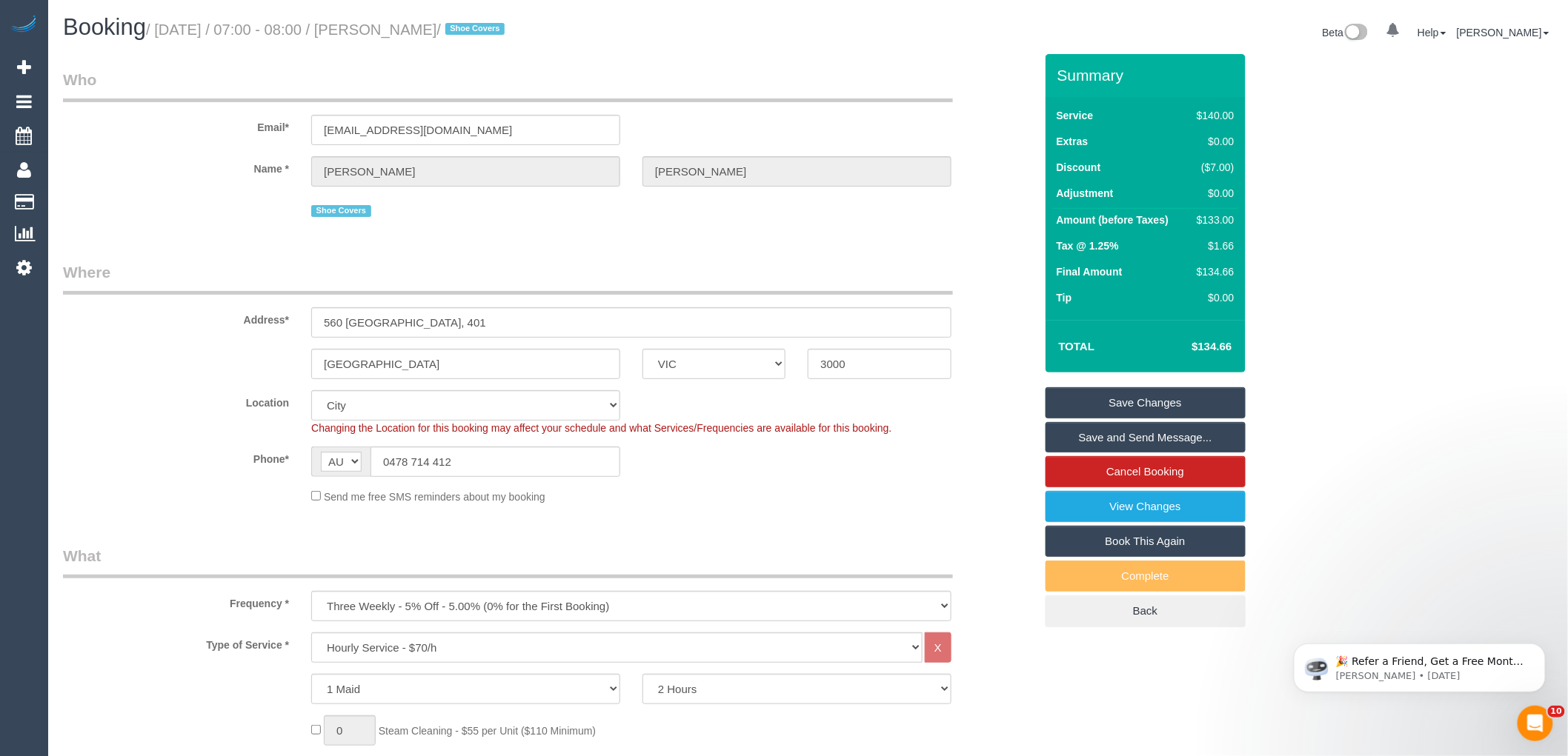
click at [1189, 443] on link "Save and Send Message..." at bounding box center [1145, 438] width 200 height 31
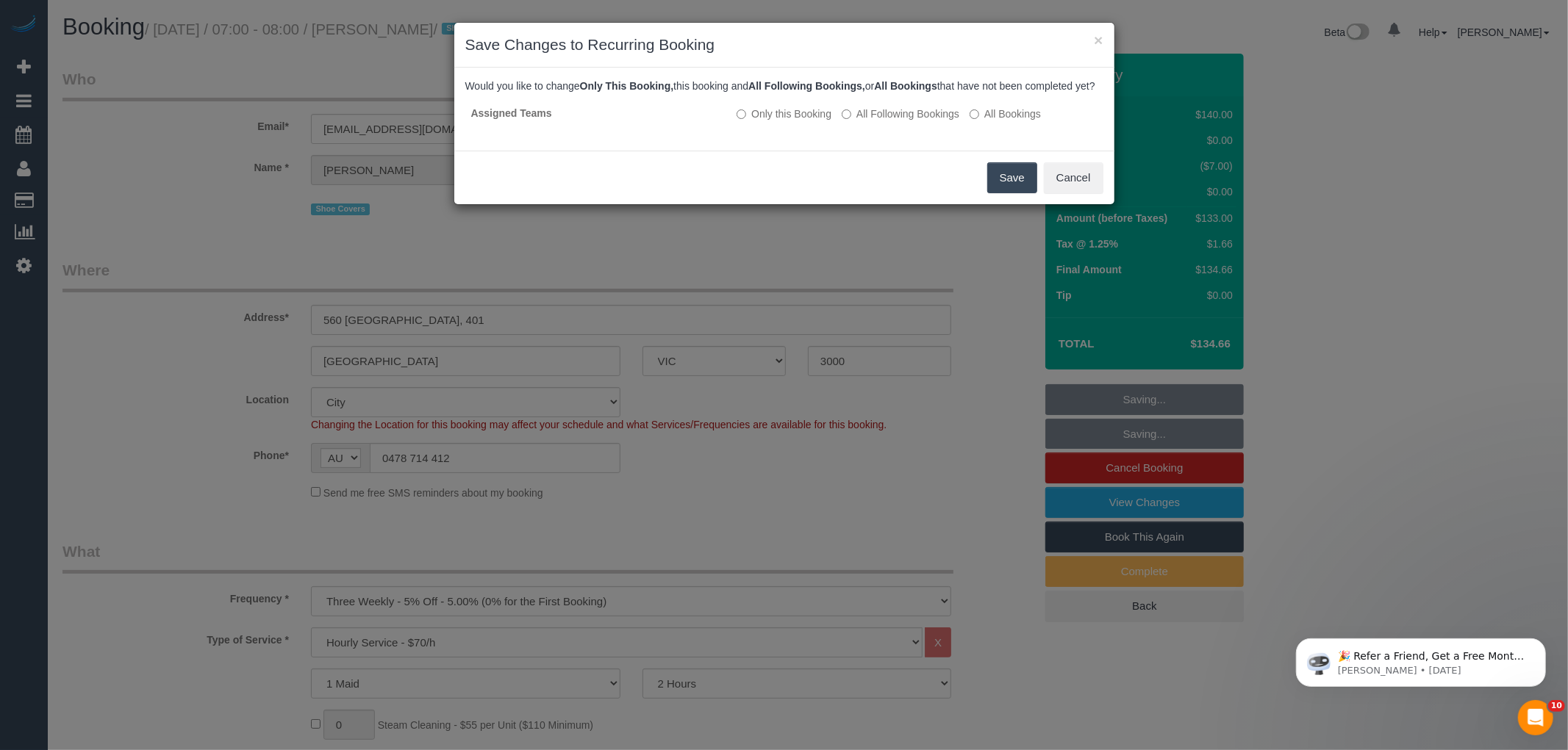
click at [1008, 193] on button "Save" at bounding box center [1012, 178] width 50 height 31
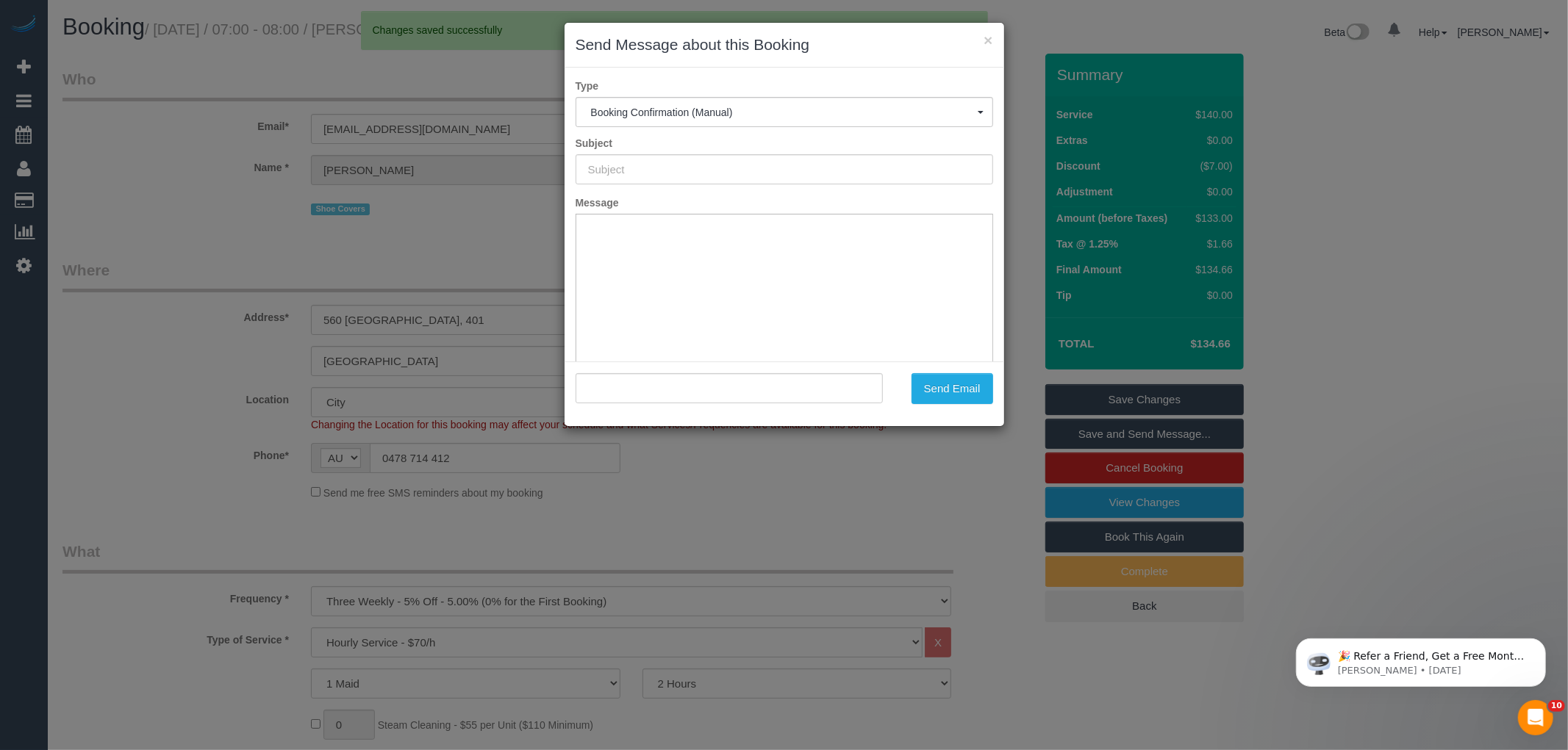
type input "Booking Confirmed"
type input ""Janice Castelino" <janicecastelino@gmail.com>"
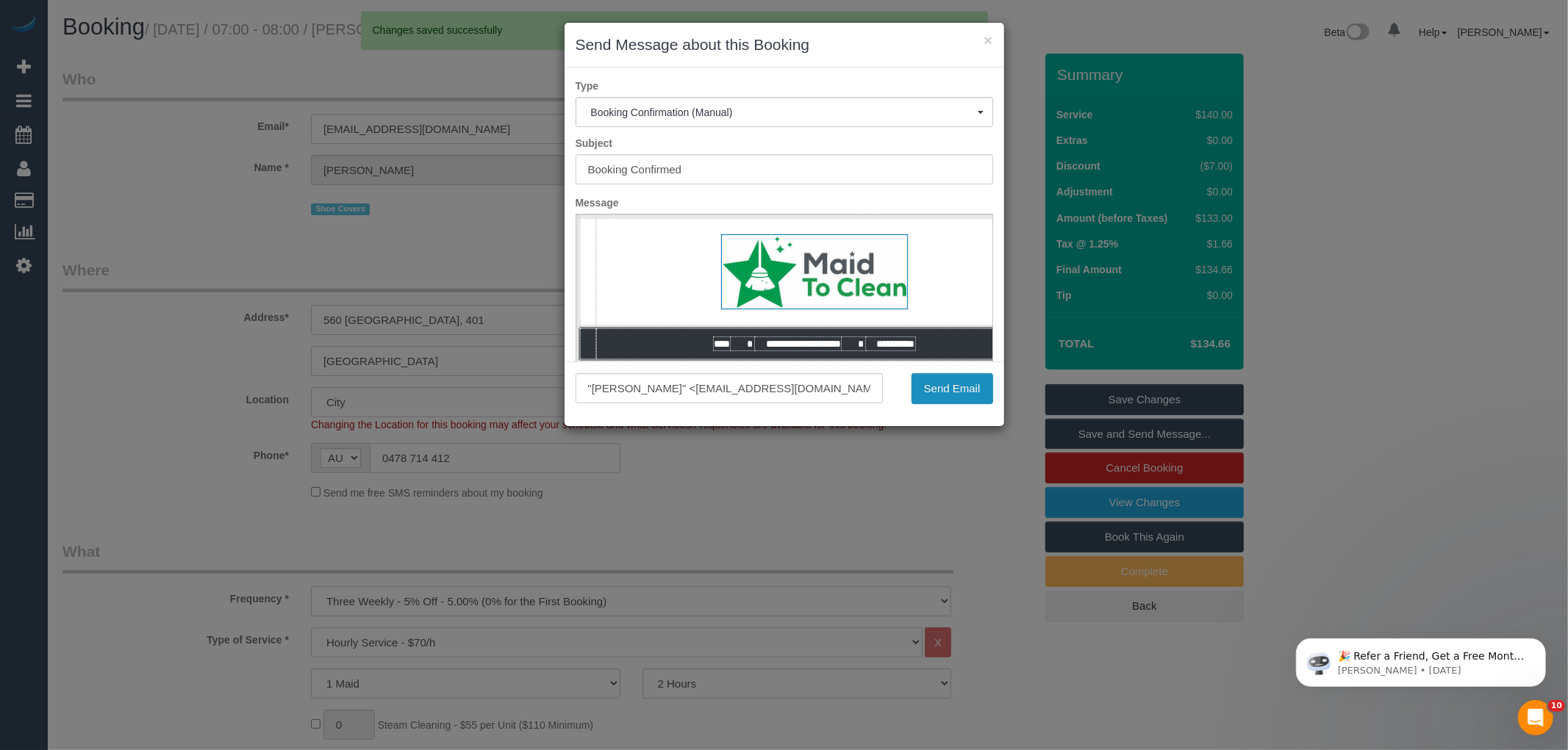
click at [958, 396] on button "Send Email" at bounding box center [952, 389] width 81 height 31
